Goal: Communication & Community: Answer question/provide support

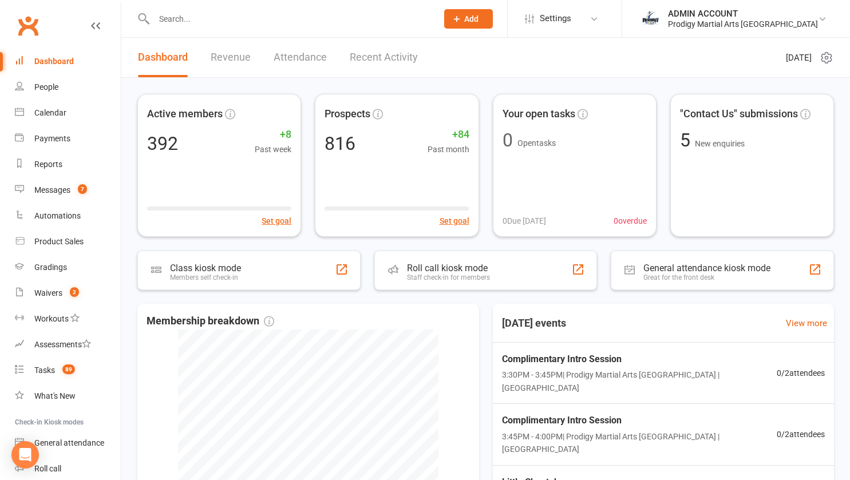
click at [171, 18] on input "text" at bounding box center [290, 19] width 279 height 16
type input "erina"
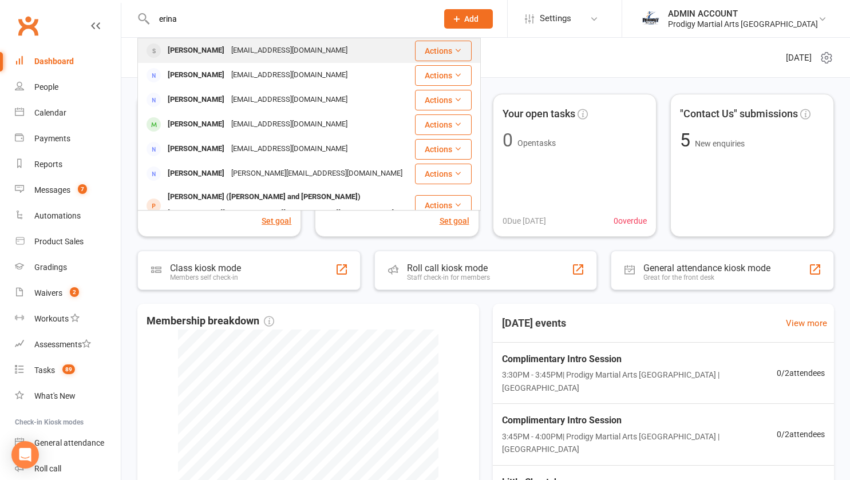
click at [183, 52] on div "Erina Ahmad" at bounding box center [196, 50] width 64 height 17
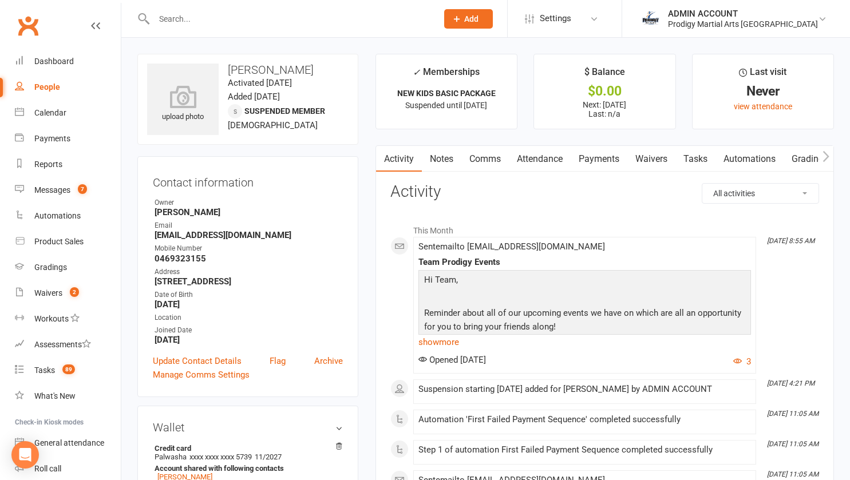
click at [605, 158] on link "Payments" at bounding box center [599, 159] width 57 height 26
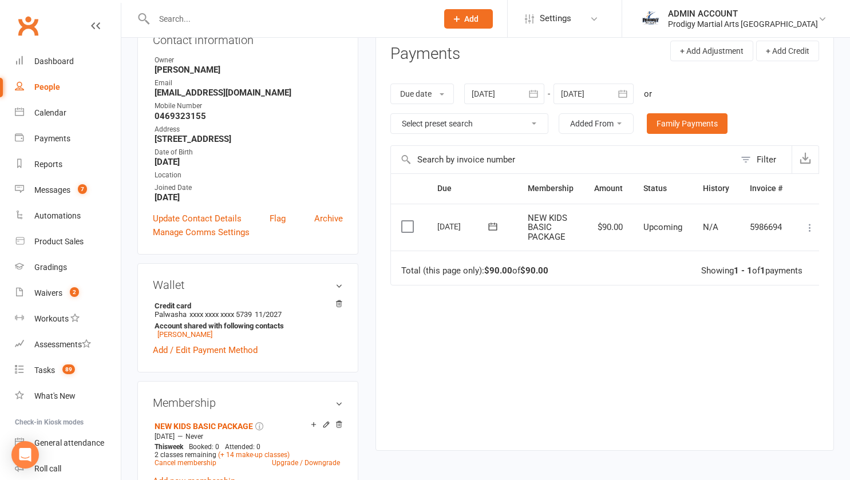
scroll to position [143, 0]
click at [507, 90] on div at bounding box center [504, 93] width 80 height 21
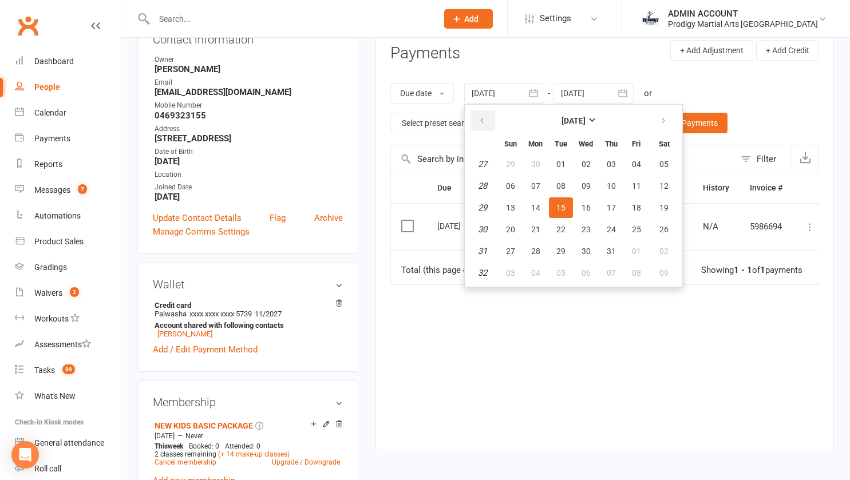
click at [484, 125] on icon "button" at bounding box center [482, 120] width 8 height 9
click at [515, 191] on button "06" at bounding box center [511, 186] width 24 height 21
type input "06 Apr 2025"
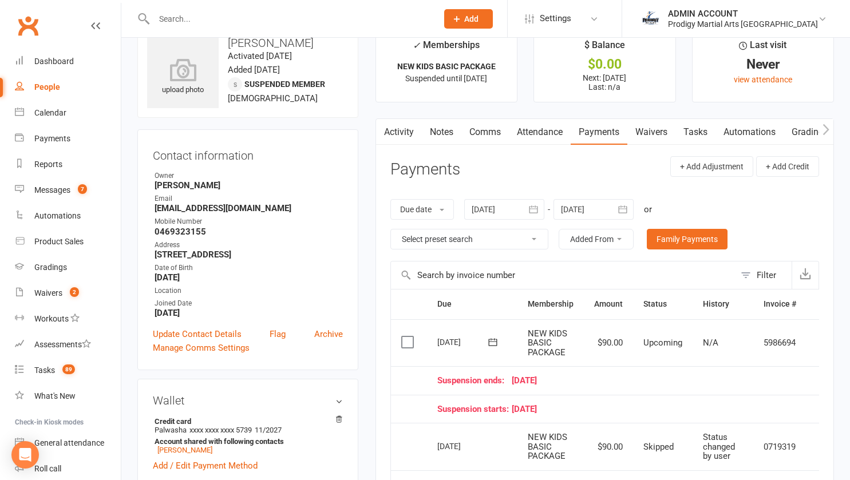
scroll to position [0, 0]
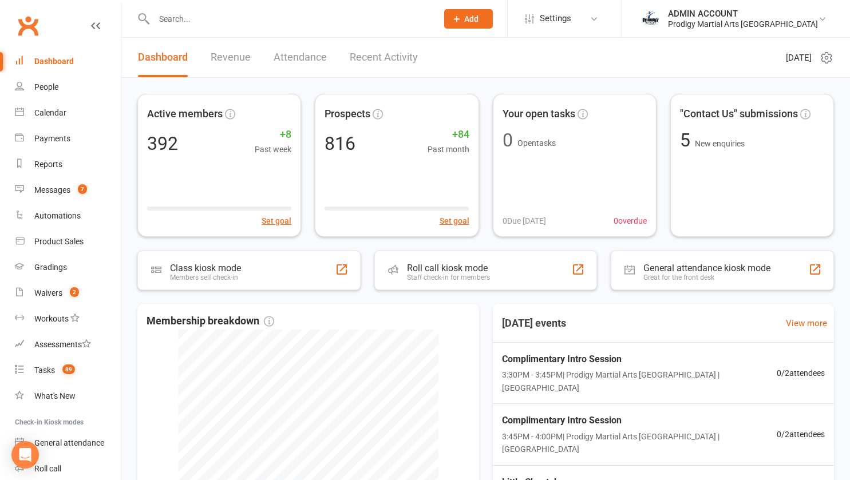
click at [217, 21] on input "text" at bounding box center [290, 19] width 279 height 16
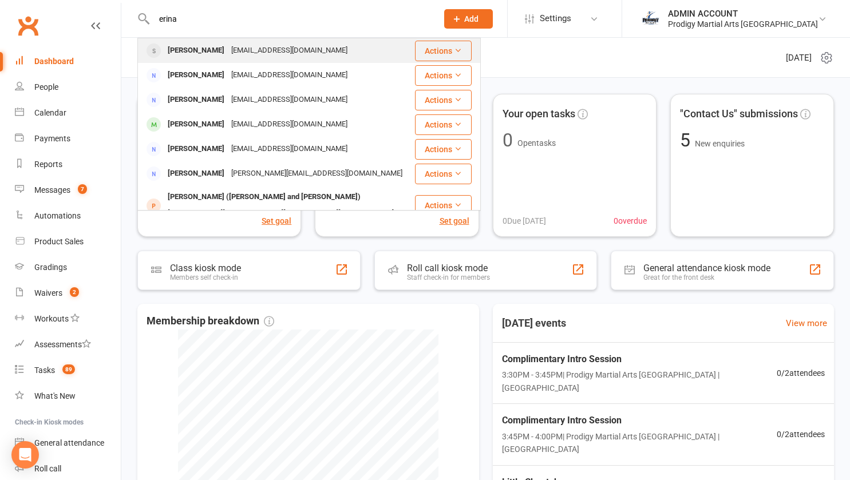
type input "erina"
click at [184, 48] on div "[PERSON_NAME]" at bounding box center [196, 50] width 64 height 17
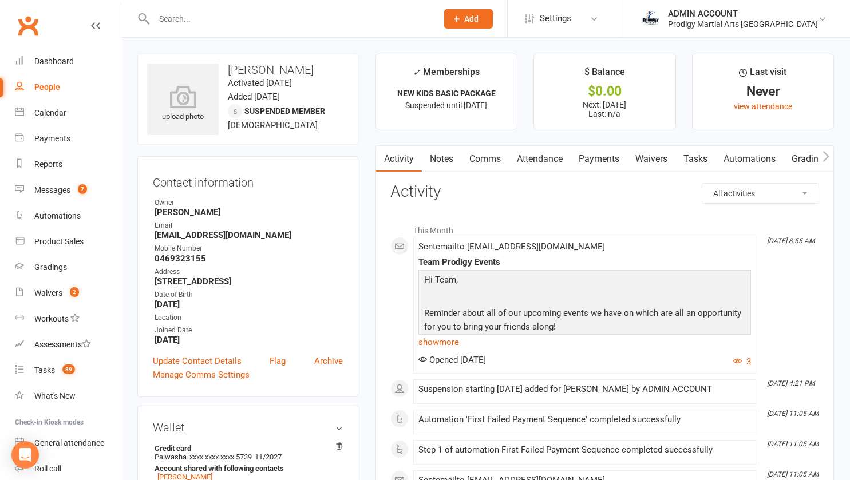
click at [606, 156] on link "Payments" at bounding box center [599, 159] width 57 height 26
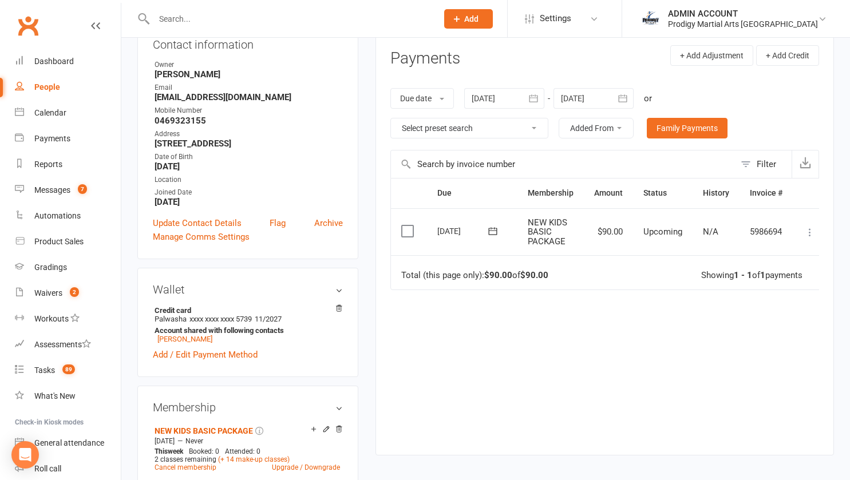
scroll to position [139, 0]
click at [535, 102] on icon "button" at bounding box center [533, 97] width 11 height 11
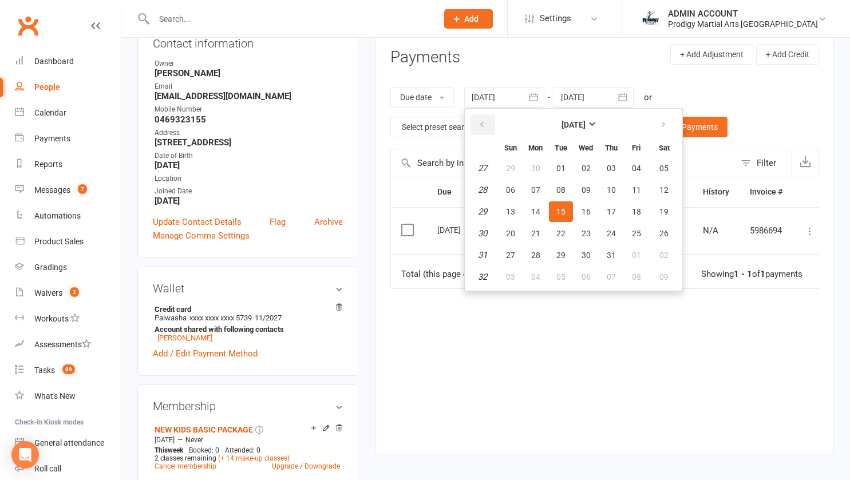
click at [486, 122] on icon "button" at bounding box center [482, 124] width 8 height 9
click at [521, 175] on button "01" at bounding box center [511, 168] width 24 height 21
type input "01 Jun 2025"
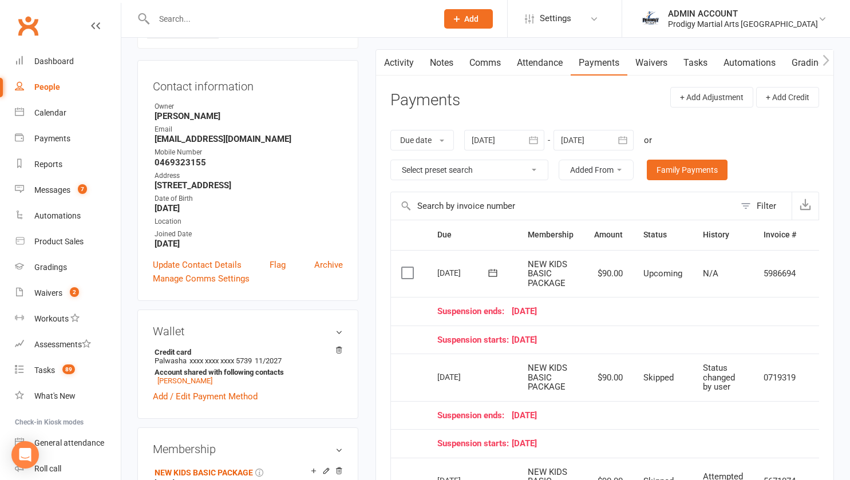
scroll to position [95, 0]
click at [438, 70] on link "Notes" at bounding box center [442, 64] width 40 height 26
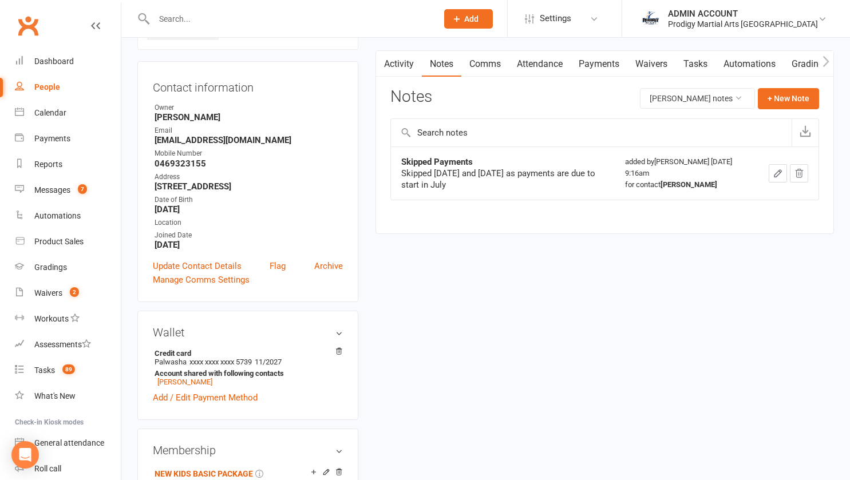
click at [590, 65] on link "Payments" at bounding box center [599, 64] width 57 height 26
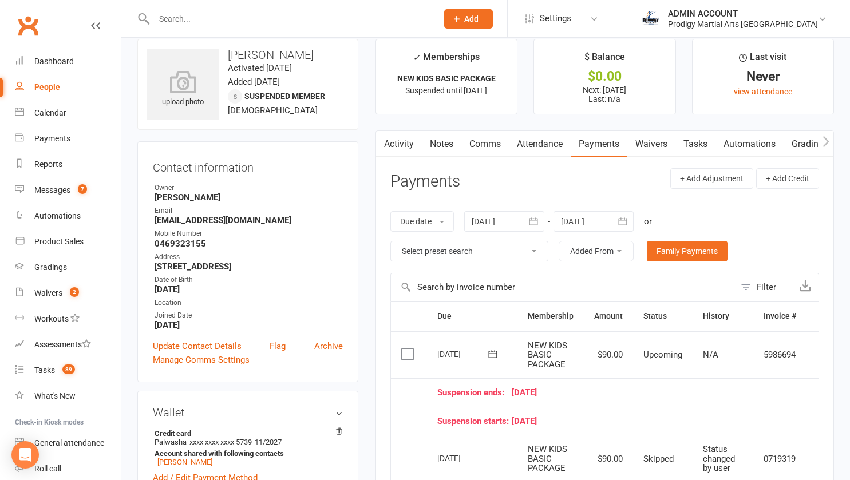
scroll to position [14, 0]
click at [399, 135] on link "Activity" at bounding box center [399, 145] width 46 height 26
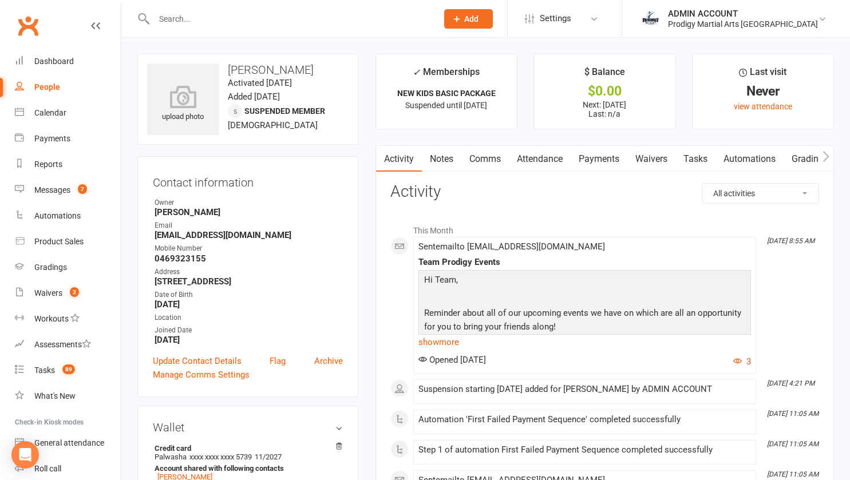
click at [591, 160] on link "Payments" at bounding box center [599, 159] width 57 height 26
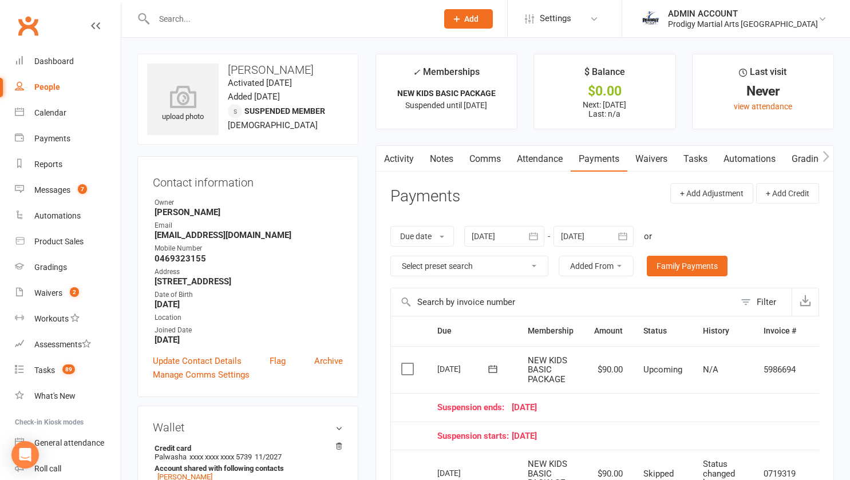
click at [433, 163] on link "Notes" at bounding box center [442, 159] width 40 height 26
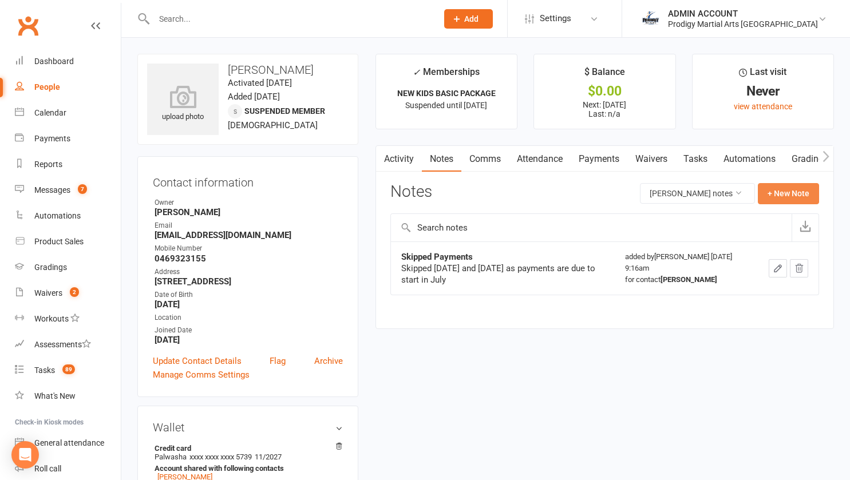
click at [777, 191] on button "+ New Note" at bounding box center [788, 193] width 61 height 21
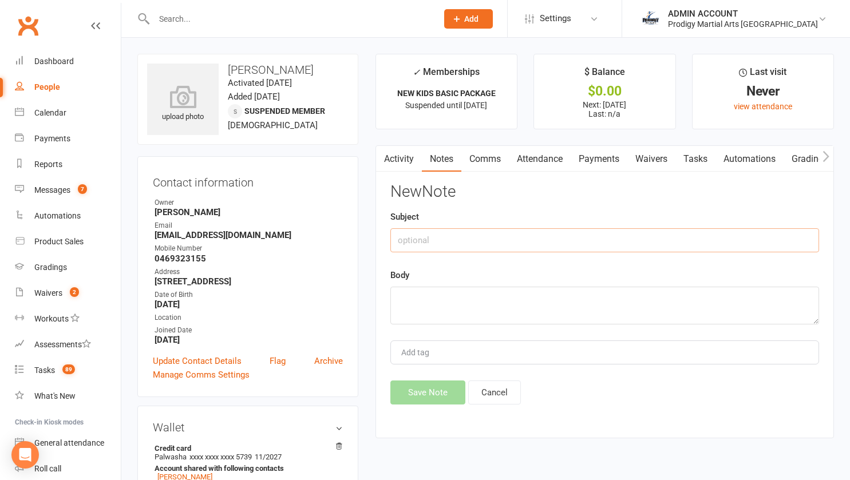
click at [579, 240] on input "text" at bounding box center [605, 240] width 429 height 24
type input "C"
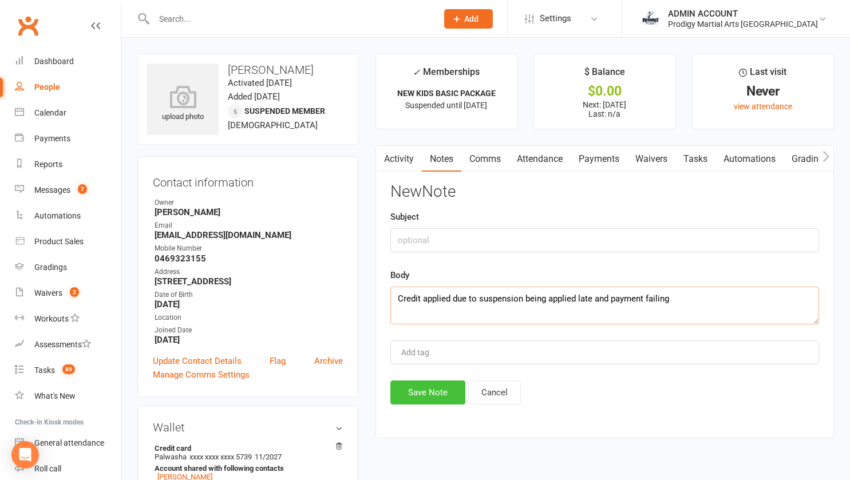
type textarea "Credit applied due to suspension being applied late and payment failing"
click at [411, 401] on button "Save Note" at bounding box center [428, 393] width 75 height 24
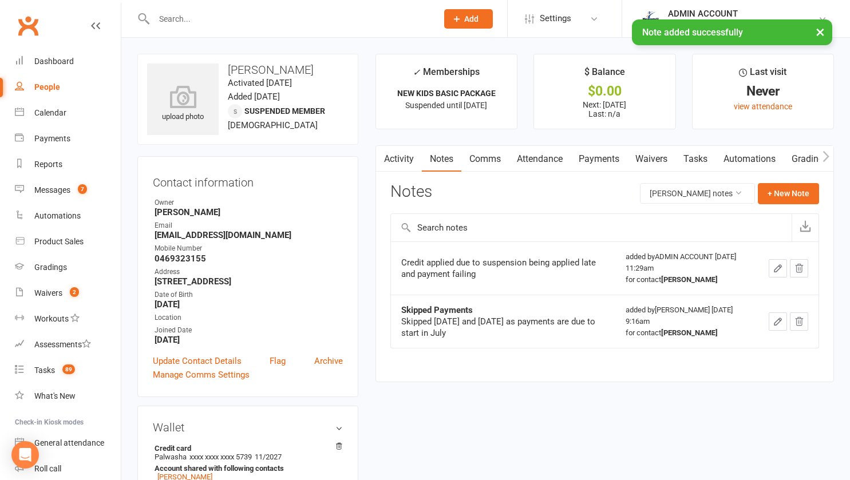
scroll to position [0, 136]
click at [771, 164] on link "Credit balance" at bounding box center [797, 159] width 74 height 26
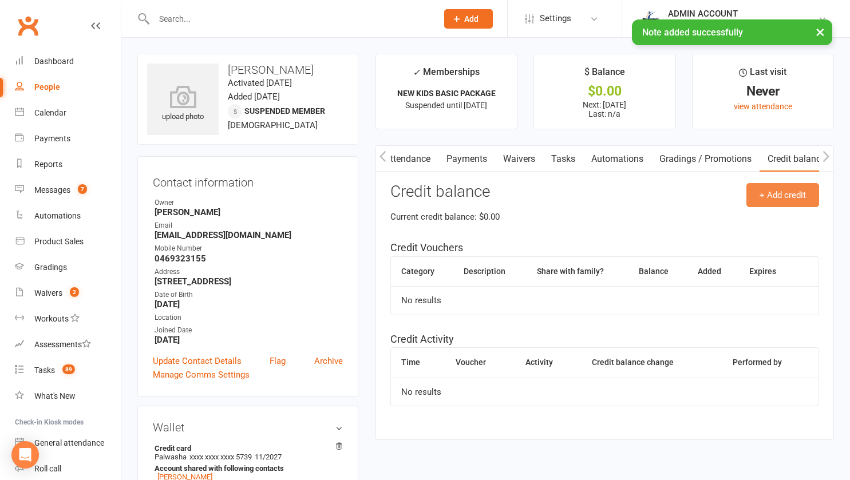
click at [773, 197] on button "+ Add credit" at bounding box center [783, 195] width 73 height 24
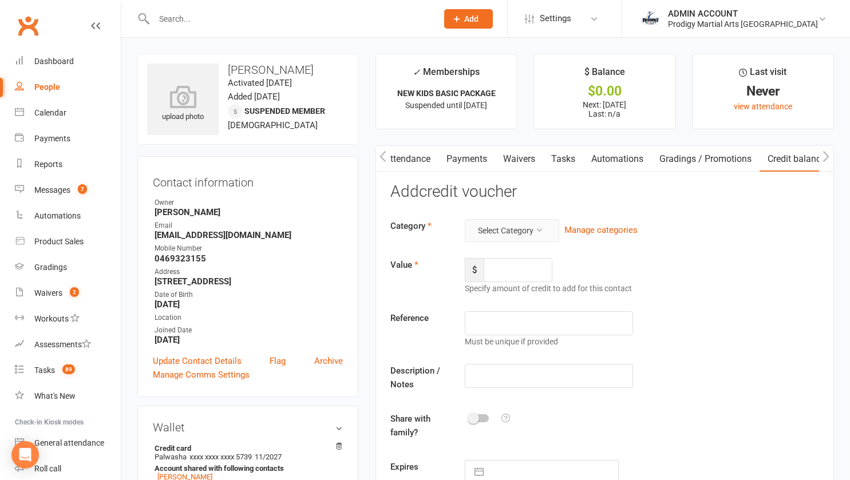
click at [521, 234] on button "Select Category" at bounding box center [512, 230] width 94 height 23
click at [486, 276] on link "MISC" at bounding box center [494, 280] width 113 height 23
click at [501, 273] on input "number" at bounding box center [518, 270] width 69 height 24
type input "9.90"
click at [510, 332] on input "text" at bounding box center [549, 324] width 169 height 24
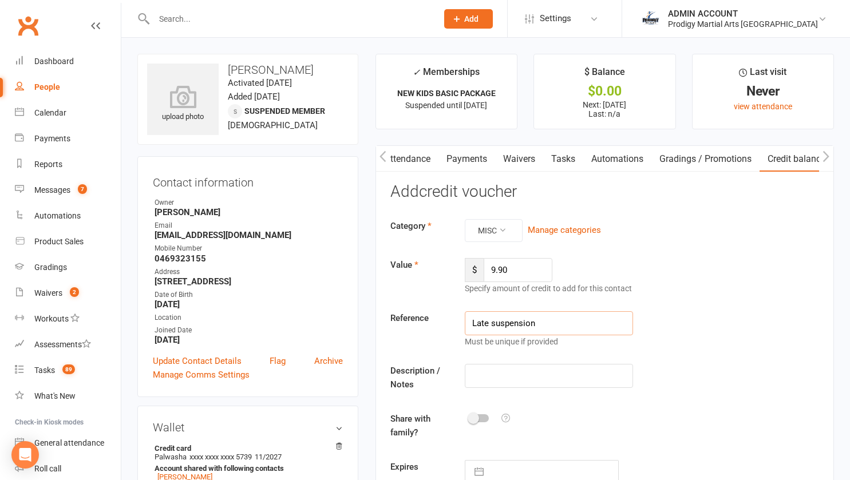
type input "Late suspension"
type input "11/08/2025 late notice"
type input "Failed fees"
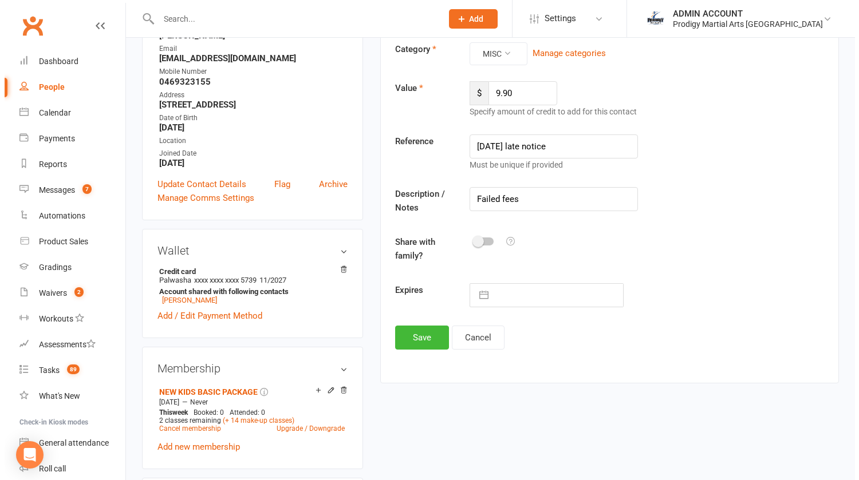
scroll to position [183, 0]
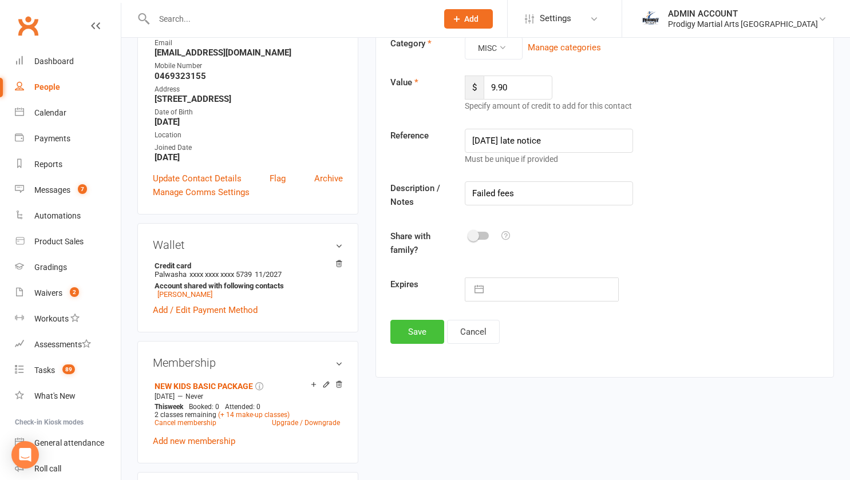
click at [419, 332] on button "Save" at bounding box center [418, 332] width 54 height 24
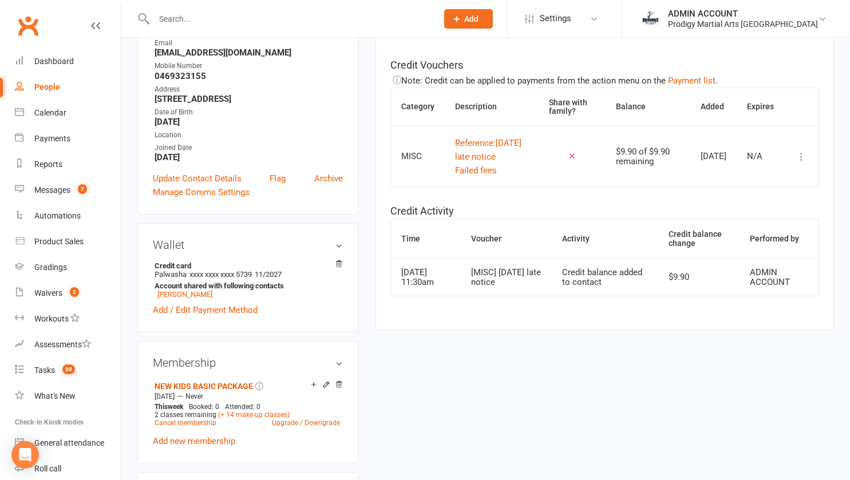
click at [797, 160] on icon at bounding box center [801, 156] width 11 height 11
click at [723, 211] on link "Apply credit" at bounding box center [742, 209] width 113 height 23
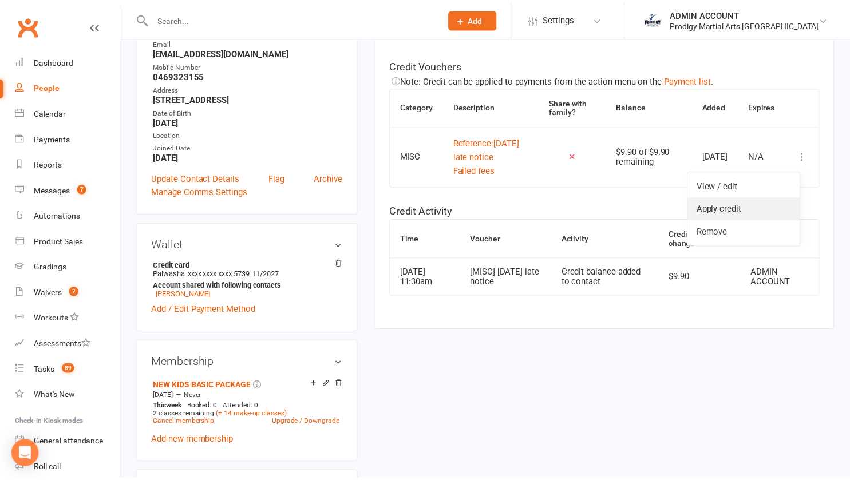
scroll to position [0, 130]
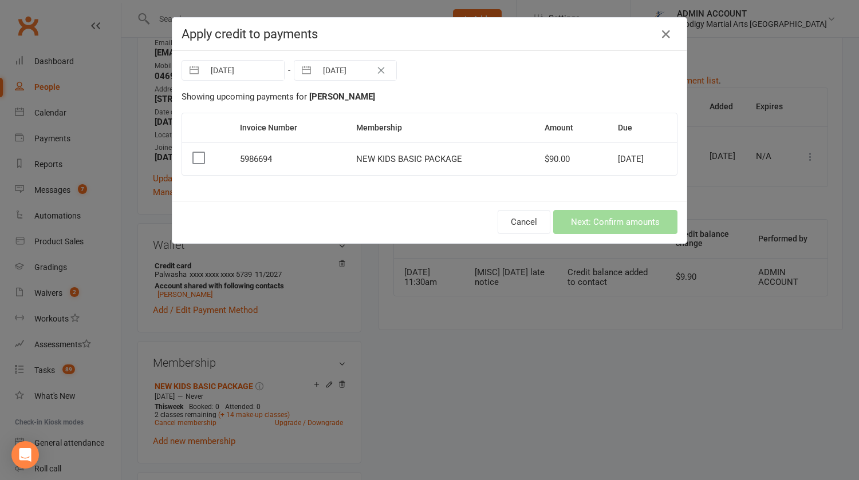
click at [195, 157] on label at bounding box center [197, 157] width 11 height 11
click at [195, 152] on input "checkbox" at bounding box center [197, 152] width 11 height 0
click at [584, 219] on button "Next: Confirm amounts" at bounding box center [615, 222] width 124 height 24
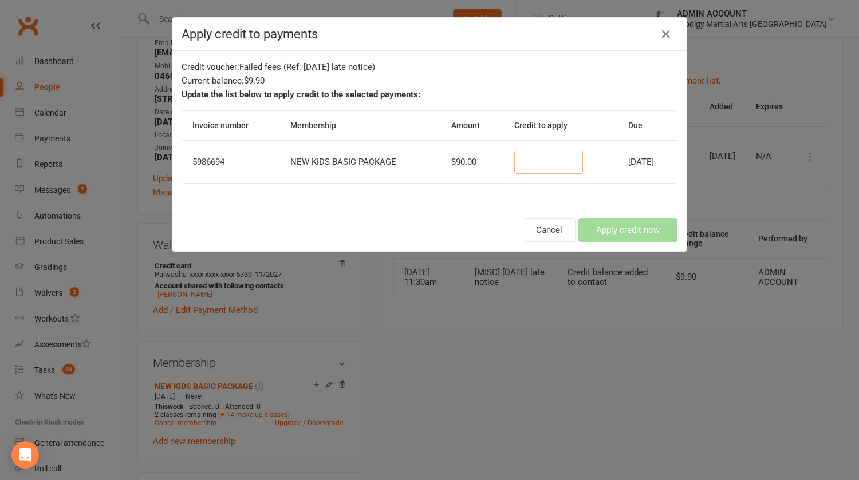
click at [528, 167] on input "number" at bounding box center [548, 162] width 69 height 24
type input "0"
type input "9.90"
click at [610, 228] on button "Apply credit now" at bounding box center [627, 230] width 99 height 24
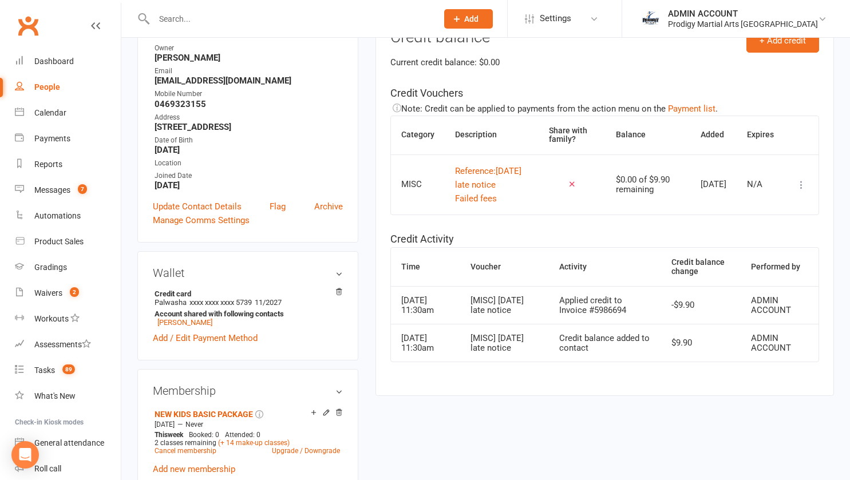
scroll to position [0, 0]
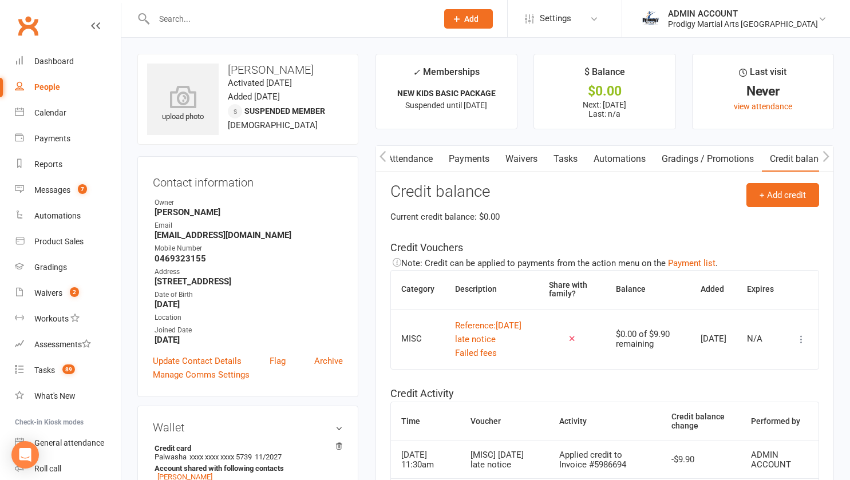
click at [468, 166] on link "Payments" at bounding box center [469, 159] width 57 height 26
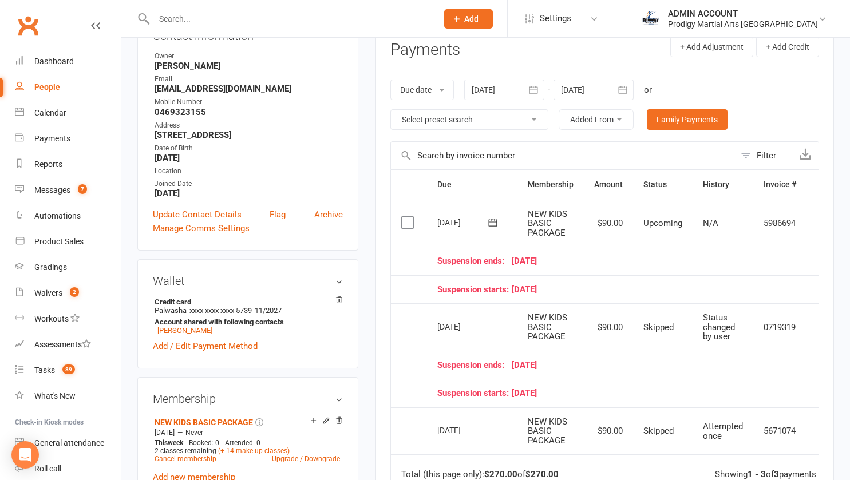
scroll to position [147, 0]
click at [586, 88] on div at bounding box center [594, 89] width 80 height 21
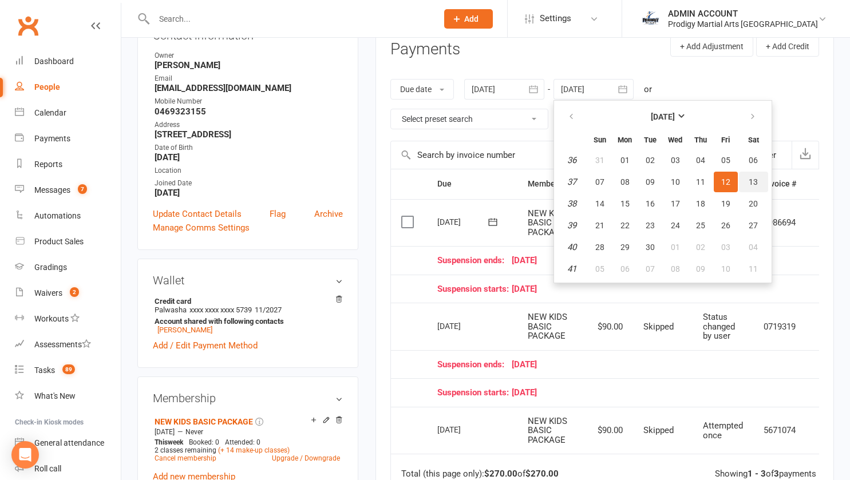
click at [747, 179] on button "13" at bounding box center [753, 182] width 29 height 21
type input "13 Sep 2025"
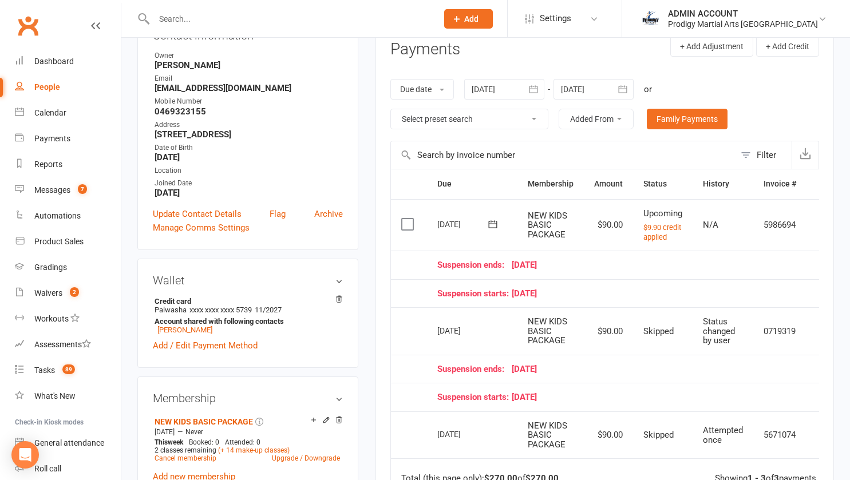
scroll to position [0, 0]
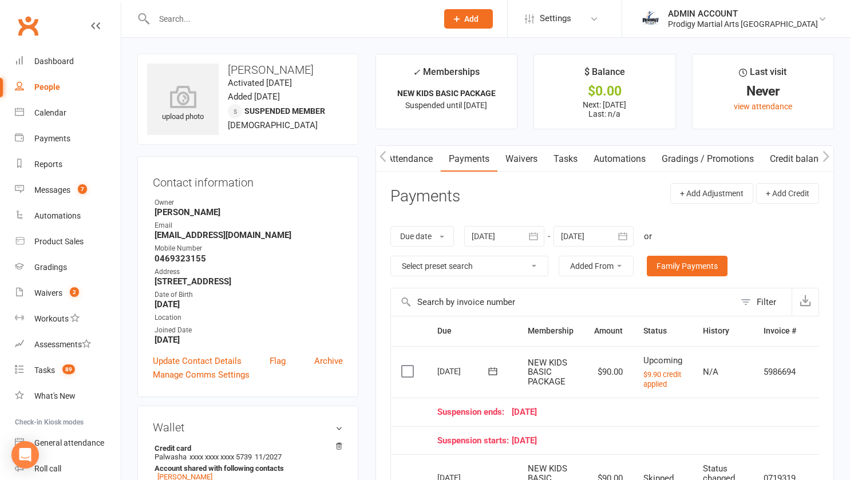
click at [310, 17] on input "text" at bounding box center [290, 19] width 279 height 16
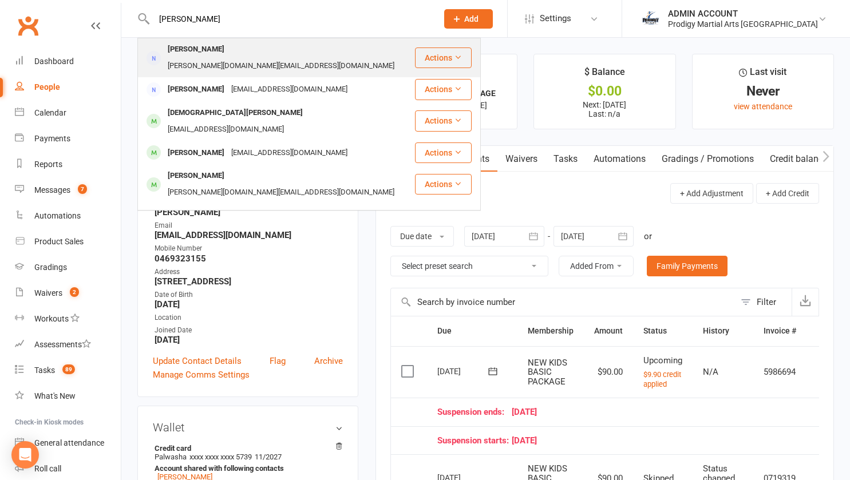
type input "pavan"
click at [234, 58] on div "pavan.km@outlook.com" at bounding box center [281, 66] width 234 height 17
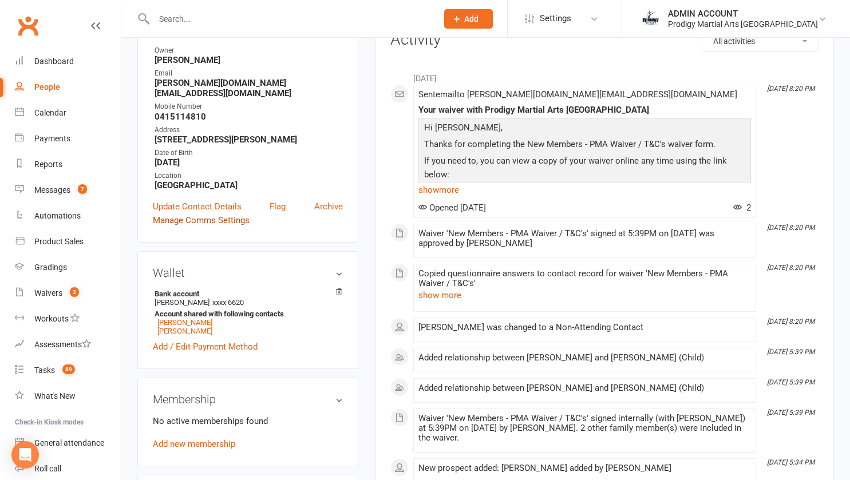
scroll to position [153, 0]
click at [186, 335] on link "Ishani Mallela" at bounding box center [184, 330] width 55 height 9
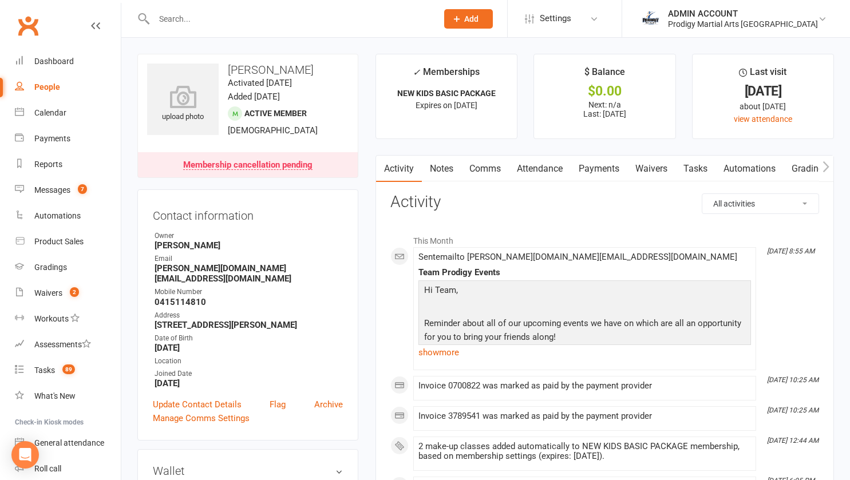
click at [600, 171] on link "Payments" at bounding box center [599, 169] width 57 height 26
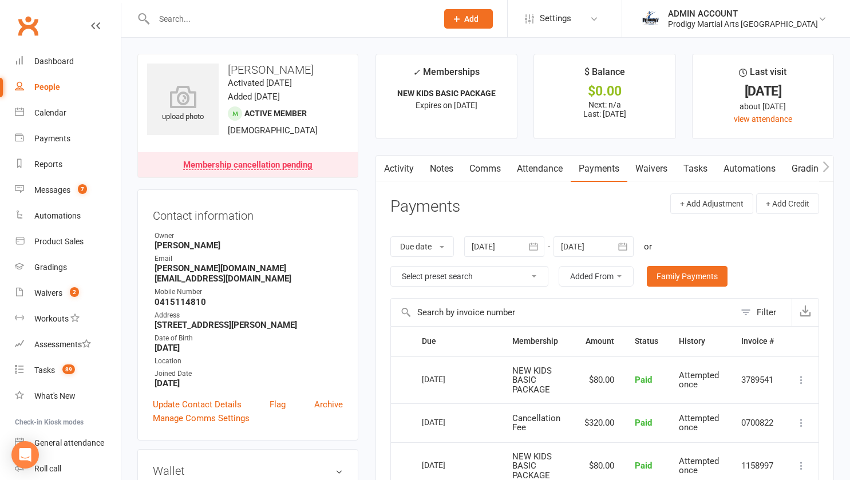
click at [175, 15] on input "text" at bounding box center [290, 19] width 279 height 16
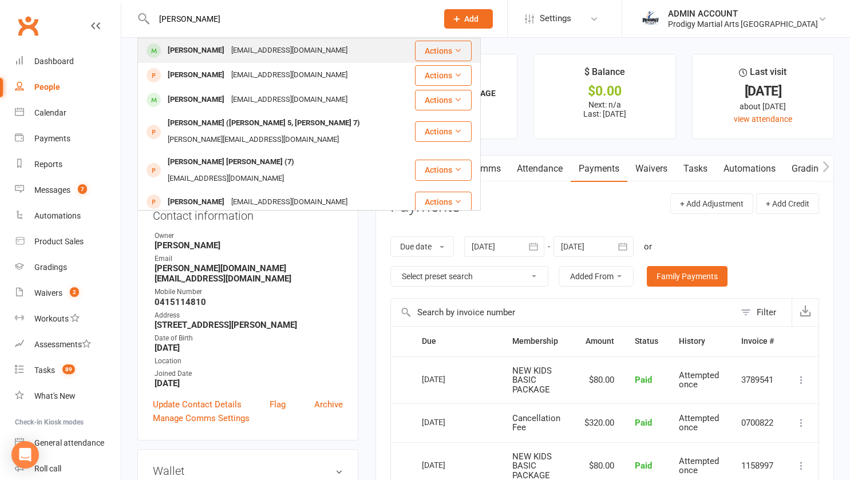
type input "brendan"
click at [182, 54] on div "Brendan Maxwell" at bounding box center [196, 50] width 64 height 17
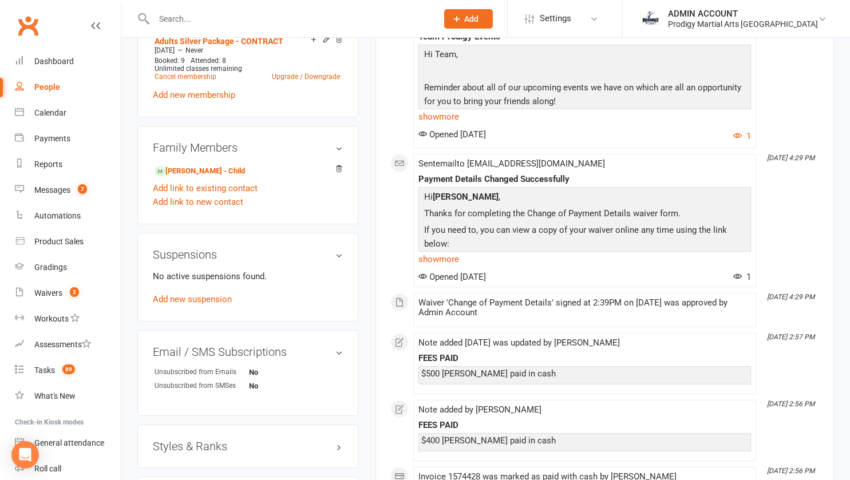
scroll to position [536, 0]
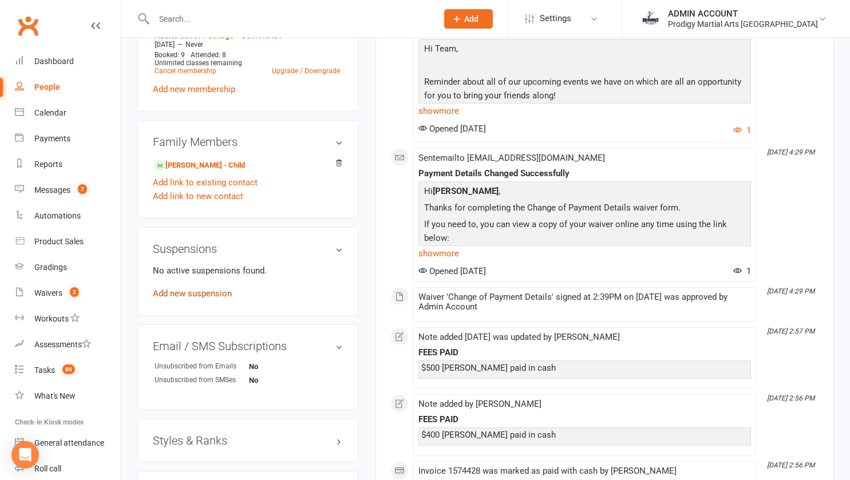
click at [203, 299] on link "Add new suspension" at bounding box center [192, 294] width 79 height 10
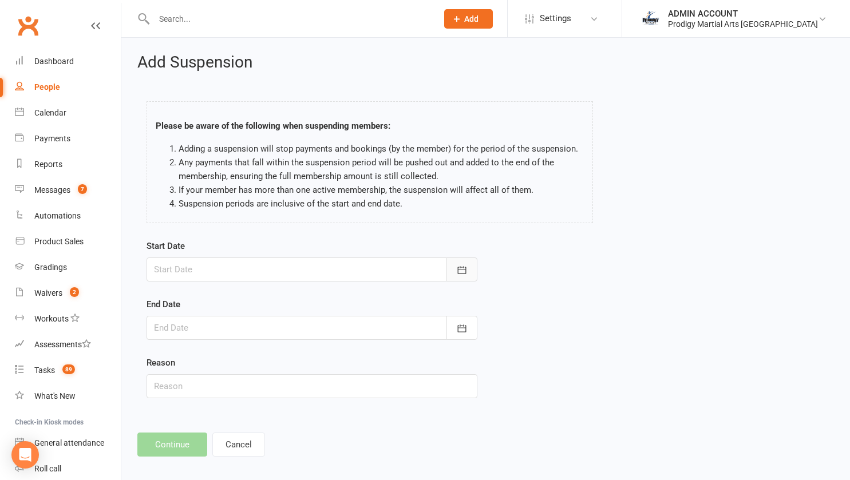
click at [452, 265] on button "button" at bounding box center [462, 270] width 31 height 24
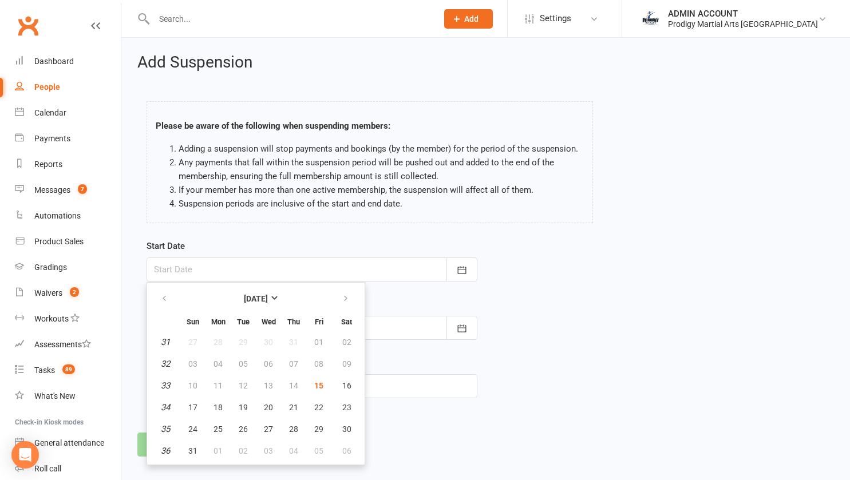
click at [493, 369] on div "Start Date August 2025 Sun Mon Tue Wed Thu Fri Sat 31 27 28 29 30 31 01 02 32 0…" at bounding box center [486, 326] width 696 height 175
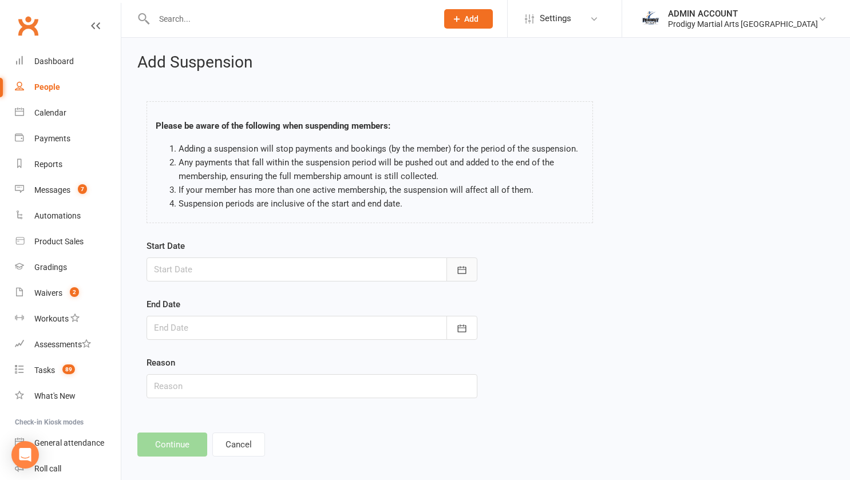
click at [459, 273] on icon "button" at bounding box center [461, 270] width 11 height 11
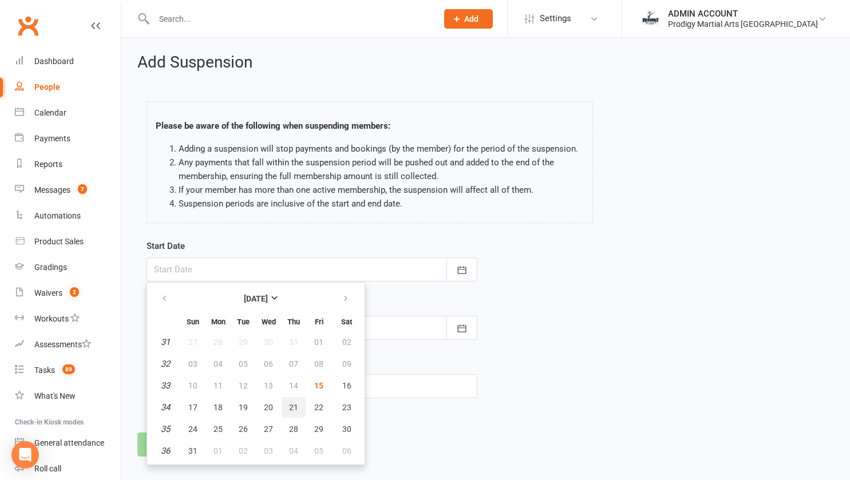
click at [294, 408] on span "21" at bounding box center [293, 407] width 9 height 9
type input "21 Aug 2025"
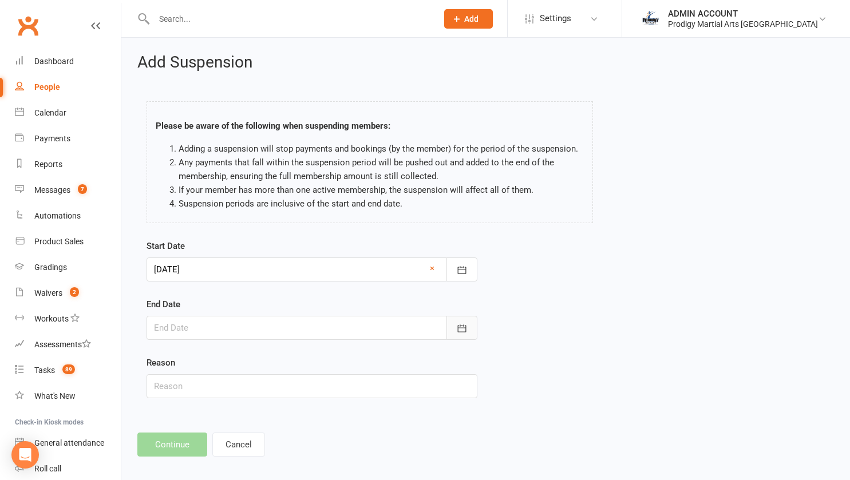
click at [460, 329] on icon "button" at bounding box center [461, 328] width 11 height 11
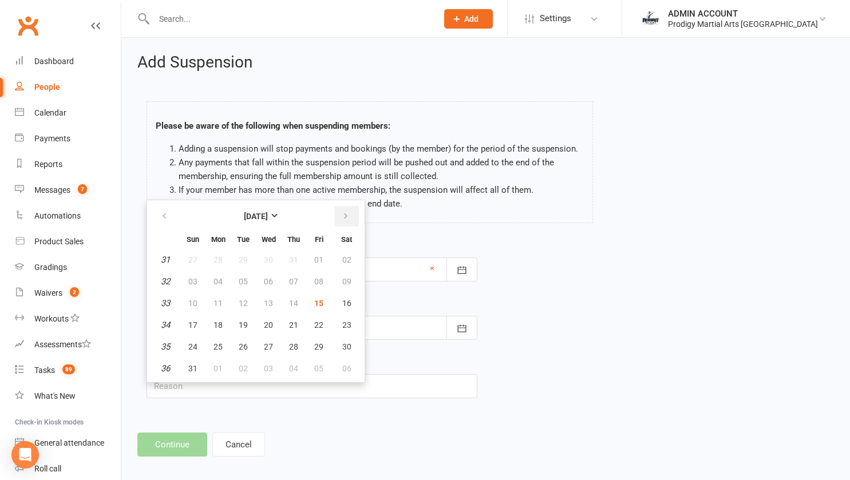
click at [342, 219] on icon "button" at bounding box center [346, 216] width 8 height 9
click at [292, 304] on span "16" at bounding box center [293, 303] width 9 height 9
type input "16 Oct 2025"
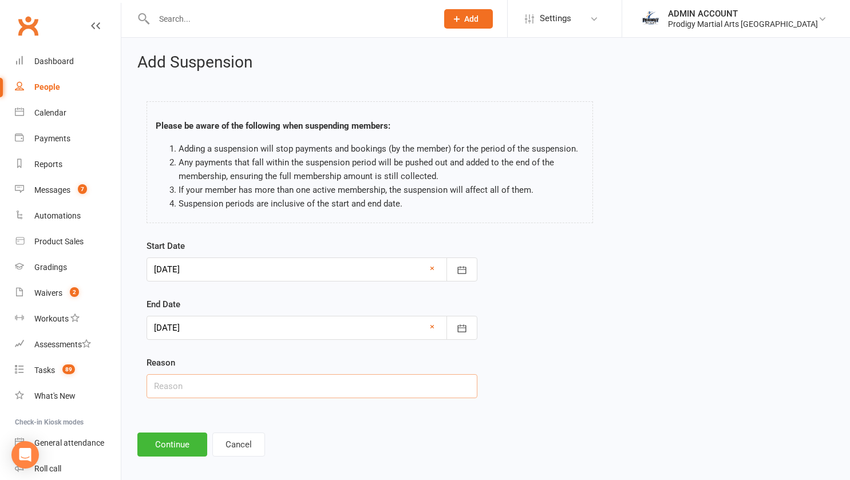
click at [235, 380] on input "text" at bounding box center [312, 387] width 331 height 24
type input "Injury"
click at [167, 440] on button "Continue" at bounding box center [172, 445] width 70 height 24
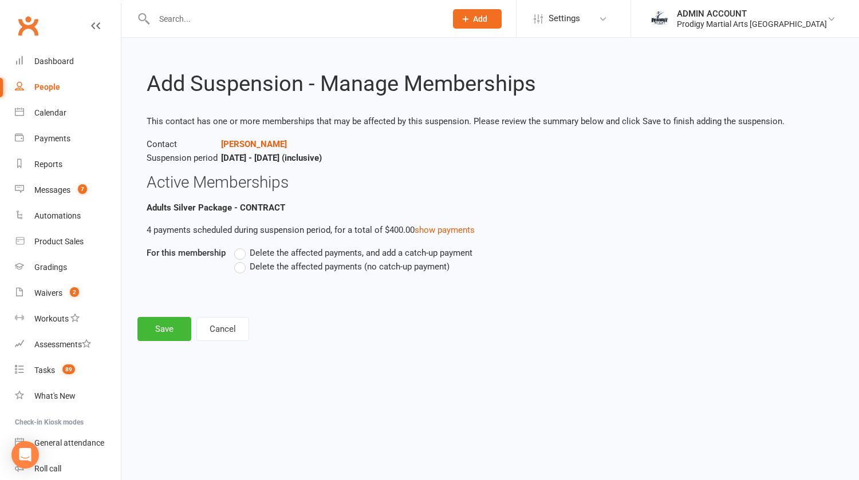
click at [240, 269] on label "Delete the affected payments (no catch-up payment)" at bounding box center [341, 267] width 215 height 14
click at [240, 260] on input "Delete the affected payments (no catch-up payment)" at bounding box center [237, 260] width 7 height 0
click at [155, 333] on button "Save" at bounding box center [164, 329] width 54 height 24
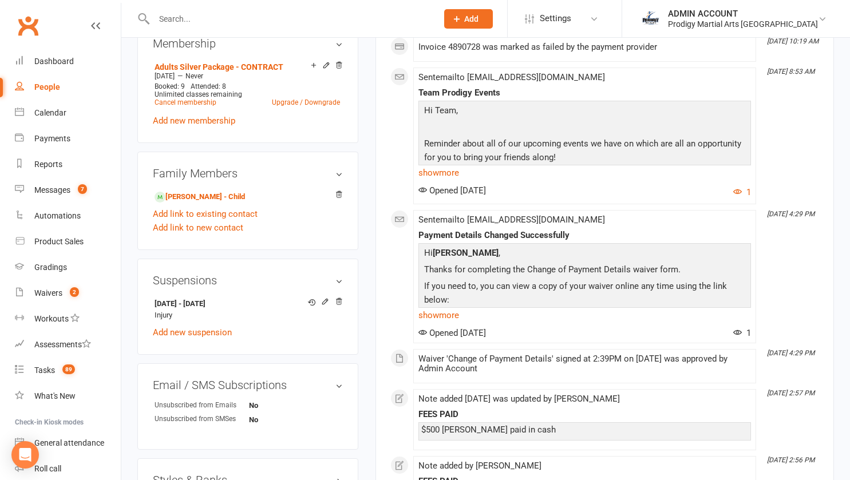
scroll to position [506, 0]
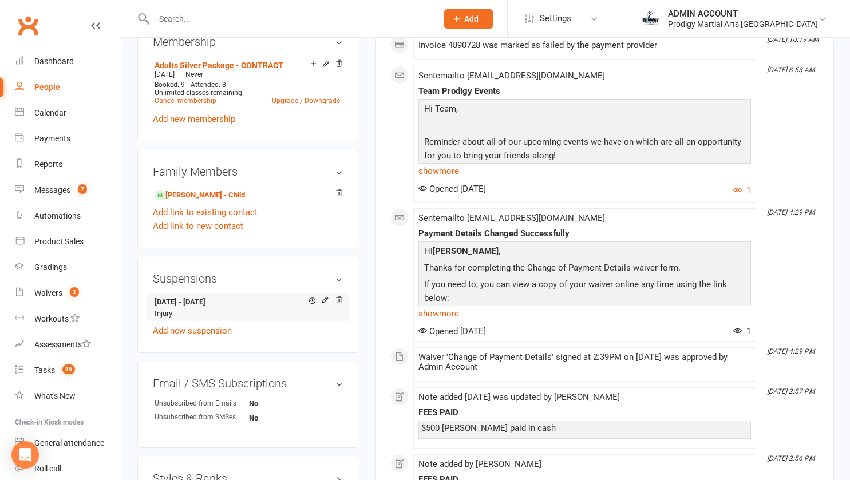
drag, startPoint x: 150, startPoint y: 315, endPoint x: 245, endPoint y: 311, distance: 94.6
click at [245, 311] on div "Suspensions 21 Aug 2025 - 16 Oct 2025 Injury Add new suspension" at bounding box center [247, 305] width 221 height 97
copy strong "21 Aug 2025 - 16 Oct 2025"
click at [231, 202] on link "Sebastian Maxwell - Child" at bounding box center [200, 196] width 90 height 12
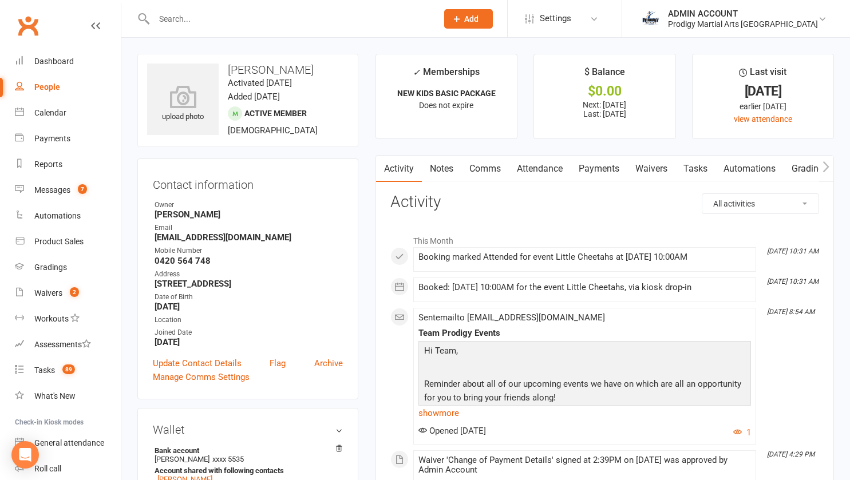
click at [539, 165] on link "Attendance" at bounding box center [540, 169] width 62 height 26
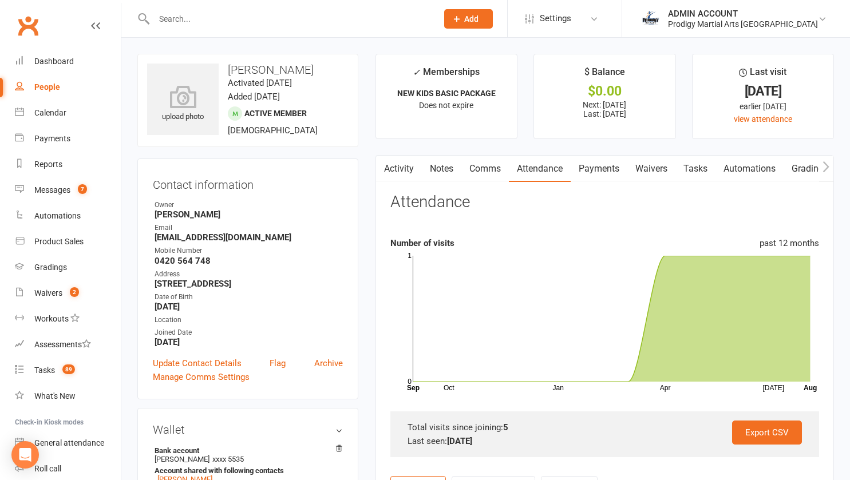
click at [601, 168] on link "Payments" at bounding box center [599, 169] width 57 height 26
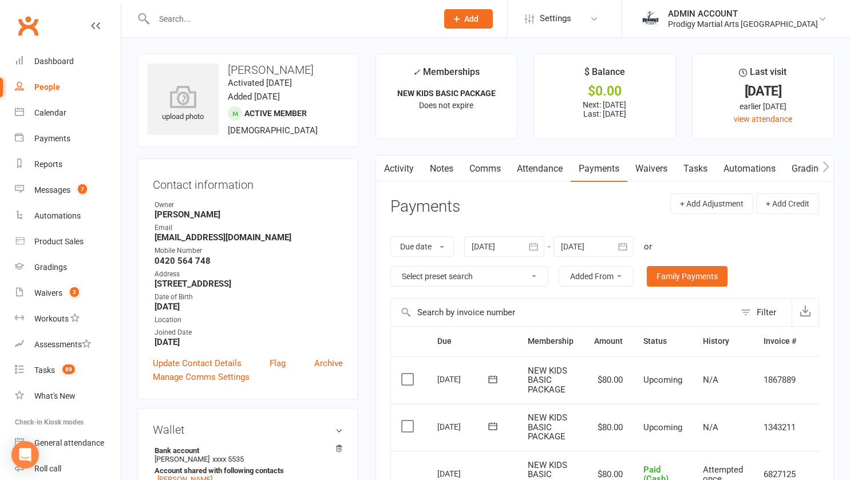
click at [203, 16] on input "text" at bounding box center [290, 19] width 279 height 16
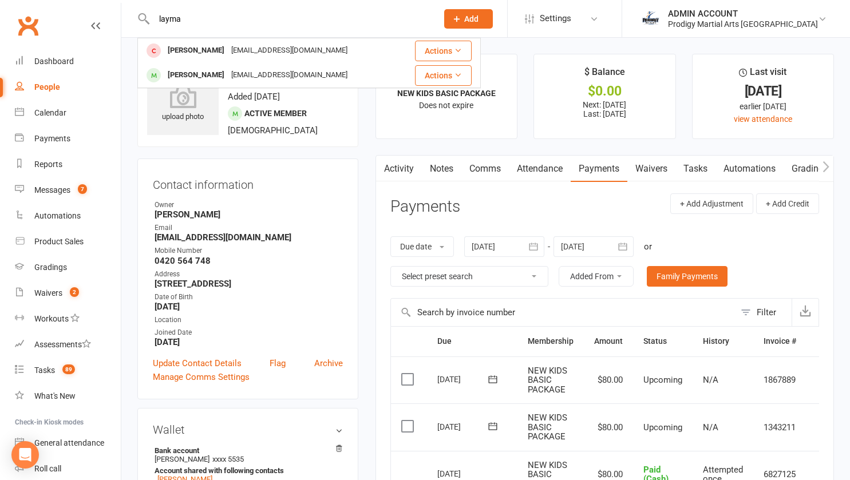
click at [214, 16] on input "layma" at bounding box center [290, 19] width 279 height 16
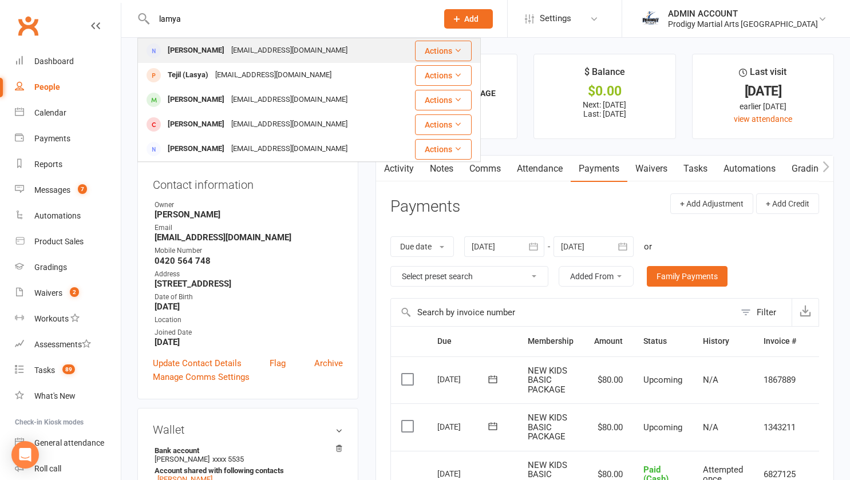
type input "lamya"
click at [202, 48] on div "Lamya Nasab" at bounding box center [196, 50] width 64 height 17
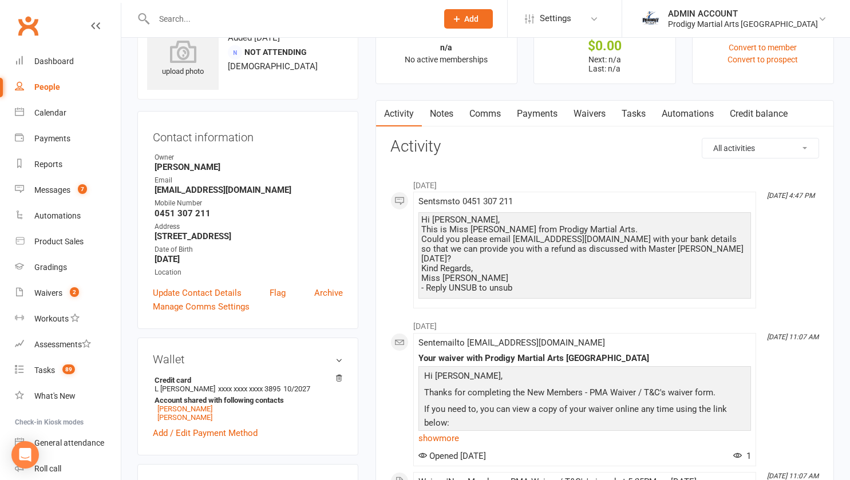
scroll to position [39, 0]
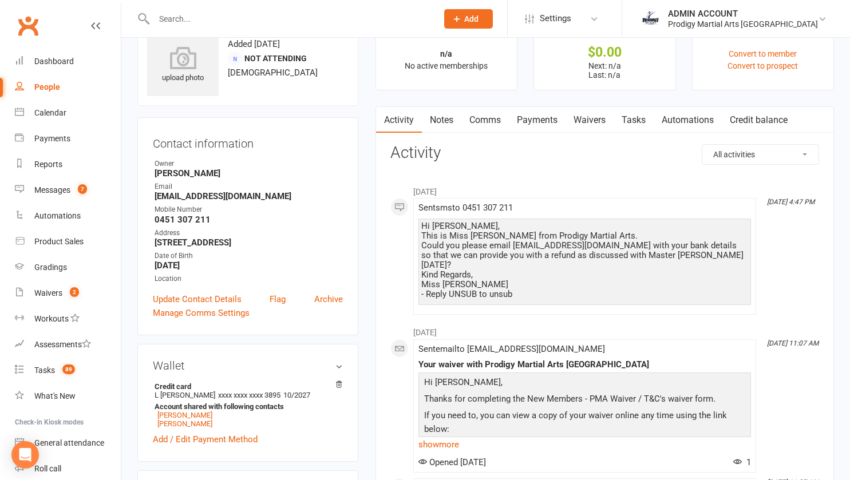
click at [549, 121] on link "Payments" at bounding box center [537, 120] width 57 height 26
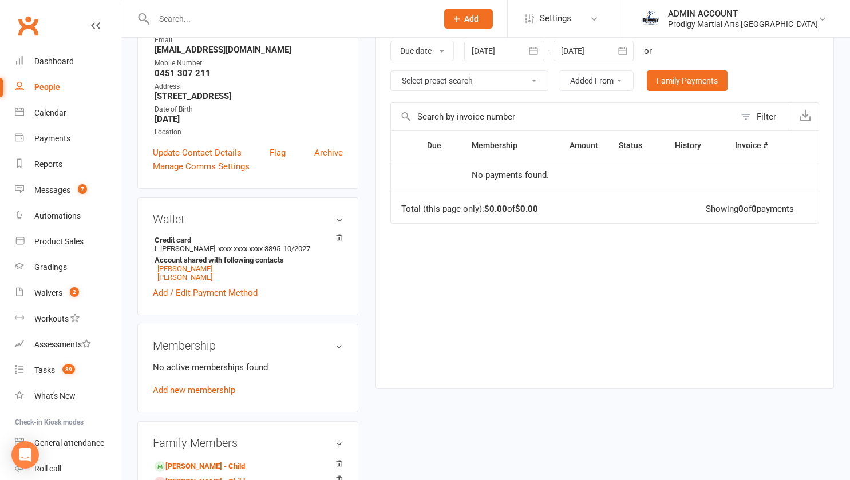
scroll to position [186, 0]
click at [187, 271] on link "Mobin Khanpour" at bounding box center [184, 268] width 55 height 9
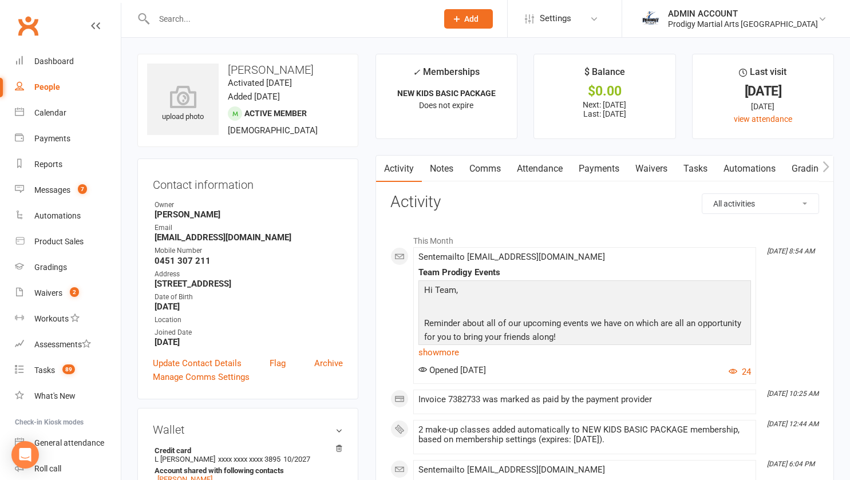
click at [590, 169] on link "Payments" at bounding box center [599, 169] width 57 height 26
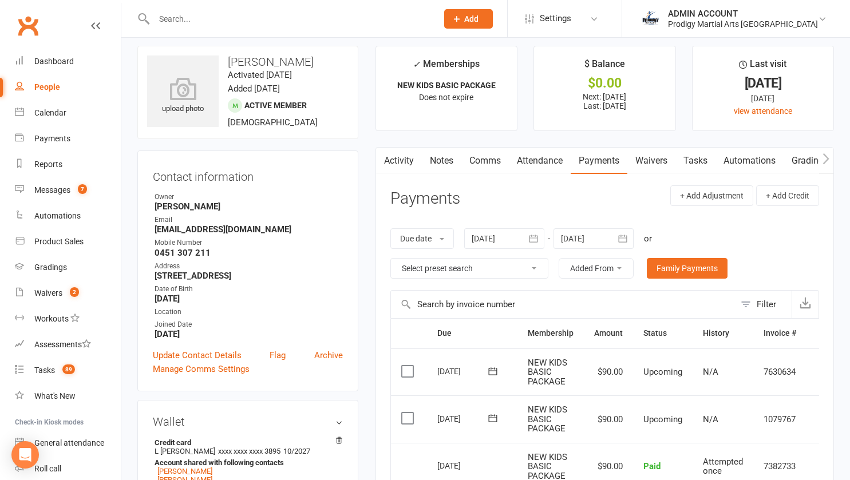
scroll to position [1, 0]
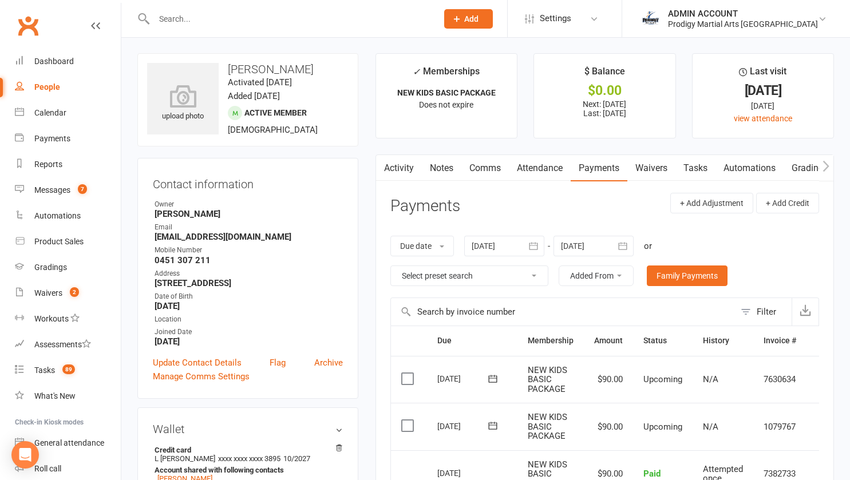
click at [411, 164] on link "Activity" at bounding box center [399, 168] width 46 height 26
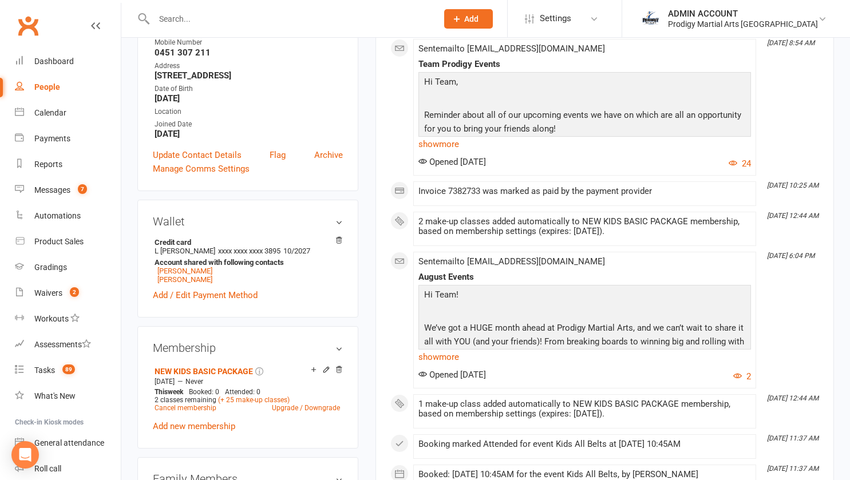
scroll to position [209, 0]
click at [195, 283] on link "Mateen Khanpour" at bounding box center [184, 279] width 55 height 9
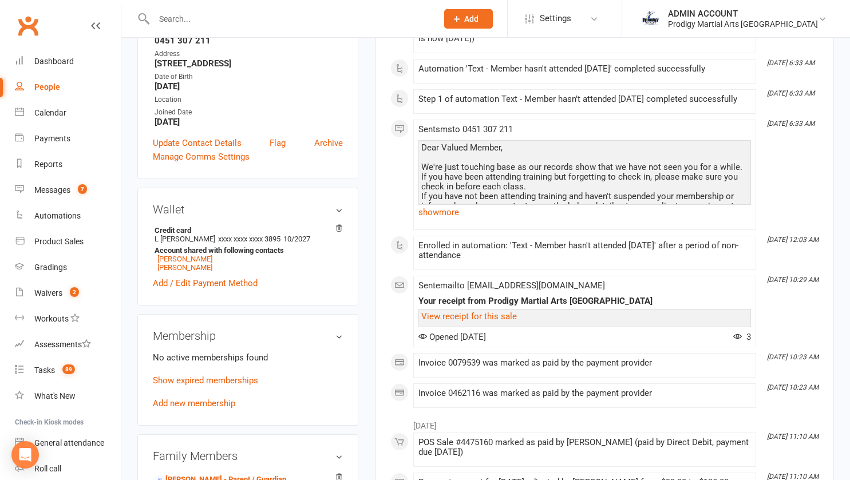
scroll to position [219, 0]
click at [184, 263] on link "Lamya Nasab" at bounding box center [184, 258] width 55 height 9
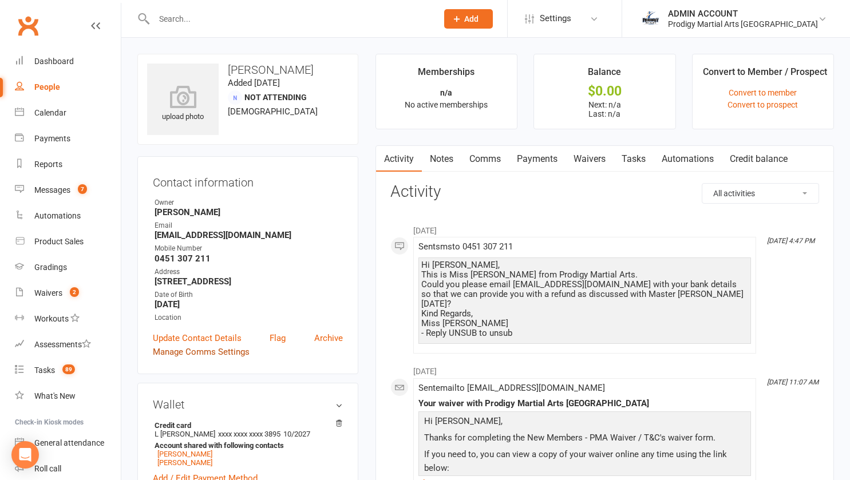
scroll to position [106, 0]
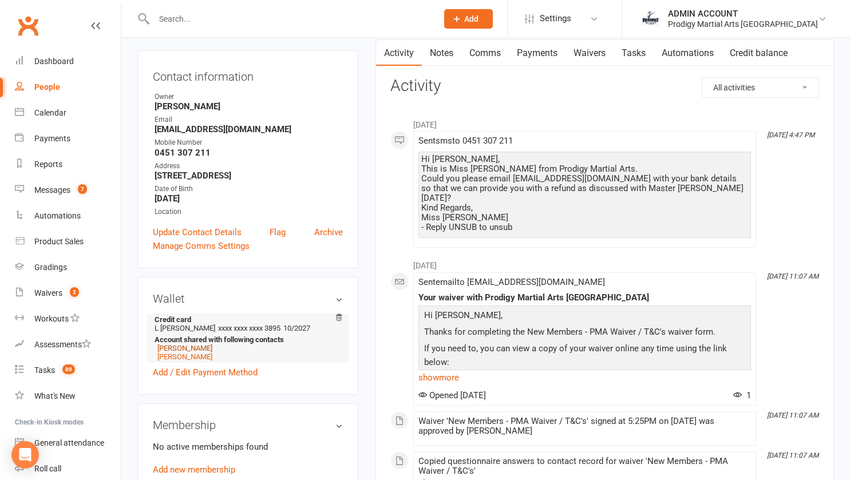
click at [191, 352] on link "Mobin Khanpour" at bounding box center [184, 348] width 55 height 9
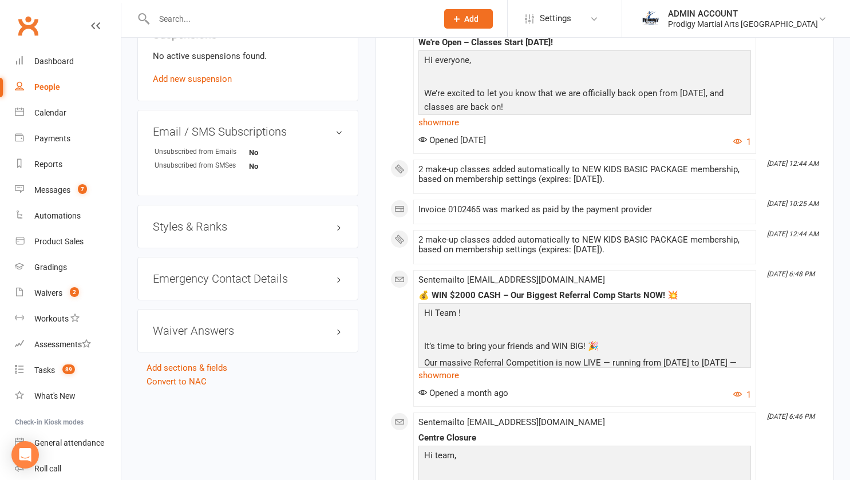
scroll to position [775, 0]
click at [223, 233] on h3 "Styles & Ranks" at bounding box center [248, 227] width 190 height 13
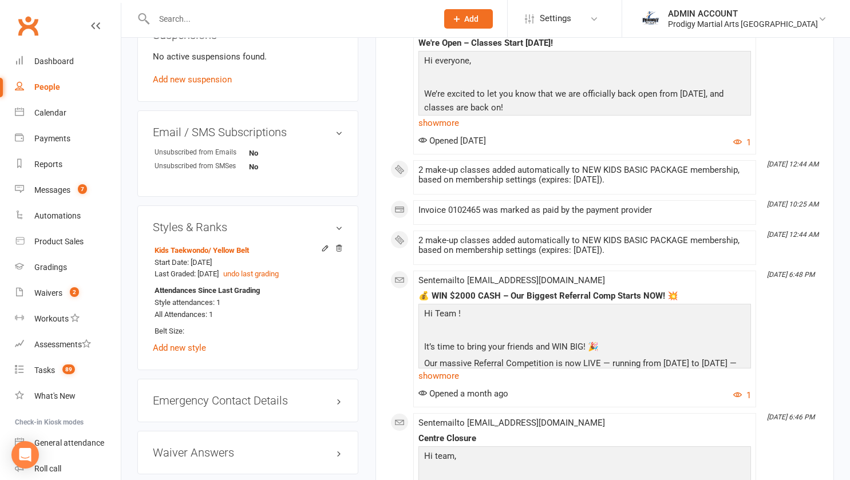
click at [169, 234] on h3 "Styles & Ranks" at bounding box center [248, 227] width 190 height 13
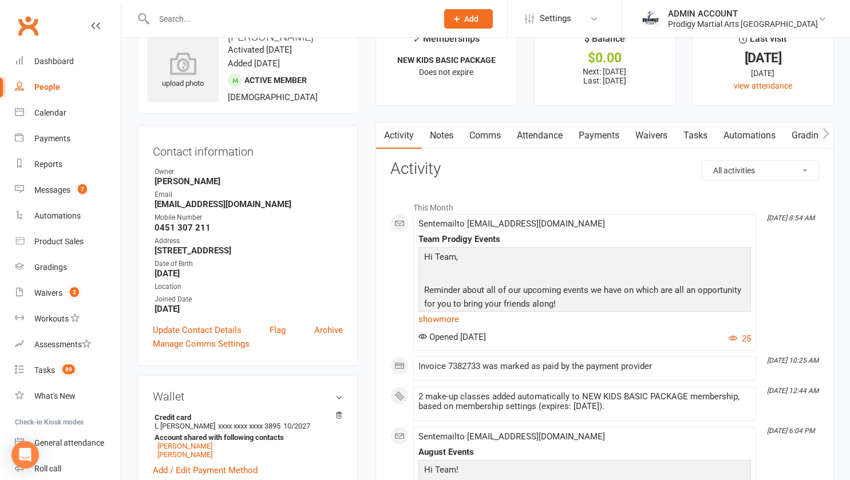
scroll to position [0, 0]
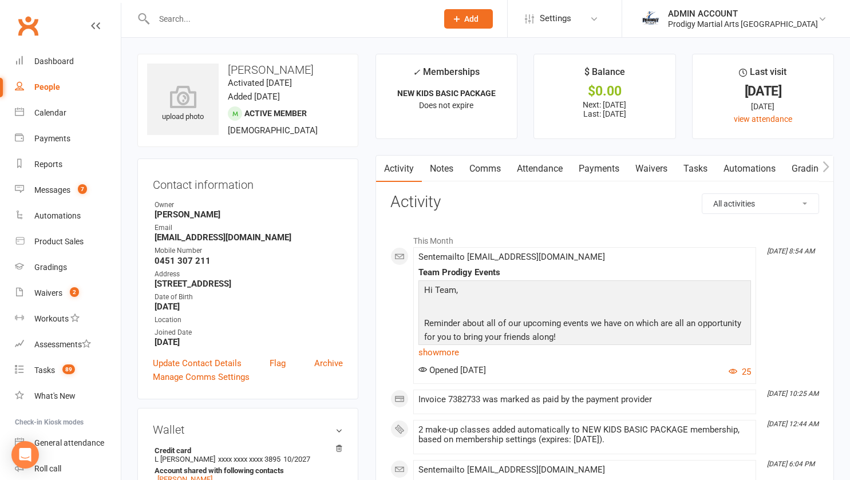
click at [194, 19] on input "text" at bounding box center [290, 19] width 279 height 16
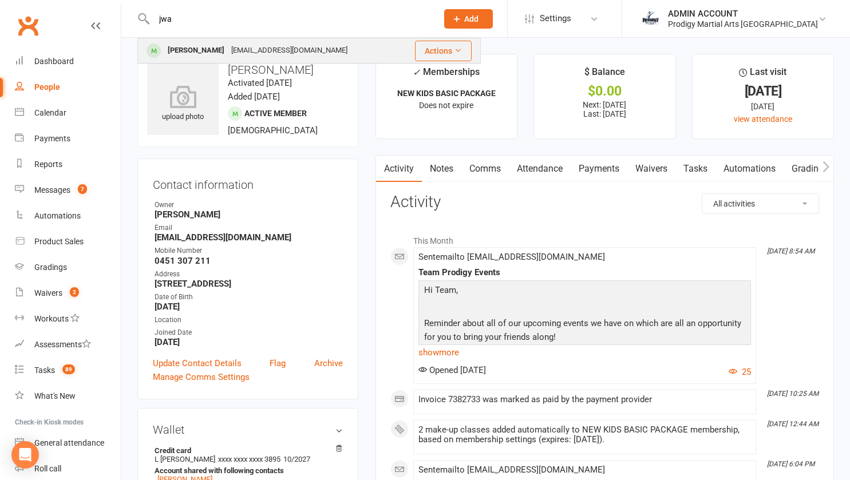
type input "jwa"
click at [196, 48] on div "Jwala Nambiar" at bounding box center [196, 50] width 64 height 17
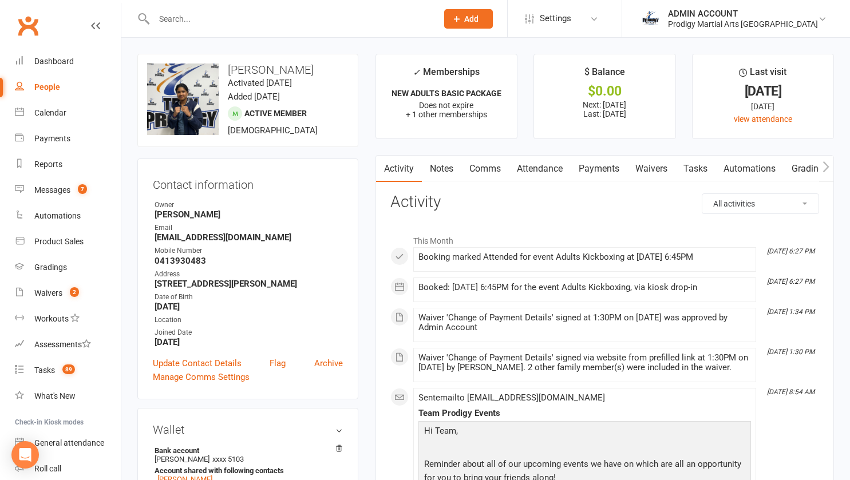
click at [590, 160] on link "Payments" at bounding box center [599, 169] width 57 height 26
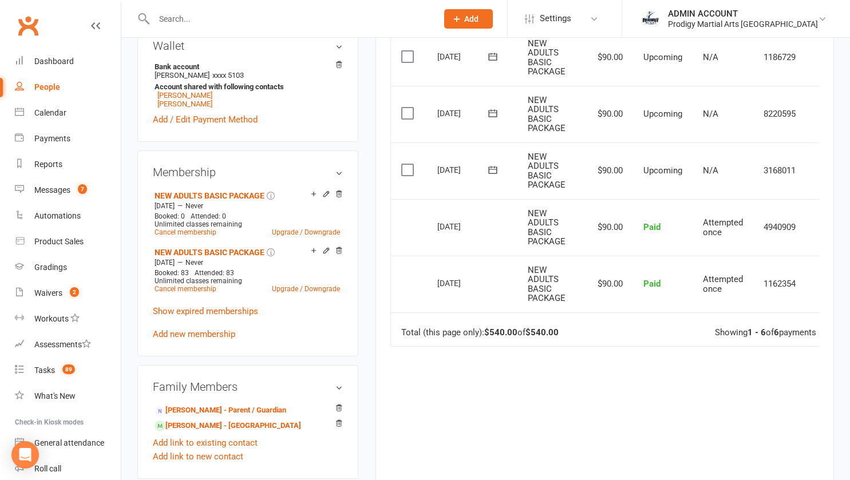
scroll to position [385, 0]
click at [371, 213] on main "✓ Memberships NEW ADULTS BASIC PACKAGE Does not expire + 1 other memberships $ …" at bounding box center [605, 96] width 476 height 854
click at [338, 198] on icon at bounding box center [339, 194] width 8 height 8
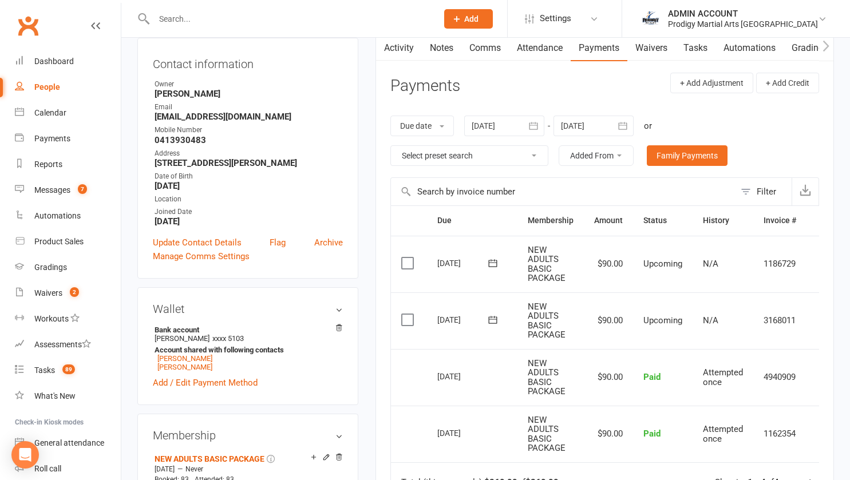
scroll to position [119, 0]
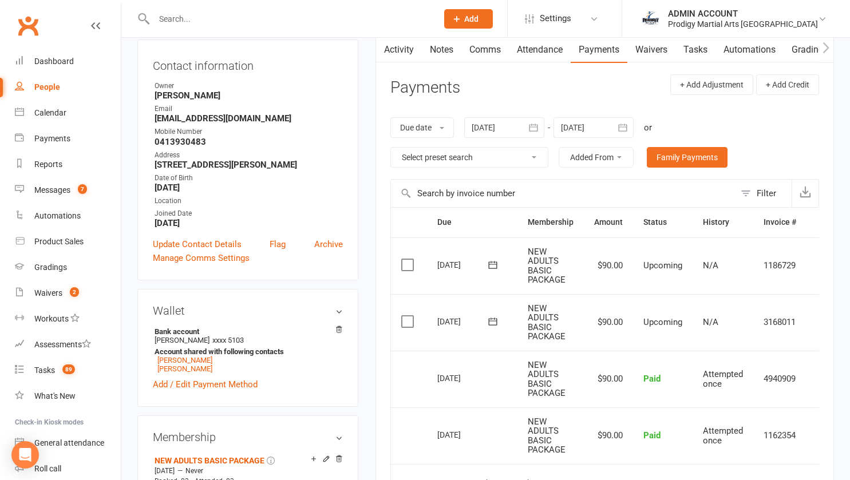
click at [411, 45] on link "Activity" at bounding box center [399, 50] width 46 height 26
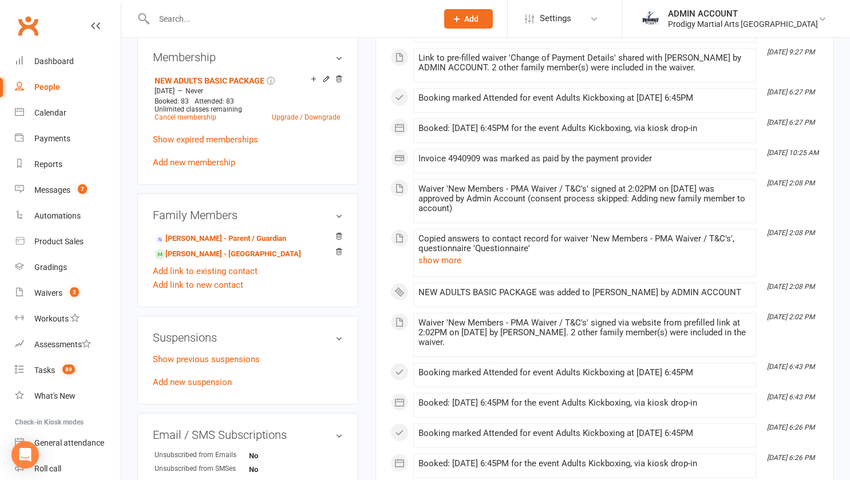
scroll to position [499, 0]
click at [195, 364] on link "Show previous suspensions" at bounding box center [206, 360] width 107 height 10
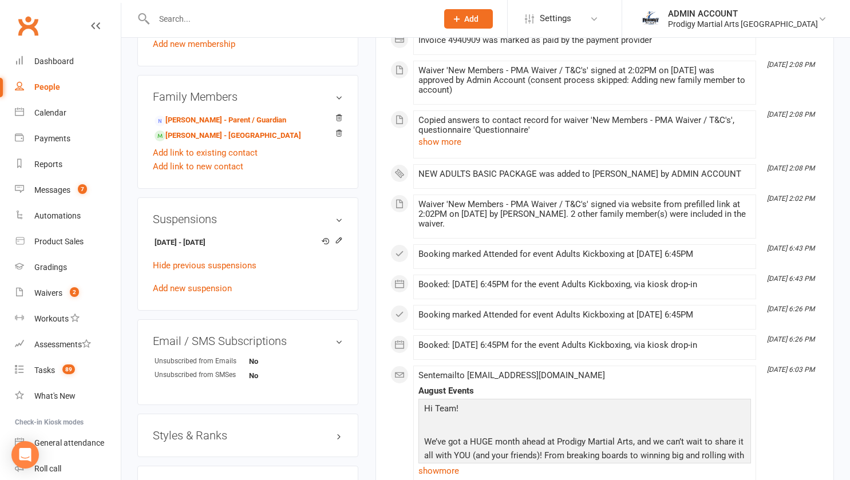
scroll to position [619, 0]
click at [172, 293] on link "Add new suspension" at bounding box center [192, 287] width 79 height 10
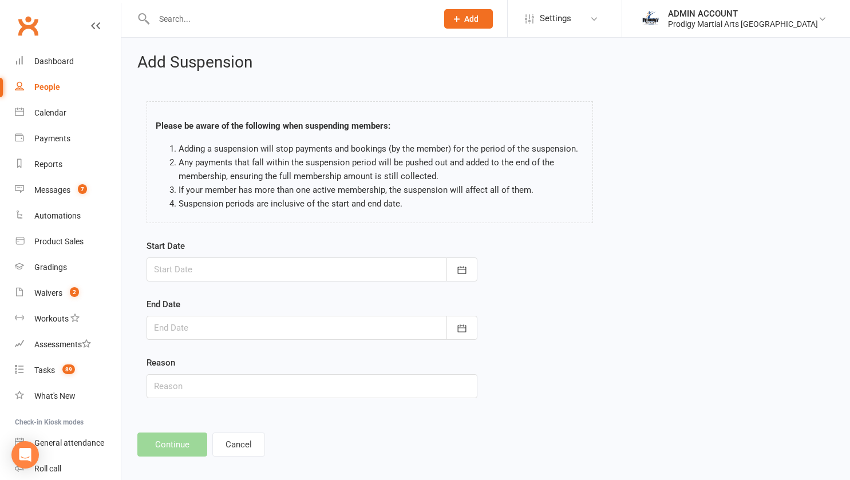
click at [200, 271] on div at bounding box center [312, 270] width 331 height 24
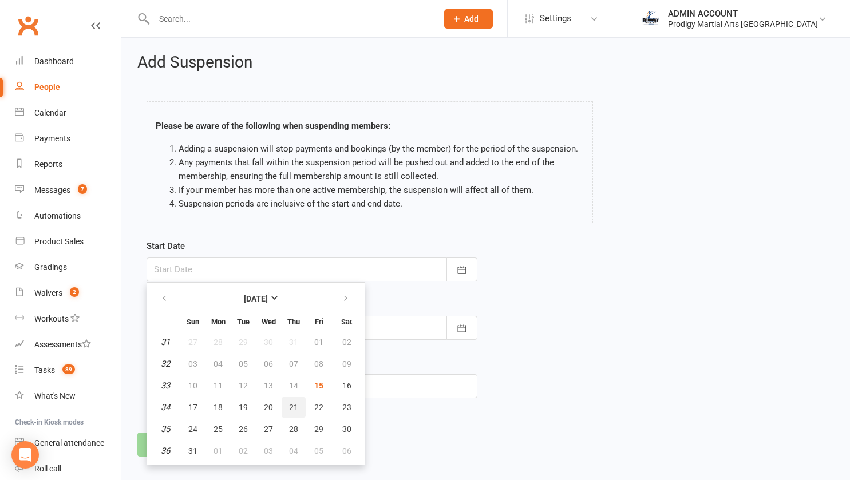
click at [300, 407] on button "21" at bounding box center [294, 407] width 24 height 21
type input "21 Aug 2025"
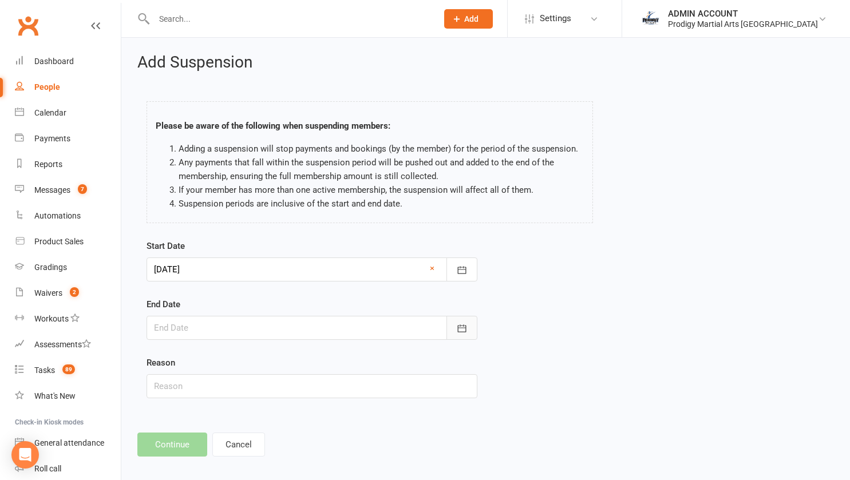
click at [464, 326] on icon "button" at bounding box center [461, 328] width 11 height 11
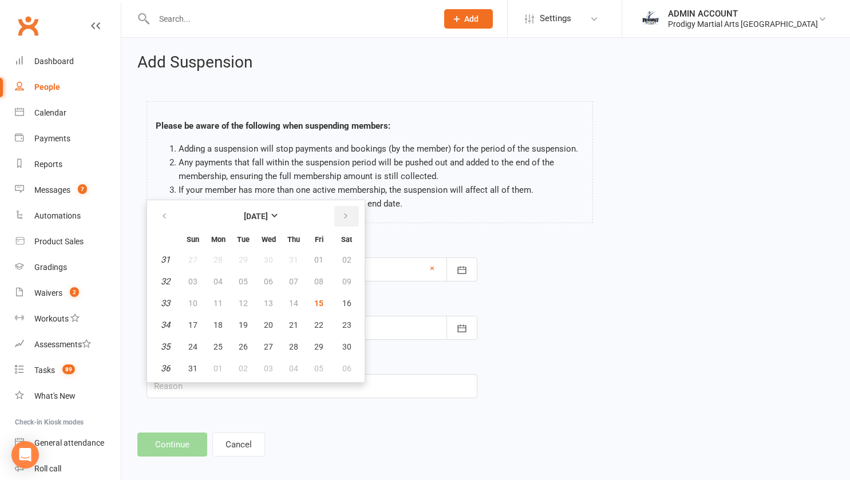
click at [346, 212] on icon "button" at bounding box center [346, 216] width 8 height 9
click at [296, 302] on span "18" at bounding box center [293, 303] width 9 height 9
type input "18 Sep 2025"
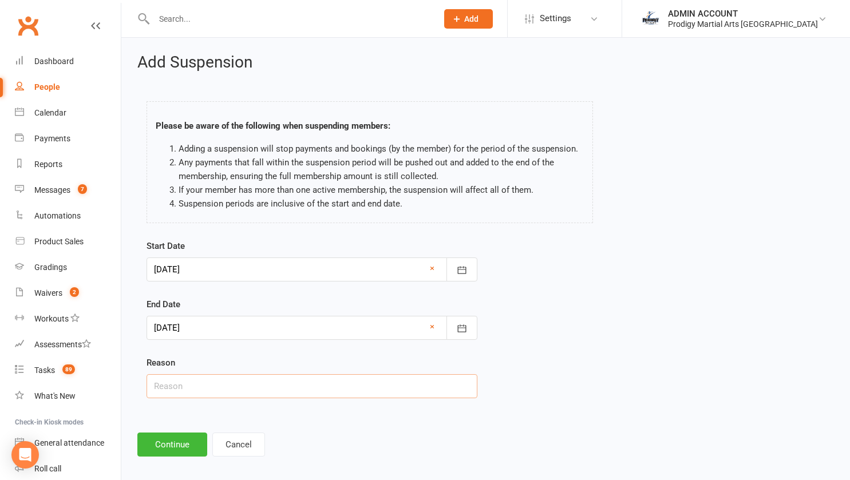
click at [191, 391] on input "text" at bounding box center [312, 387] width 331 height 24
type input "Taking a break"
click at [156, 442] on button "Continue" at bounding box center [172, 445] width 70 height 24
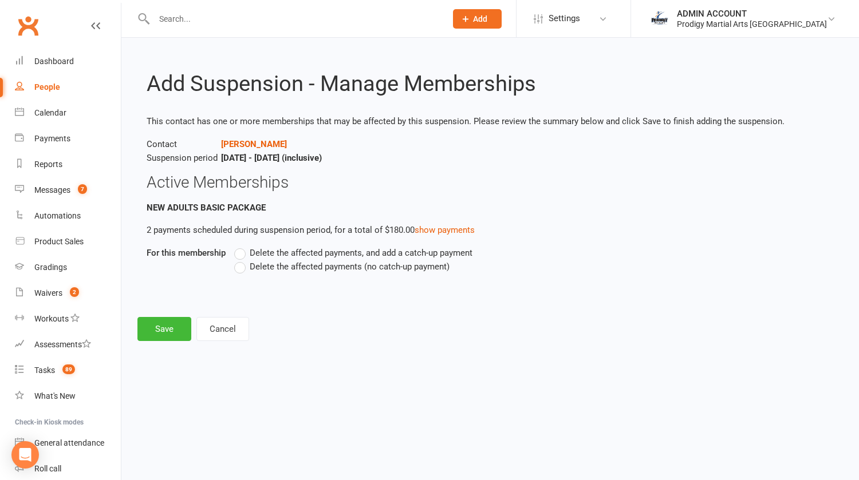
click at [239, 268] on label "Delete the affected payments (no catch-up payment)" at bounding box center [341, 267] width 215 height 14
click at [239, 260] on input "Delete the affected payments (no catch-up payment)" at bounding box center [237, 260] width 7 height 0
click at [170, 326] on button "Save" at bounding box center [164, 329] width 54 height 24
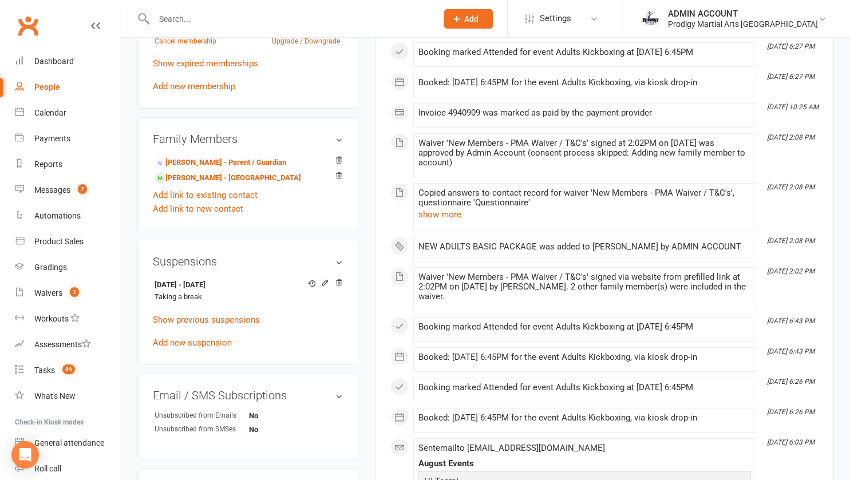
scroll to position [578, 0]
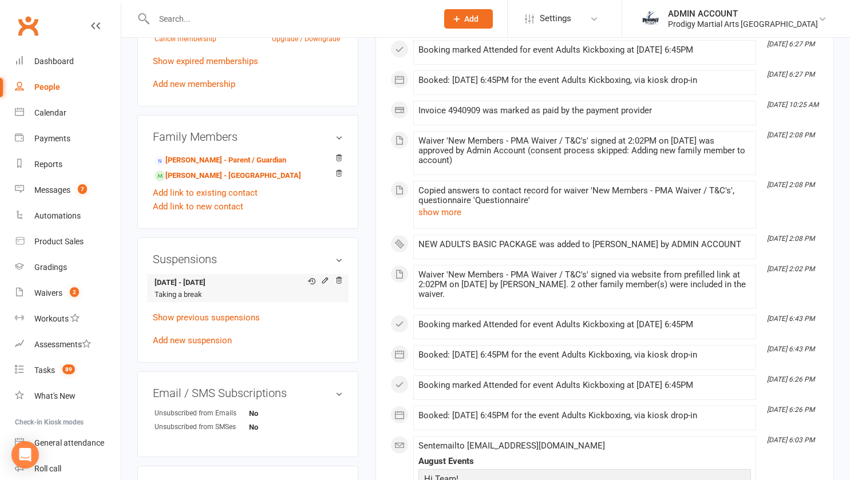
drag, startPoint x: 149, startPoint y: 289, endPoint x: 244, endPoint y: 285, distance: 95.1
click at [244, 285] on div "Suspensions 21 Aug 2025 - 18 Sep 2025 Taking a break Show previous suspensions …" at bounding box center [247, 300] width 221 height 125
copy strong "21 Aug 2025 - 18 Sep 2025"
click at [231, 24] on input "text" at bounding box center [290, 19] width 279 height 16
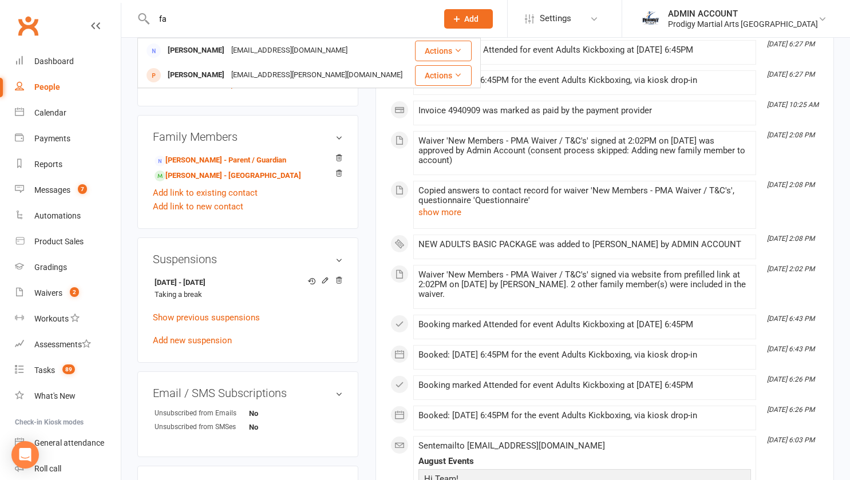
type input "f"
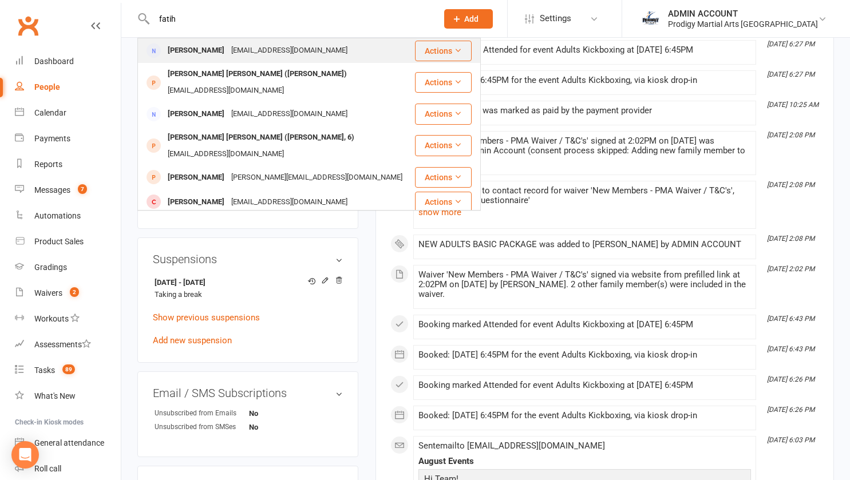
type input "fatih"
click at [283, 46] on div "yldrmfatih22@gmail.com" at bounding box center [289, 50] width 123 height 17
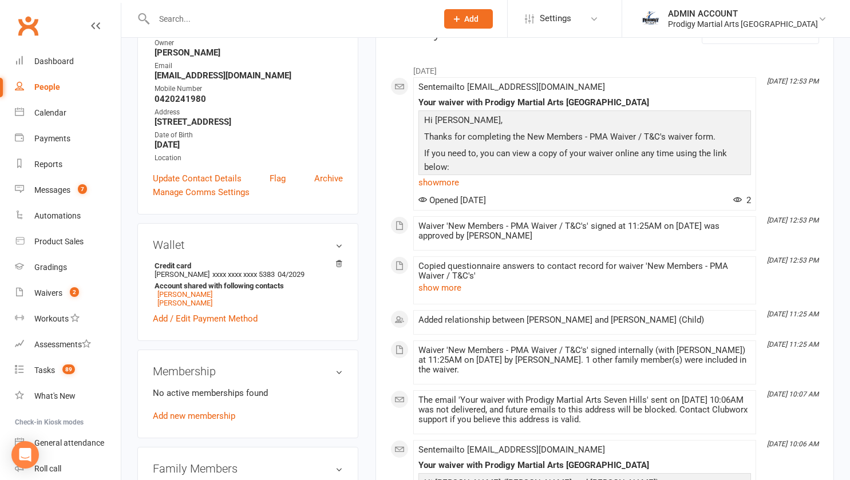
scroll to position [195, 0]
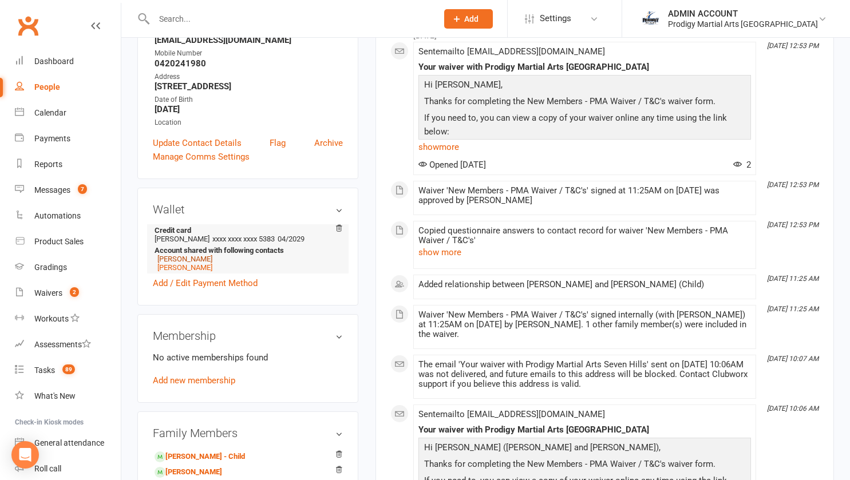
click at [187, 262] on link "Yaren Yildirim" at bounding box center [184, 259] width 55 height 9
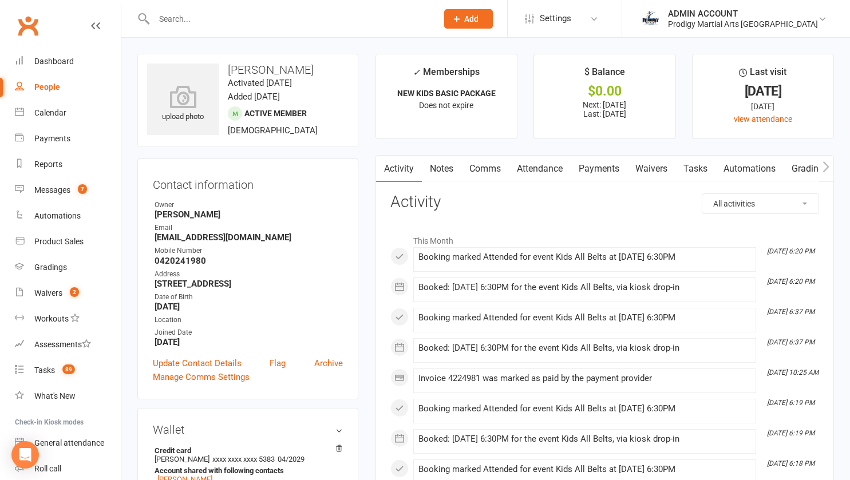
click at [585, 171] on link "Payments" at bounding box center [599, 169] width 57 height 26
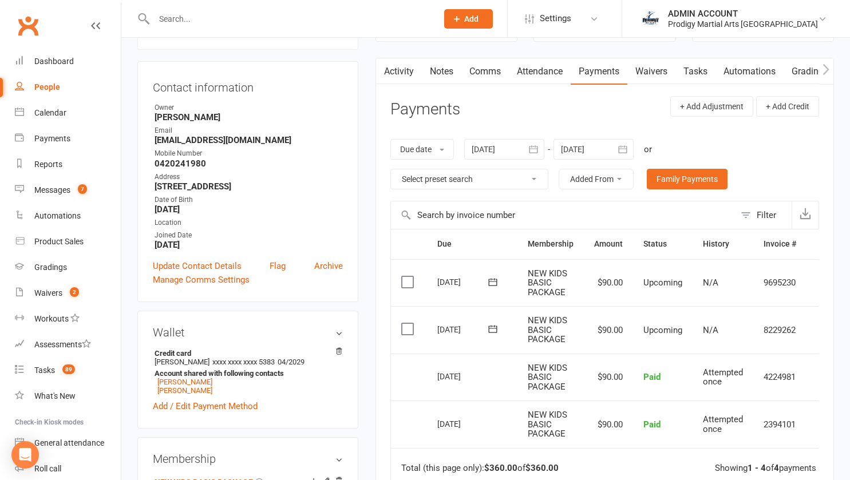
scroll to position [94, 0]
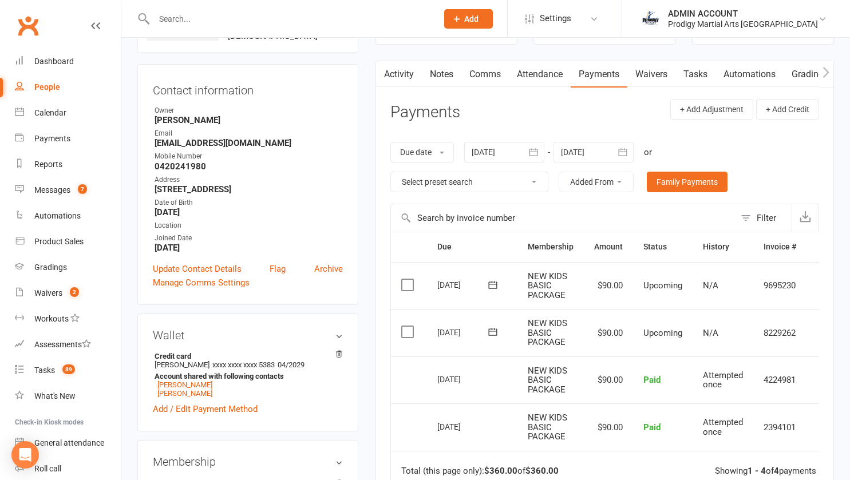
click at [402, 72] on link "Activity" at bounding box center [399, 74] width 46 height 26
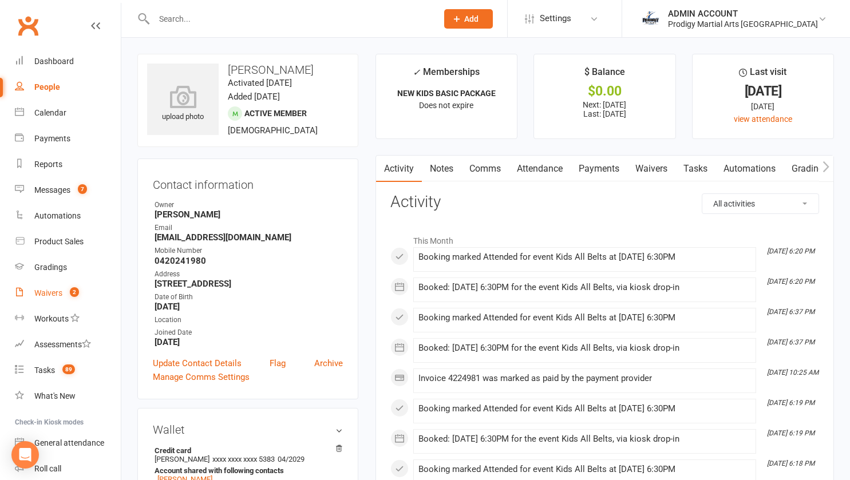
click at [53, 296] on div "Waivers" at bounding box center [48, 293] width 28 height 9
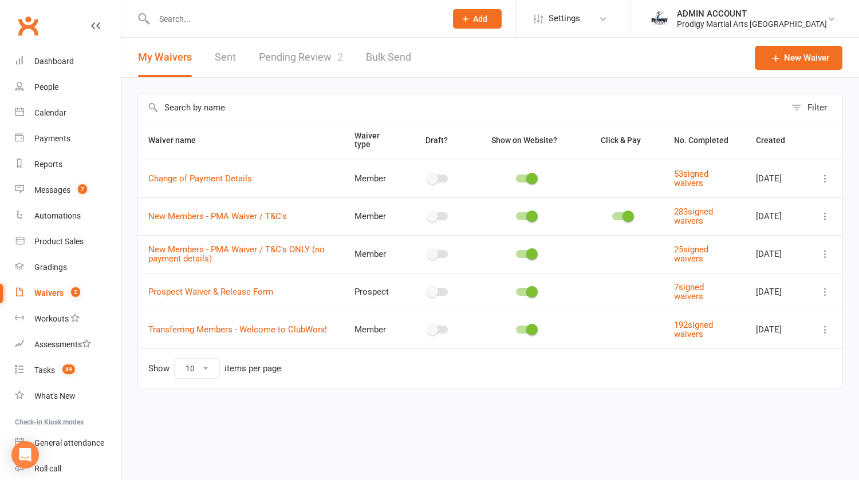
click at [279, 52] on link "Pending Review 2" at bounding box center [301, 58] width 84 height 40
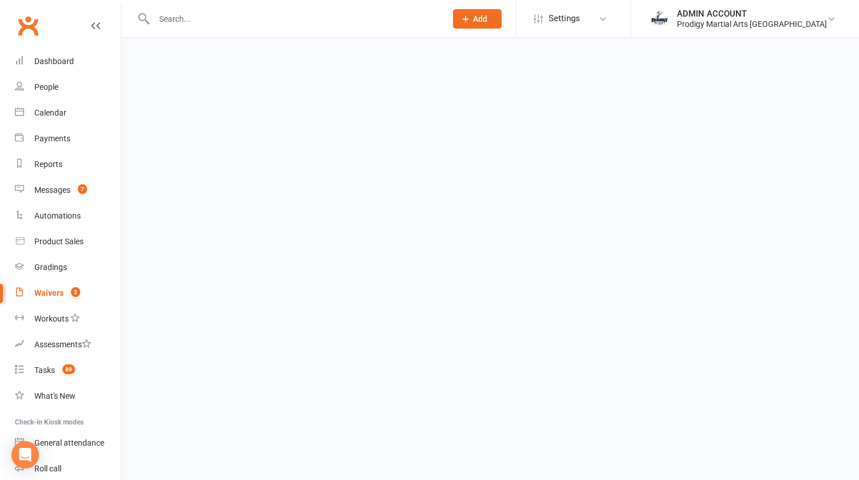
select select "100"
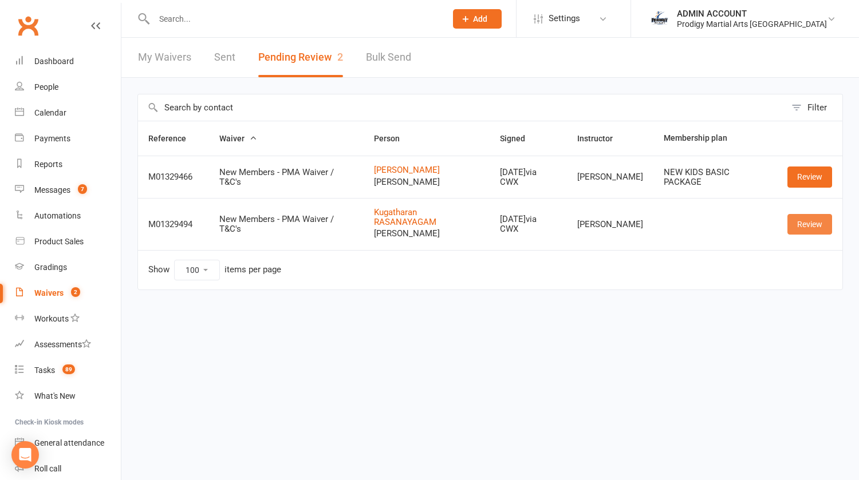
click at [808, 223] on link "Review" at bounding box center [809, 224] width 45 height 21
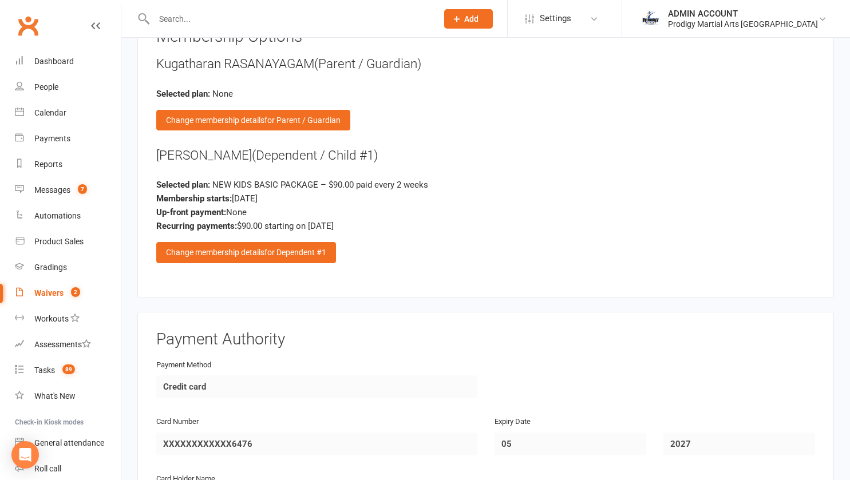
scroll to position [1471, 0]
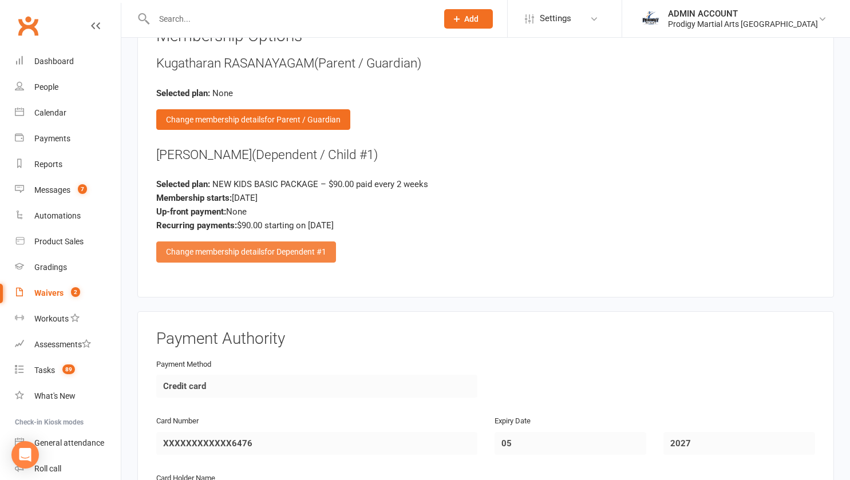
click at [190, 242] on div "Change membership details for Dependent #1" at bounding box center [246, 252] width 180 height 21
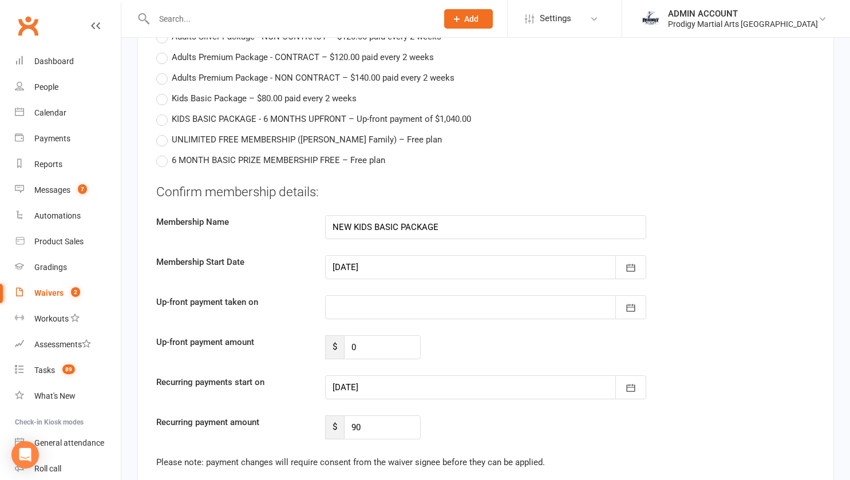
scroll to position [2108, 0]
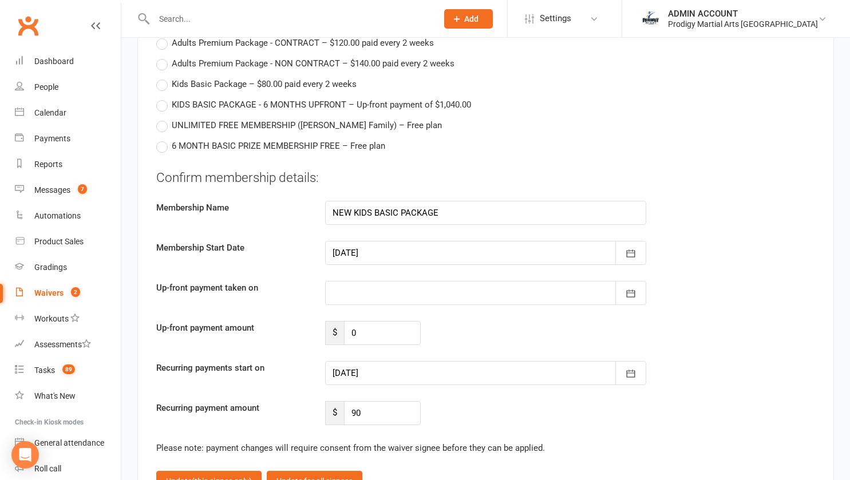
click at [353, 241] on div at bounding box center [485, 253] width 321 height 24
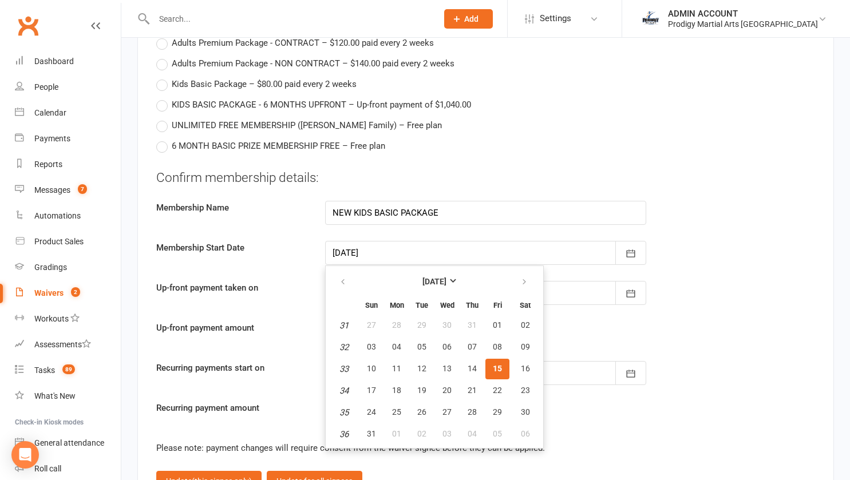
click at [493, 364] on span "15" at bounding box center [497, 368] width 9 height 9
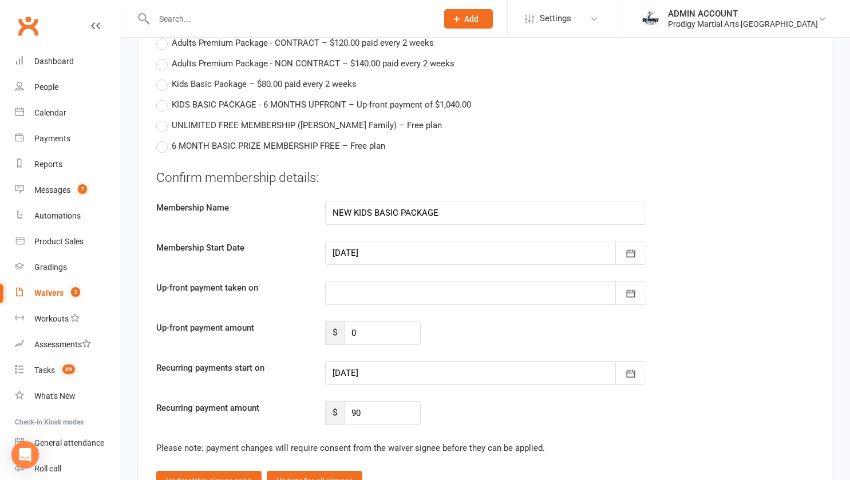
click at [421, 281] on div at bounding box center [485, 293] width 321 height 24
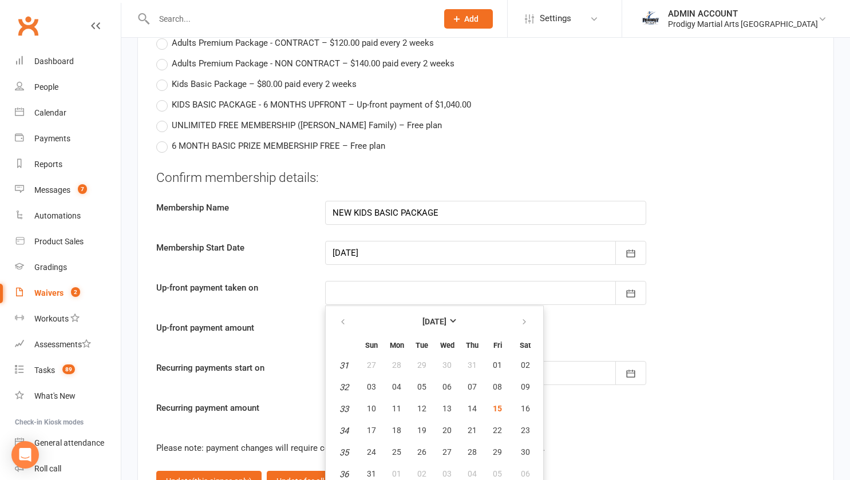
click at [393, 281] on div at bounding box center [485, 293] width 321 height 24
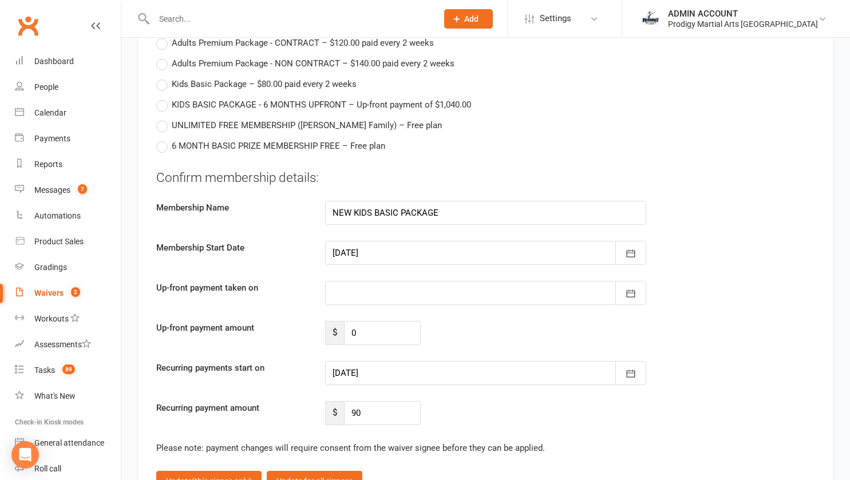
click at [374, 361] on div at bounding box center [485, 373] width 321 height 24
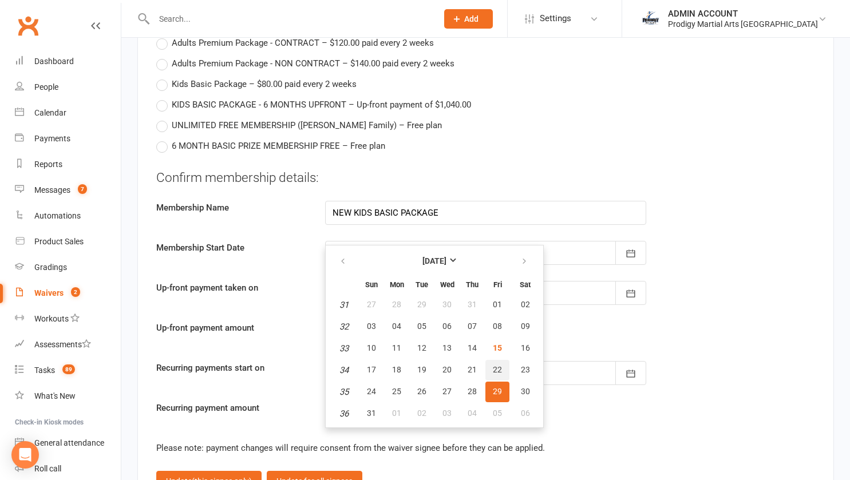
click at [494, 365] on span "22" at bounding box center [497, 369] width 9 height 9
type input "22 Aug 2025"
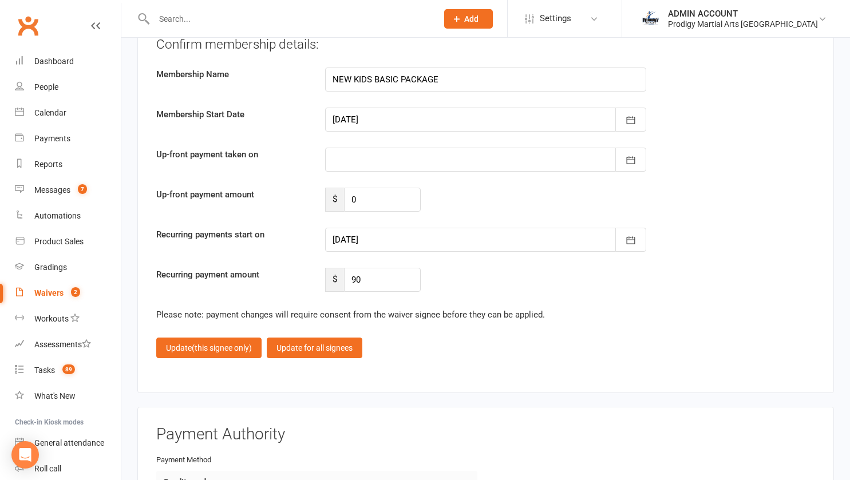
scroll to position [2242, 0]
click at [181, 337] on button "Update (this signee only)" at bounding box center [208, 347] width 105 height 21
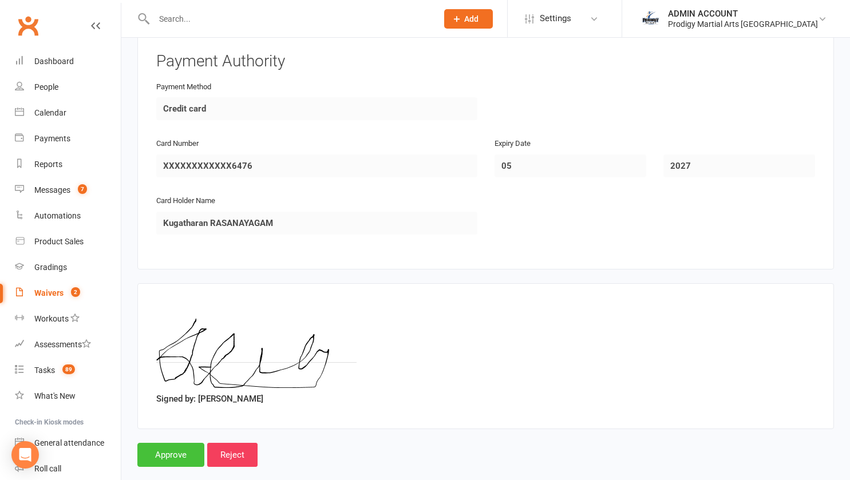
scroll to position [1750, 0]
click at [161, 442] on input "Approve" at bounding box center [170, 454] width 67 height 24
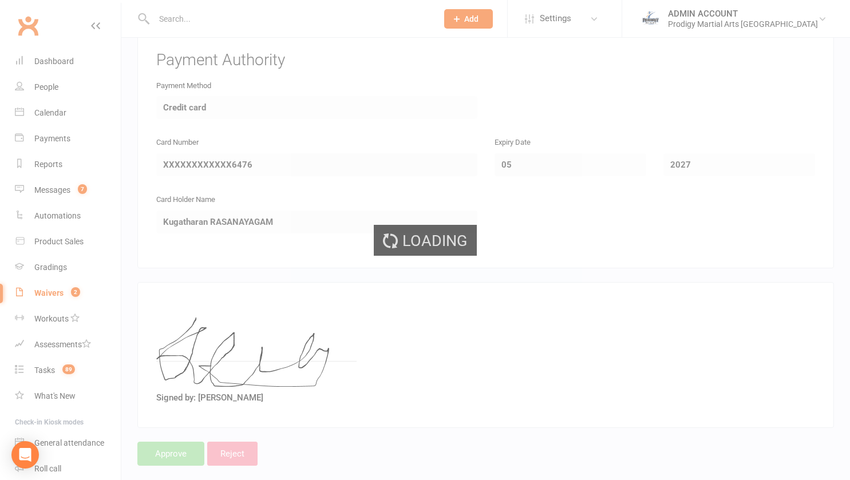
select select "100"
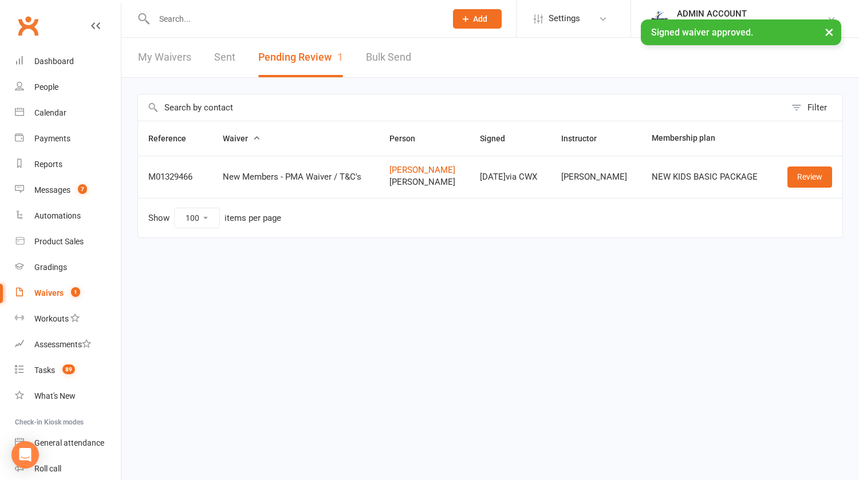
click at [216, 19] on div "× Signed waiver approved." at bounding box center [422, 19] width 844 height 0
click at [191, 16] on input "text" at bounding box center [294, 19] width 287 height 16
type input "u"
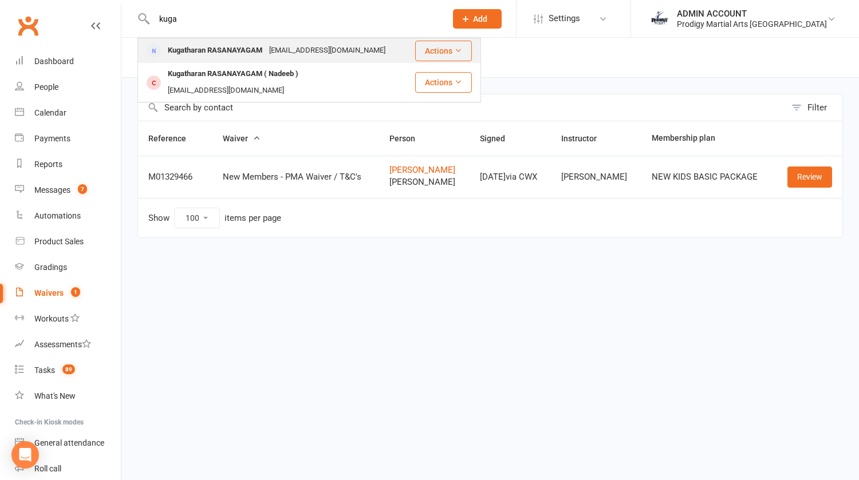
type input "kuga"
click at [180, 48] on div "Kugatharan RASANAYAGAM" at bounding box center [214, 50] width 101 height 17
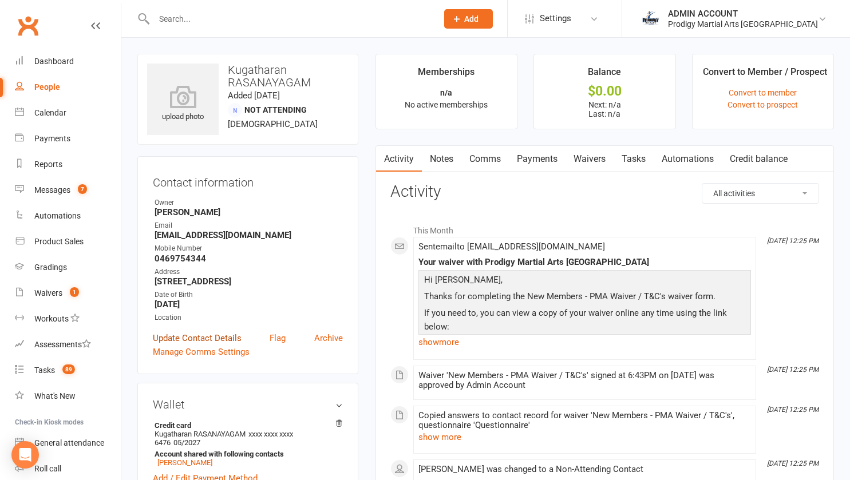
click at [179, 345] on link "Update Contact Details" at bounding box center [197, 339] width 89 height 14
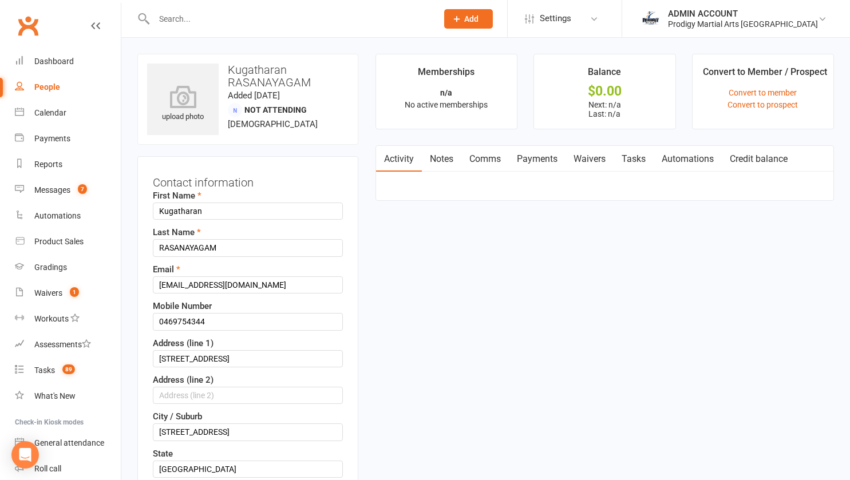
scroll to position [54, 0]
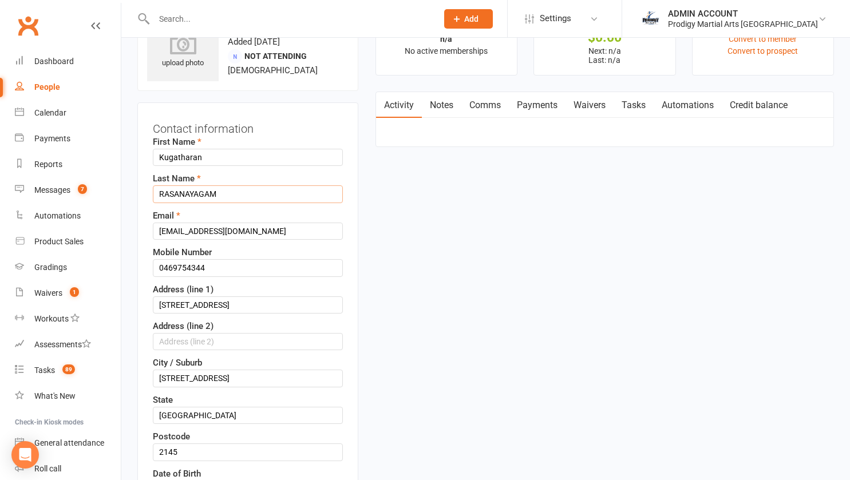
click at [158, 194] on input "RASANAYAGAM" at bounding box center [248, 194] width 190 height 17
drag, startPoint x: 158, startPoint y: 194, endPoint x: 172, endPoint y: 195, distance: 13.8
click at [172, 195] on input "RasASANAYAGAM" at bounding box center [248, 194] width 190 height 17
click at [172, 195] on input "Rasanayagam" at bounding box center [248, 194] width 190 height 17
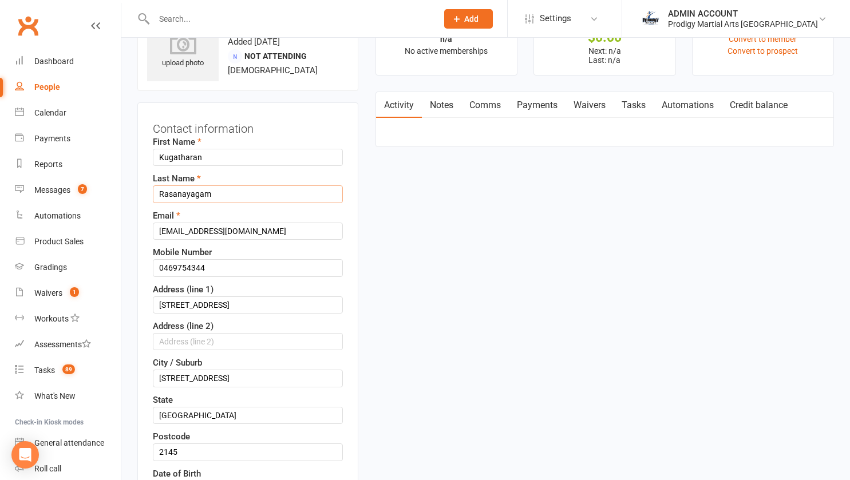
type input "Rasanayagam"
click at [289, 211] on div "Email Kuki2454@gmail.com" at bounding box center [248, 224] width 190 height 31
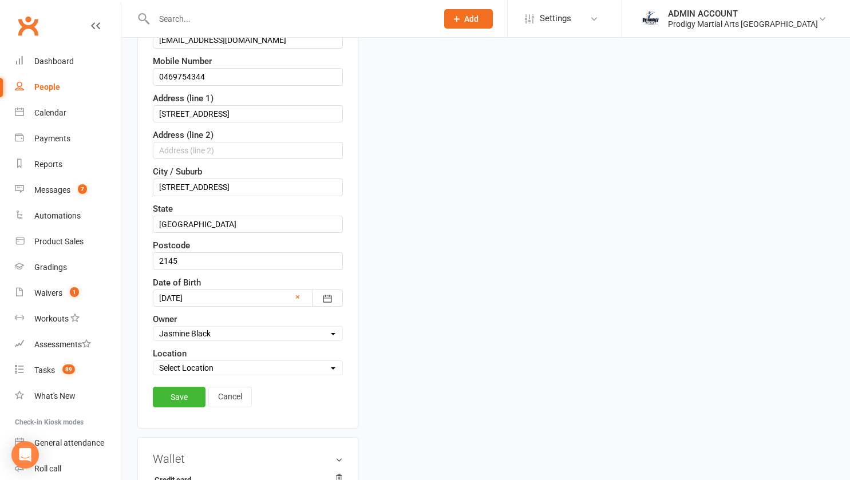
scroll to position [246, 0]
click at [186, 401] on link "Save" at bounding box center [179, 397] width 53 height 21
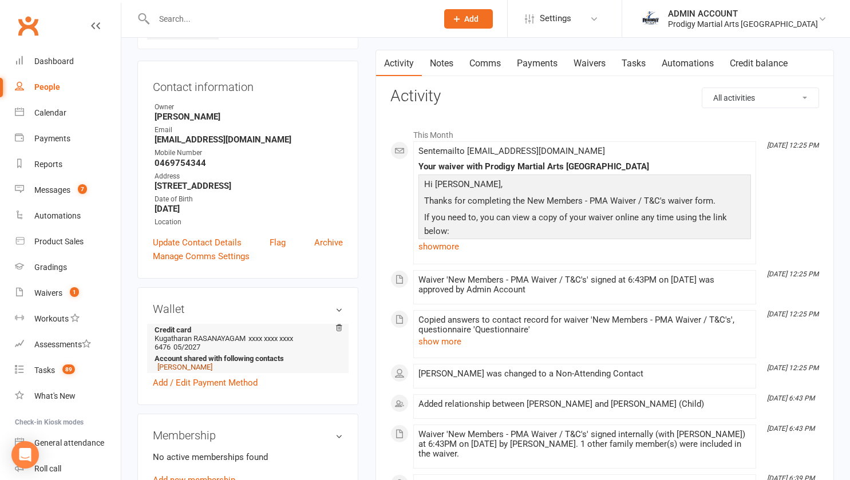
scroll to position [0, 0]
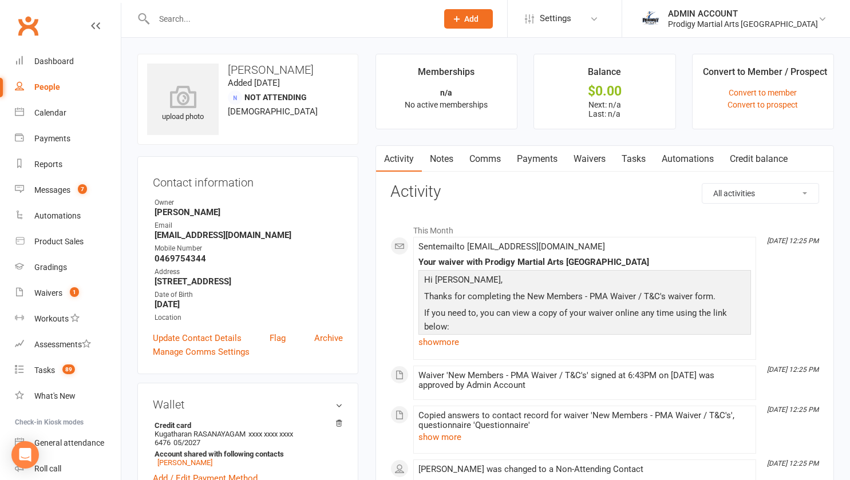
click at [188, 15] on input "text" at bounding box center [290, 19] width 279 height 16
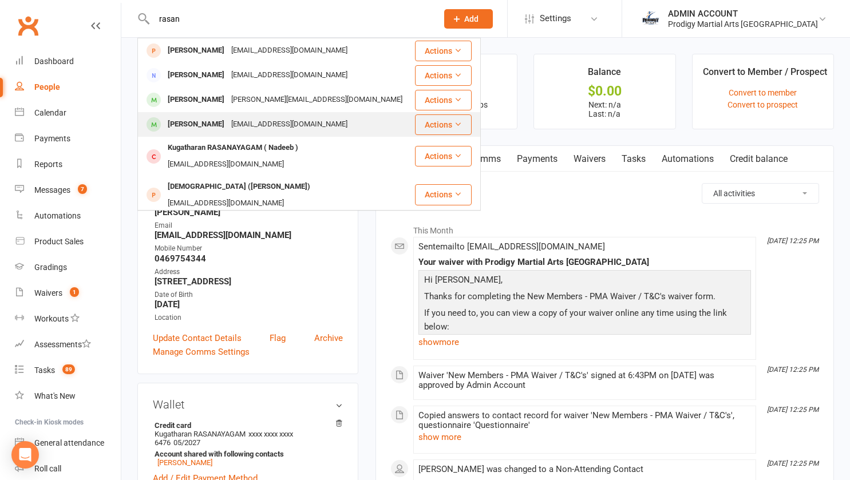
type input "rasan"
click at [213, 121] on div "Nadeeb RASANAYAGAM" at bounding box center [196, 124] width 64 height 17
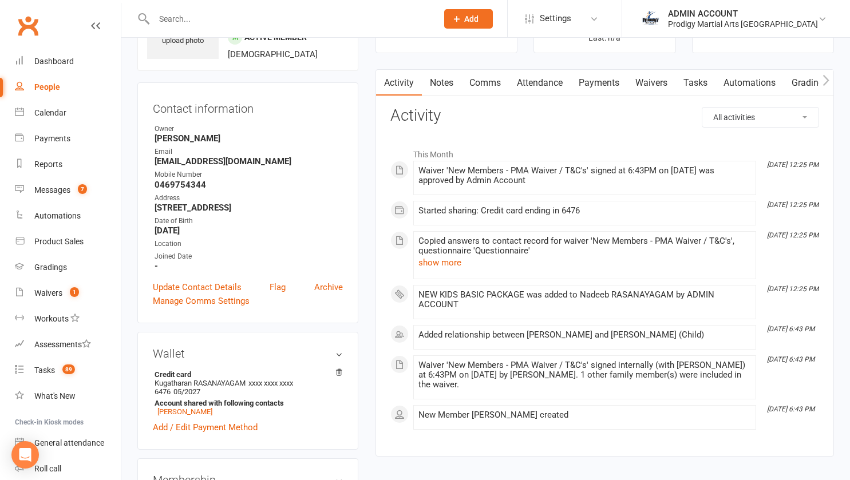
scroll to position [85, 0]
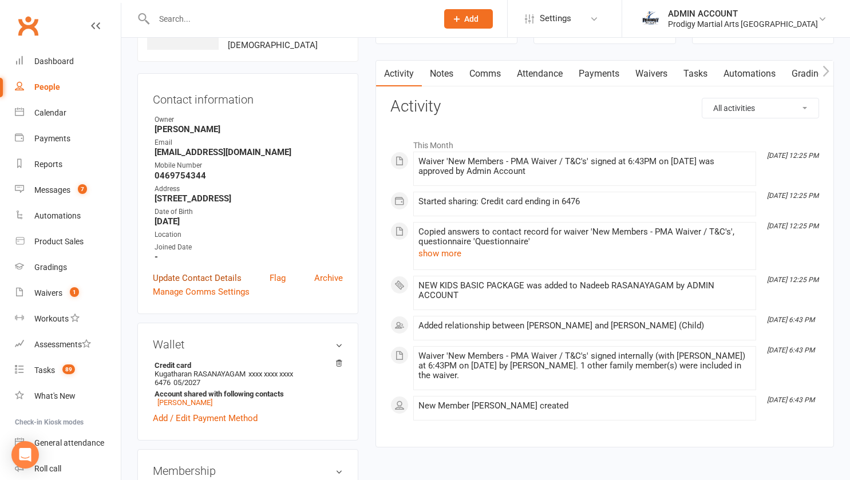
click at [202, 285] on link "Update Contact Details" at bounding box center [197, 278] width 89 height 14
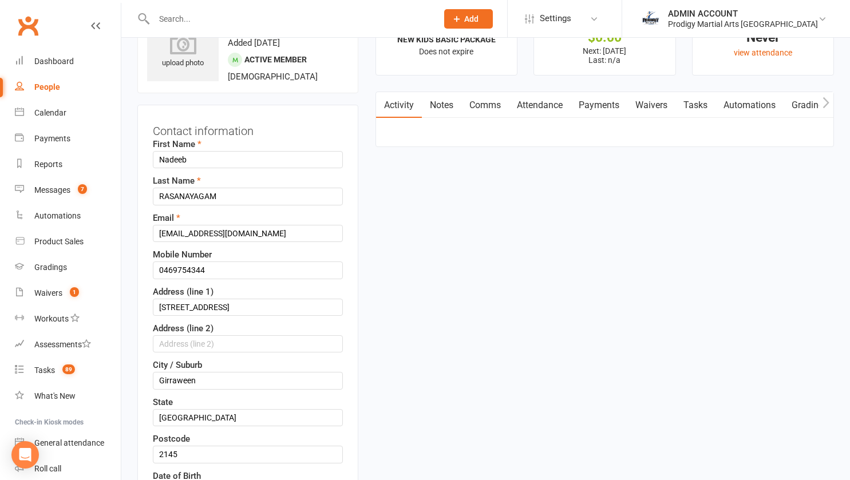
scroll to position [54, 0]
click at [188, 205] on input "RASANAYAGAM" at bounding box center [248, 196] width 190 height 17
paste input "asanayagam"
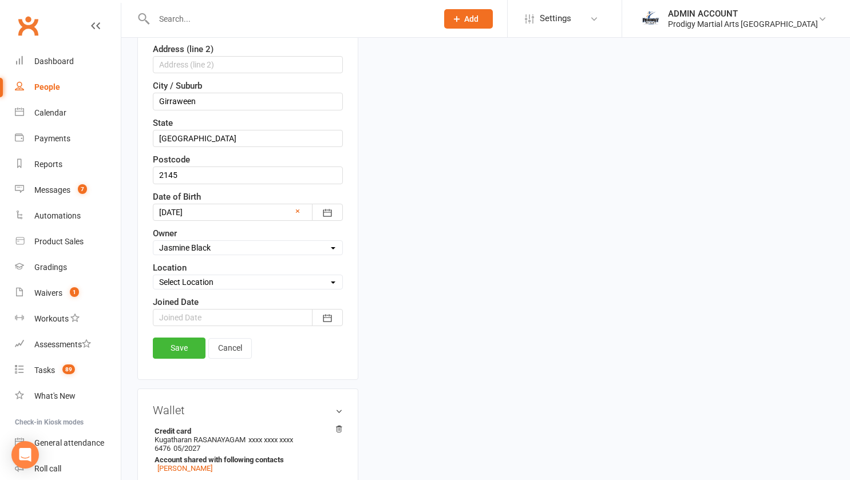
scroll to position [334, 0]
type input "Rasanayagam"
click at [182, 358] on link "Save" at bounding box center [179, 347] width 53 height 21
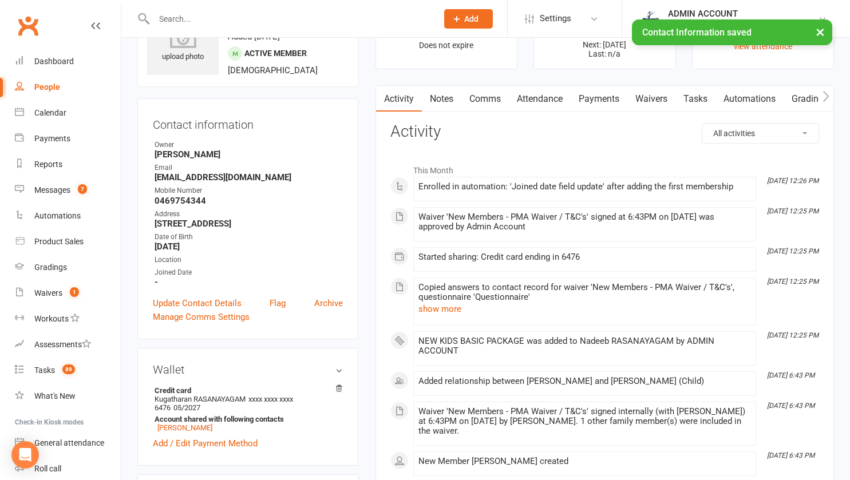
scroll to position [61, 0]
click at [204, 304] on link "Update Contact Details" at bounding box center [197, 303] width 89 height 14
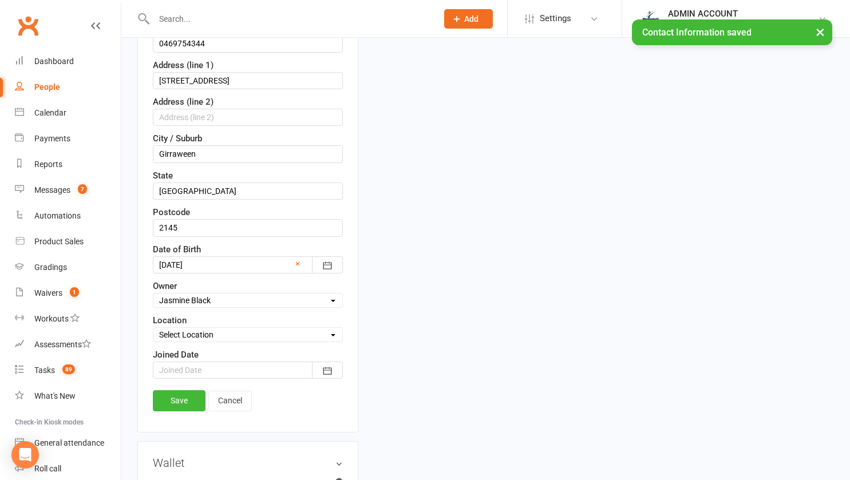
scroll to position [283, 0]
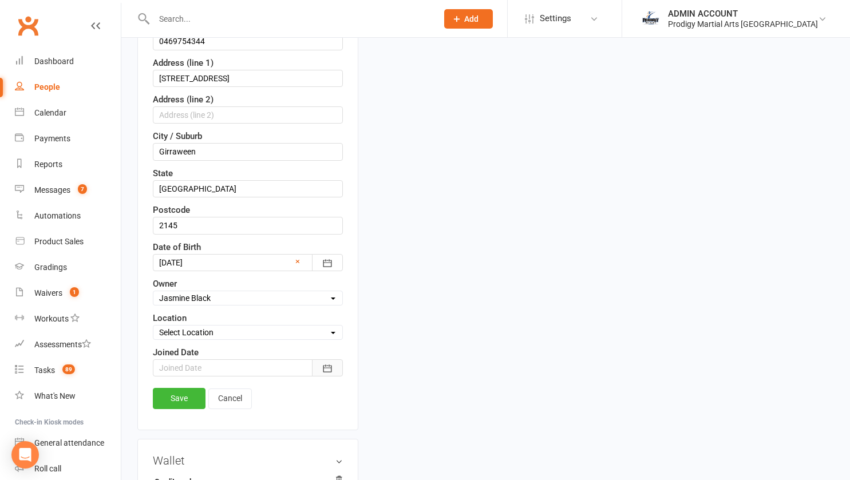
click at [330, 371] on icon "button" at bounding box center [327, 368] width 11 height 11
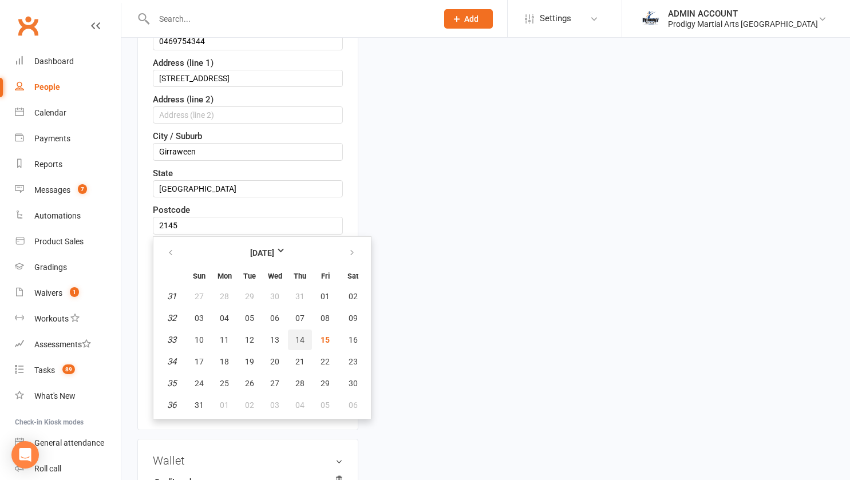
click at [298, 341] on span "14" at bounding box center [300, 340] width 9 height 9
type input "14 Aug 2025"
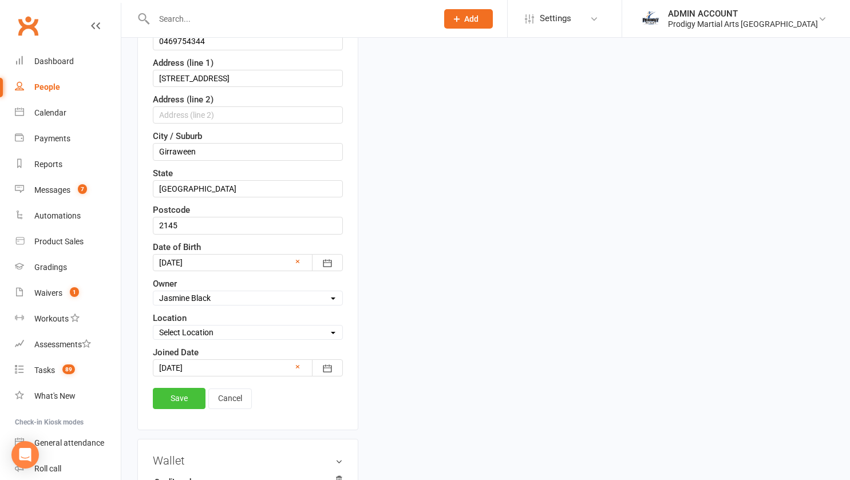
click at [171, 398] on link "Save" at bounding box center [179, 398] width 53 height 21
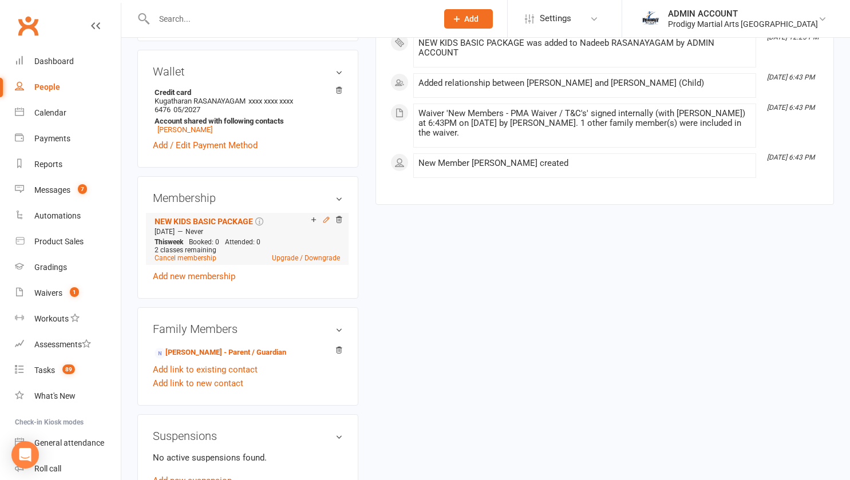
scroll to position [359, 0]
click at [324, 222] on icon at bounding box center [326, 219] width 5 height 5
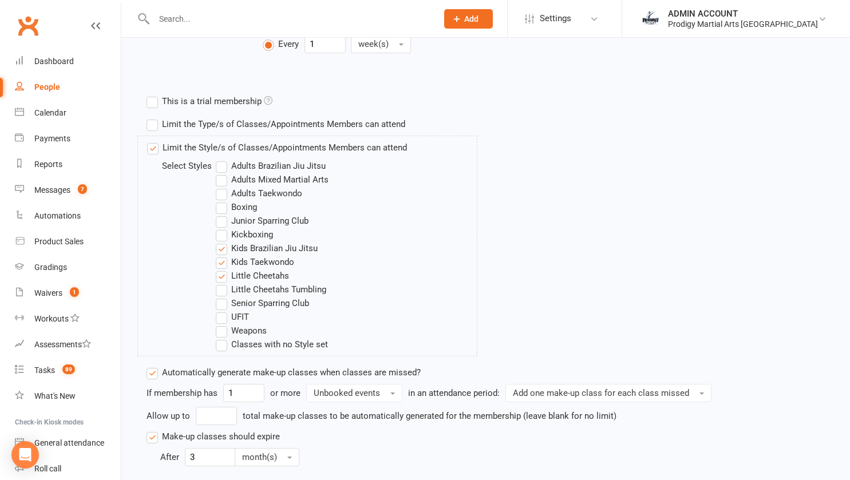
scroll to position [364, 0]
click at [223, 246] on label "Kids Brazilian Jiu Jitsu" at bounding box center [267, 248] width 102 height 14
click at [223, 241] on input "Kids Brazilian Jiu Jitsu" at bounding box center [219, 241] width 7 height 0
click at [224, 258] on label "Kids Taekwondo" at bounding box center [255, 262] width 78 height 14
click at [223, 255] on input "Kids Taekwondo" at bounding box center [219, 255] width 7 height 0
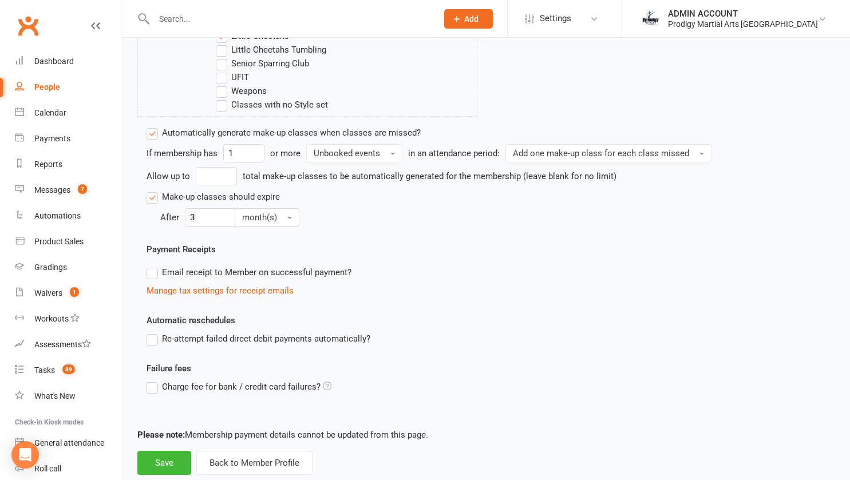
scroll to position [631, 0]
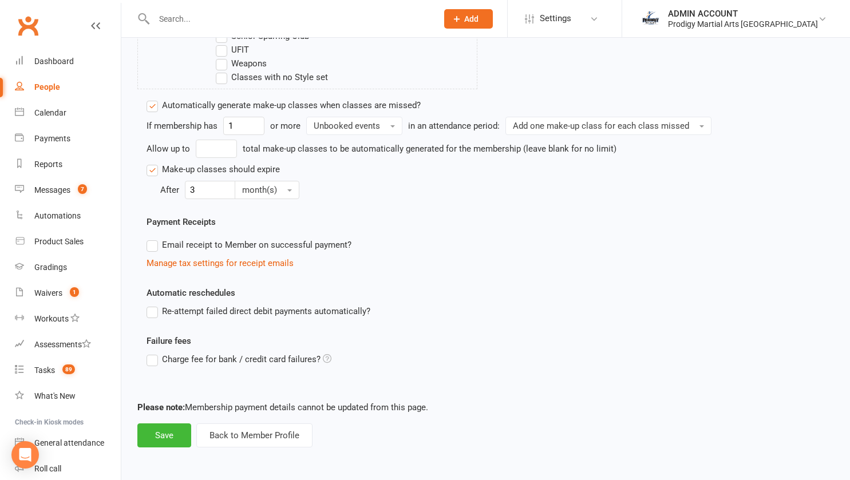
click at [154, 313] on label "Re-attempt failed direct debit payments automatically?" at bounding box center [259, 312] width 224 height 14
click at [154, 305] on input "Re-attempt failed direct debit payments automatically?" at bounding box center [150, 305] width 7 height 0
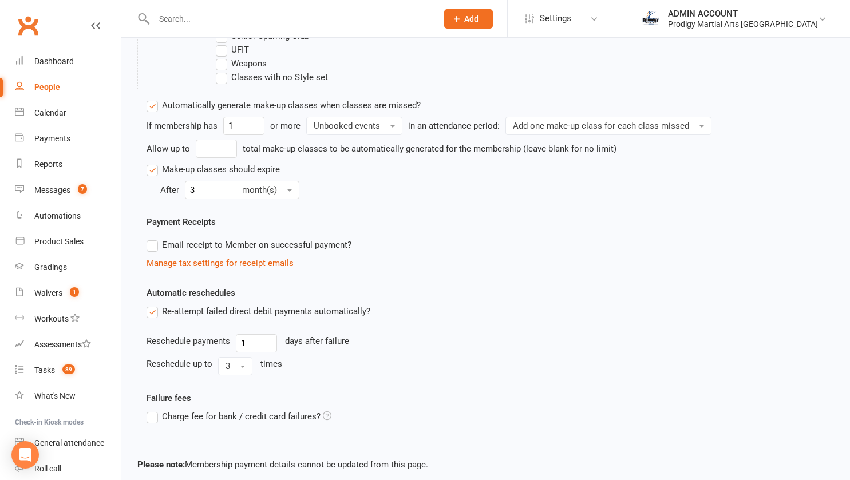
scroll to position [688, 0]
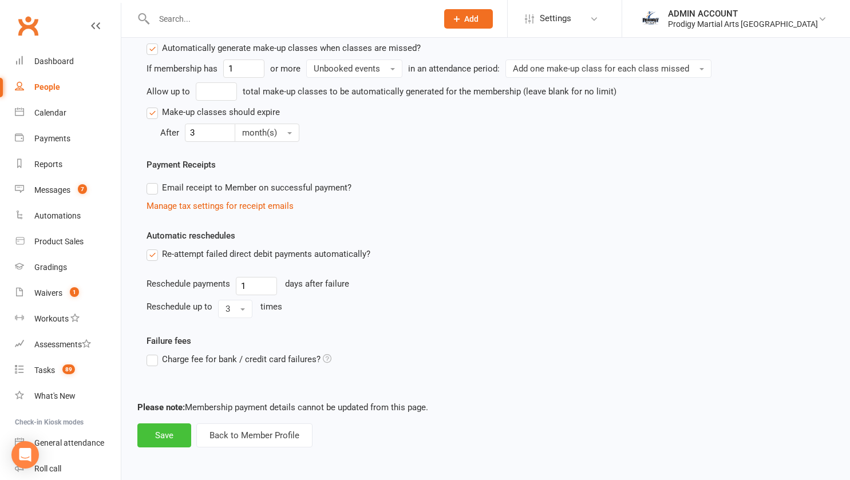
click at [164, 436] on button "Save" at bounding box center [164, 436] width 54 height 24
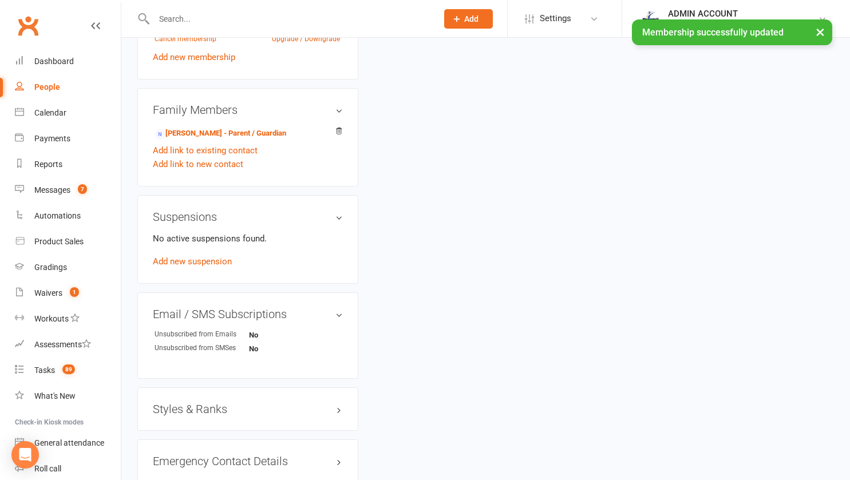
scroll to position [582, 0]
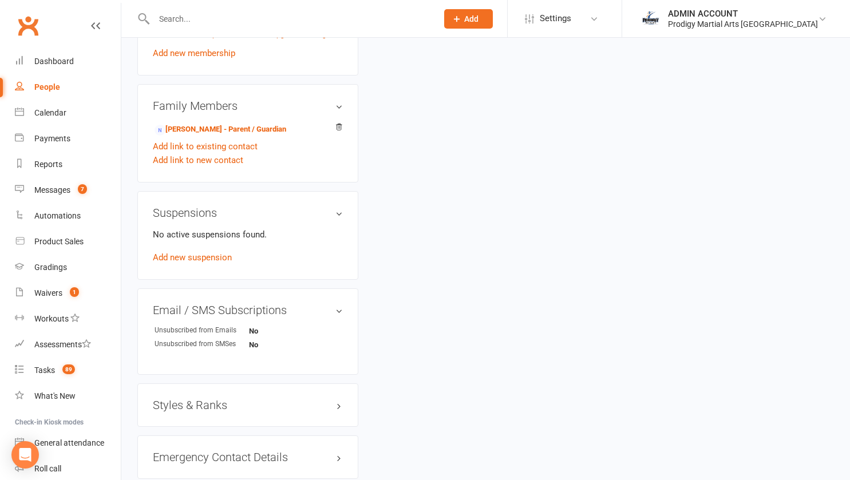
click at [198, 407] on h3 "Styles & Ranks" at bounding box center [248, 405] width 190 height 13
click at [184, 455] on link "Add new style" at bounding box center [179, 450] width 53 height 10
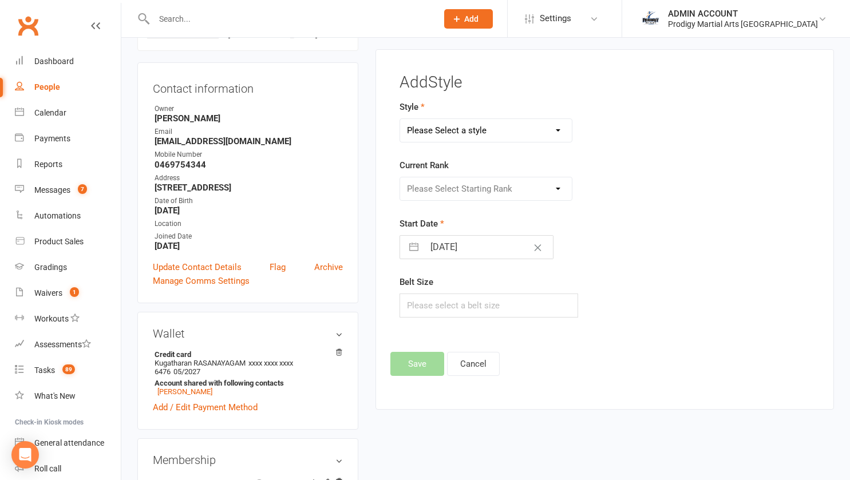
scroll to position [88, 0]
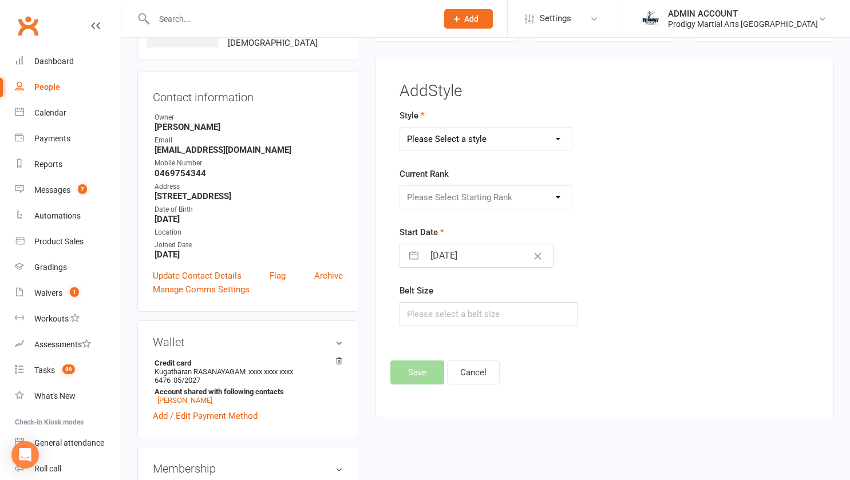
click at [466, 156] on form "Style Please Select a style Adults Brazilian Jiu Jitsu Adults Mixed Martial Art…" at bounding box center [534, 218] width 268 height 218
click at [459, 145] on select "Please Select a style Adults Brazilian Jiu Jitsu Adults Mixed Martial Arts Adul…" at bounding box center [486, 139] width 172 height 23
select select "2827"
click at [400, 128] on select "Please Select a style Adults Brazilian Jiu Jitsu Adults Mixed Martial Arts Adul…" at bounding box center [486, 139] width 172 height 23
click at [447, 196] on select "Please Select Starting Rank White Belt Yellow Belt Orange Belt Green Belt Blue …" at bounding box center [486, 197] width 172 height 23
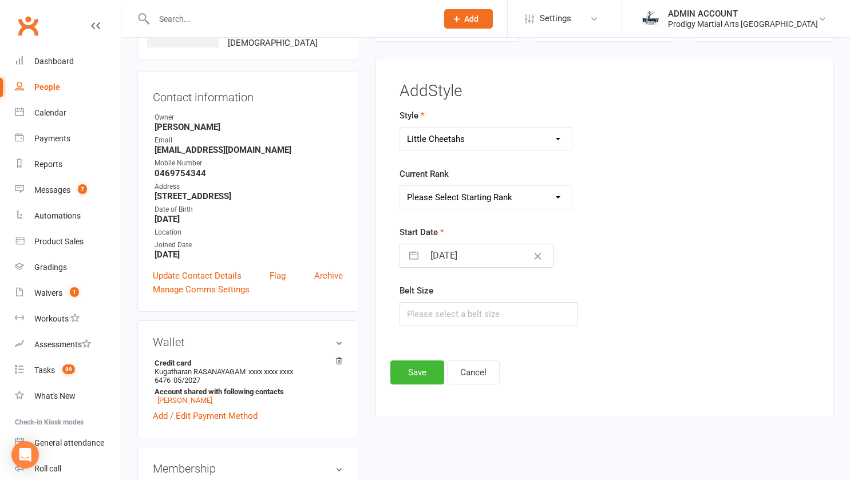
select select "29967"
click at [400, 186] on select "Please Select Starting Rank White Belt Yellow Belt Orange Belt Green Belt Blue …" at bounding box center [486, 197] width 172 height 23
click at [442, 256] on input "15 Aug 2025" at bounding box center [488, 256] width 129 height 23
select select "6"
select select "2025"
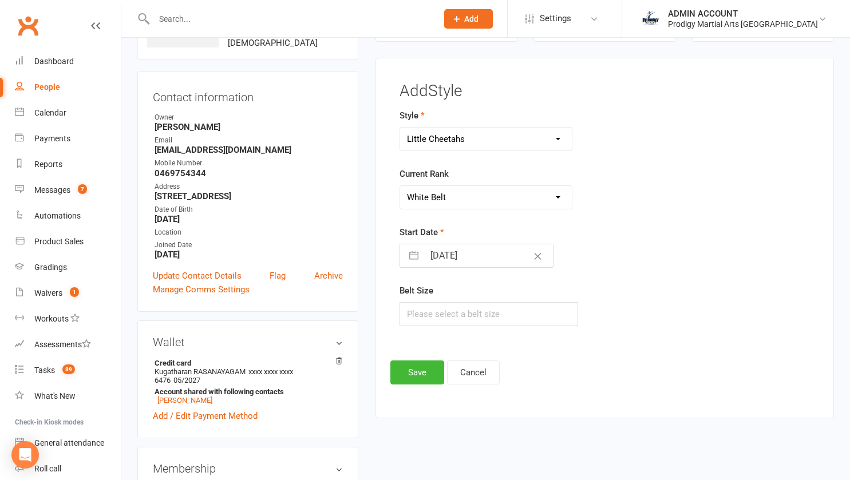
select select "7"
select select "2025"
select select "8"
select select "2025"
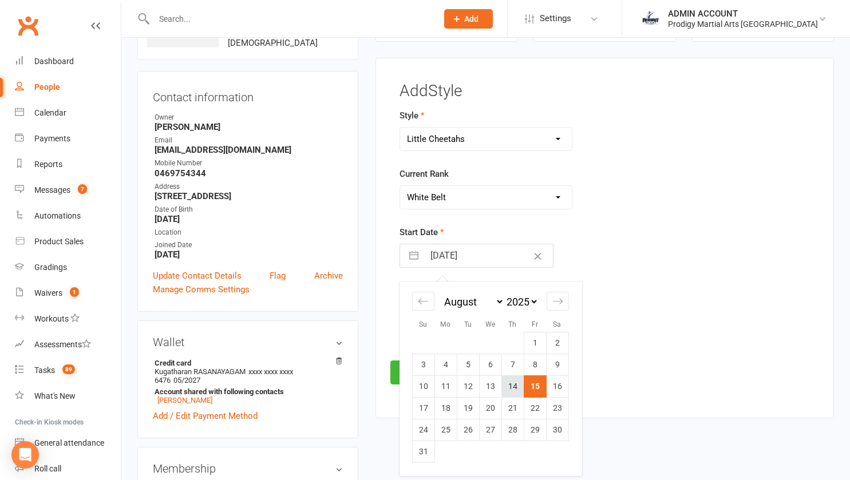
click at [515, 385] on td "14" at bounding box center [513, 387] width 22 height 22
type input "[DATE]"
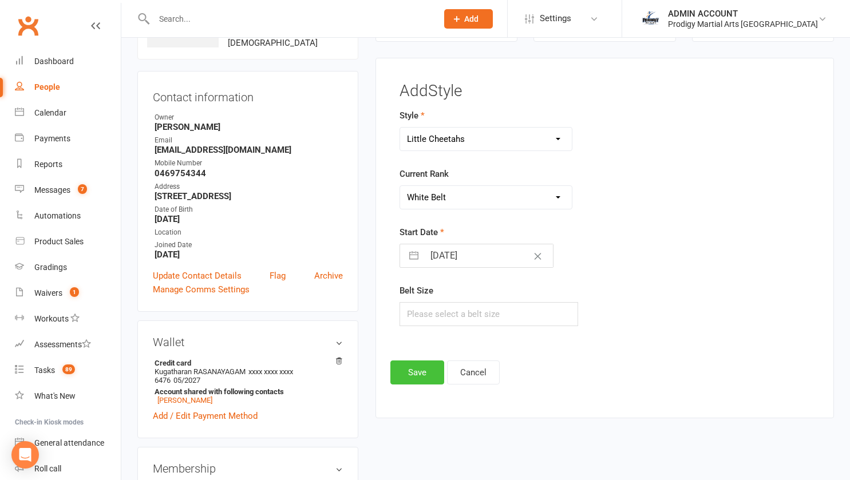
click at [413, 374] on button "Save" at bounding box center [418, 373] width 54 height 24
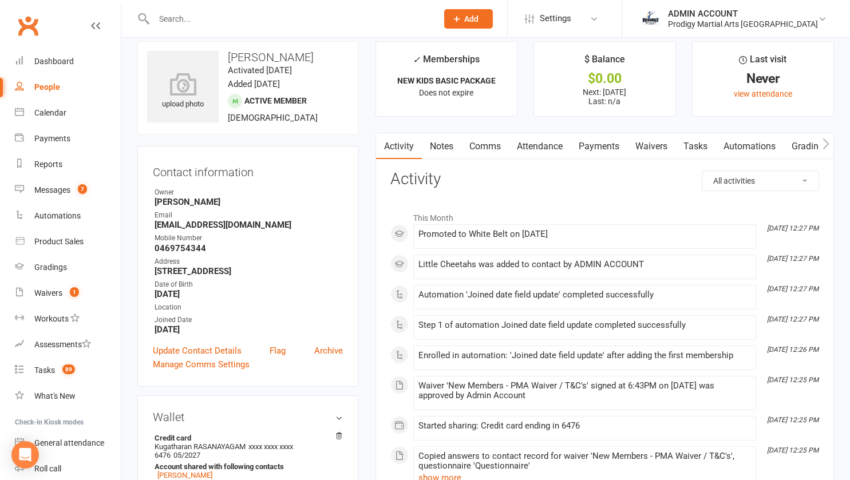
scroll to position [0, 0]
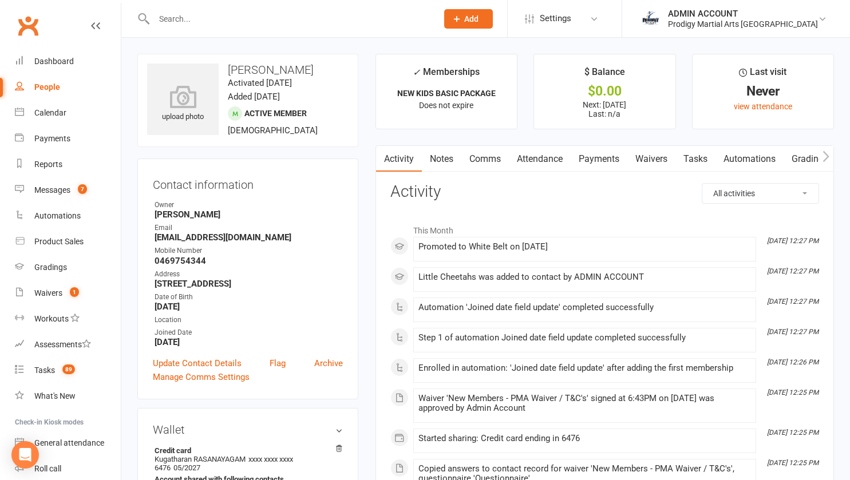
click at [222, 18] on input "text" at bounding box center [290, 19] width 279 height 16
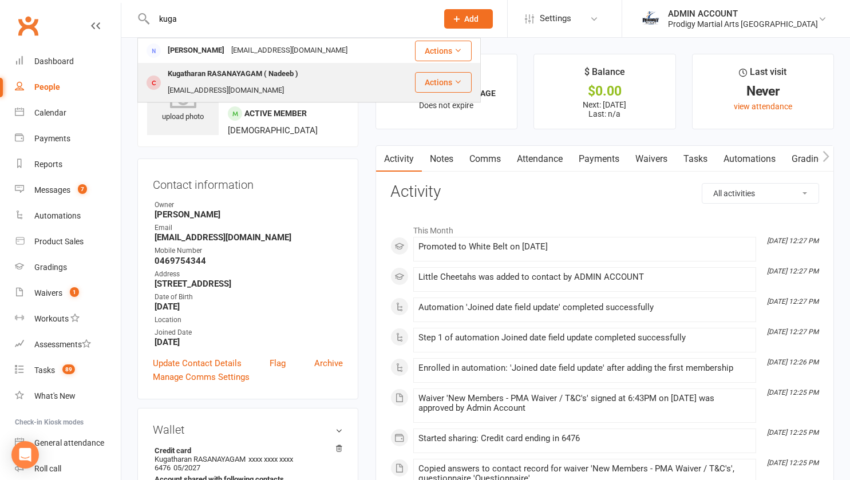
type input "kuga"
click at [233, 77] on div "Kugatharan RASANAYAGAM ( Nadeeb )" at bounding box center [232, 74] width 137 height 17
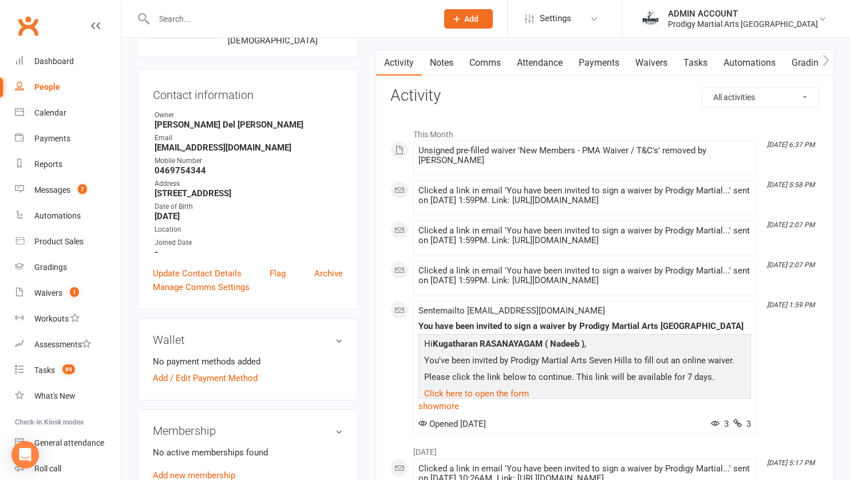
scroll to position [96, 0]
click at [588, 62] on link "Payments" at bounding box center [599, 63] width 57 height 26
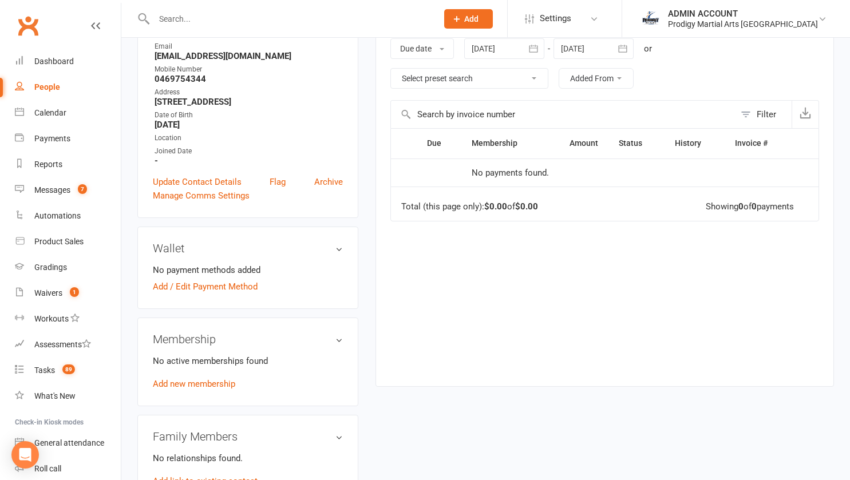
scroll to position [176, 0]
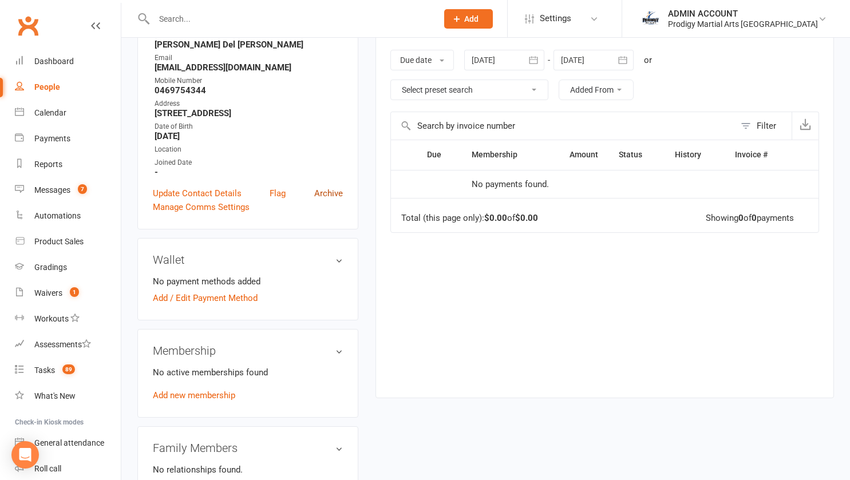
click at [328, 194] on link "Archive" at bounding box center [328, 194] width 29 height 14
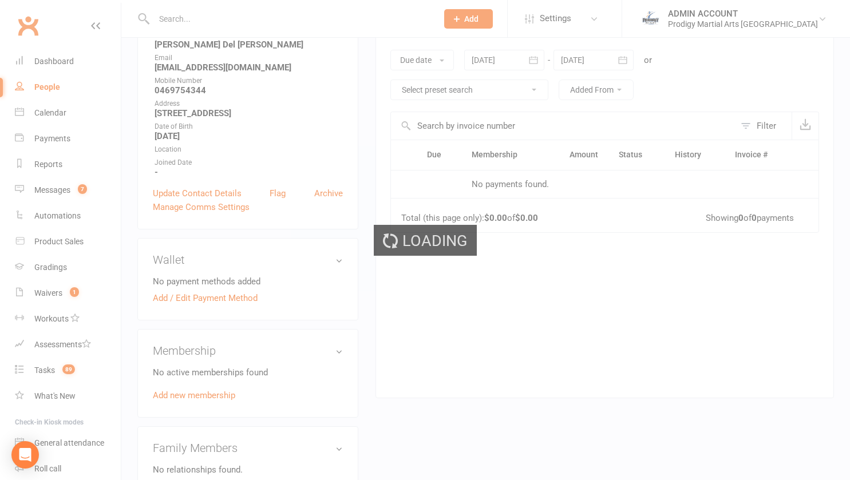
select select "100"
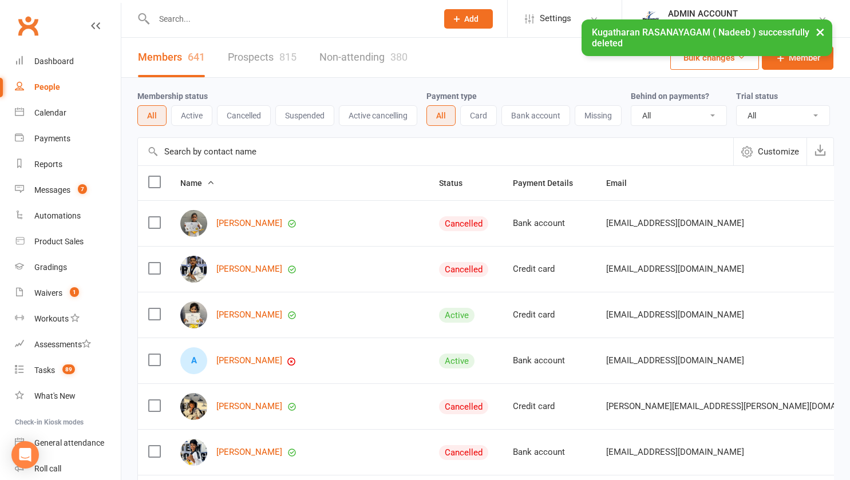
click at [50, 88] on div "People" at bounding box center [47, 86] width 26 height 9
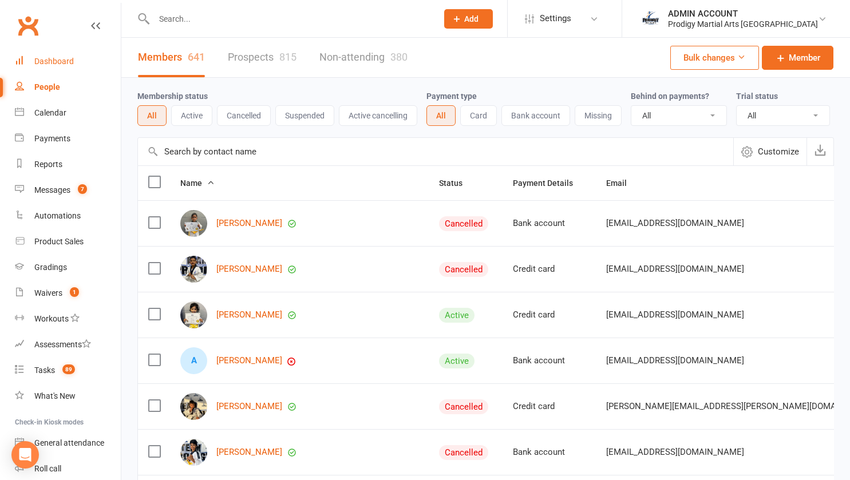
click at [48, 67] on link "Dashboard" at bounding box center [68, 62] width 106 height 26
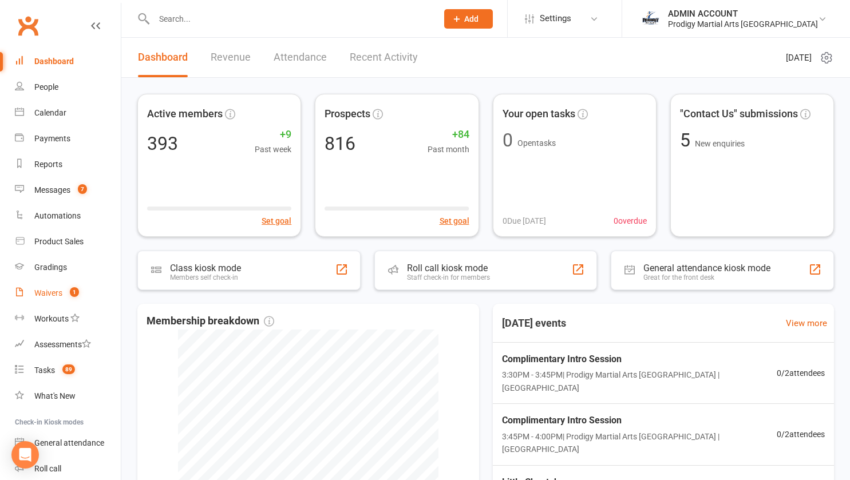
click at [48, 291] on div "Waivers" at bounding box center [48, 293] width 28 height 9
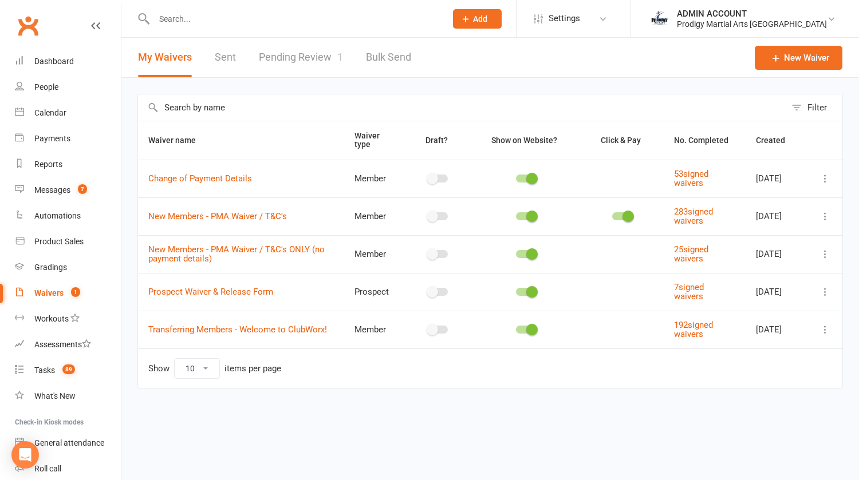
click at [184, 18] on input "text" at bounding box center [294, 19] width 287 height 16
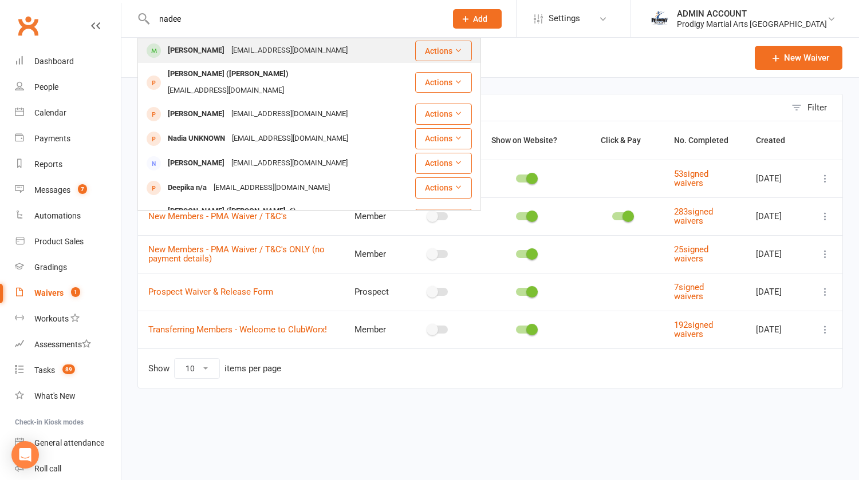
type input "nadee"
click at [183, 54] on div "Nadeeb Rasanayagam" at bounding box center [196, 50] width 64 height 17
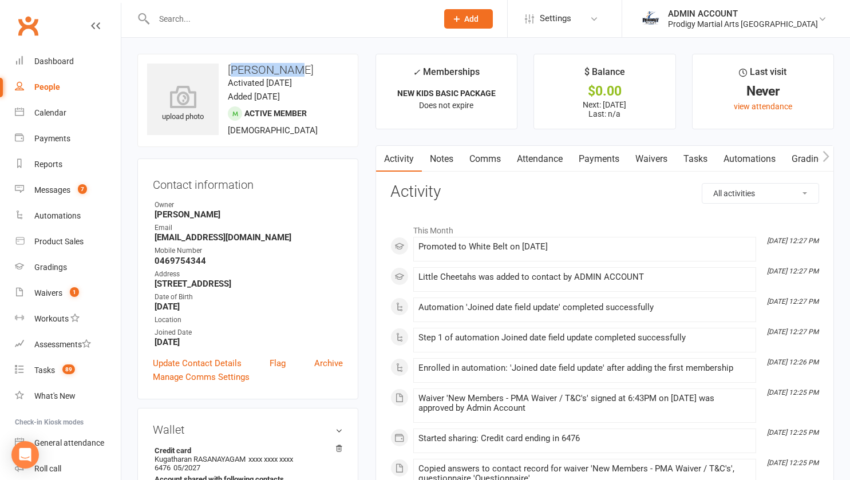
drag, startPoint x: 232, startPoint y: 69, endPoint x: 294, endPoint y: 68, distance: 62.4
click at [294, 68] on h3 "Nadeeb Rasanayagam" at bounding box center [248, 70] width 202 height 13
drag, startPoint x: 232, startPoint y: 70, endPoint x: 339, endPoint y: 70, distance: 107.1
click at [339, 70] on h3 "Nadeeb Rasanayagam" at bounding box center [248, 70] width 202 height 13
copy h3 "Nadeeb Rasanayagam"
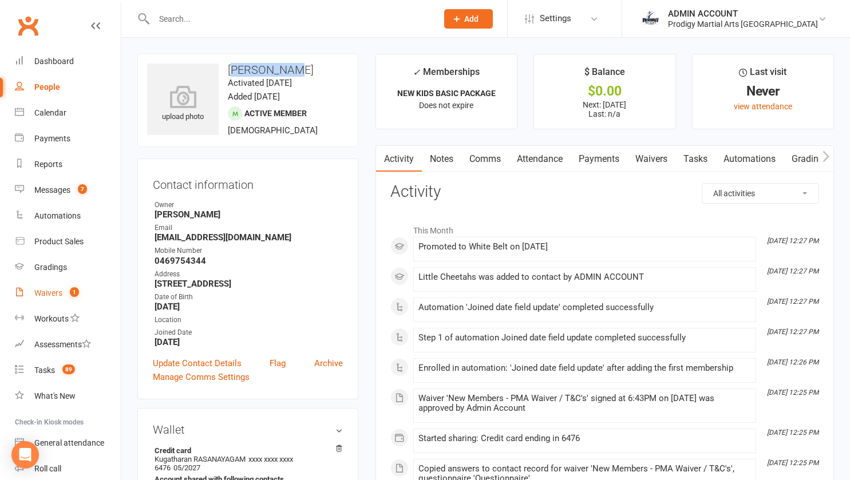
click at [50, 293] on div "Waivers" at bounding box center [48, 293] width 28 height 9
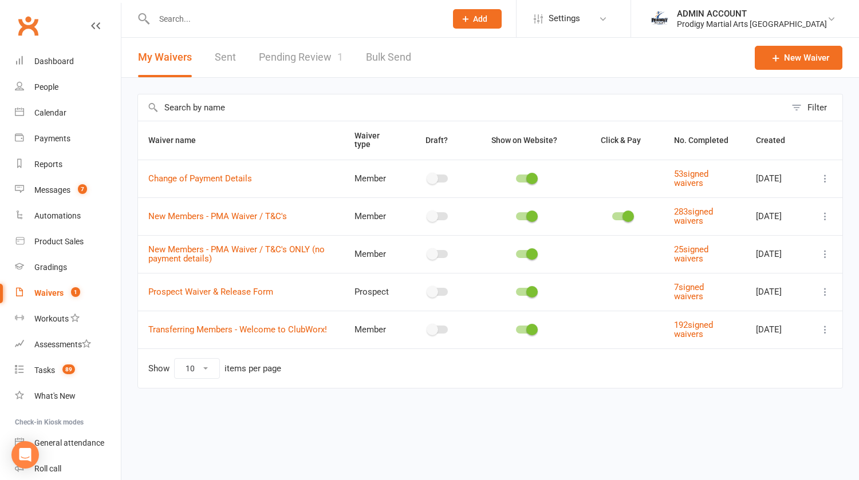
click at [277, 60] on link "Pending Review 1" at bounding box center [301, 58] width 84 height 40
select select "100"
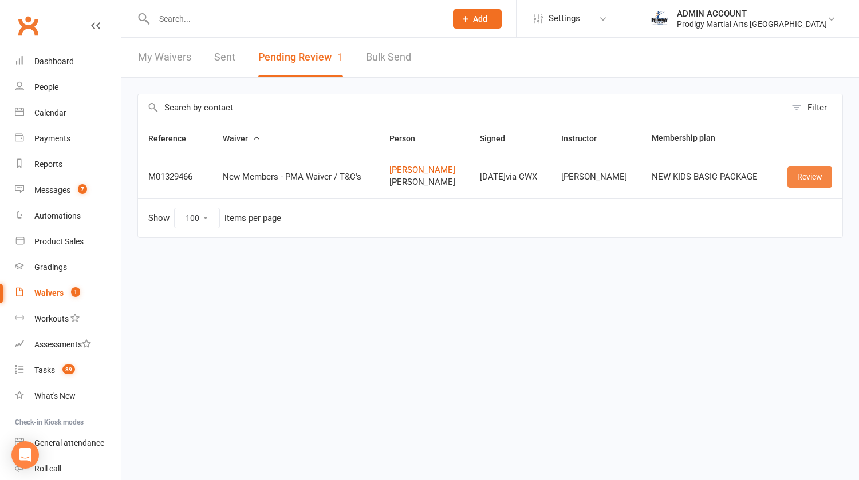
click at [802, 170] on link "Review" at bounding box center [809, 177] width 45 height 21
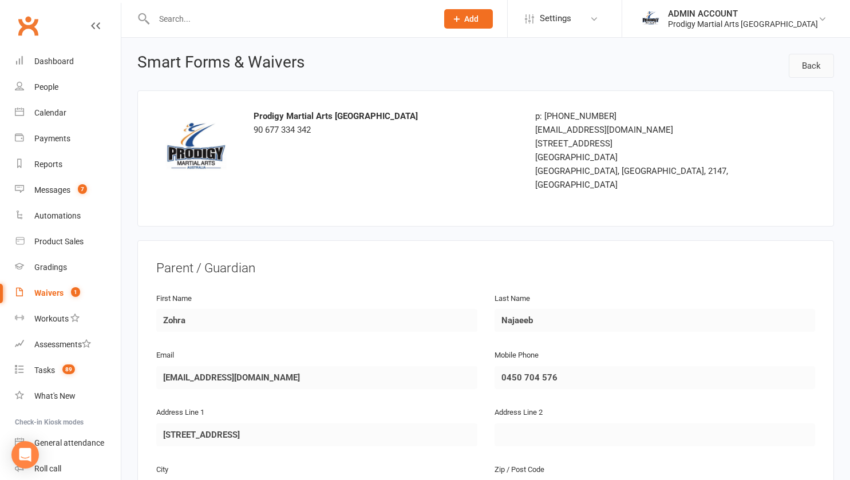
click at [809, 66] on link "Back" at bounding box center [811, 66] width 45 height 24
select select "100"
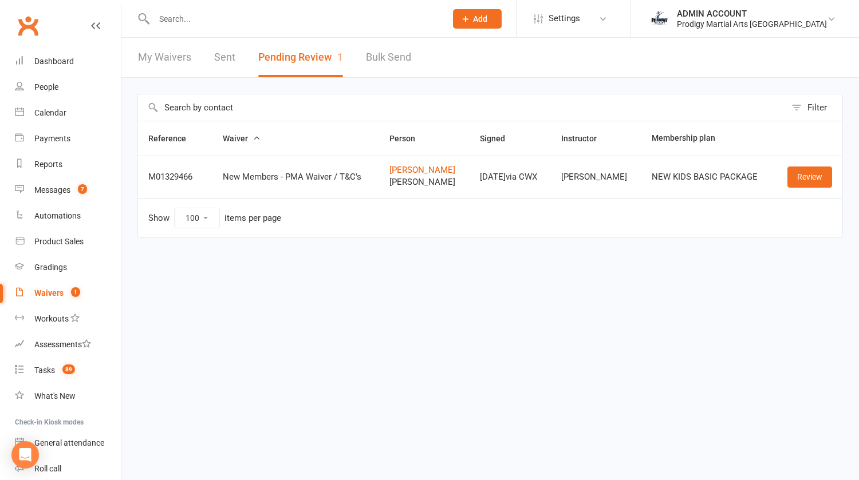
click at [250, 19] on input "text" at bounding box center [294, 19] width 287 height 16
type input "zohra"
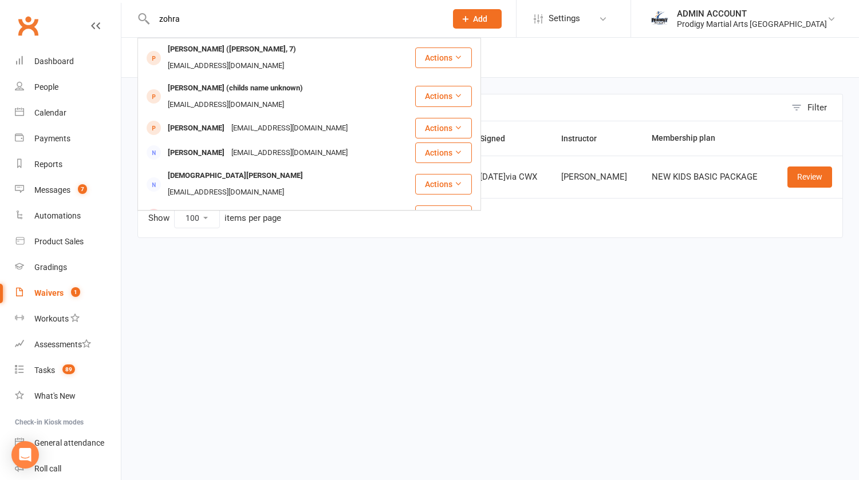
click at [190, 19] on input "zohra" at bounding box center [294, 19] width 287 height 16
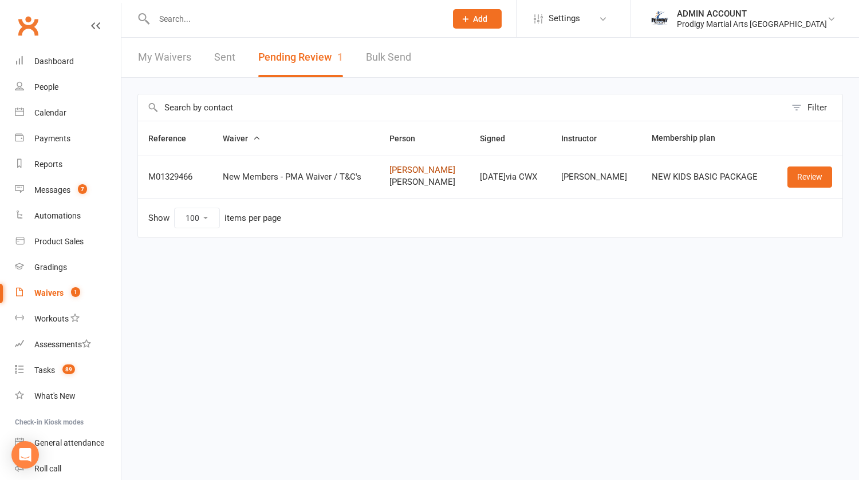
click at [391, 171] on link "Zohra Najaeeb" at bounding box center [424, 171] width 70 height 10
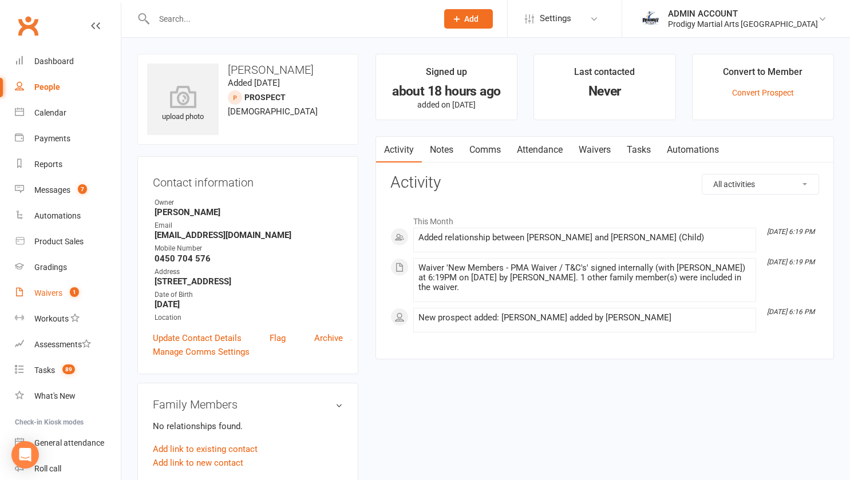
click at [54, 292] on div "Waivers" at bounding box center [48, 293] width 28 height 9
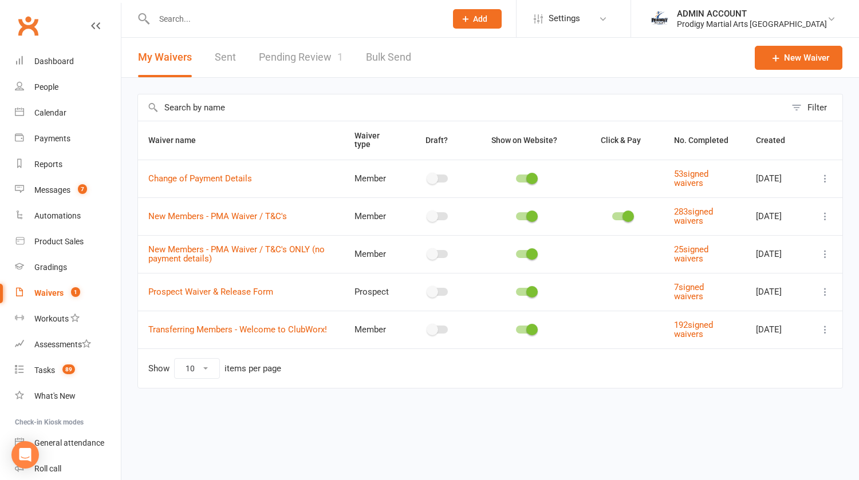
click at [285, 53] on link "Pending Review 1" at bounding box center [301, 58] width 84 height 40
select select "100"
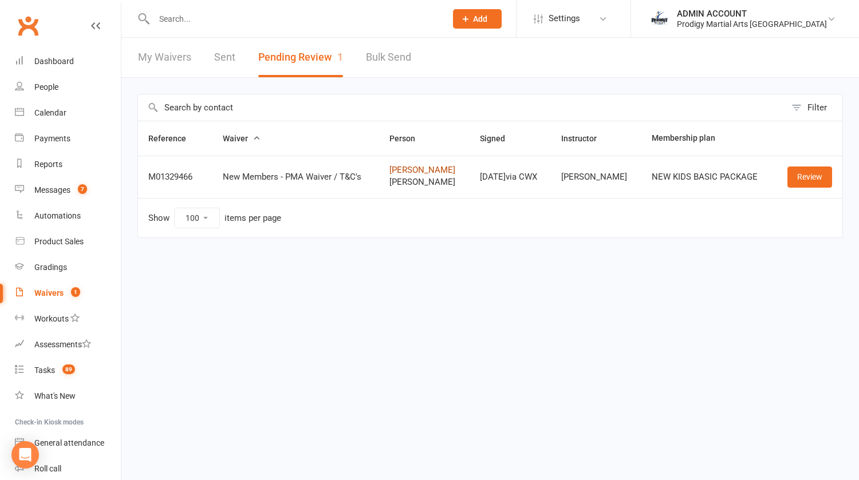
click at [394, 167] on link "Zohra Najaeeb" at bounding box center [424, 171] width 70 height 10
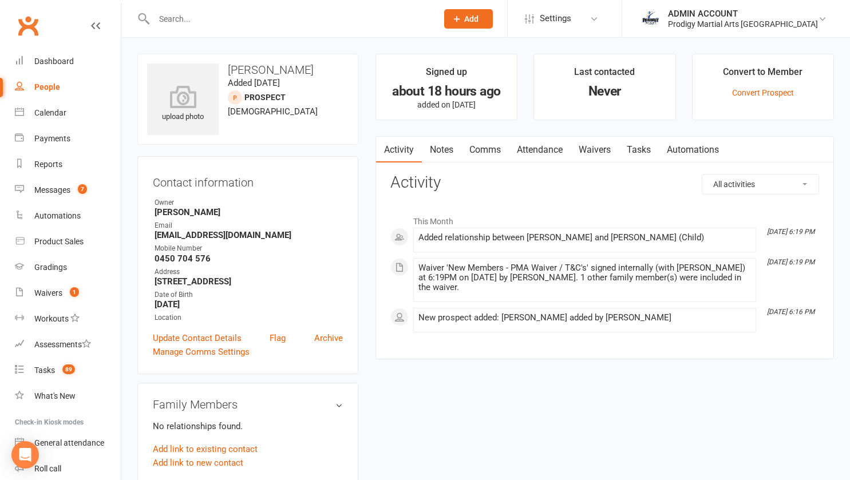
click at [263, 27] on div at bounding box center [283, 18] width 292 height 37
click at [257, 22] on input "text" at bounding box center [290, 19] width 279 height 16
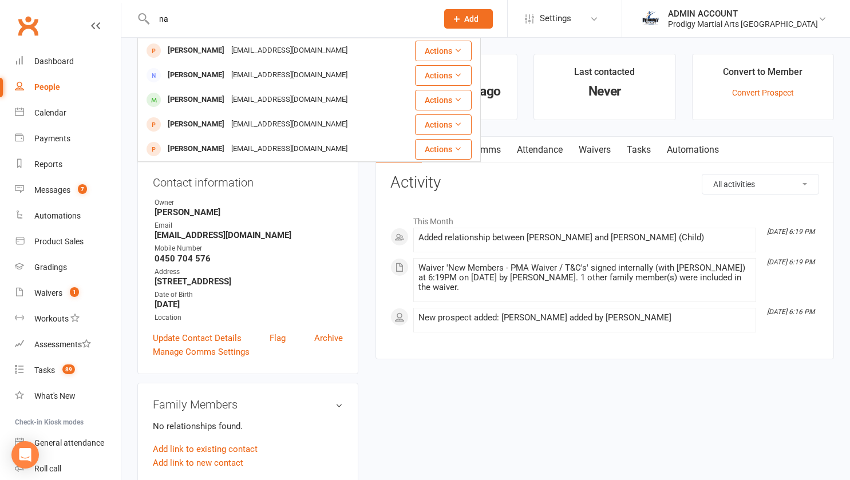
type input "n"
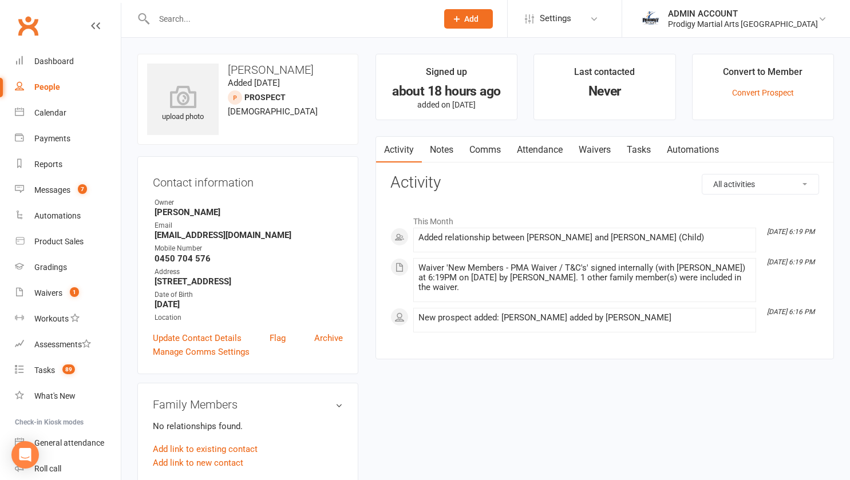
click at [58, 293] on div "Waivers" at bounding box center [48, 293] width 28 height 9
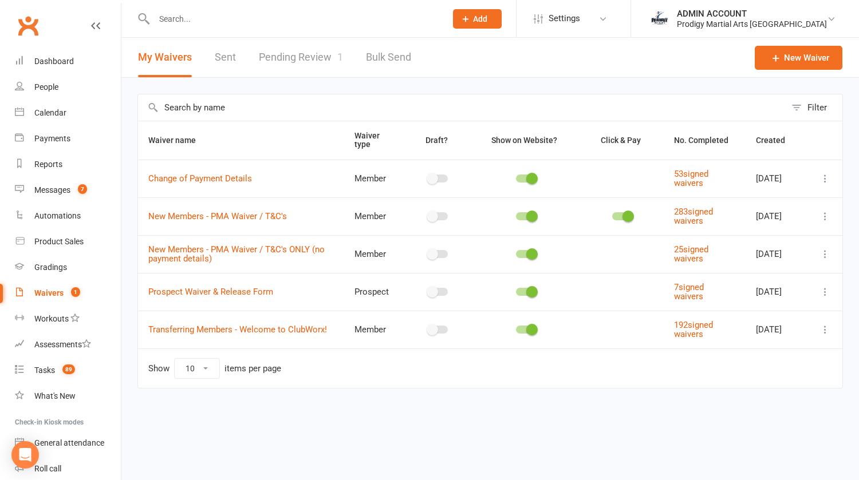
click at [283, 54] on link "Pending Review 1" at bounding box center [301, 58] width 84 height 40
select select "100"
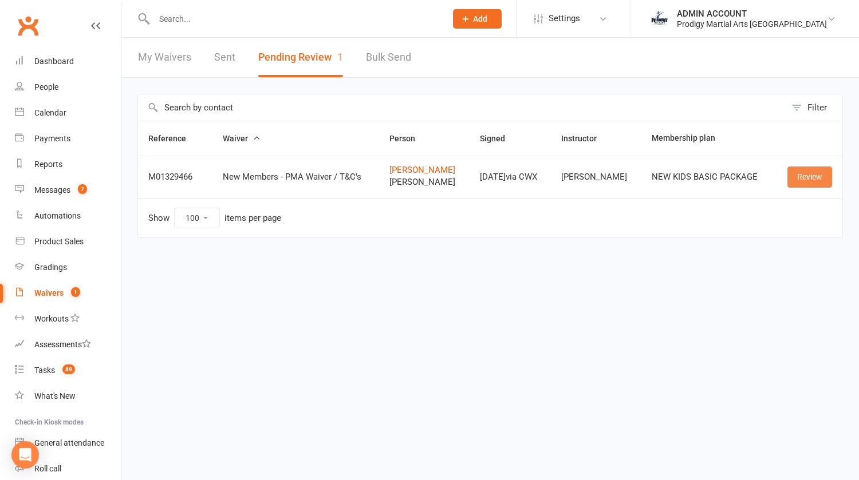
click at [799, 175] on link "Review" at bounding box center [809, 177] width 45 height 21
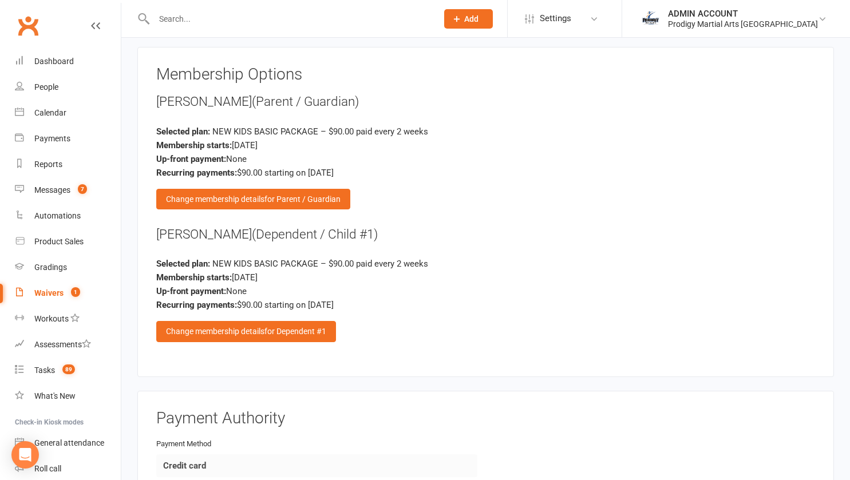
scroll to position [1435, 0]
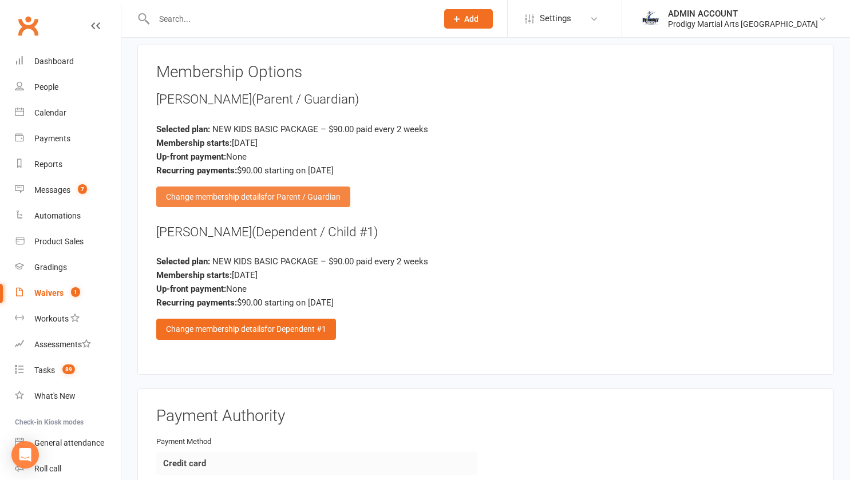
click at [176, 187] on div "Change membership details for Parent / Guardian" at bounding box center [253, 197] width 194 height 21
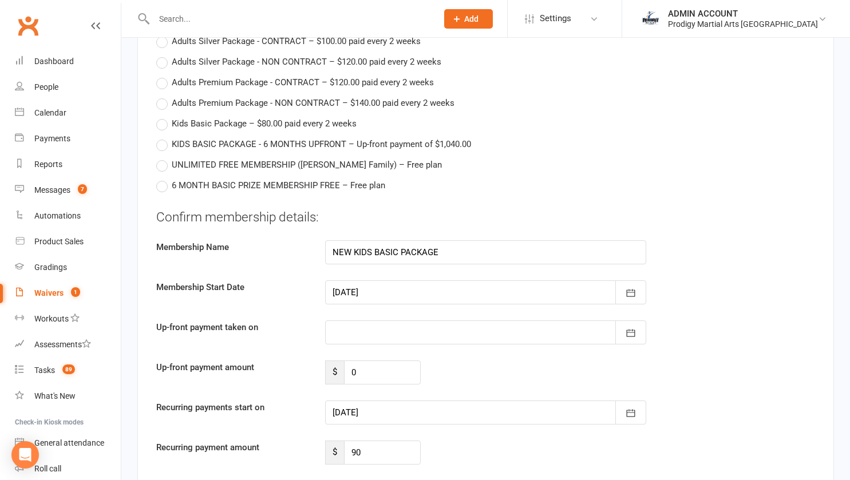
scroll to position [2103, 0]
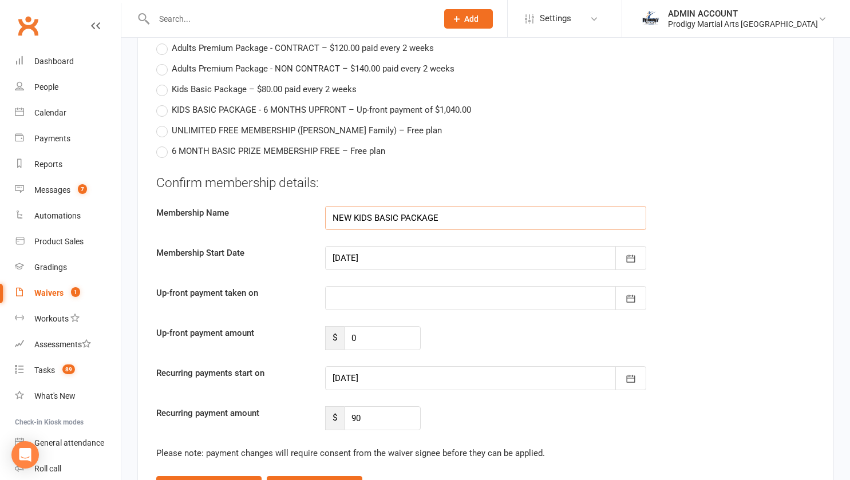
drag, startPoint x: 439, startPoint y: 194, endPoint x: 322, endPoint y: 195, distance: 116.8
click at [322, 206] on div "NEW KIDS BASIC PACKAGE" at bounding box center [486, 218] width 338 height 24
type input "not attending"
drag, startPoint x: 371, startPoint y: 399, endPoint x: 341, endPoint y: 399, distance: 30.4
click at [341, 407] on div "$ 90" at bounding box center [373, 419] width 96 height 24
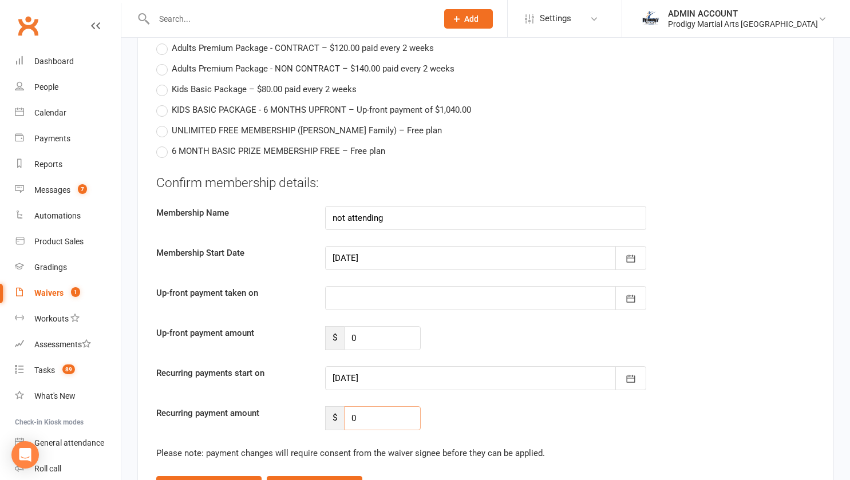
type input "0"
click at [472, 407] on div "Recurring payment amount $ 0" at bounding box center [486, 419] width 676 height 24
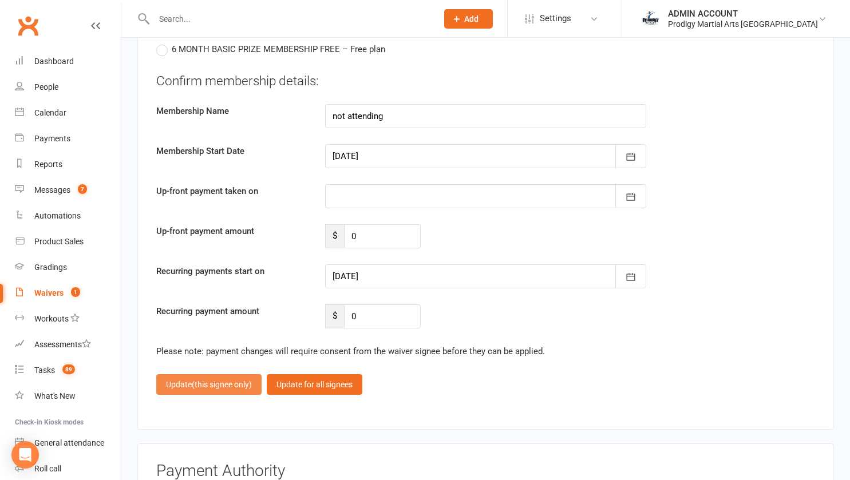
click at [173, 375] on button "Update (this signee only)" at bounding box center [208, 385] width 105 height 21
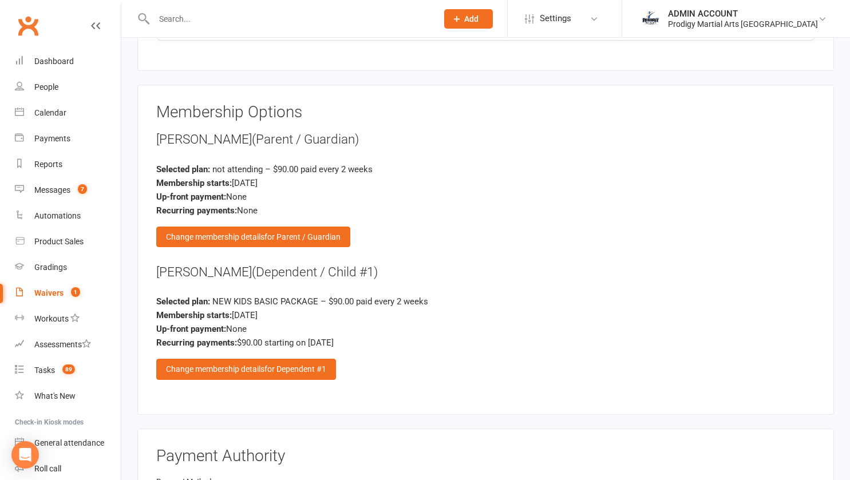
scroll to position [1394, 0]
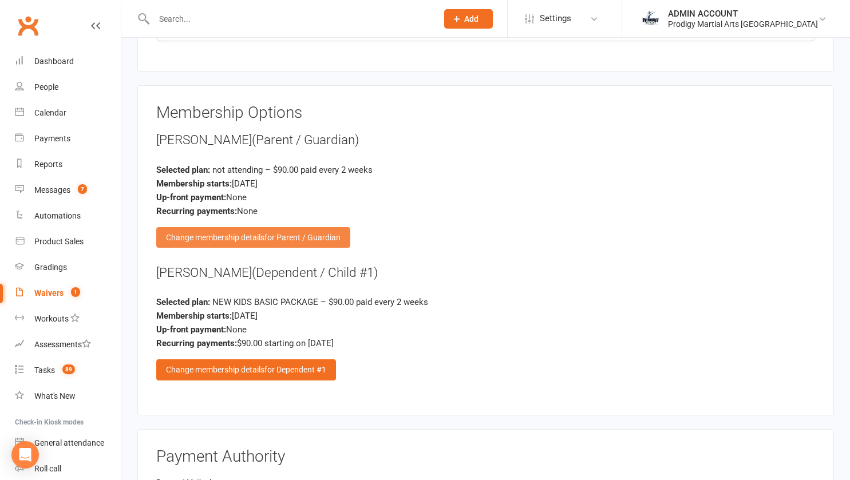
click at [176, 227] on div "Change membership details for Parent / Guardian" at bounding box center [253, 237] width 194 height 21
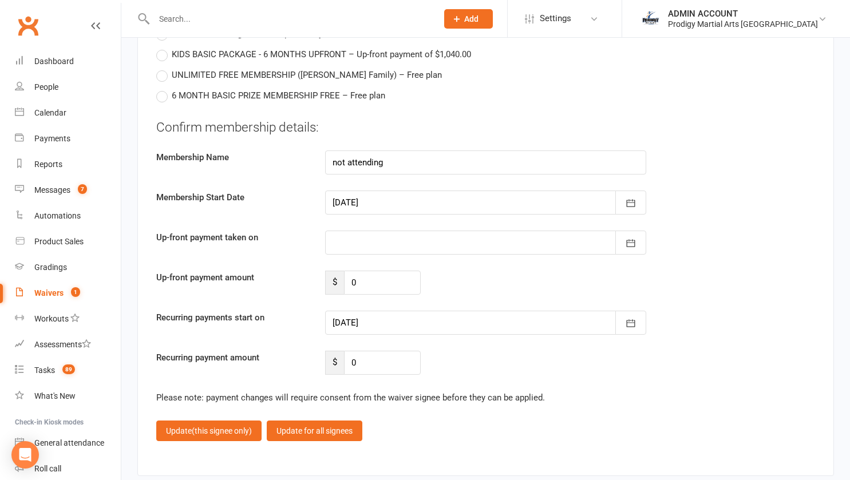
scroll to position [2159, 0]
click at [634, 312] on button "button" at bounding box center [631, 322] width 31 height 24
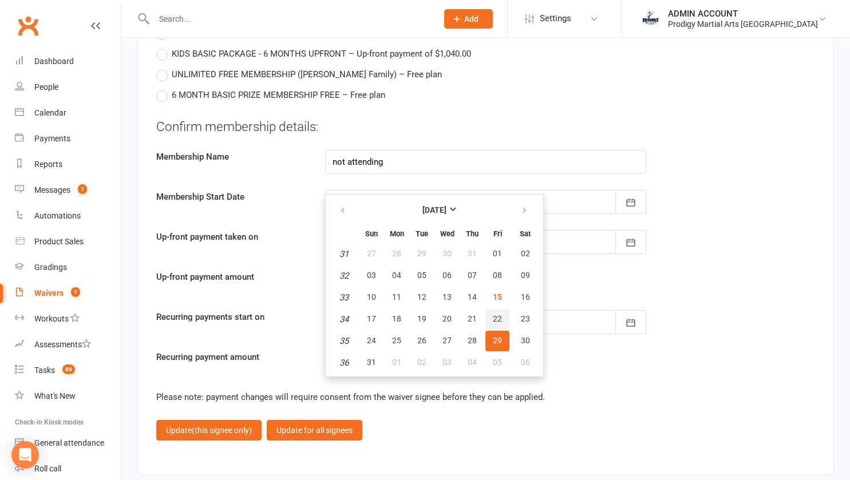
click at [497, 314] on span "22" at bounding box center [497, 318] width 9 height 9
type input "22 Aug 2025"
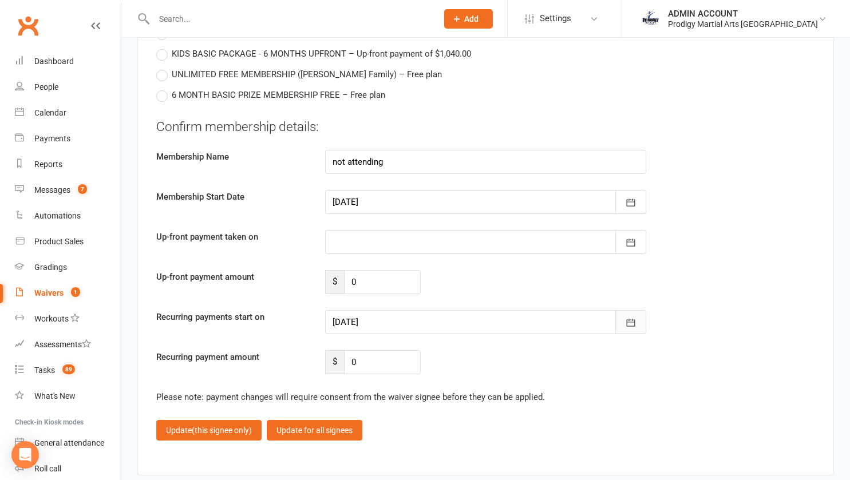
click at [632, 317] on icon "button" at bounding box center [630, 322] width 11 height 11
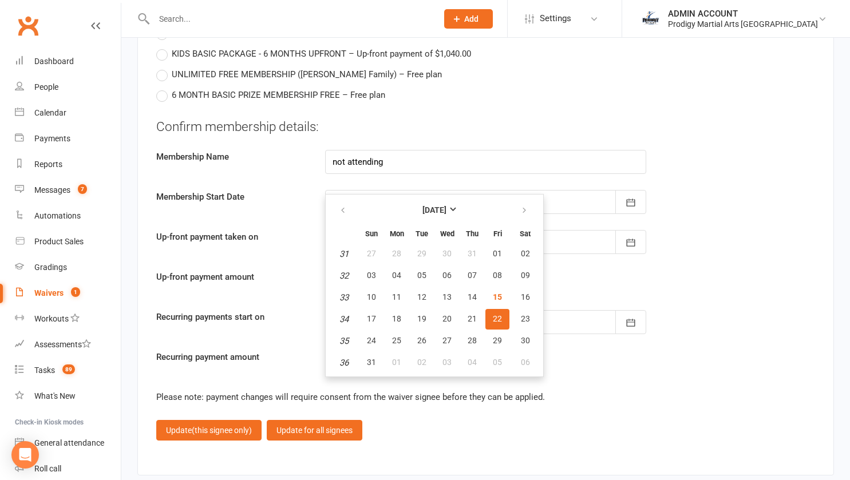
click at [657, 279] on div "Confirm membership details: Membership Name not attending Membership Start Date…" at bounding box center [485, 246] width 659 height 257
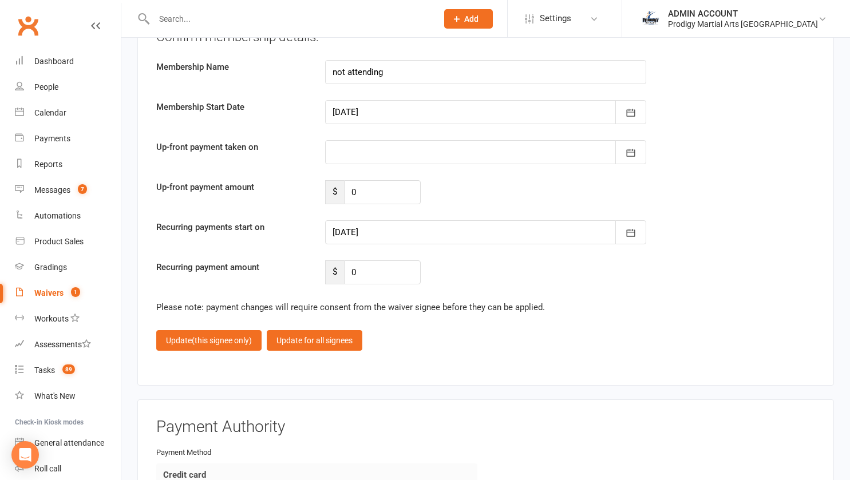
scroll to position [2249, 0]
click at [170, 330] on button "Update (this signee only)" at bounding box center [208, 340] width 105 height 21
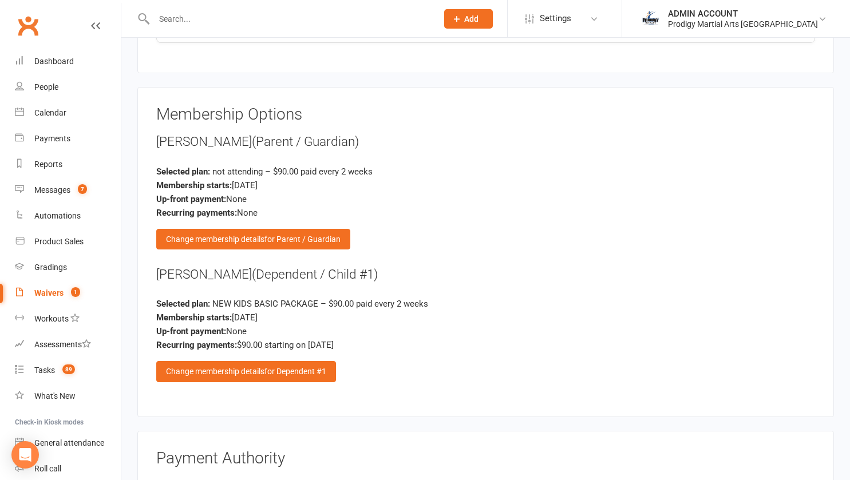
scroll to position [1392, 0]
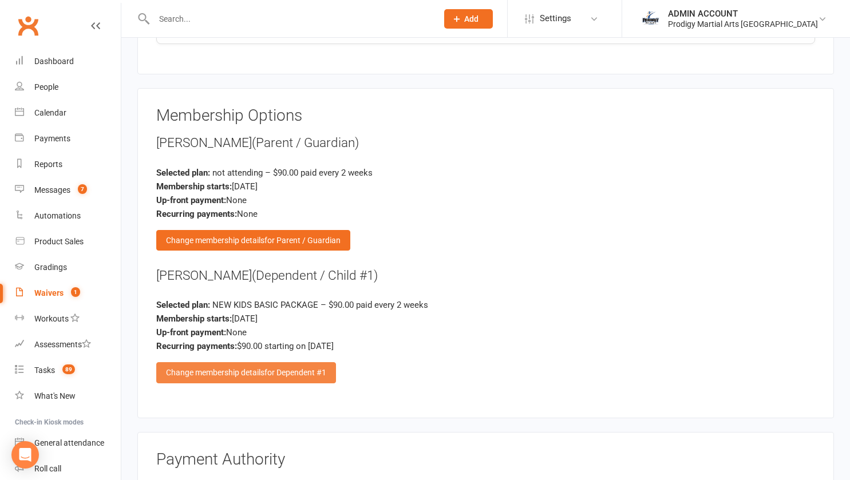
click at [164, 363] on div "Change membership details for Dependent #1" at bounding box center [246, 373] width 180 height 21
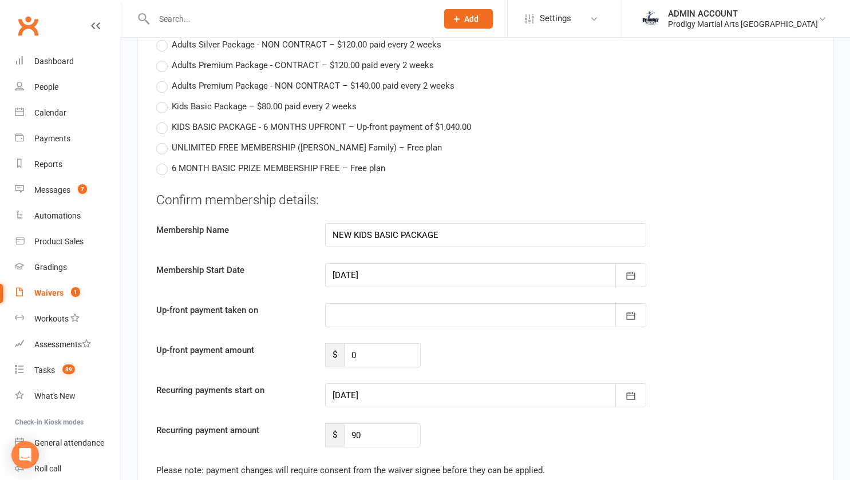
scroll to position [2086, 0]
click at [631, 270] on icon "button" at bounding box center [630, 275] width 11 height 11
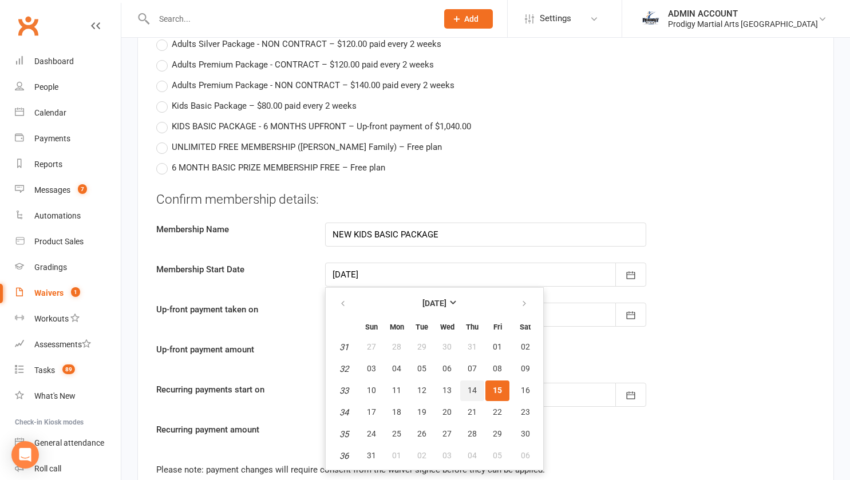
click at [472, 386] on span "14" at bounding box center [472, 390] width 9 height 9
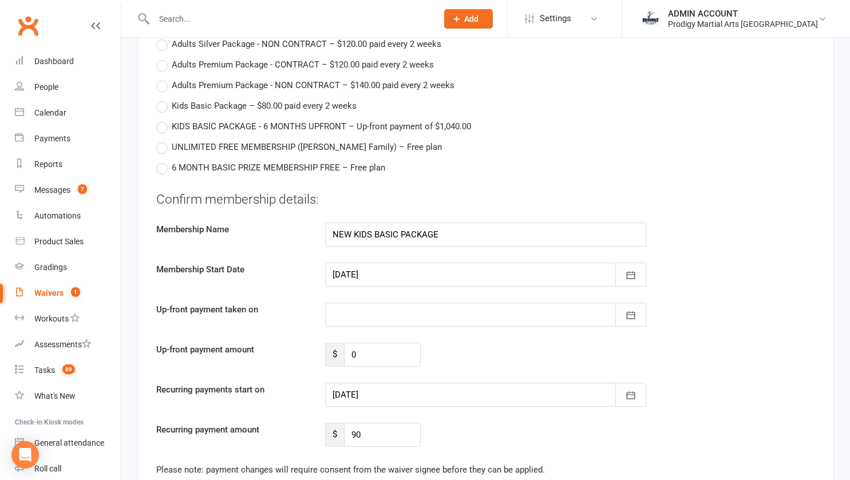
type input "14 Aug 2025"
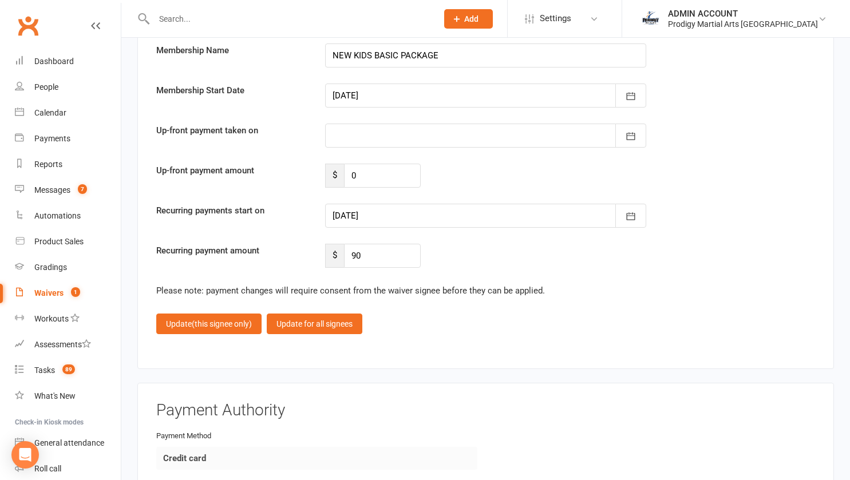
scroll to position [2266, 0]
click at [637, 203] on button "button" at bounding box center [631, 215] width 31 height 24
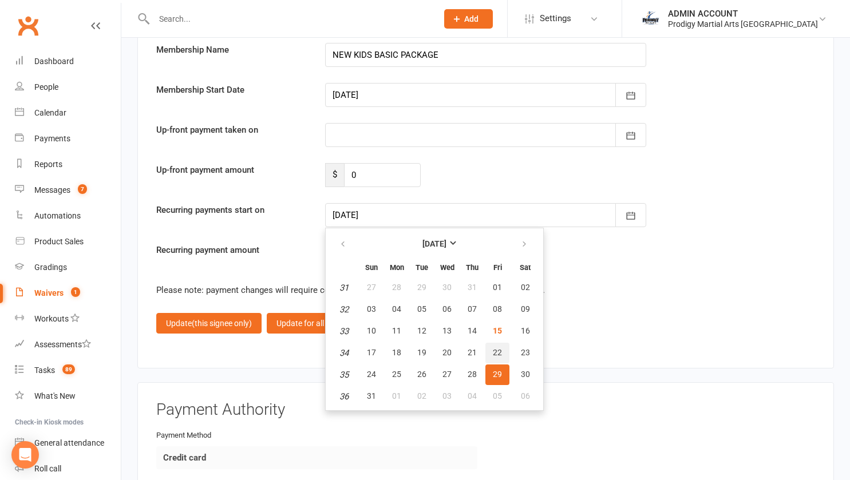
click at [496, 348] on span "22" at bounding box center [497, 352] width 9 height 9
type input "22 Aug 2025"
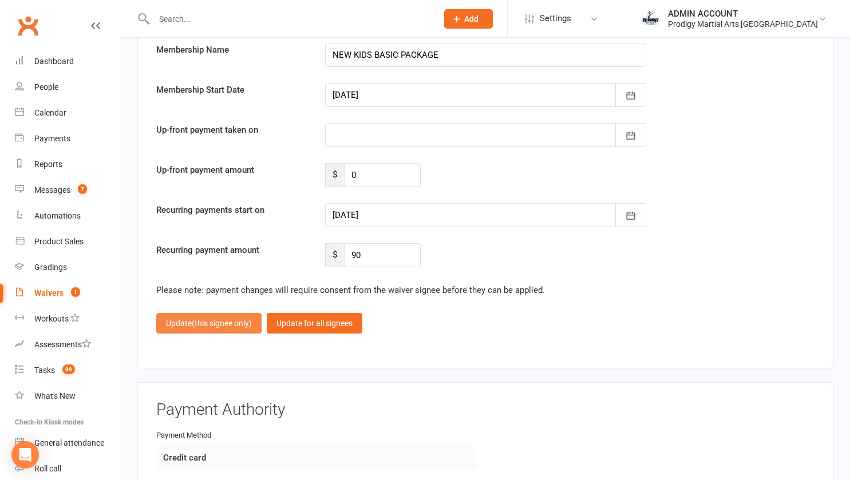
click at [183, 313] on button "Update (this signee only)" at bounding box center [208, 323] width 105 height 21
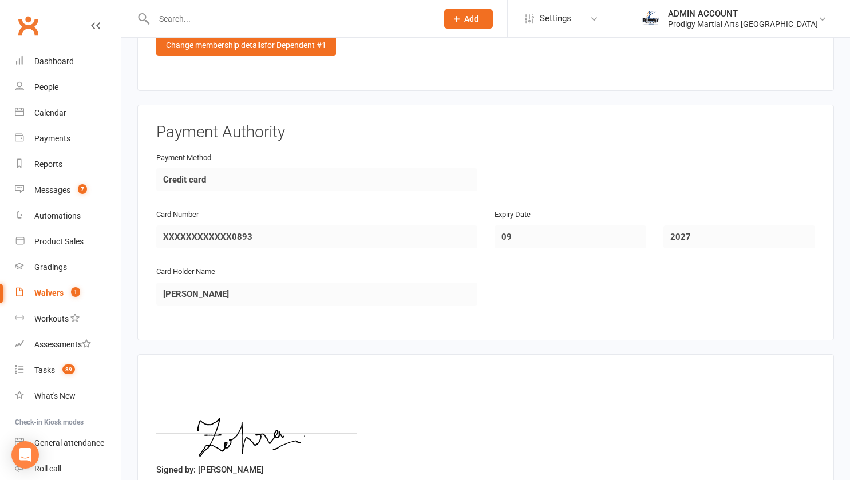
scroll to position [1791, 0]
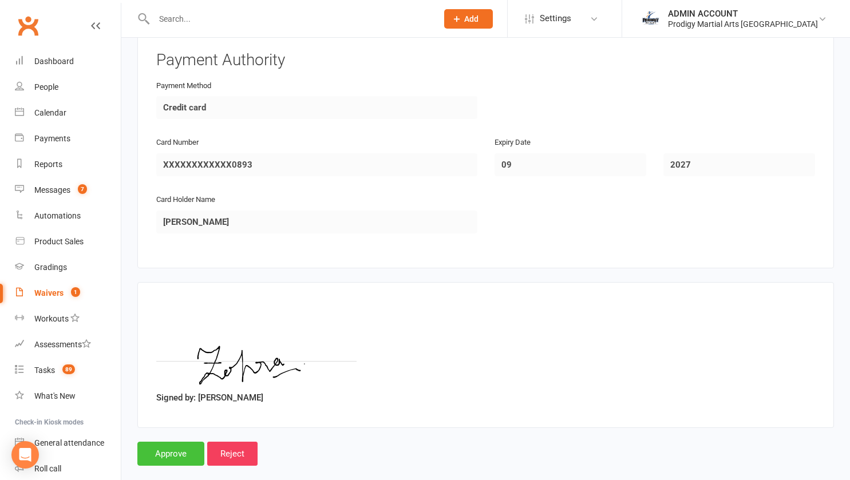
click at [157, 442] on input "Approve" at bounding box center [170, 454] width 67 height 24
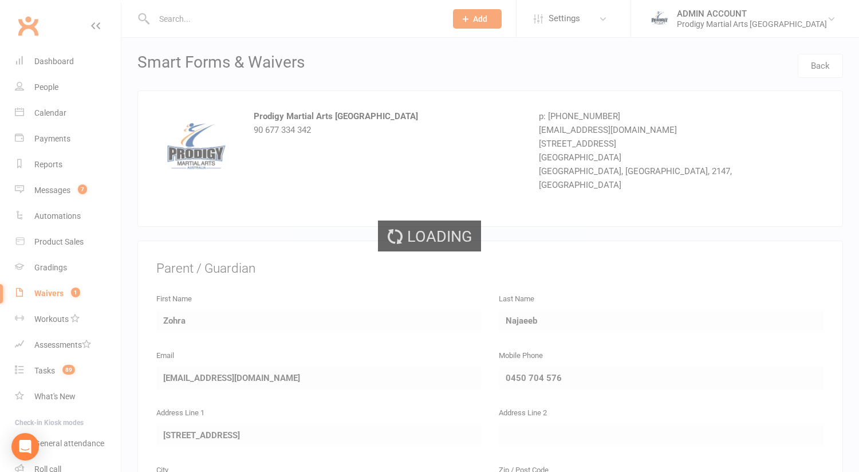
select select "100"
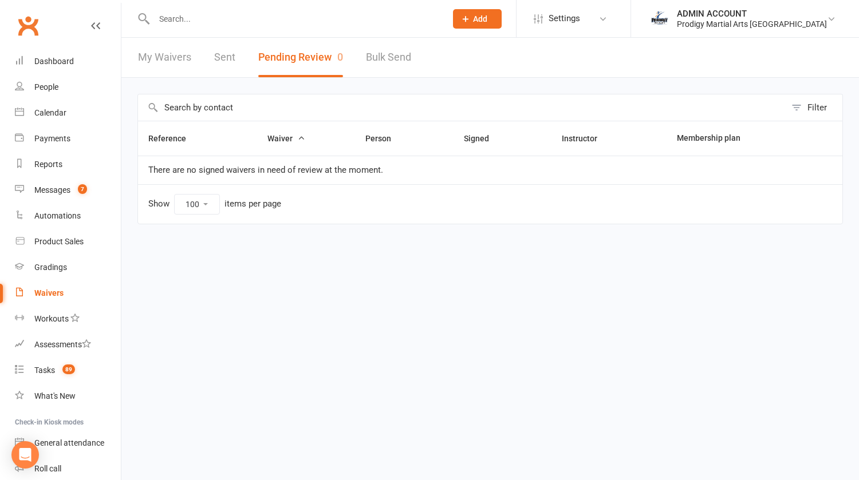
click at [183, 18] on input "text" at bounding box center [294, 19] width 287 height 16
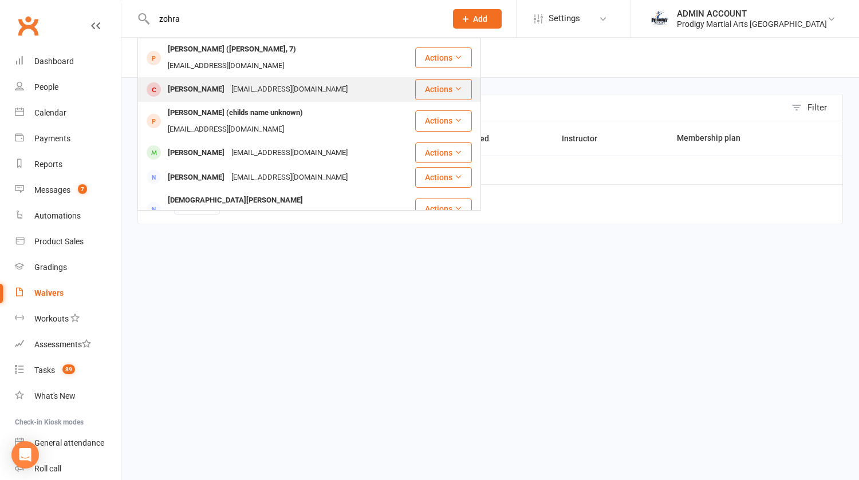
type input "zohra"
click at [183, 81] on div "Zohra Najaeeb" at bounding box center [196, 89] width 64 height 17
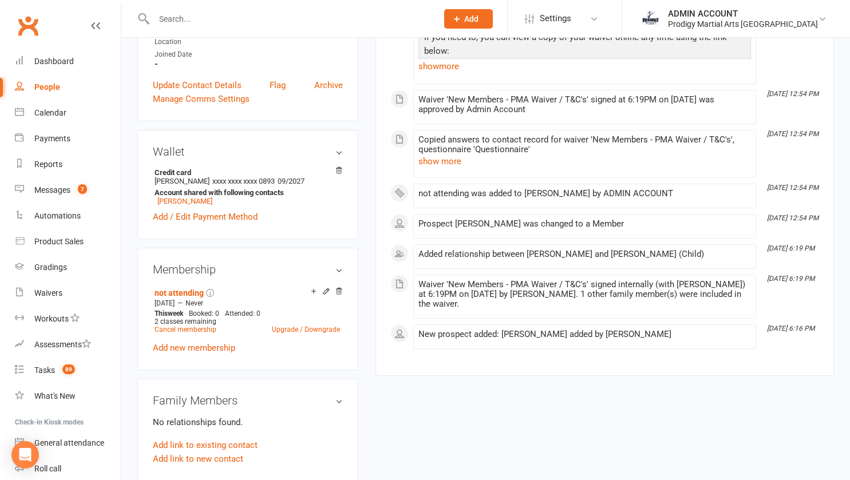
scroll to position [298, 0]
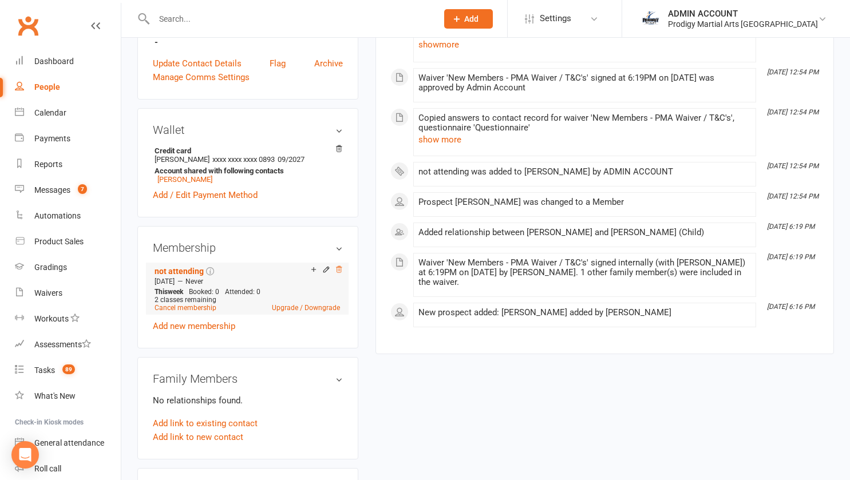
click at [340, 273] on icon at bounding box center [339, 269] width 6 height 6
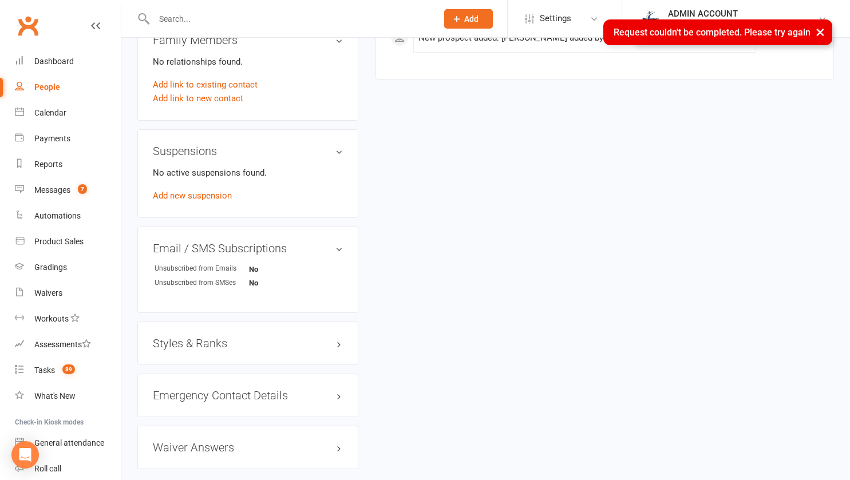
scroll to position [677, 0]
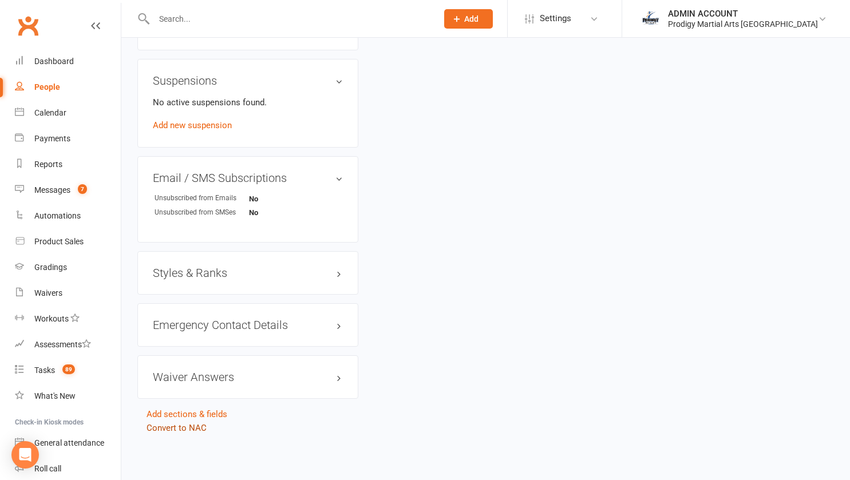
click at [168, 430] on link "Convert to NAC" at bounding box center [177, 428] width 60 height 10
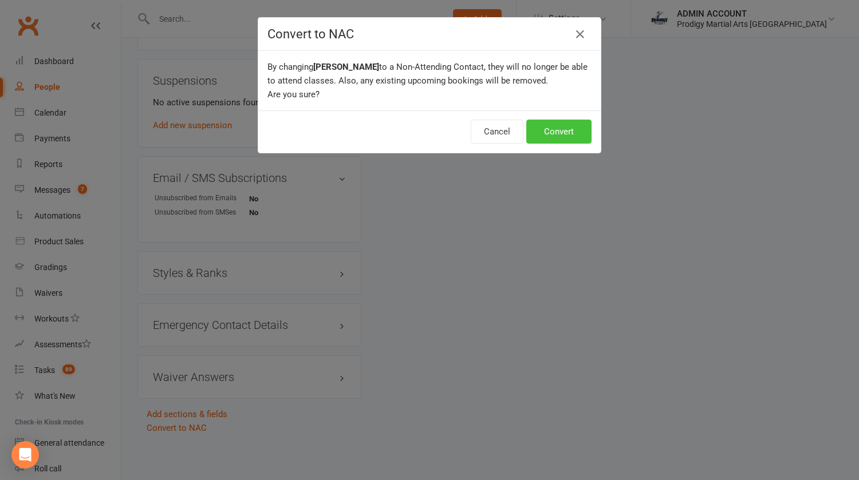
click at [552, 128] on button "Convert" at bounding box center [558, 132] width 65 height 24
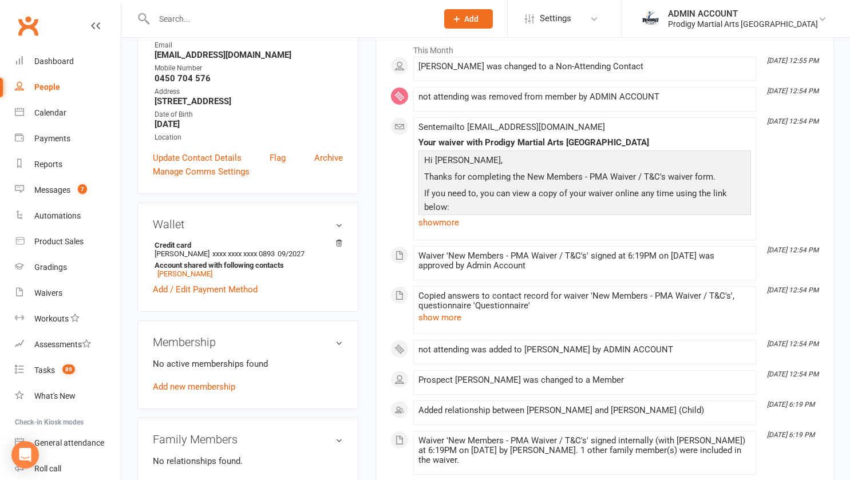
scroll to position [181, 0]
click at [183, 274] on link "Umar Baig" at bounding box center [184, 273] width 55 height 9
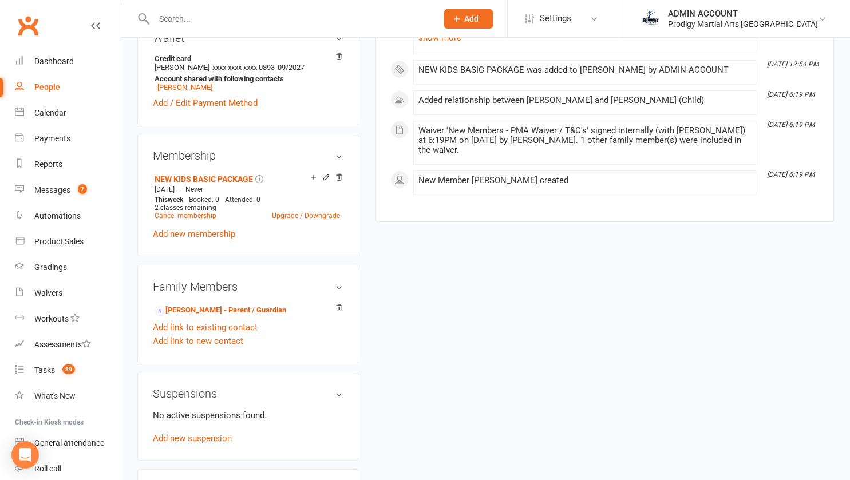
scroll to position [400, 0]
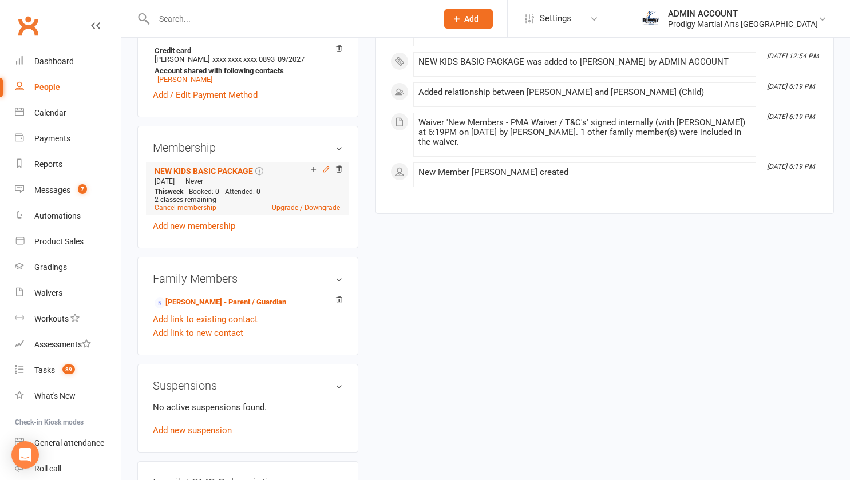
click at [322, 174] on icon at bounding box center [326, 170] width 8 height 8
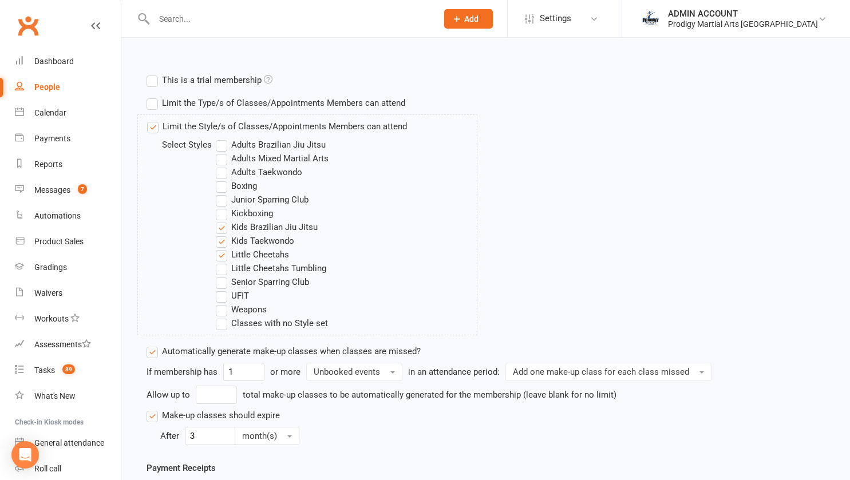
scroll to position [389, 0]
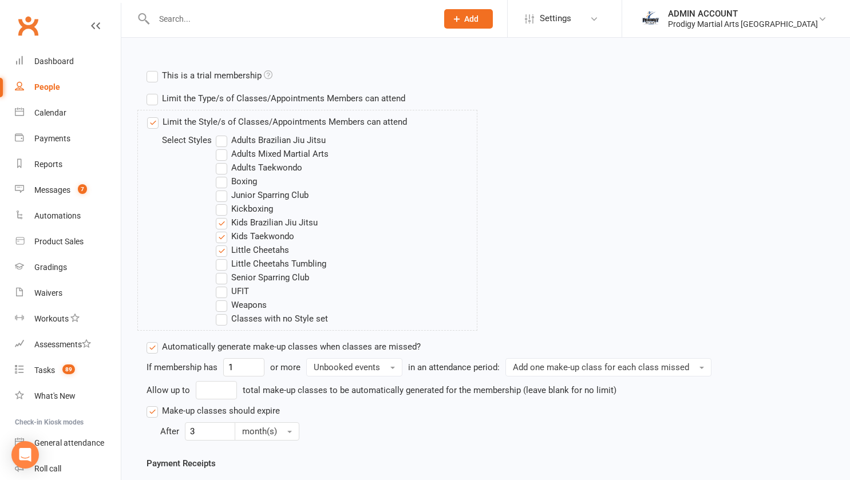
click at [240, 222] on label "Kids Brazilian Jiu Jitsu" at bounding box center [267, 223] width 102 height 14
click at [223, 216] on input "Kids Brazilian Jiu Jitsu" at bounding box center [219, 216] width 7 height 0
click at [238, 230] on label "Kids Taekwondo" at bounding box center [255, 237] width 78 height 14
click at [223, 230] on input "Kids Taekwondo" at bounding box center [219, 230] width 7 height 0
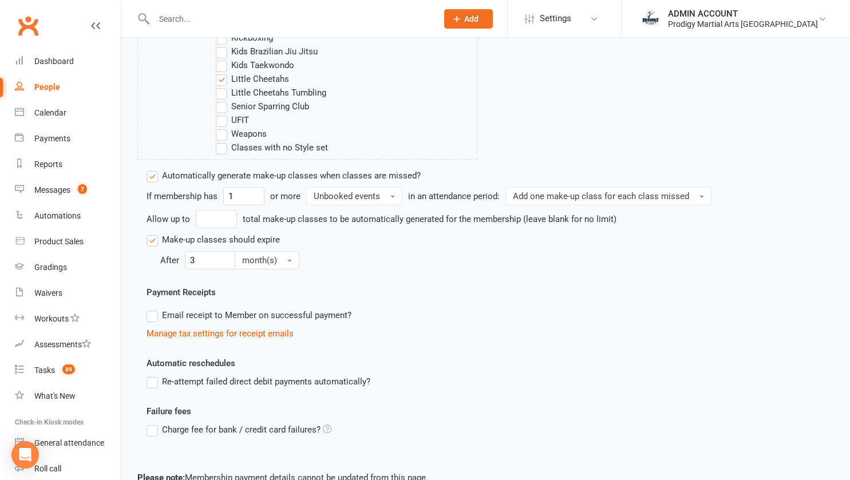
scroll to position [631, 0]
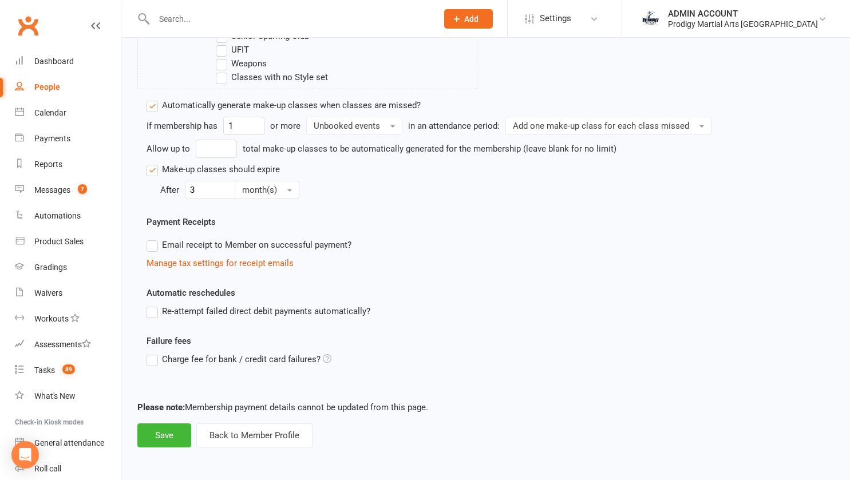
click at [152, 310] on label "Re-attempt failed direct debit payments automatically?" at bounding box center [259, 312] width 224 height 14
click at [152, 305] on input "Re-attempt failed direct debit payments automatically?" at bounding box center [150, 305] width 7 height 0
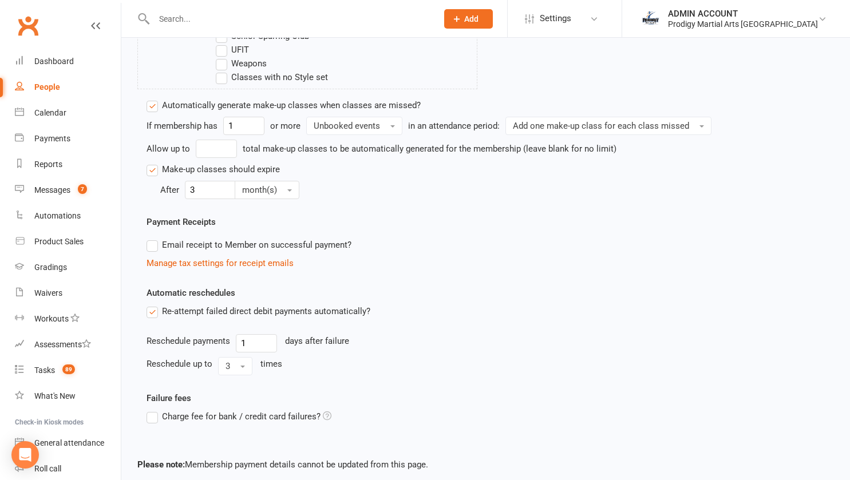
scroll to position [688, 0]
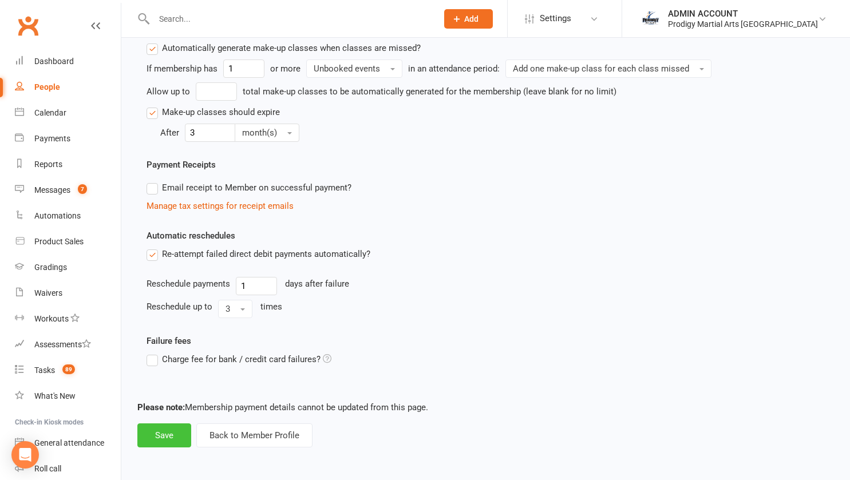
click at [166, 439] on button "Save" at bounding box center [164, 436] width 54 height 24
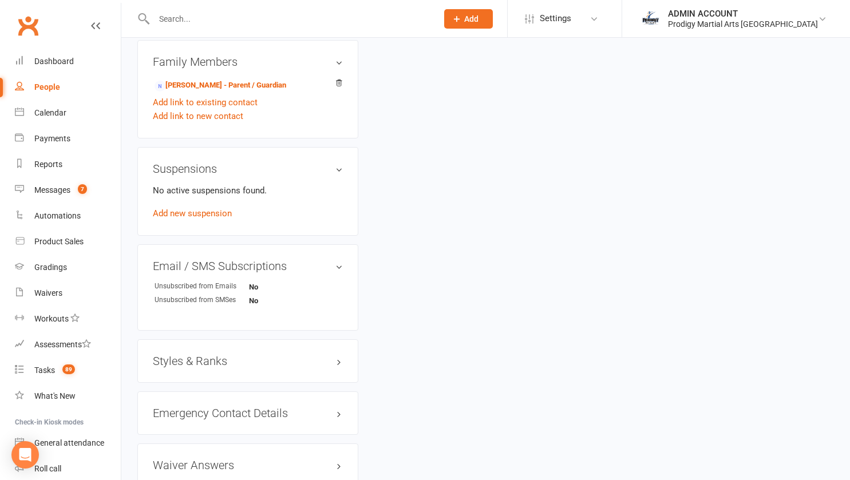
scroll to position [618, 0]
click at [200, 364] on h3 "Styles & Ranks" at bounding box center [248, 360] width 190 height 13
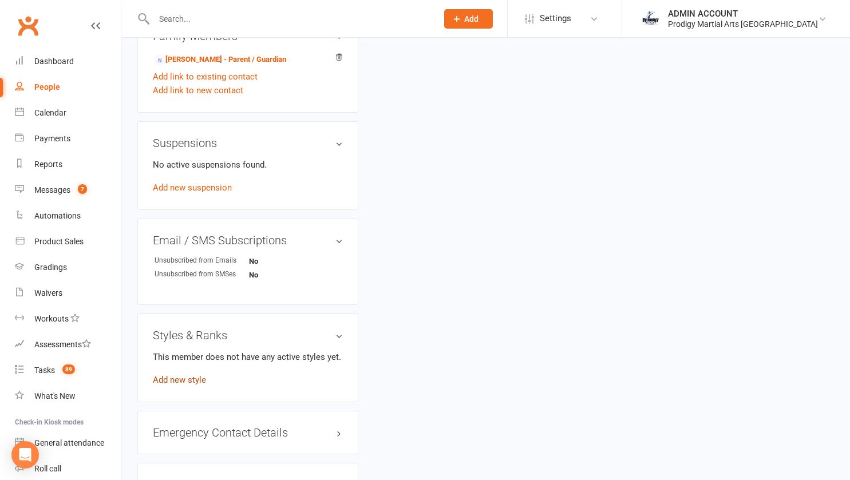
scroll to position [644, 0]
click at [190, 386] on div "This member does not have any active styles yet. Add new style" at bounding box center [248, 367] width 190 height 37
click at [190, 384] on link "Add new style" at bounding box center [179, 379] width 53 height 10
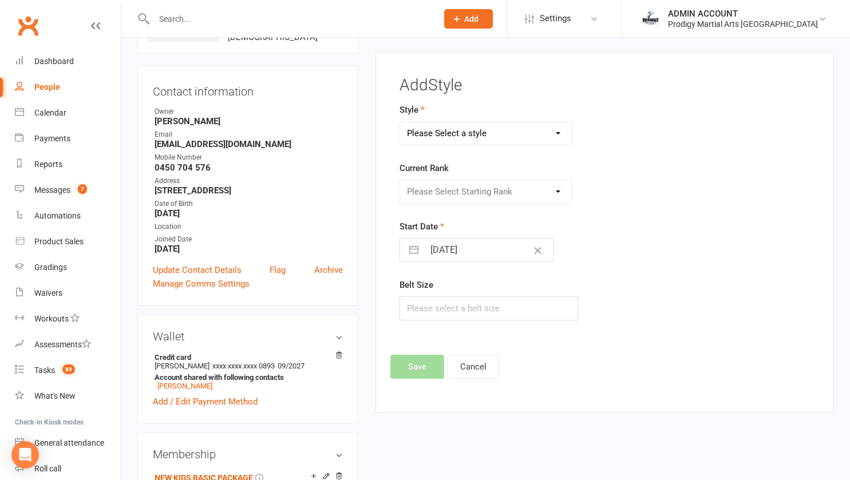
scroll to position [88, 0]
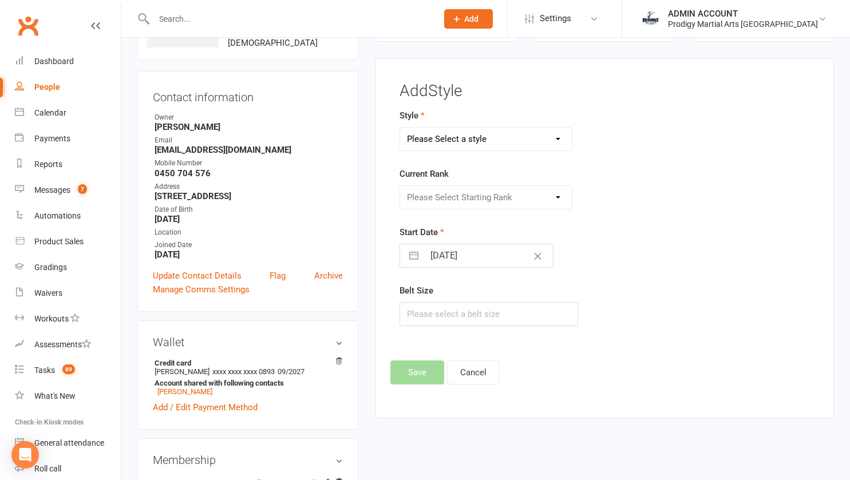
click at [492, 142] on select "Please Select a style Adults Brazilian Jiu Jitsu Adults Mixed Martial Arts Adul…" at bounding box center [486, 139] width 172 height 23
select select "2827"
click at [400, 128] on select "Please Select a style Adults Brazilian Jiu Jitsu Adults Mixed Martial Arts Adul…" at bounding box center [486, 139] width 172 height 23
click at [453, 200] on select "Please Select Starting Rank White Belt Yellow Belt Orange Belt Green Belt Blue …" at bounding box center [486, 197] width 172 height 23
select select "29967"
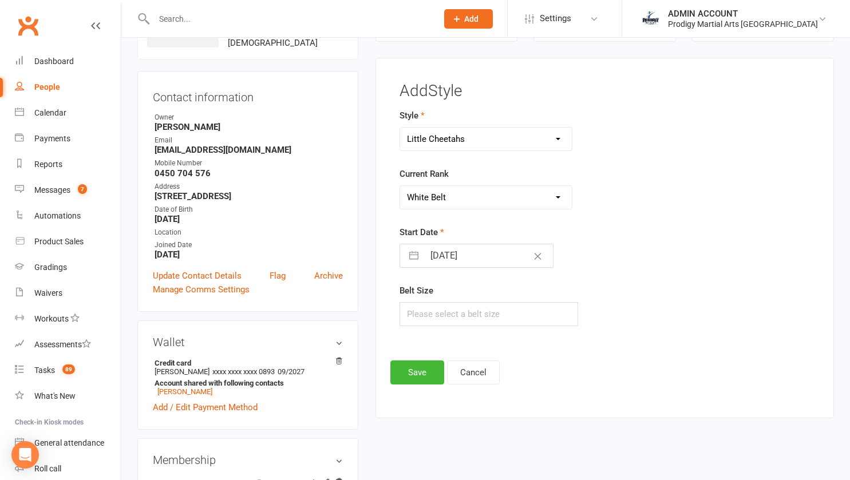
click at [400, 186] on select "Please Select Starting Rank White Belt Yellow Belt Orange Belt Green Belt Blue …" at bounding box center [486, 197] width 172 height 23
click at [421, 365] on button "Save" at bounding box center [418, 373] width 54 height 24
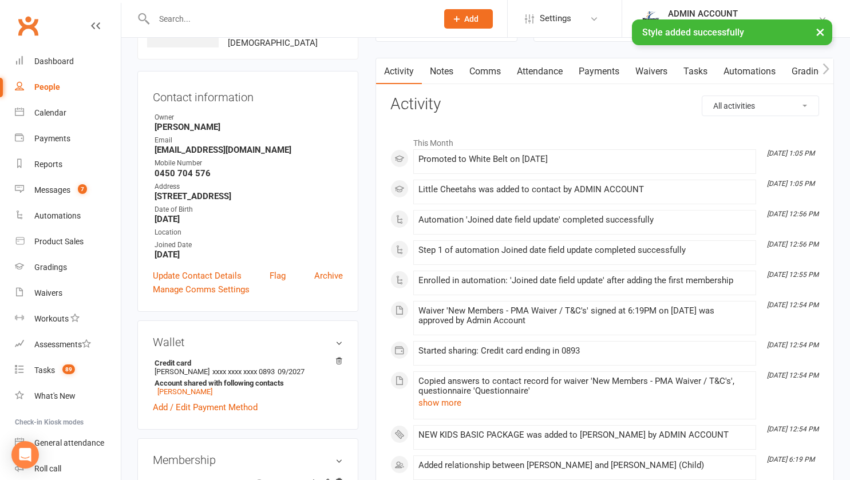
click at [592, 73] on link "Payments" at bounding box center [599, 71] width 57 height 26
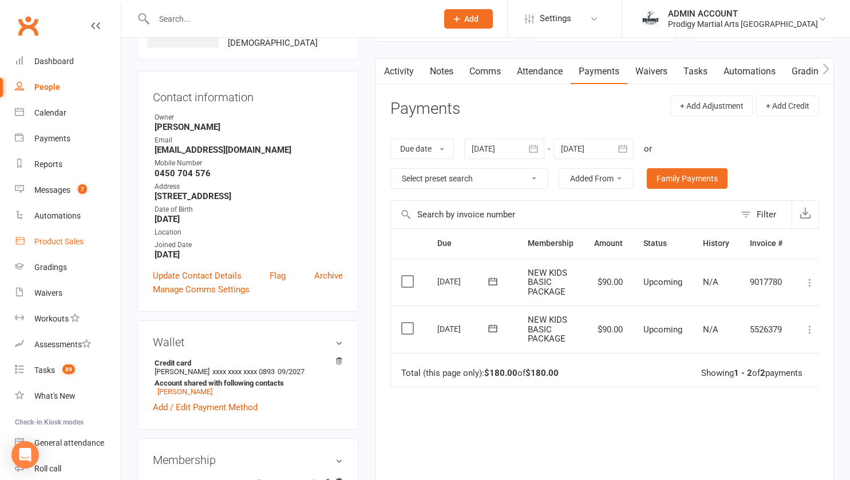
click at [66, 242] on div "Product Sales" at bounding box center [58, 241] width 49 height 9
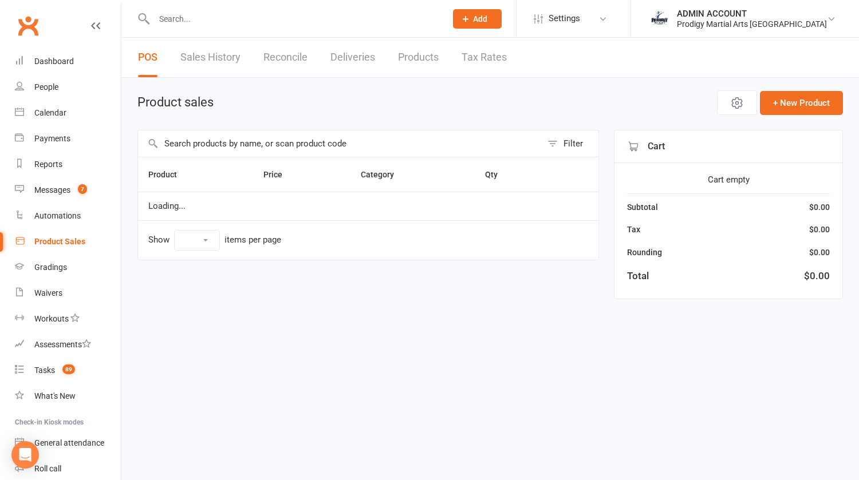
select select "10"
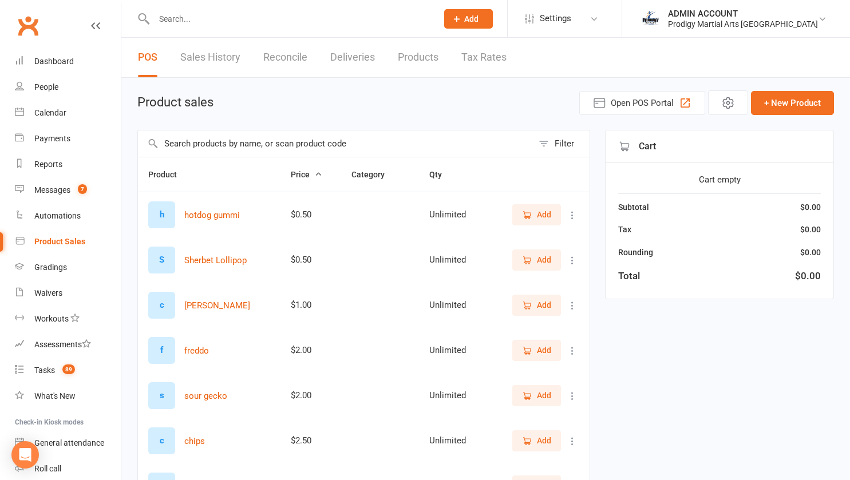
click at [281, 145] on input "text" at bounding box center [335, 144] width 395 height 26
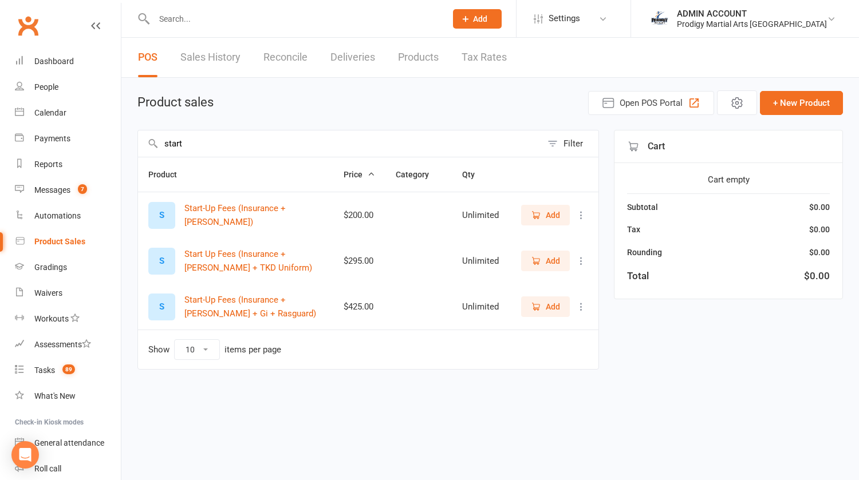
type input "start"
click at [540, 258] on icon "button" at bounding box center [536, 261] width 10 height 10
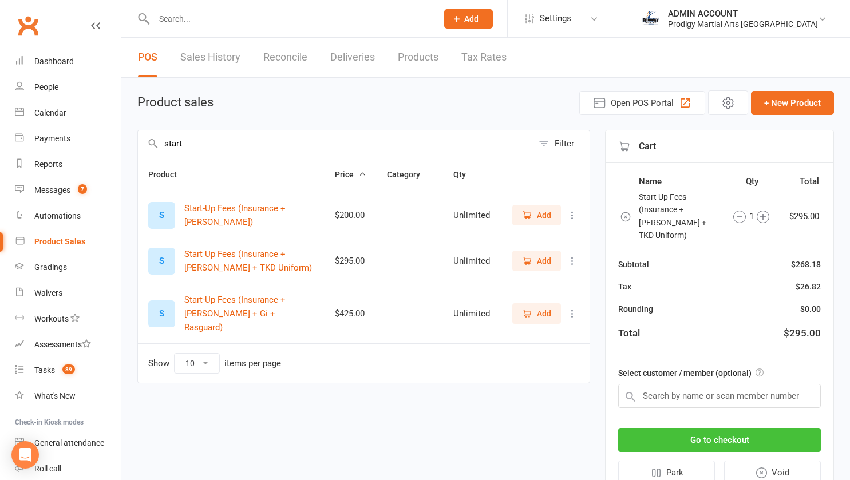
click at [690, 428] on button "Go to checkout" at bounding box center [719, 440] width 203 height 24
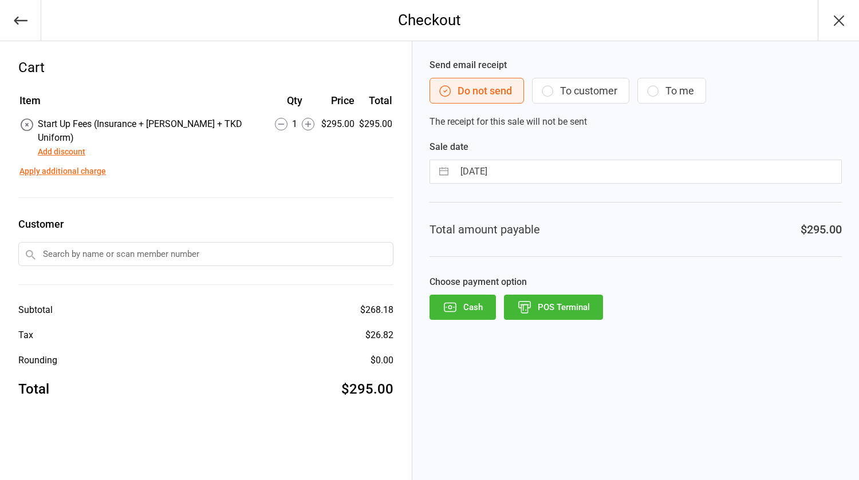
click at [258, 242] on input "text" at bounding box center [205, 254] width 375 height 24
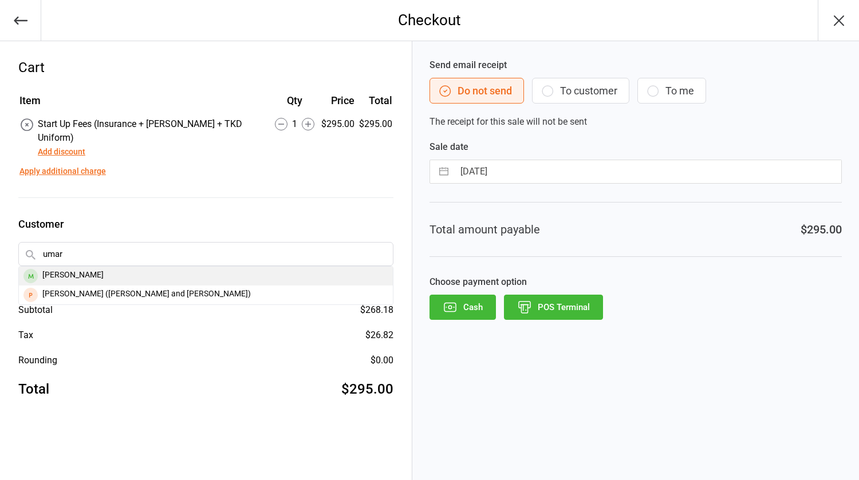
type input "umar"
click at [66, 267] on div "[PERSON_NAME]" at bounding box center [206, 276] width 374 height 19
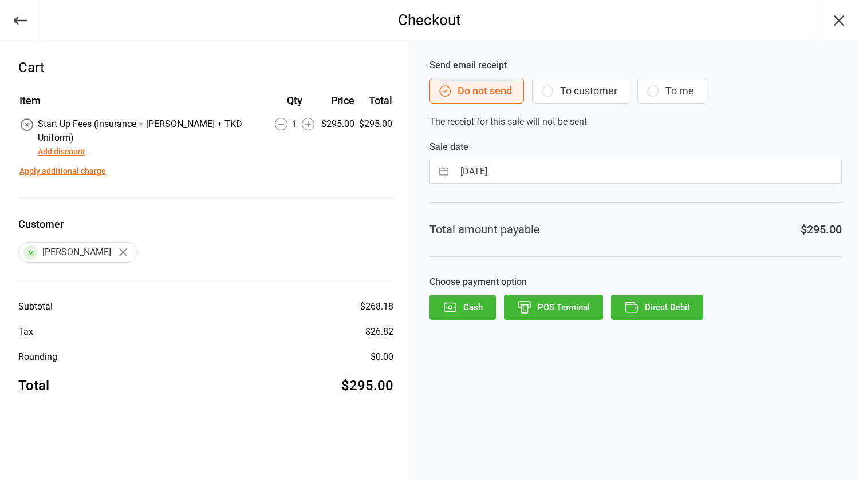
select select "6"
select select "2025"
select select "7"
select select "2025"
select select "8"
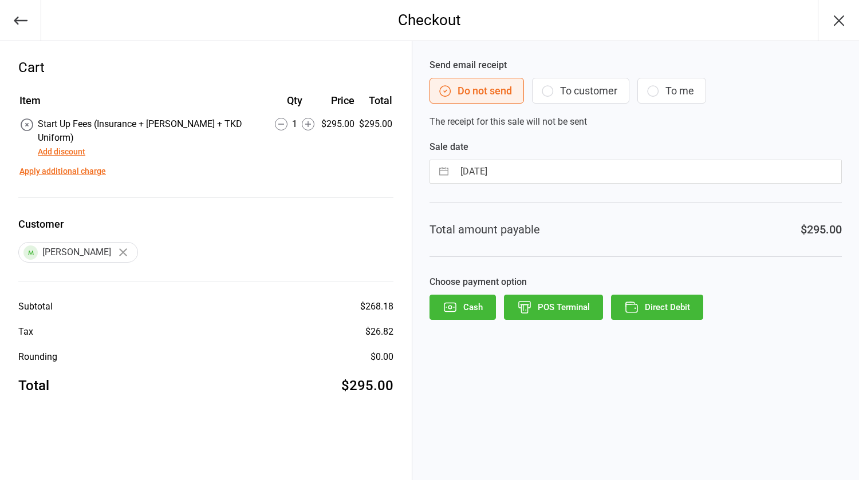
select select "2025"
click at [541, 175] on input "15 Aug 2025" at bounding box center [647, 171] width 387 height 23
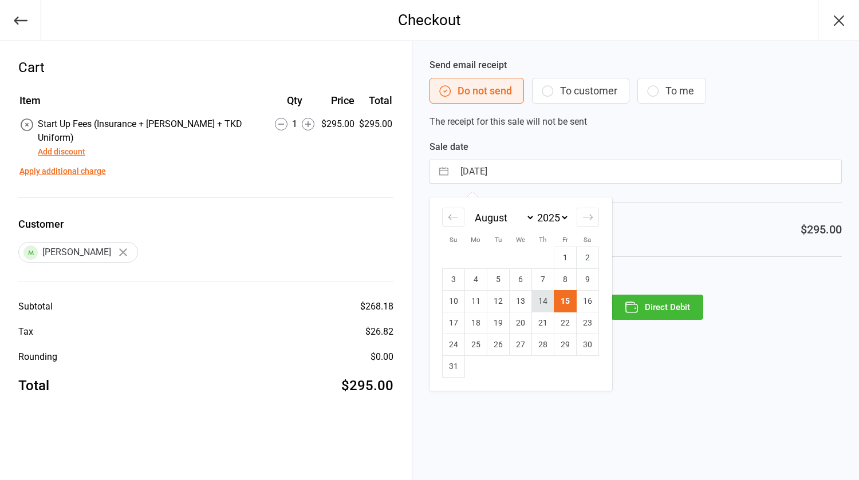
click at [539, 299] on td "14" at bounding box center [543, 302] width 22 height 22
type input "14 Aug 2025"
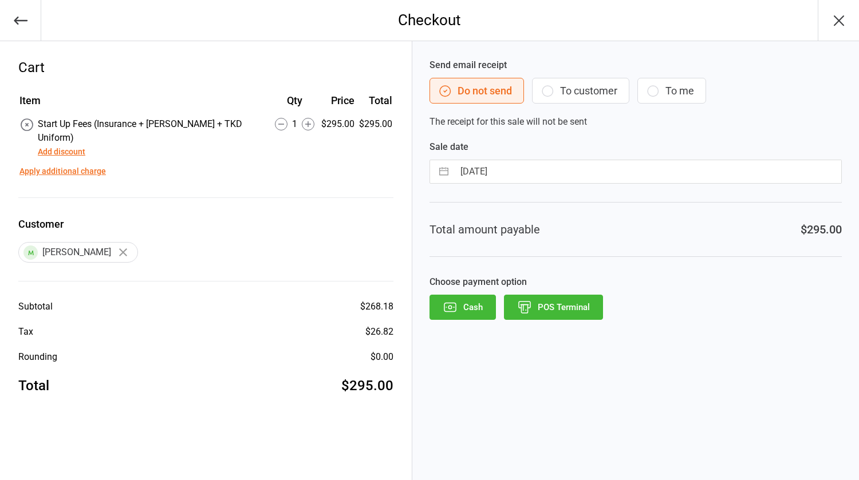
click at [561, 312] on button "POS Terminal" at bounding box center [553, 307] width 99 height 25
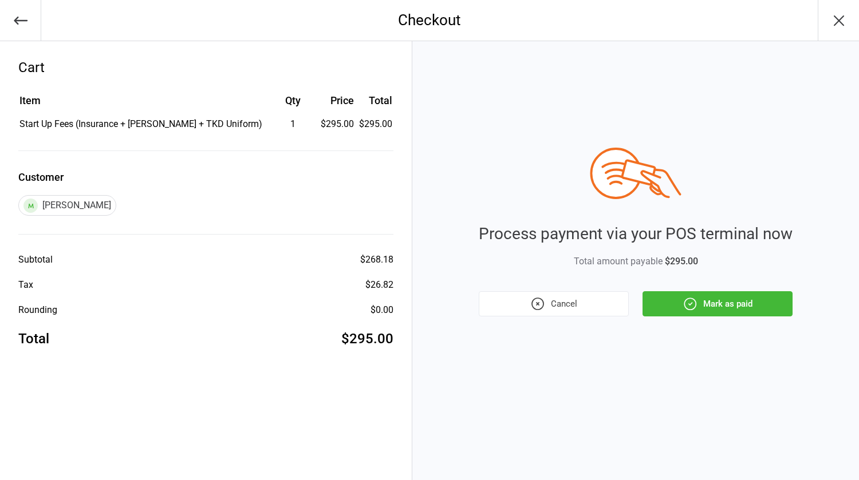
click at [676, 300] on button "Mark as paid" at bounding box center [718, 303] width 150 height 25
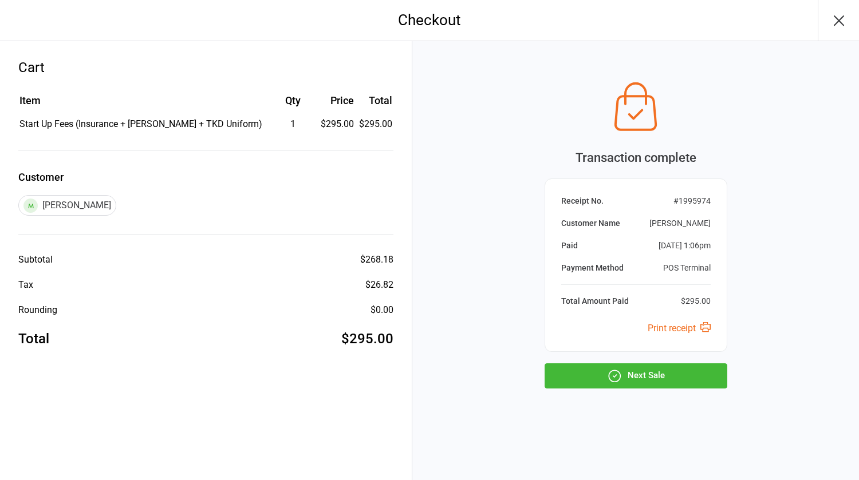
click at [571, 375] on button "Next Sale" at bounding box center [636, 376] width 183 height 25
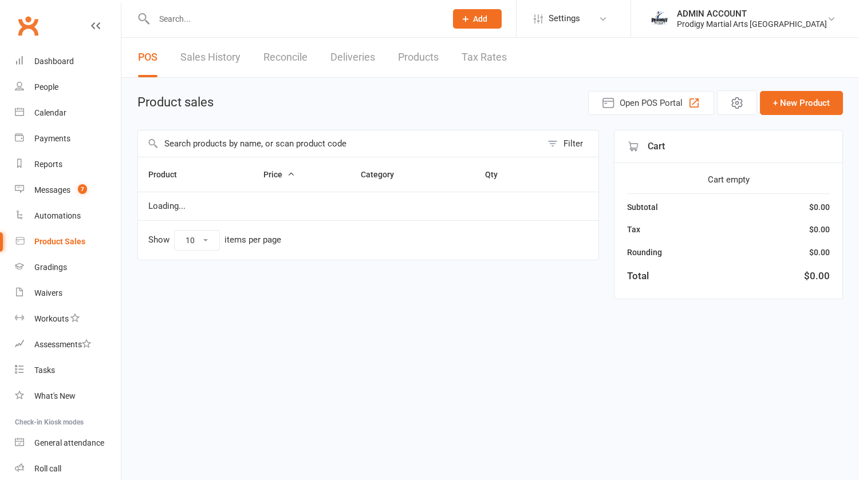
click at [228, 149] on input "text" at bounding box center [340, 144] width 404 height 26
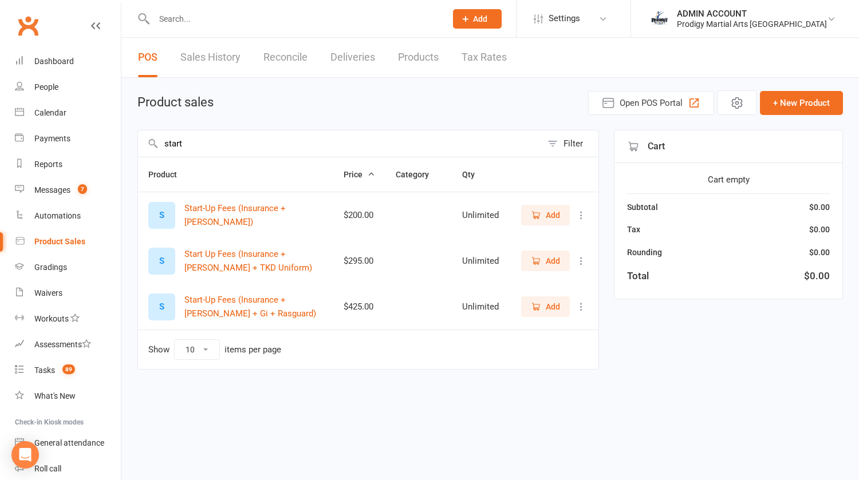
type input "start"
click at [550, 257] on span "Add" at bounding box center [553, 261] width 14 height 13
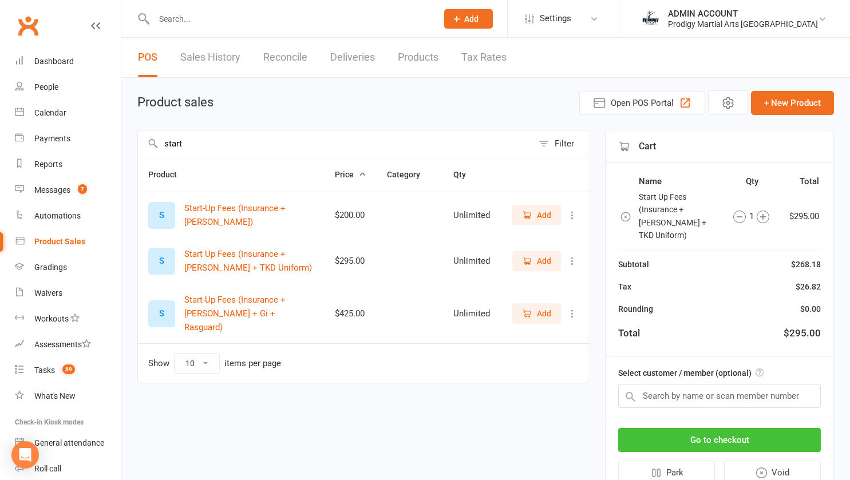
click at [670, 431] on button "Go to checkout" at bounding box center [719, 440] width 203 height 24
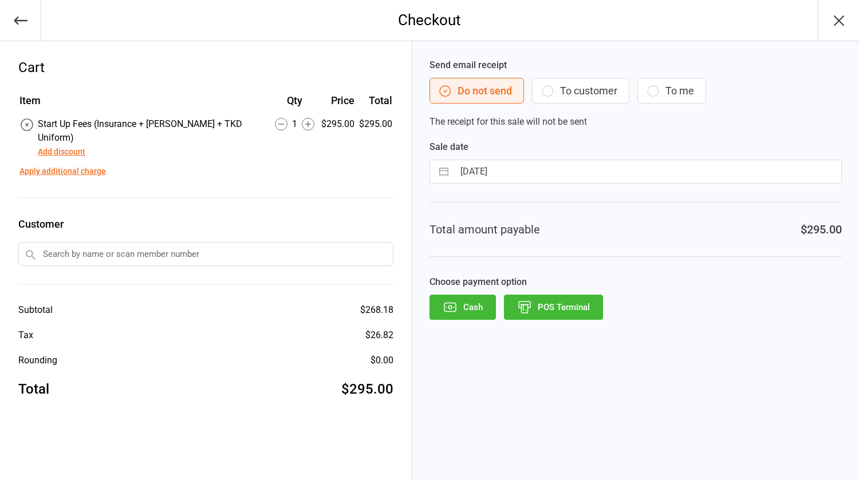
click at [260, 242] on input "text" at bounding box center [205, 254] width 375 height 24
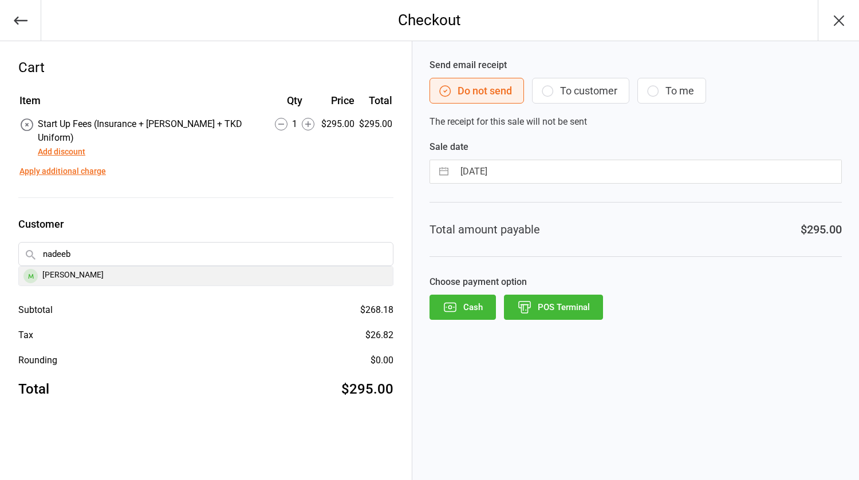
type input "nadeeb"
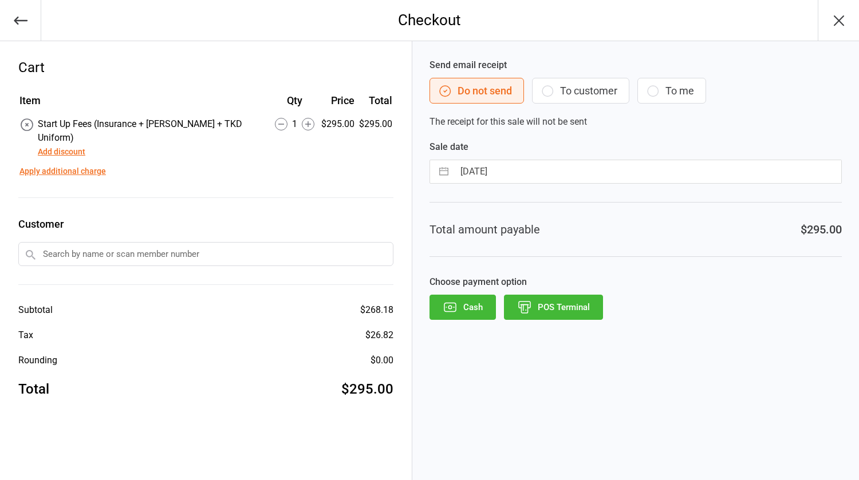
click at [69, 242] on input "text" at bounding box center [205, 254] width 375 height 24
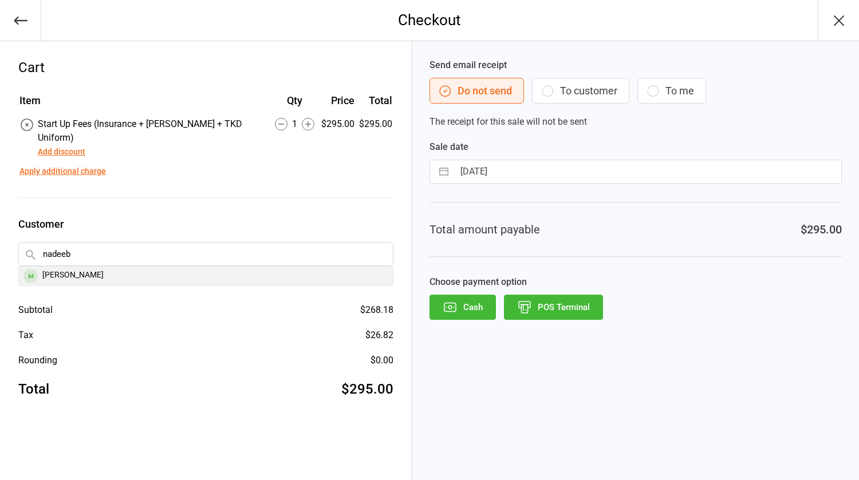
type input "nadeeb"
drag, startPoint x: 64, startPoint y: 257, endPoint x: 77, endPoint y: 262, distance: 13.6
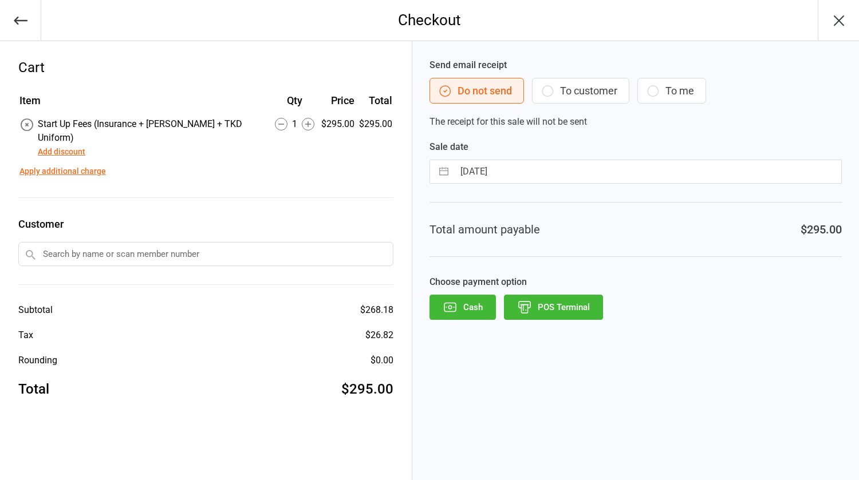
click at [68, 243] on input "text" at bounding box center [205, 254] width 375 height 24
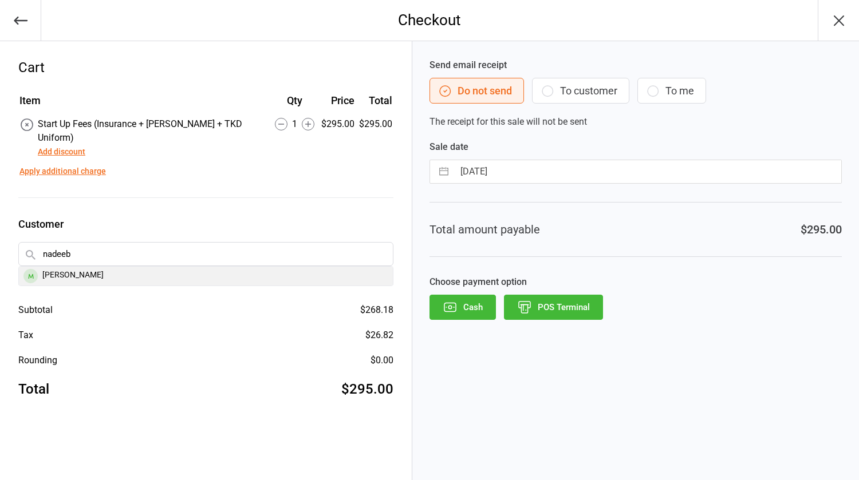
type input "nadeeb"
click at [58, 267] on div "[PERSON_NAME]" at bounding box center [206, 276] width 374 height 19
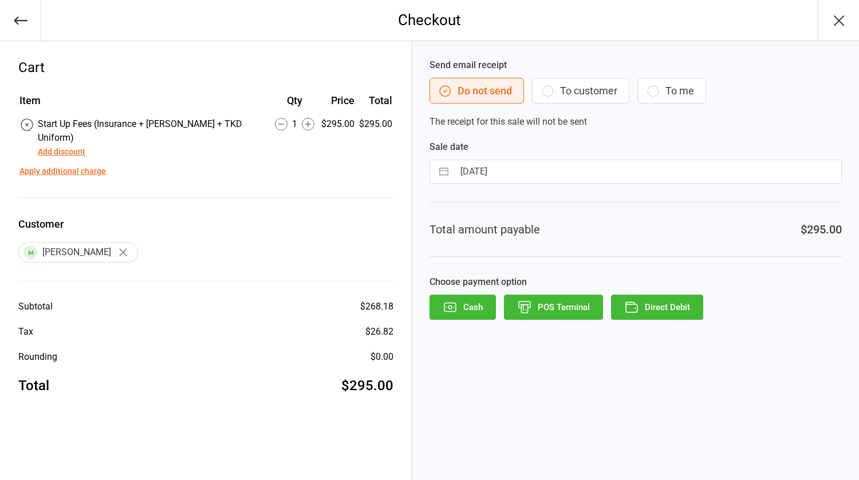
click at [127, 249] on icon "button" at bounding box center [123, 253] width 8 height 8
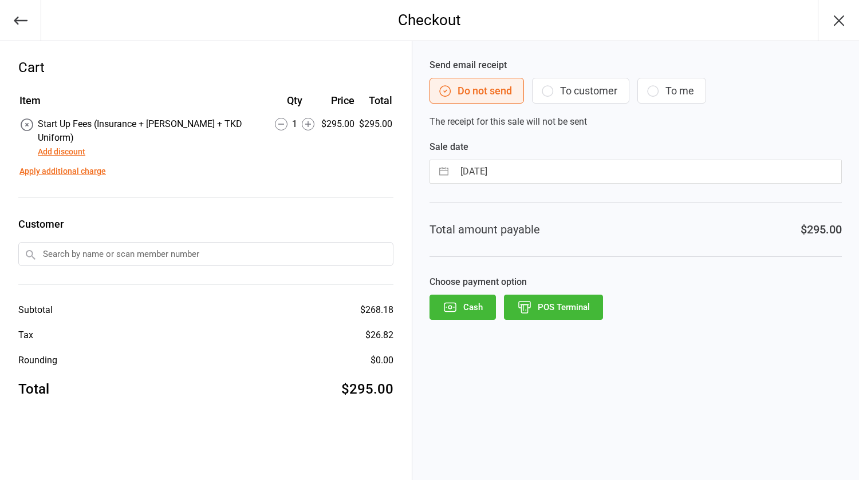
click at [125, 242] on input "text" at bounding box center [205, 254] width 375 height 24
type input "kuga"
click at [70, 242] on input "text" at bounding box center [205, 254] width 375 height 24
click at [21, 21] on icon "button" at bounding box center [21, 21] width 16 height 16
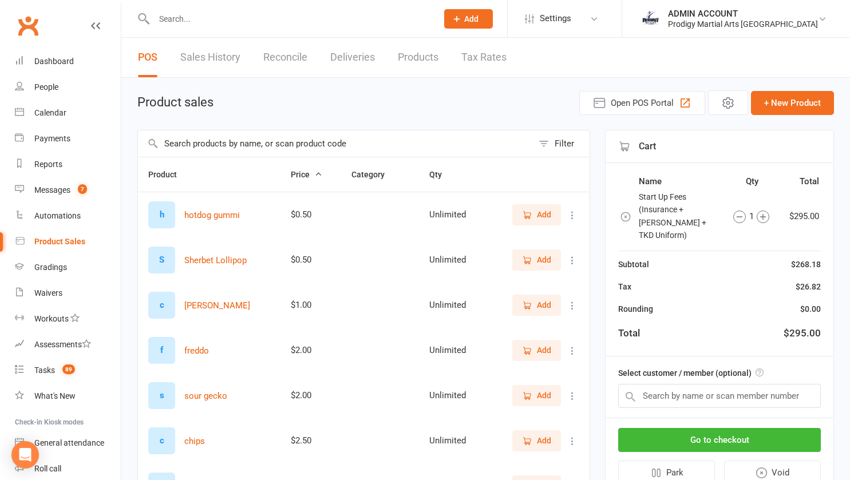
click at [225, 144] on input "text" at bounding box center [335, 144] width 395 height 26
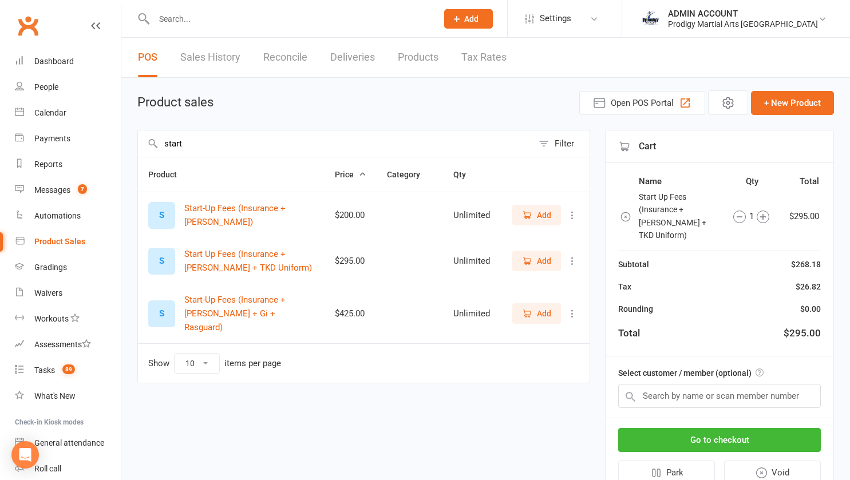
type input "start"
click at [538, 214] on span "Add" at bounding box center [544, 215] width 14 height 13
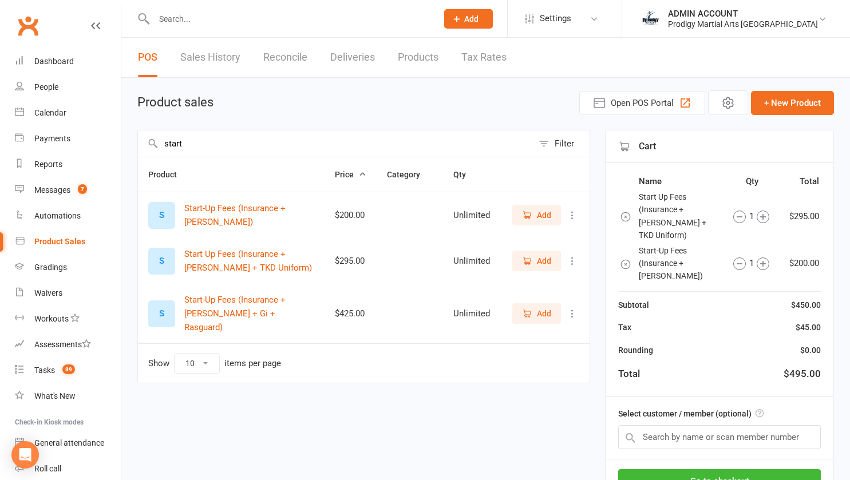
click at [740, 211] on icon "button" at bounding box center [740, 217] width 13 height 13
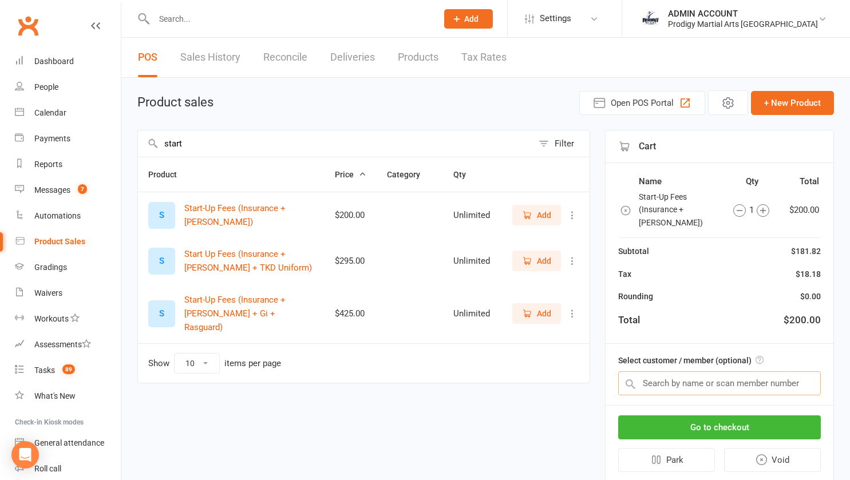
click at [699, 375] on input "text" at bounding box center [719, 384] width 203 height 24
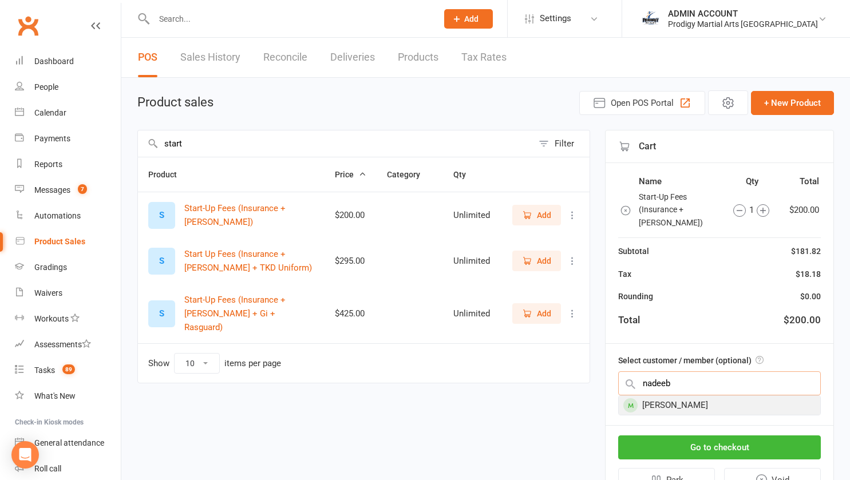
type input "nadeeb"
click at [659, 396] on div "[PERSON_NAME]" at bounding box center [720, 405] width 202 height 19
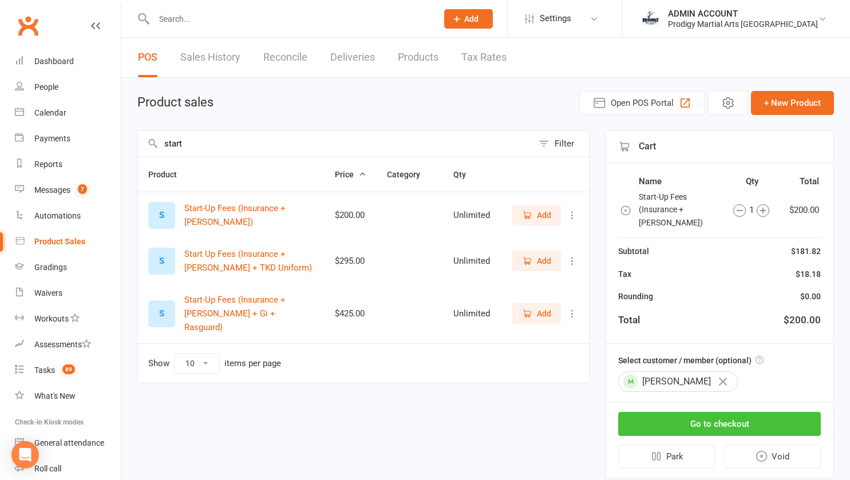
click at [665, 412] on button "Go to checkout" at bounding box center [719, 424] width 203 height 24
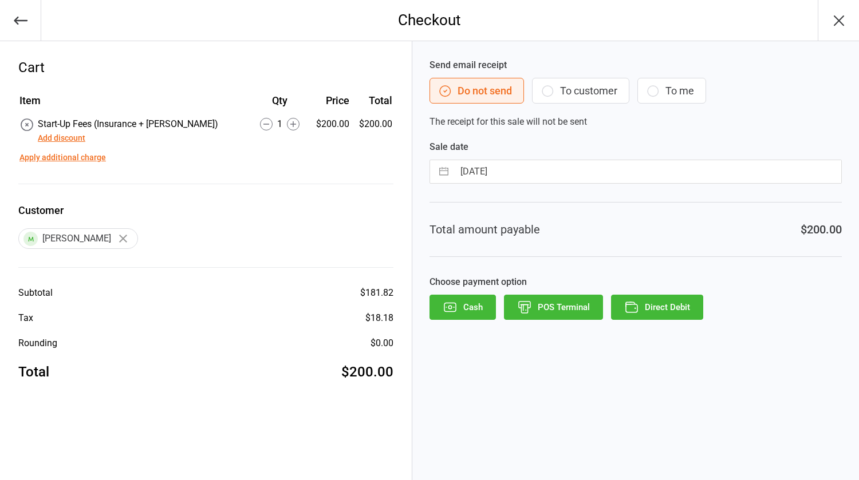
select select "6"
select select "2025"
select select "7"
select select "2025"
select select "8"
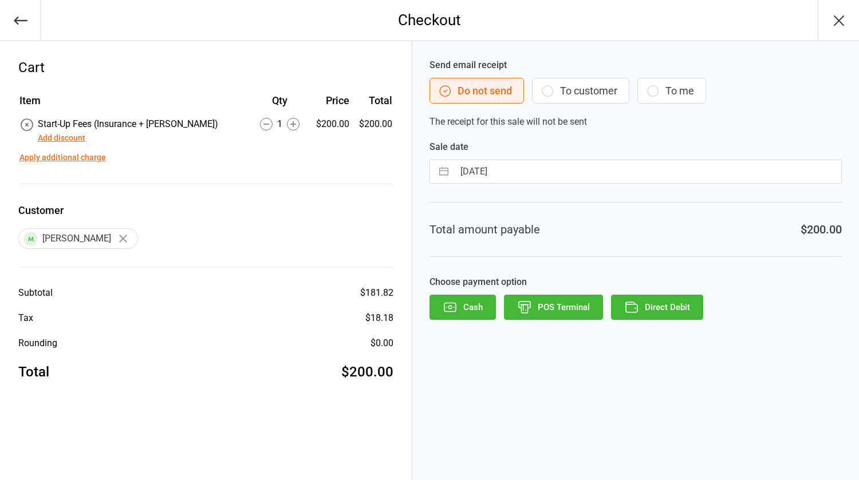
select select "2025"
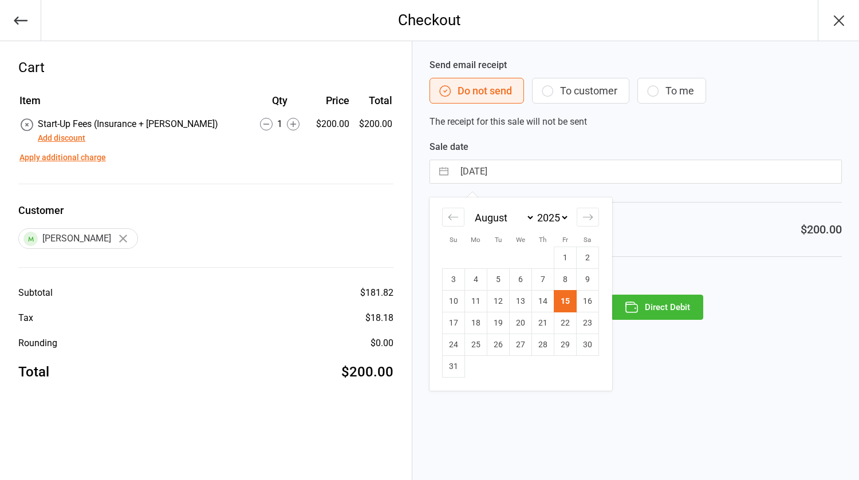
click at [514, 167] on input "[DATE]" at bounding box center [647, 171] width 387 height 23
click at [542, 293] on td "14" at bounding box center [543, 302] width 22 height 22
type input "[DATE]"
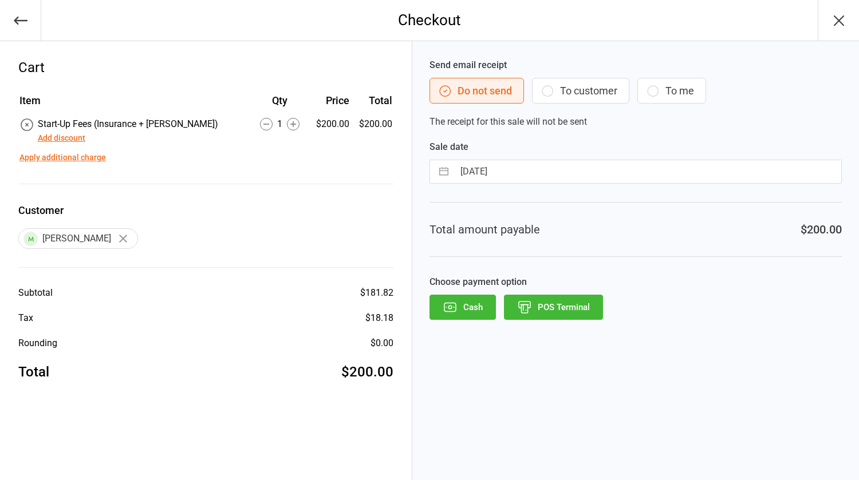
select select "6"
select select "2025"
select select "7"
select select "2025"
select select "8"
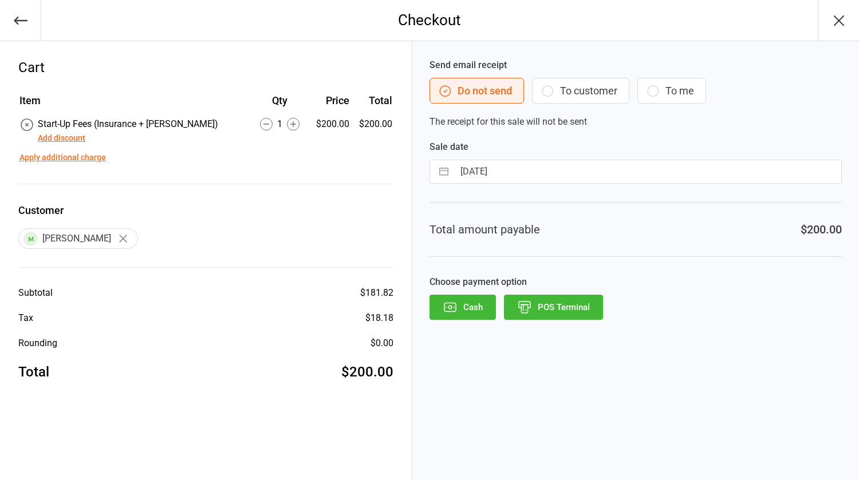
select select "2025"
click at [484, 173] on input "[DATE]" at bounding box center [647, 171] width 387 height 23
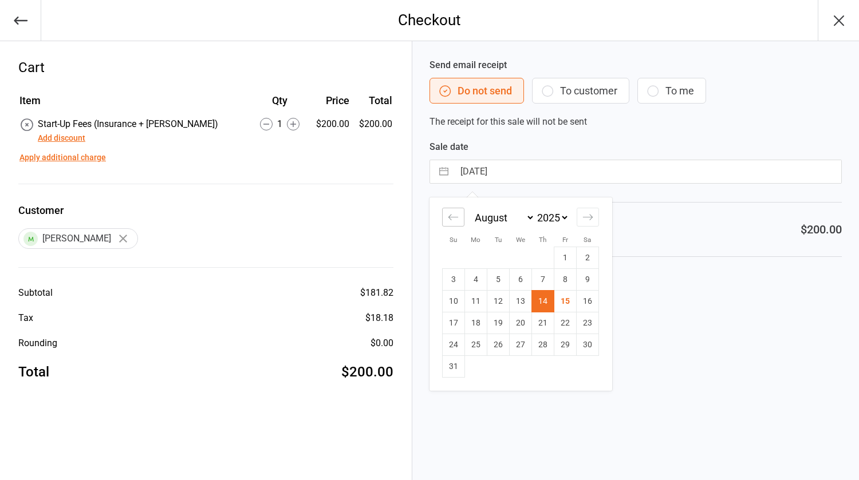
click at [454, 225] on div "Move backward to switch to the previous month." at bounding box center [453, 217] width 22 height 19
select select "5"
select select "2025"
click at [578, 323] on td "26" at bounding box center [588, 324] width 22 height 22
type input "26 Jul 2025"
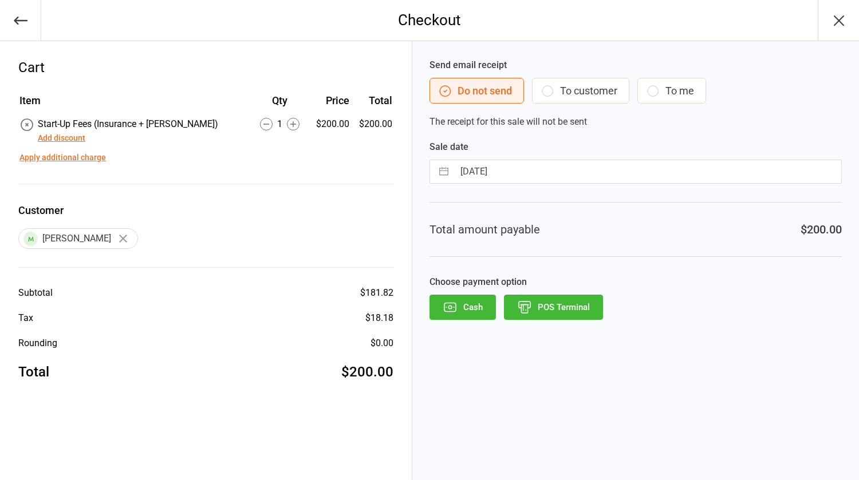
click at [528, 303] on icon "button" at bounding box center [524, 307] width 15 height 15
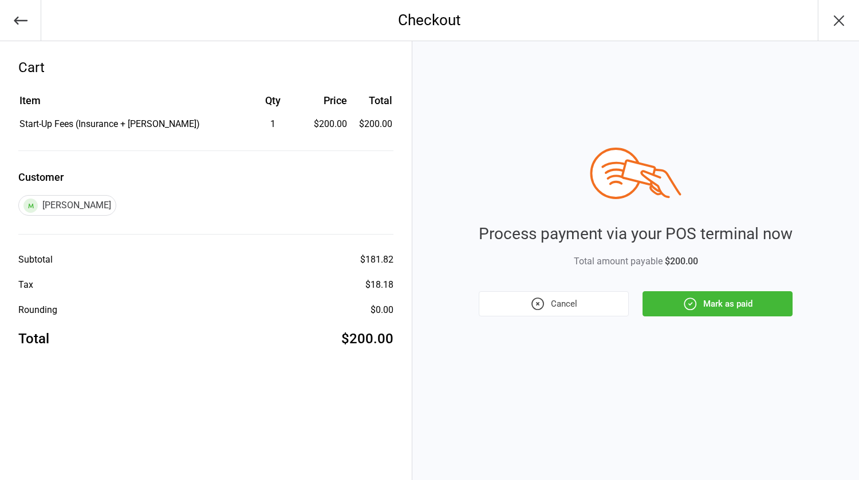
click at [689, 303] on icon "button" at bounding box center [690, 304] width 15 height 15
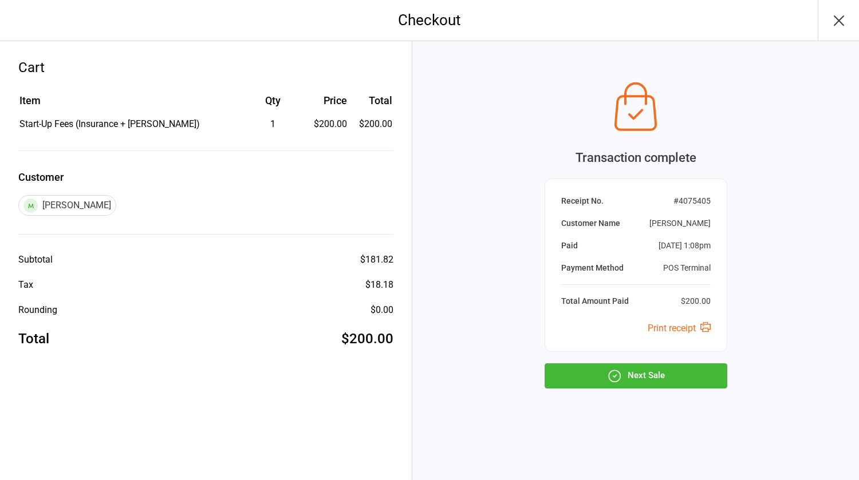
click at [620, 372] on icon "button" at bounding box center [614, 376] width 15 height 15
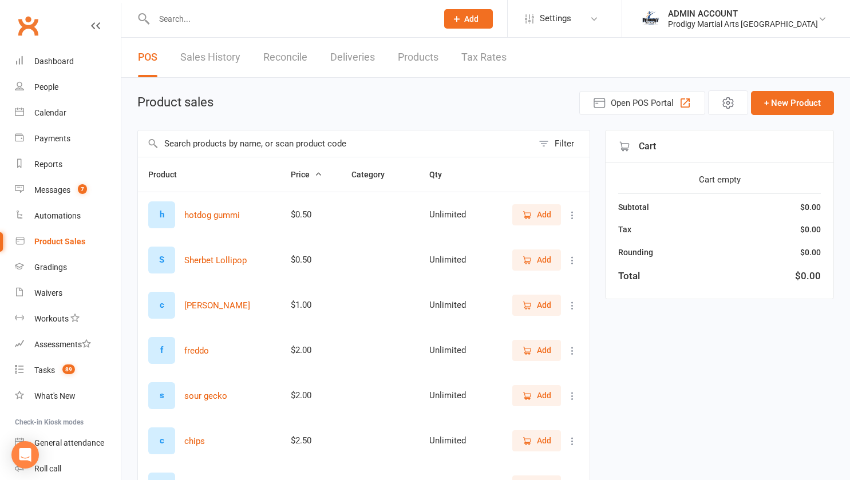
click at [194, 22] on input "text" at bounding box center [290, 19] width 279 height 16
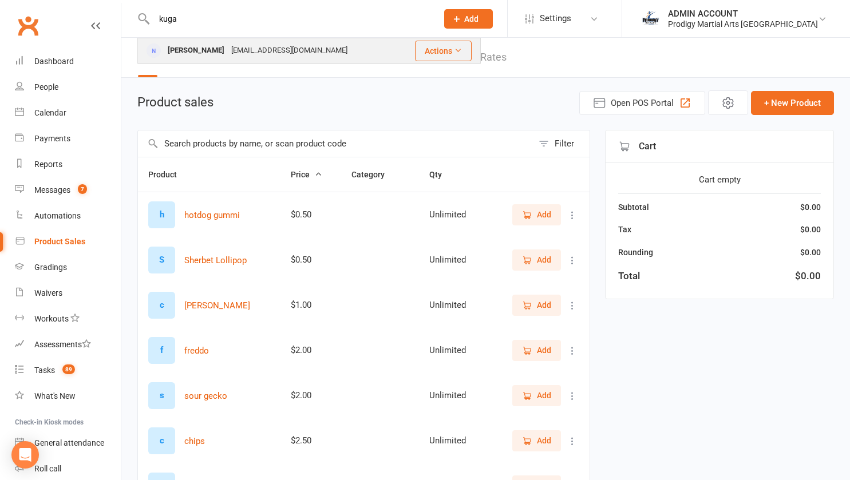
type input "kuga"
click at [186, 48] on div "[PERSON_NAME]" at bounding box center [196, 50] width 64 height 17
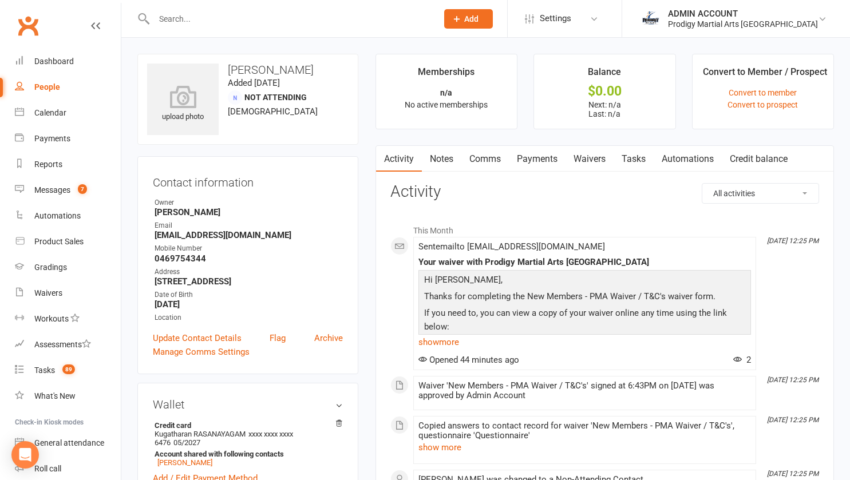
click at [431, 149] on link "Notes" at bounding box center [442, 159] width 40 height 26
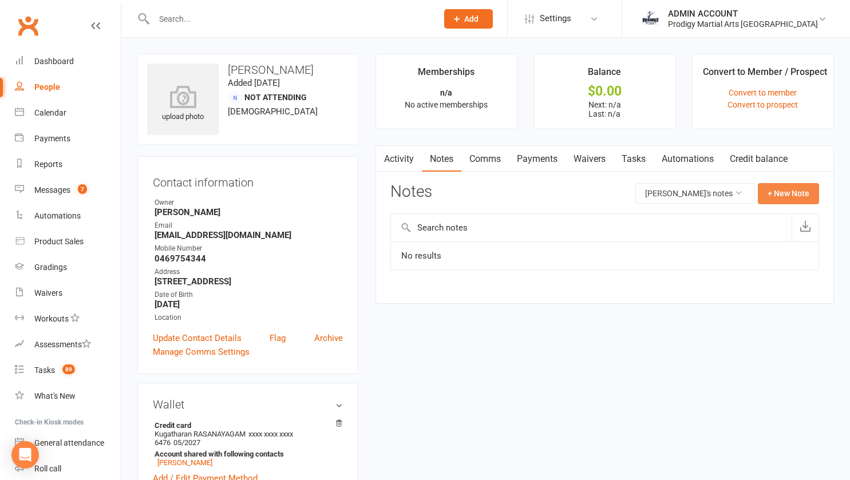
click at [781, 194] on button "+ New Note" at bounding box center [788, 193] width 61 height 21
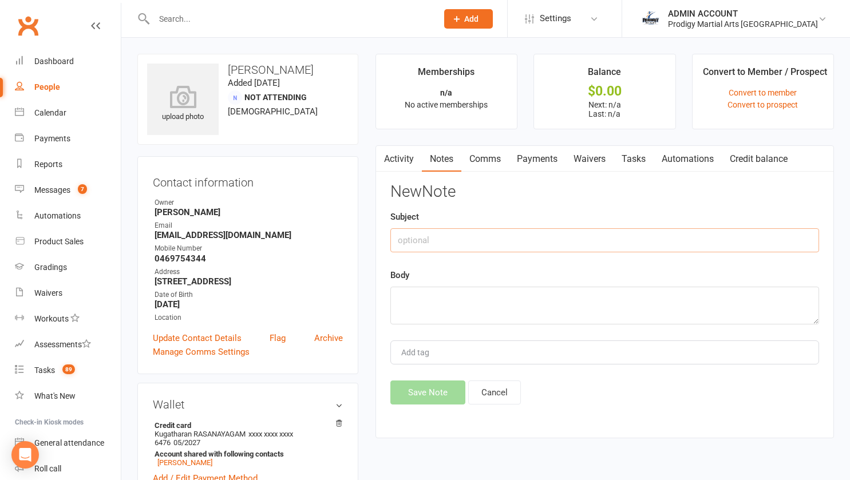
click at [460, 241] on input "text" at bounding box center [605, 240] width 429 height 24
type input "Start Ups Fees"
type textarea "S"
type textarea "$"
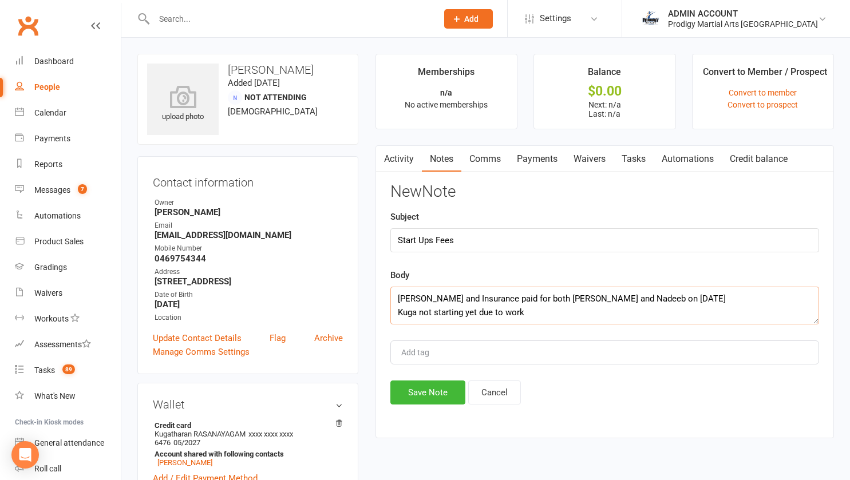
drag, startPoint x: 528, startPoint y: 313, endPoint x: 399, endPoint y: 325, distance: 130.0
click at [399, 325] on div "New Note Subject Start Ups Fees Body [PERSON_NAME] and Insurance paid for both …" at bounding box center [605, 294] width 429 height 222
type textarea "[PERSON_NAME] and Insurance paid for both [PERSON_NAME] and Nadeeb on [DATE] Ku…"
click at [412, 392] on button "Save Note" at bounding box center [428, 393] width 75 height 24
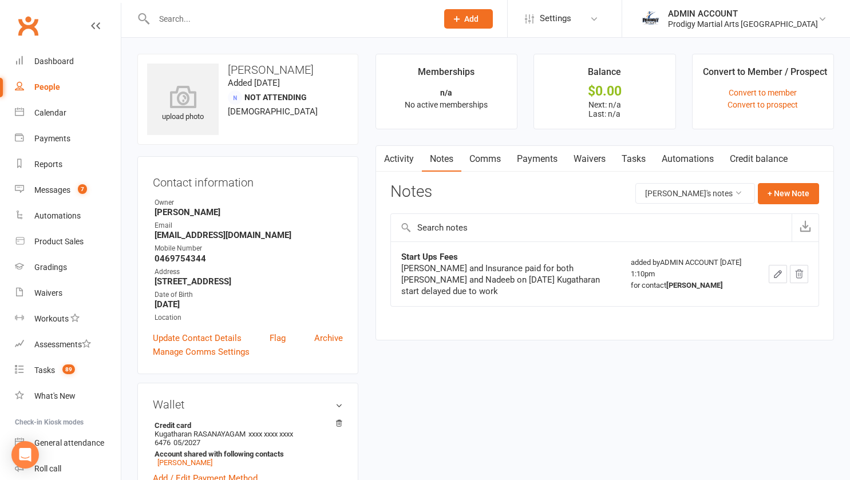
click at [227, 31] on div at bounding box center [283, 18] width 292 height 37
click at [202, 13] on input "text" at bounding box center [290, 19] width 279 height 16
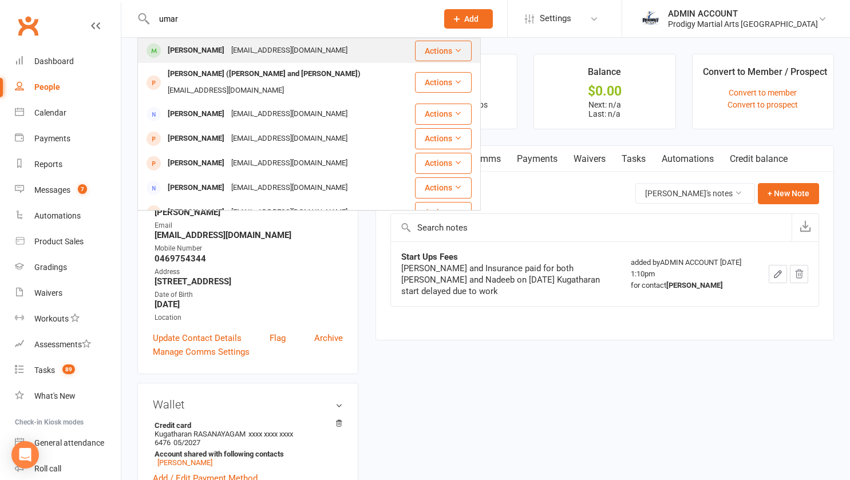
type input "umar"
click at [188, 46] on div "[PERSON_NAME]" at bounding box center [196, 50] width 64 height 17
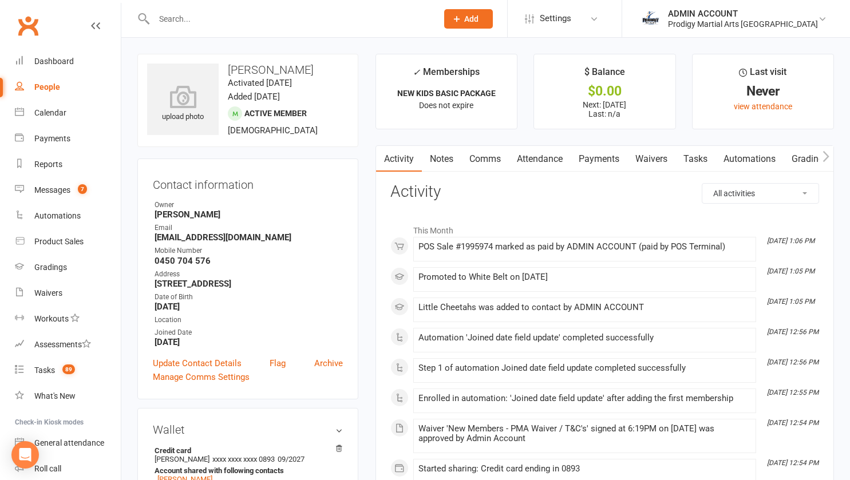
click at [591, 156] on link "Payments" at bounding box center [599, 159] width 57 height 26
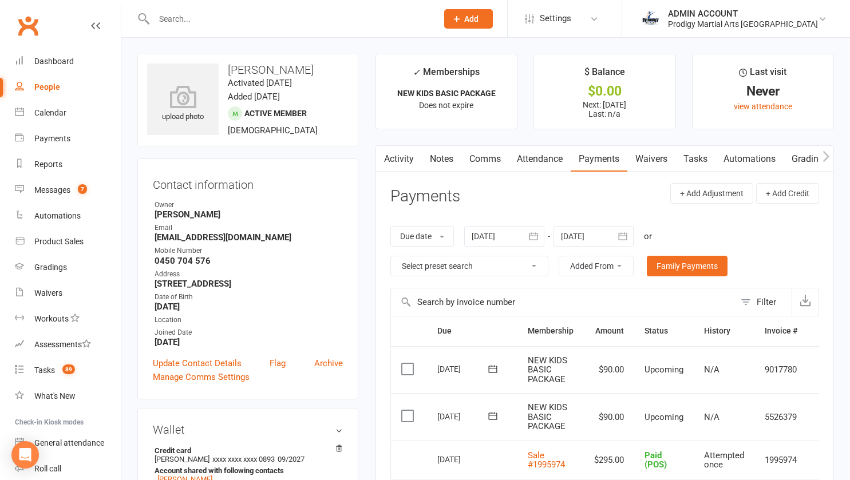
click at [487, 154] on link "Comms" at bounding box center [486, 159] width 48 height 26
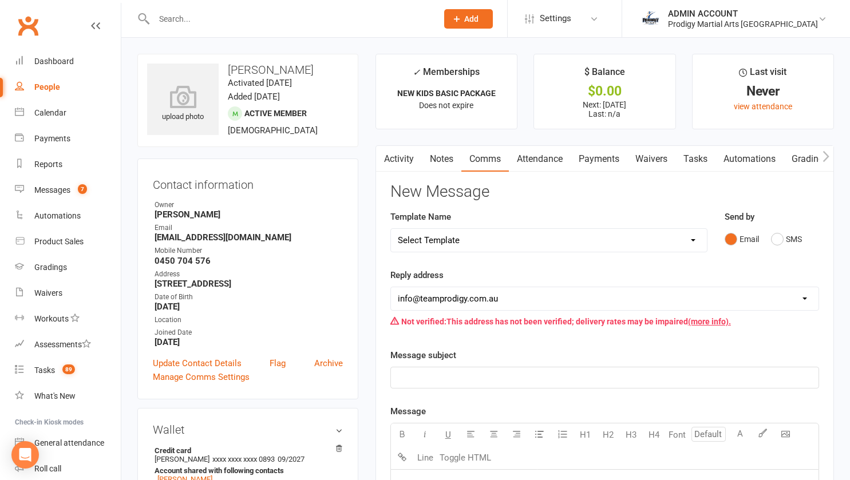
click at [490, 238] on select "Select Template [Email] Existing Member Transfer to Clubworx [Email] Active Kid…" at bounding box center [549, 240] width 316 height 23
select select "27"
click at [391, 229] on select "Select Template [Email] Existing Member Transfer to Clubworx [Email] Active Kid…" at bounding box center [549, 240] width 316 height 23
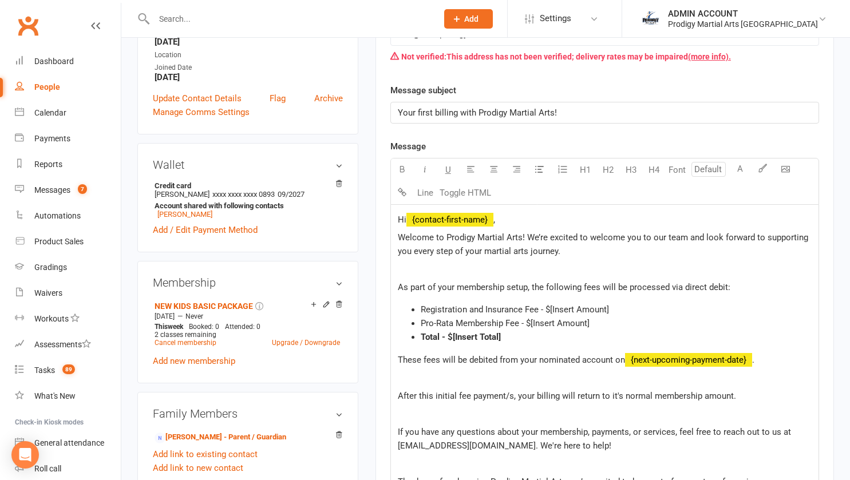
scroll to position [266, 0]
drag, startPoint x: 550, startPoint y: 309, endPoint x: 609, endPoint y: 305, distance: 59.7
click at [609, 305] on li "Registration and Insurance Fee - $[Insert Amount]" at bounding box center [616, 309] width 391 height 14
click at [557, 325] on span "Pro-Rata Membership Fee - $[Insert Amount]" at bounding box center [505, 323] width 169 height 10
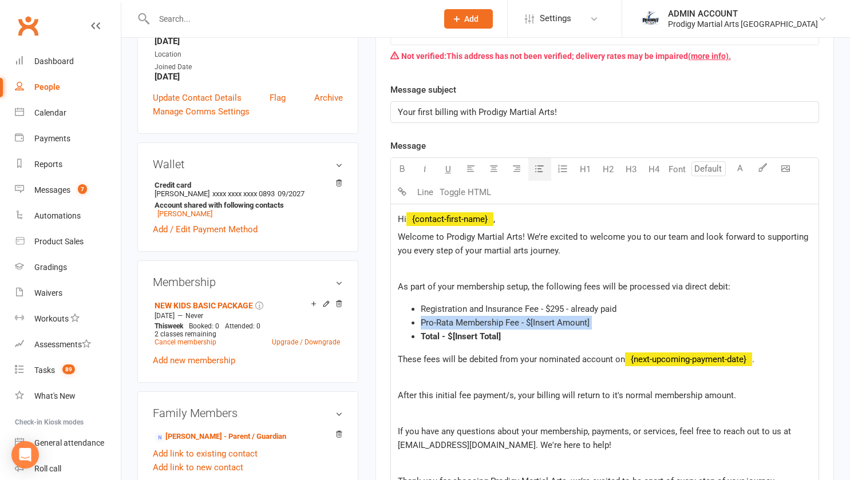
click at [557, 325] on span "Pro-Rata Membership Fee - $[Insert Amount]" at bounding box center [505, 323] width 169 height 10
drag, startPoint x: 530, startPoint y: 322, endPoint x: 592, endPoint y: 320, distance: 61.3
click at [592, 320] on li "Pro-Rata Membership Fee - $[Insert Amount]" at bounding box center [616, 323] width 391 height 14
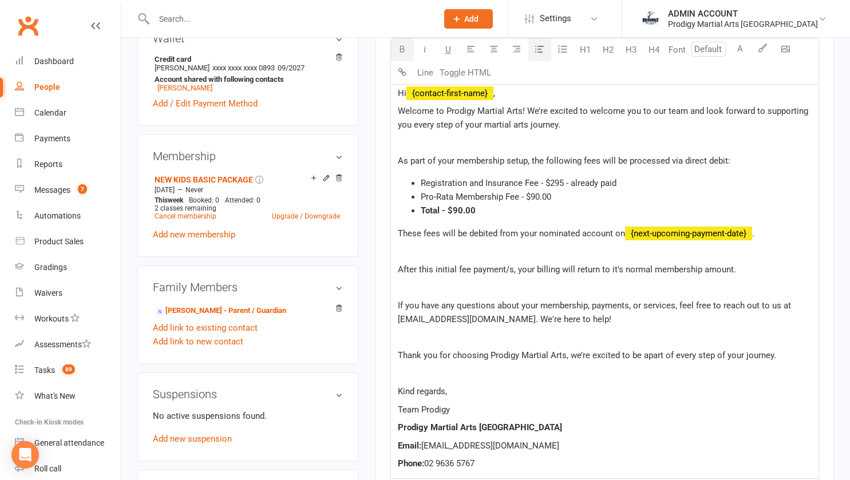
scroll to position [392, 0]
click at [536, 344] on p at bounding box center [605, 337] width 414 height 14
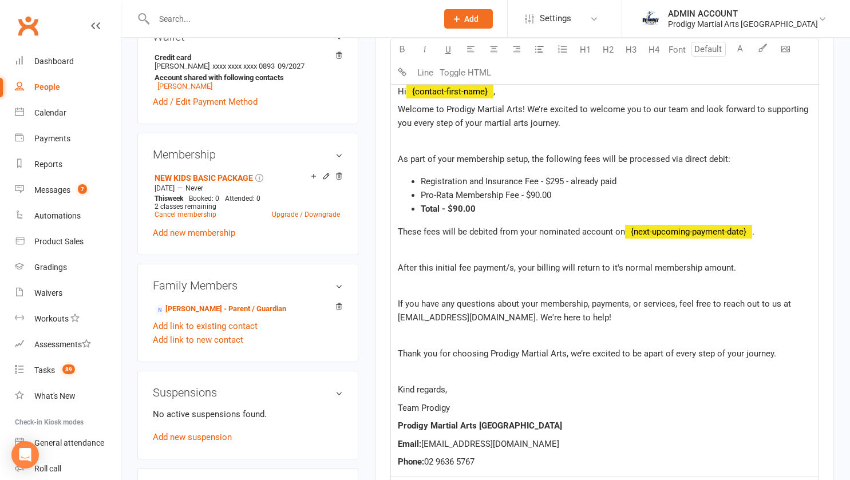
scroll to position [394, 0]
click at [453, 207] on span "Total - $90.00" at bounding box center [448, 208] width 55 height 10
click at [532, 194] on span "Pro-Rata Membership Fee - $90.00" at bounding box center [486, 195] width 131 height 10
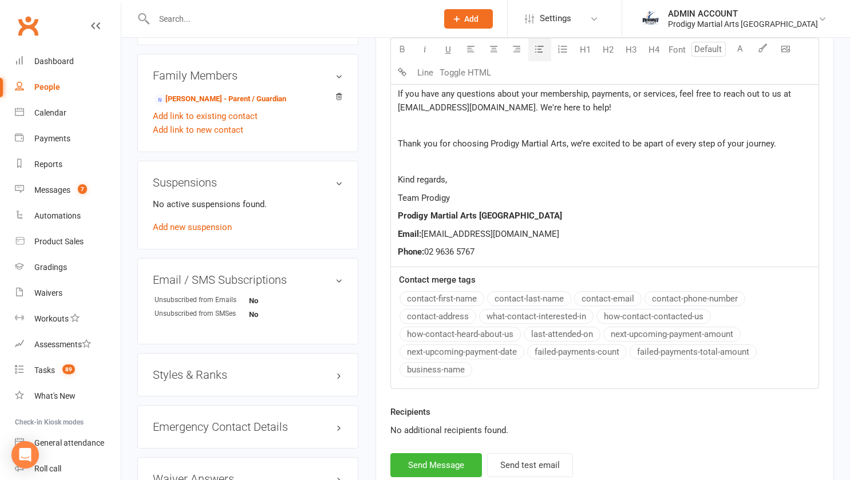
scroll to position [710, 0]
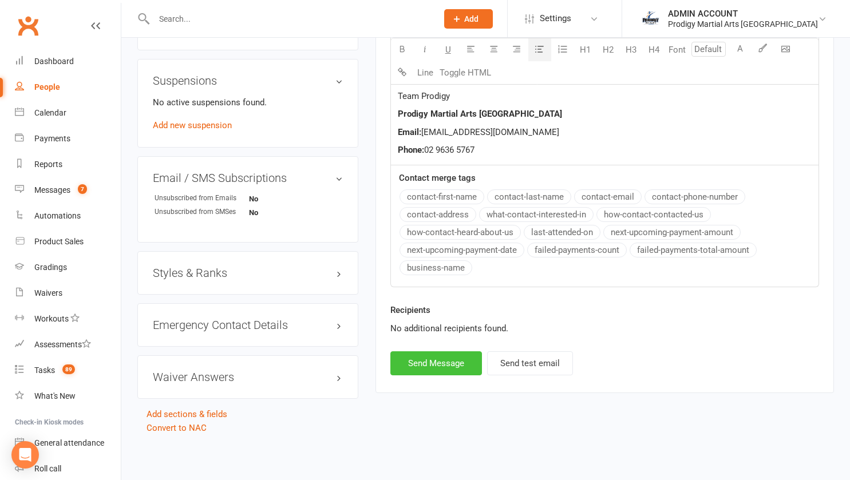
click at [434, 364] on button "Send Message" at bounding box center [437, 364] width 92 height 24
select select
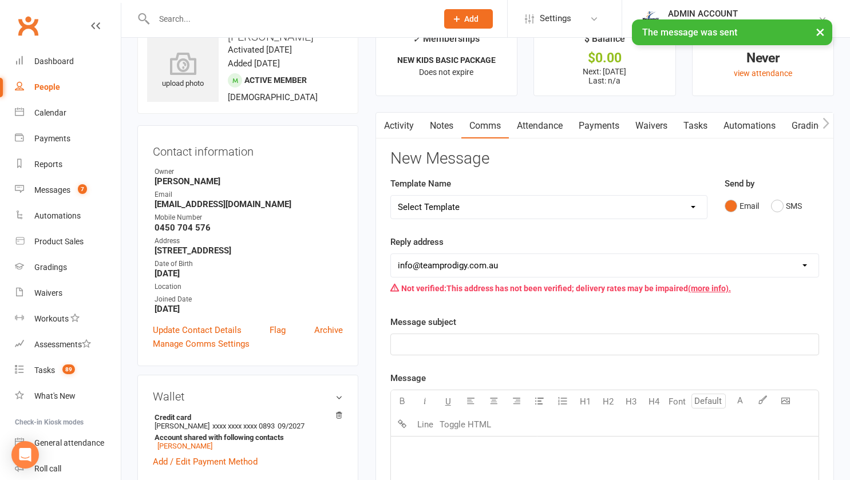
scroll to position [0, 0]
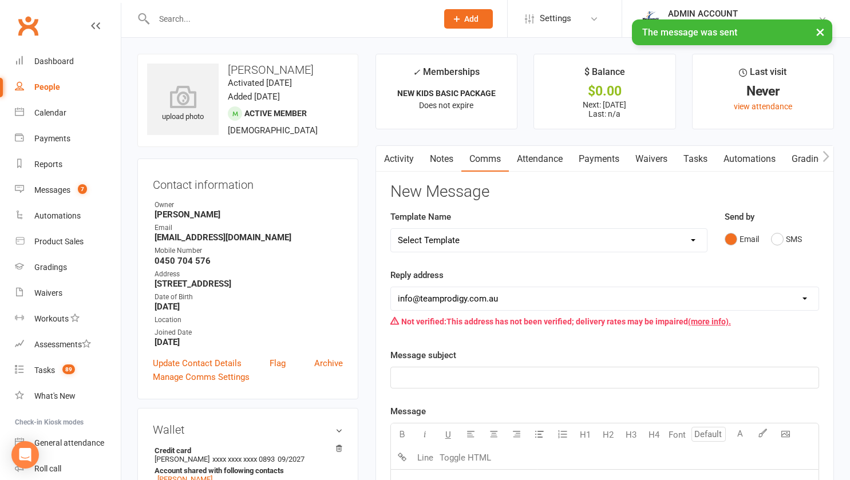
click at [598, 153] on link "Payments" at bounding box center [599, 159] width 57 height 26
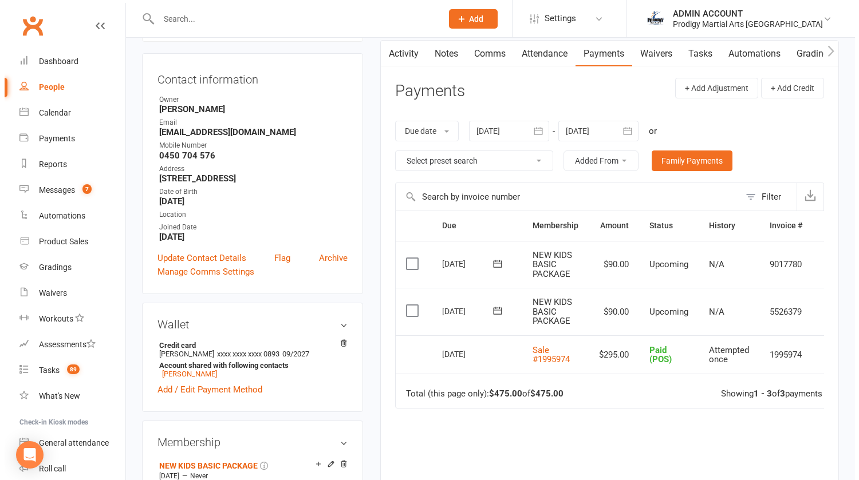
scroll to position [0, 25]
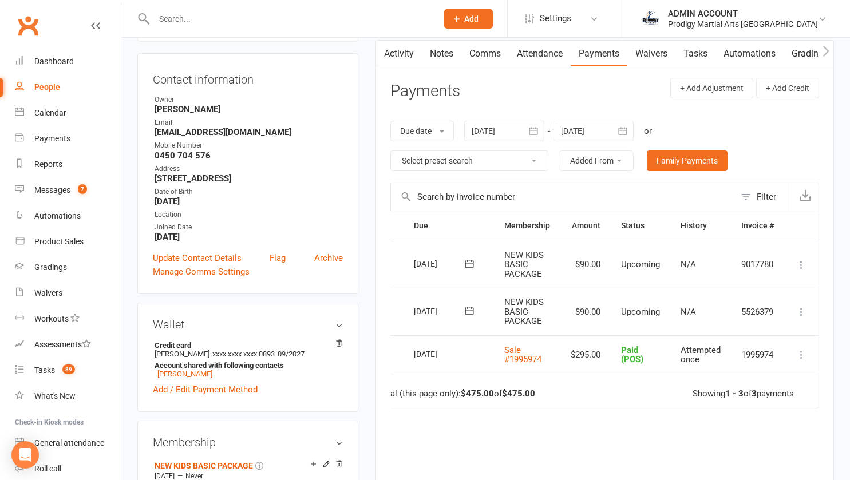
click at [804, 311] on icon at bounding box center [801, 311] width 11 height 11
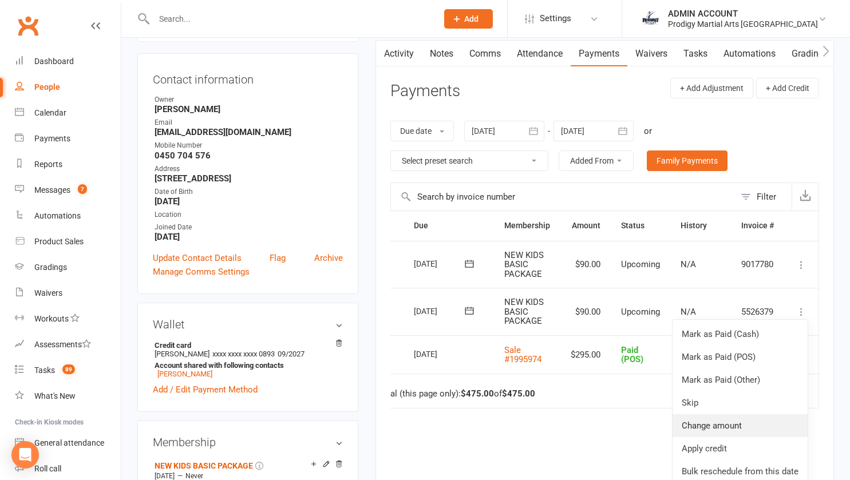
click at [709, 427] on link "Change amount" at bounding box center [740, 426] width 135 height 23
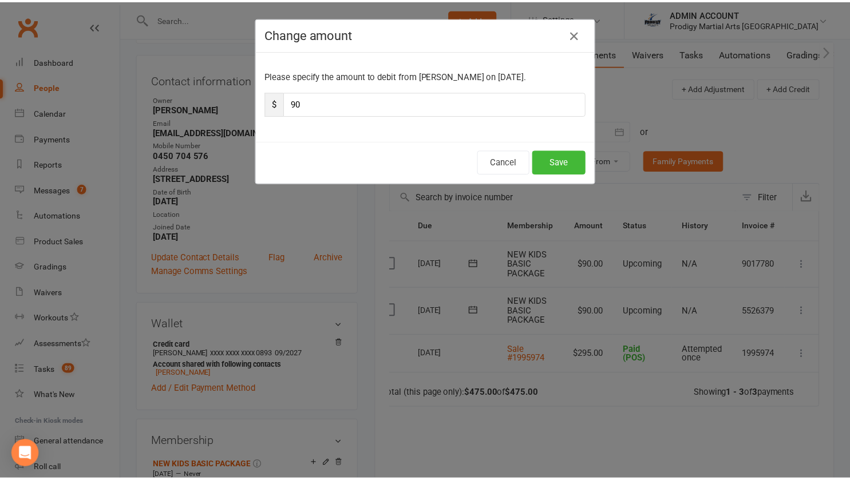
scroll to position [0, 19]
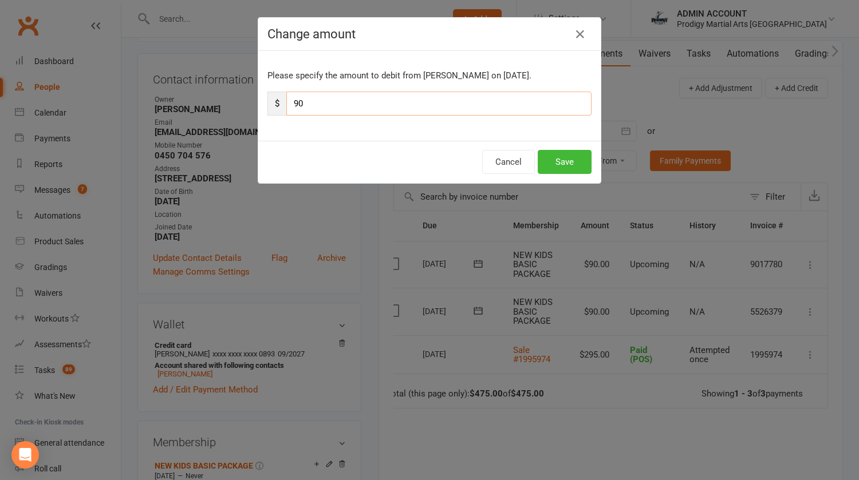
click at [381, 99] on input "90" at bounding box center [438, 104] width 305 height 24
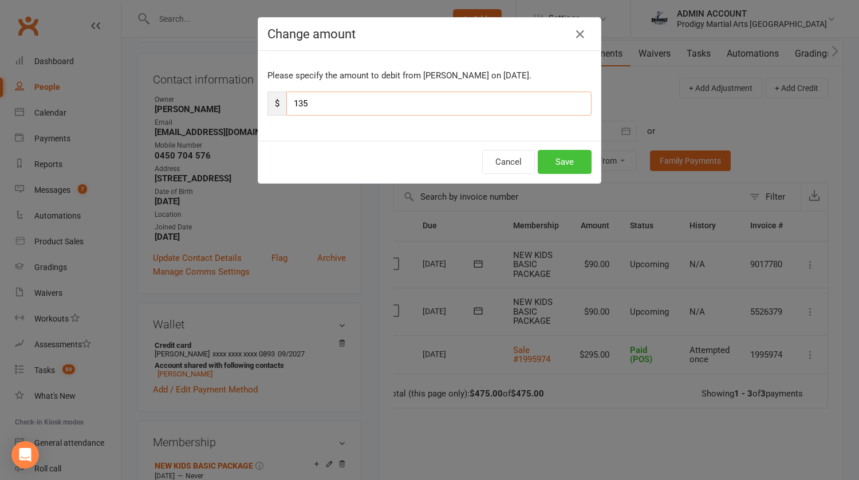
type input "135"
click at [555, 157] on button "Save" at bounding box center [565, 162] width 54 height 24
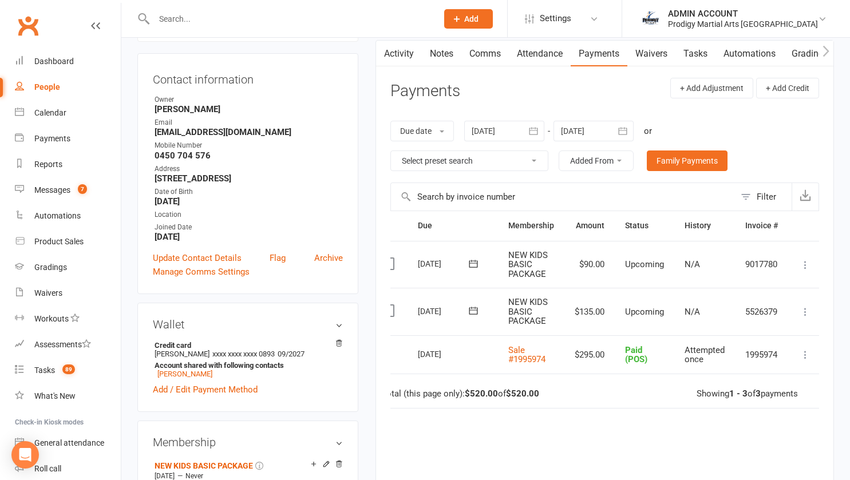
scroll to position [0, 0]
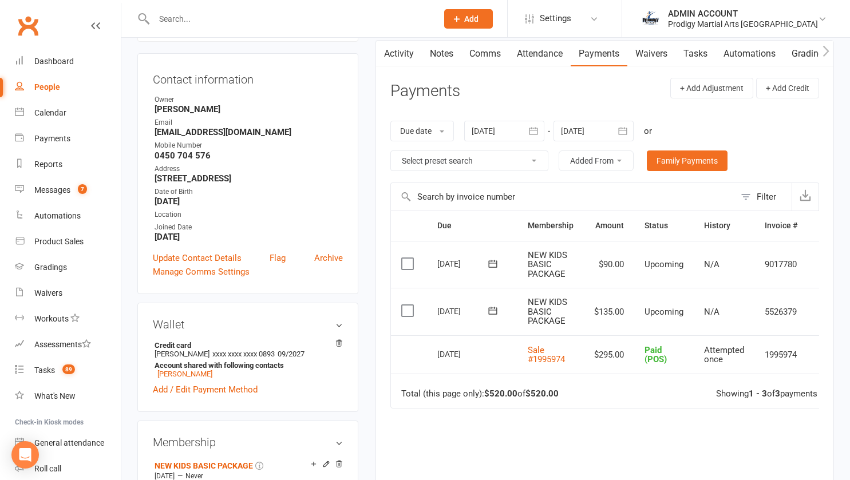
click at [404, 62] on link "Activity" at bounding box center [399, 54] width 46 height 26
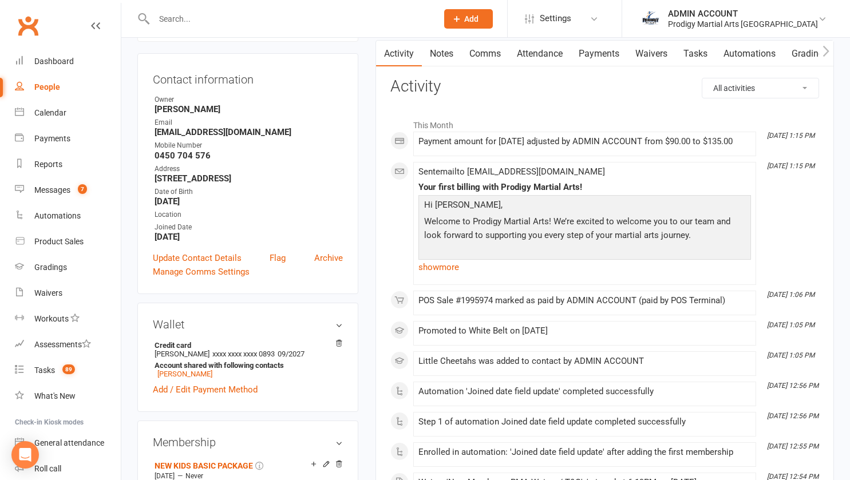
click at [434, 58] on link "Notes" at bounding box center [442, 54] width 40 height 26
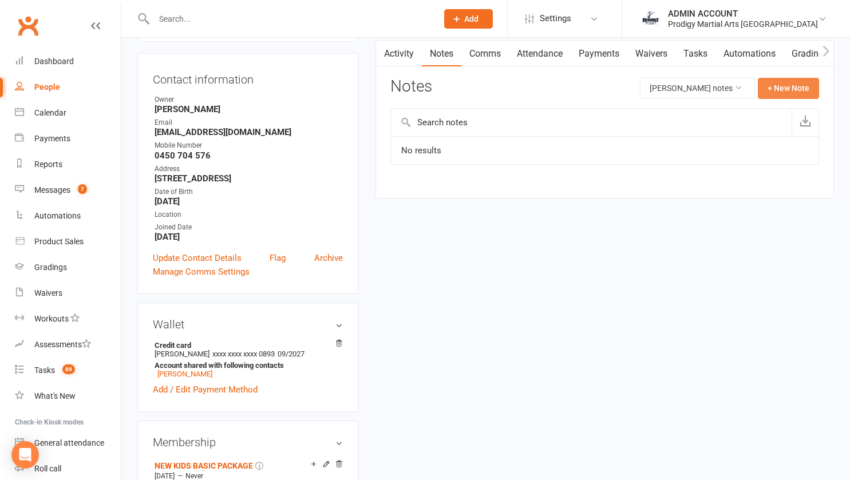
click at [787, 87] on button "+ New Note" at bounding box center [788, 88] width 61 height 21
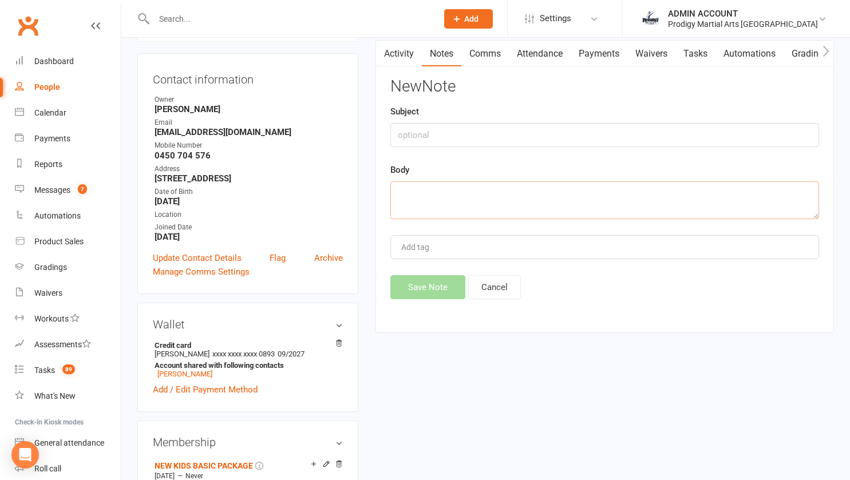
click at [470, 199] on textarea at bounding box center [605, 201] width 429 height 38
type textarea "Prorata added to first direct debit."
click at [424, 284] on button "Save Note" at bounding box center [428, 287] width 75 height 24
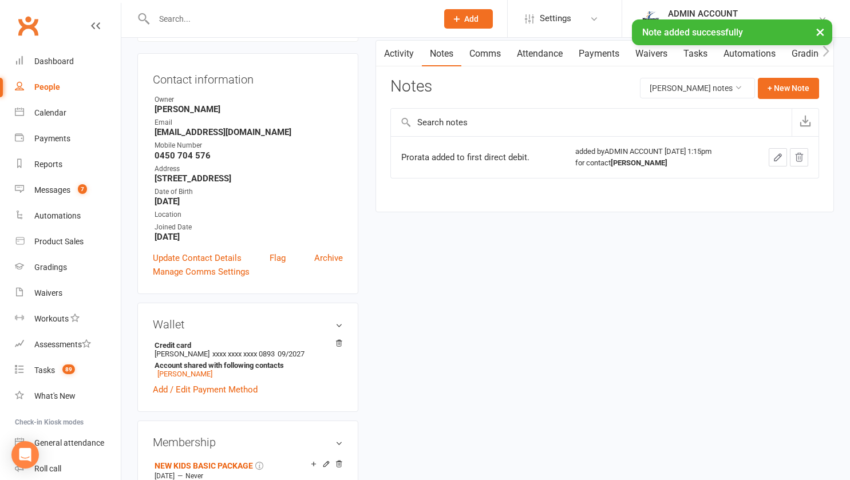
click at [388, 51] on button "button" at bounding box center [383, 54] width 14 height 26
click at [391, 51] on link "Activity" at bounding box center [399, 54] width 46 height 26
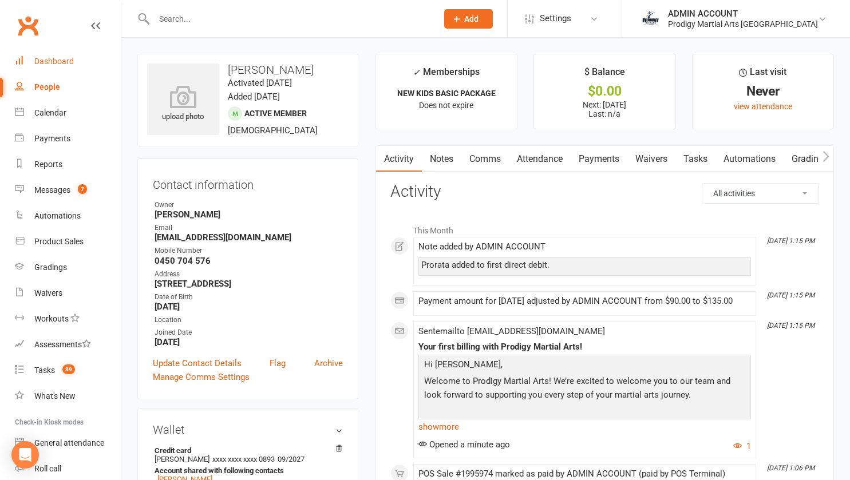
click at [48, 62] on div "Dashboard" at bounding box center [54, 61] width 40 height 9
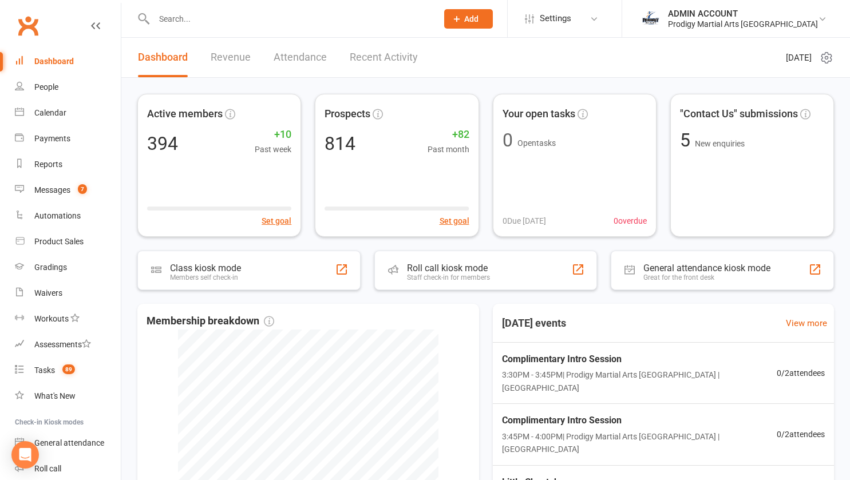
click at [183, 23] on input "text" at bounding box center [290, 19] width 279 height 16
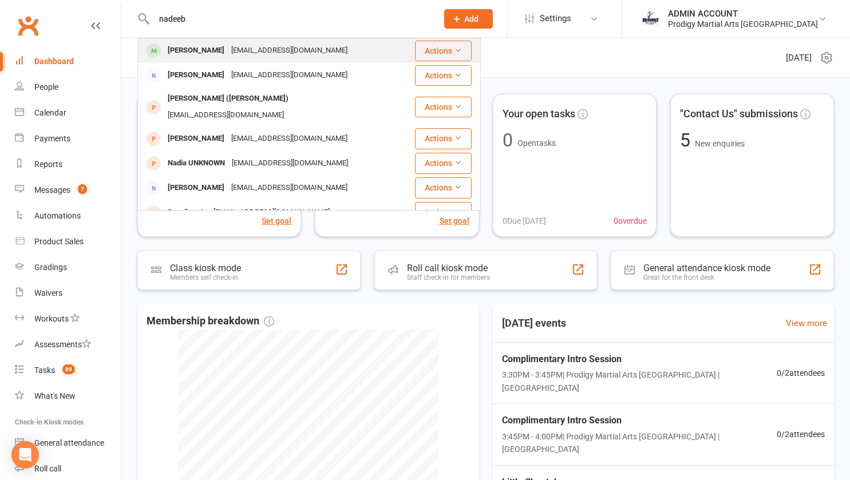
type input "nadeeb"
click at [195, 49] on div "Nadeeb Rasanayagam" at bounding box center [196, 50] width 64 height 17
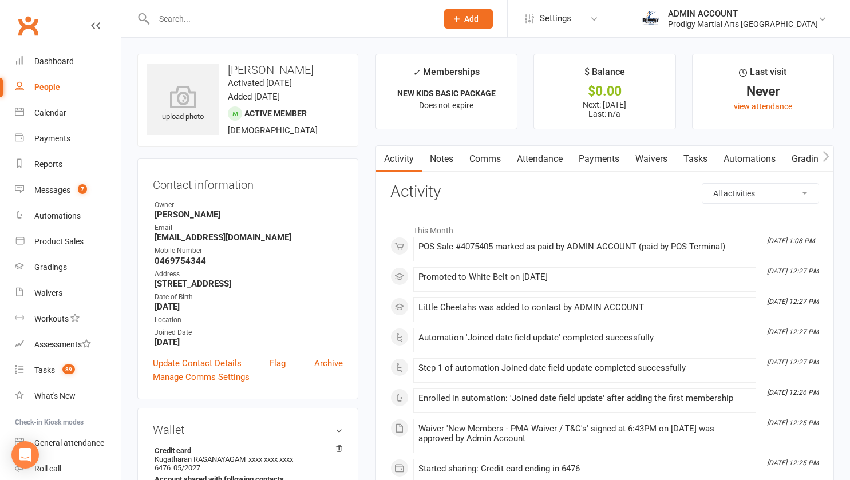
click at [488, 155] on link "Comms" at bounding box center [486, 159] width 48 height 26
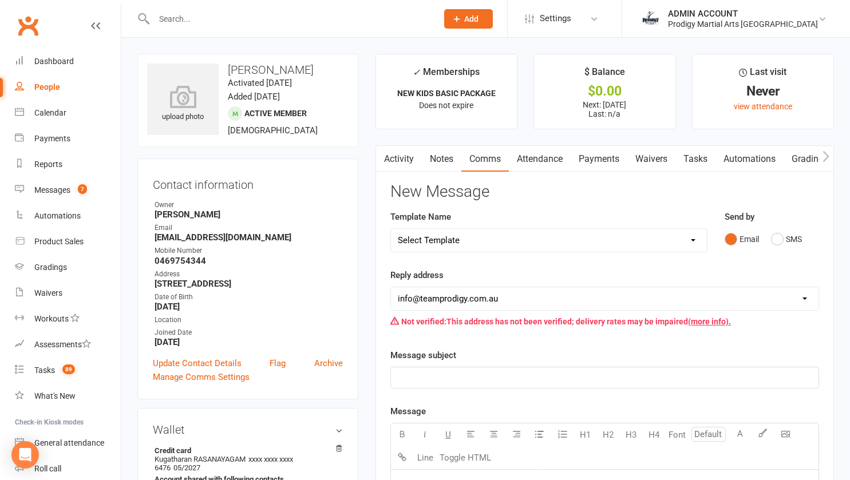
click at [475, 235] on select "Select Template [Email] Existing Member Transfer to Clubworx [Email] Active Kid…" at bounding box center [549, 240] width 316 height 23
select select "27"
click at [391, 229] on select "Select Template [Email] Existing Member Transfer to Clubworx [Email] Active Kid…" at bounding box center [549, 240] width 316 height 23
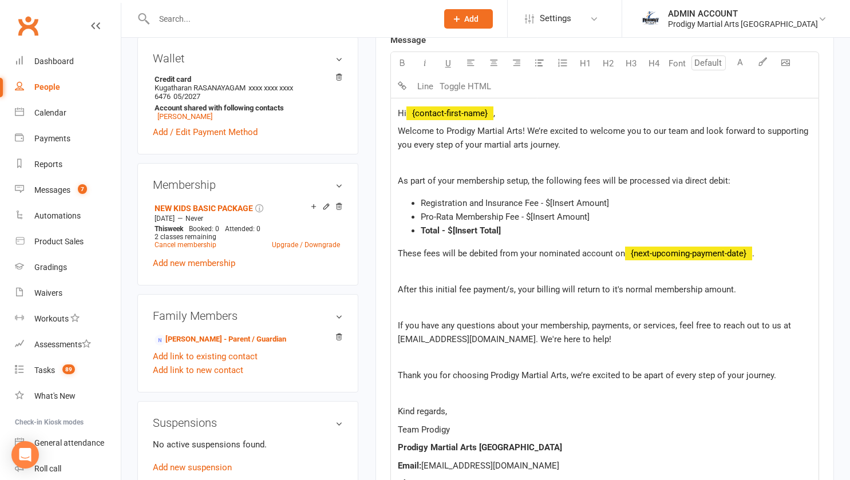
scroll to position [372, 0]
drag, startPoint x: 550, startPoint y: 203, endPoint x: 609, endPoint y: 207, distance: 59.7
click at [609, 207] on li "Registration and Insurance Fee - $[Insert Amount]" at bounding box center [616, 203] width 391 height 14
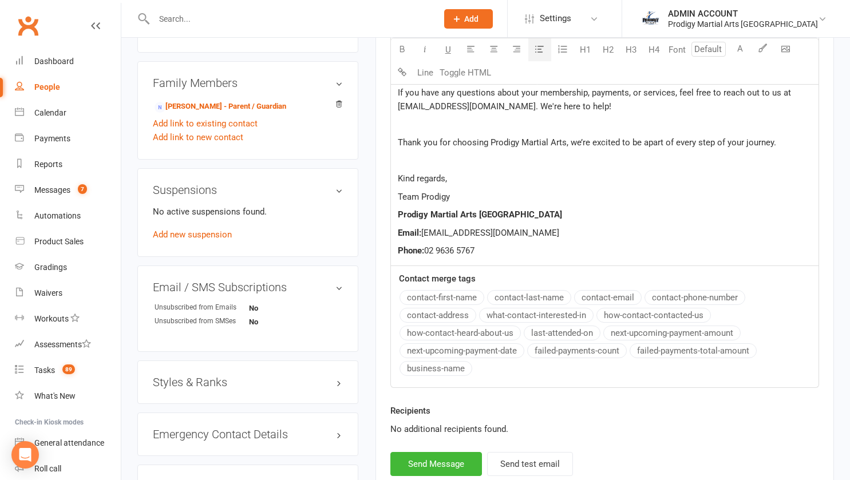
scroll to position [604, 0]
click at [493, 367] on div "contact-first-name contact-last-name contact-email contact-phone-number contact…" at bounding box center [609, 335] width 419 height 89
click at [468, 278] on label "Contact merge tags" at bounding box center [437, 280] width 77 height 14
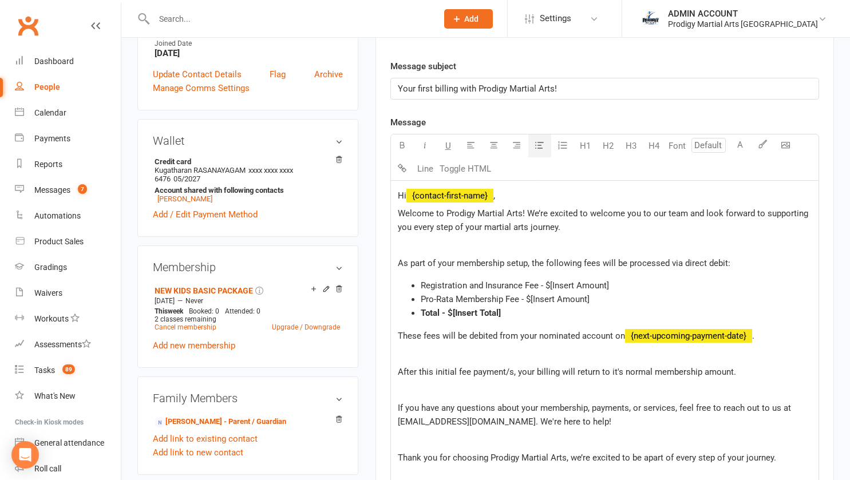
scroll to position [297, 0]
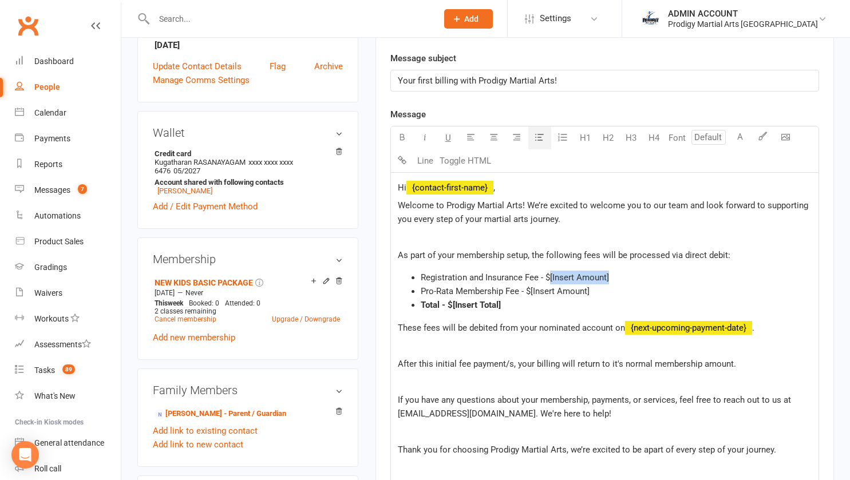
drag, startPoint x: 550, startPoint y: 276, endPoint x: 609, endPoint y: 279, distance: 59.1
click at [609, 279] on li "Registration and Insurance Fee - $[Insert Amount]" at bounding box center [616, 278] width 391 height 14
drag, startPoint x: 531, startPoint y: 290, endPoint x: 592, endPoint y: 296, distance: 61.0
click at [592, 296] on li "Pro-Rata Membership Fee - $[Insert Amount]" at bounding box center [616, 292] width 391 height 14
click at [561, 277] on span "Registration and Insurance Fee - $295.00 - already paid" at bounding box center [524, 278] width 207 height 10
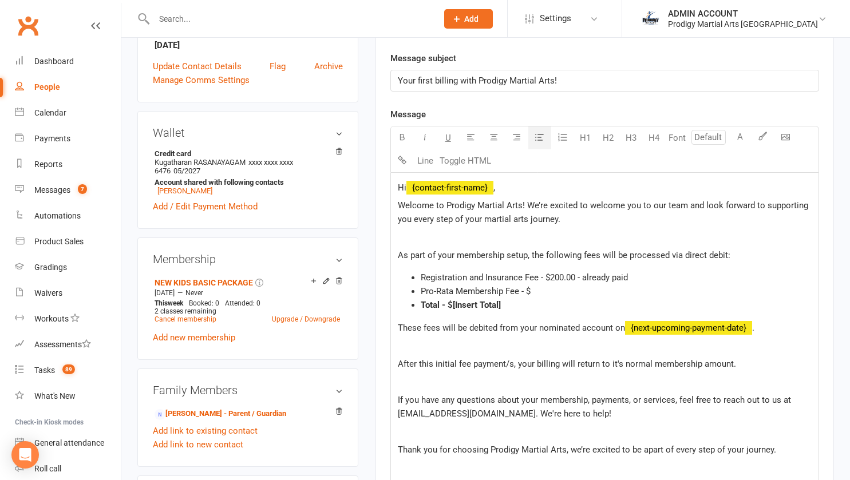
click at [534, 292] on li "Pro-Rata Membership Fee - $" at bounding box center [616, 292] width 391 height 14
click at [555, 278] on span "Registration and Insurance Fee - $200.00 - already paid" at bounding box center [524, 278] width 207 height 10
drag, startPoint x: 549, startPoint y: 277, endPoint x: 576, endPoint y: 278, distance: 27.5
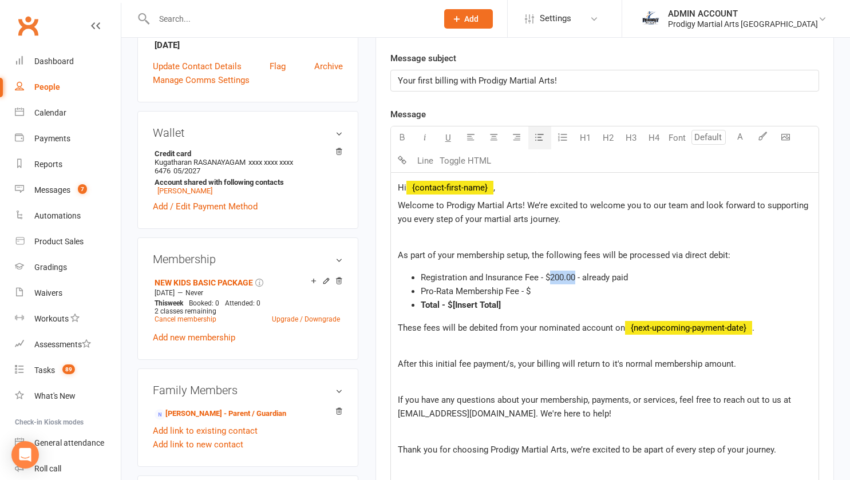
click at [576, 278] on span "Registration and Insurance Fee - $200.00 - already paid" at bounding box center [524, 278] width 207 height 10
click at [551, 293] on li "Pro-Rata Membership Fee - $" at bounding box center [616, 292] width 391 height 14
click at [515, 309] on li "Total - $[Insert Total]" at bounding box center [616, 305] width 391 height 14
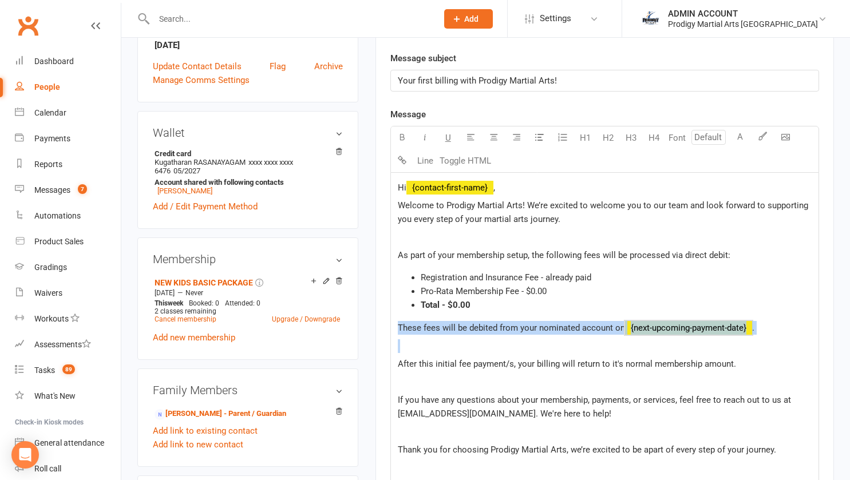
drag, startPoint x: 399, startPoint y: 327, endPoint x: 685, endPoint y: 335, distance: 286.5
click at [685, 335] on div "Hi ﻿ {contact-first-name} , Welcome to Prodigy Martial Arts! We’re excited to w…" at bounding box center [605, 373] width 428 height 400
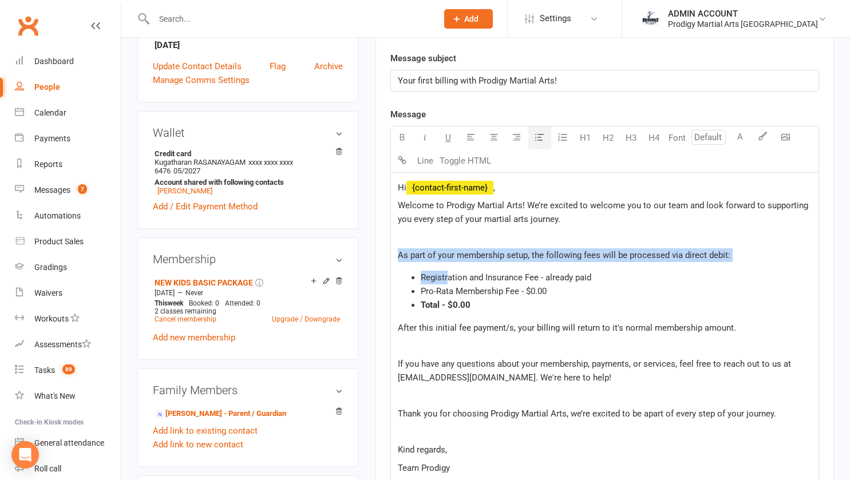
drag, startPoint x: 400, startPoint y: 254, endPoint x: 448, endPoint y: 279, distance: 54.8
click at [448, 279] on div "Hi ﻿ {contact-first-name} , Welcome to Prodigy Martial Arts! We’re excited to w…" at bounding box center [605, 355] width 428 height 364
click at [448, 279] on span "Registration and Insurance Fee - already paid" at bounding box center [506, 278] width 171 height 10
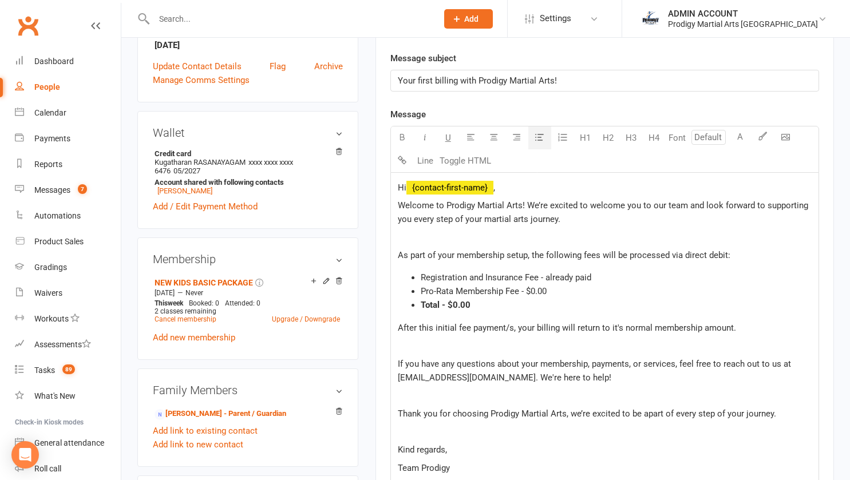
click at [436, 279] on span "Registration and Insurance Fee - already paid" at bounding box center [506, 278] width 171 height 10
drag, startPoint x: 420, startPoint y: 290, endPoint x: 438, endPoint y: 293, distance: 17.5
click at [438, 293] on span "Pro-Rata Membership Fee - $0.00" at bounding box center [484, 291] width 126 height 10
click at [474, 308] on li "Total - $0.00" at bounding box center [616, 305] width 391 height 14
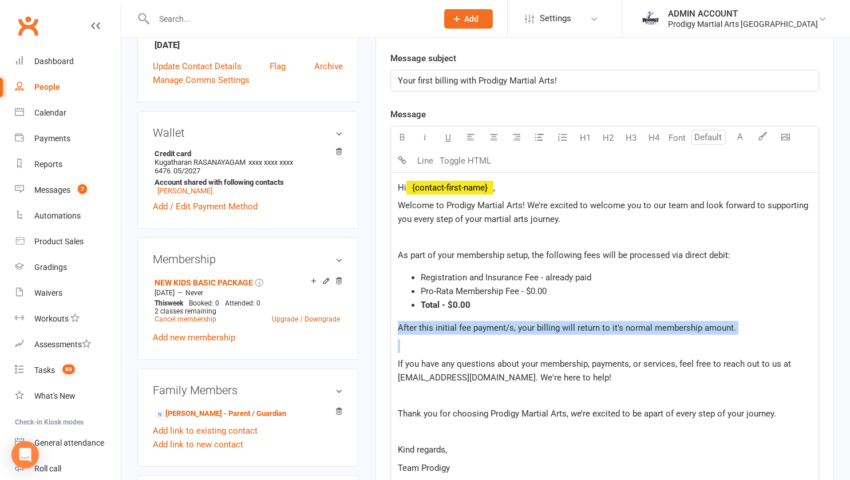
drag, startPoint x: 397, startPoint y: 328, endPoint x: 522, endPoint y: 338, distance: 125.8
click at [522, 338] on div "Hi ﻿ {contact-first-name} , Welcome to Prodigy Martial Arts! We’re excited to w…" at bounding box center [605, 355] width 428 height 364
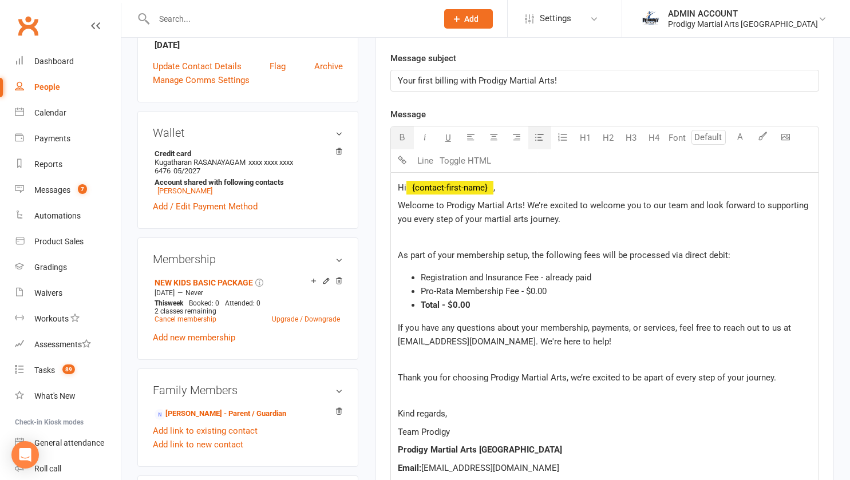
click at [584, 350] on div "Hi ﻿ {contact-first-name} , Welcome to Prodigy Martial Arts! We’re excited to w…" at bounding box center [605, 337] width 428 height 328
click at [560, 281] on span "Registration and Insurance Fee - already paid" at bounding box center [506, 278] width 171 height 10
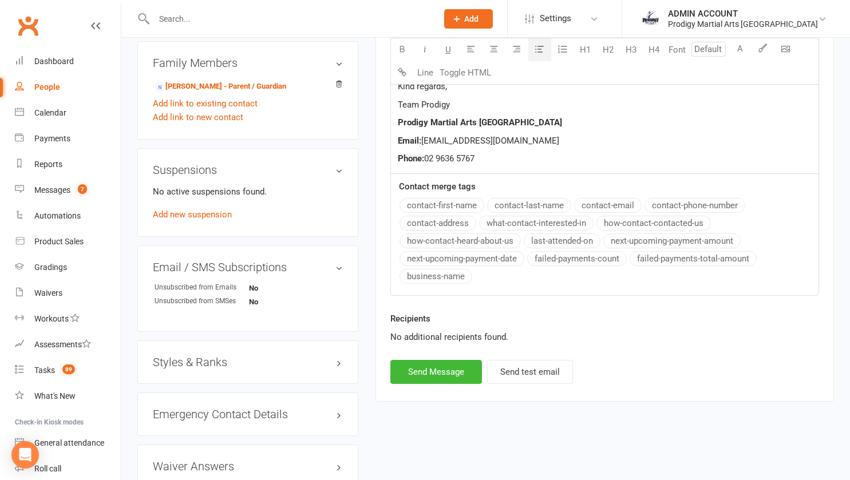
scroll to position [626, 0]
click at [434, 377] on button "Send Message" at bounding box center [437, 371] width 92 height 24
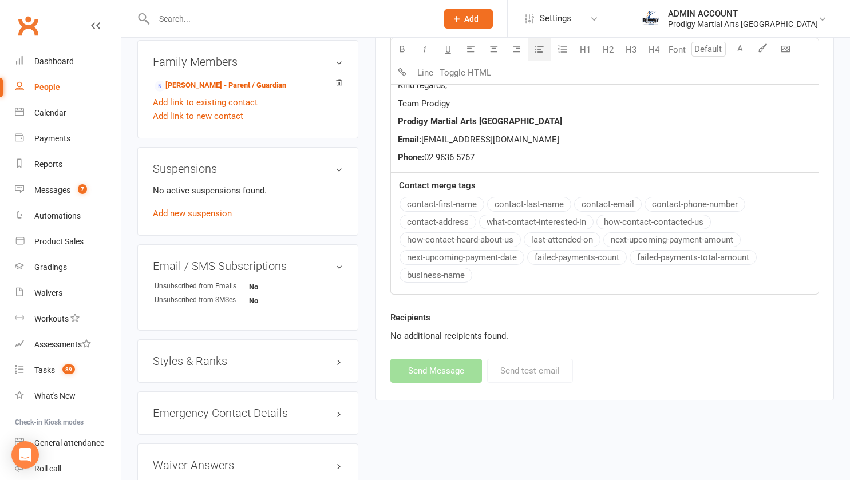
select select
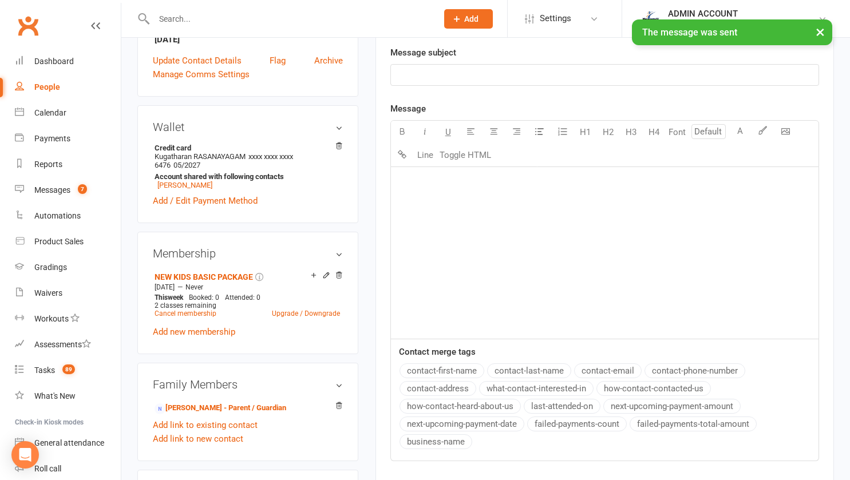
scroll to position [0, 0]
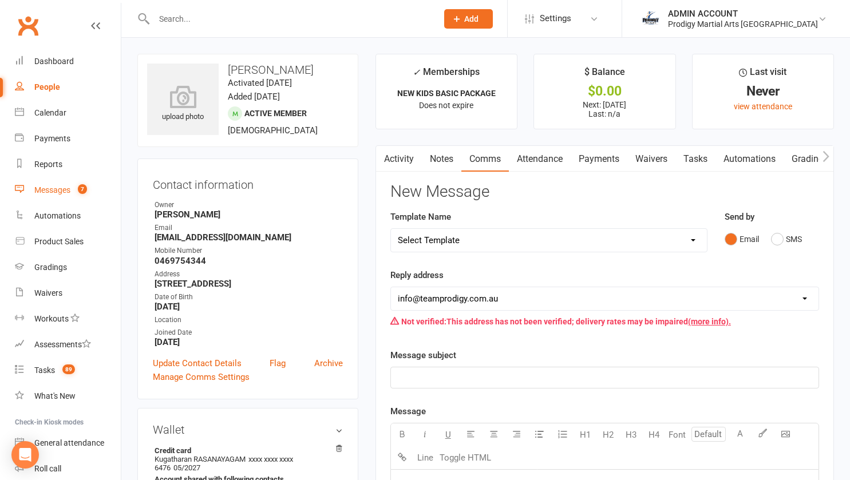
click at [54, 187] on div "Messages" at bounding box center [52, 190] width 36 height 9
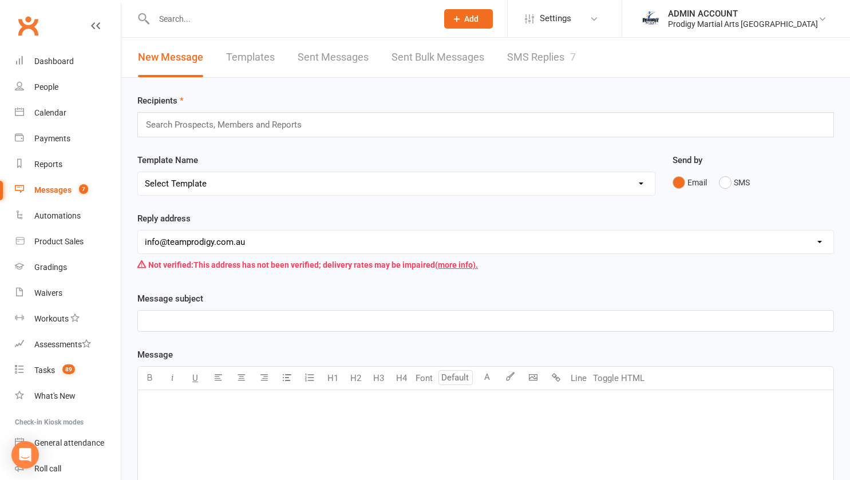
click at [261, 56] on link "Templates" at bounding box center [250, 58] width 49 height 40
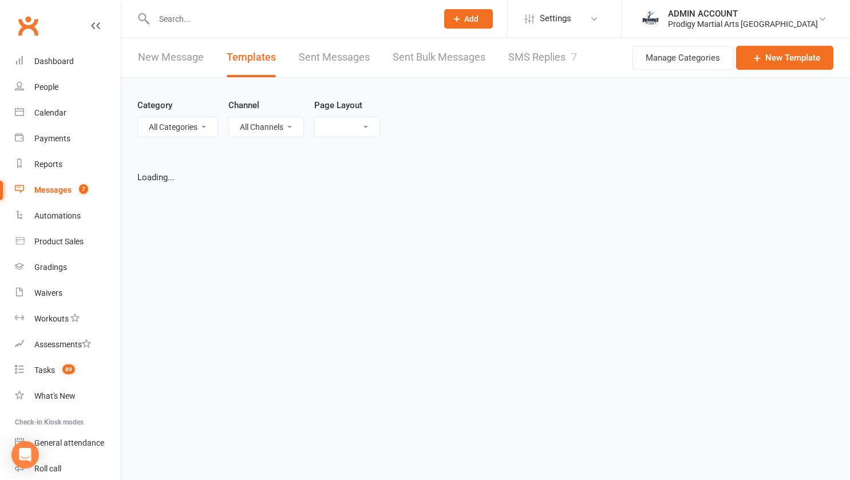
select select "grid"
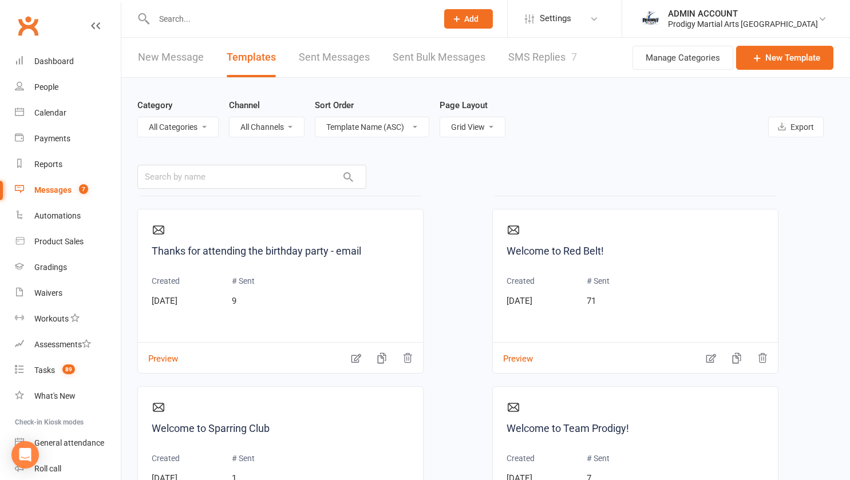
scroll to position [132, 0]
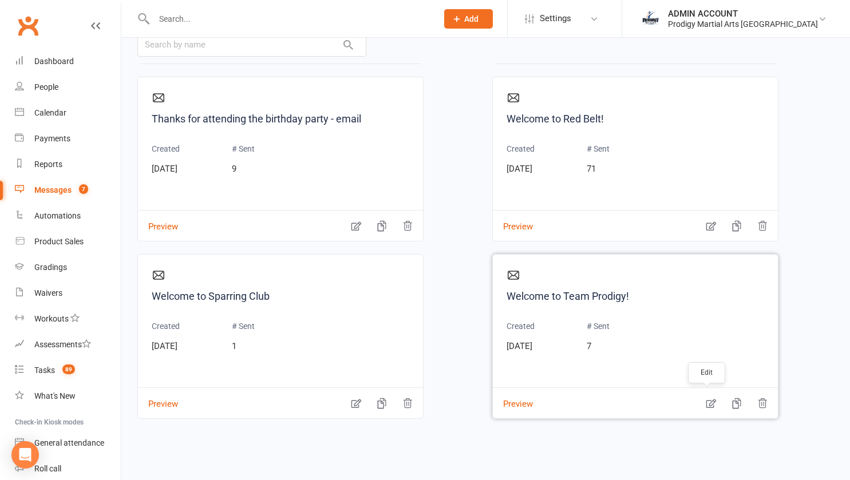
click at [709, 403] on icon "button" at bounding box center [711, 403] width 11 height 11
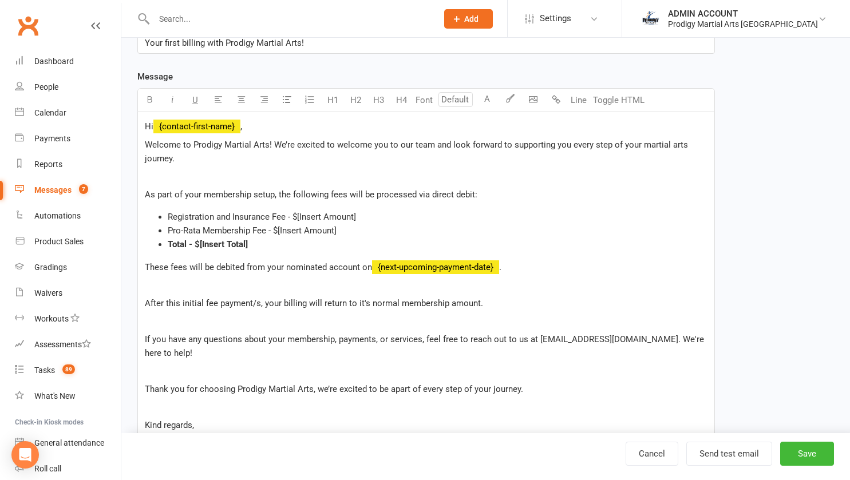
scroll to position [399, 0]
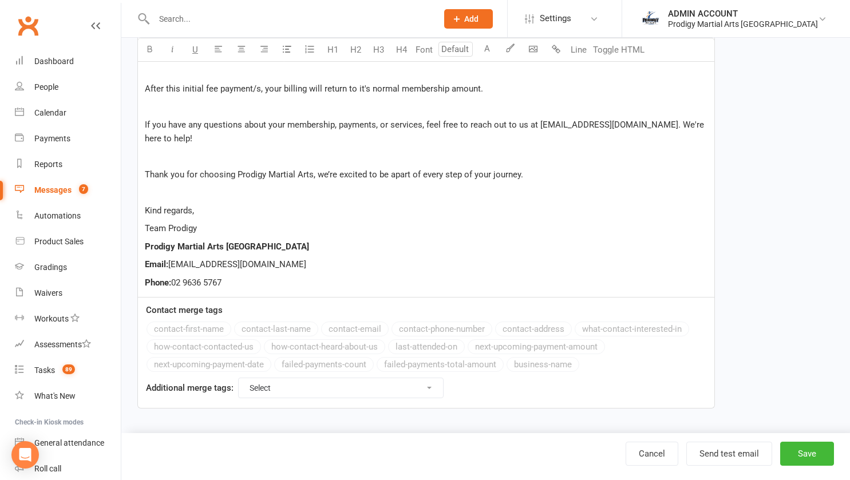
click at [312, 387] on select "Select For Payment automations For Booking automations For Membership automatio…" at bounding box center [341, 388] width 204 height 19
click at [610, 365] on div "contact-first-name contact-last-name contact-email contact-phone-number contact…" at bounding box center [431, 348] width 568 height 53
click at [404, 393] on select "Select For Payment automations For Booking automations For Membership automatio…" at bounding box center [341, 388] width 204 height 19
click at [239, 379] on select "Select For Payment automations For Booking automations For Membership automatio…" at bounding box center [341, 388] width 204 height 19
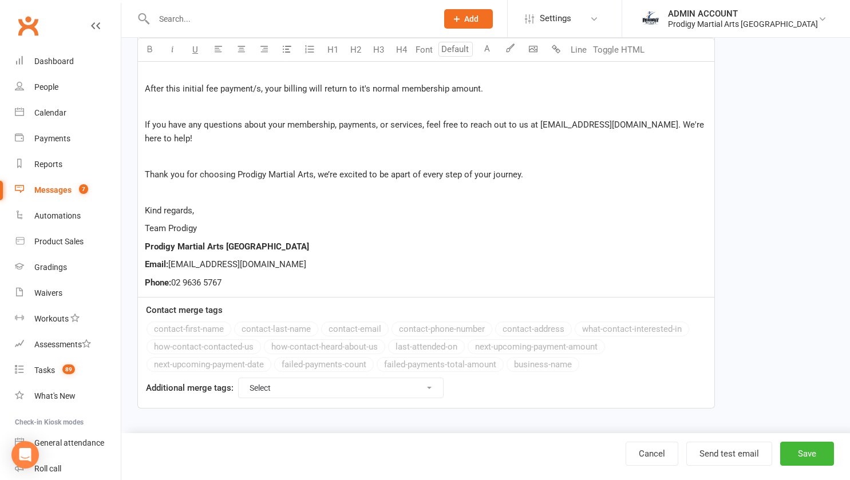
click at [234, 308] on div "Contact merge tags contact-first-name contact-last-name contact-email contact-p…" at bounding box center [426, 340] width 577 height 72
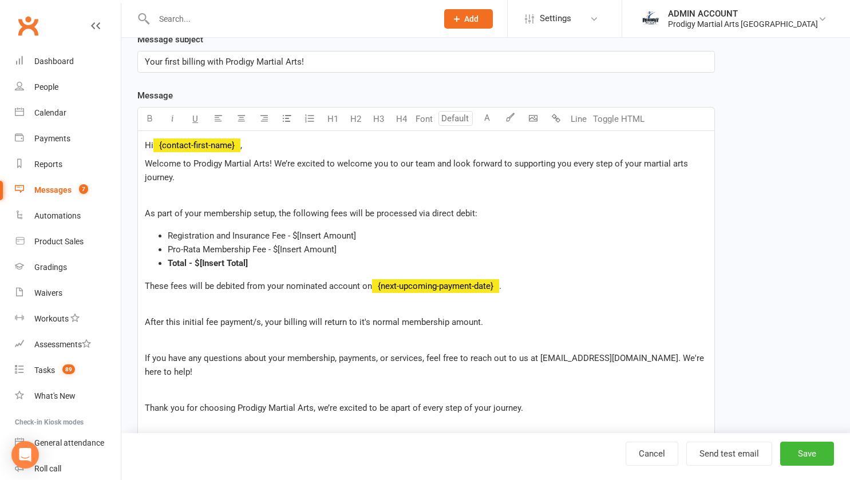
scroll to position [0, 0]
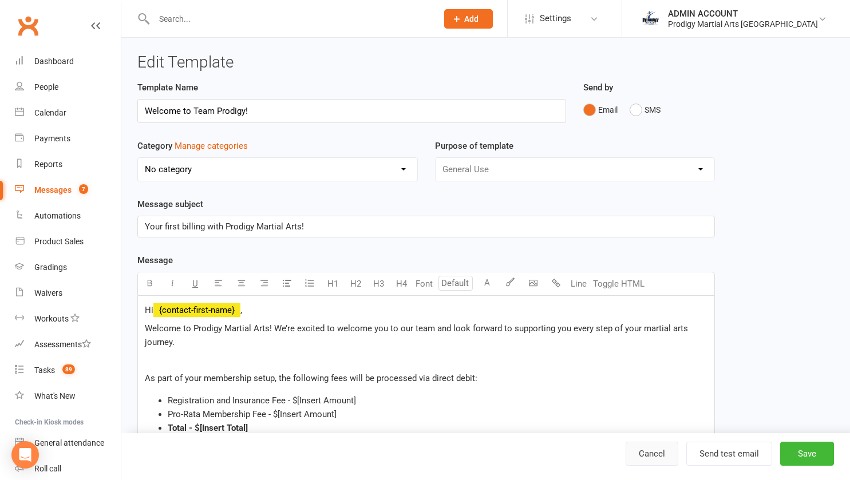
click at [660, 456] on link "Cancel" at bounding box center [652, 454] width 53 height 24
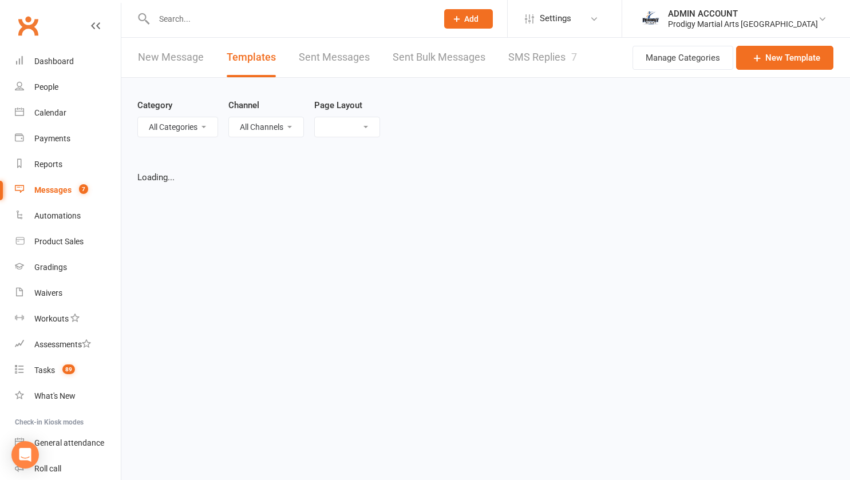
select select "grid"
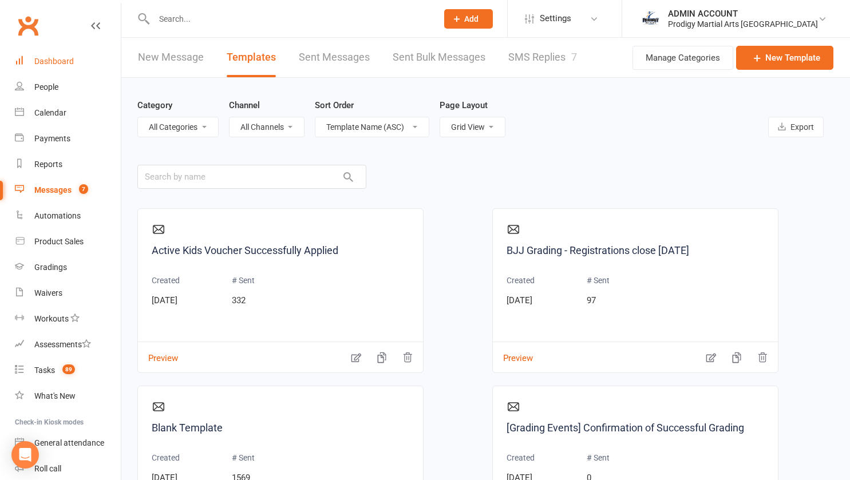
click at [49, 61] on div "Dashboard" at bounding box center [54, 61] width 40 height 9
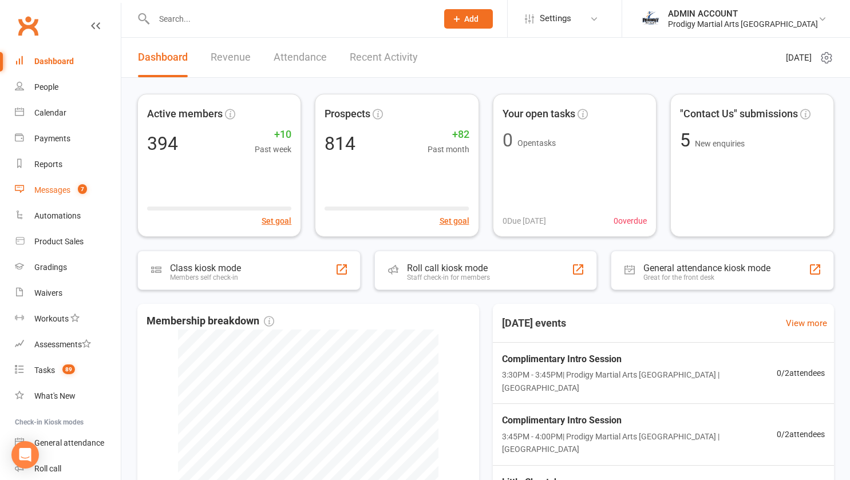
click at [53, 189] on div "Messages" at bounding box center [52, 190] width 36 height 9
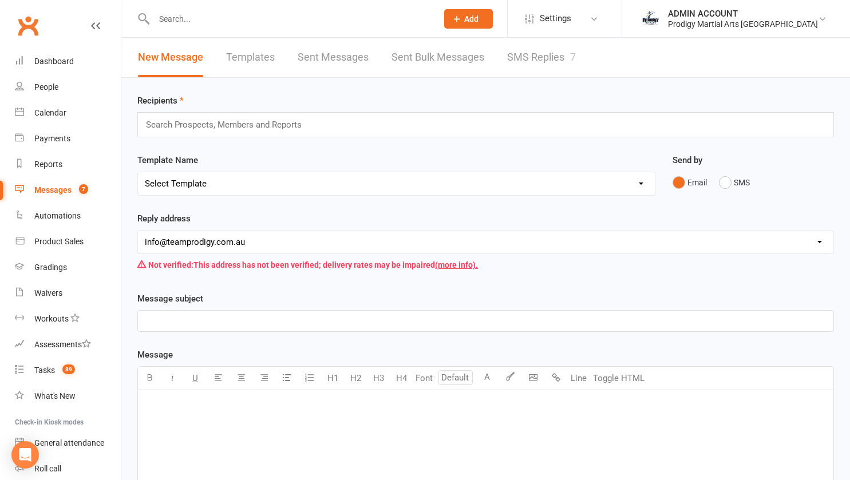
click at [254, 60] on link "Templates" at bounding box center [250, 58] width 49 height 40
select select "grid"
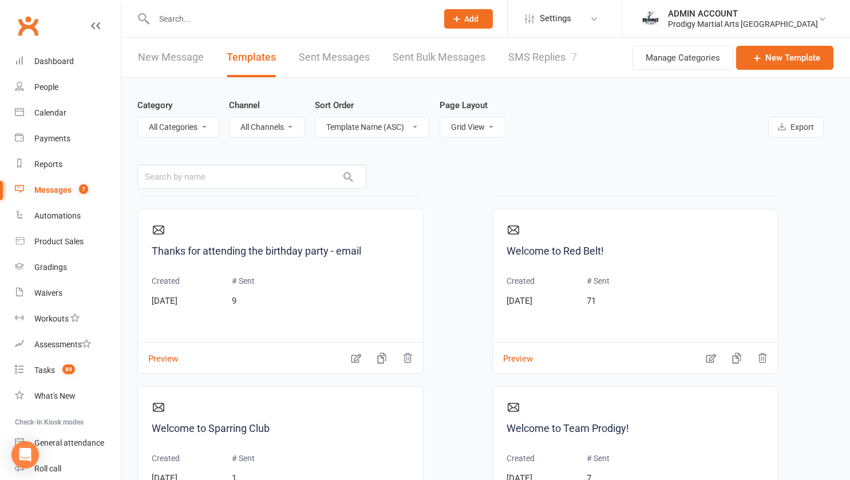
scroll to position [132, 0]
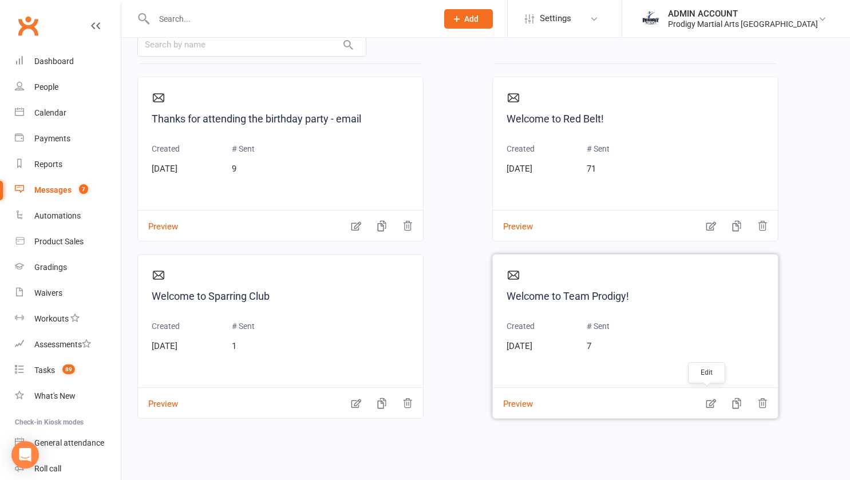
click at [708, 404] on icon "button" at bounding box center [711, 403] width 11 height 11
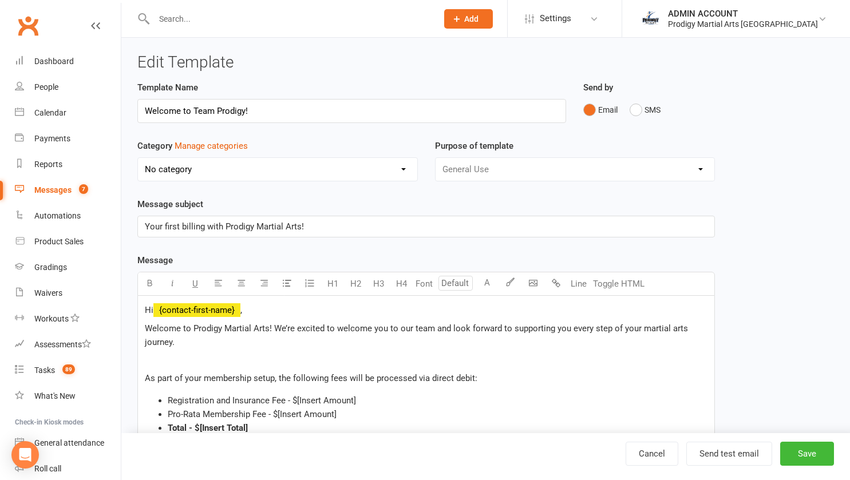
click at [225, 316] on span "﻿ {contact-first-name}" at bounding box center [196, 310] width 87 height 10
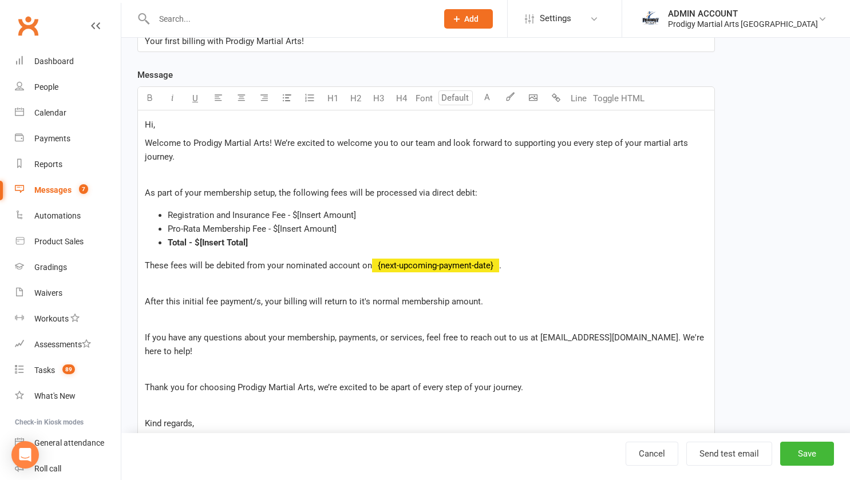
scroll to position [195, 0]
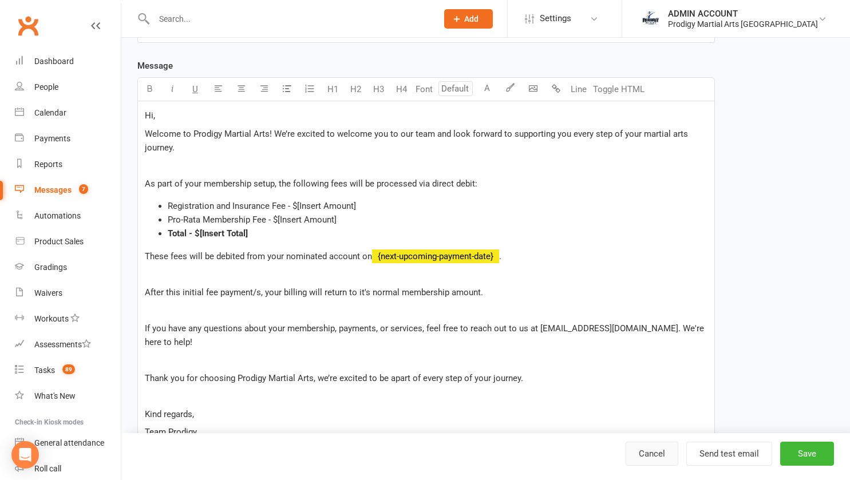
click at [660, 451] on link "Cancel" at bounding box center [652, 454] width 53 height 24
select select "grid"
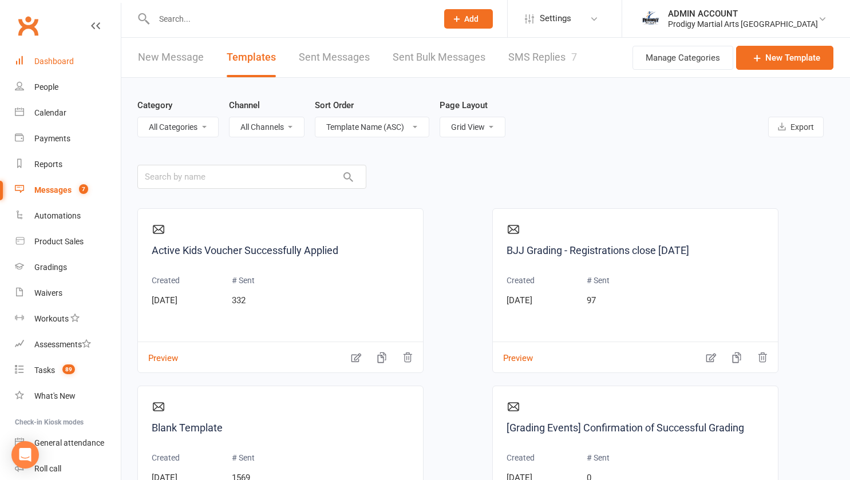
click at [59, 60] on div "Dashboard" at bounding box center [54, 61] width 40 height 9
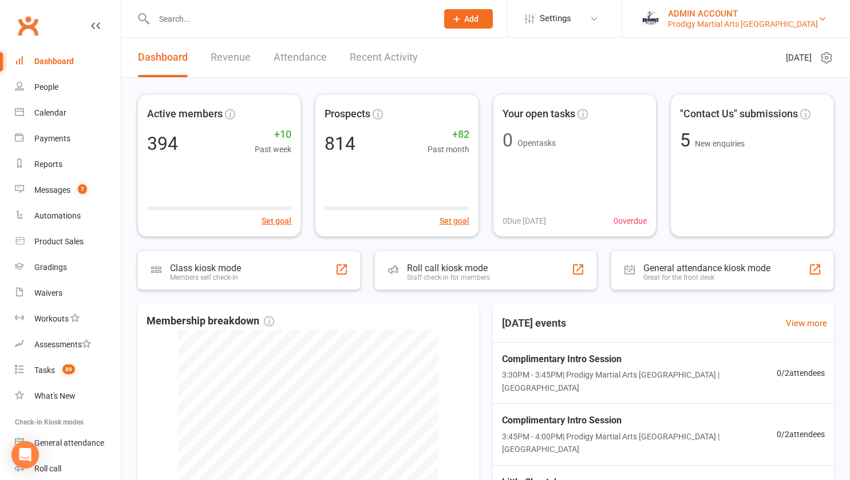
click at [764, 21] on div "Prodigy Martial Arts Seven Hills" at bounding box center [743, 24] width 150 height 10
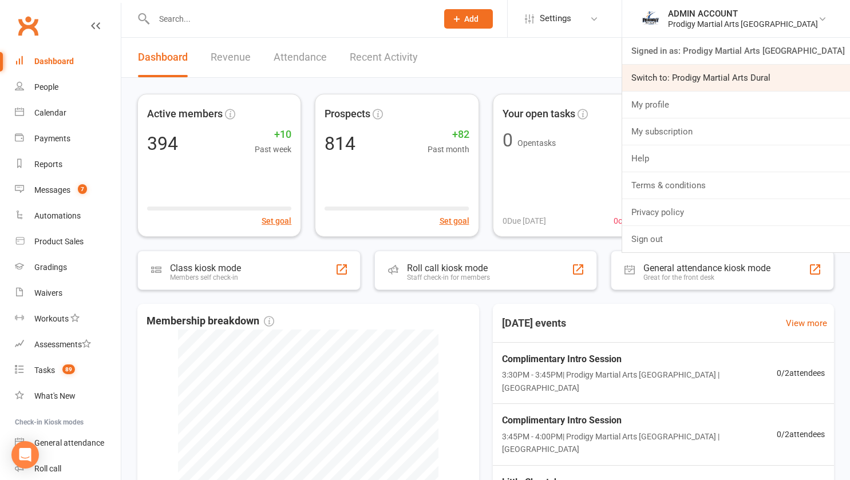
click at [736, 71] on link "Switch to: Prodigy Martial Arts Dural" at bounding box center [736, 78] width 228 height 26
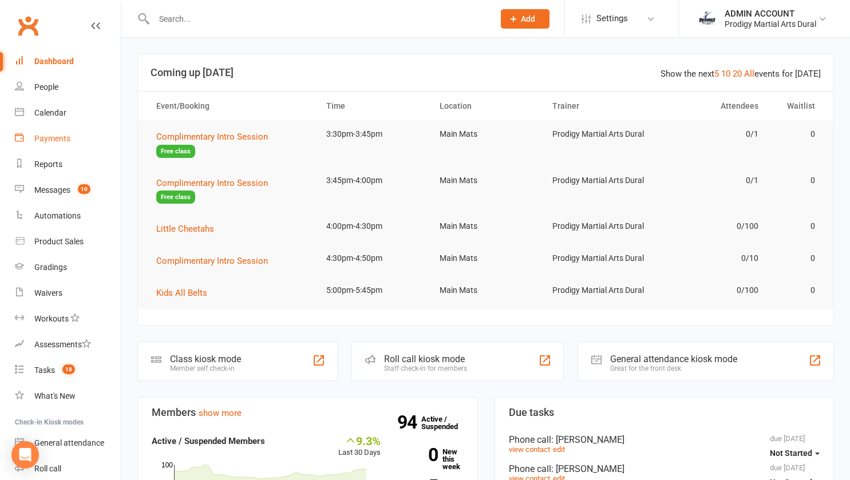
click at [52, 139] on div "Payments" at bounding box center [52, 138] width 36 height 9
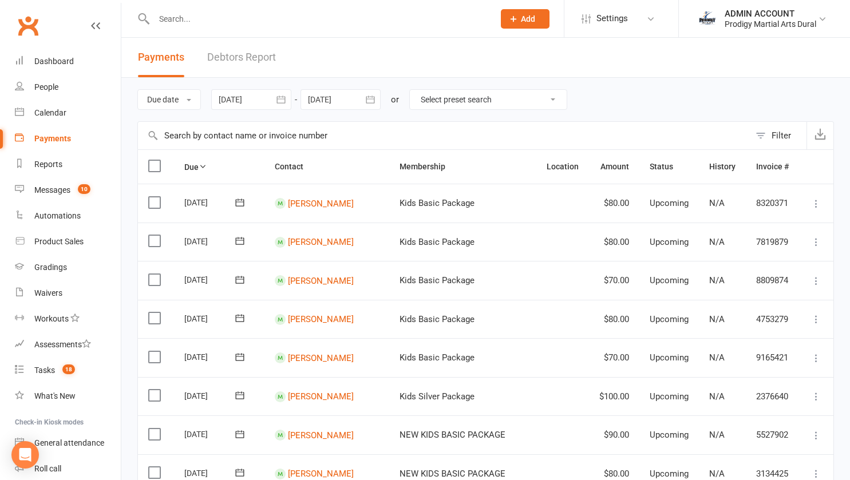
click at [224, 58] on link "Debtors Report" at bounding box center [241, 58] width 69 height 40
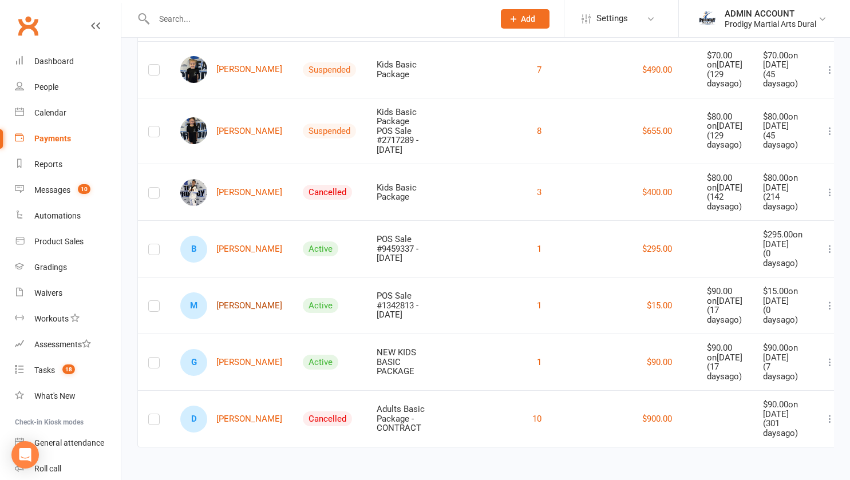
scroll to position [420, 0]
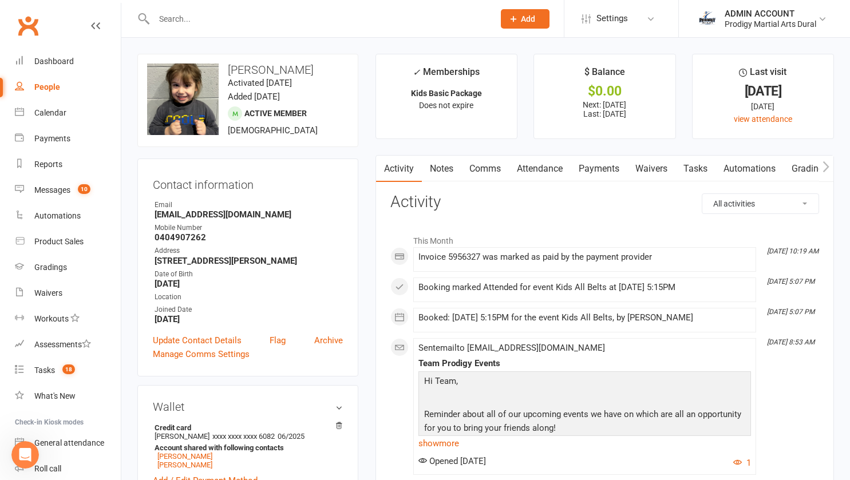
click at [604, 171] on link "Payments" at bounding box center [599, 169] width 57 height 26
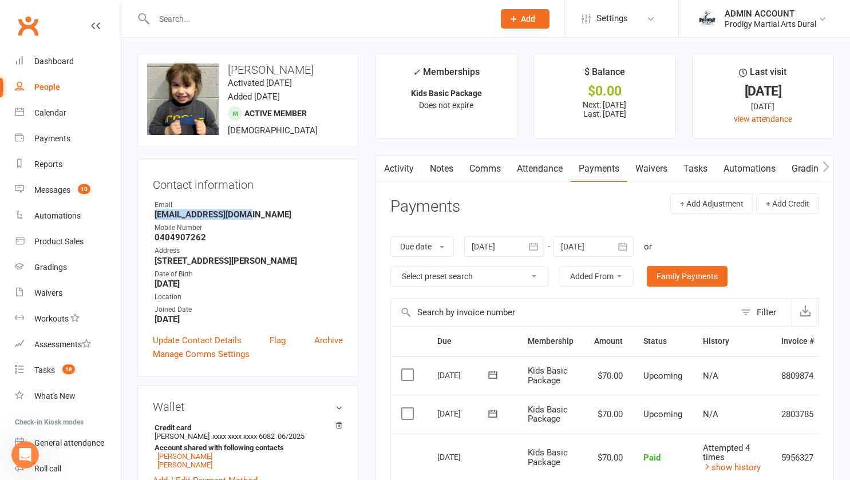
drag, startPoint x: 152, startPoint y: 215, endPoint x: 240, endPoint y: 218, distance: 88.3
click at [240, 218] on div "Contact information Owner Email [EMAIL_ADDRESS][DOMAIN_NAME] Mobile Number [PHO…" at bounding box center [247, 268] width 221 height 218
copy strong "[EMAIL_ADDRESS][DOMAIN_NAME]"
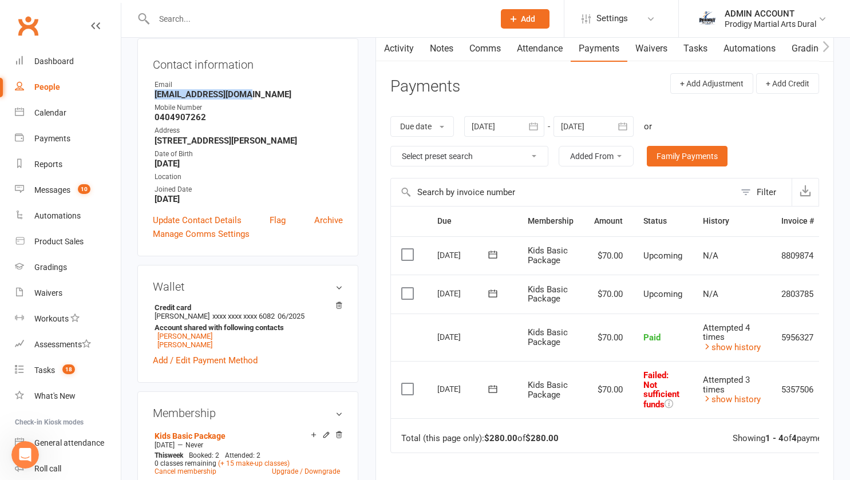
scroll to position [128, 0]
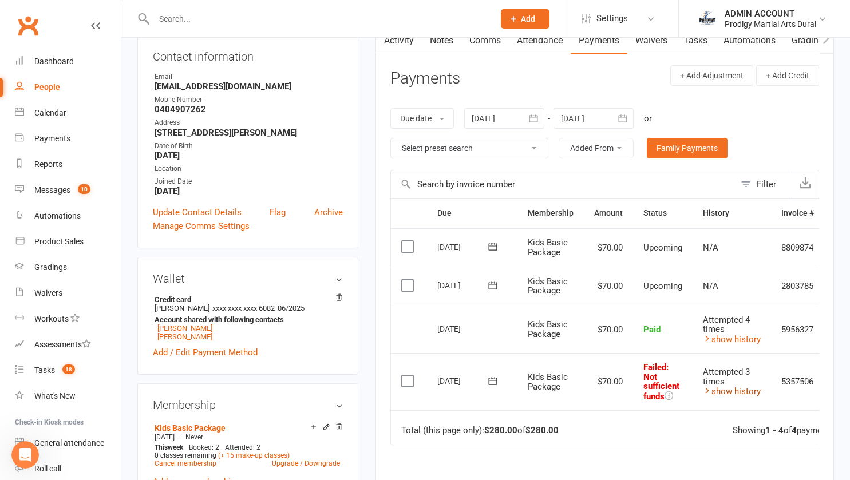
click at [734, 395] on link "show history" at bounding box center [732, 392] width 58 height 10
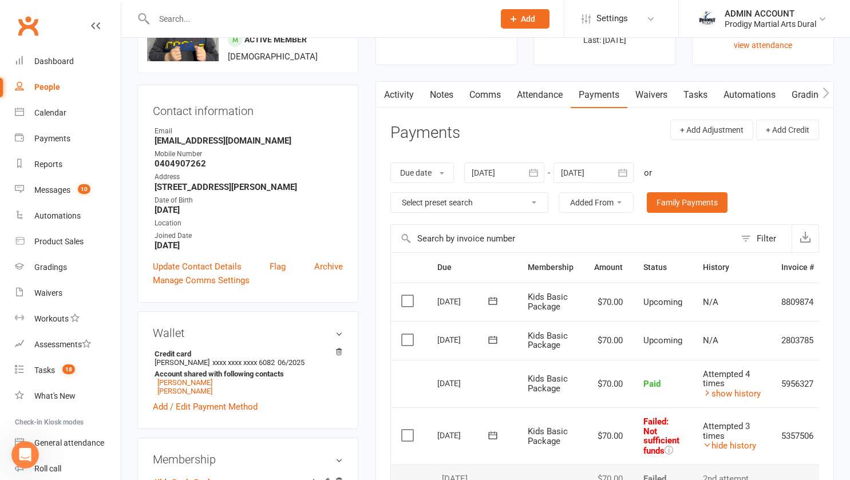
scroll to position [0, 0]
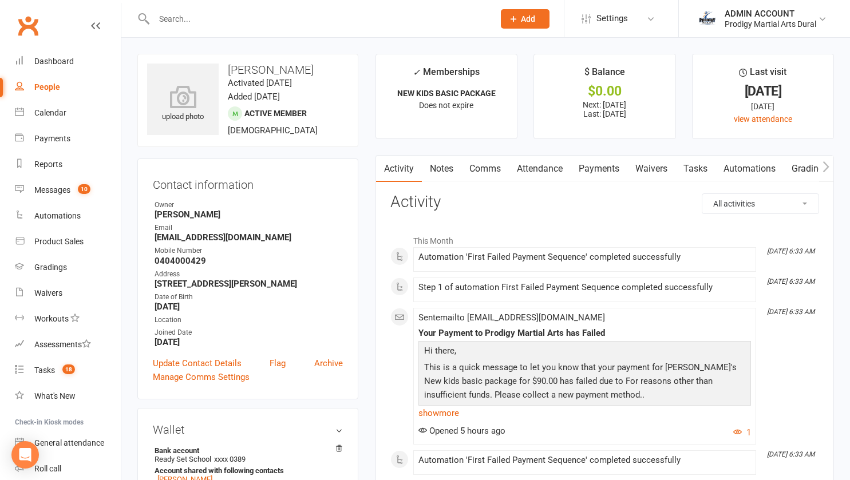
click at [608, 170] on link "Payments" at bounding box center [599, 169] width 57 height 26
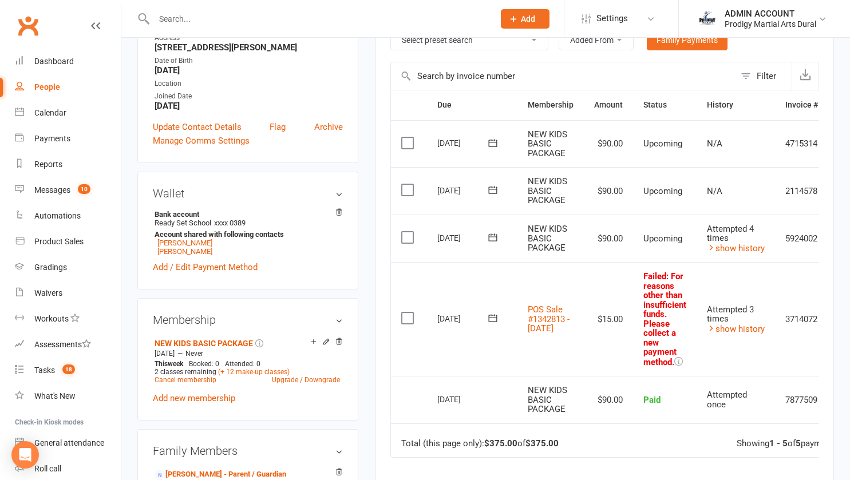
scroll to position [0, 46]
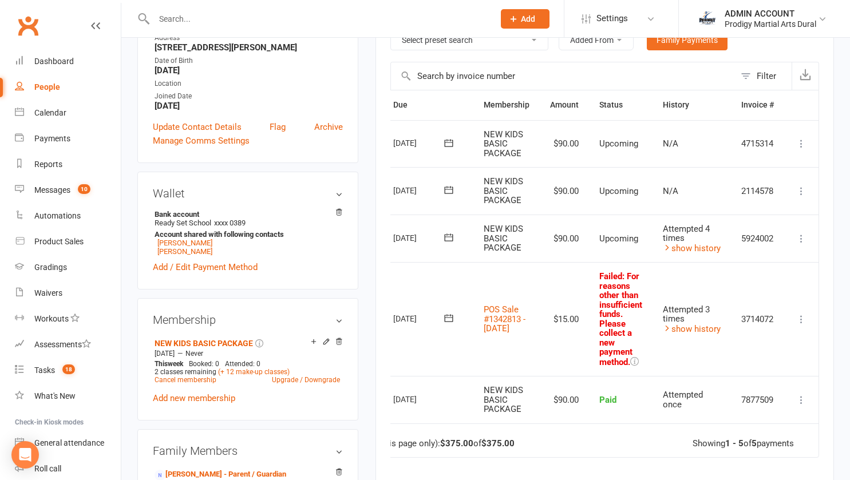
click at [797, 238] on icon at bounding box center [801, 238] width 11 height 11
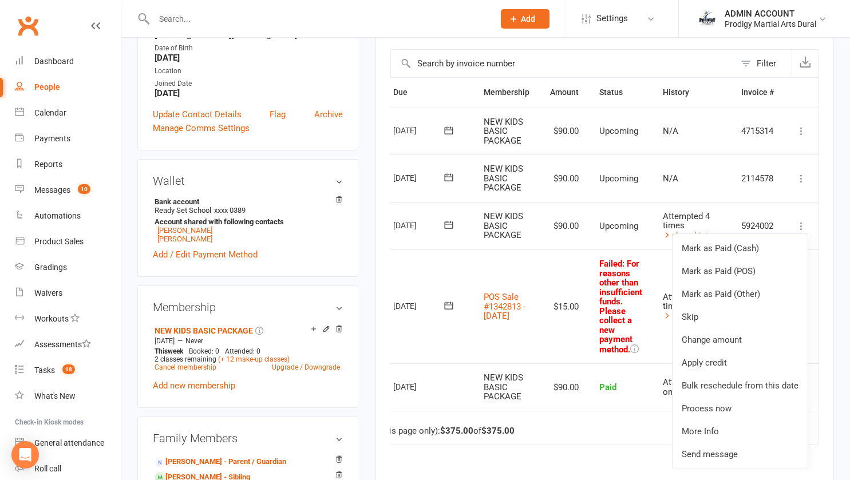
scroll to position [0, 0]
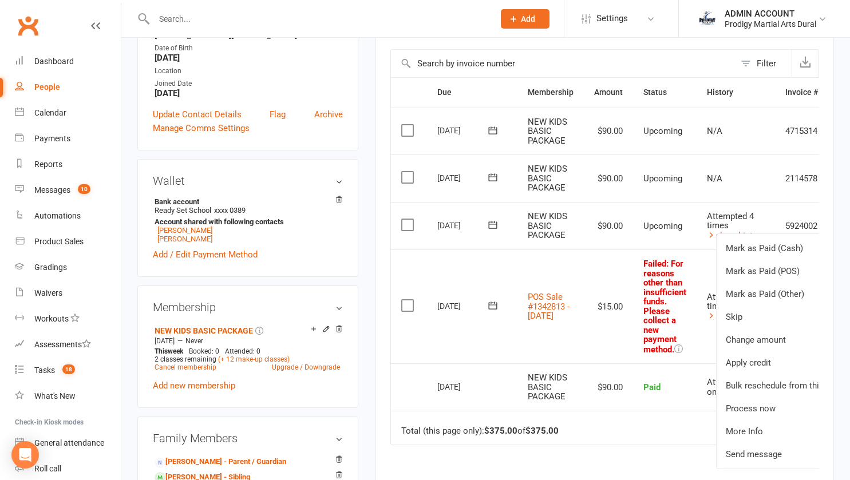
click at [387, 231] on div "Activity Notes Comms Attendance Payments Waivers Tasks Automations Gradings / P…" at bounding box center [605, 258] width 459 height 705
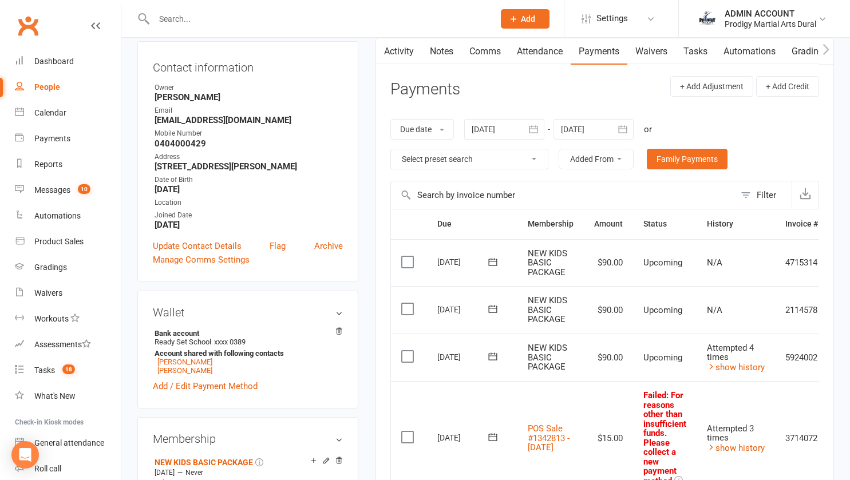
scroll to position [81, 0]
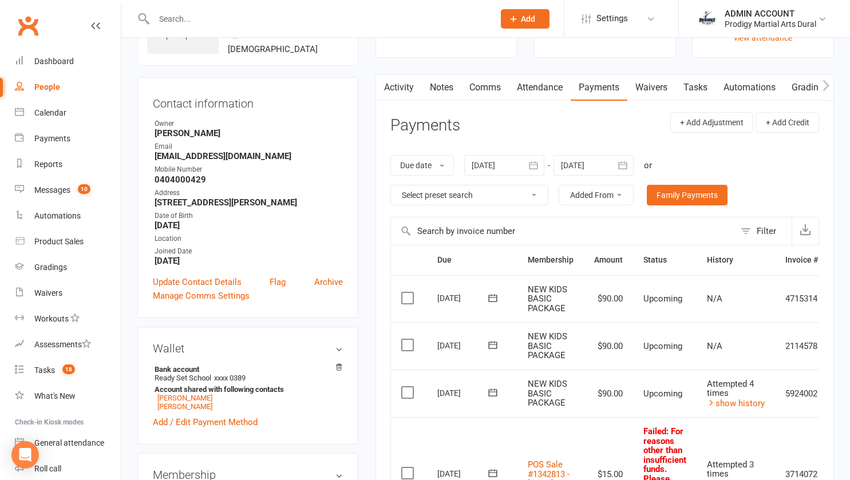
click at [640, 91] on link "Waivers" at bounding box center [652, 87] width 48 height 26
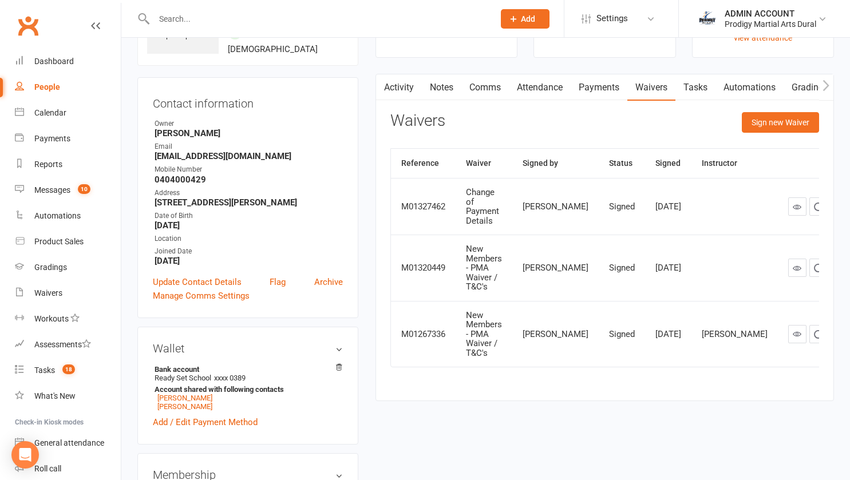
click at [588, 89] on link "Payments" at bounding box center [599, 87] width 57 height 26
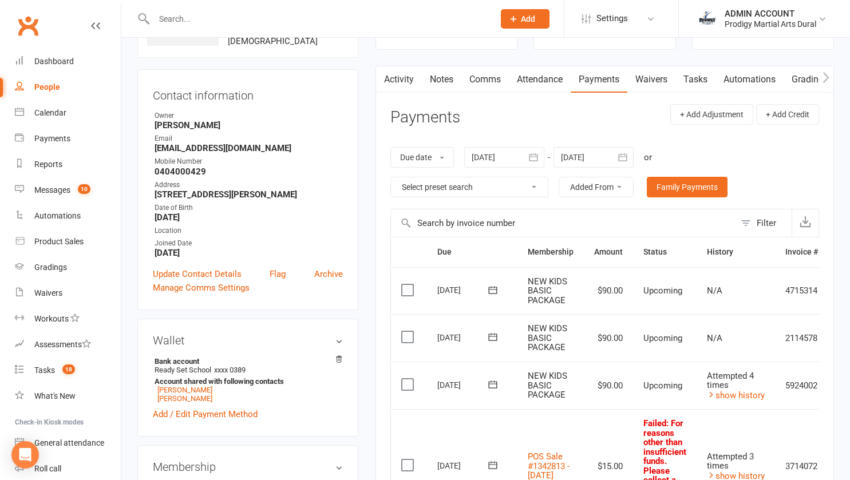
scroll to position [88, 0]
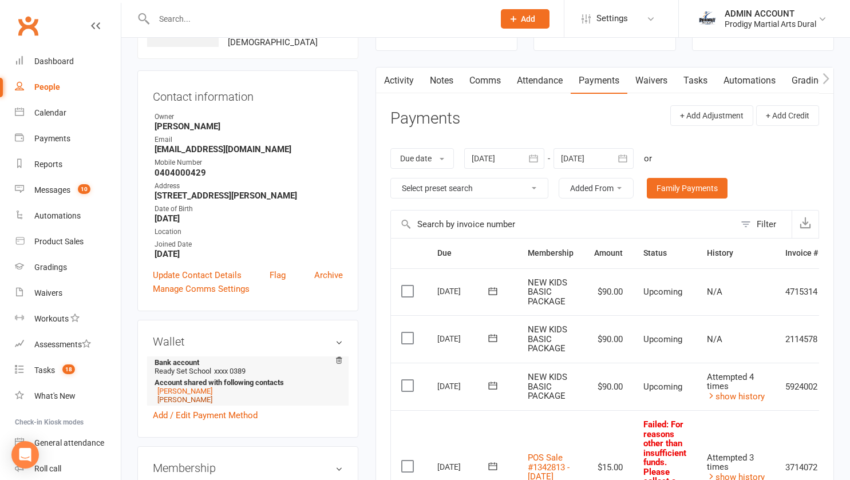
click at [175, 404] on link "Brendan Rizk" at bounding box center [184, 400] width 55 height 9
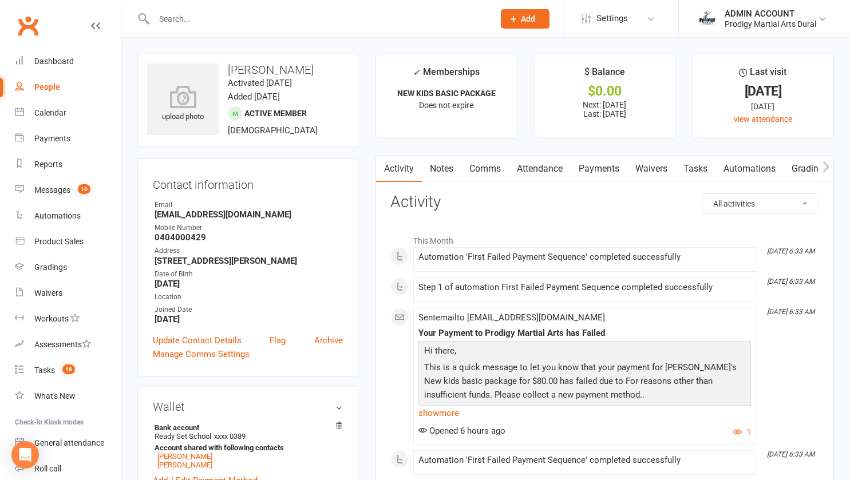
click at [589, 170] on link "Payments" at bounding box center [599, 169] width 57 height 26
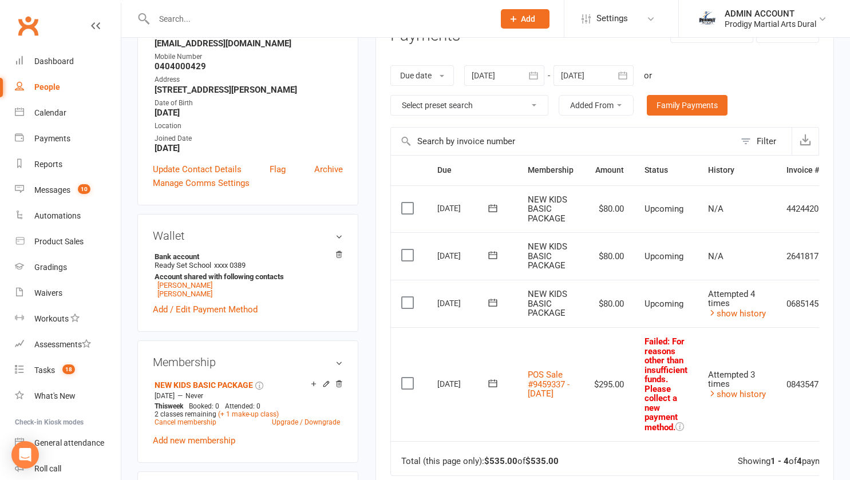
scroll to position [182, 0]
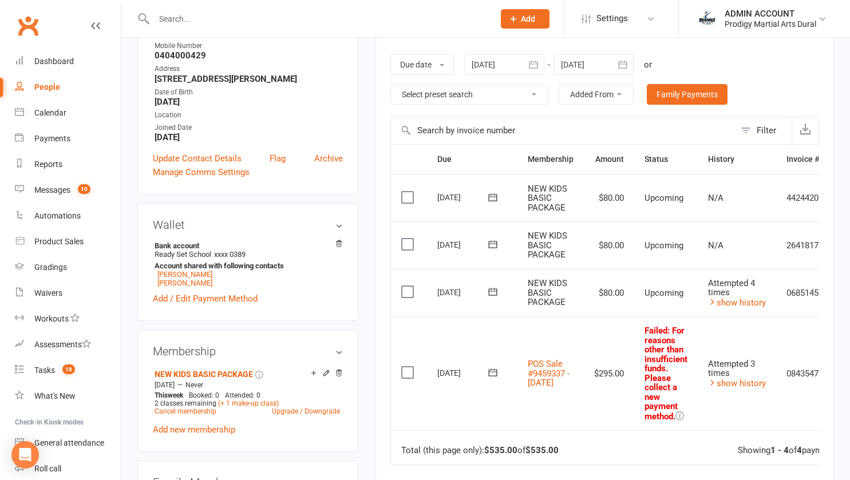
click at [683, 415] on icon at bounding box center [680, 416] width 9 height 9
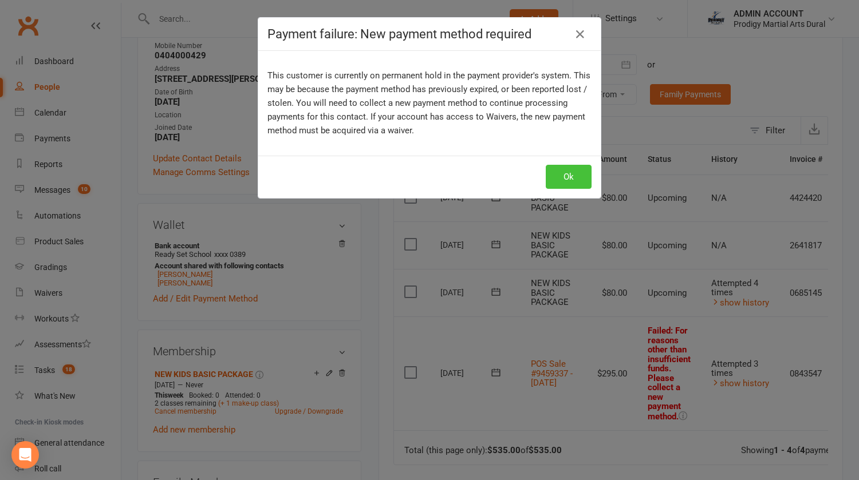
click at [568, 176] on button "Ok" at bounding box center [569, 177] width 46 height 24
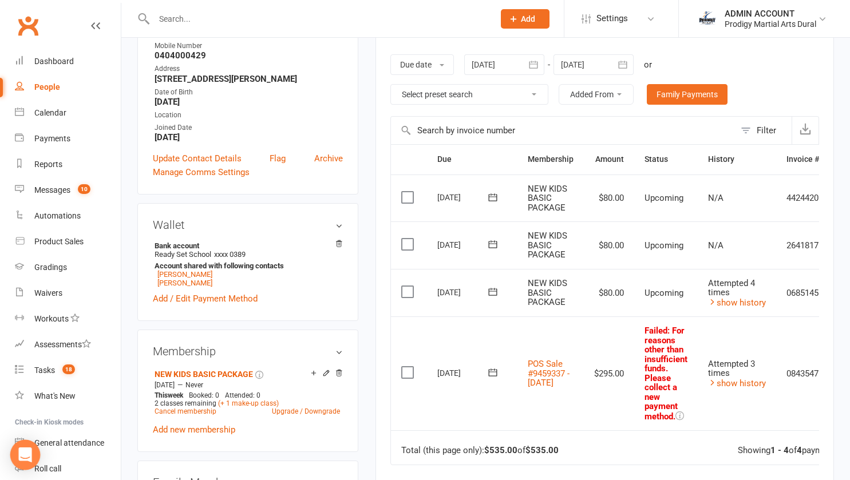
click at [10, 453] on body "Prospect Member Non-attending contact Class / event Appointment Grading event T…" at bounding box center [425, 404] width 850 height 1167
click at [25, 457] on icon "Open Intercom Messenger" at bounding box center [24, 455] width 13 height 15
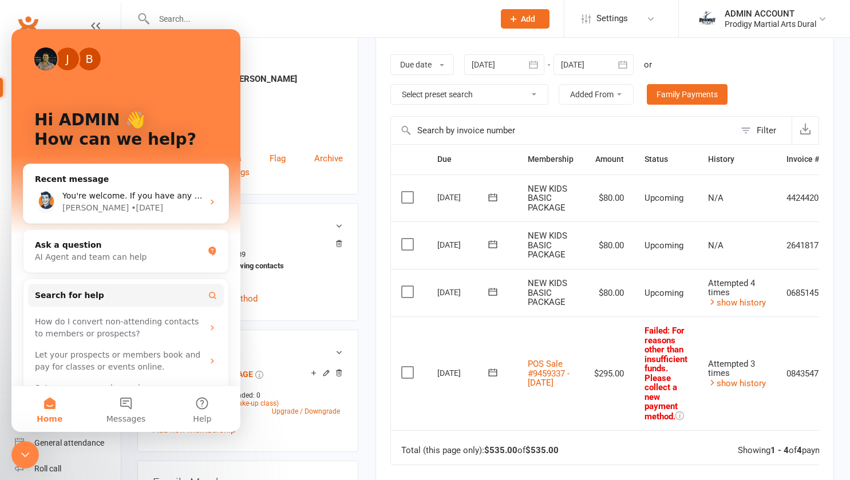
scroll to position [0, 0]
click at [103, 251] on div "Ask a question" at bounding box center [119, 245] width 168 height 12
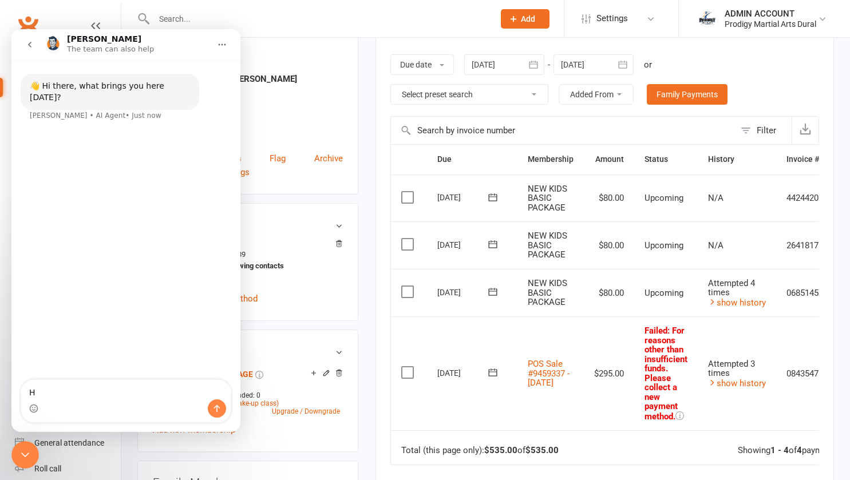
type textarea "Hi"
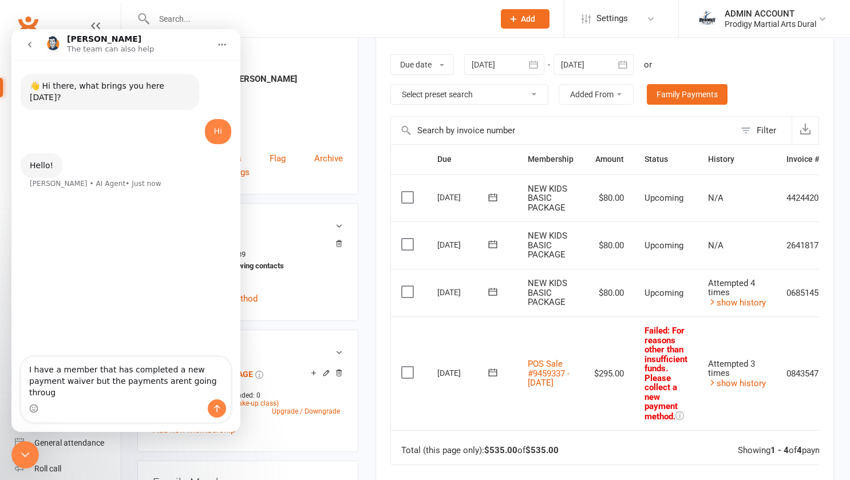
type textarea "I have a member that has completed a new payment waiver but the payments arent …"
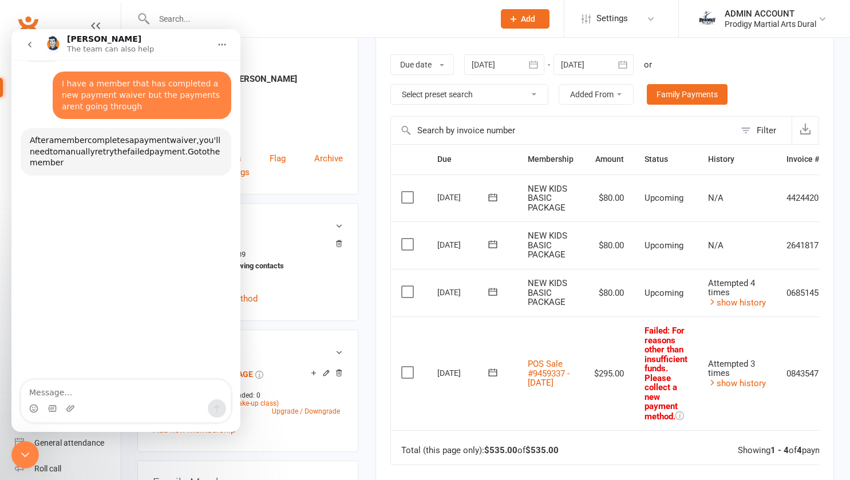
scroll to position [119, 0]
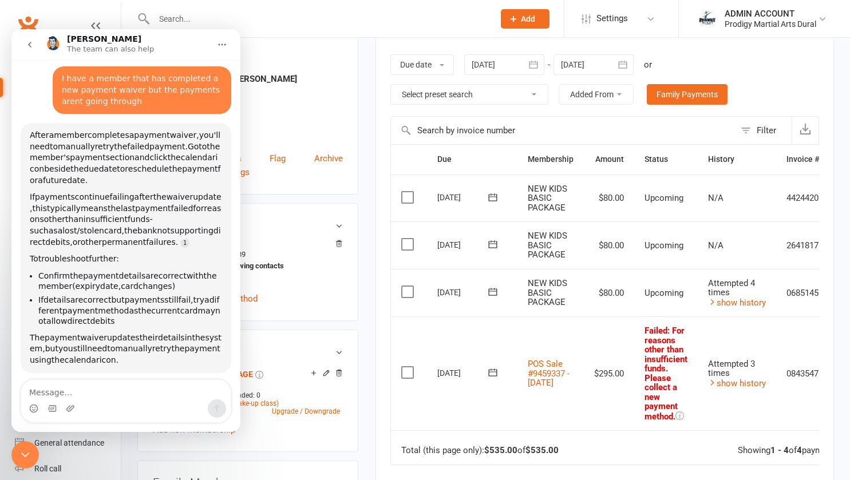
click at [88, 389] on textarea "Message…" at bounding box center [126, 389] width 210 height 19
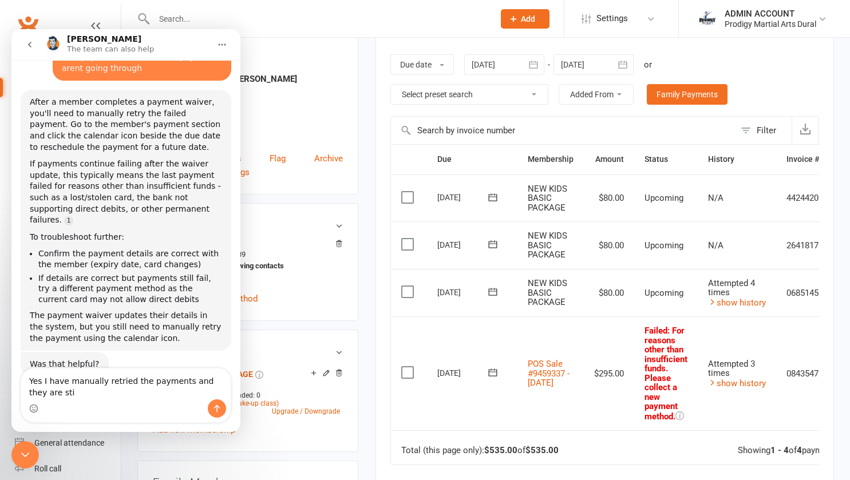
scroll to position [164, 0]
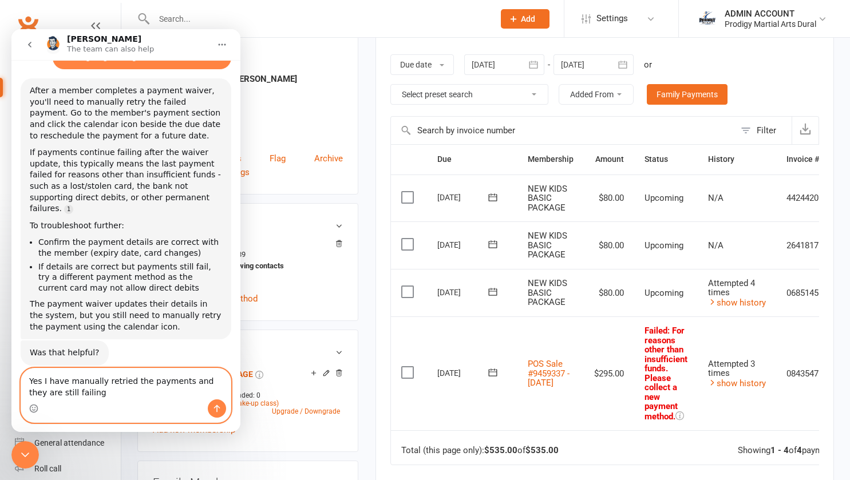
click at [88, 389] on textarea "Yes I have manually retried the payments and they are still failing" at bounding box center [126, 384] width 210 height 31
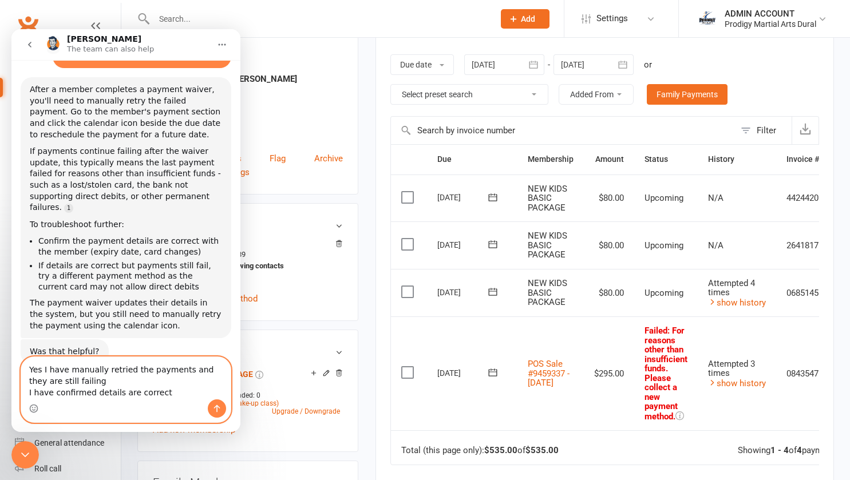
drag, startPoint x: 88, startPoint y: 389, endPoint x: 161, endPoint y: 388, distance: 73.3
click at [161, 388] on textarea "Yes I have manually retried the payments and they are still failing I have conf…" at bounding box center [126, 378] width 210 height 42
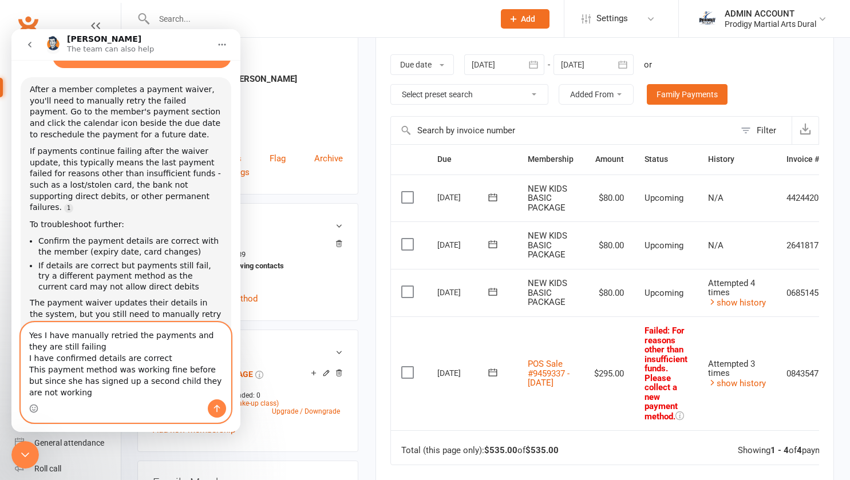
scroll to position [210, 0]
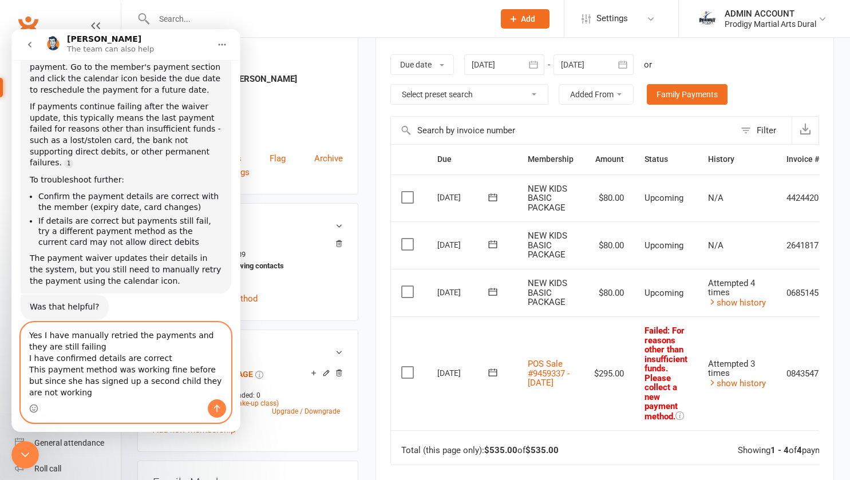
type textarea "Yes I have manually retried the payments and they are still failing I have conf…"
click at [219, 405] on icon "Send a message…" at bounding box center [216, 408] width 9 height 9
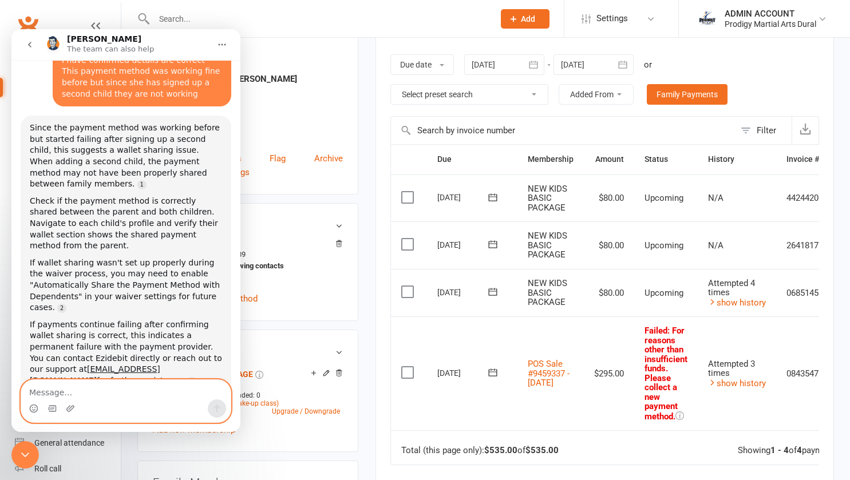
scroll to position [518, 0]
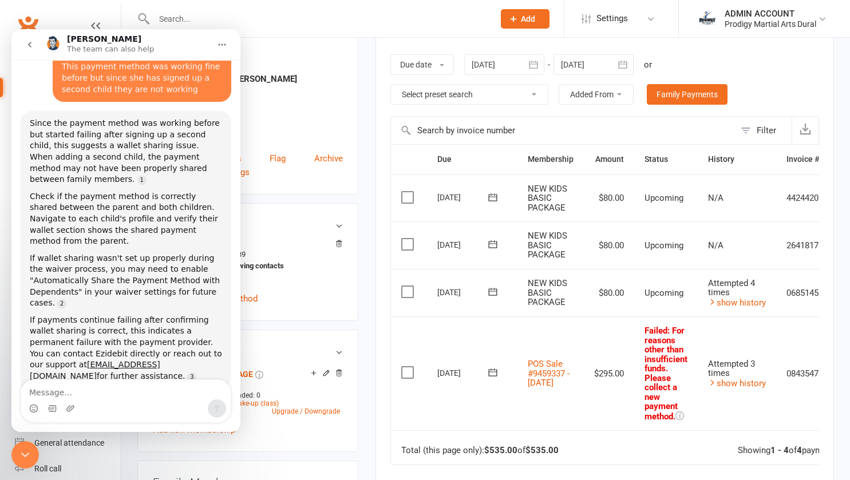
click at [357, 337] on aside "upload photo Brendan Rizk Activated 5 August, 2025 Added 5 August, 2025 Active …" at bounding box center [247, 416] width 221 height 1088
click at [23, 458] on icon "Close Intercom Messenger" at bounding box center [25, 455] width 14 height 14
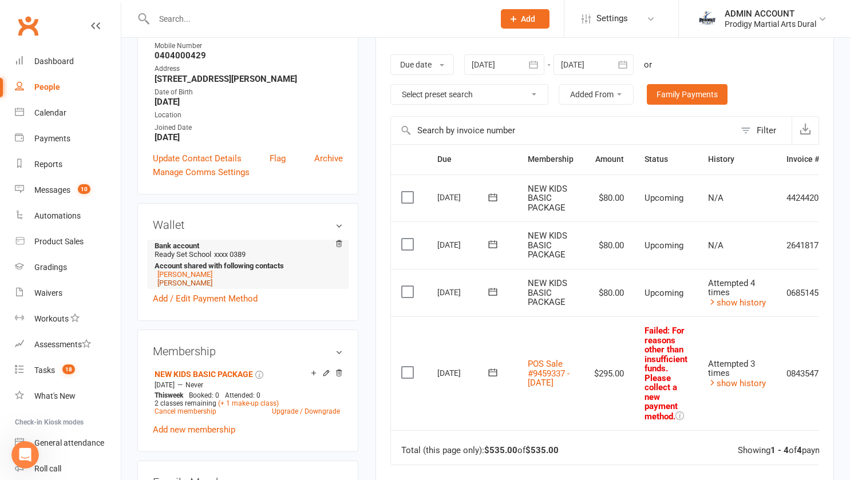
click at [191, 287] on link "[PERSON_NAME]" at bounding box center [184, 283] width 55 height 9
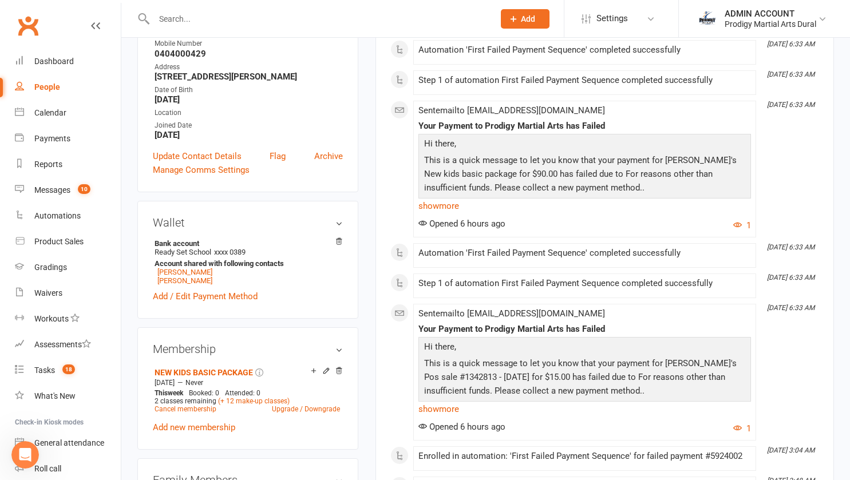
scroll to position [208, 0]
click at [26, 459] on icon "Open Intercom Messenger" at bounding box center [25, 455] width 19 height 19
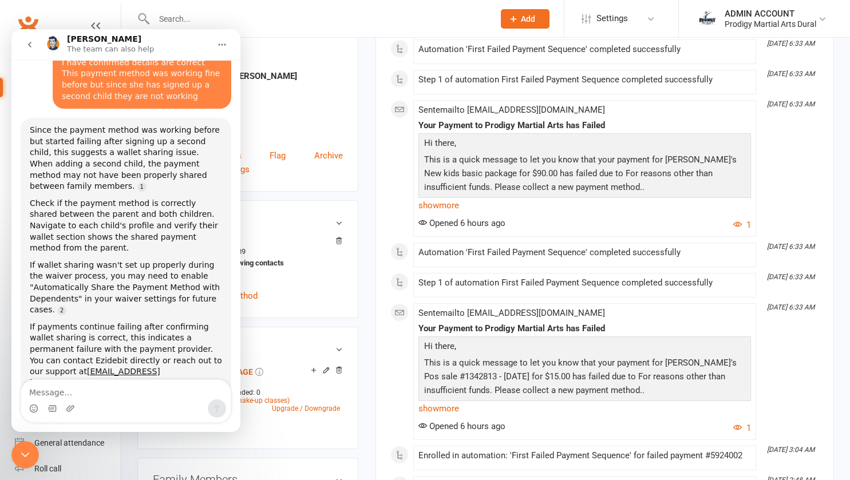
scroll to position [518, 0]
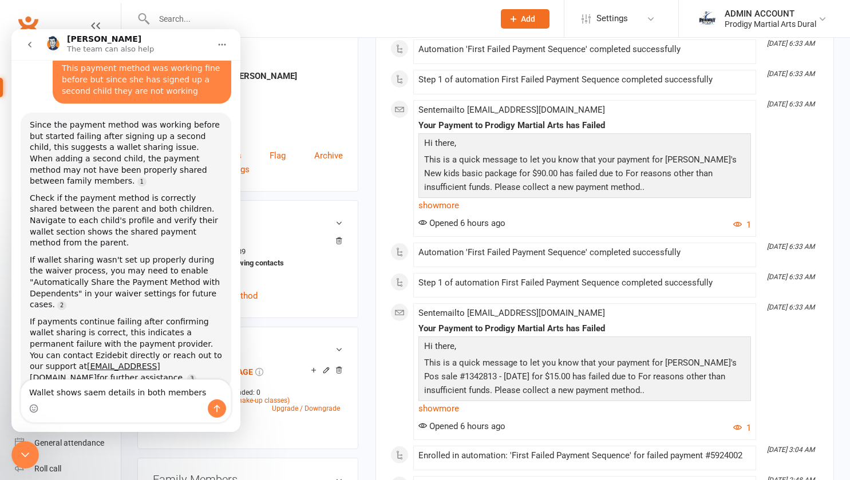
click at [89, 396] on textarea "Wallet shows saem details in both members" at bounding box center [126, 389] width 210 height 19
click at [206, 392] on textarea "Wallet shows same details in both members" at bounding box center [126, 389] width 210 height 19
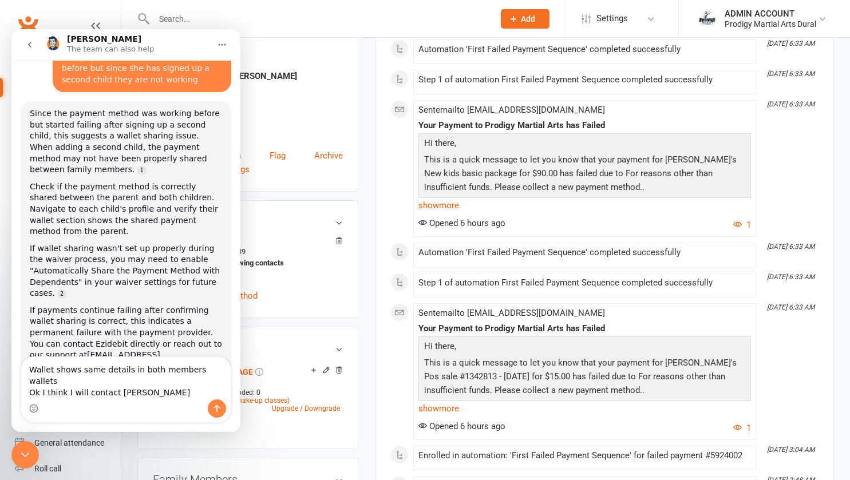
scroll to position [541, 0]
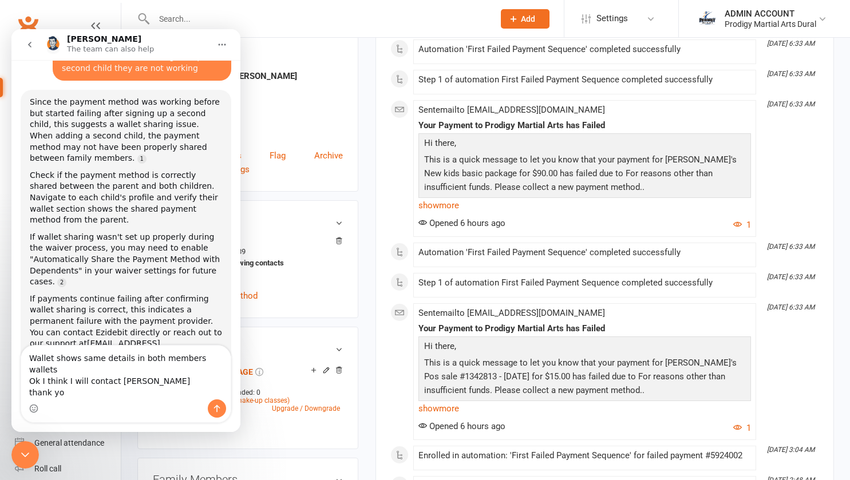
type textarea "Wallet shows same details in both members wallets Ok I think I will contact Ezi…"
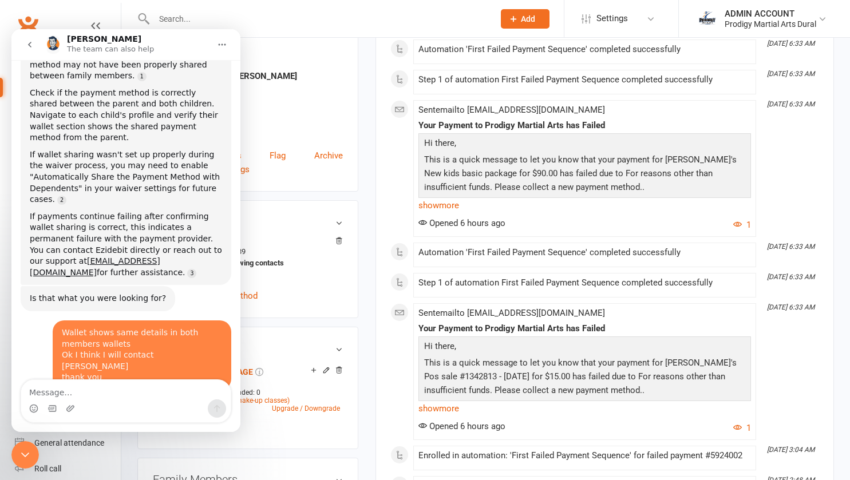
scroll to position [631, 0]
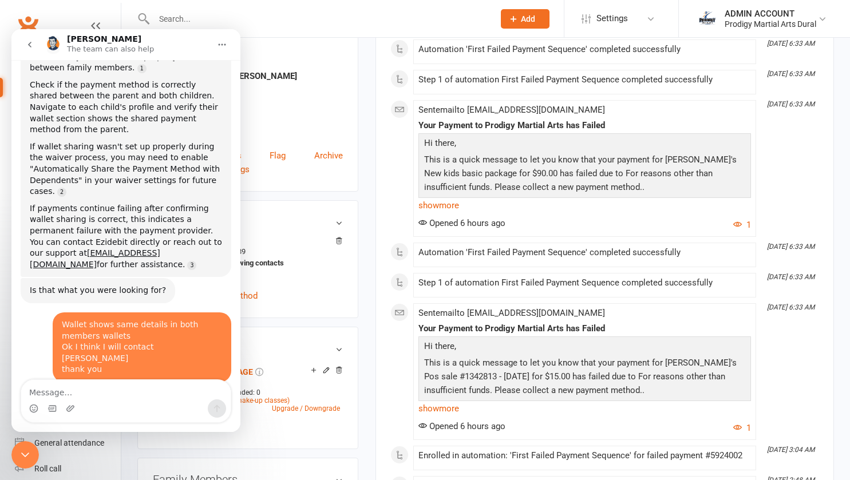
click at [28, 44] on icon "go back" at bounding box center [29, 44] width 9 height 9
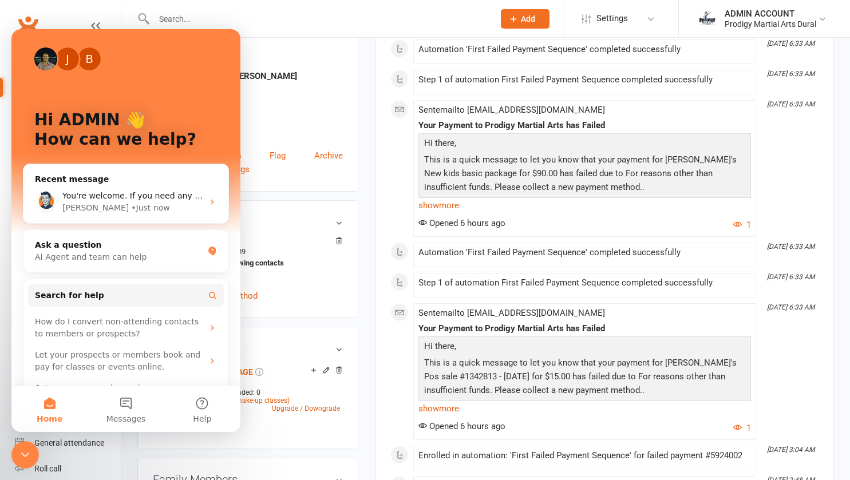
scroll to position [0, 0]
click at [27, 458] on icon "Close Intercom Messenger" at bounding box center [25, 455] width 14 height 14
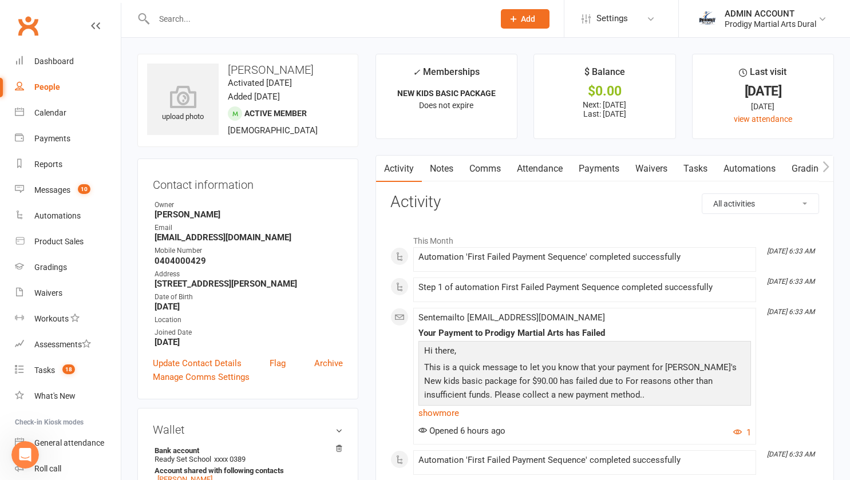
click at [607, 164] on link "Payments" at bounding box center [599, 169] width 57 height 26
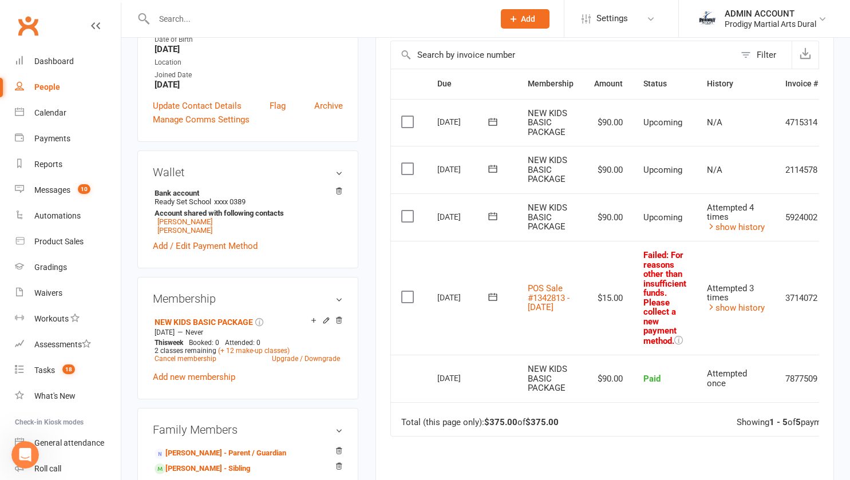
scroll to position [262, 0]
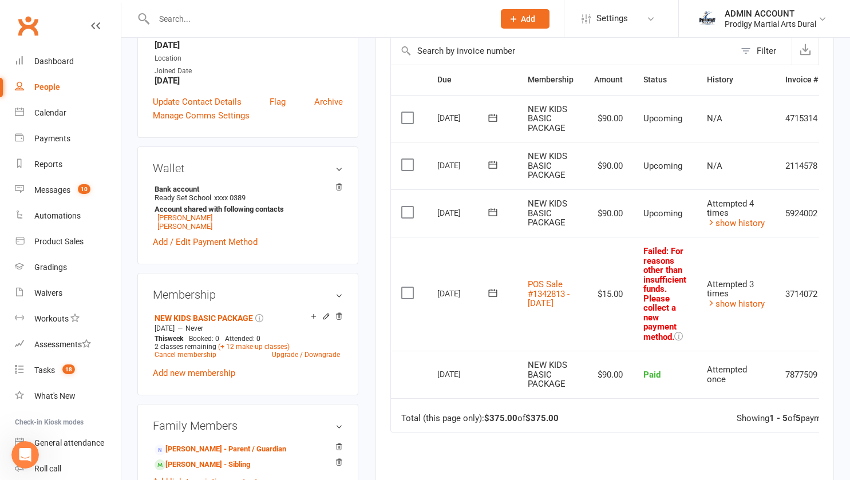
click at [405, 294] on label at bounding box center [408, 292] width 15 height 11
click at [405, 287] on input "checkbox" at bounding box center [404, 287] width 7 height 0
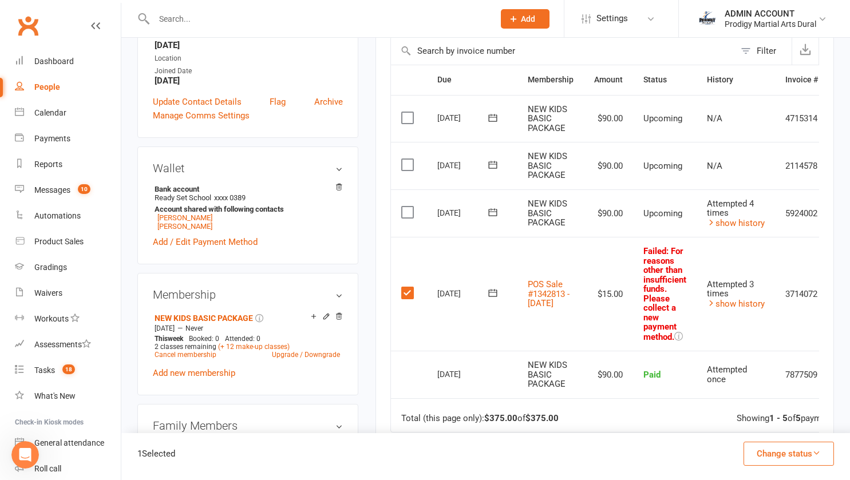
click at [405, 294] on label at bounding box center [408, 292] width 15 height 11
click at [405, 287] on input "checkbox" at bounding box center [404, 287] width 7 height 0
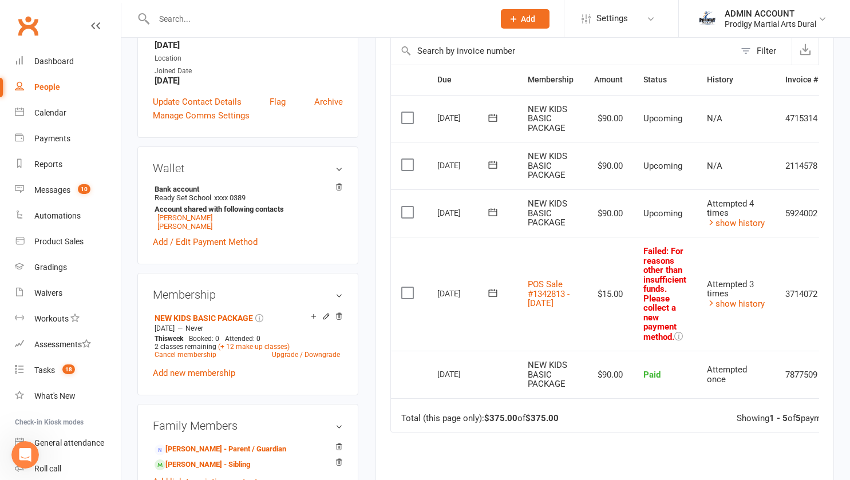
click at [493, 291] on icon at bounding box center [492, 292] width 11 height 11
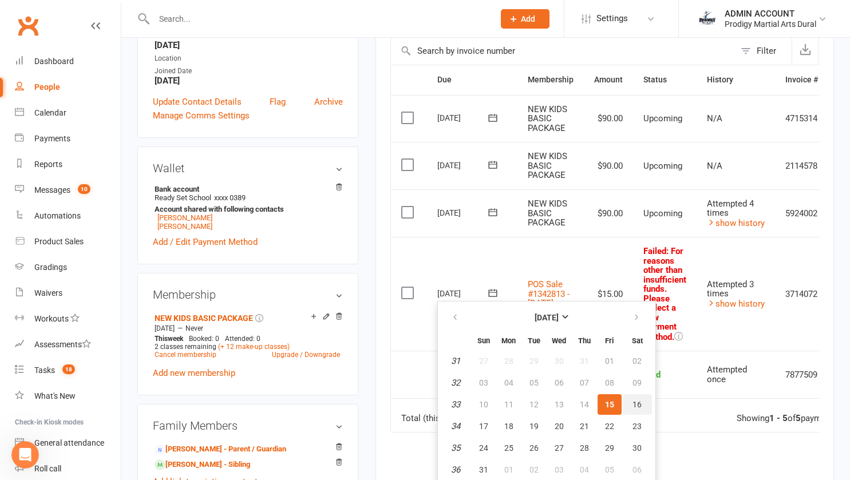
click at [632, 401] on button "16" at bounding box center [637, 405] width 29 height 21
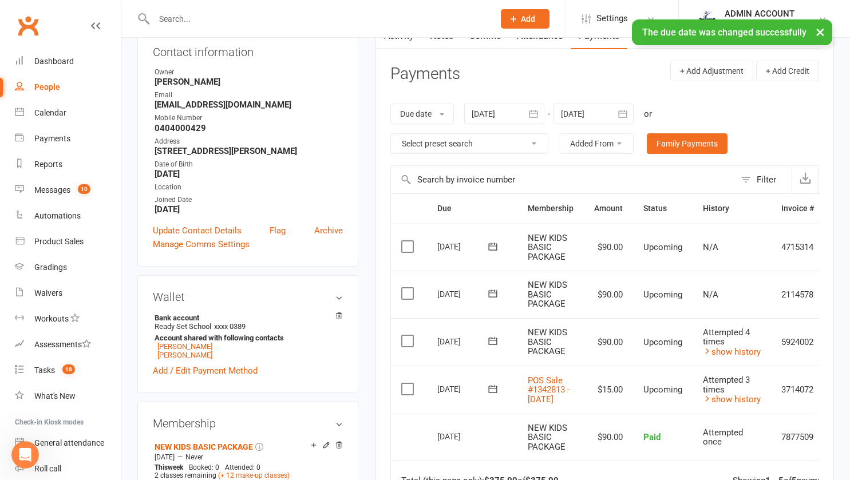
scroll to position [90, 0]
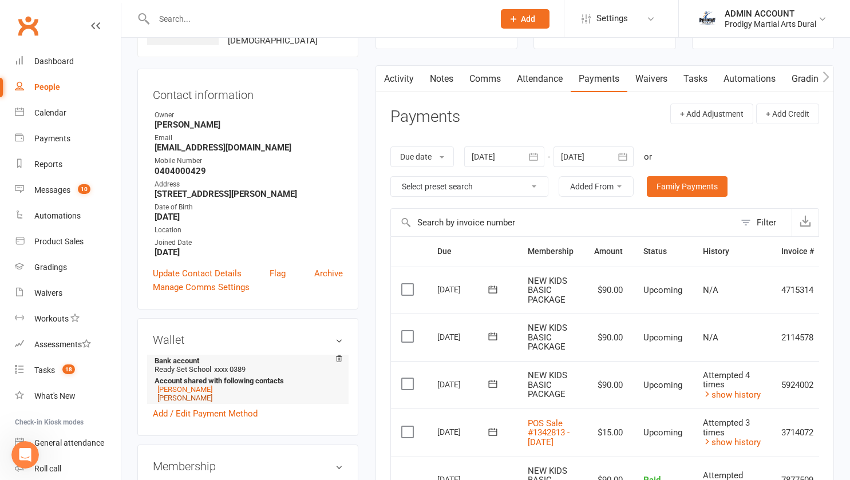
click at [182, 403] on link "[PERSON_NAME]" at bounding box center [184, 398] width 55 height 9
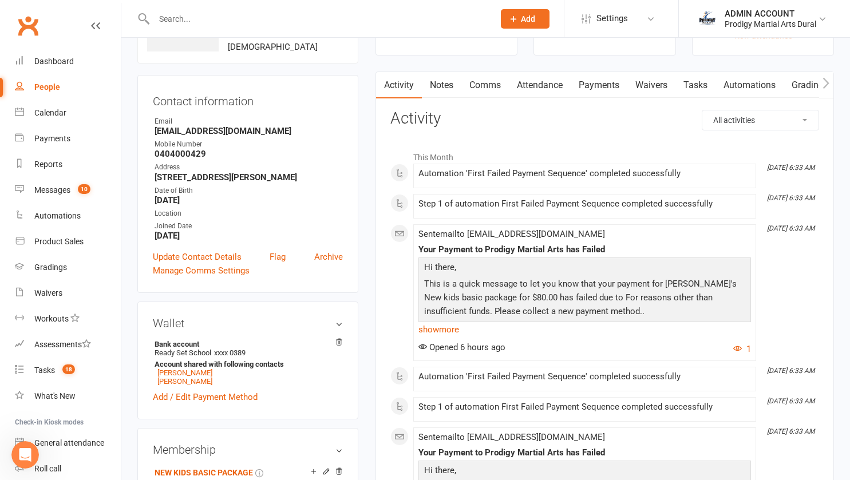
scroll to position [64, 0]
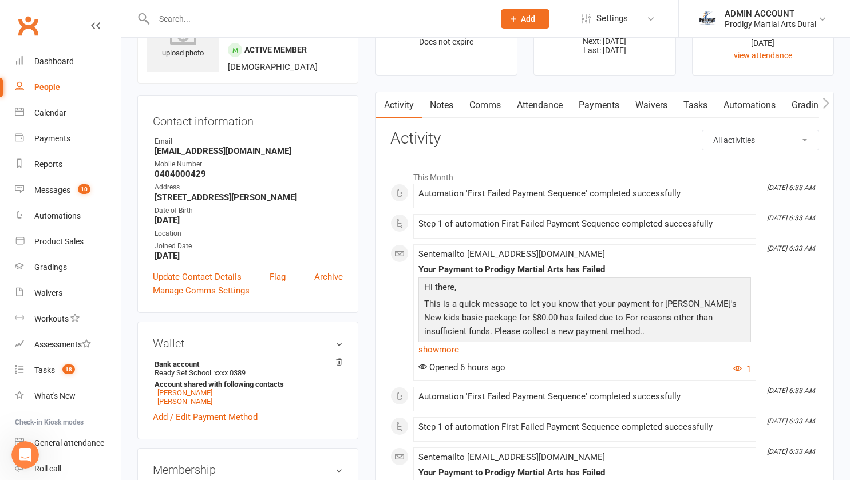
click at [602, 104] on link "Payments" at bounding box center [599, 105] width 57 height 26
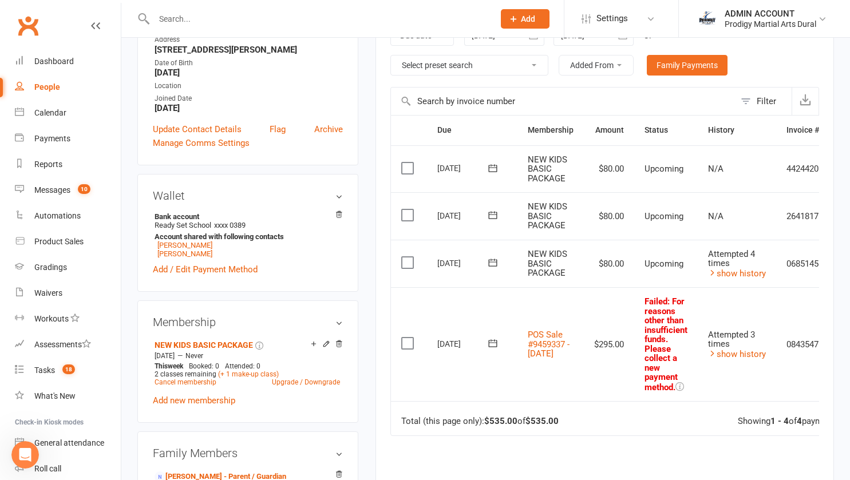
scroll to position [226, 0]
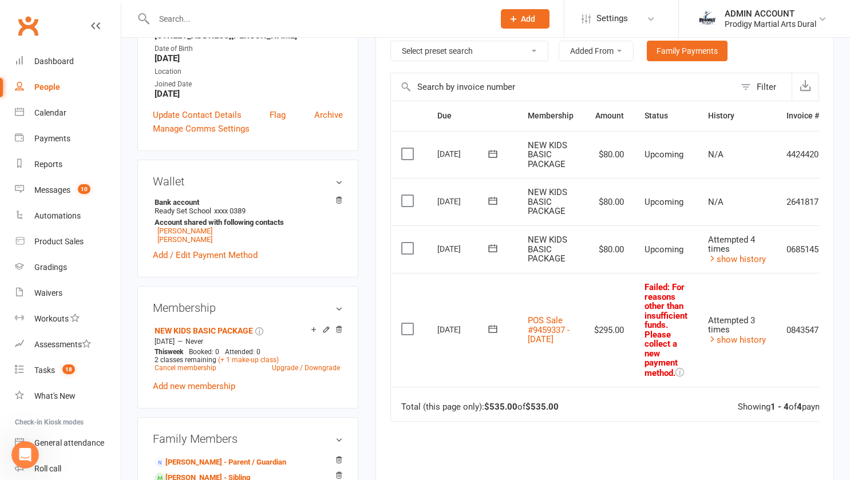
click at [496, 328] on icon at bounding box center [492, 329] width 11 height 11
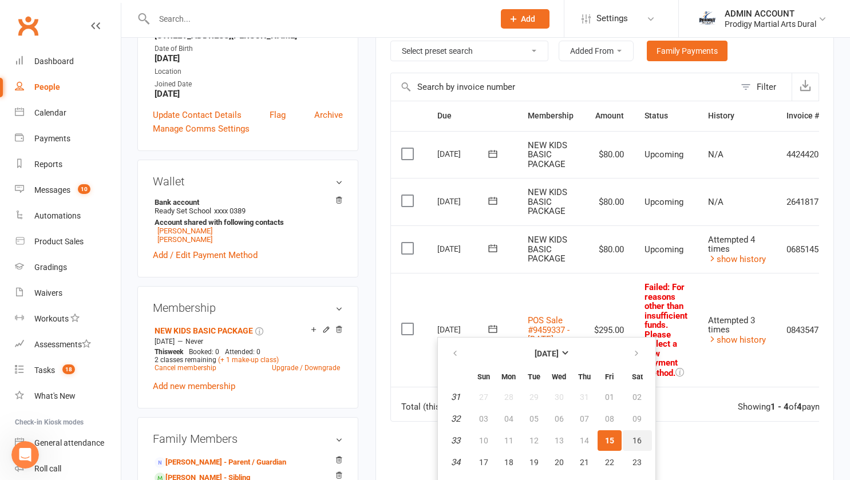
click at [637, 436] on span "16" at bounding box center [637, 440] width 9 height 9
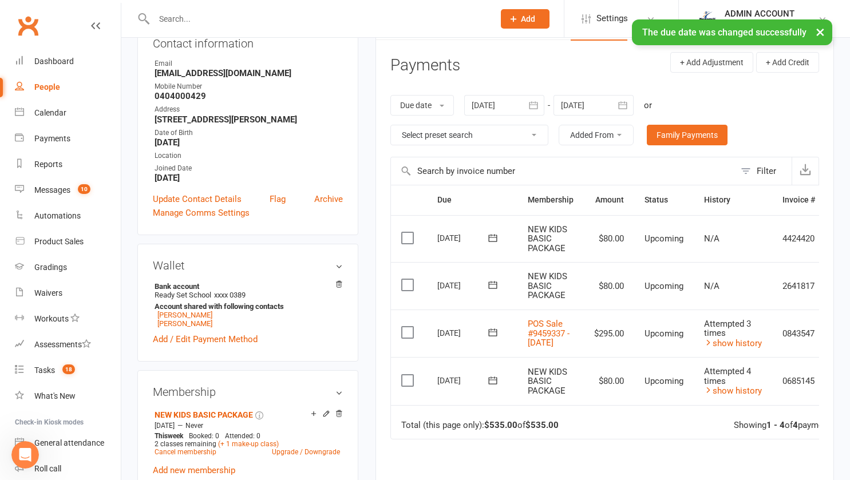
scroll to position [0, 0]
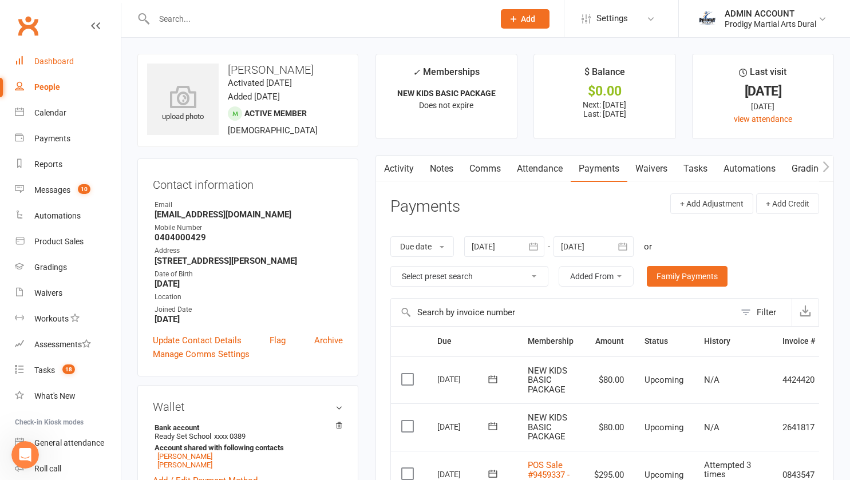
click at [42, 58] on div "Dashboard" at bounding box center [54, 61] width 40 height 9
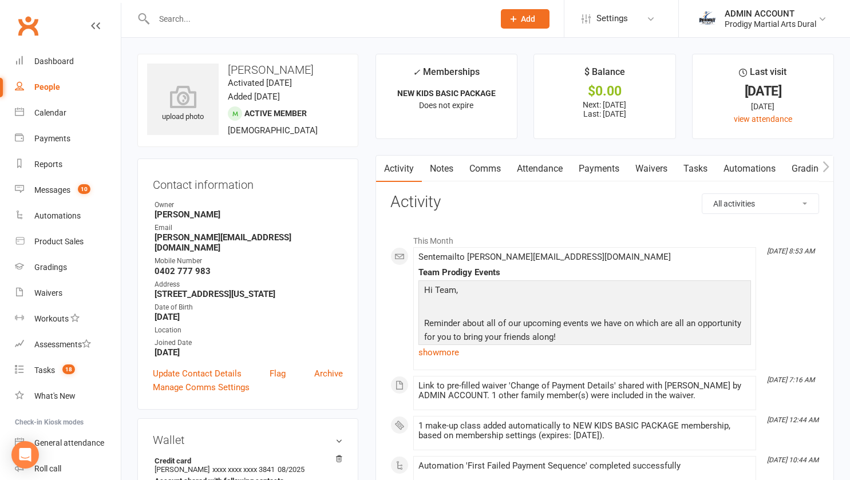
click at [588, 169] on link "Payments" at bounding box center [599, 169] width 57 height 26
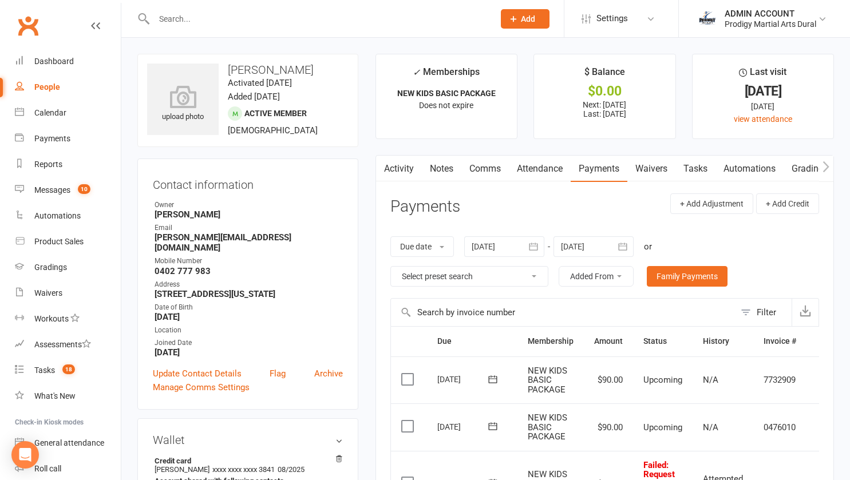
click at [474, 170] on link "Comms" at bounding box center [486, 169] width 48 height 26
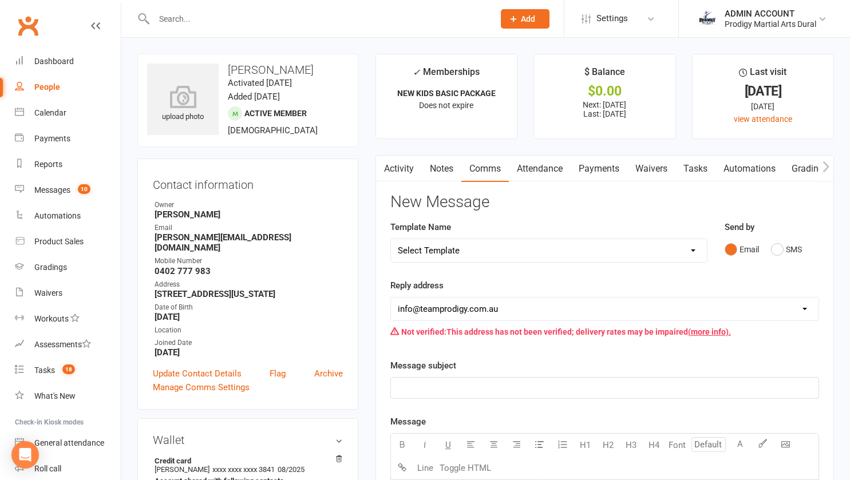
click at [445, 169] on link "Notes" at bounding box center [442, 169] width 40 height 26
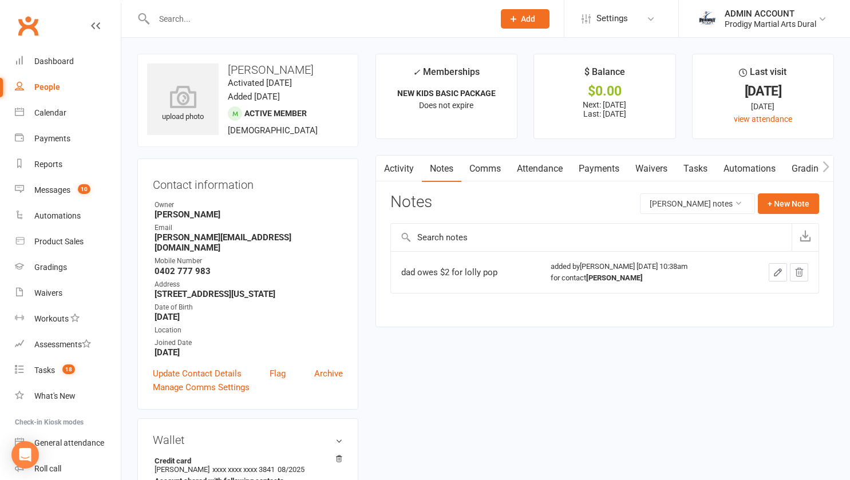
click at [407, 168] on link "Activity" at bounding box center [399, 169] width 46 height 26
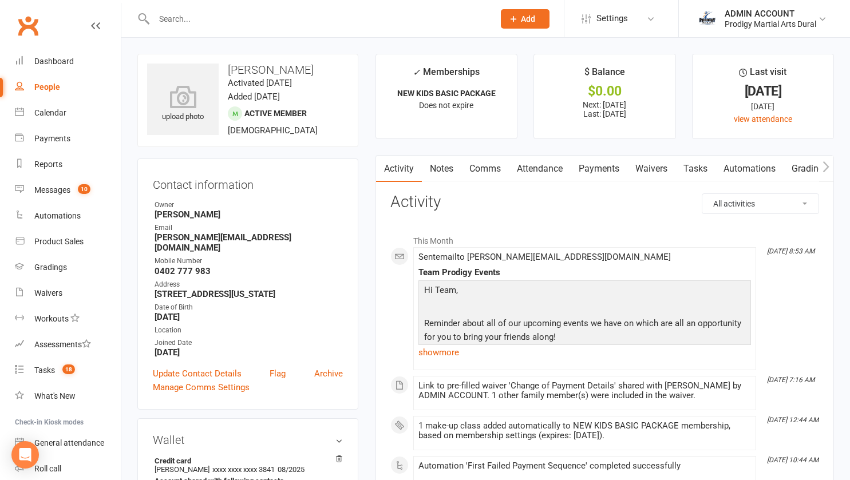
click at [432, 167] on link "Notes" at bounding box center [442, 169] width 40 height 26
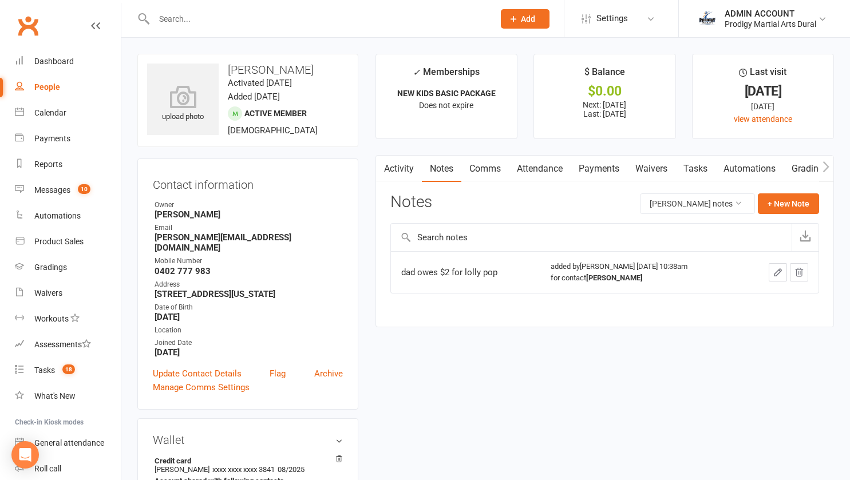
click at [392, 168] on link "Activity" at bounding box center [399, 169] width 46 height 26
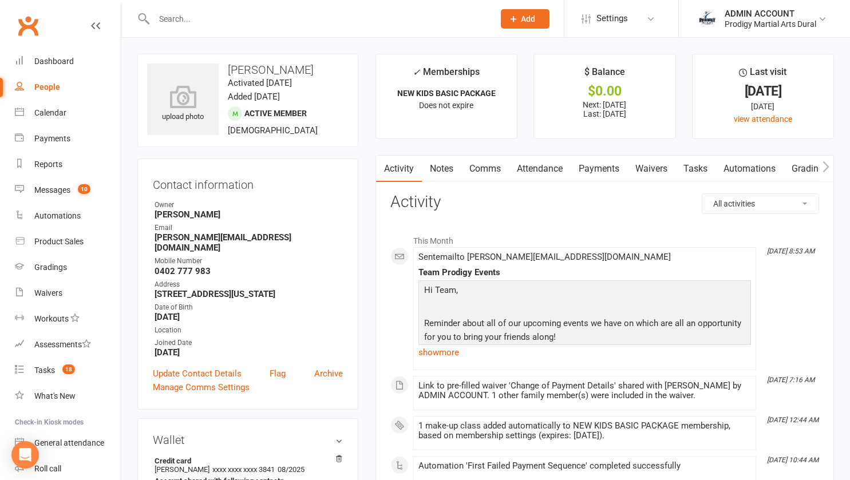
click at [589, 164] on link "Payments" at bounding box center [599, 169] width 57 height 26
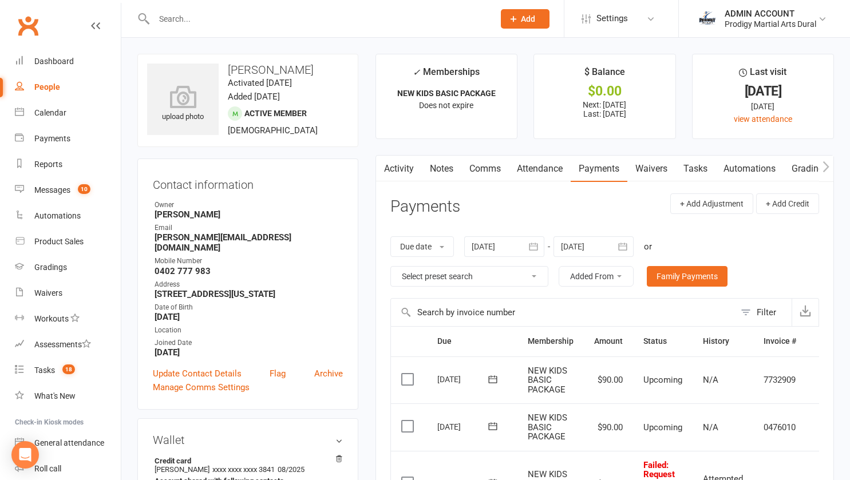
click at [478, 168] on link "Comms" at bounding box center [486, 169] width 48 height 26
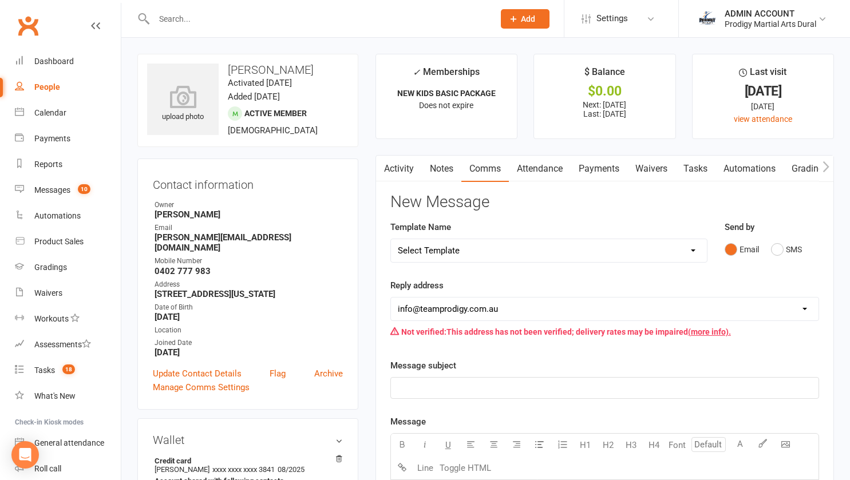
click at [505, 249] on select "Select Template [Email] Welcome to Red Belt! [Email] 5x Trial Info [Email] Acti…" at bounding box center [549, 250] width 316 height 23
click at [384, 269] on div "Template Name Select Template [Email] Welcome to Red Belt! [Email] 5x Trial Inf…" at bounding box center [549, 249] width 334 height 58
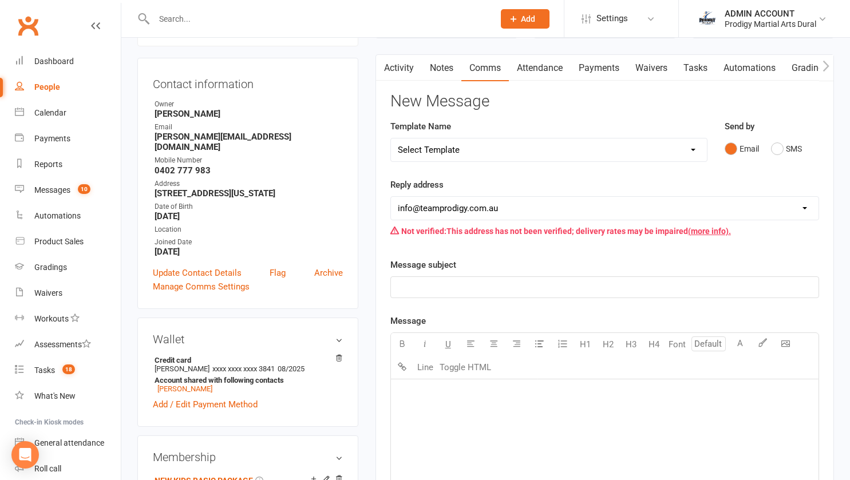
scroll to position [99, 0]
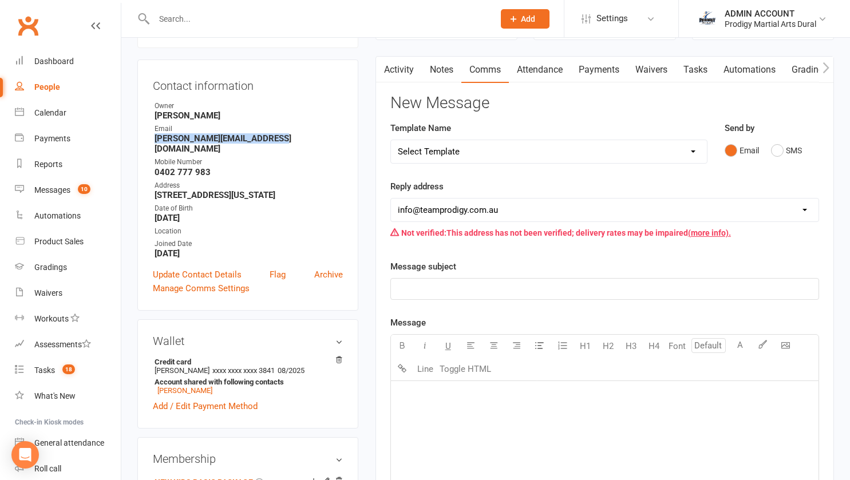
drag, startPoint x: 153, startPoint y: 139, endPoint x: 279, endPoint y: 138, distance: 126.0
click at [279, 138] on li "Email Andrew_Tadrosse@hotmail.com" at bounding box center [248, 139] width 190 height 30
copy strong "Andrew_Tadrosse@hotmail.com"
click at [592, 70] on link "Payments" at bounding box center [599, 70] width 57 height 26
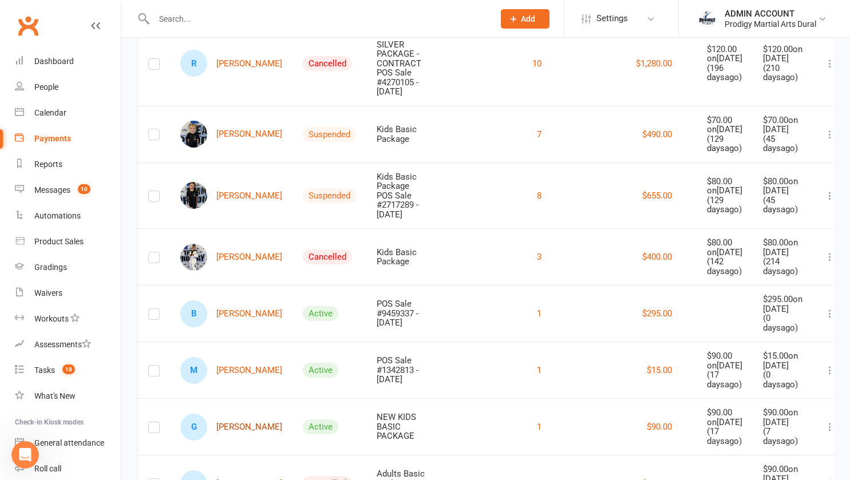
scroll to position [420, 0]
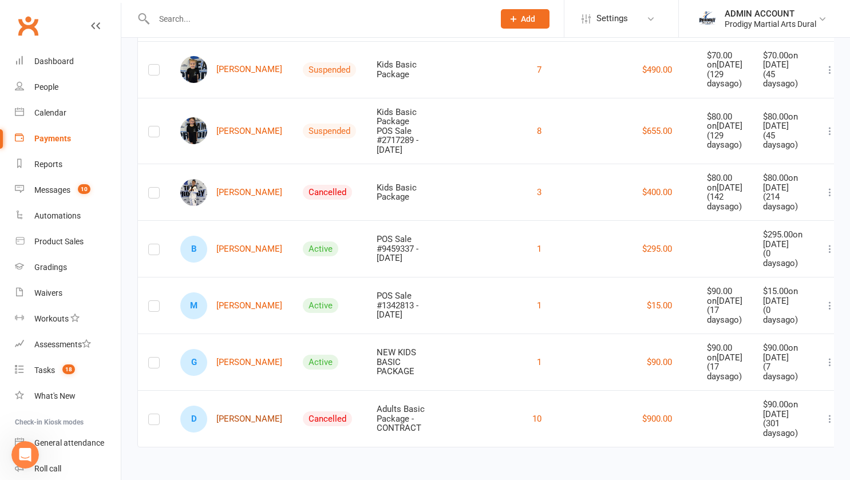
click at [224, 414] on link "D David Zeaiter" at bounding box center [231, 419] width 102 height 27
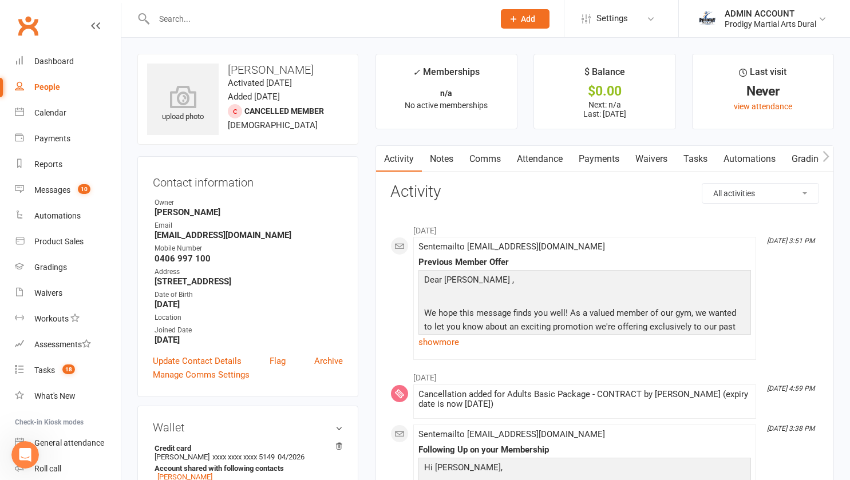
click at [590, 154] on link "Payments" at bounding box center [599, 159] width 57 height 26
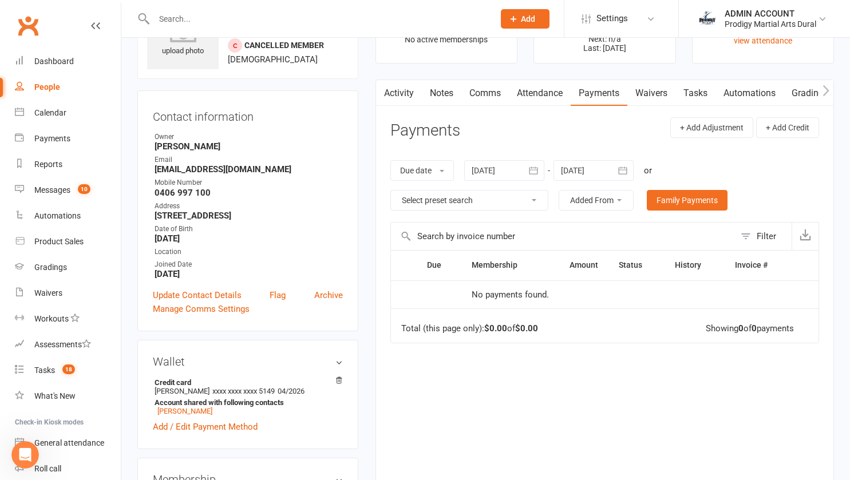
scroll to position [67, 0]
click at [523, 170] on div at bounding box center [504, 169] width 80 height 21
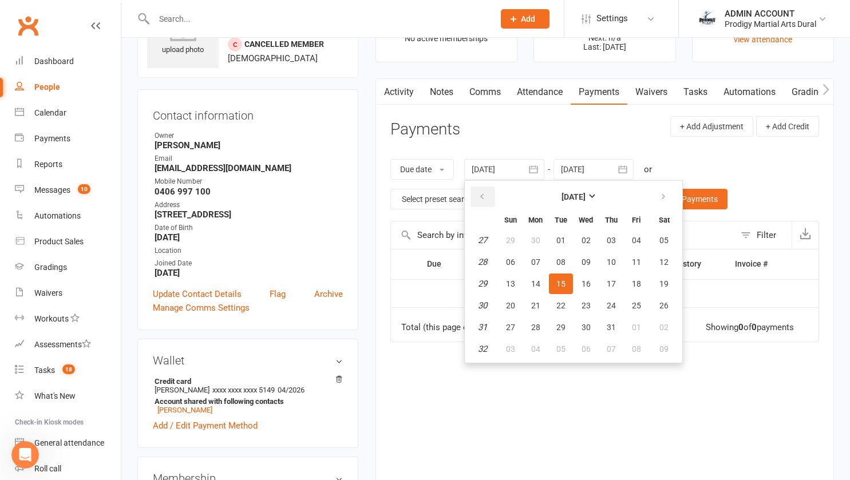
click at [482, 191] on button "button" at bounding box center [483, 197] width 25 height 21
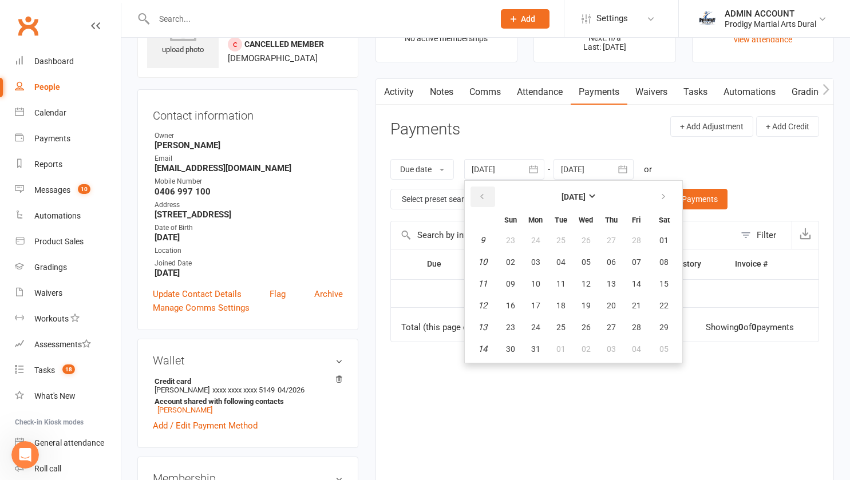
click at [482, 191] on button "button" at bounding box center [483, 197] width 25 height 21
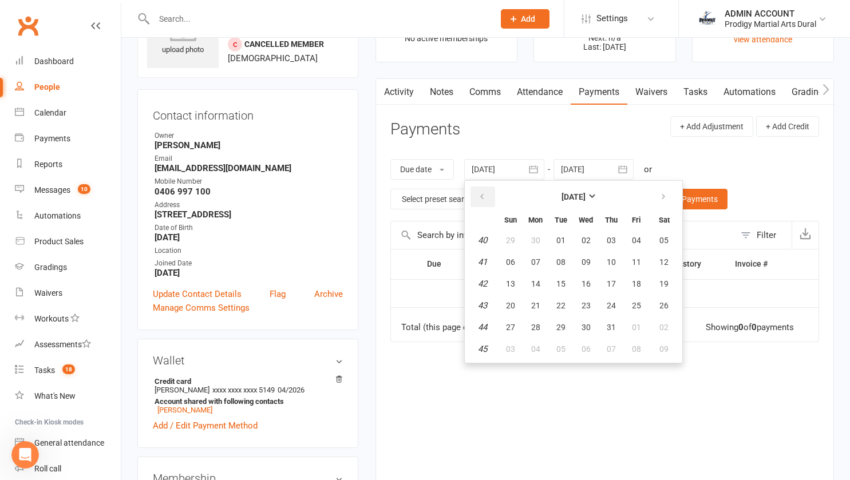
click at [482, 191] on button "button" at bounding box center [483, 197] width 25 height 21
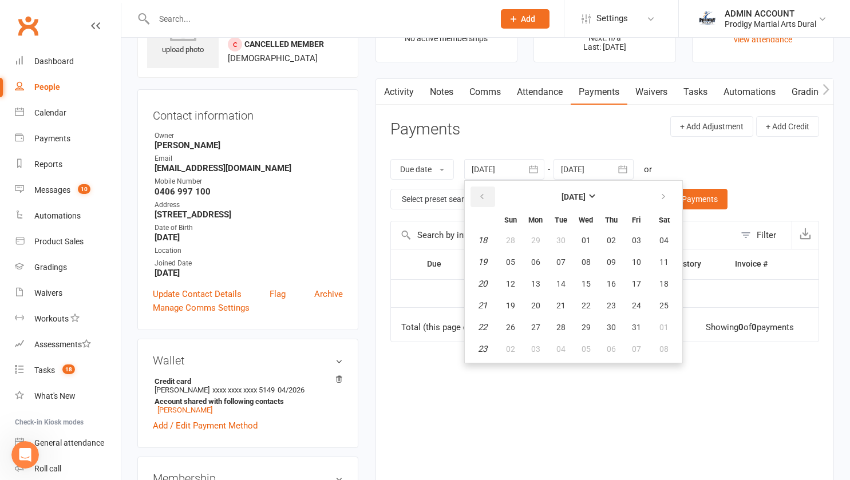
click at [482, 191] on button "button" at bounding box center [483, 197] width 25 height 21
click at [510, 263] on span "04" at bounding box center [510, 262] width 9 height 9
type input "04 Feb 2024"
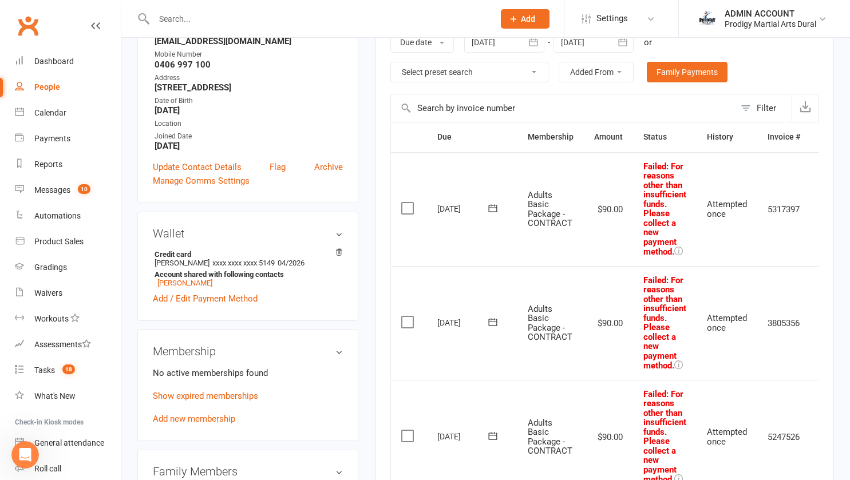
scroll to position [0, 0]
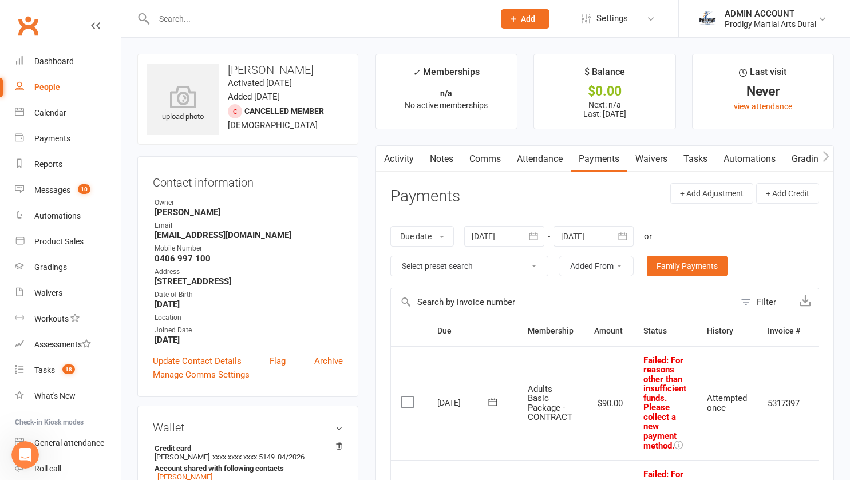
click at [450, 150] on link "Notes" at bounding box center [442, 159] width 40 height 26
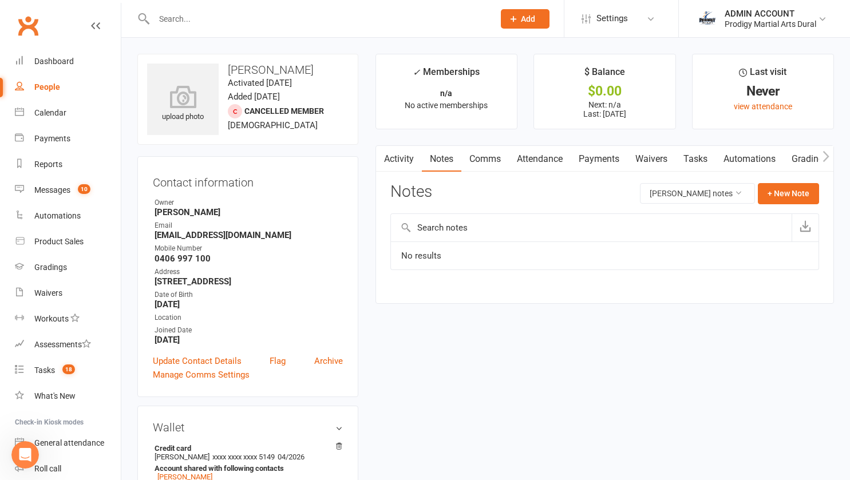
click at [592, 157] on link "Payments" at bounding box center [599, 159] width 57 height 26
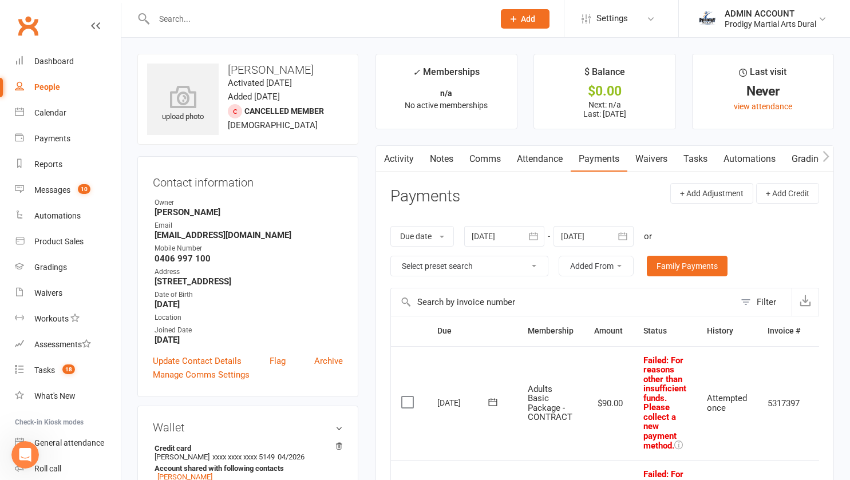
click at [445, 159] on link "Notes" at bounding box center [442, 159] width 40 height 26
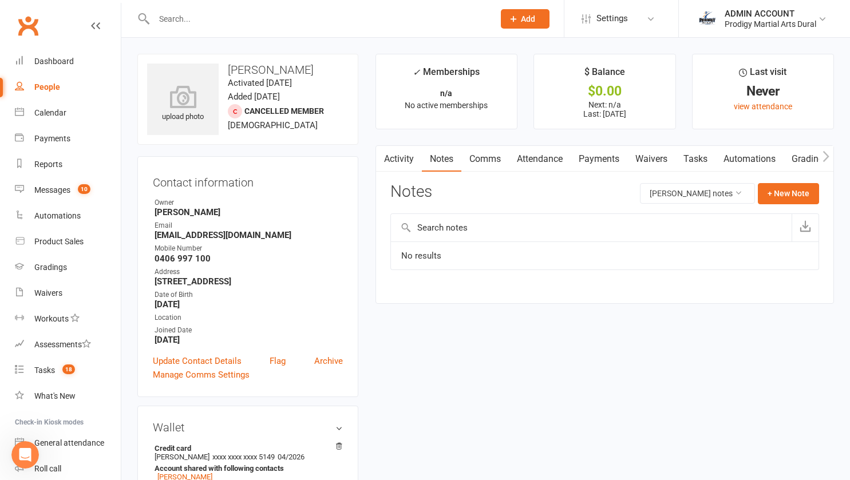
click at [403, 162] on link "Activity" at bounding box center [399, 159] width 46 height 26
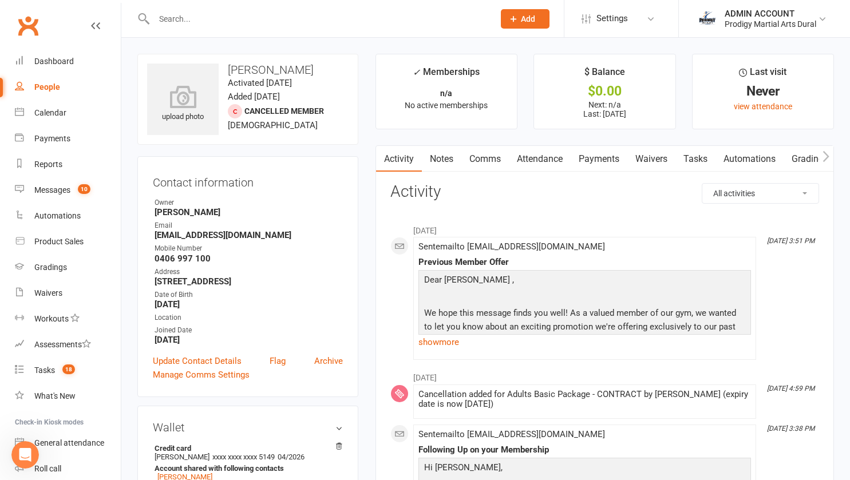
click at [649, 153] on link "Waivers" at bounding box center [652, 159] width 48 height 26
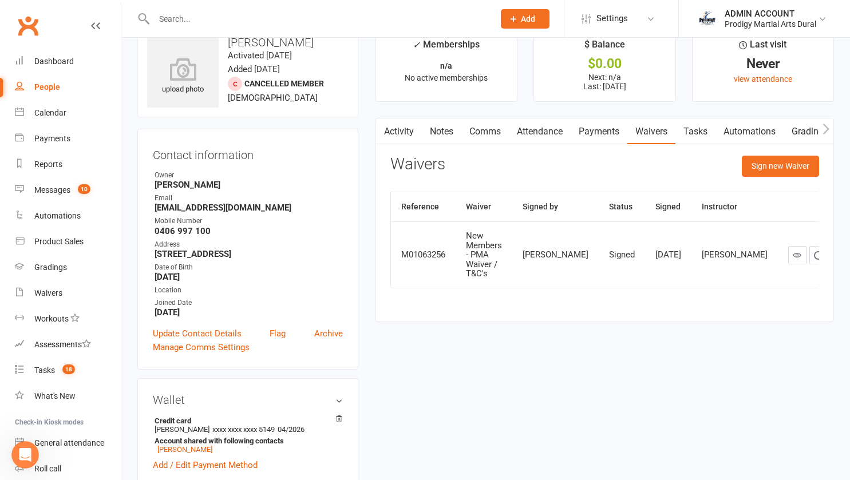
scroll to position [27, 0]
click at [411, 125] on link "Activity" at bounding box center [399, 132] width 46 height 26
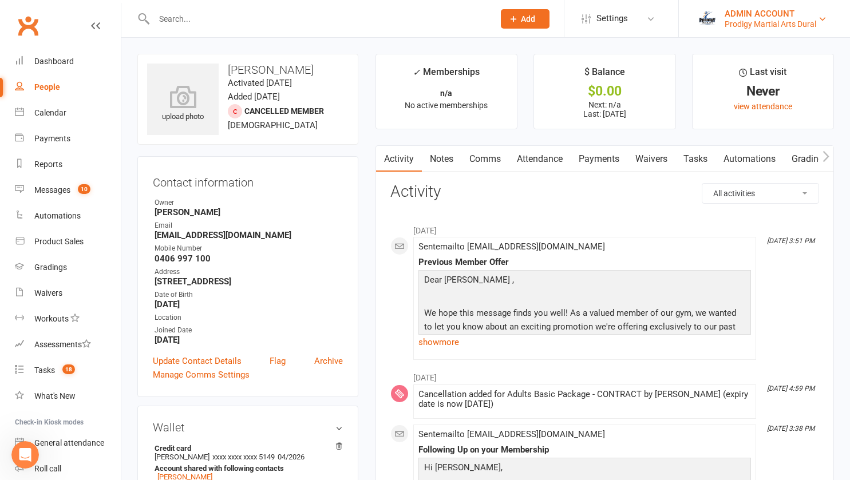
click at [761, 20] on div "Prodigy Martial Arts Dural" at bounding box center [771, 24] width 92 height 10
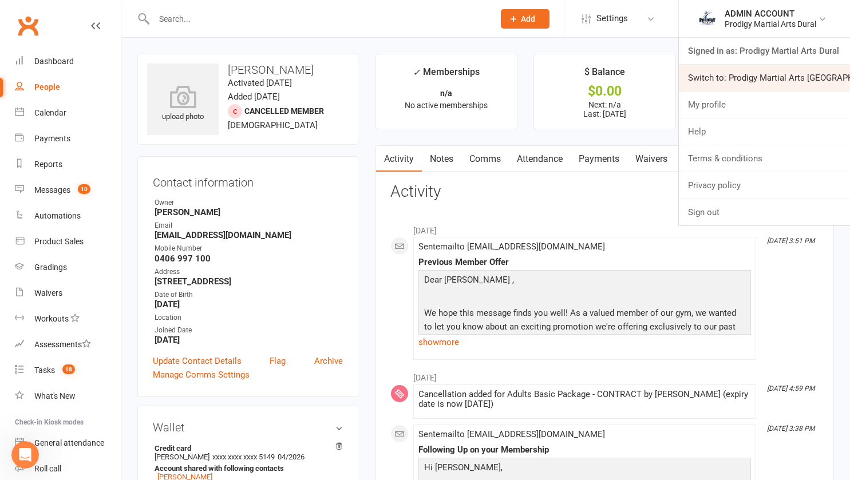
click at [751, 77] on link "Switch to: Prodigy Martial Arts [GEOGRAPHIC_DATA]" at bounding box center [764, 78] width 171 height 26
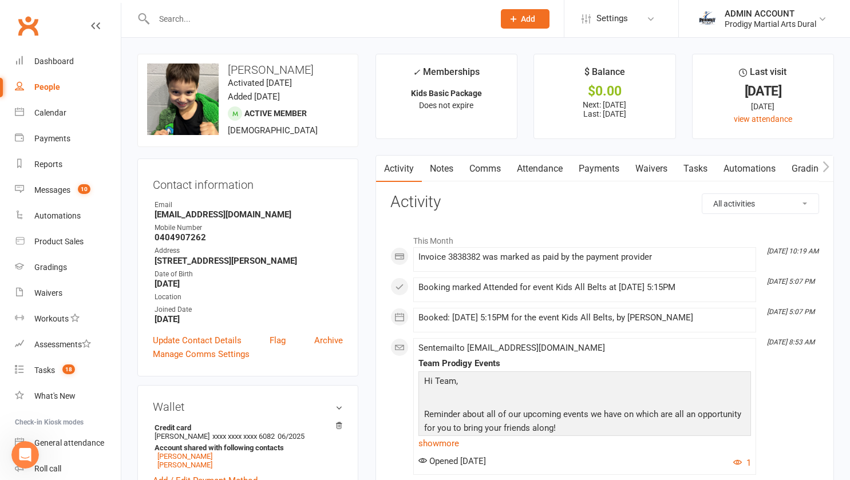
click at [601, 159] on link "Payments" at bounding box center [599, 169] width 57 height 26
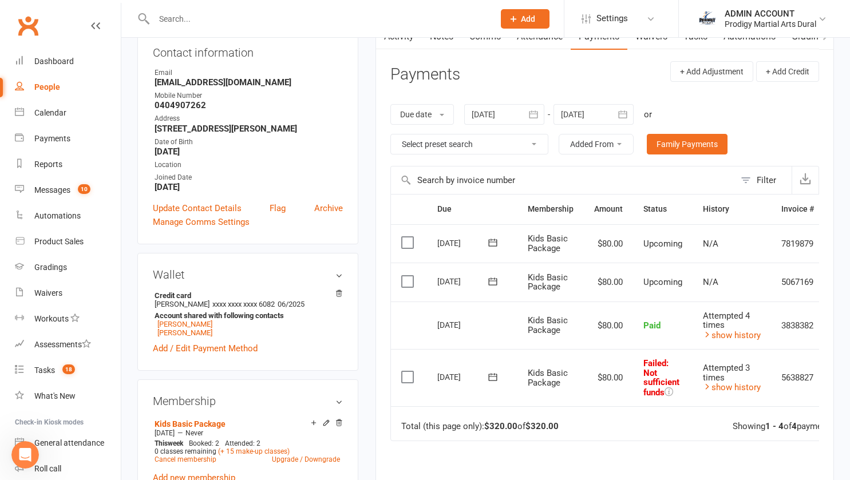
scroll to position [135, 0]
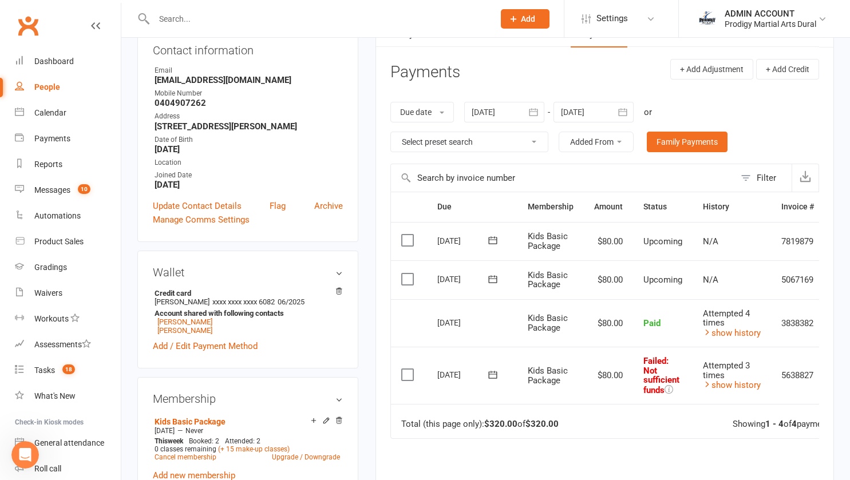
click at [523, 101] on div "Due date Due date Date paid Date failed Date settled [DATE] [DATE] Sun Mon Tue …" at bounding box center [605, 126] width 429 height 73
click at [529, 113] on button "button" at bounding box center [534, 112] width 21 height 21
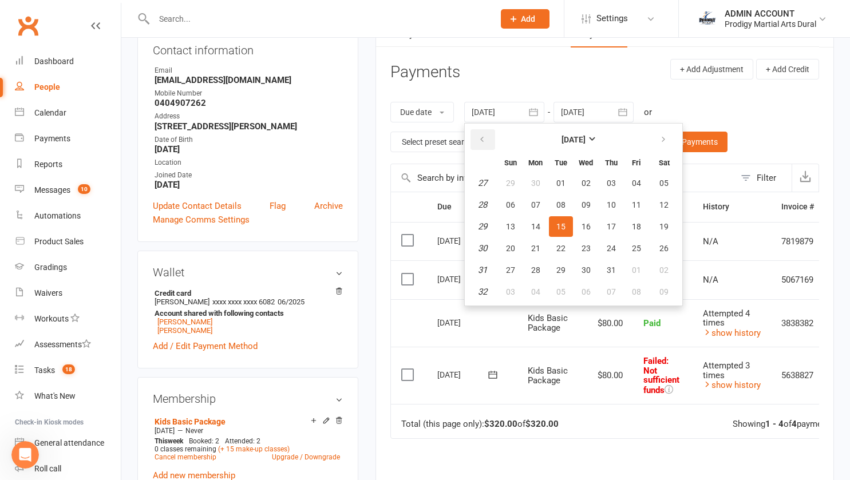
click at [486, 141] on icon "button" at bounding box center [482, 139] width 8 height 9
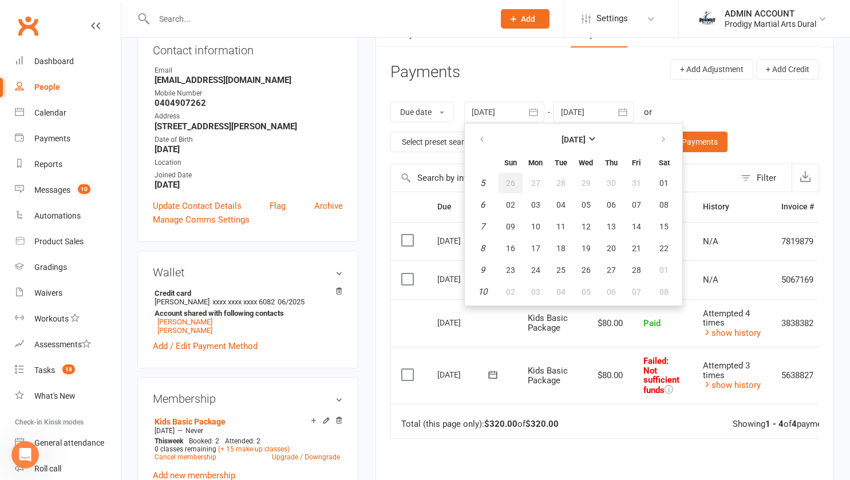
click at [511, 188] on button "26" at bounding box center [511, 183] width 24 height 21
type input "[DATE]"
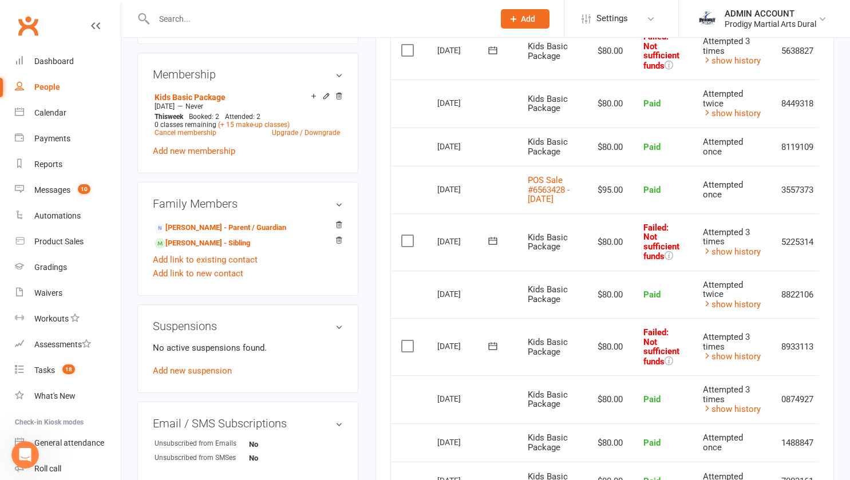
scroll to position [466, 0]
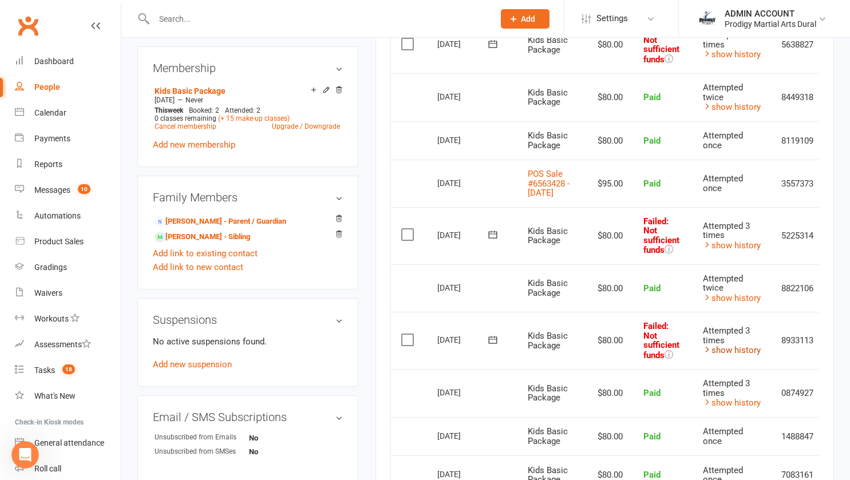
click at [726, 356] on link "show history" at bounding box center [732, 350] width 58 height 10
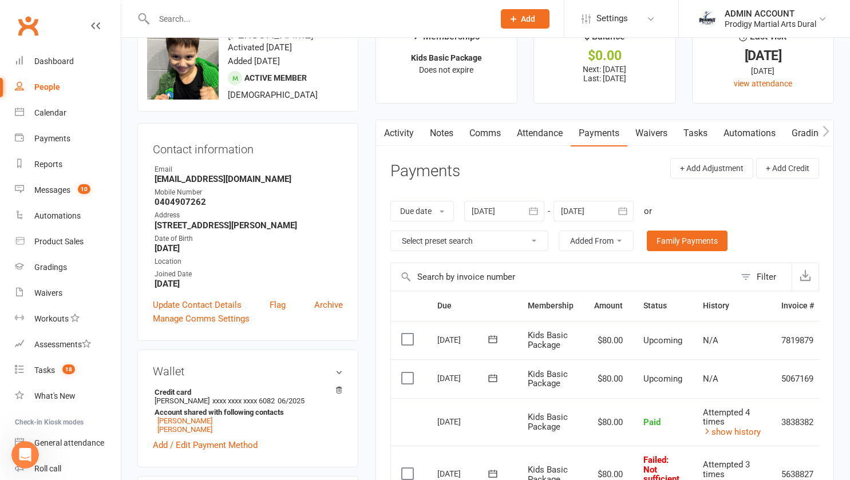
scroll to position [0, 0]
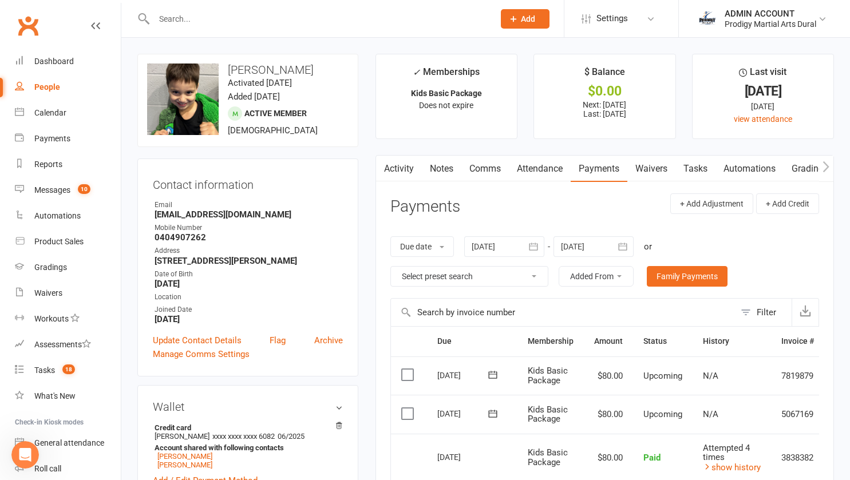
click at [246, 68] on h3 "[PERSON_NAME]" at bounding box center [248, 70] width 202 height 13
copy h3 "[PERSON_NAME]"
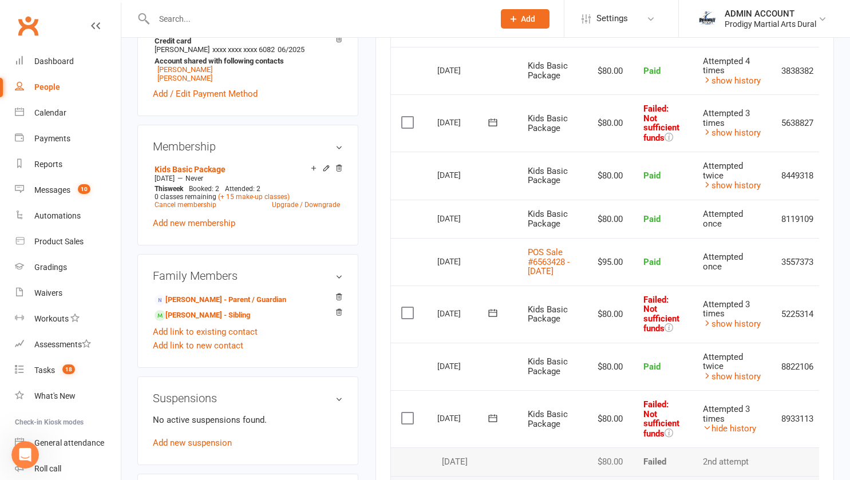
scroll to position [388, 0]
click at [728, 329] on link "show history" at bounding box center [732, 323] width 58 height 10
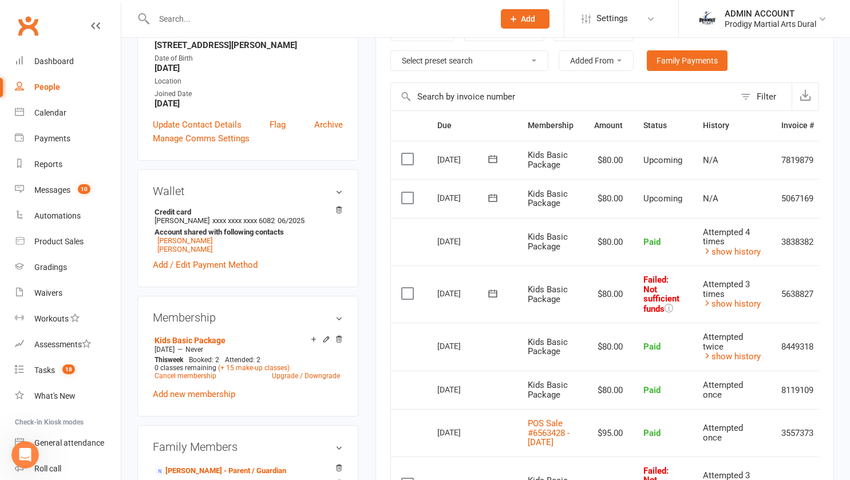
scroll to position [215, 0]
click at [176, 26] on input "text" at bounding box center [319, 19] width 336 height 16
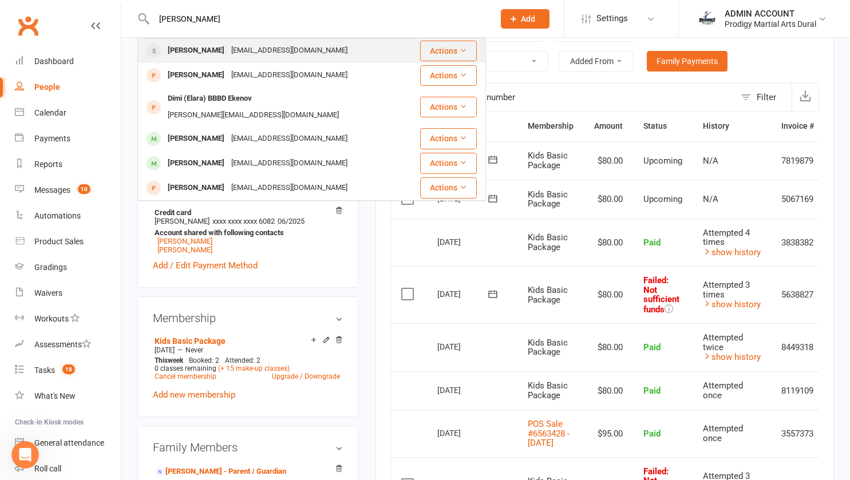
type input "[PERSON_NAME]"
click at [189, 48] on div "[PERSON_NAME]" at bounding box center [196, 50] width 64 height 17
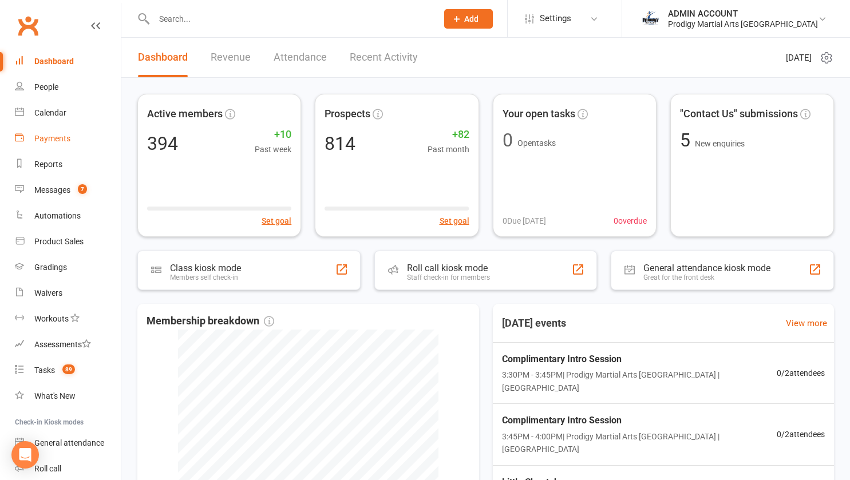
click at [51, 137] on div "Payments" at bounding box center [52, 138] width 36 height 9
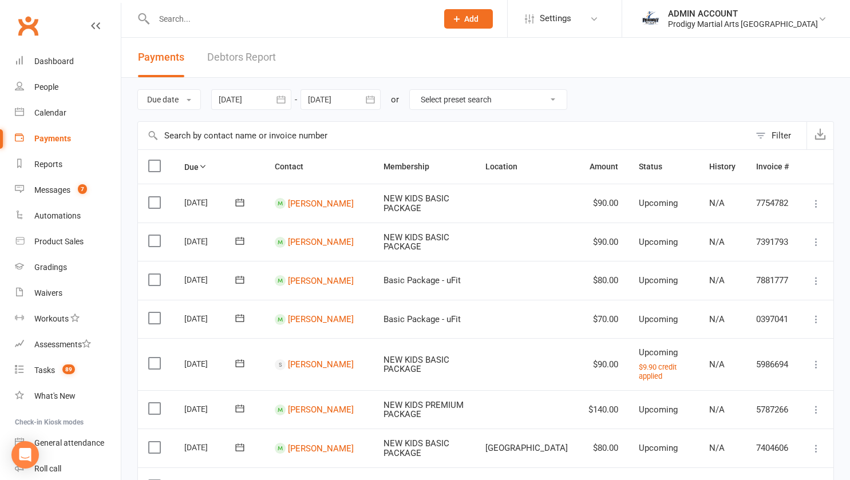
click at [226, 58] on link "Debtors Report" at bounding box center [241, 58] width 69 height 40
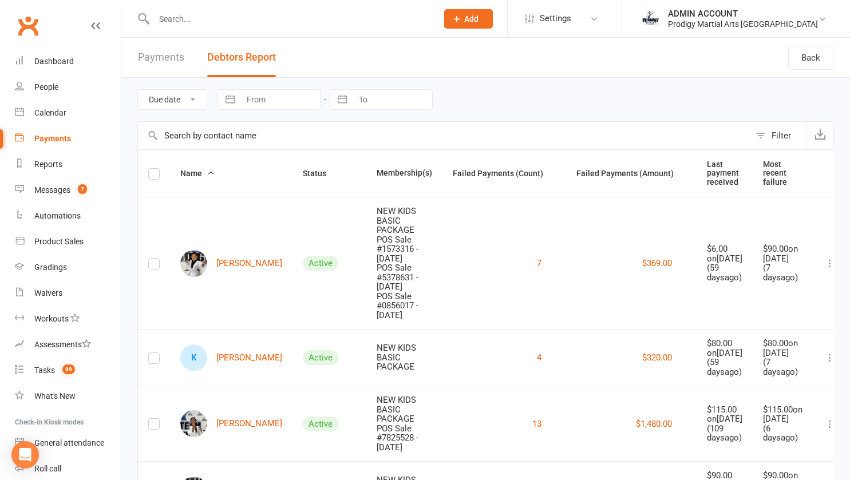
click at [156, 176] on label at bounding box center [153, 176] width 11 height 0
click at [156, 169] on input "checkbox" at bounding box center [153, 169] width 11 height 0
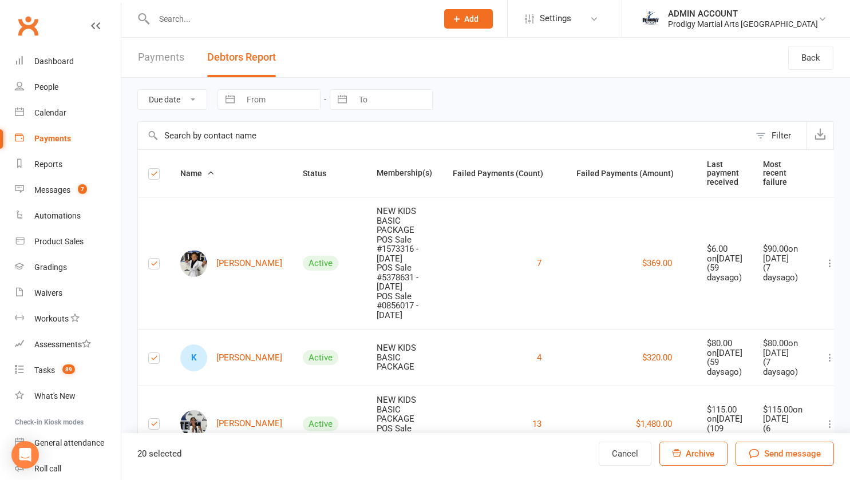
click at [156, 176] on label at bounding box center [153, 176] width 11 height 0
click at [156, 169] on input "checkbox" at bounding box center [153, 169] width 11 height 0
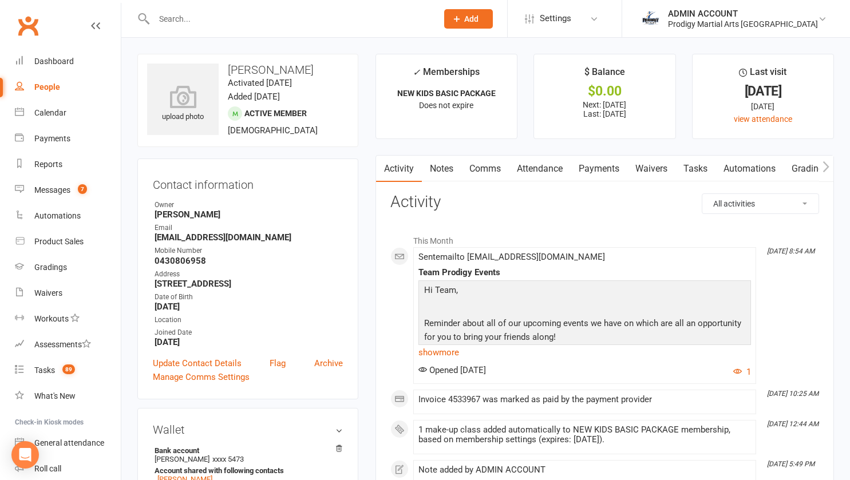
click at [597, 164] on link "Payments" at bounding box center [599, 169] width 57 height 26
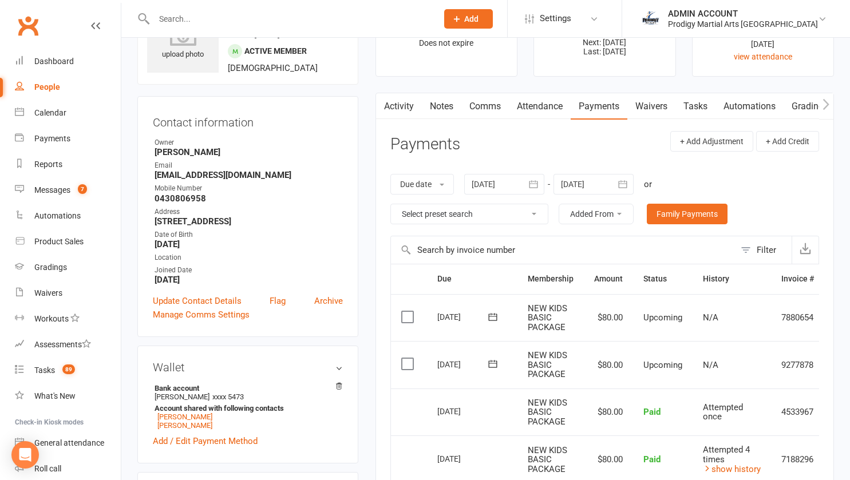
scroll to position [60, 0]
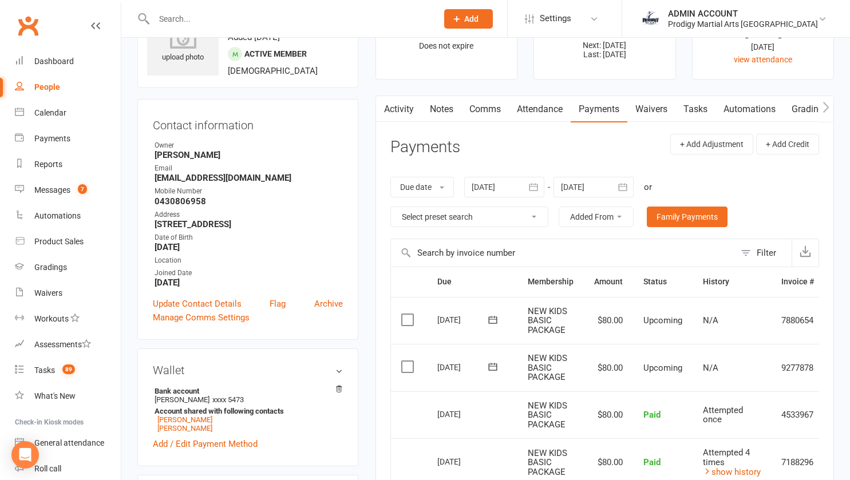
click at [510, 186] on div at bounding box center [504, 187] width 80 height 21
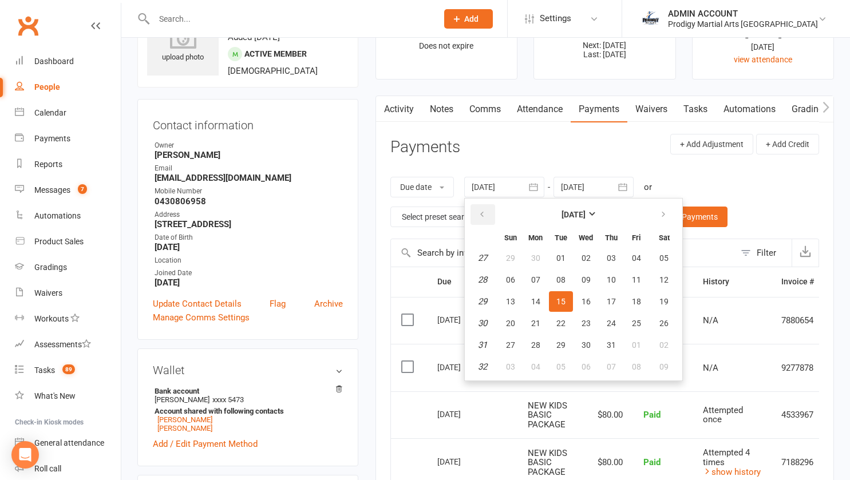
click at [484, 210] on icon "button" at bounding box center [482, 214] width 8 height 9
click at [484, 212] on icon "button" at bounding box center [482, 214] width 8 height 9
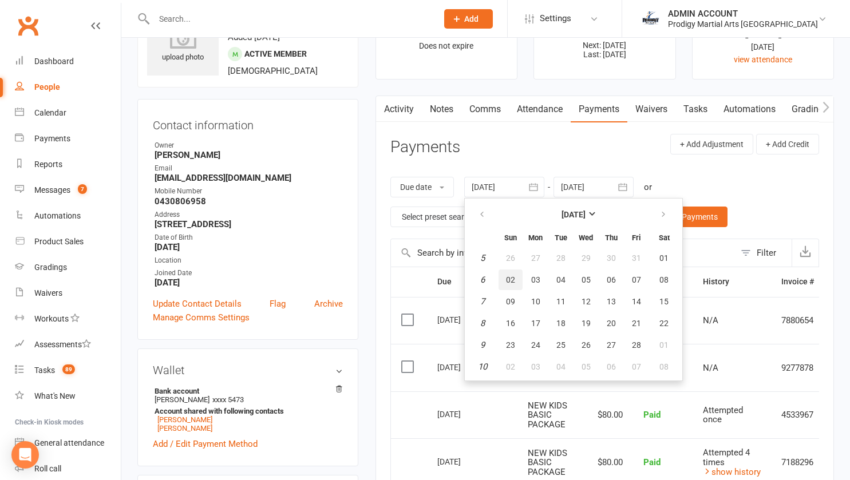
click at [509, 276] on span "02" at bounding box center [510, 279] width 9 height 9
type input "[DATE]"
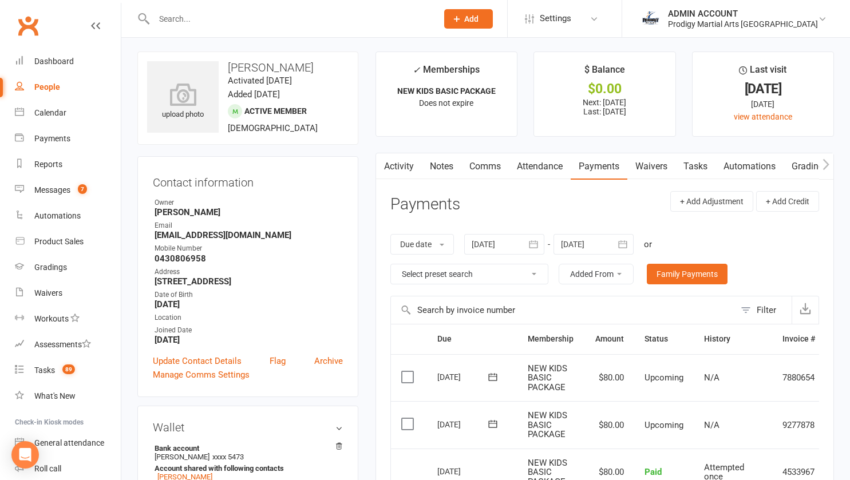
scroll to position [6, 0]
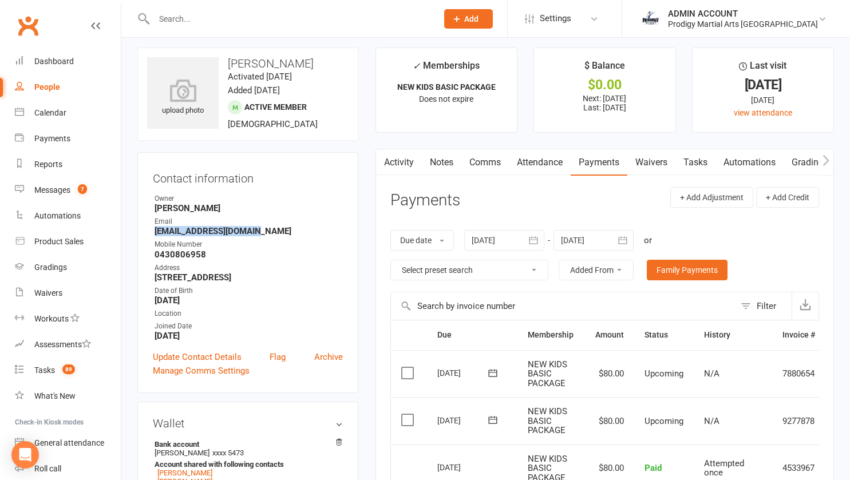
drag, startPoint x: 152, startPoint y: 232, endPoint x: 254, endPoint y: 235, distance: 102.5
click at [254, 235] on div "Contact information Owner [PERSON_NAME] Email [EMAIL_ADDRESS][DOMAIN_NAME] Mobi…" at bounding box center [247, 272] width 221 height 241
copy strong "[EMAIL_ADDRESS][DOMAIN_NAME]"
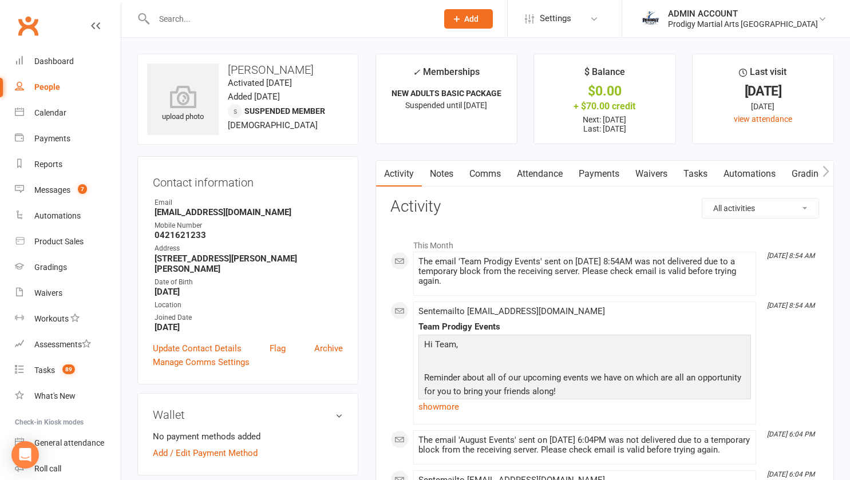
click at [440, 168] on link "Notes" at bounding box center [442, 174] width 40 height 26
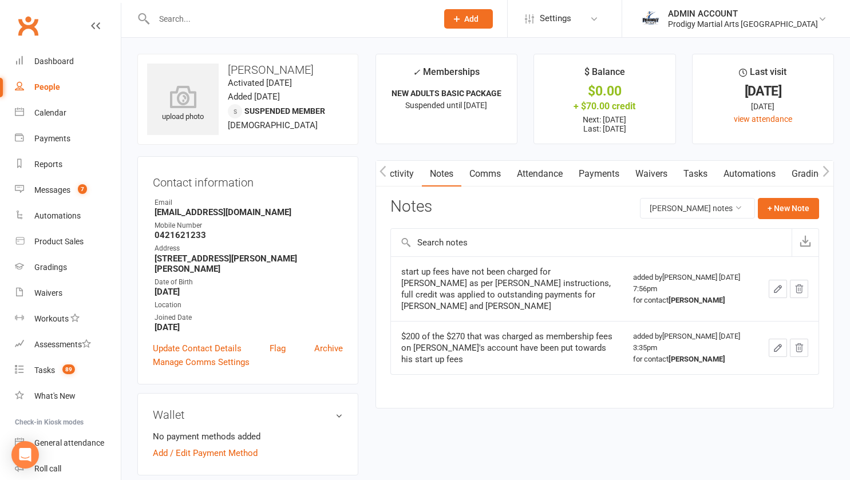
scroll to position [0, 136]
click at [796, 171] on link "Credit balance" at bounding box center [797, 174] width 74 height 26
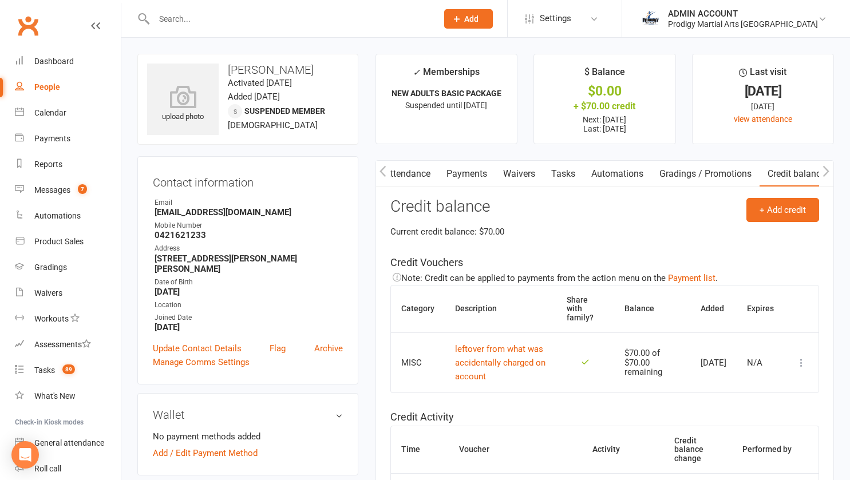
click at [446, 175] on link "Payments" at bounding box center [467, 174] width 57 height 26
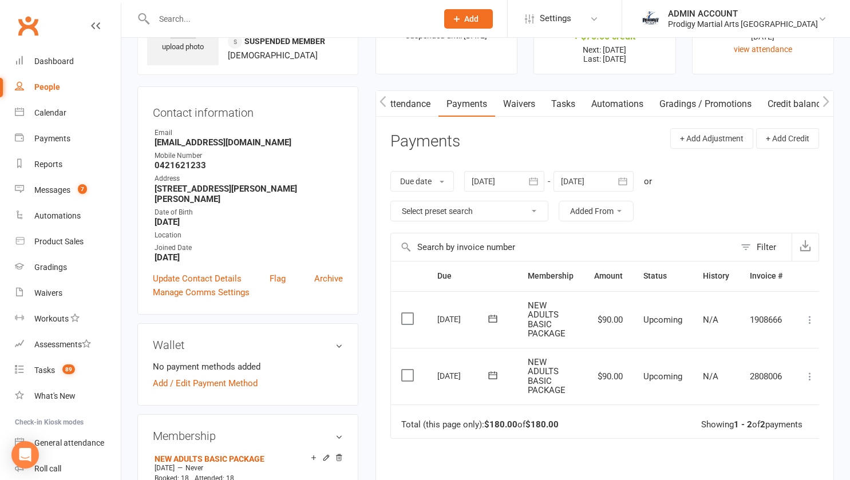
scroll to position [69, 0]
click at [529, 187] on button "button" at bounding box center [534, 182] width 21 height 21
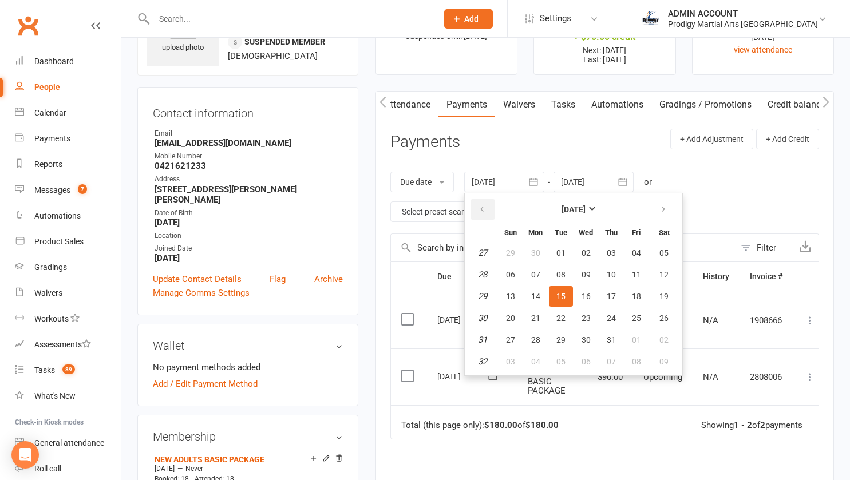
click at [489, 210] on button "button" at bounding box center [483, 209] width 25 height 21
click at [510, 263] on button "30" at bounding box center [511, 253] width 24 height 21
type input "30 Mar 2025"
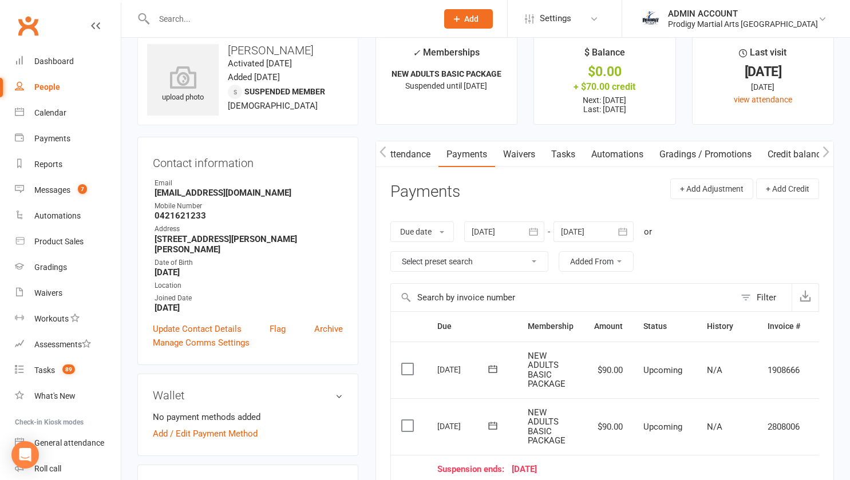
scroll to position [0, 0]
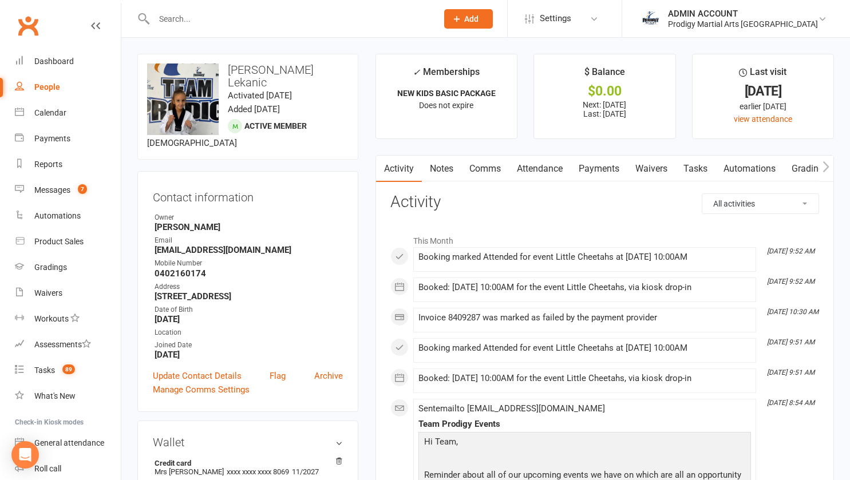
click at [597, 166] on link "Payments" at bounding box center [599, 169] width 57 height 26
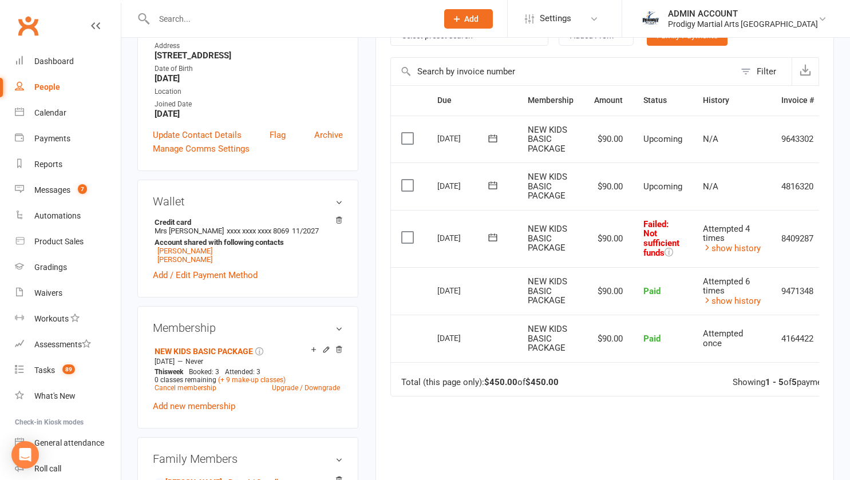
scroll to position [242, 0]
click at [326, 345] on icon at bounding box center [326, 349] width 8 height 8
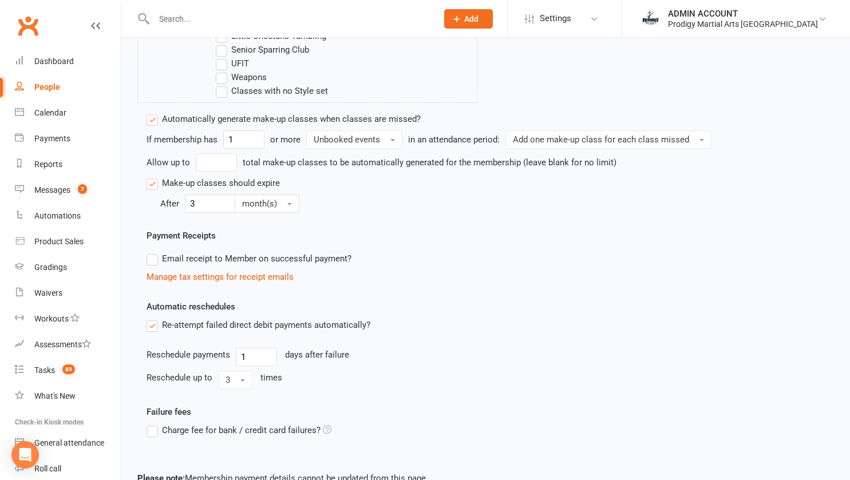
scroll to position [688, 0]
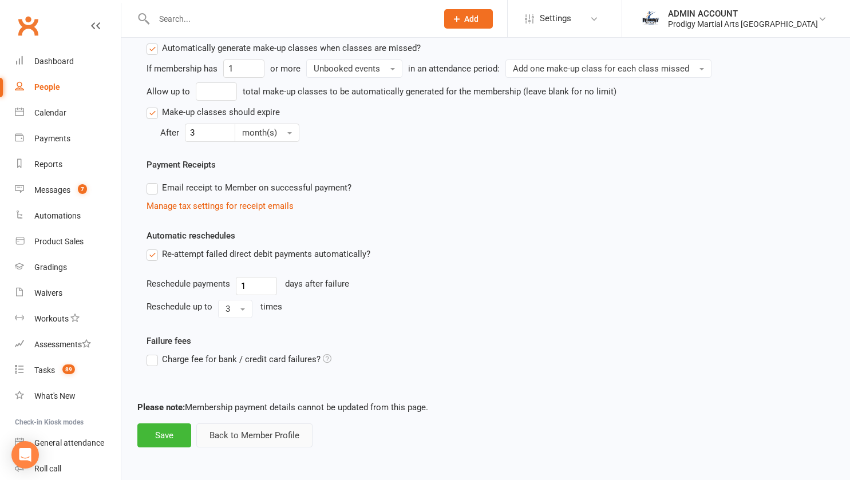
click at [266, 439] on button "Back to Member Profile" at bounding box center [254, 436] width 116 height 24
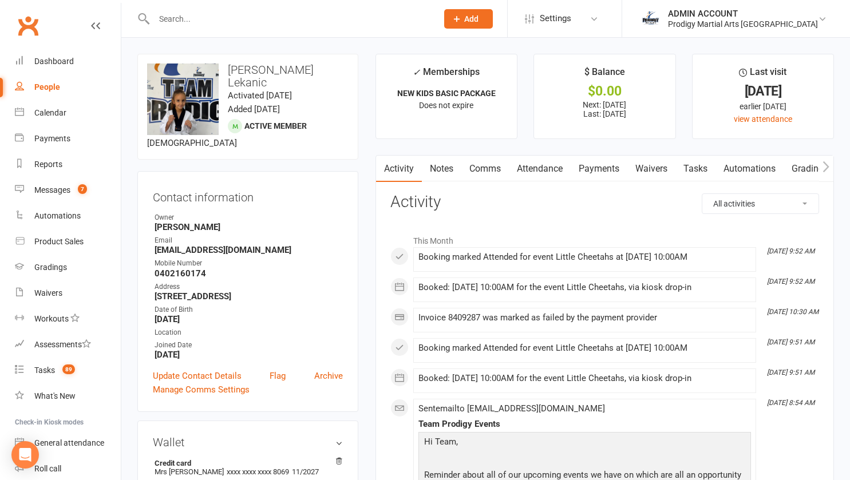
click at [591, 168] on link "Payments" at bounding box center [599, 169] width 57 height 26
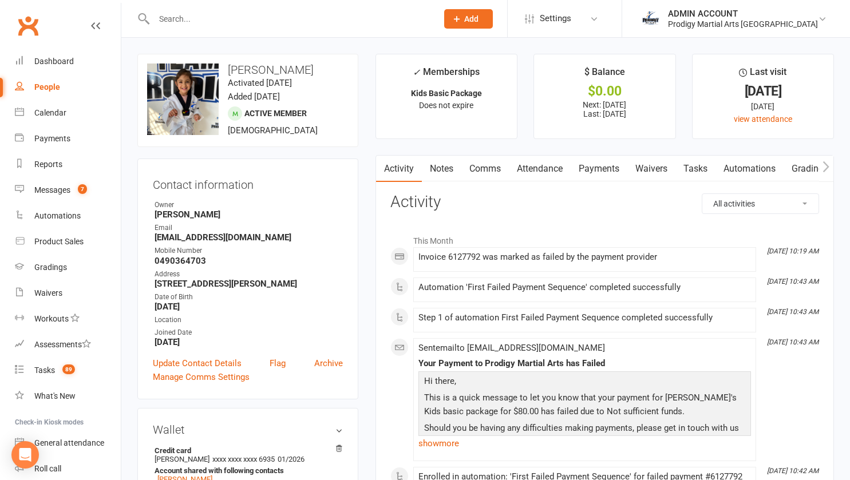
click at [597, 165] on link "Payments" at bounding box center [599, 169] width 57 height 26
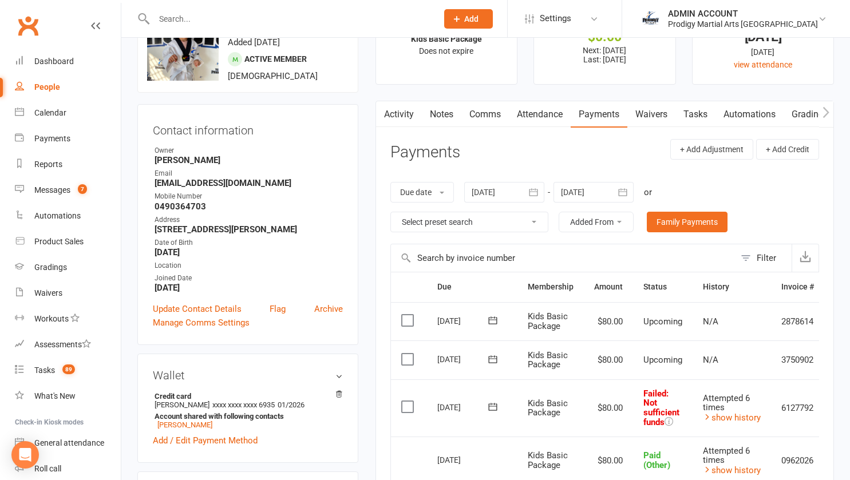
scroll to position [54, 0]
drag, startPoint x: 152, startPoint y: 184, endPoint x: 262, endPoint y: 188, distance: 110.0
click at [262, 188] on div "Contact information Owner Sophie Russell Email maansukhwant@gmail.com Mobile Nu…" at bounding box center [247, 225] width 221 height 241
copy strong "maansukhwant@gmail.com"
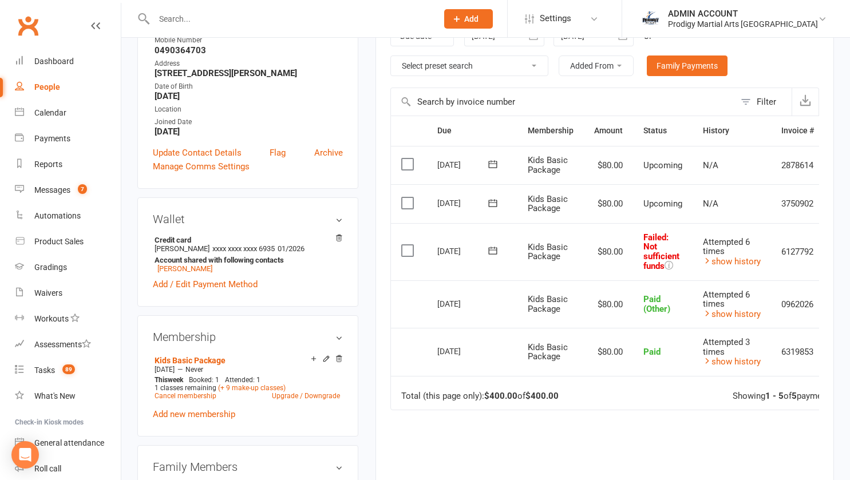
scroll to position [212, 0]
click at [324, 362] on icon at bounding box center [326, 358] width 8 height 8
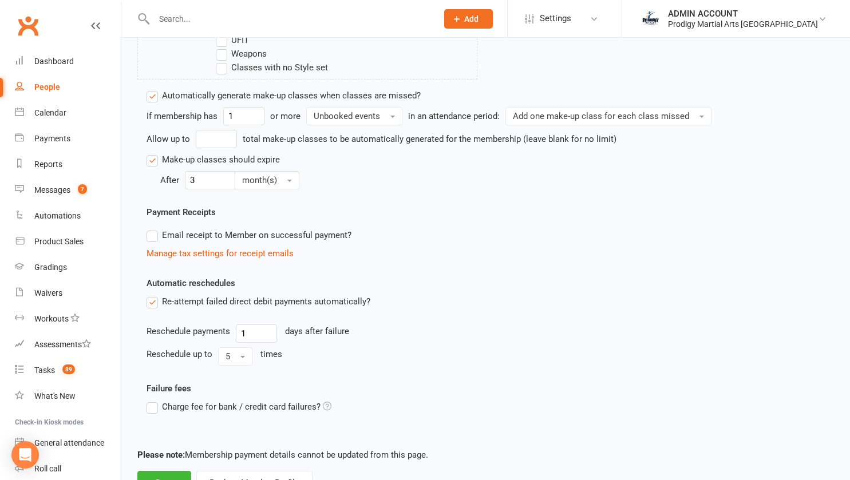
scroll to position [641, 0]
click at [235, 356] on button "5" at bounding box center [235, 355] width 34 height 18
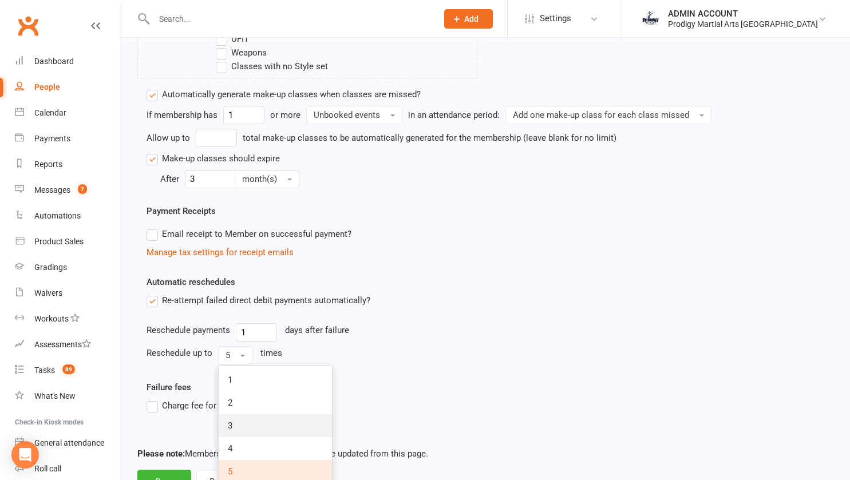
click at [238, 427] on link "3" at bounding box center [275, 426] width 113 height 23
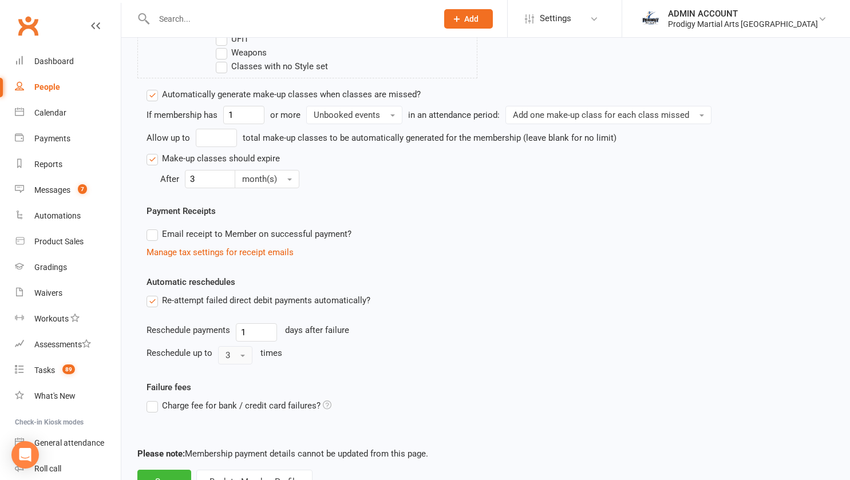
scroll to position [688, 0]
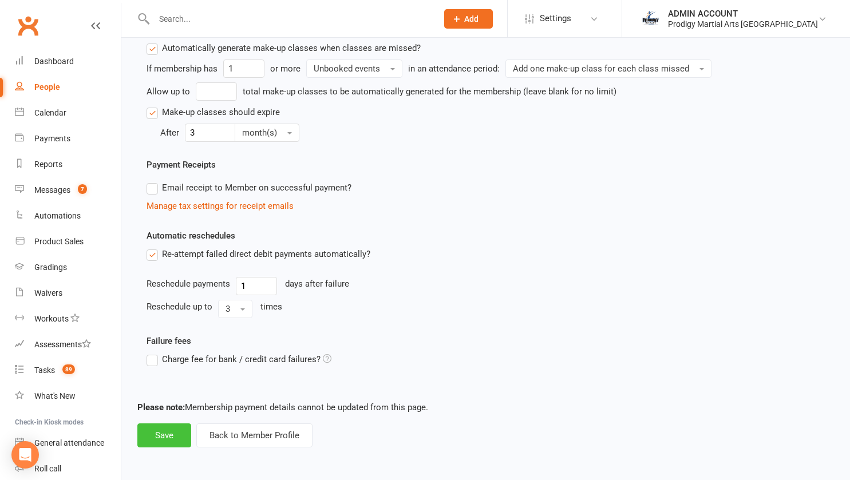
click at [163, 438] on button "Save" at bounding box center [164, 436] width 54 height 24
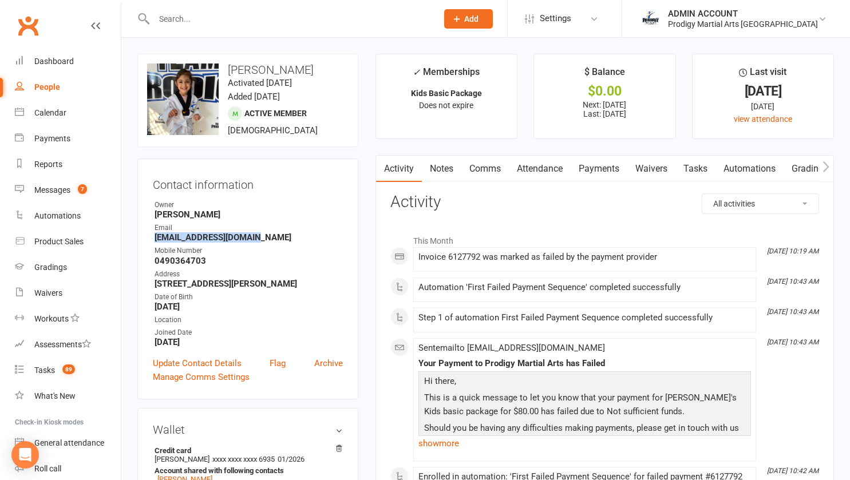
drag, startPoint x: 152, startPoint y: 239, endPoint x: 263, endPoint y: 240, distance: 110.5
click at [263, 240] on div "Contact information Owner Sophie Russell Email maansukhwant@gmail.com Mobile Nu…" at bounding box center [247, 279] width 221 height 241
copy strong "maansukhwant@gmail.com"
click at [585, 176] on link "Payments" at bounding box center [599, 169] width 57 height 26
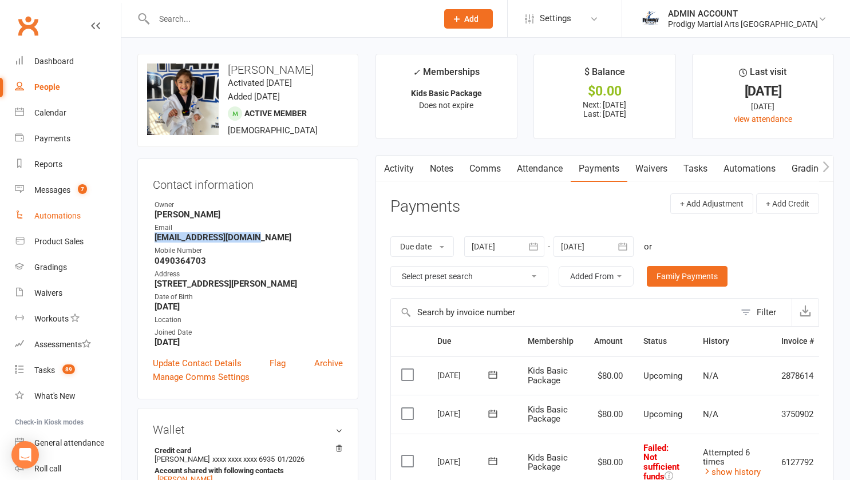
click at [55, 227] on link "Automations" at bounding box center [68, 216] width 106 height 26
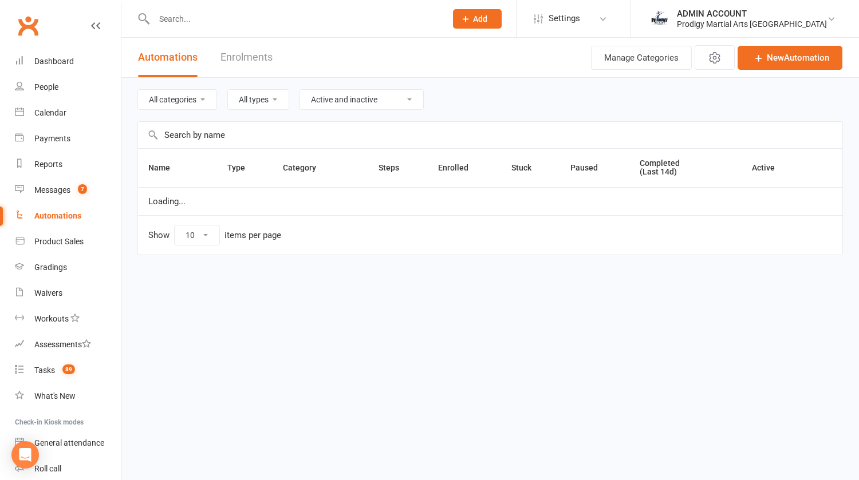
click at [54, 227] on link "Automations" at bounding box center [68, 216] width 106 height 26
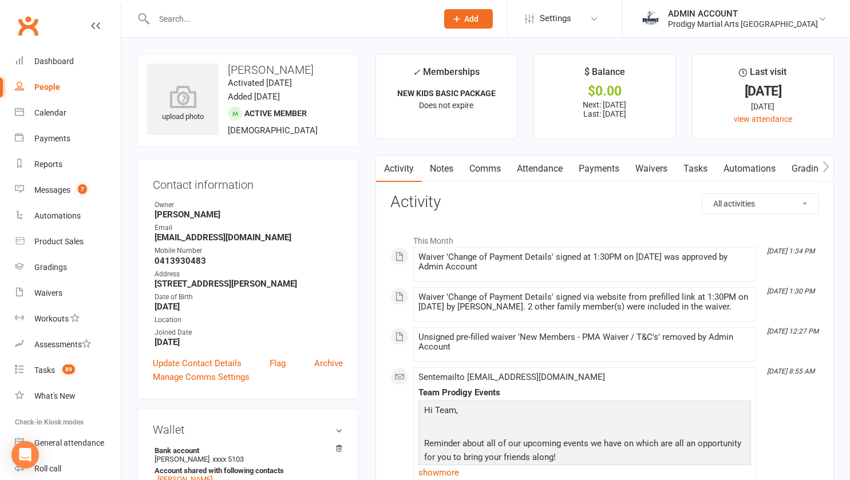
click at [597, 168] on link "Payments" at bounding box center [599, 169] width 57 height 26
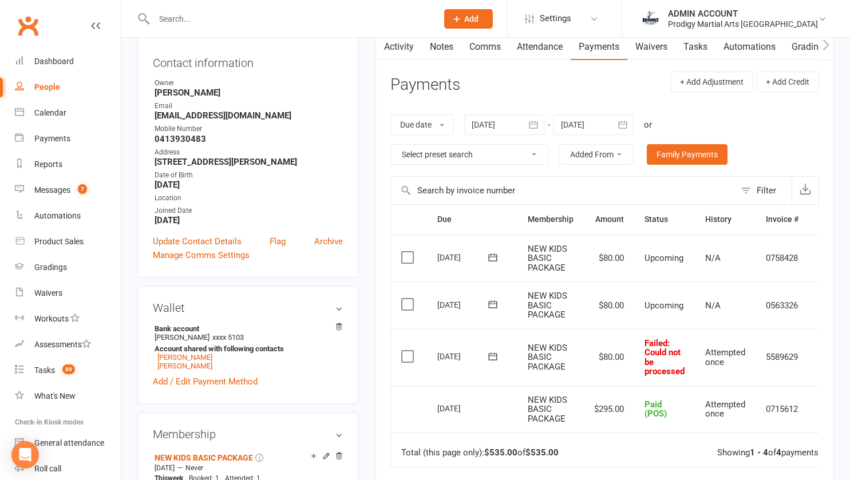
scroll to position [123, 0]
click at [407, 356] on label at bounding box center [408, 355] width 15 height 11
click at [407, 350] on input "checkbox" at bounding box center [404, 350] width 7 height 0
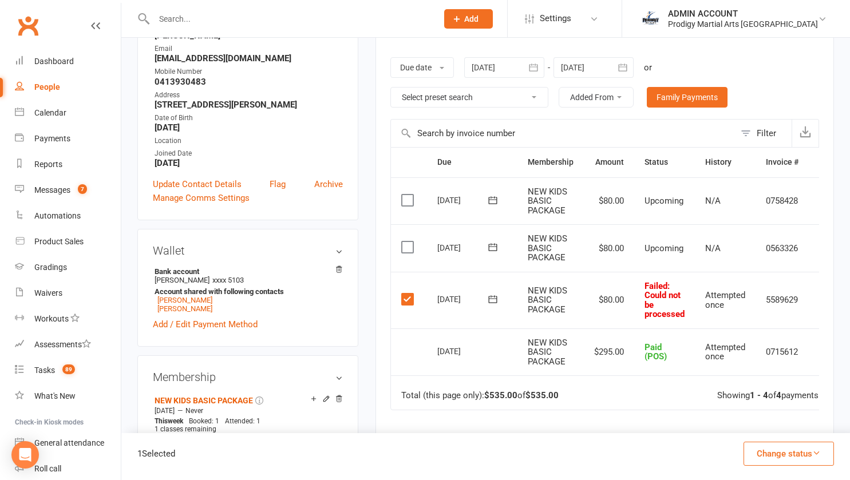
scroll to position [180, 0]
click at [767, 460] on button "Change status" at bounding box center [789, 454] width 90 height 24
click at [766, 397] on link "Paid (Other)" at bounding box center [776, 400] width 113 height 23
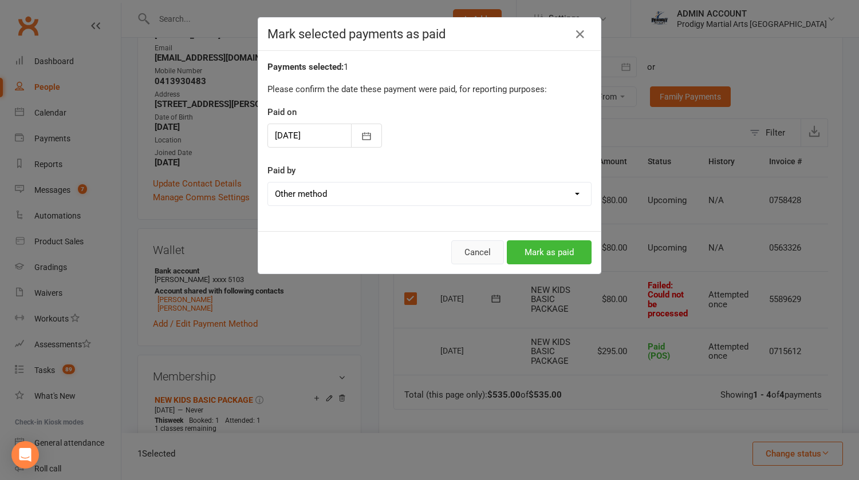
click at [480, 249] on button "Cancel" at bounding box center [477, 253] width 53 height 24
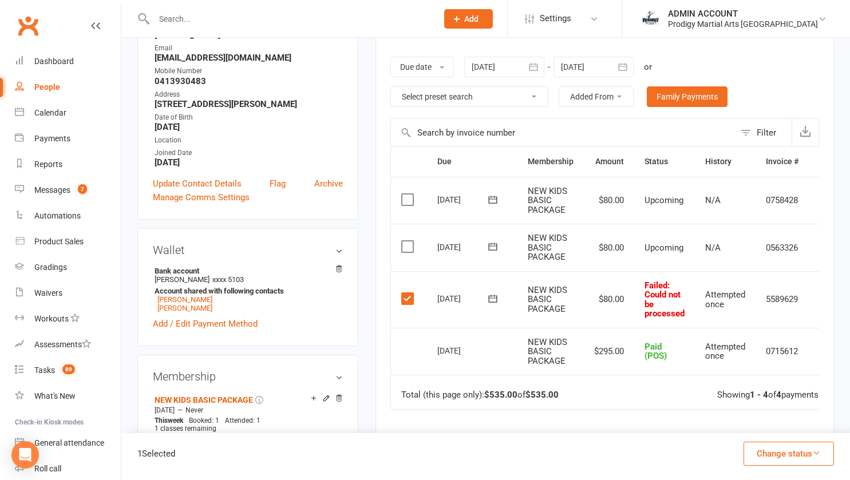
click at [405, 294] on label at bounding box center [408, 298] width 15 height 11
click at [405, 293] on input "checkbox" at bounding box center [404, 293] width 7 height 0
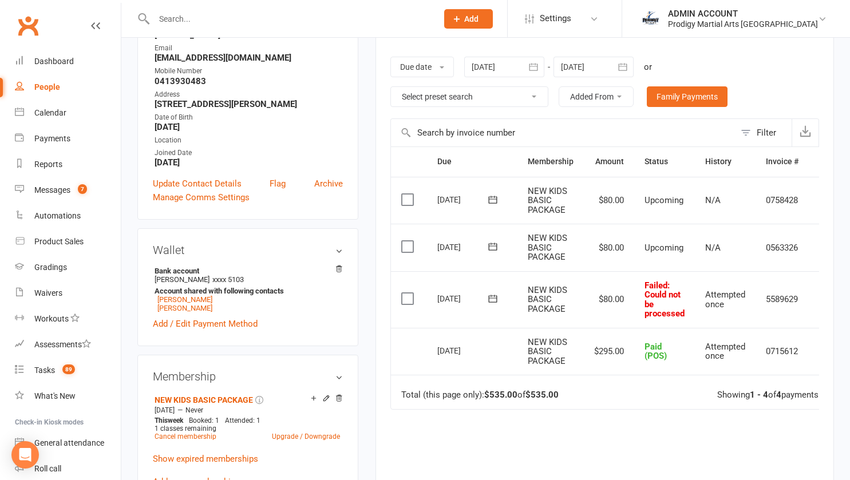
click at [387, 327] on div "Activity Notes Comms Attendance Payments Waivers Tasks Automations Gradings / P…" at bounding box center [605, 275] width 459 height 600
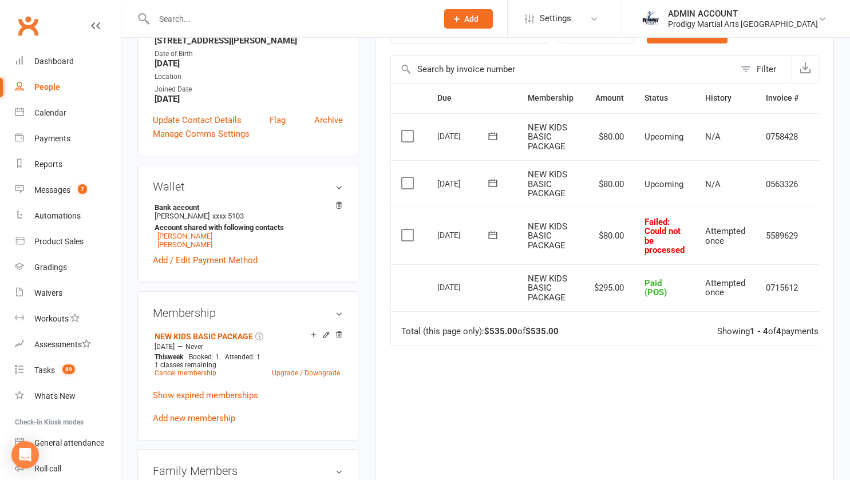
scroll to position [245, 0]
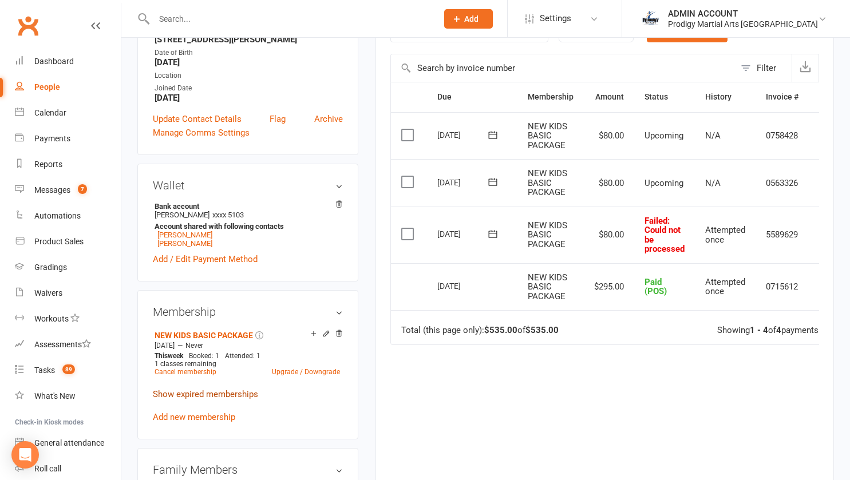
click at [220, 400] on link "Show expired memberships" at bounding box center [205, 394] width 105 height 10
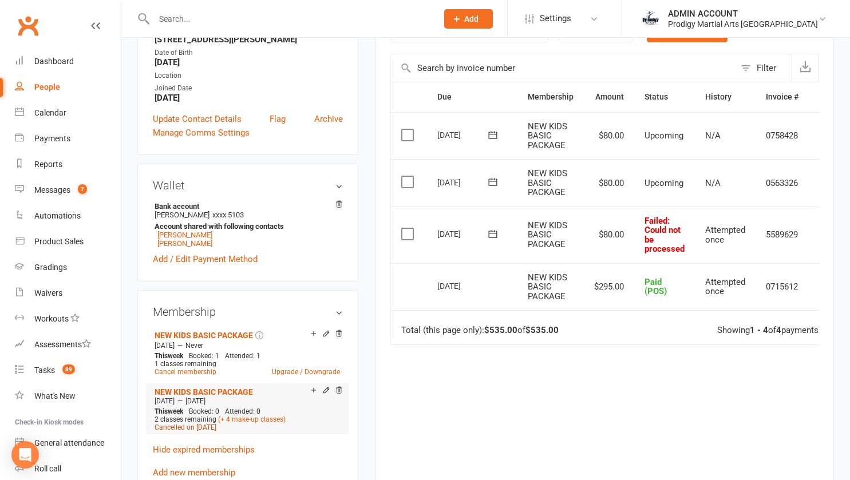
click at [182, 432] on span "Cancelled on [DATE]" at bounding box center [186, 428] width 62 height 8
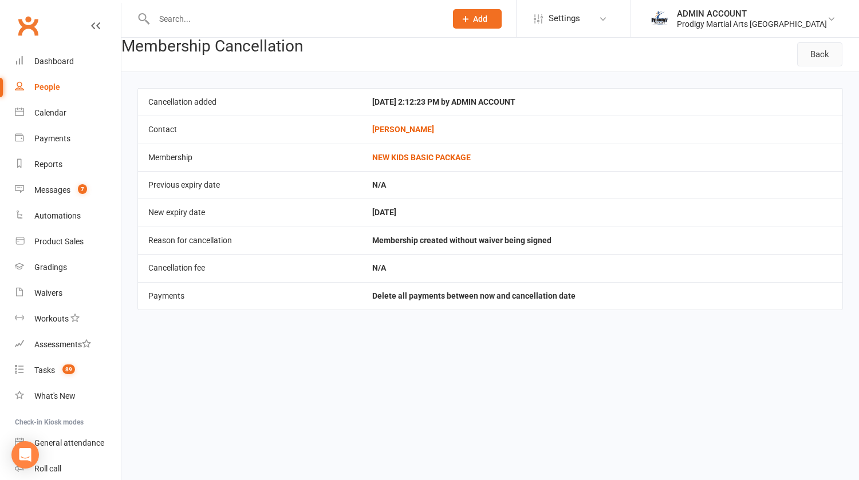
click at [817, 53] on link "Back" at bounding box center [819, 54] width 45 height 24
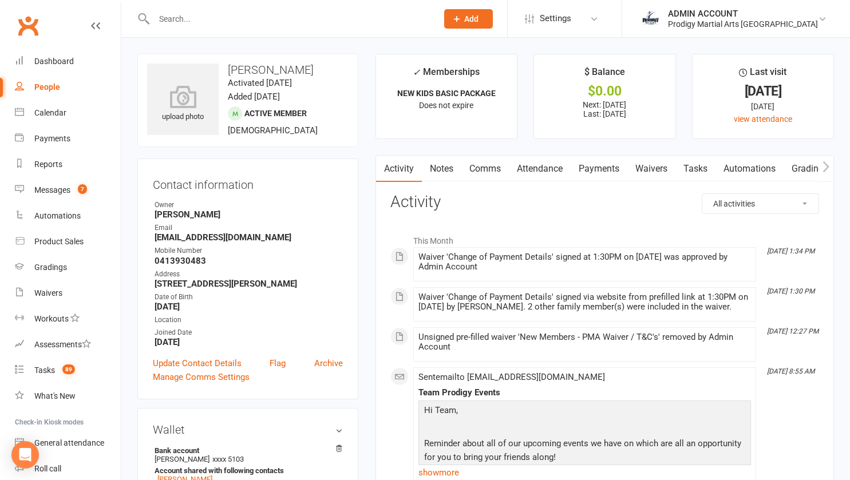
click at [594, 172] on link "Payments" at bounding box center [599, 169] width 57 height 26
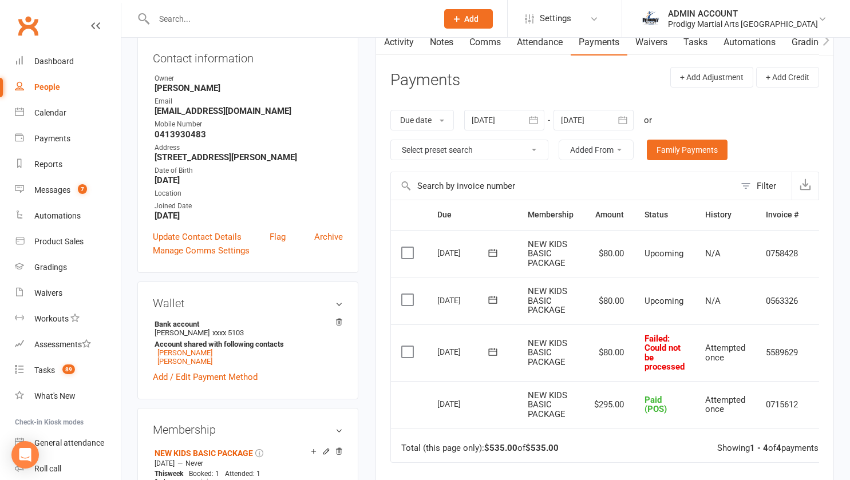
scroll to position [127, 0]
click at [409, 348] on label at bounding box center [408, 351] width 15 height 11
click at [409, 346] on input "checkbox" at bounding box center [404, 346] width 7 height 0
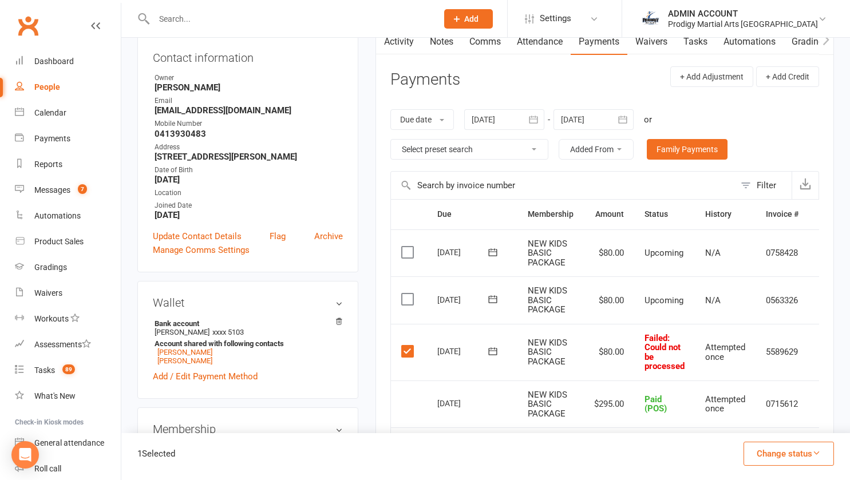
click at [783, 458] on button "Change status" at bounding box center [789, 454] width 90 height 24
click at [752, 423] on link "Skipped" at bounding box center [776, 423] width 113 height 23
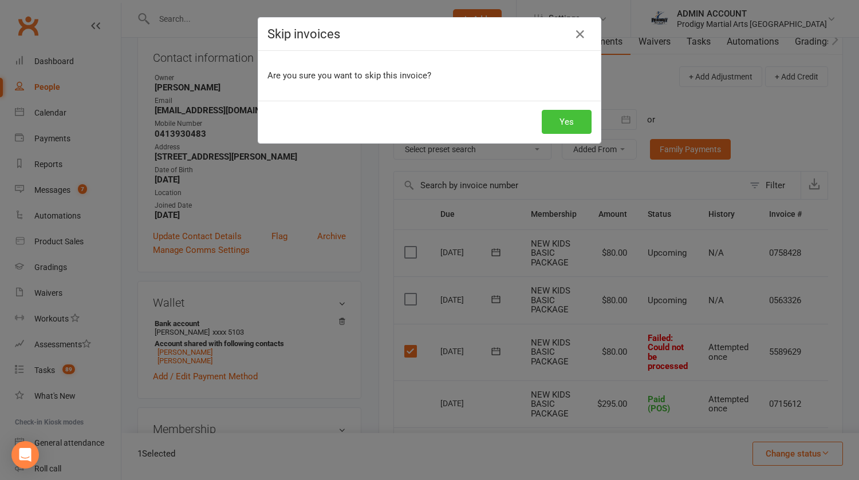
click at [556, 120] on button "Yes" at bounding box center [567, 122] width 50 height 24
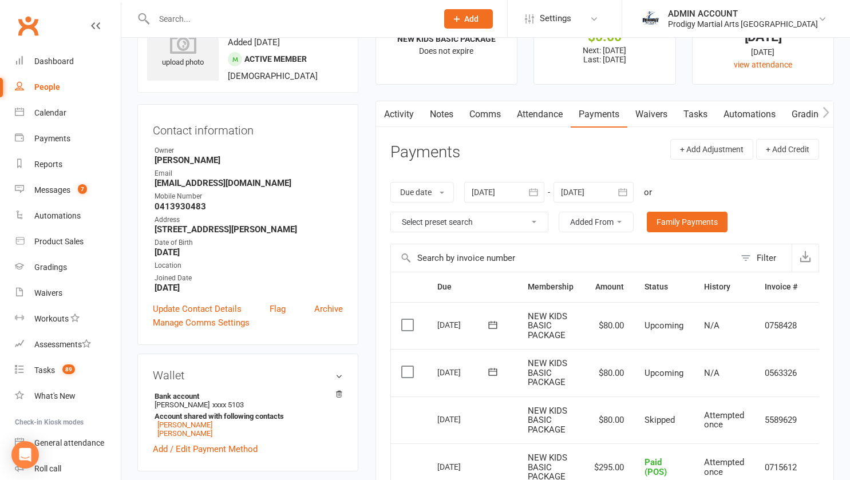
scroll to position [0, 0]
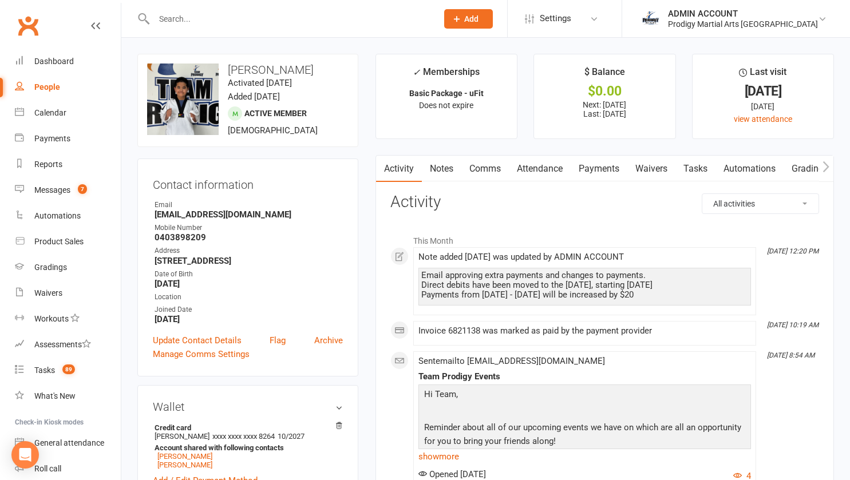
click at [590, 164] on link "Payments" at bounding box center [599, 169] width 57 height 26
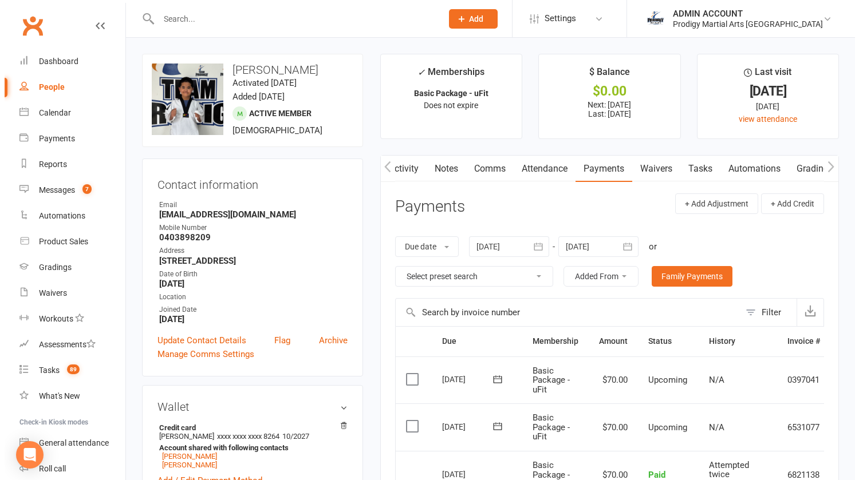
scroll to position [0, 136]
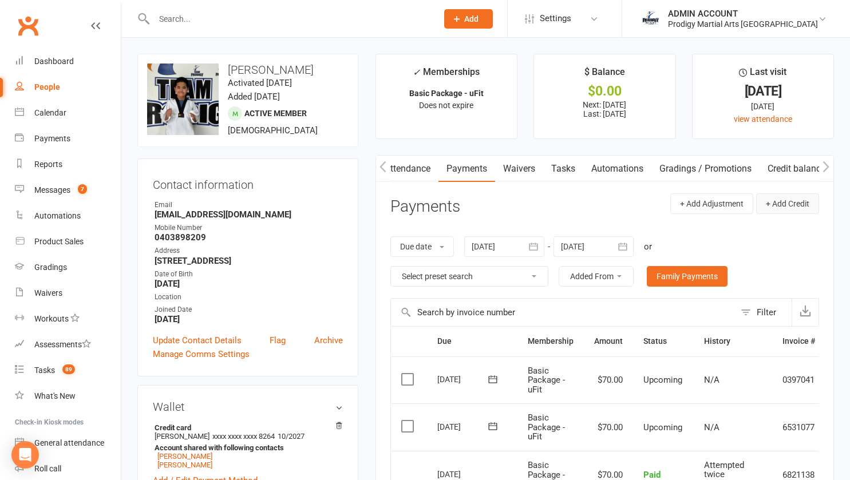
click at [795, 208] on button "+ Add Credit" at bounding box center [788, 204] width 63 height 21
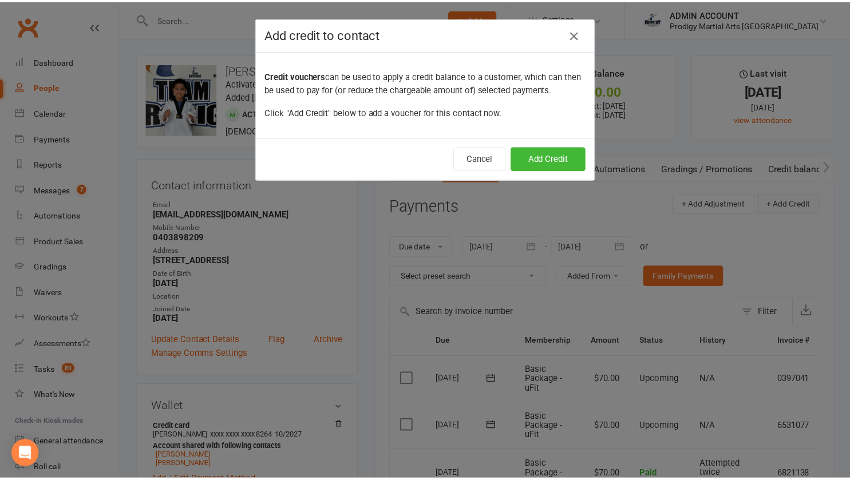
scroll to position [0, 130]
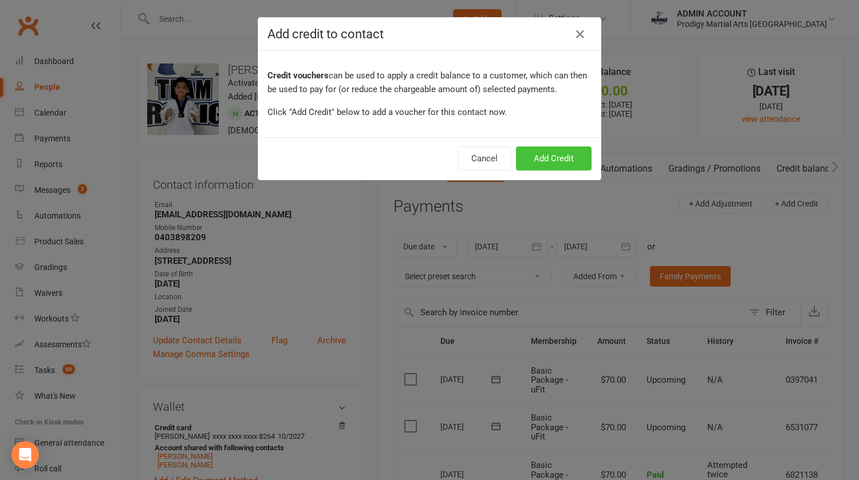
click at [562, 158] on button "Add Credit" at bounding box center [554, 159] width 76 height 24
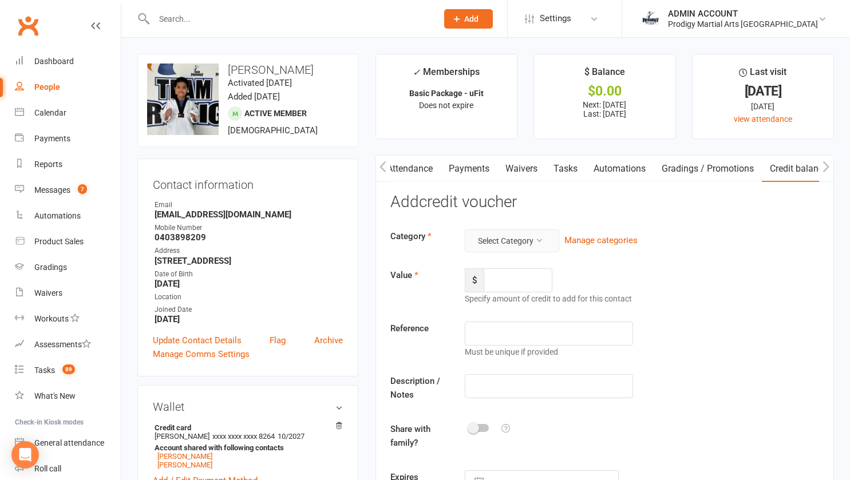
click at [530, 241] on button "Select Category" at bounding box center [512, 241] width 94 height 23
click at [459, 294] on link "MISC" at bounding box center [494, 290] width 113 height 23
click at [504, 273] on input "number" at bounding box center [518, 281] width 69 height 24
type input "20"
click at [497, 326] on input "text" at bounding box center [549, 334] width 169 height 24
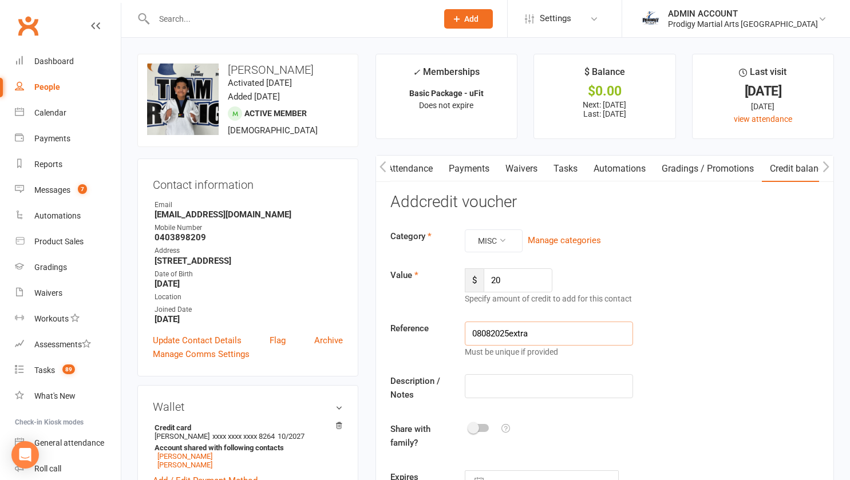
type input "08082025extra"
click at [513, 380] on input "text" at bounding box center [549, 387] width 169 height 24
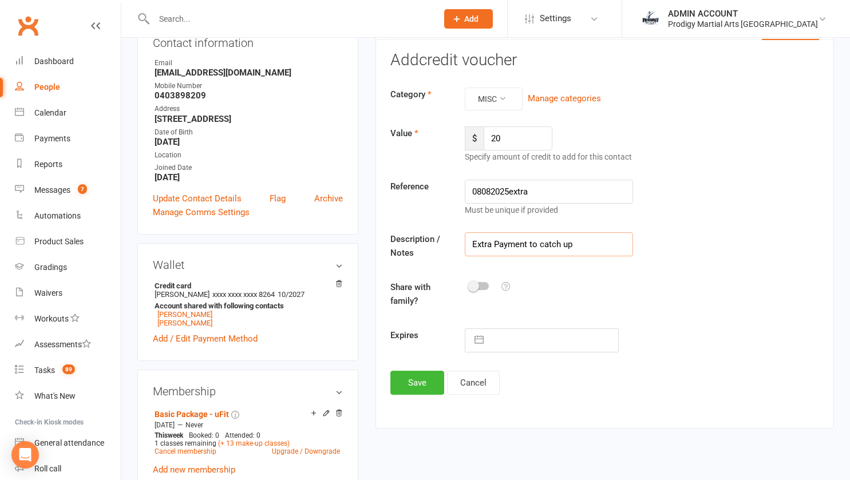
scroll to position [144, 0]
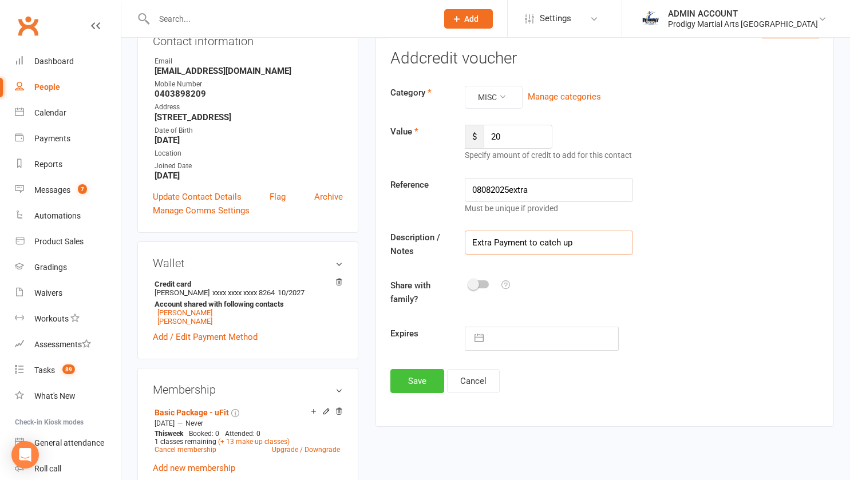
type input "Extra Payment to catch up"
click at [418, 383] on button "Save" at bounding box center [418, 381] width 54 height 24
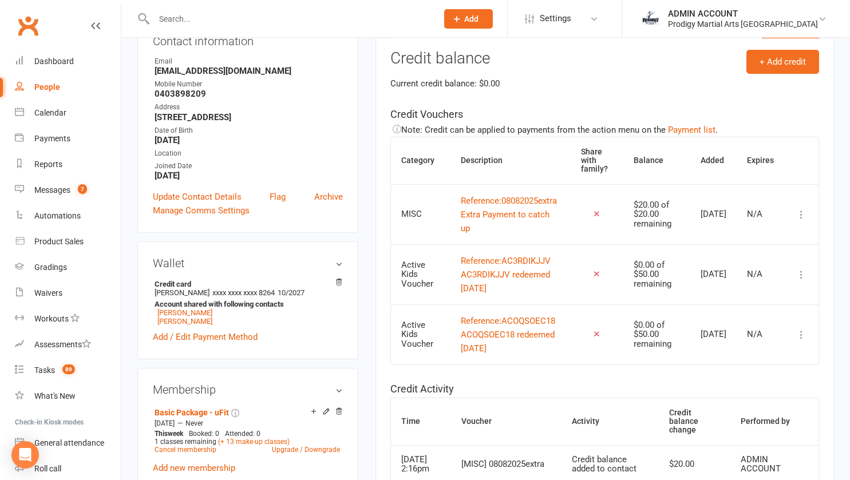
click at [802, 220] on icon at bounding box center [801, 214] width 11 height 11
click at [727, 265] on link "Apply credit" at bounding box center [742, 266] width 113 height 23
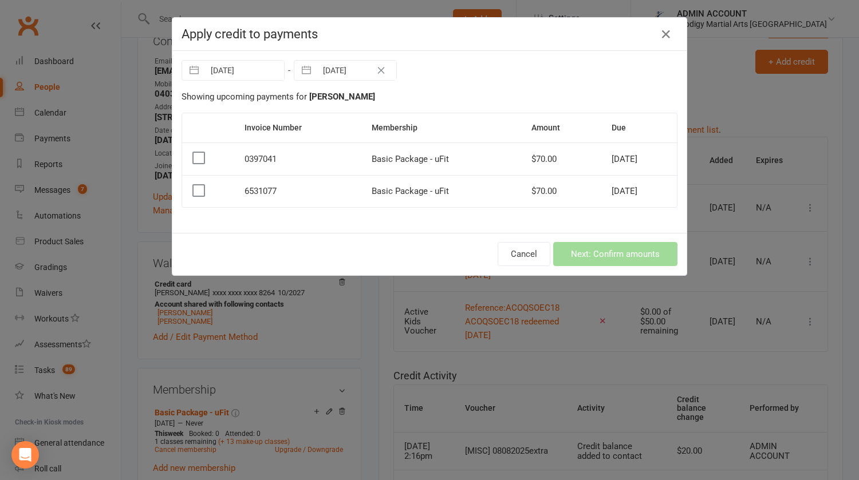
select select "6"
select select "2025"
select select "7"
select select "2025"
select select "8"
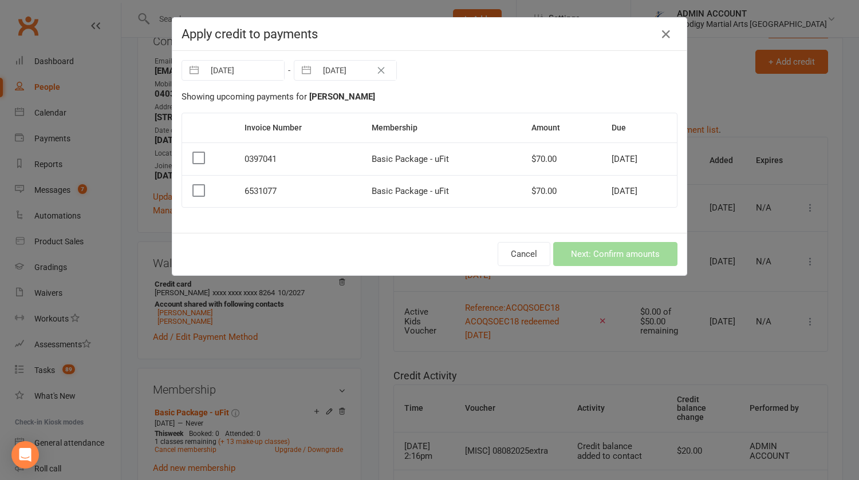
select select "2025"
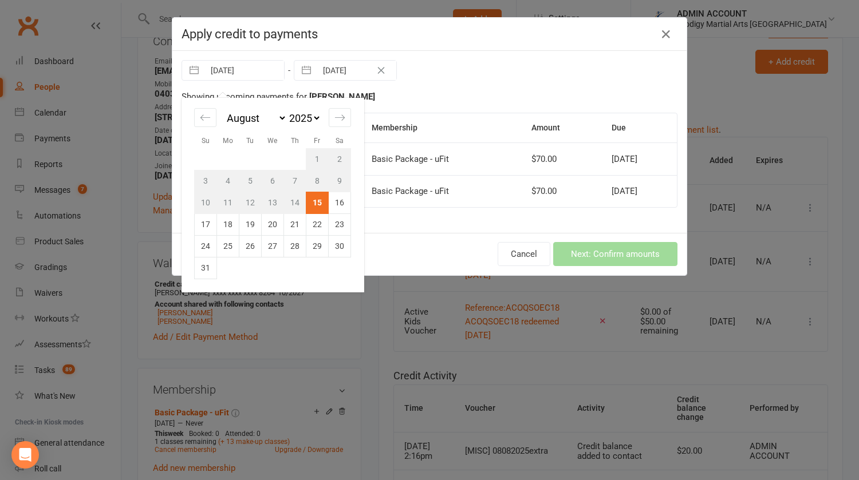
click at [255, 72] on input "[DATE]" at bounding box center [244, 70] width 80 height 19
click at [200, 117] on icon "Move backward to switch to the previous month." at bounding box center [205, 117] width 11 height 11
select select "5"
select select "2025"
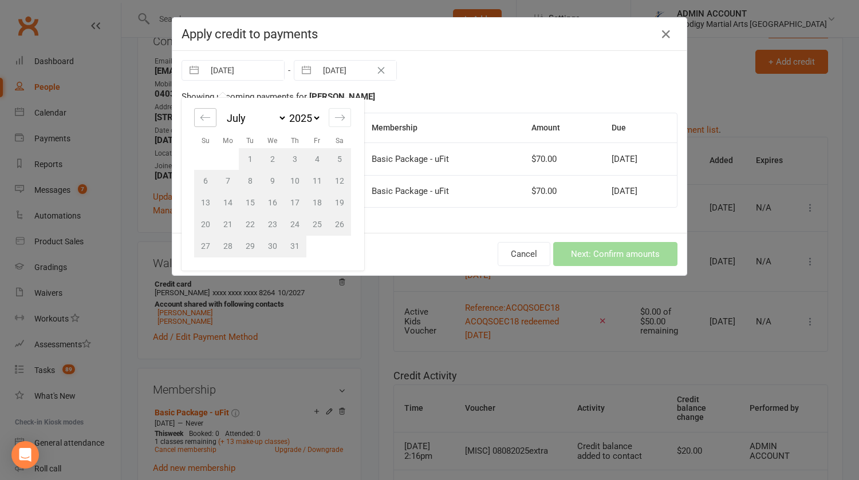
click at [200, 117] on icon "Move backward to switch to the previous month." at bounding box center [205, 117] width 11 height 11
select select "4"
select select "2025"
click at [200, 117] on icon "Move backward to switch to the previous month." at bounding box center [205, 117] width 11 height 11
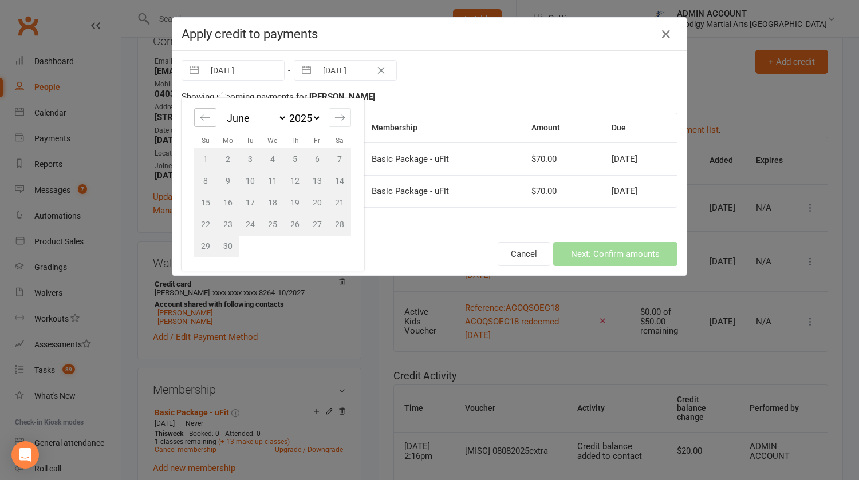
select select "2"
select select "2025"
select select "3"
select select "2025"
click at [200, 117] on icon "Move backward to switch to the previous month." at bounding box center [205, 117] width 11 height 11
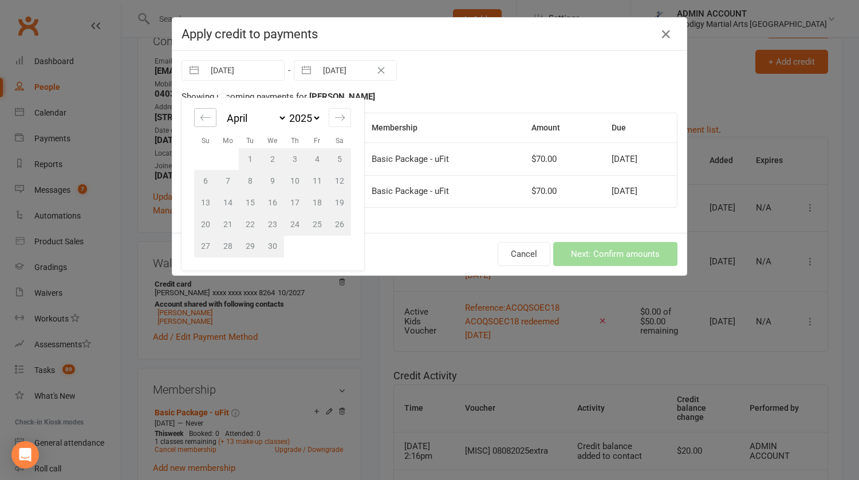
click at [200, 117] on icon "Move backward to switch to the previous month." at bounding box center [205, 117] width 11 height 11
select select "2025"
select select "1"
select select "2025"
click at [200, 117] on icon "Move backward to switch to the previous month." at bounding box center [205, 117] width 11 height 11
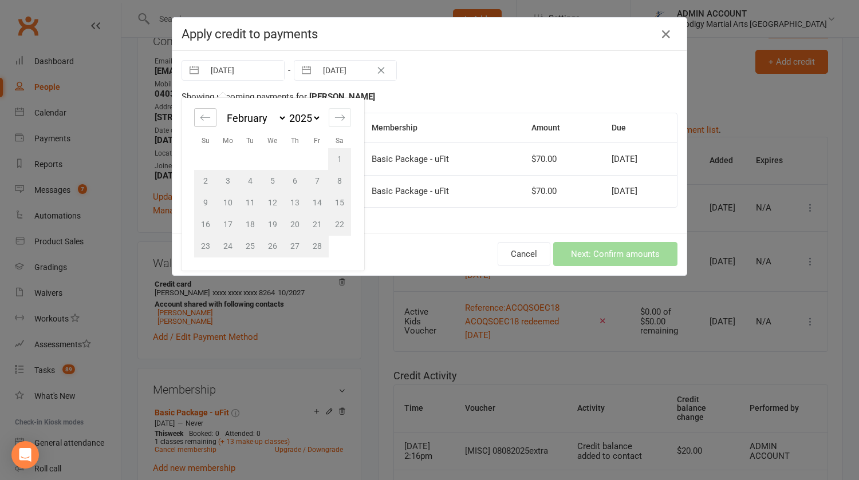
click at [200, 117] on icon "Move backward to switch to the previous month." at bounding box center [205, 117] width 11 height 11
select select "10"
select select "2024"
select select "11"
select select "2024"
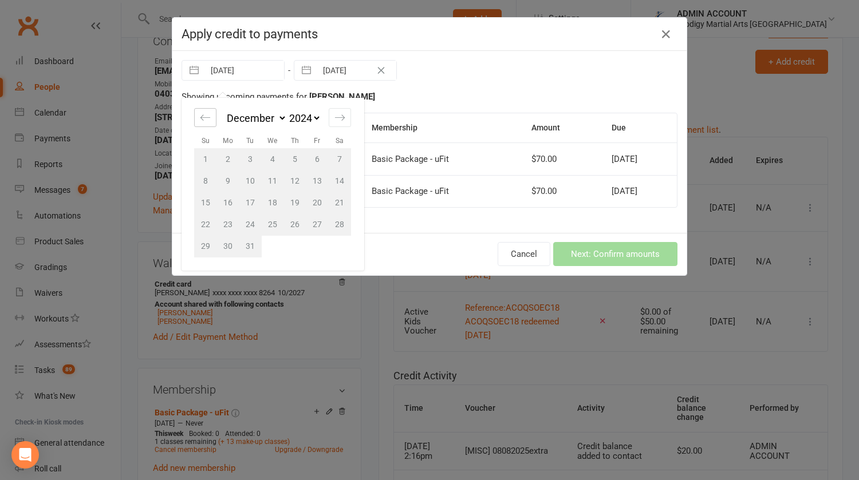
click at [200, 117] on icon "Move backward to switch to the previous month." at bounding box center [205, 117] width 11 height 11
select select "9"
select select "2024"
click at [200, 117] on icon "Move backward to switch to the previous month." at bounding box center [205, 117] width 11 height 11
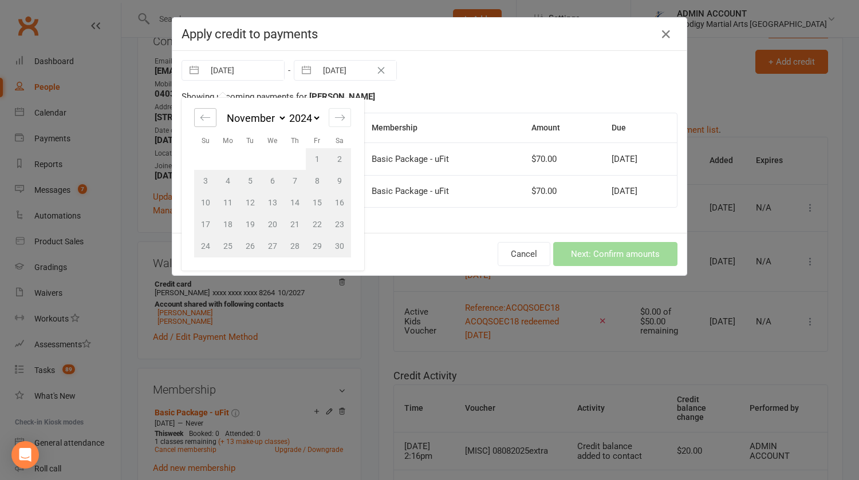
select select "7"
select select "2024"
select select "8"
select select "2024"
click at [200, 117] on icon "Move backward to switch to the previous month." at bounding box center [205, 117] width 11 height 11
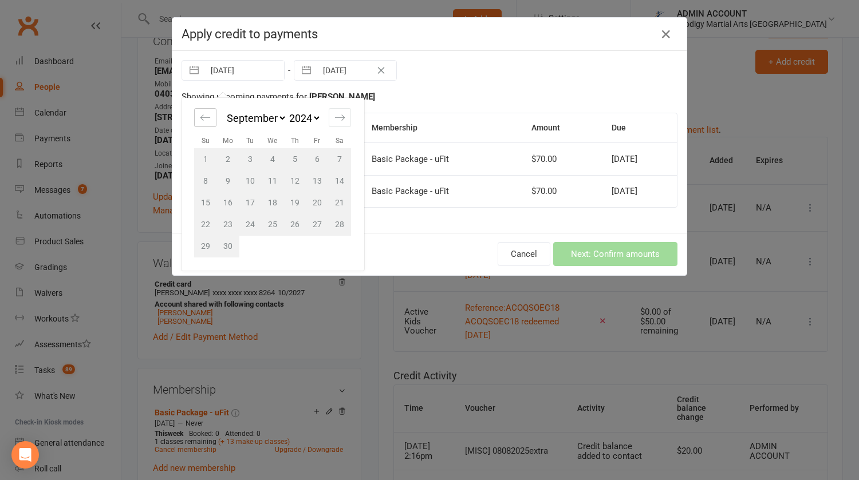
select select "6"
select select "2024"
click at [207, 181] on td "4" at bounding box center [206, 181] width 22 height 22
click at [204, 181] on td "4" at bounding box center [206, 181] width 22 height 22
click at [203, 180] on td "4" at bounding box center [206, 181] width 22 height 22
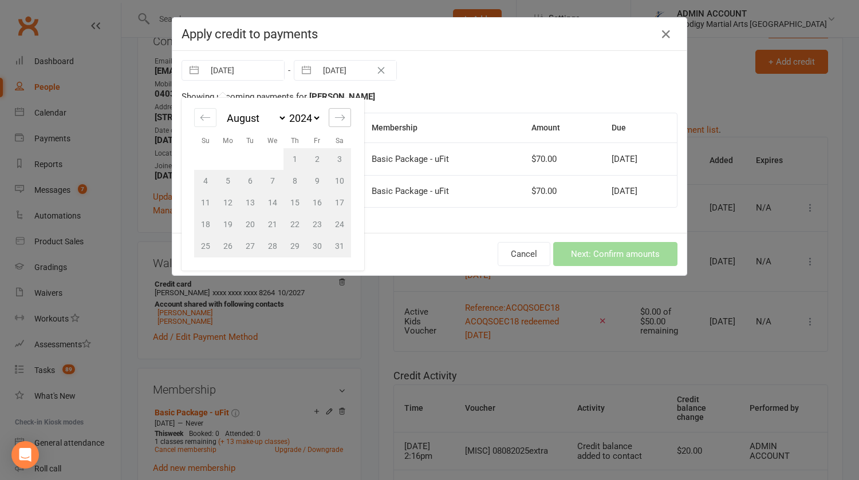
click at [335, 120] on icon "Move forward to switch to the next month." at bounding box center [339, 117] width 11 height 11
select select "9"
select select "2024"
click at [335, 120] on icon "Move forward to switch to the next month." at bounding box center [339, 117] width 11 height 11
select select "10"
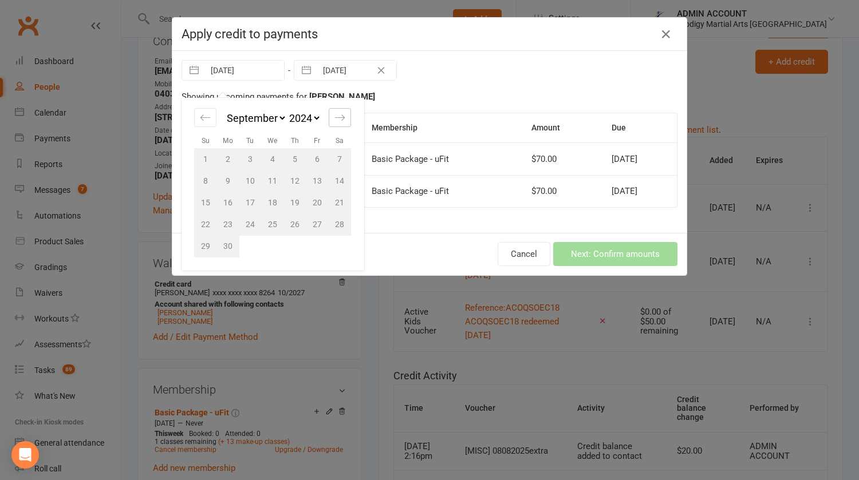
select select "2024"
click at [335, 120] on icon "Move forward to switch to the next month." at bounding box center [339, 117] width 11 height 11
select select "11"
select select "2024"
click at [335, 120] on icon "Move forward to switch to the next month." at bounding box center [339, 117] width 11 height 11
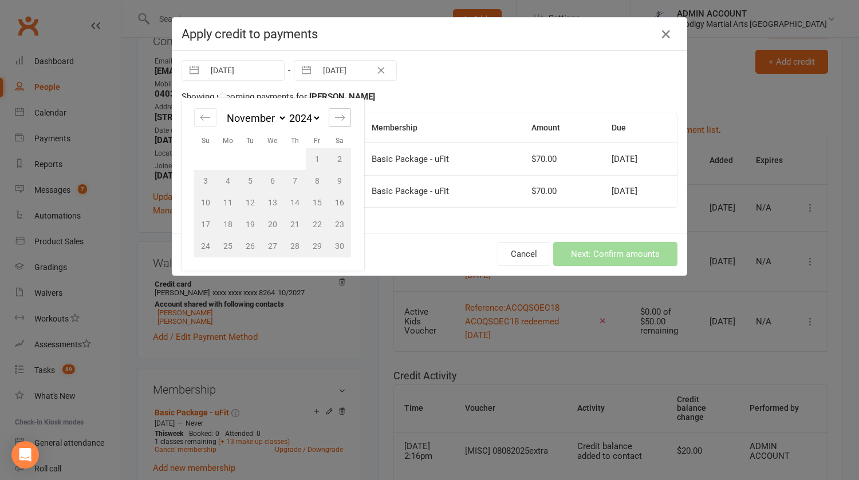
select select "2025"
click at [340, 116] on icon "Move forward to switch to the next month." at bounding box center [339, 117] width 11 height 11
select select "1"
select select "2025"
click at [269, 156] on td "1" at bounding box center [273, 159] width 22 height 22
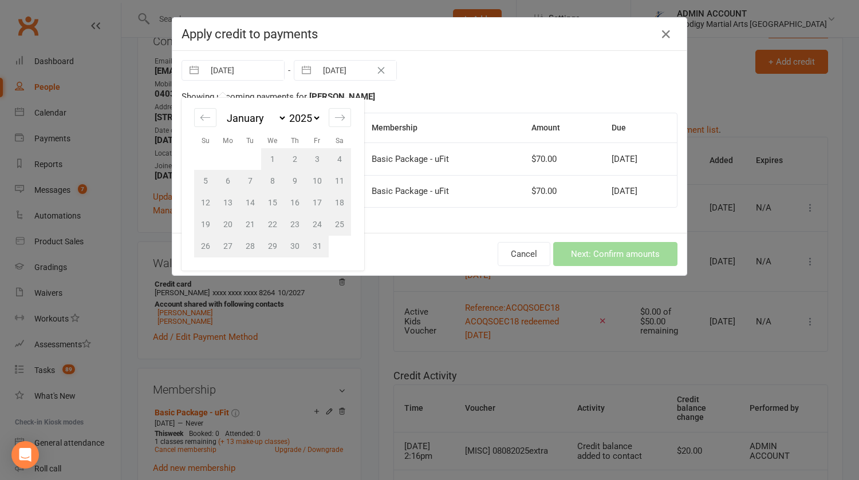
click at [269, 156] on td "1" at bounding box center [273, 159] width 22 height 22
click at [414, 101] on div "Showing upcoming payments for [PERSON_NAME]" at bounding box center [430, 97] width 496 height 14
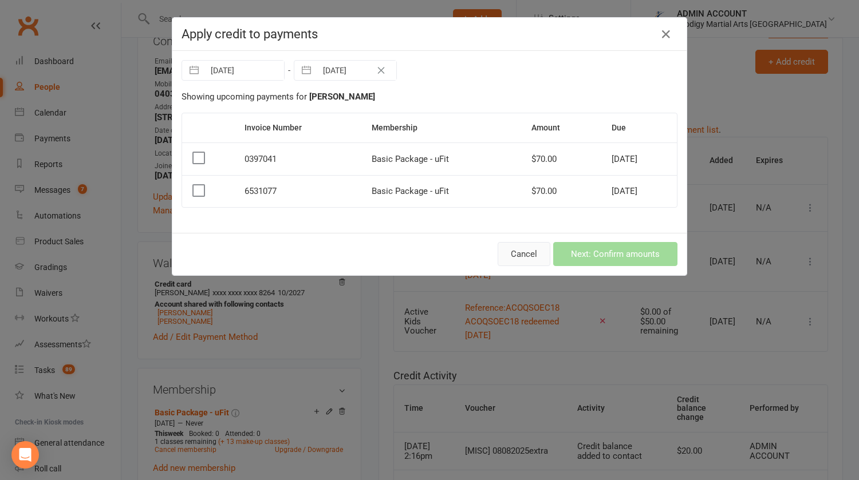
click at [510, 251] on button "Cancel" at bounding box center [524, 254] width 53 height 24
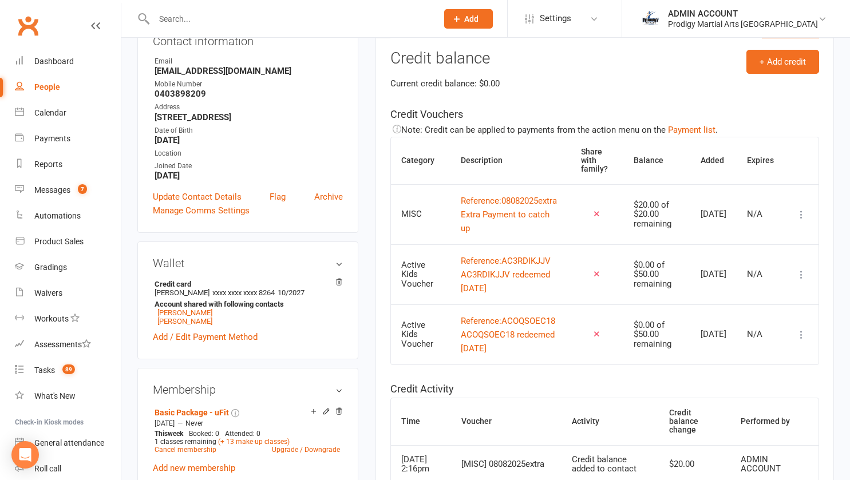
scroll to position [0, 0]
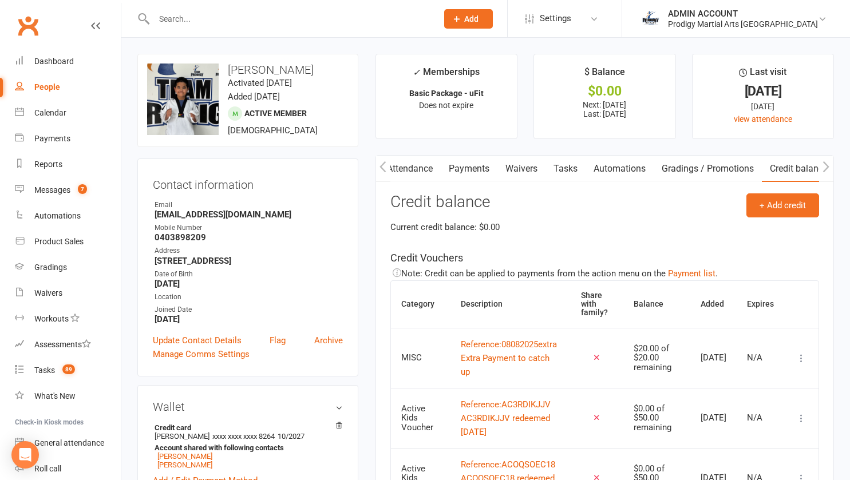
click at [475, 170] on link "Payments" at bounding box center [469, 169] width 57 height 26
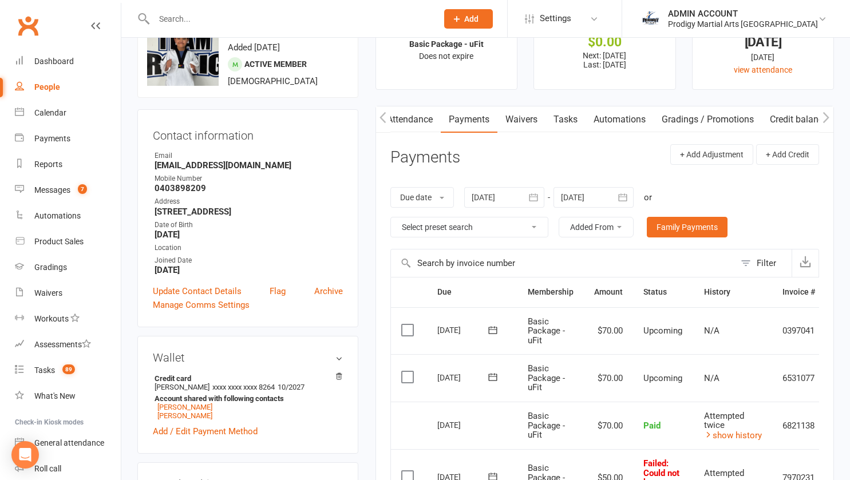
scroll to position [47, 0]
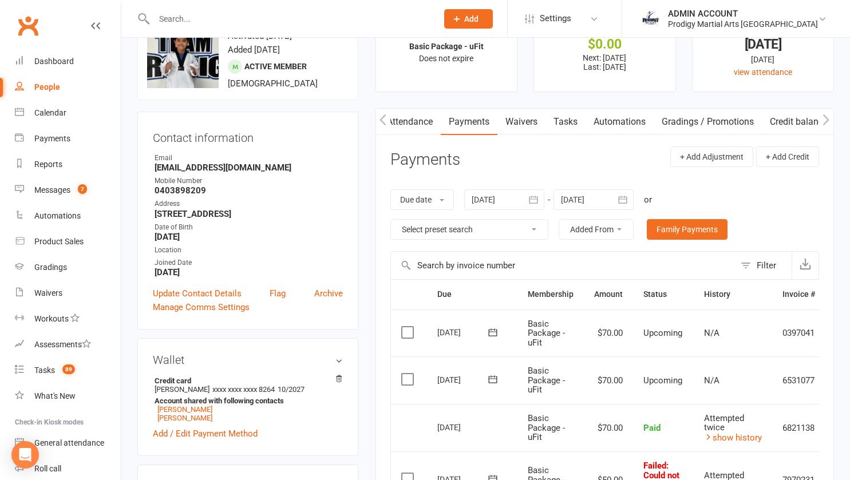
click at [500, 203] on div at bounding box center [504, 200] width 80 height 21
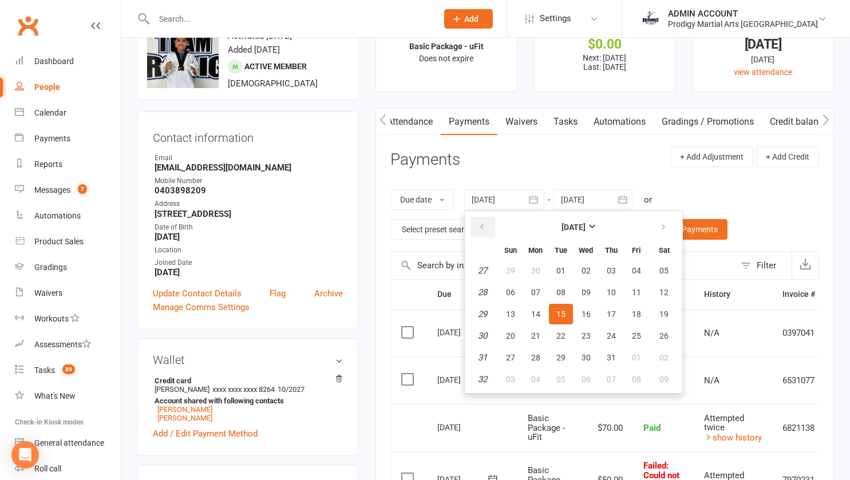
click at [482, 221] on button "button" at bounding box center [483, 227] width 25 height 21
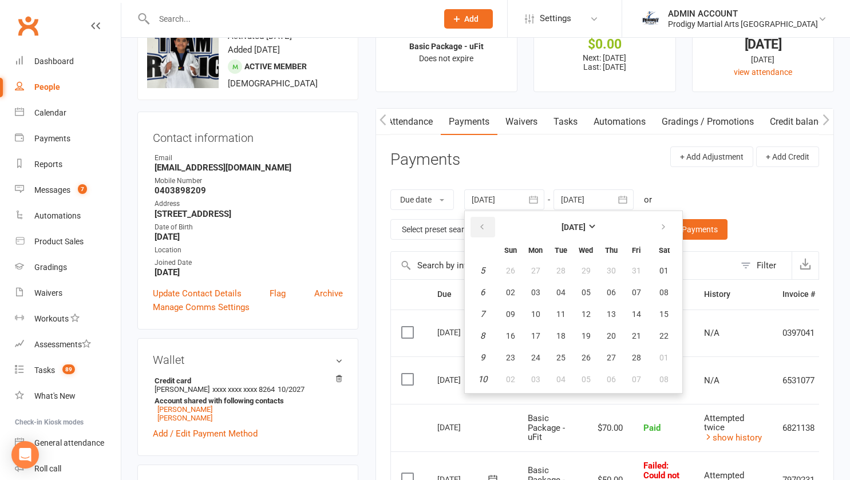
click at [482, 221] on button "button" at bounding box center [483, 227] width 25 height 21
click at [531, 271] on button "02" at bounding box center [536, 271] width 24 height 21
type input "[DATE]"
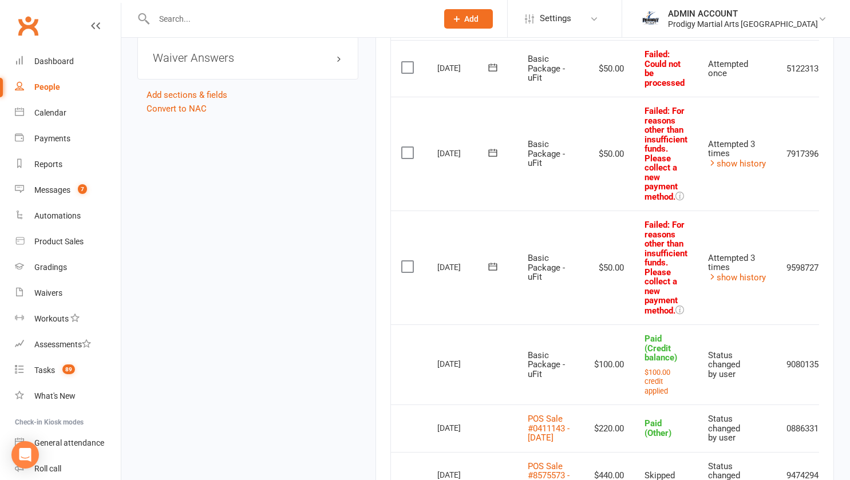
scroll to position [0, 49]
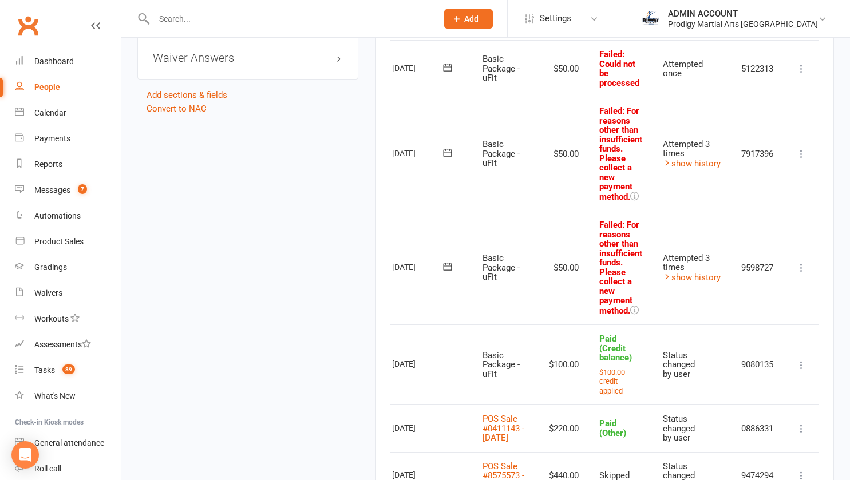
click at [803, 261] on button at bounding box center [802, 268] width 14 height 14
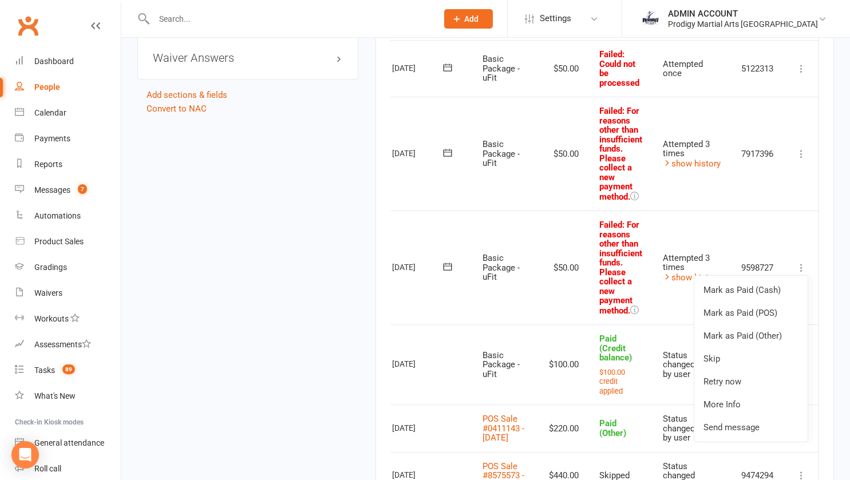
click at [811, 238] on td "Mark as Paid (Cash) Mark as Paid (POS) Mark as Paid (Other) Skip Retry now More…" at bounding box center [802, 268] width 34 height 114
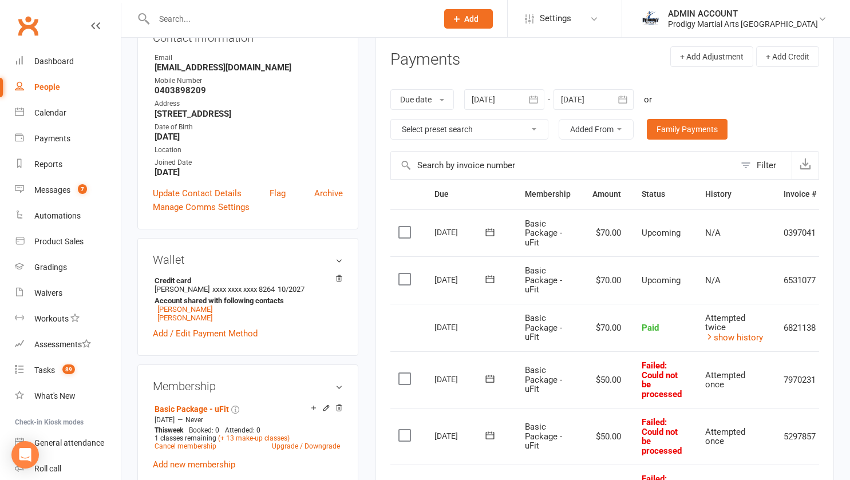
scroll to position [0, 0]
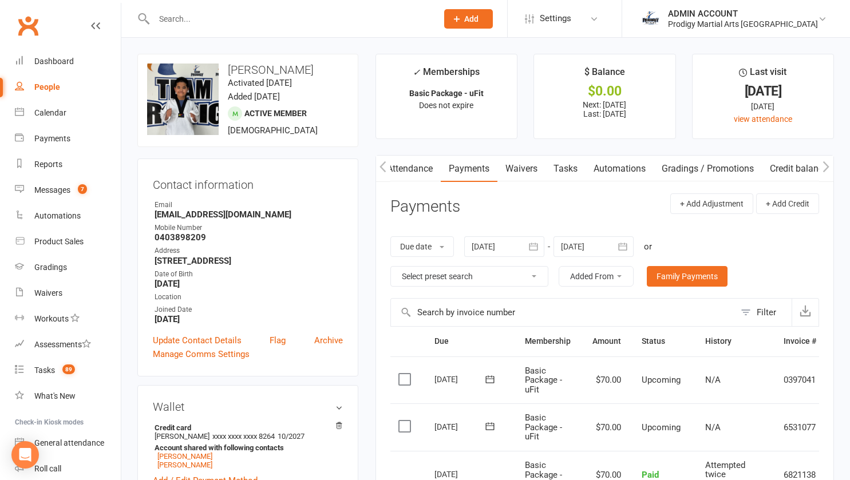
click at [788, 165] on link "Credit balance" at bounding box center [799, 169] width 74 height 26
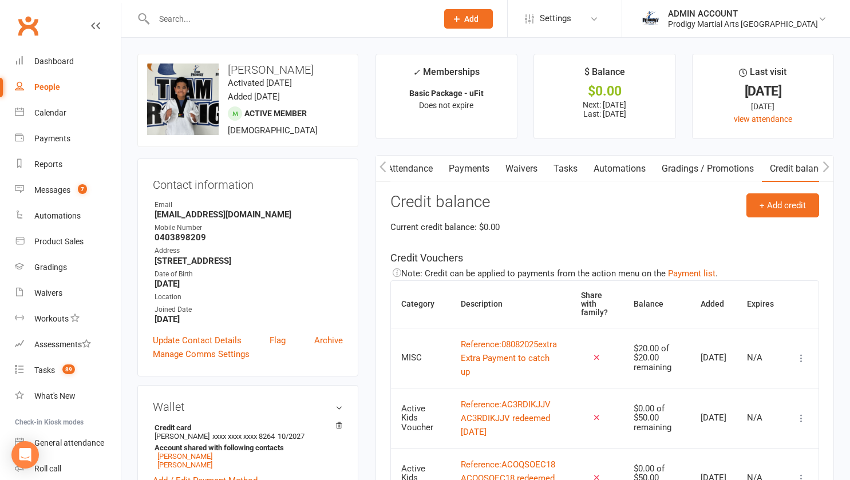
click at [802, 361] on icon at bounding box center [801, 358] width 11 height 11
click at [723, 411] on link "Apply credit" at bounding box center [742, 410] width 113 height 23
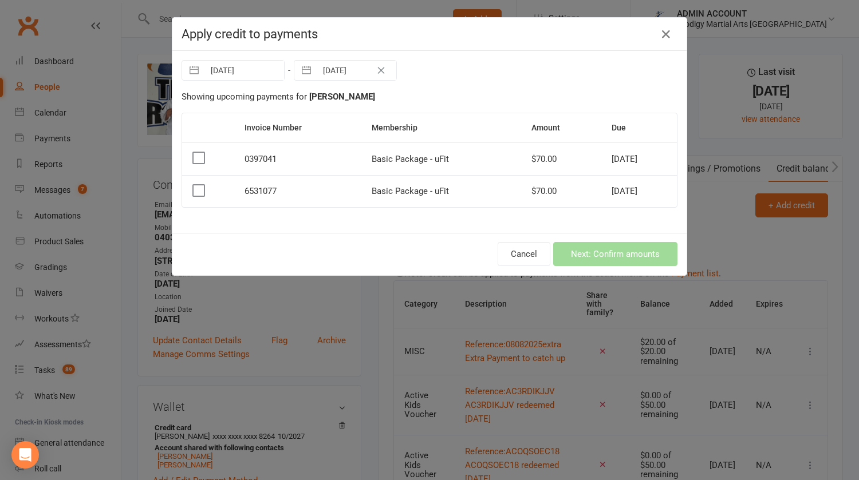
click at [253, 67] on input "[DATE]" at bounding box center [244, 70] width 80 height 19
select select "6"
select select "2025"
select select "7"
select select "2025"
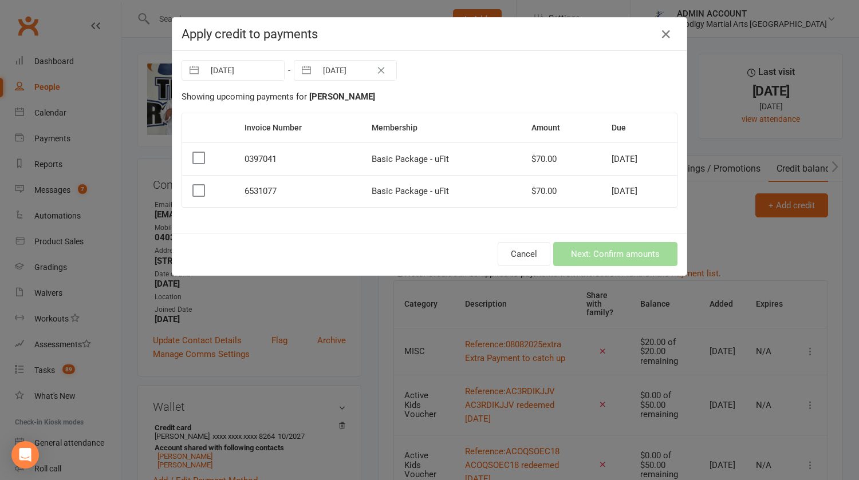
select select "8"
select select "2025"
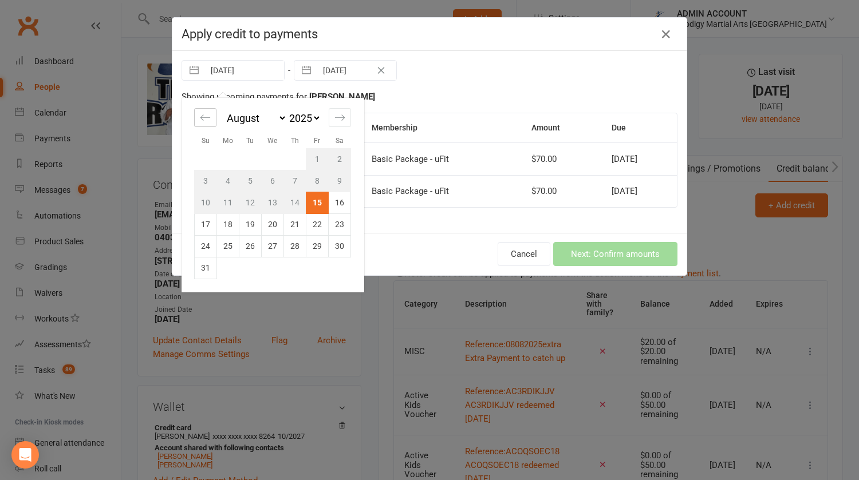
click at [194, 119] on div "Move backward to switch to the previous month." at bounding box center [205, 117] width 22 height 19
select select "5"
select select "2025"
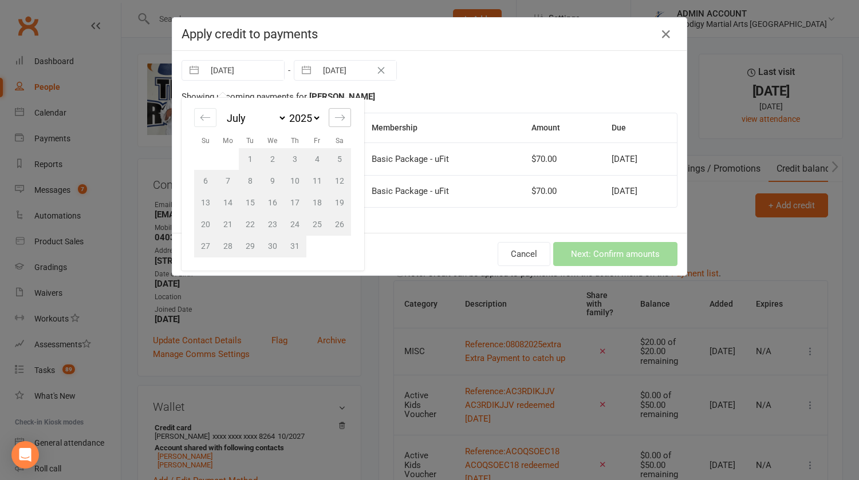
click at [334, 112] on icon "Move forward to switch to the next month." at bounding box center [339, 117] width 11 height 11
select select "8"
select select "2025"
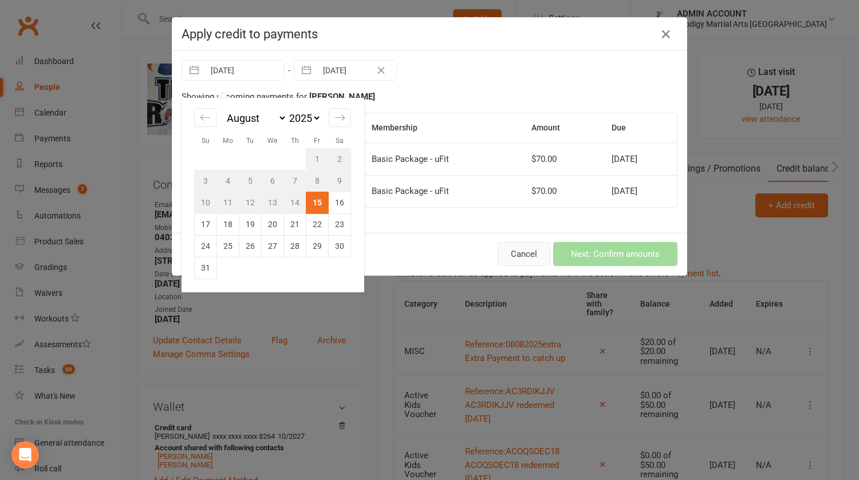
click at [517, 254] on button "Cancel" at bounding box center [524, 254] width 53 height 24
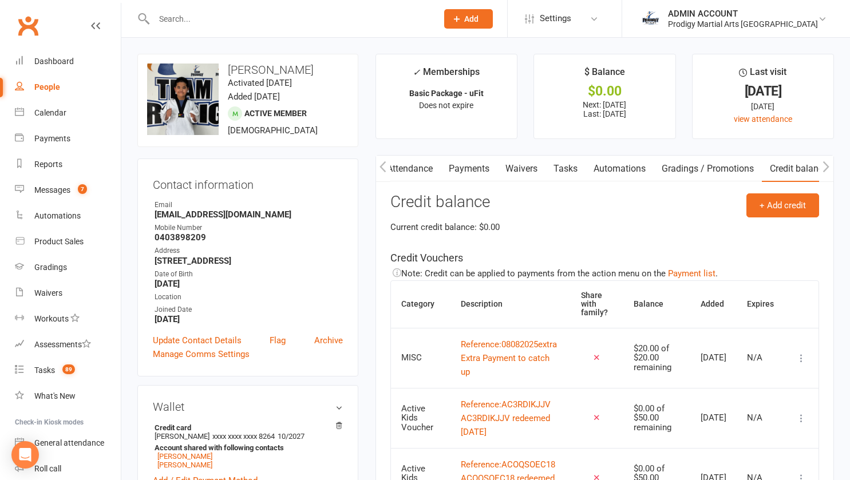
click at [409, 168] on link "Attendance" at bounding box center [410, 169] width 62 height 26
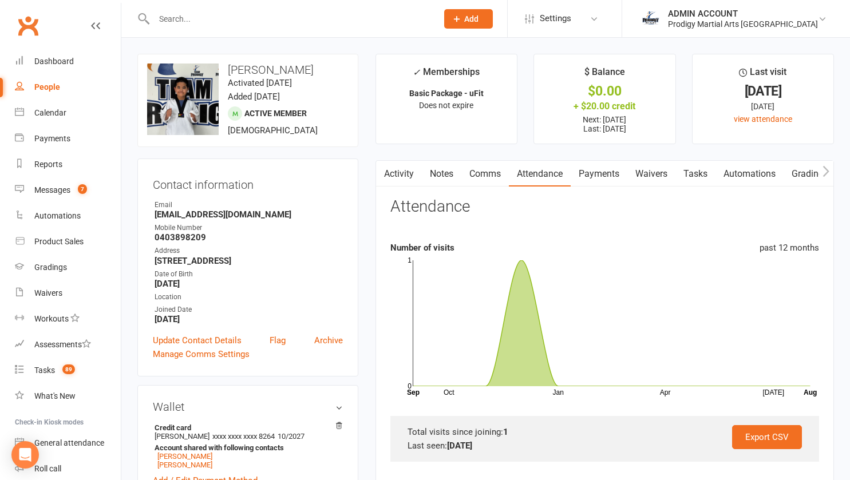
click at [409, 168] on link "Activity" at bounding box center [399, 174] width 46 height 26
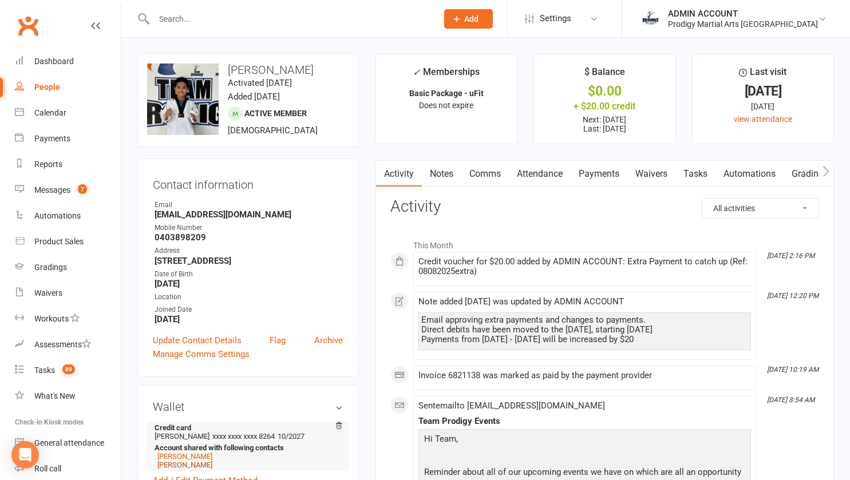
click at [185, 470] on link "[PERSON_NAME]" at bounding box center [184, 465] width 55 height 9
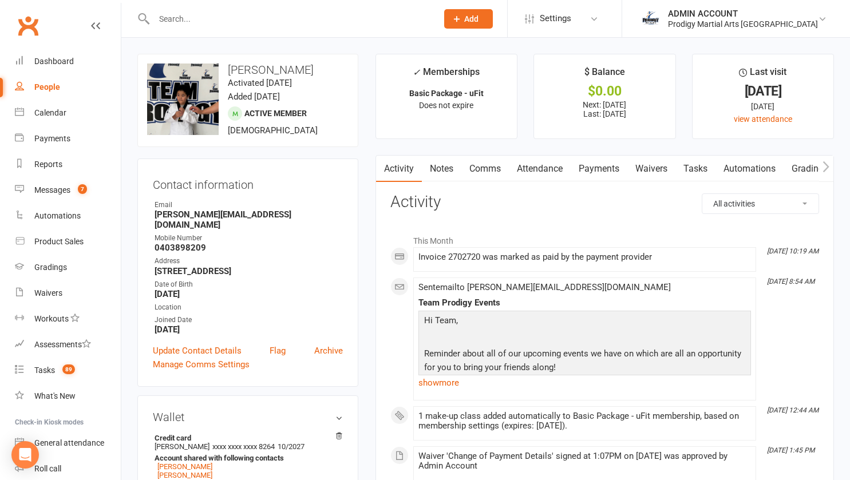
click at [605, 170] on link "Payments" at bounding box center [599, 169] width 57 height 26
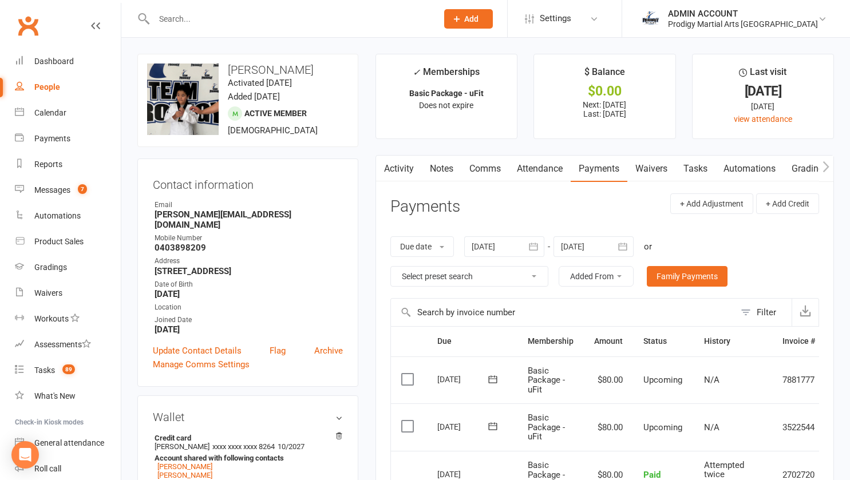
click at [407, 170] on link "Activity" at bounding box center [399, 169] width 46 height 26
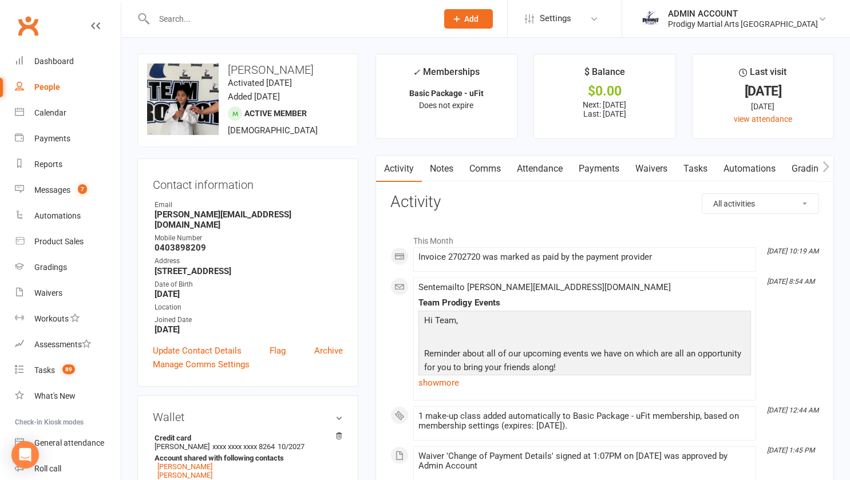
click at [439, 165] on link "Notes" at bounding box center [442, 169] width 40 height 26
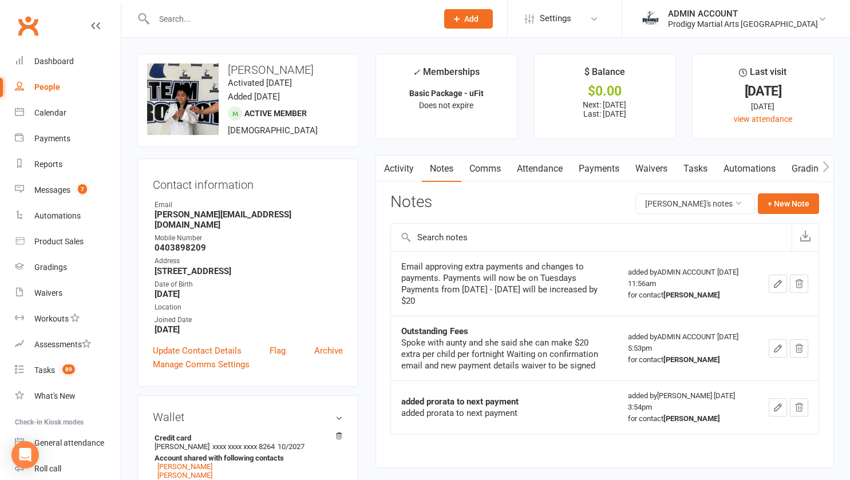
click at [596, 172] on link "Payments" at bounding box center [599, 169] width 57 height 26
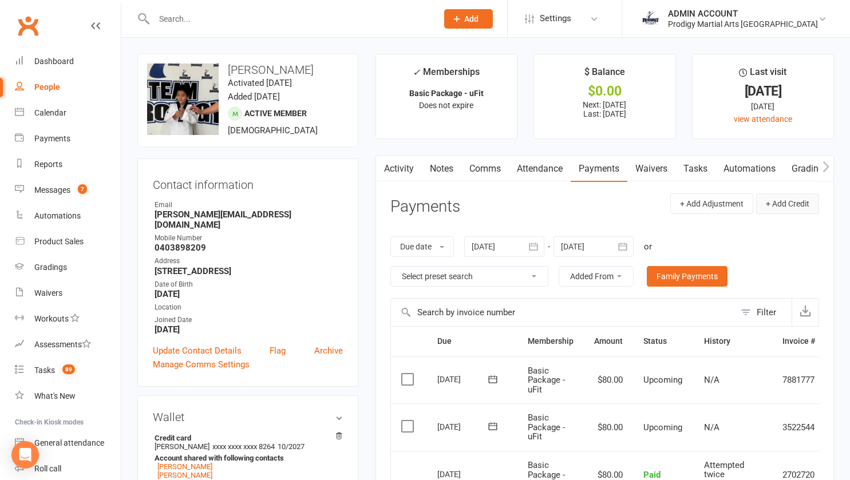
click at [785, 201] on button "+ Add Credit" at bounding box center [788, 204] width 63 height 21
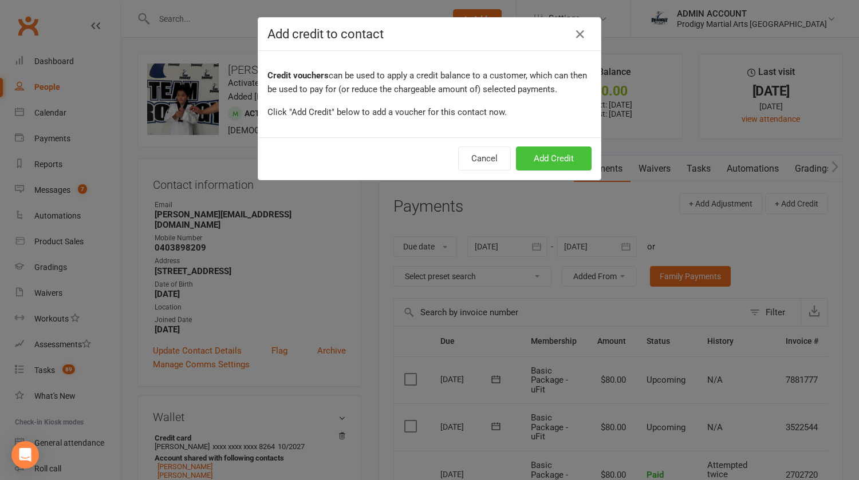
click at [573, 153] on button "Add Credit" at bounding box center [554, 159] width 76 height 24
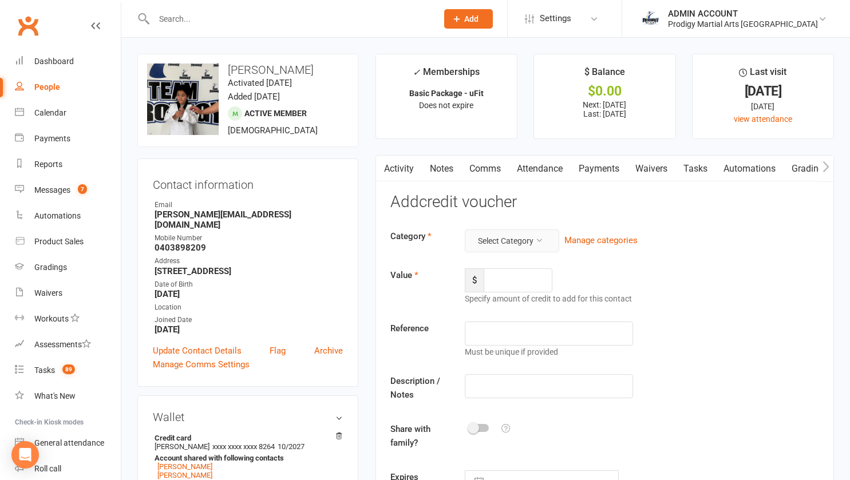
click at [501, 242] on button "Select Category" at bounding box center [512, 241] width 94 height 23
click at [473, 287] on link "MISC" at bounding box center [494, 290] width 113 height 23
click at [502, 283] on input "number" at bounding box center [518, 281] width 69 height 24
type input "20"
type input "`"
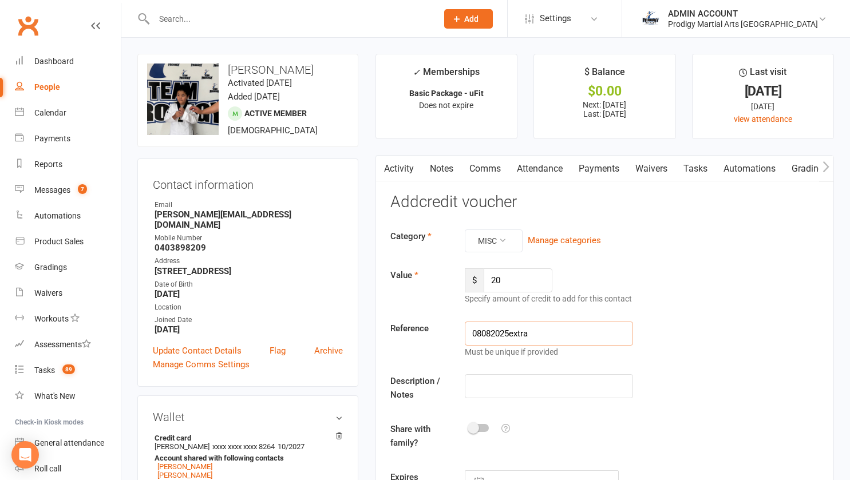
type input "08082025extra"
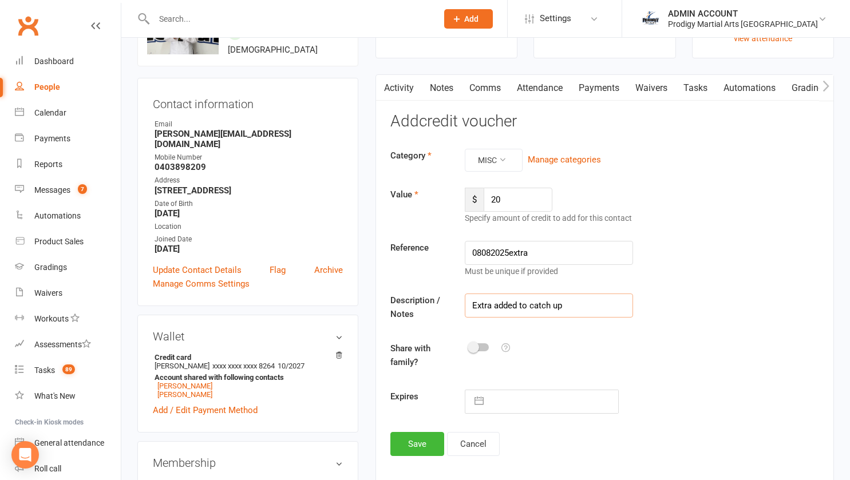
scroll to position [81, 0]
type input "Extra added to catch up"
click at [421, 446] on button "Save" at bounding box center [418, 444] width 54 height 24
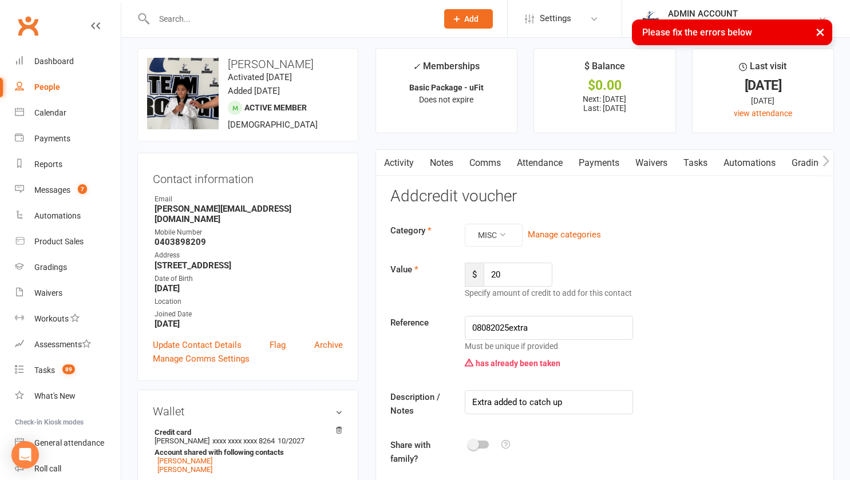
scroll to position [0, 0]
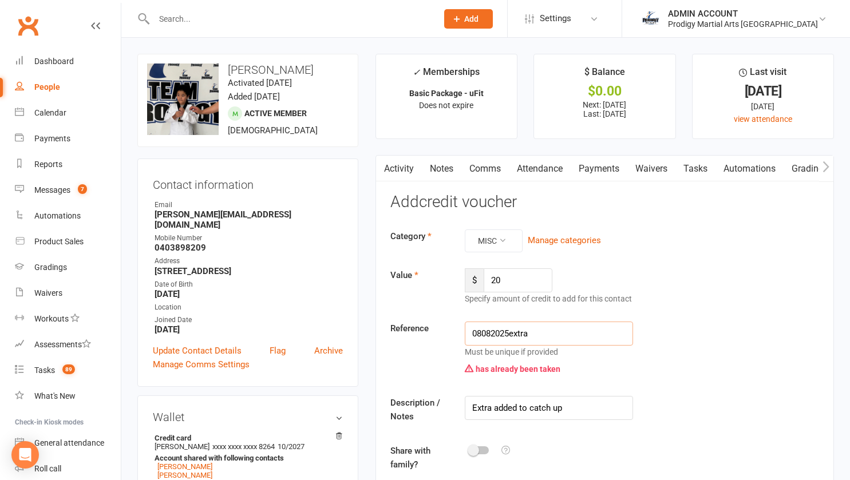
click at [550, 335] on input "08082025extra" at bounding box center [549, 334] width 169 height 24
type input "08082025extraC"
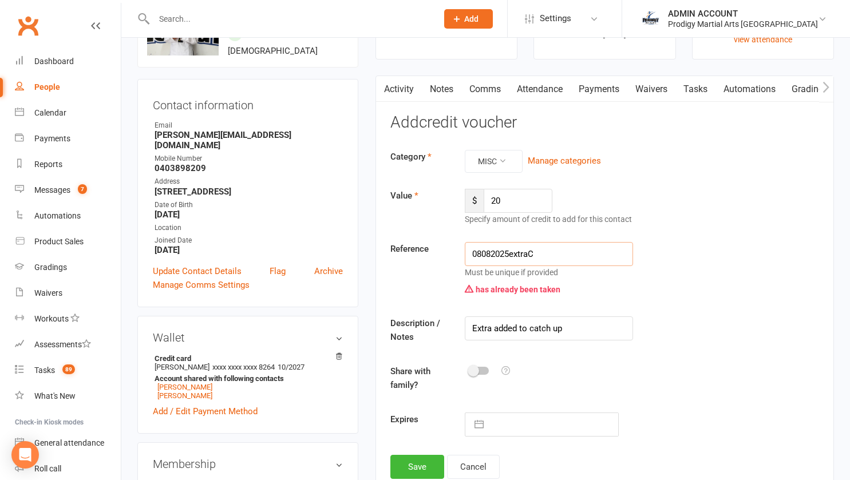
scroll to position [85, 0]
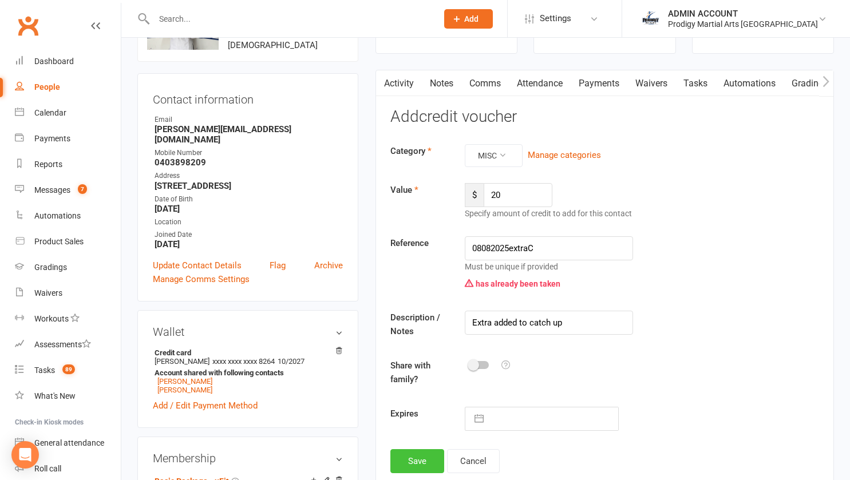
click at [420, 458] on button "Save" at bounding box center [418, 462] width 54 height 24
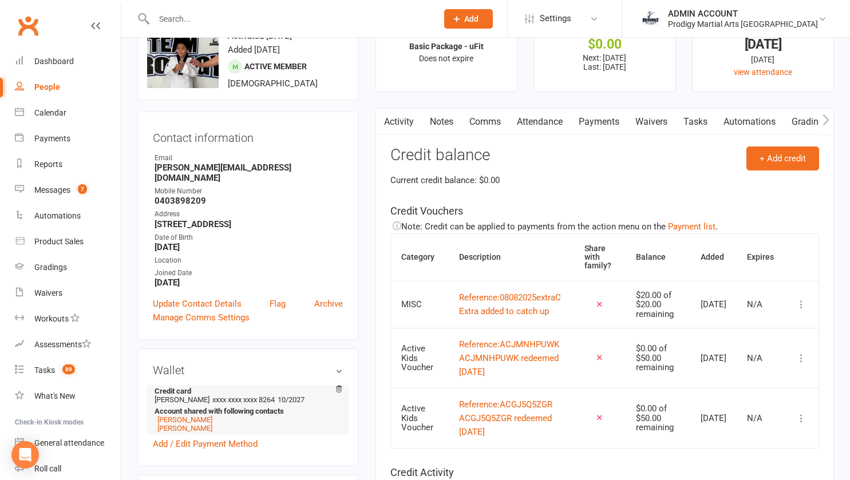
scroll to position [48, 0]
click at [185, 424] on link "Netane Palaki" at bounding box center [184, 428] width 55 height 9
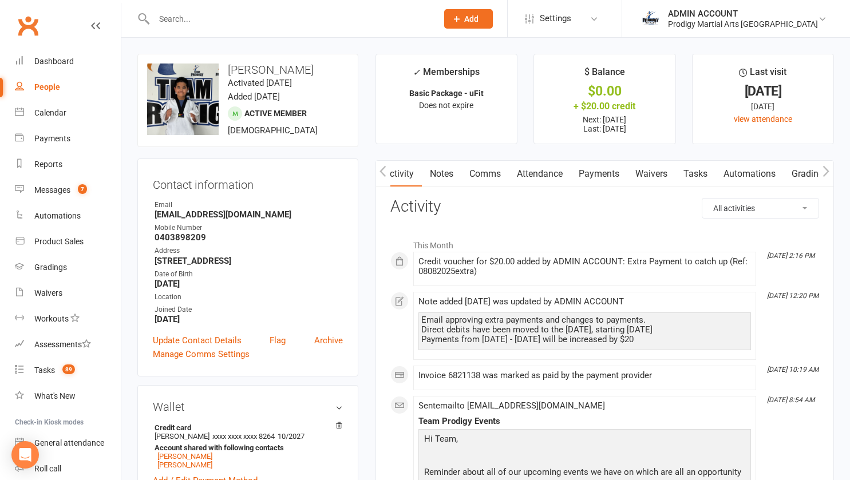
scroll to position [0, 136]
click at [776, 170] on link "Credit balance" at bounding box center [797, 174] width 74 height 26
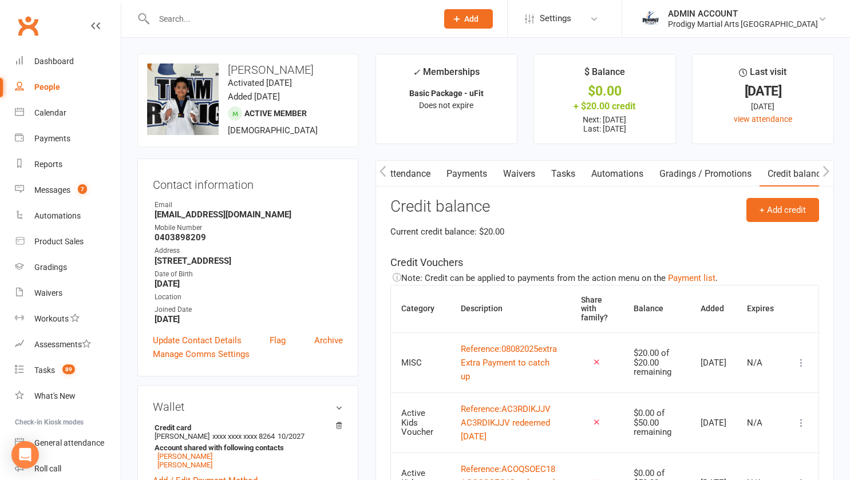
click at [806, 366] on icon at bounding box center [801, 362] width 11 height 11
click at [725, 391] on link "View / edit" at bounding box center [742, 392] width 113 height 23
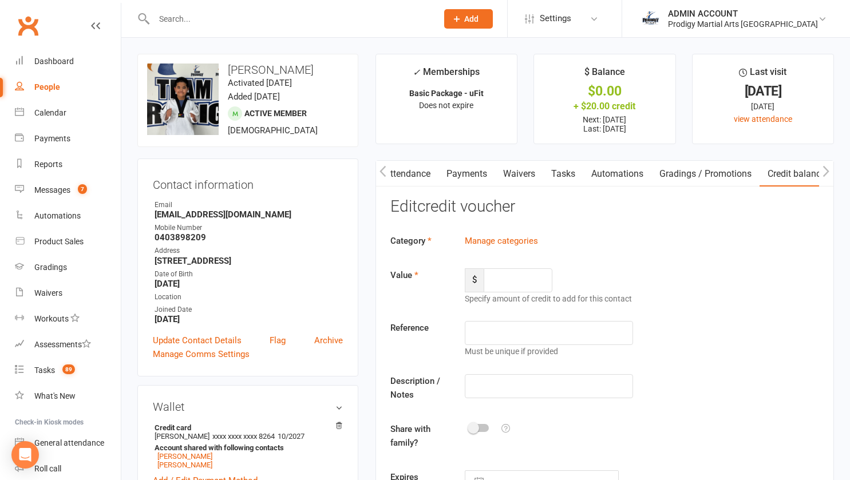
type input "20"
type input "08082025extra"
type input "Extra Payment to catch up"
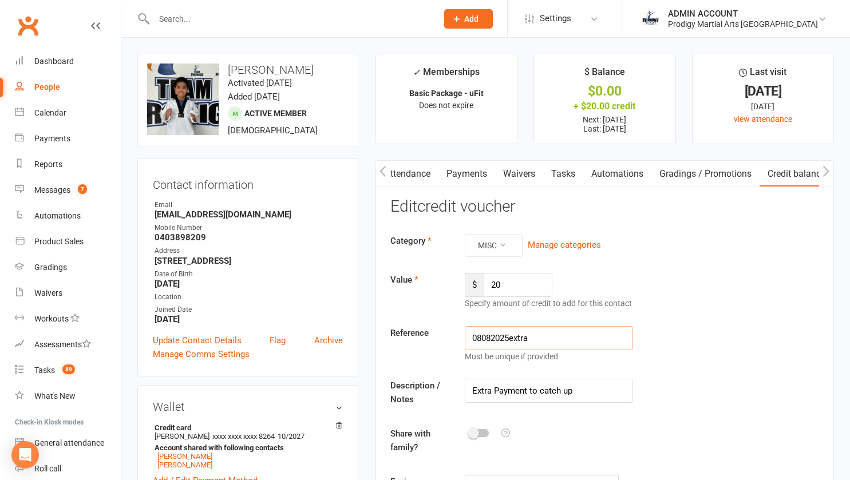
click at [535, 339] on input "08082025extra" at bounding box center [549, 338] width 169 height 24
type input "08082025extraN"
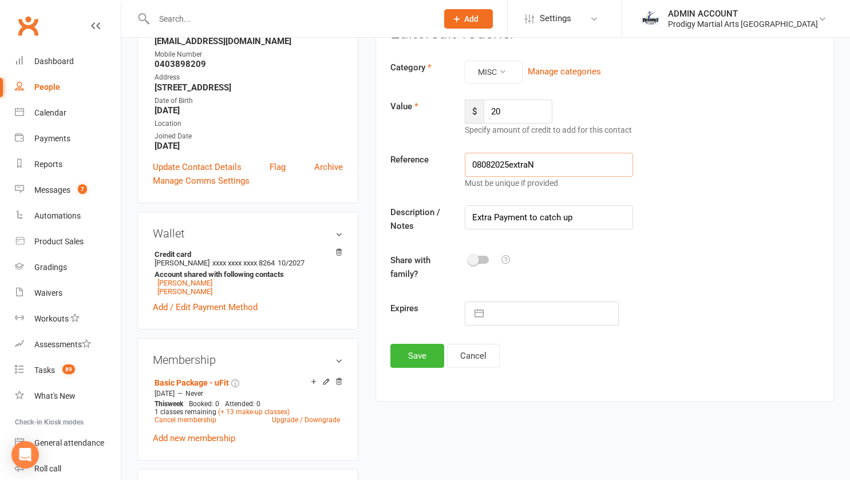
scroll to position [179, 0]
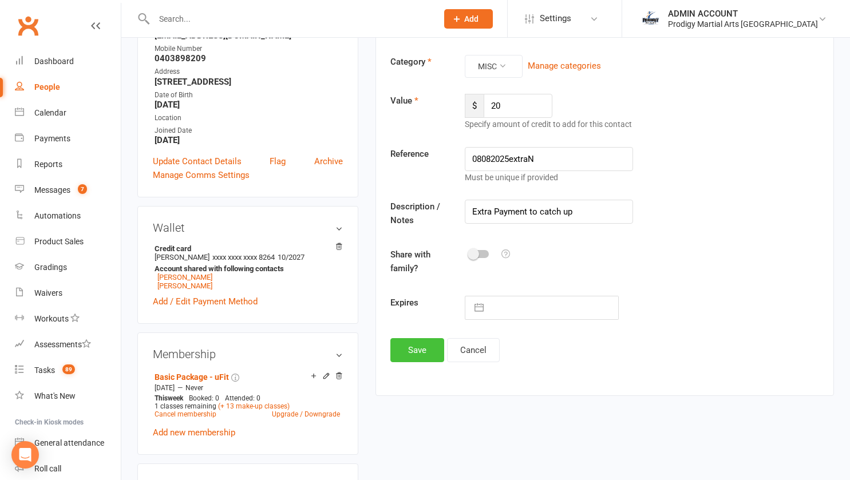
click at [409, 345] on button "Save" at bounding box center [418, 350] width 54 height 24
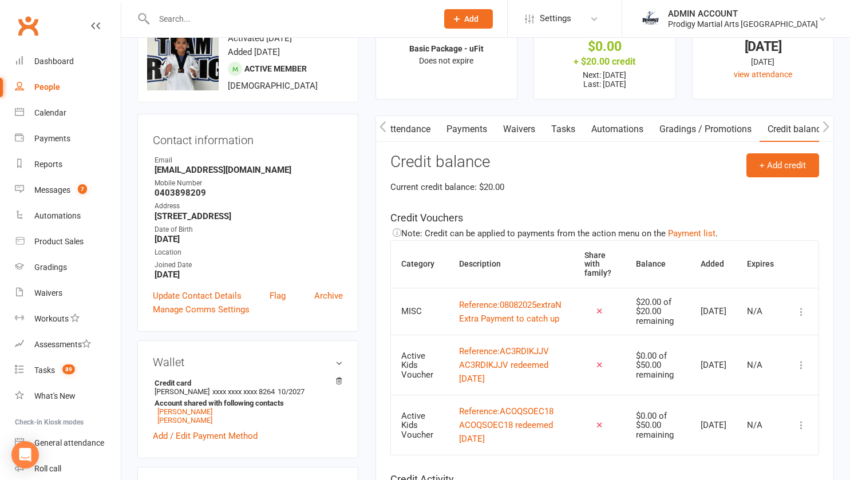
scroll to position [0, 0]
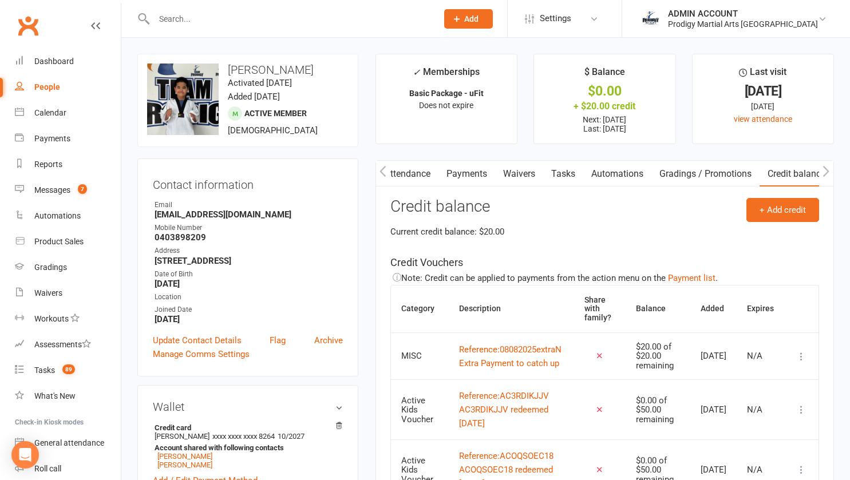
click at [399, 168] on link "Attendance" at bounding box center [408, 174] width 62 height 26
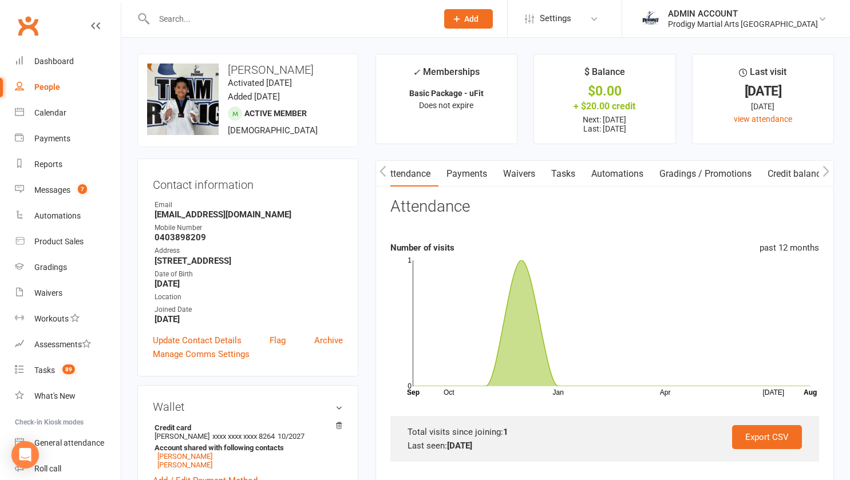
click at [377, 172] on button "button" at bounding box center [383, 174] width 14 height 26
click at [433, 175] on link "Notes" at bounding box center [442, 174] width 40 height 26
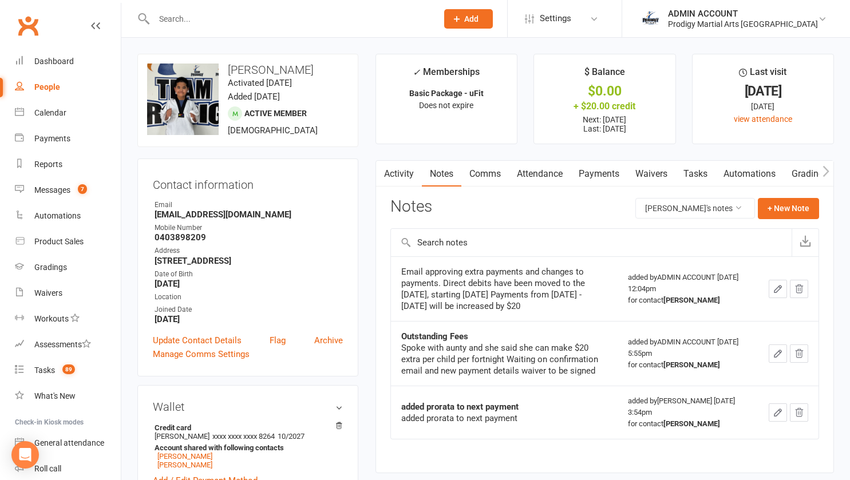
click at [596, 180] on link "Payments" at bounding box center [599, 174] width 57 height 26
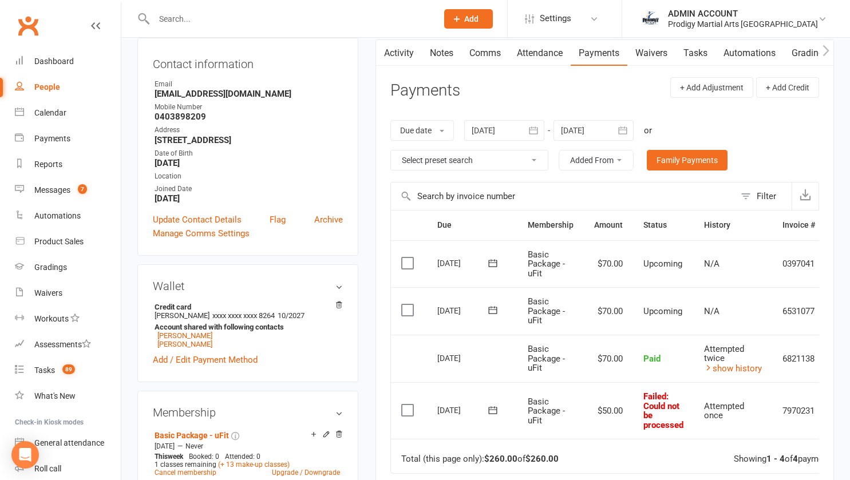
scroll to position [0, 42]
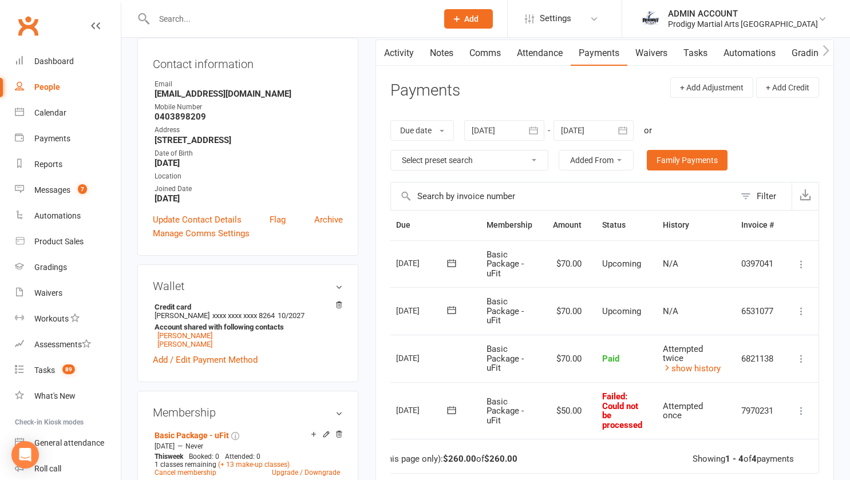
click at [801, 311] on icon at bounding box center [801, 311] width 11 height 11
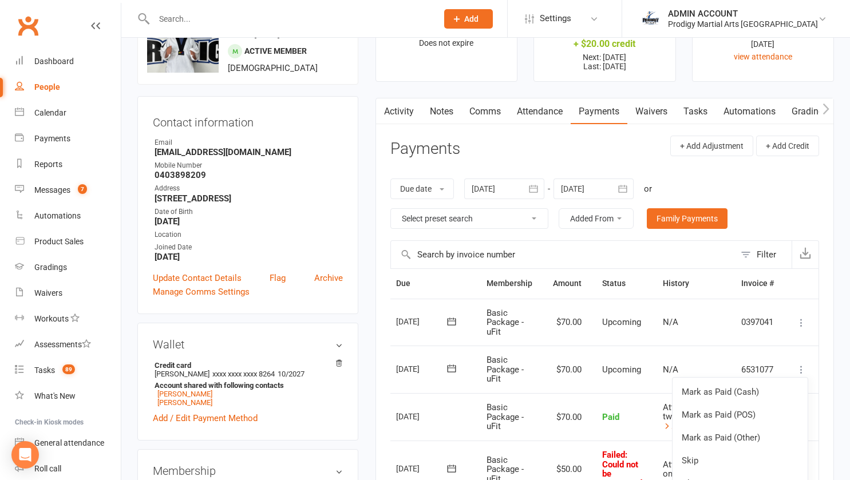
scroll to position [62, 0]
click at [795, 202] on div "Due date Due date Date paid Date failed Date settled 15 Jul 2025 July 2025 Sun …" at bounding box center [605, 204] width 429 height 73
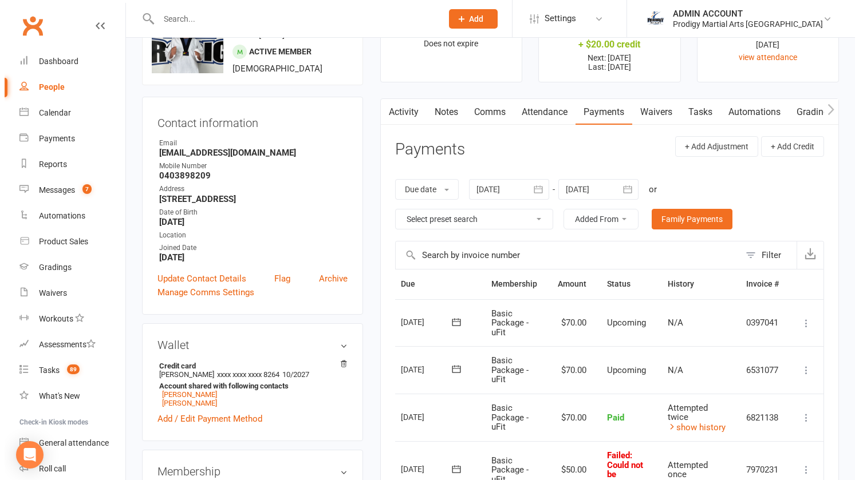
scroll to position [0, 136]
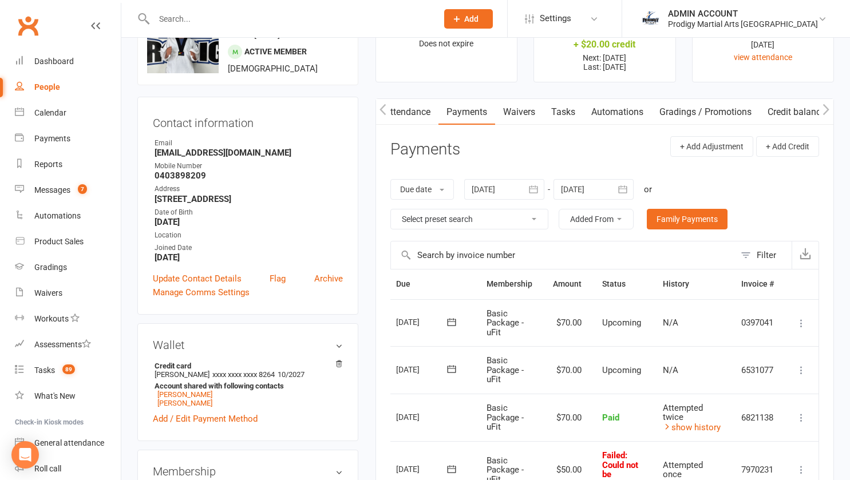
click at [810, 109] on link "Credit balance" at bounding box center [797, 112] width 74 height 26
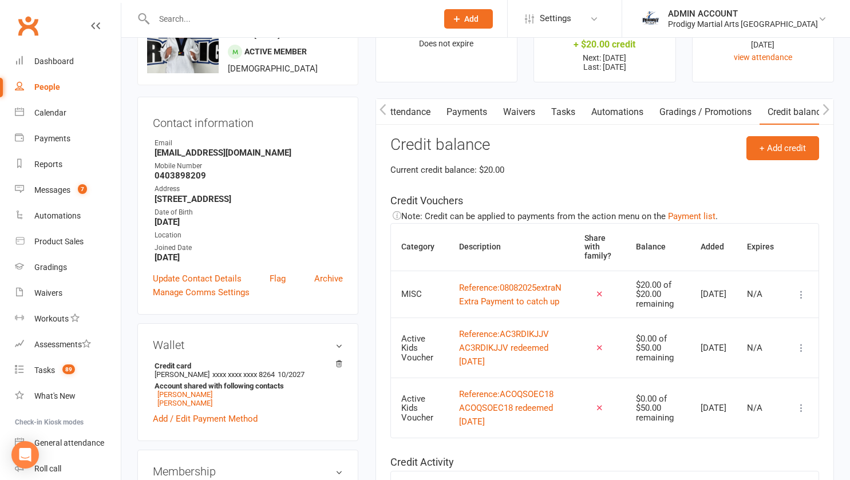
click at [803, 301] on icon at bounding box center [801, 294] width 11 height 11
click at [720, 376] on link "Remove" at bounding box center [742, 376] width 113 height 23
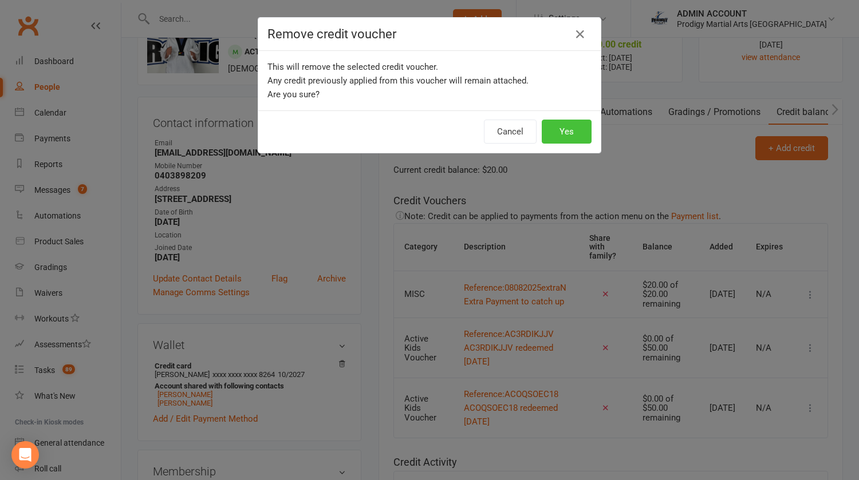
click at [561, 136] on button "Yes" at bounding box center [567, 132] width 50 height 24
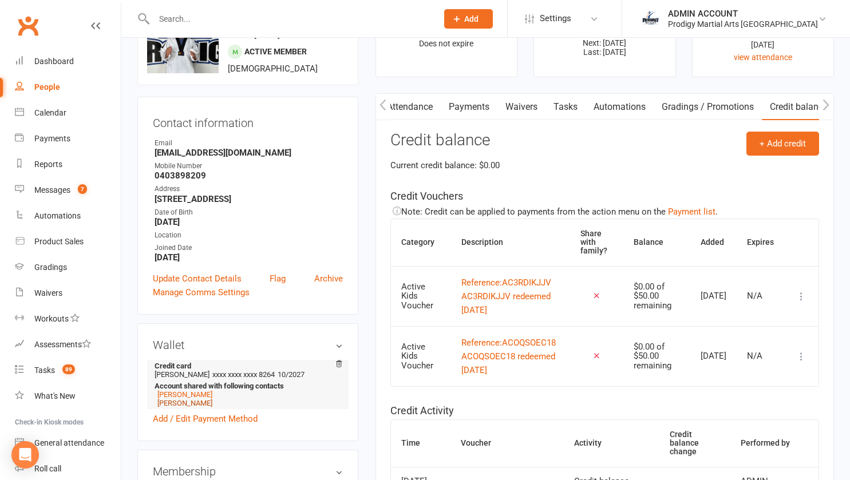
click at [182, 408] on link "Charlie Palaki" at bounding box center [184, 403] width 55 height 9
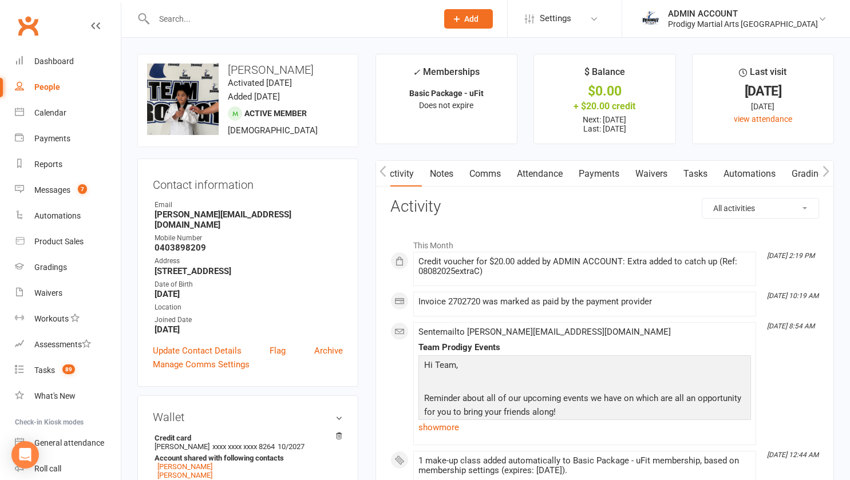
scroll to position [0, 136]
click at [797, 172] on link "Credit balance" at bounding box center [797, 174] width 74 height 26
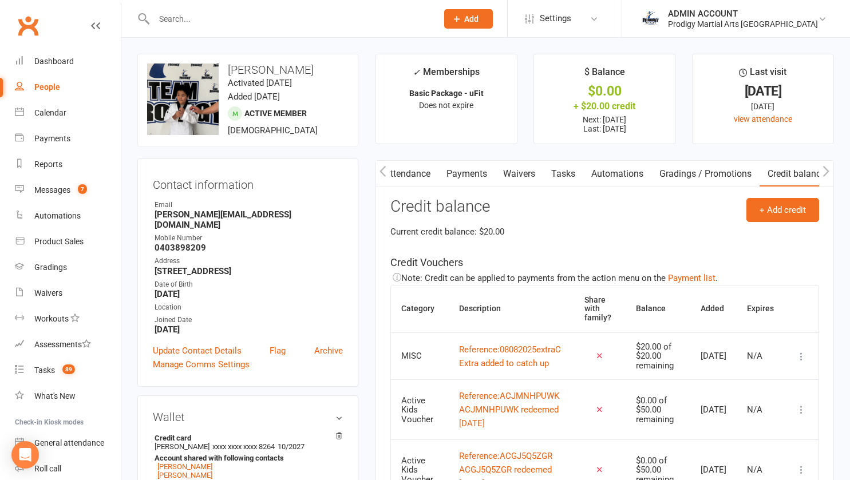
click at [800, 363] on icon at bounding box center [801, 356] width 11 height 11
click at [718, 432] on link "Remove" at bounding box center [742, 438] width 113 height 23
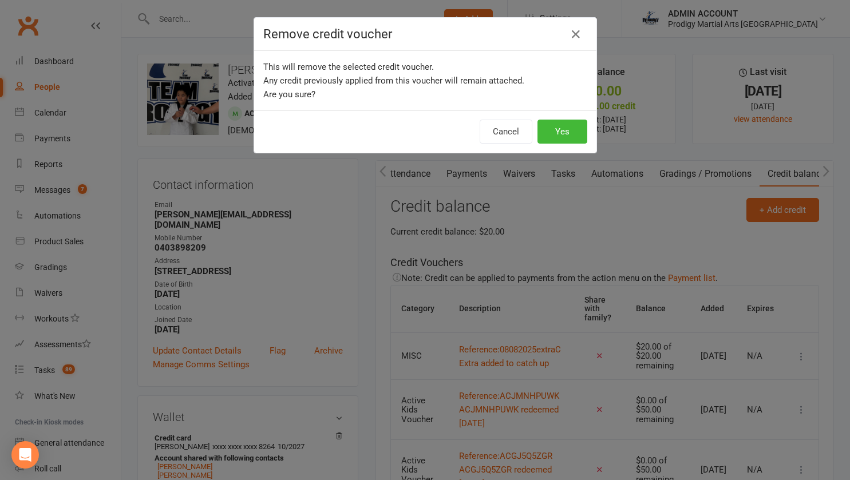
scroll to position [0, 130]
click at [561, 133] on button "Yes" at bounding box center [567, 132] width 50 height 24
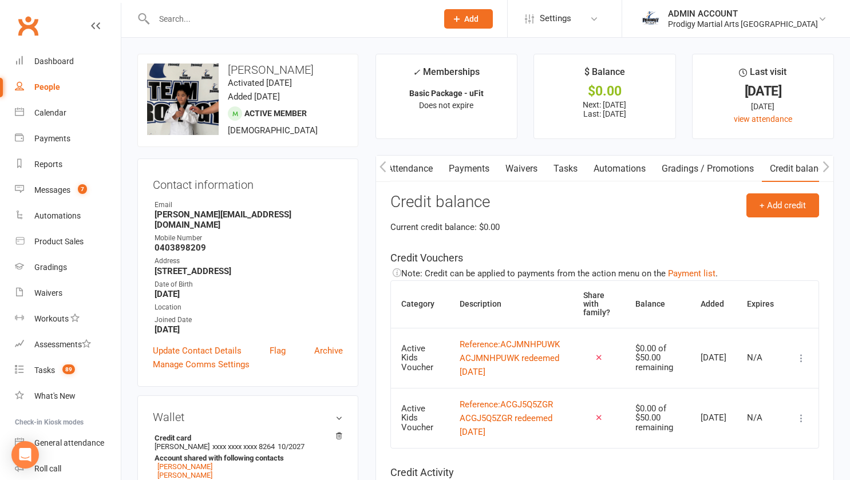
click at [368, 234] on main "✓ Memberships Basic Package - uFit Does not expire $ Balance $0.00 Next: 26 Aug…" at bounding box center [605, 409] width 476 height 710
click at [476, 175] on link "Payments" at bounding box center [469, 169] width 57 height 26
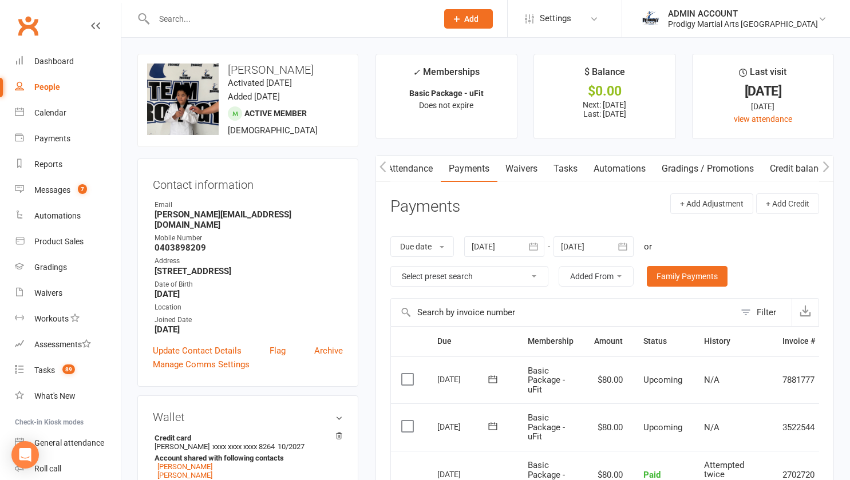
click at [536, 248] on icon "button" at bounding box center [533, 246] width 11 height 11
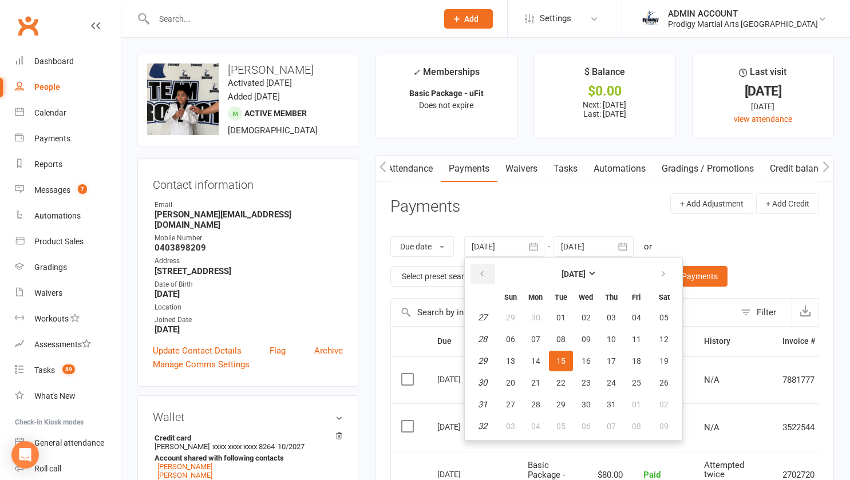
click at [486, 273] on icon "button" at bounding box center [482, 274] width 8 height 9
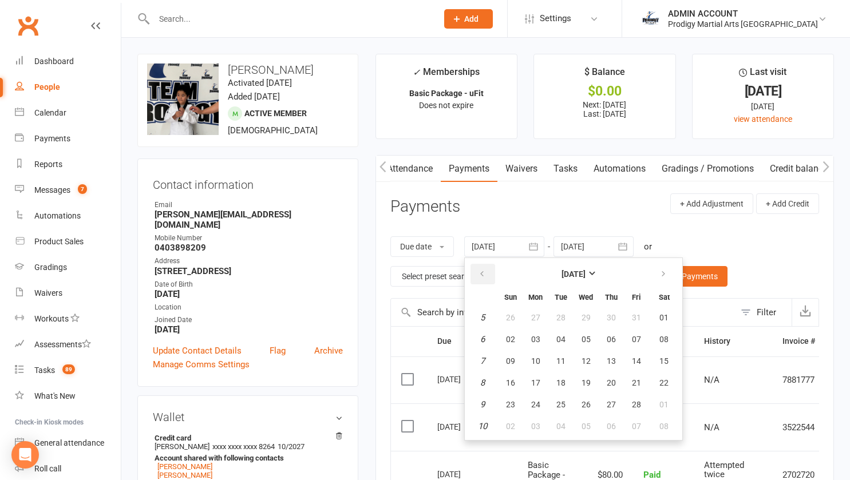
click at [486, 273] on icon "button" at bounding box center [482, 274] width 8 height 9
click at [514, 339] on span "05" at bounding box center [510, 339] width 9 height 9
type input "05 Jan 2025"
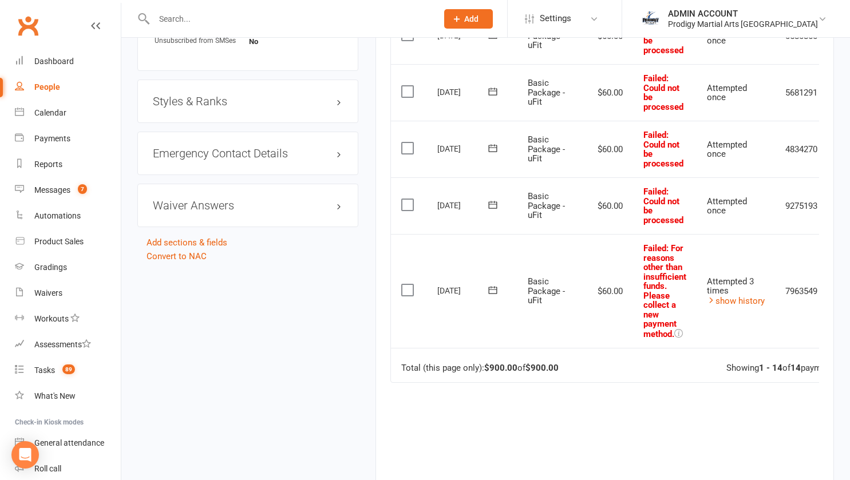
scroll to position [0, 46]
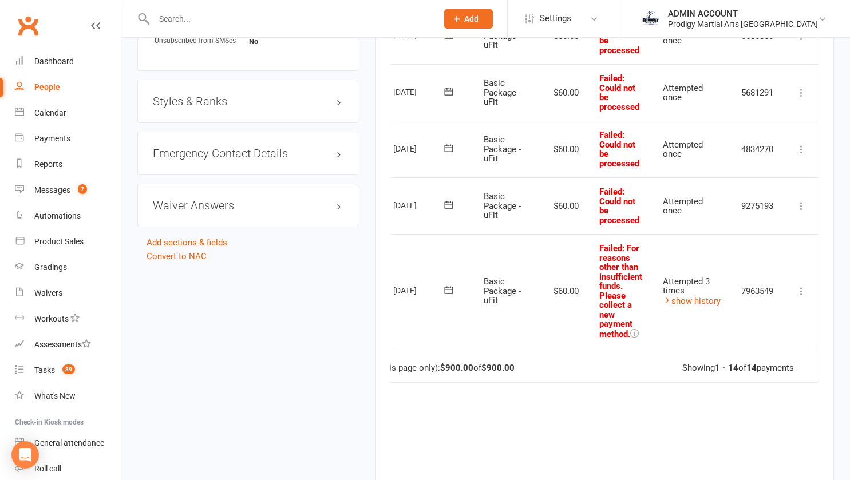
click at [802, 287] on icon at bounding box center [801, 291] width 11 height 11
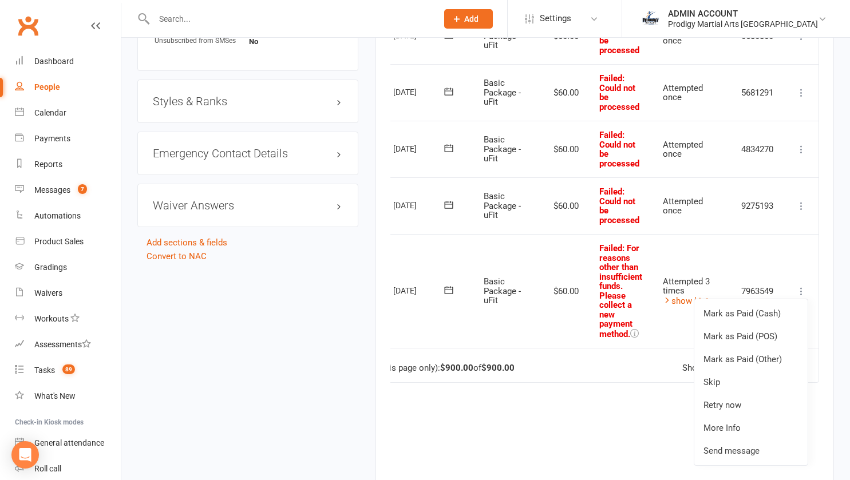
scroll to position [0, 0]
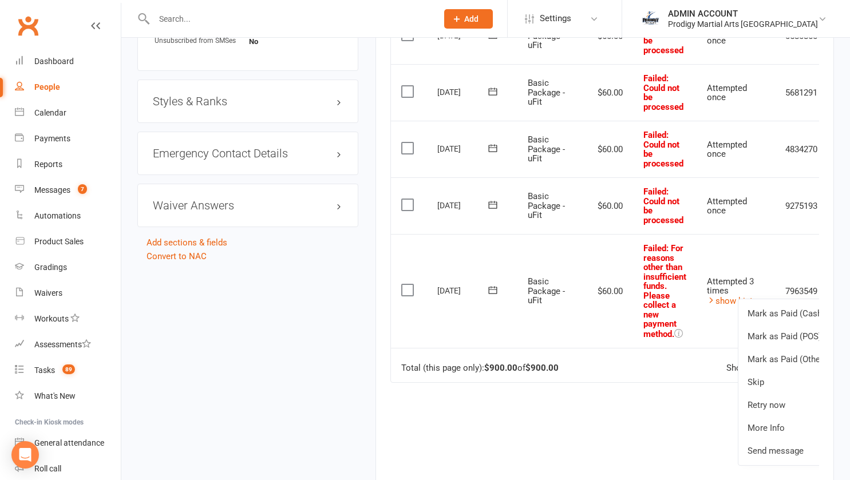
click at [526, 336] on td "Basic Package - uFit" at bounding box center [551, 291] width 66 height 114
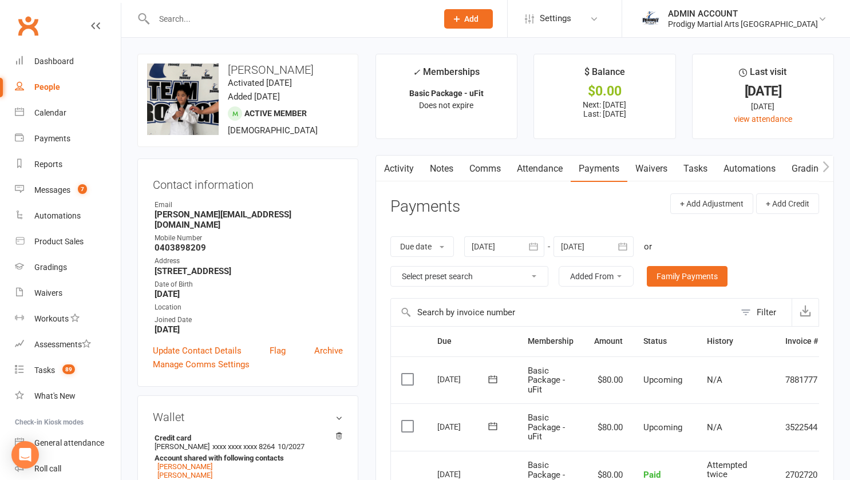
click at [439, 170] on link "Notes" at bounding box center [442, 169] width 40 height 26
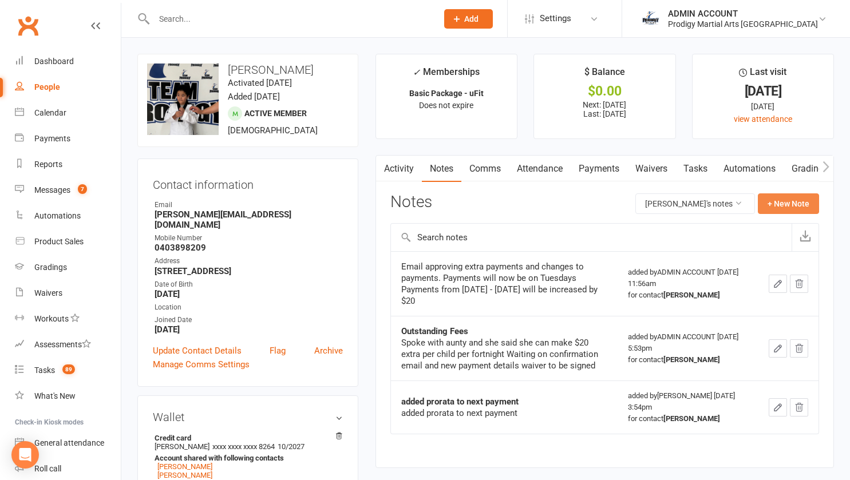
click at [786, 208] on button "+ New Note" at bounding box center [788, 204] width 61 height 21
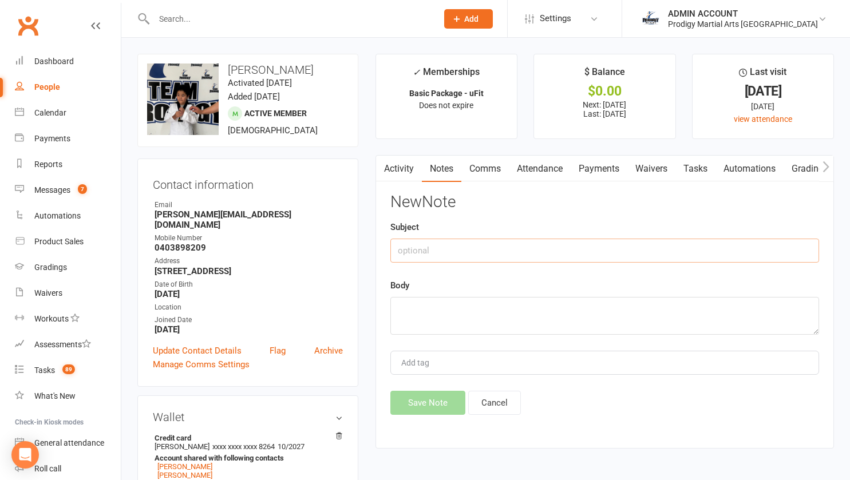
click at [467, 247] on input "text" at bounding box center [605, 251] width 429 height 24
click at [609, 250] on input "Please Do Not Touch Outstanding Payments Without ASking Operations" at bounding box center [605, 251] width 429 height 24
click at [633, 253] on input "Please Do Not Touch Outstanding Payments Without Asking Operations" at bounding box center [605, 251] width 429 height 24
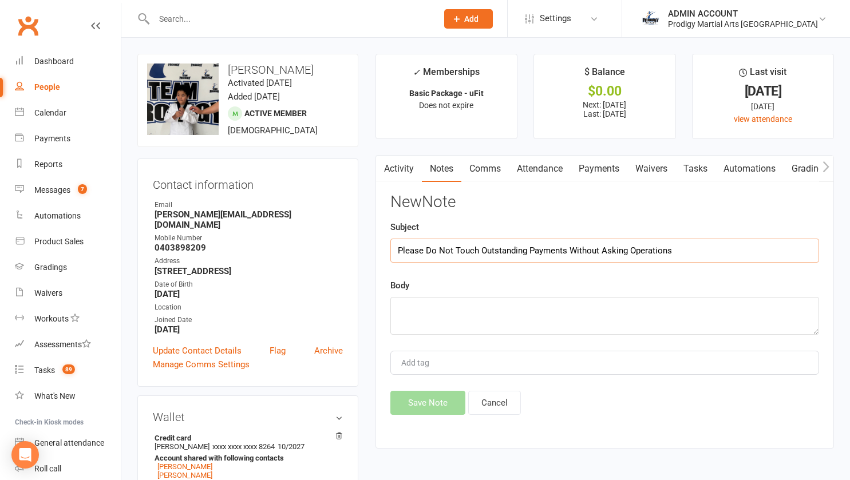
click at [633, 253] on input "Please Do Not Touch Outstanding Payments Without Asking Operations" at bounding box center [605, 251] width 429 height 24
type input "Please Do Not Touch Outstanding Payments Without Asking Operations"
click at [435, 321] on textarea at bounding box center [605, 316] width 429 height 38
drag, startPoint x: 397, startPoint y: 251, endPoint x: 687, endPoint y: 259, distance: 289.9
click at [687, 259] on input "Please Do Not Touch Outstanding Payments Without Asking Operations" at bounding box center [605, 251] width 429 height 24
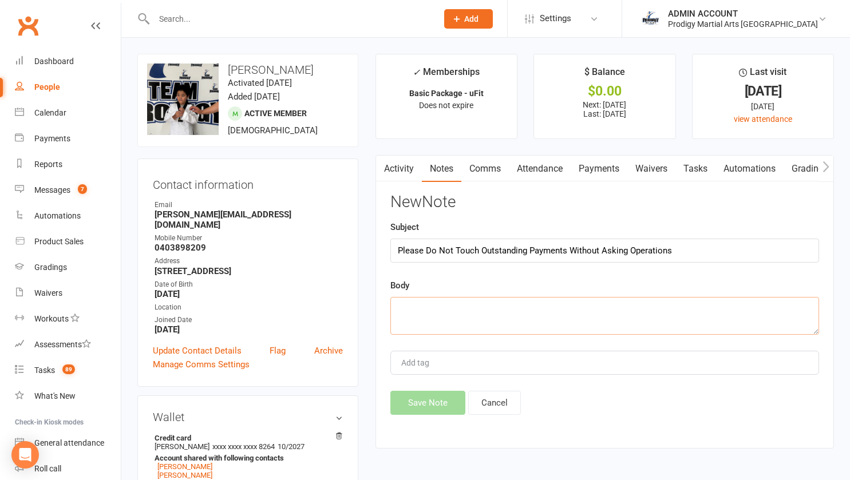
click at [561, 306] on textarea at bounding box center [605, 316] width 429 height 38
paste textarea "Please Do Not Touch Outstanding Payments Without Asking Operations"
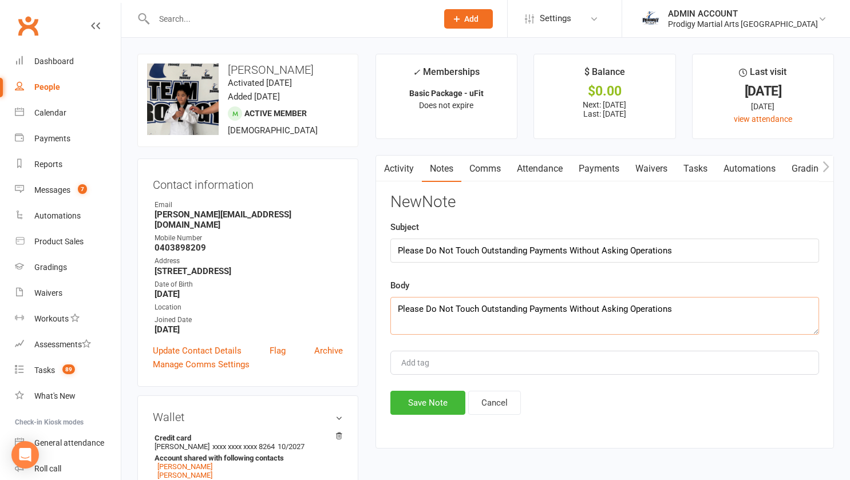
type textarea "Please Do Not Touch Outstanding Payments Without Asking Operations"
click at [416, 365] on input "Add tag" at bounding box center [420, 363] width 40 height 14
click at [409, 403] on button "Save Note" at bounding box center [428, 403] width 75 height 24
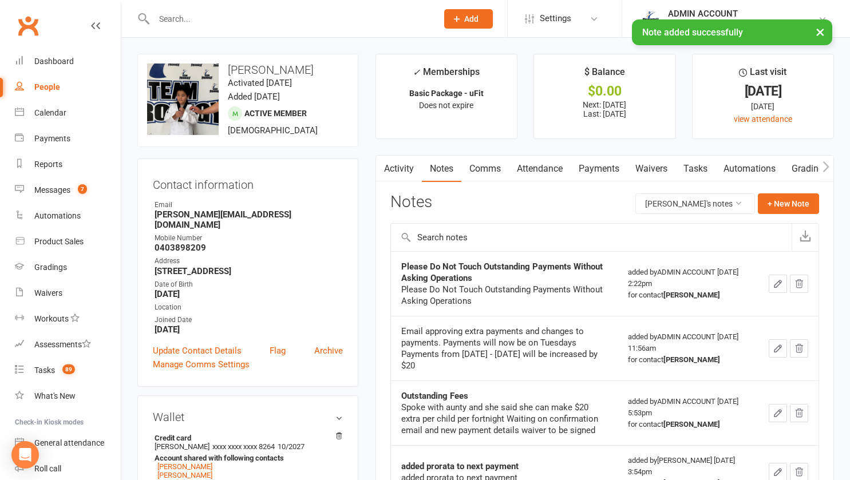
click at [776, 284] on icon "button" at bounding box center [778, 284] width 7 height 7
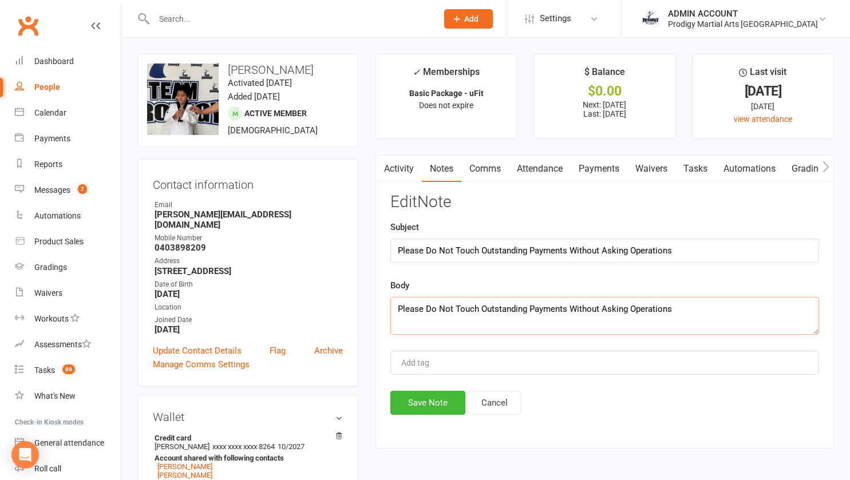
click at [506, 306] on textarea "Please Do Not Touch Outstanding Payments Without Asking Operations" at bounding box center [605, 316] width 429 height 38
type textarea "Payments are being monitored and adjusted by operations"
click at [423, 400] on button "Save Note" at bounding box center [428, 403] width 75 height 24
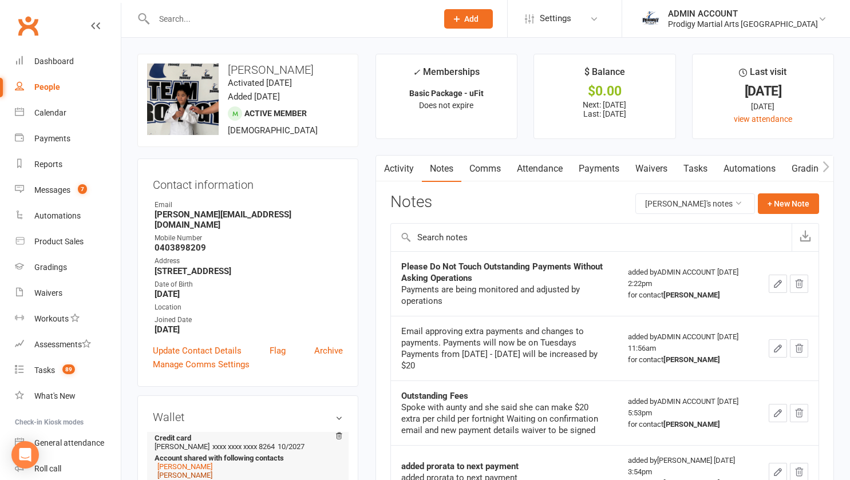
click at [192, 471] on link "Netane Palaki" at bounding box center [184, 475] width 55 height 9
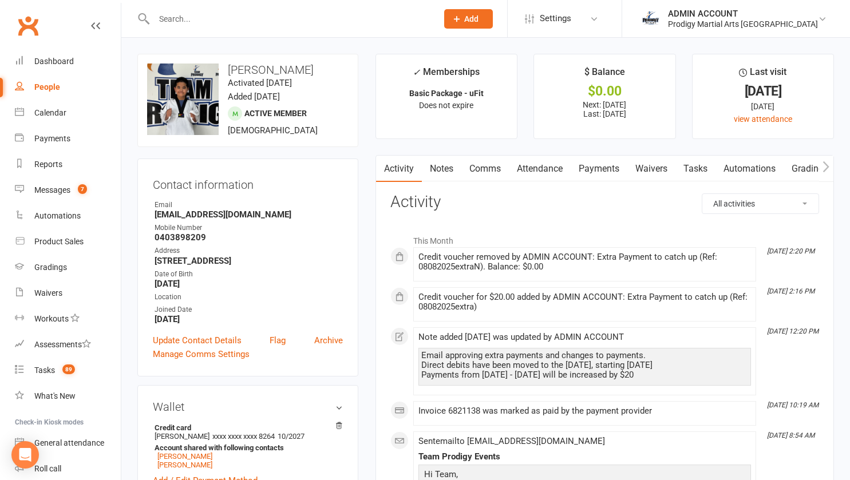
click at [443, 168] on link "Notes" at bounding box center [442, 169] width 40 height 26
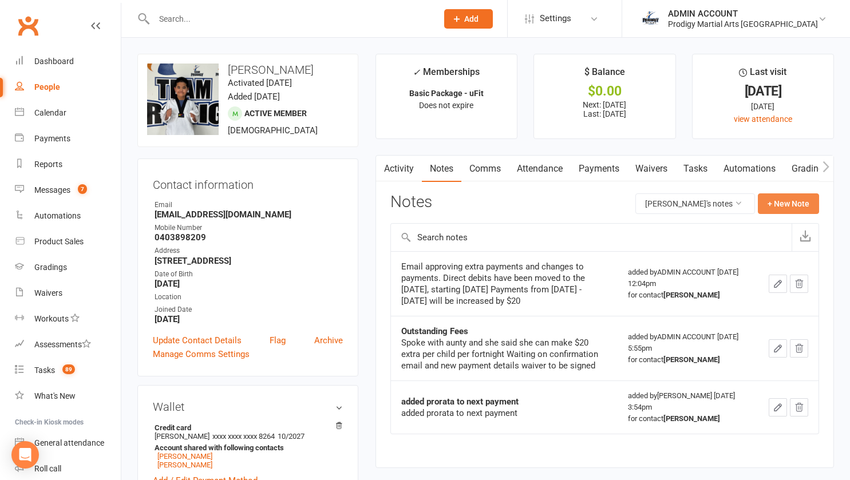
click at [792, 196] on button "+ New Note" at bounding box center [788, 204] width 61 height 21
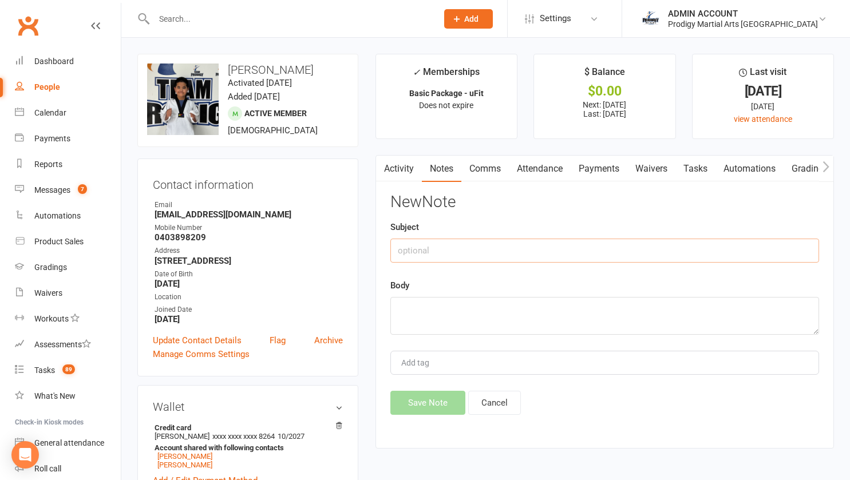
click at [447, 256] on input "text" at bounding box center [605, 251] width 429 height 24
paste input "Please Do Not Touch Outstanding Payments Without Asking Operations"
type input "Please Do Not Touch Outstanding Payments Without Asking Operations"
click at [433, 307] on textarea at bounding box center [605, 316] width 429 height 38
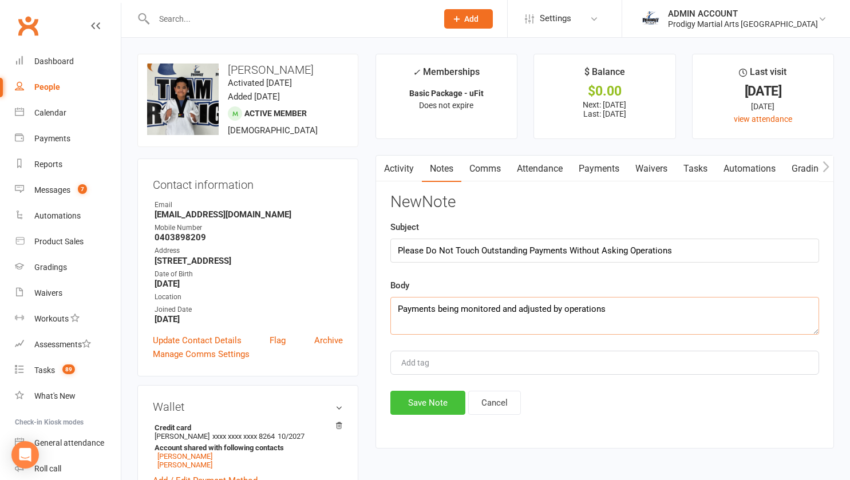
type textarea "Payments being monitored and adjusted by operations"
click at [423, 400] on button "Save Note" at bounding box center [428, 403] width 75 height 24
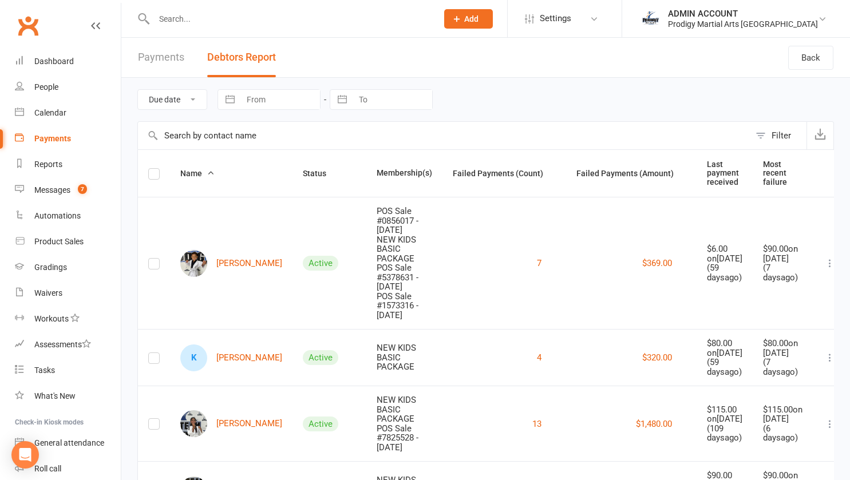
click at [155, 176] on label at bounding box center [153, 176] width 11 height 0
click at [155, 169] on input "checkbox" at bounding box center [153, 169] width 11 height 0
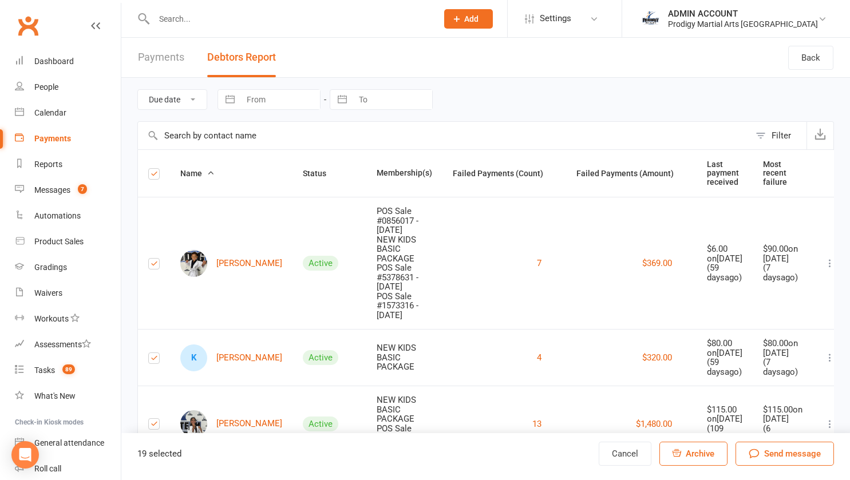
click at [155, 176] on label at bounding box center [153, 176] width 11 height 0
click at [155, 169] on input "checkbox" at bounding box center [153, 169] width 11 height 0
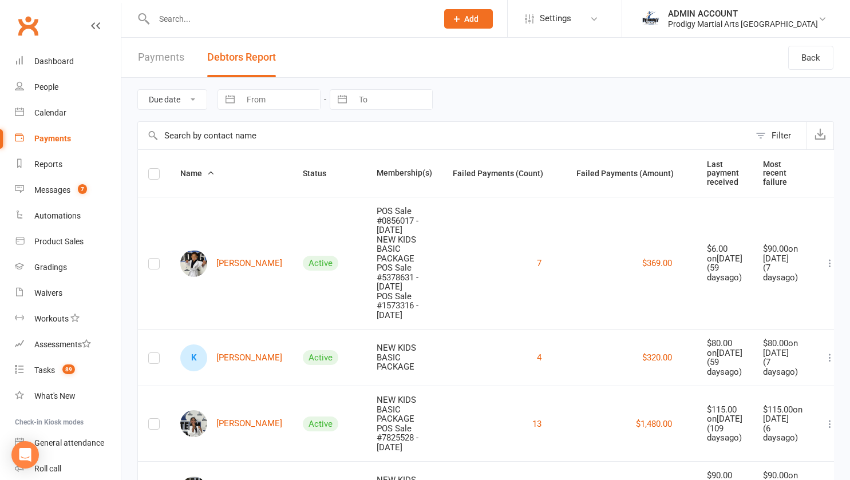
click at [735, 31] on li "ADMIN ACCOUNT Prodigy Martial Arts Seven Hills Signed in as: Prodigy Martial Ar…" at bounding box center [736, 18] width 228 height 37
click at [732, 18] on div "ADMIN ACCOUNT" at bounding box center [743, 14] width 150 height 10
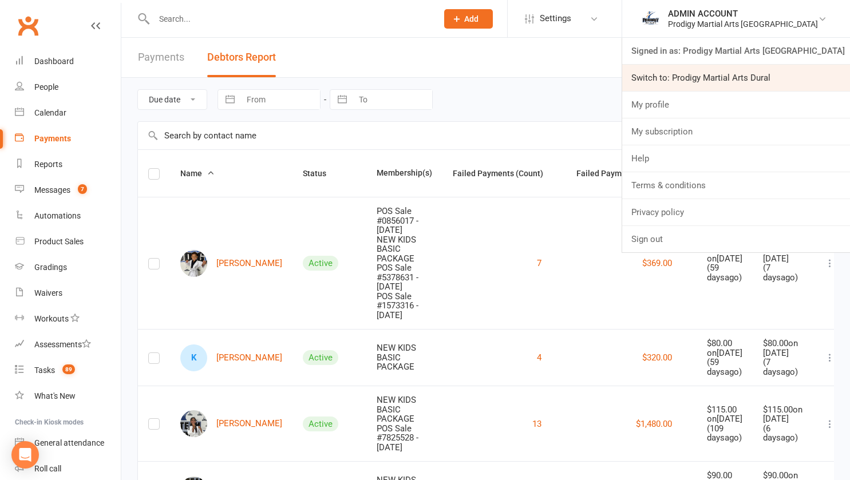
click at [735, 74] on link "Switch to: Prodigy Martial Arts Dural" at bounding box center [736, 78] width 228 height 26
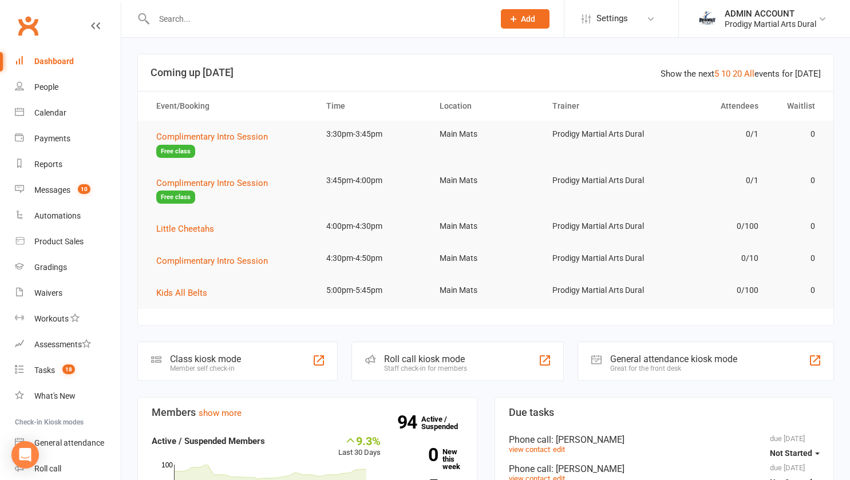
click at [186, 22] on input "text" at bounding box center [319, 19] width 336 height 16
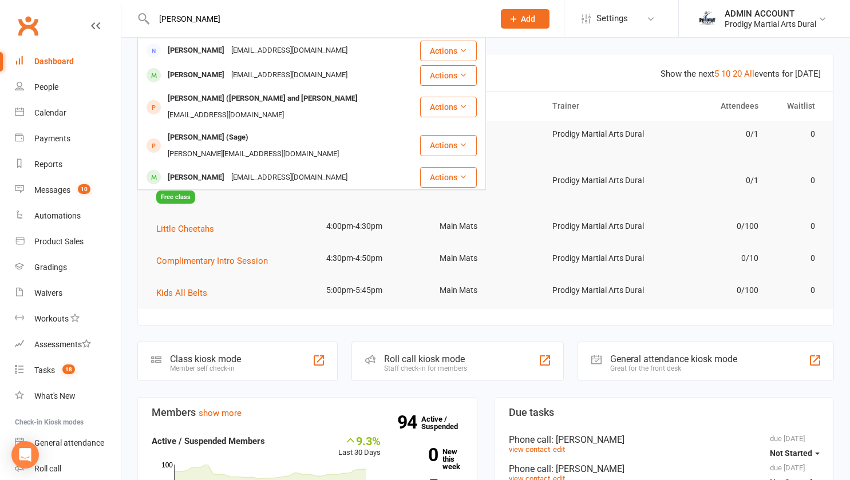
click at [172, 16] on input "[PERSON_NAME]" at bounding box center [319, 19] width 336 height 16
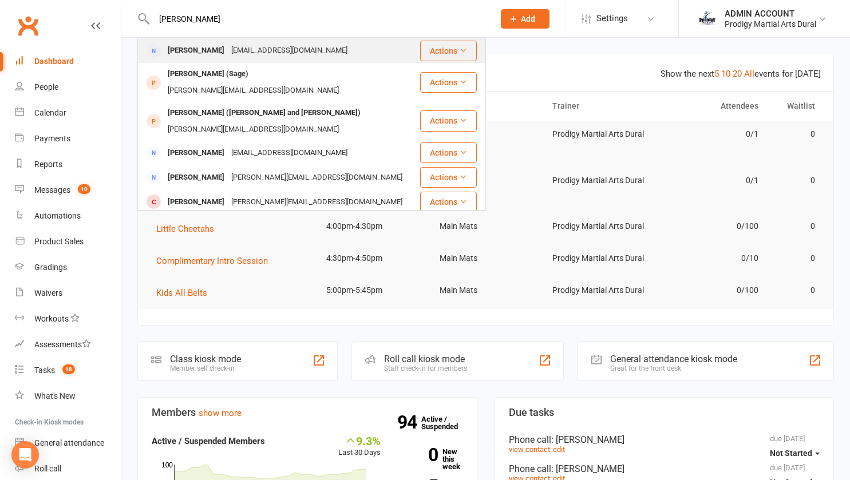
type input "[PERSON_NAME]"
click at [189, 52] on div "[PERSON_NAME]" at bounding box center [196, 50] width 64 height 17
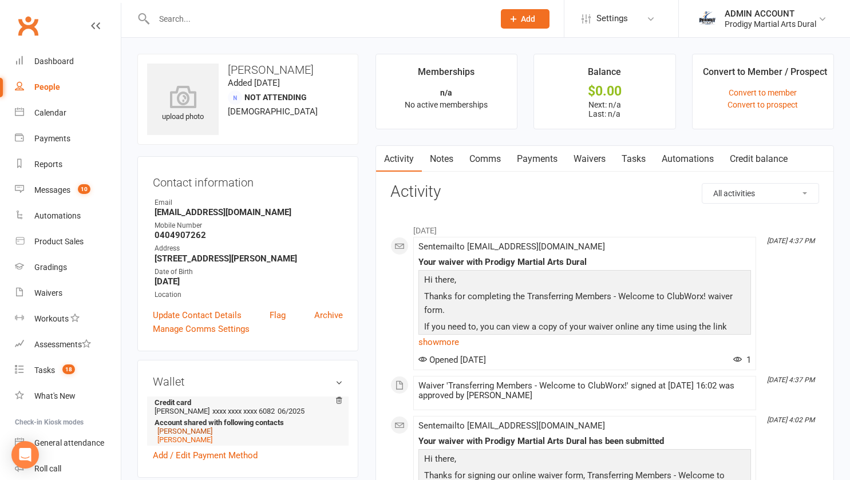
click at [187, 435] on link "[PERSON_NAME]" at bounding box center [184, 431] width 55 height 9
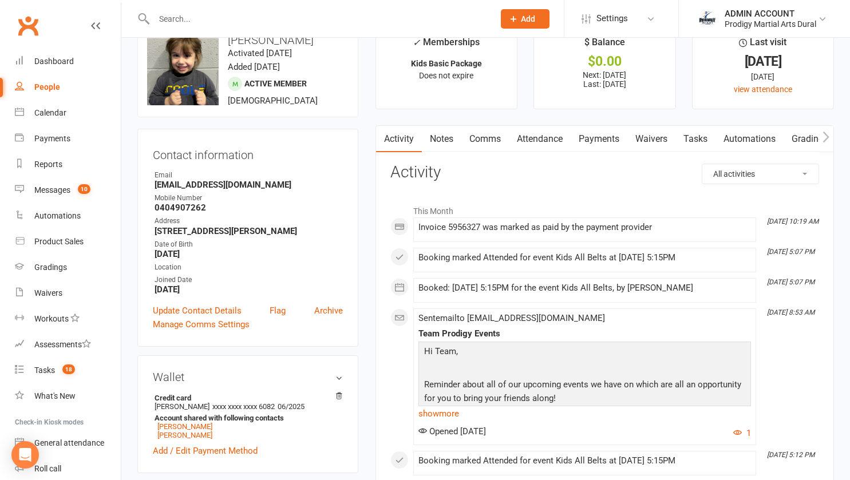
scroll to position [30, 0]
click at [600, 138] on link "Payments" at bounding box center [599, 138] width 57 height 26
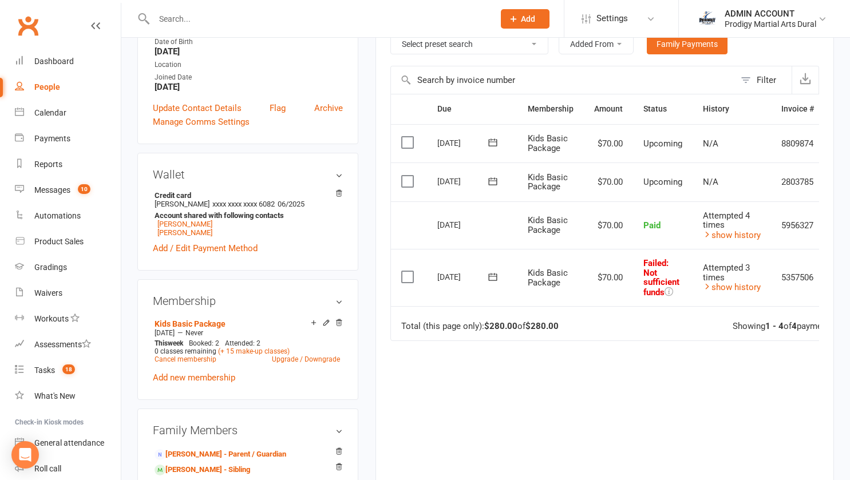
scroll to position [245, 0]
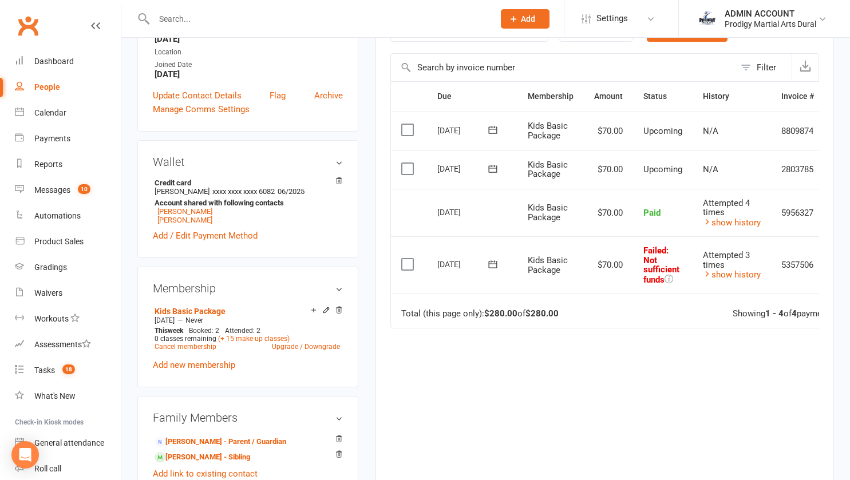
click at [488, 261] on icon at bounding box center [492, 264] width 9 height 7
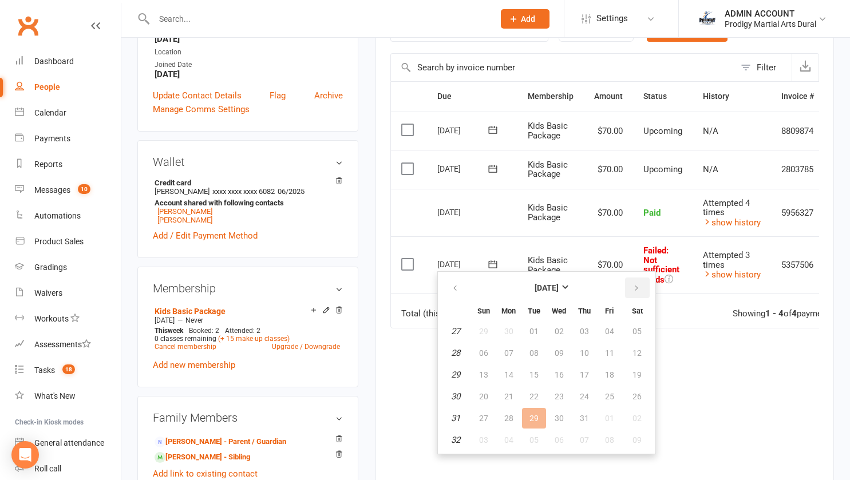
click at [631, 288] on button "button" at bounding box center [637, 288] width 25 height 21
click at [506, 398] on span "18" at bounding box center [509, 396] width 9 height 9
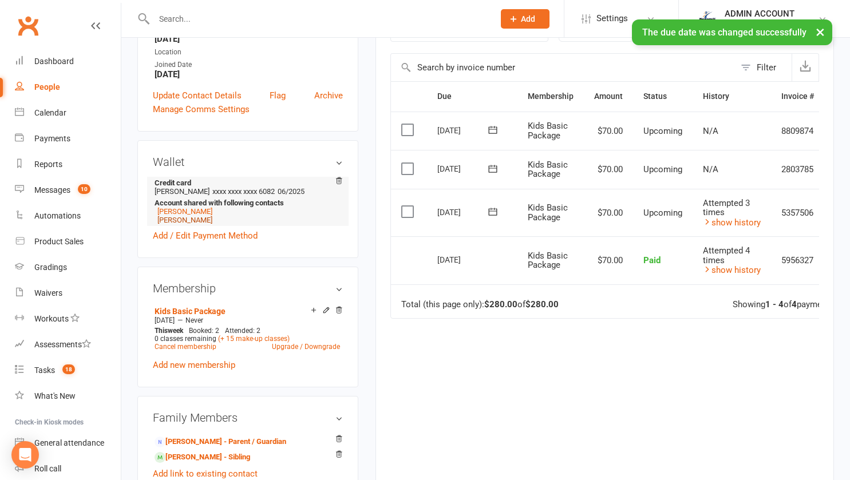
click at [193, 224] on link "[PERSON_NAME]" at bounding box center [184, 220] width 55 height 9
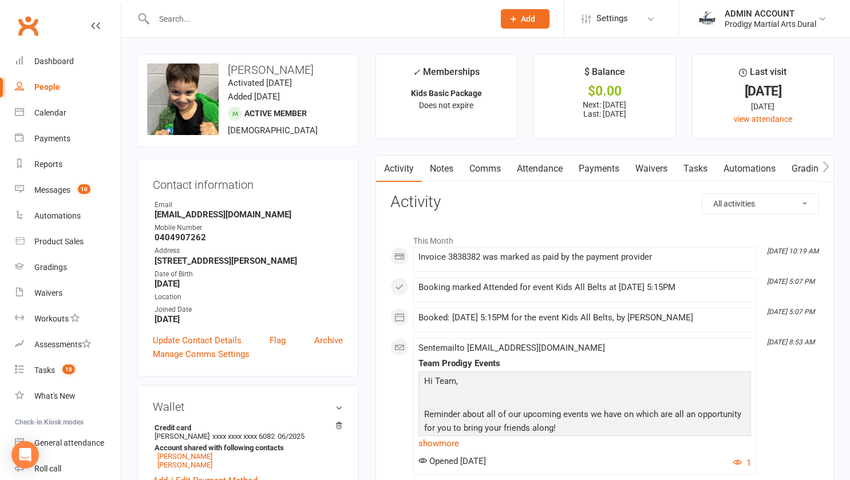
click at [593, 168] on link "Payments" at bounding box center [599, 169] width 57 height 26
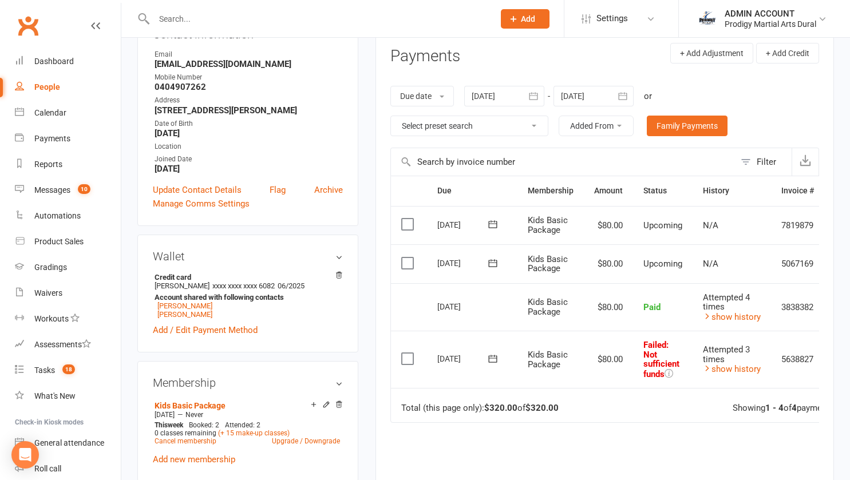
scroll to position [145, 0]
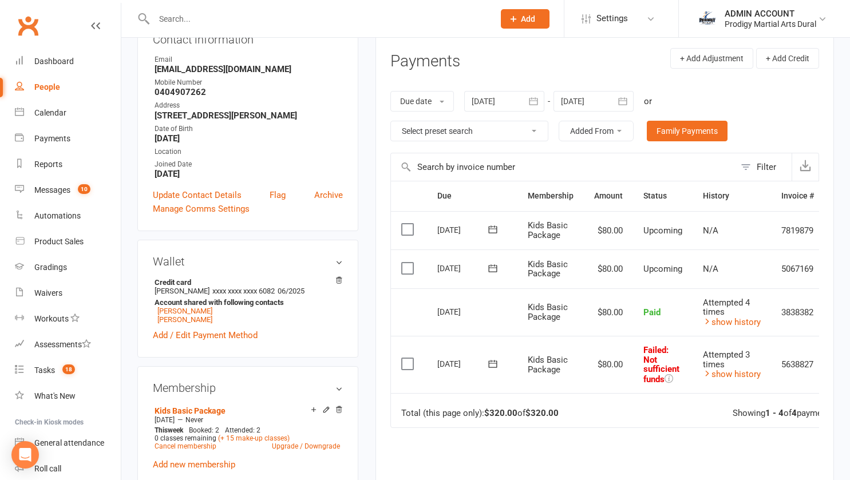
click at [529, 102] on button "button" at bounding box center [534, 101] width 21 height 21
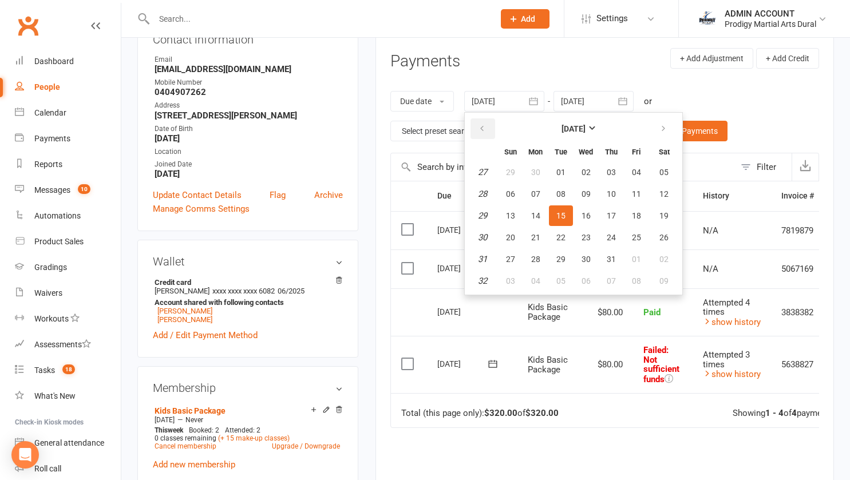
click at [486, 132] on icon "button" at bounding box center [482, 128] width 8 height 9
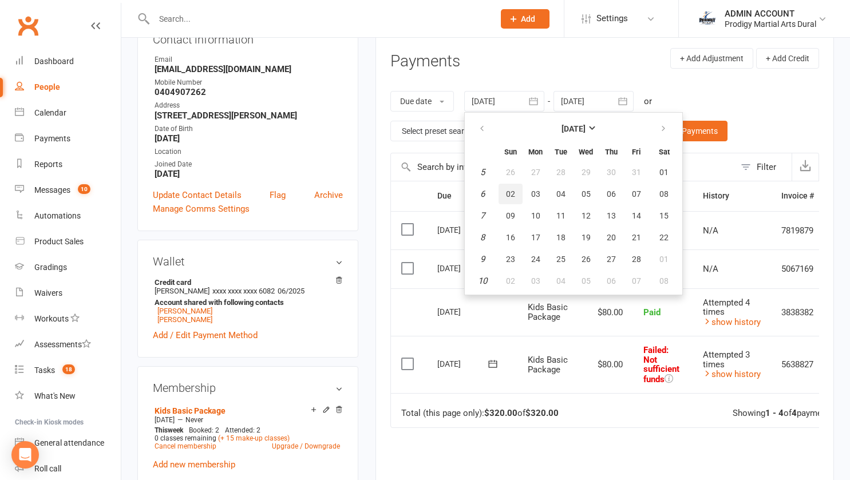
click at [521, 196] on button "02" at bounding box center [511, 194] width 24 height 21
type input "[DATE]"
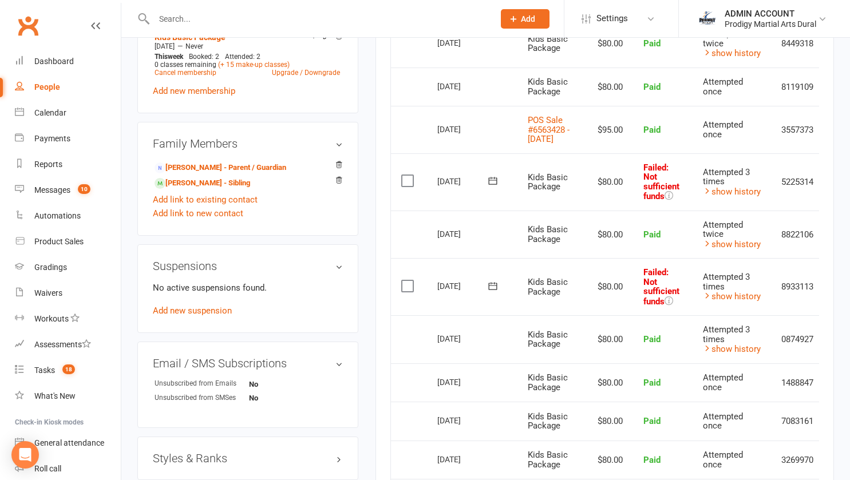
scroll to position [520, 0]
click at [406, 290] on label at bounding box center [408, 285] width 15 height 11
click at [406, 280] on input "checkbox" at bounding box center [404, 280] width 7 height 0
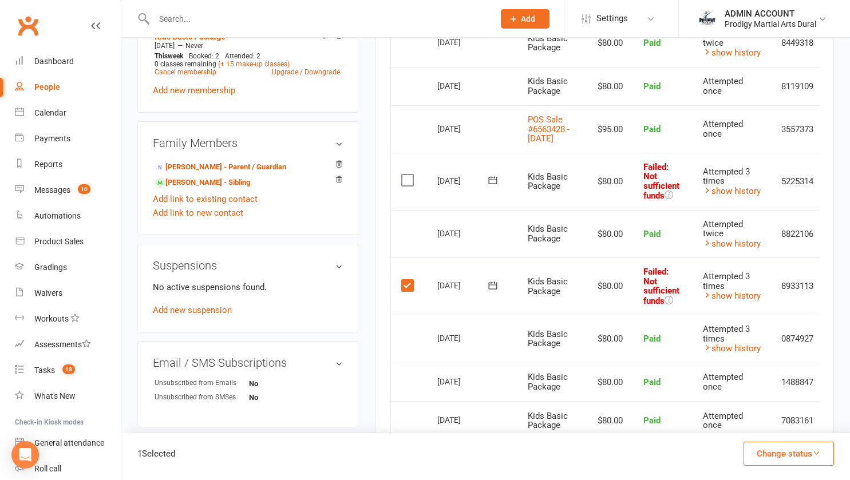
click at [407, 184] on label at bounding box center [408, 180] width 15 height 11
click at [407, 175] on input "checkbox" at bounding box center [404, 175] width 7 height 0
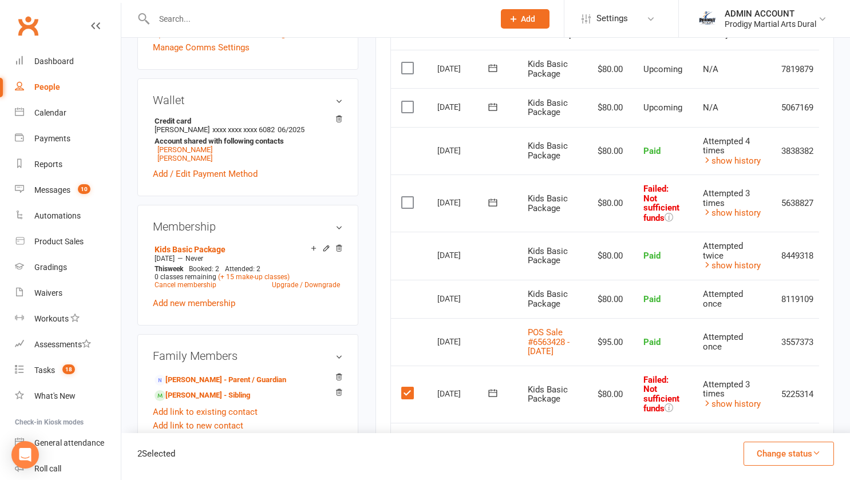
scroll to position [306, 0]
click at [405, 198] on label at bounding box center [408, 203] width 15 height 11
click at [405, 198] on input "checkbox" at bounding box center [404, 198] width 7 height 0
click at [767, 452] on button "Change status" at bounding box center [789, 454] width 90 height 24
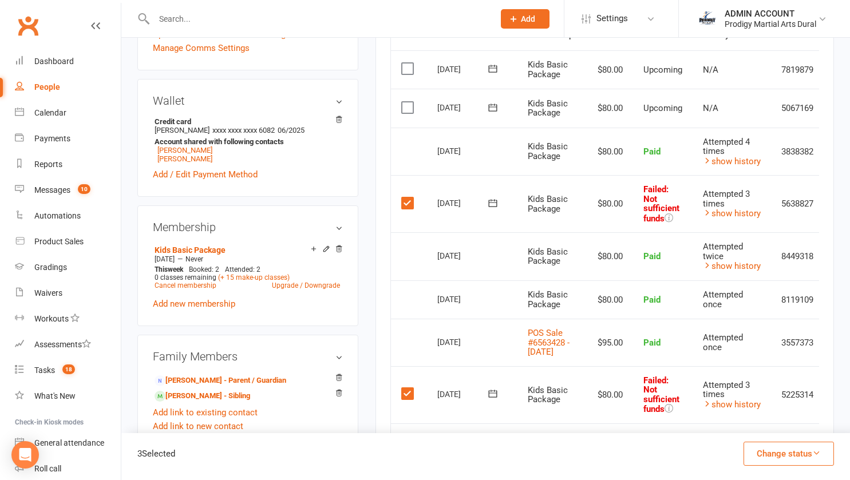
click at [568, 464] on div "3 Selected Change status Paid (Cash) Paid (POS) Paid (Other) Skipped" at bounding box center [485, 457] width 729 height 47
click at [404, 202] on label at bounding box center [408, 203] width 15 height 11
click at [404, 198] on input "checkbox" at bounding box center [404, 198] width 7 height 0
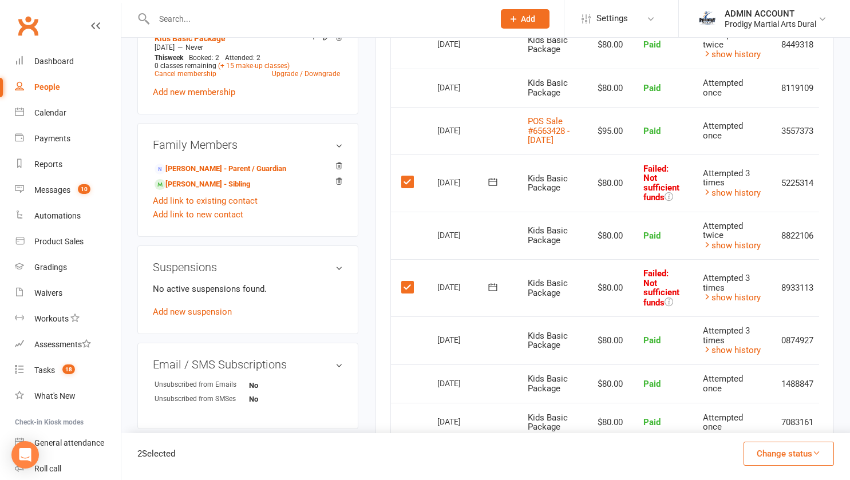
click at [405, 187] on label at bounding box center [408, 181] width 15 height 11
click at [405, 176] on input "checkbox" at bounding box center [404, 176] width 7 height 0
click at [491, 293] on icon at bounding box center [492, 287] width 11 height 11
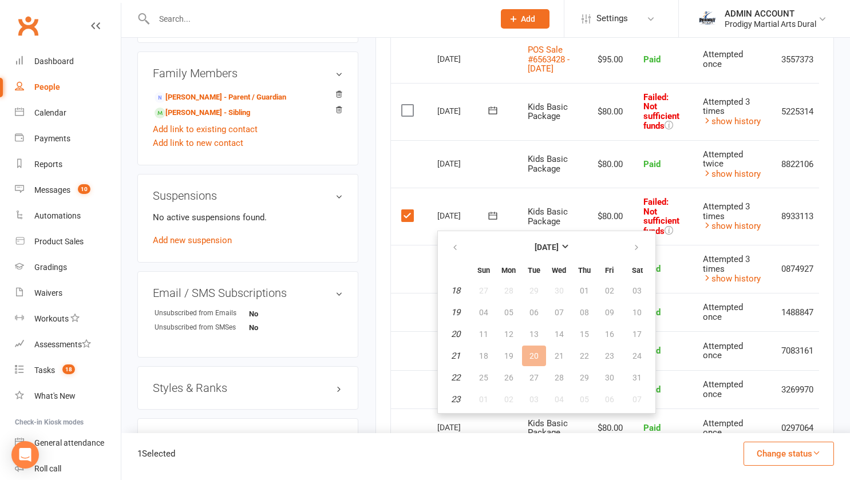
scroll to position [594, 0]
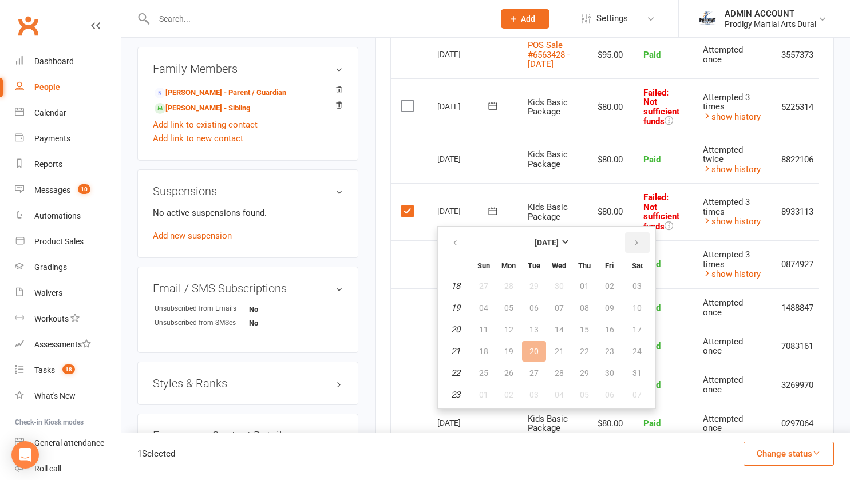
click at [636, 245] on icon "button" at bounding box center [637, 243] width 8 height 9
click at [510, 349] on span "18" at bounding box center [509, 351] width 9 height 9
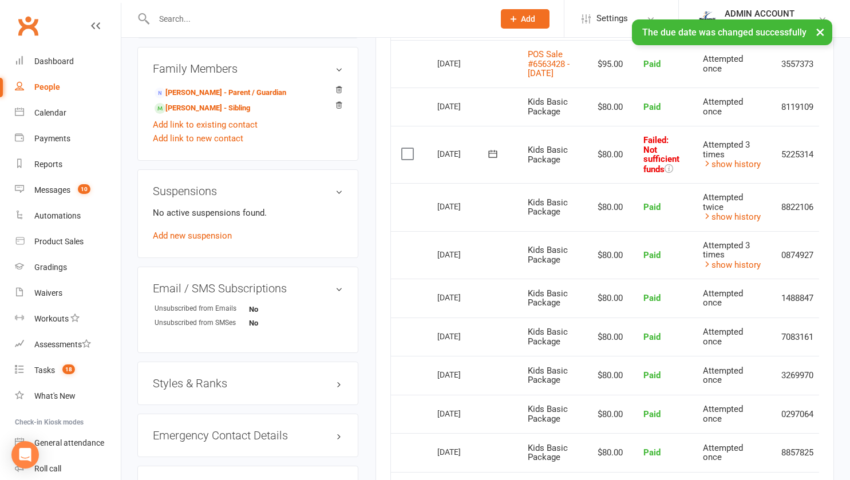
click at [492, 160] on icon at bounding box center [492, 153] width 11 height 11
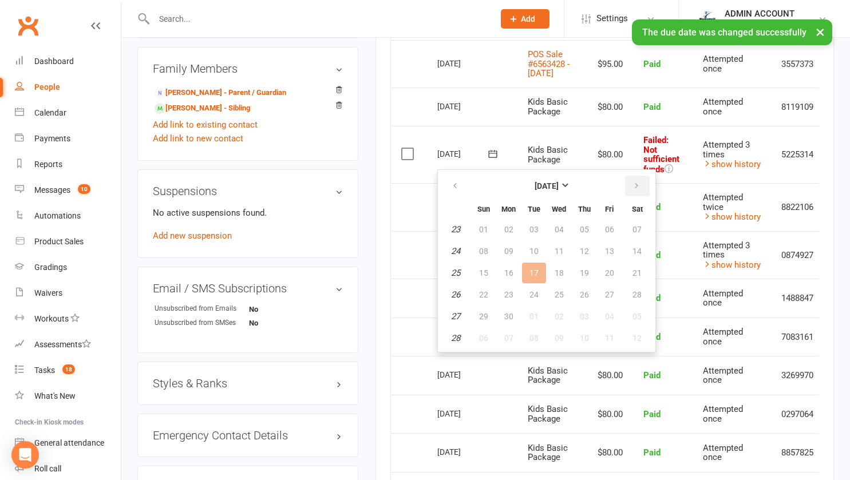
click at [635, 190] on icon "button" at bounding box center [637, 186] width 8 height 9
click at [512, 297] on span "18" at bounding box center [509, 294] width 9 height 9
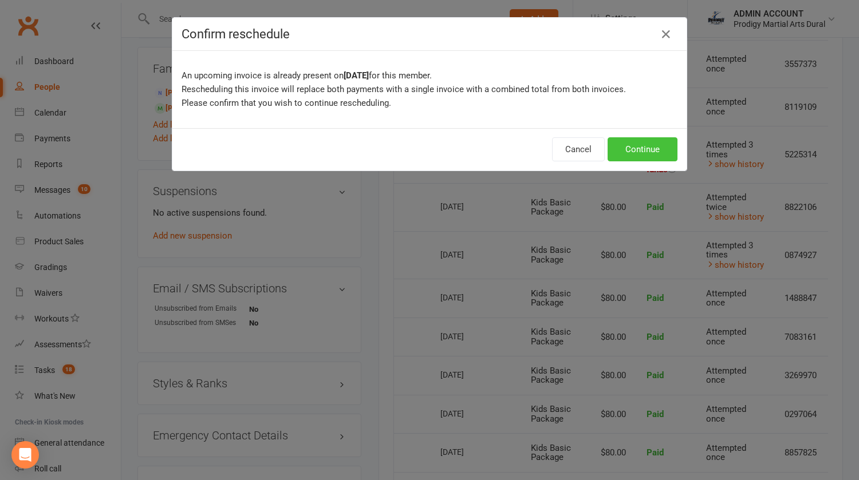
click at [627, 149] on button "Continue" at bounding box center [643, 149] width 70 height 24
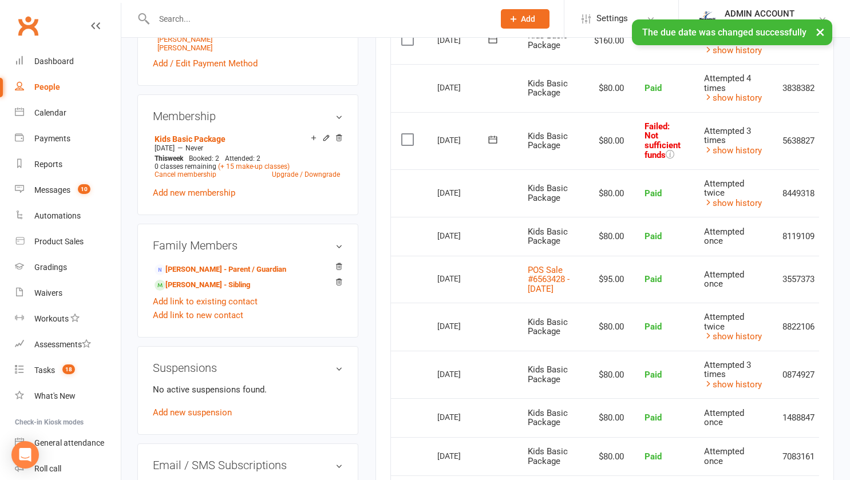
scroll to position [407, 0]
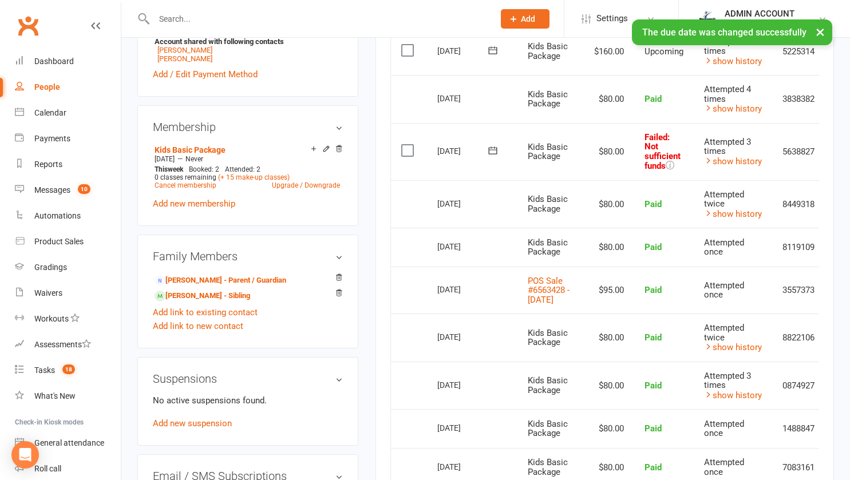
click at [498, 152] on icon at bounding box center [492, 150] width 11 height 11
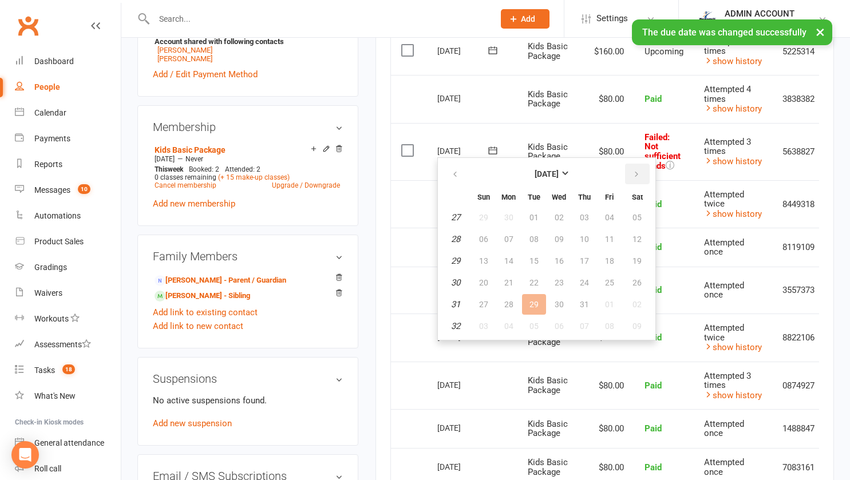
click at [639, 176] on icon "button" at bounding box center [637, 174] width 8 height 9
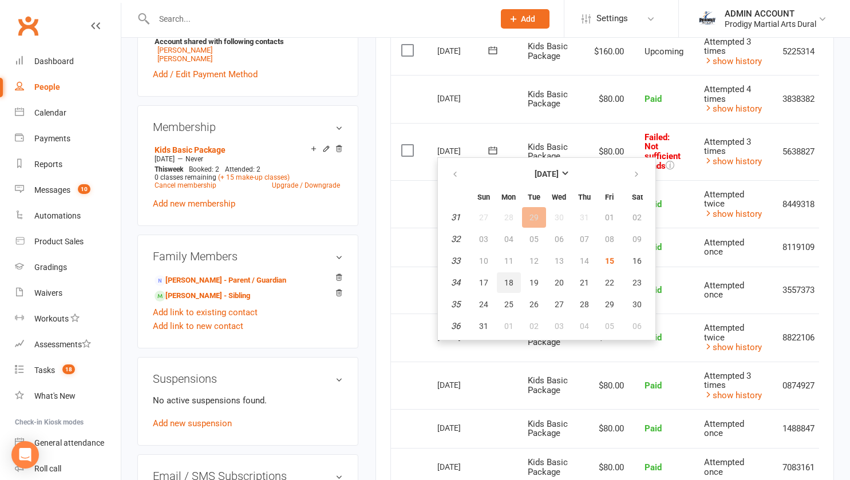
click at [505, 277] on button "18" at bounding box center [509, 283] width 24 height 21
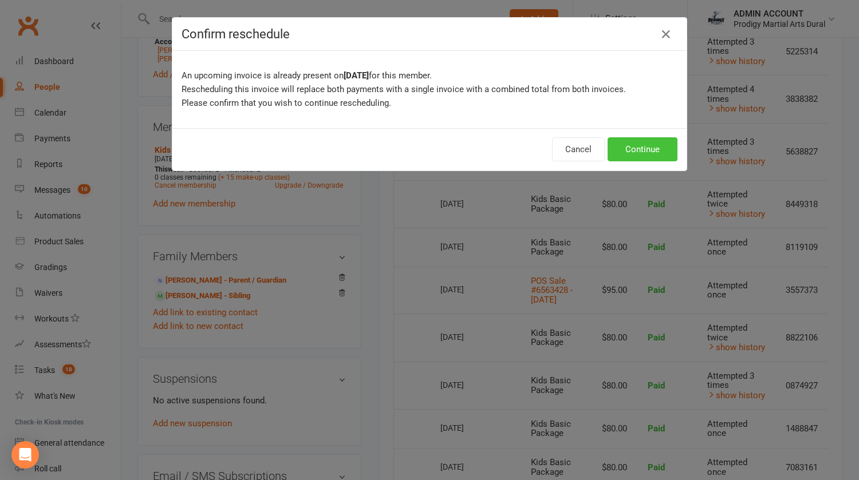
click at [630, 145] on button "Continue" at bounding box center [643, 149] width 70 height 24
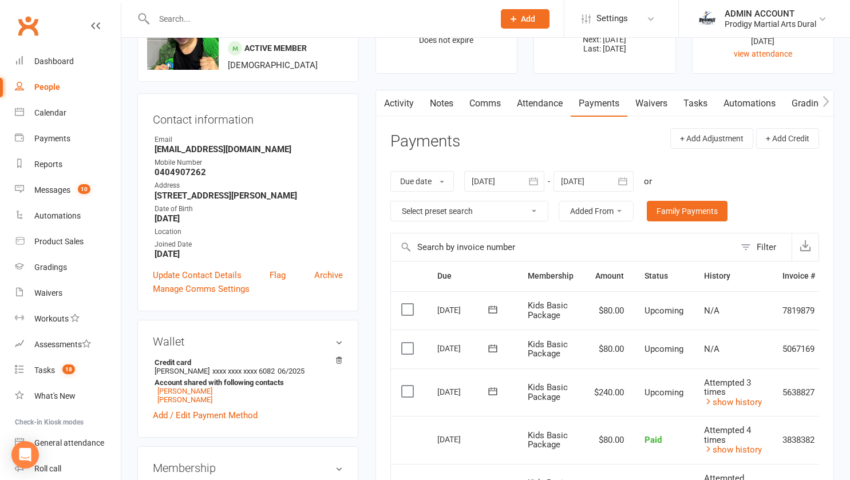
scroll to position [0, 0]
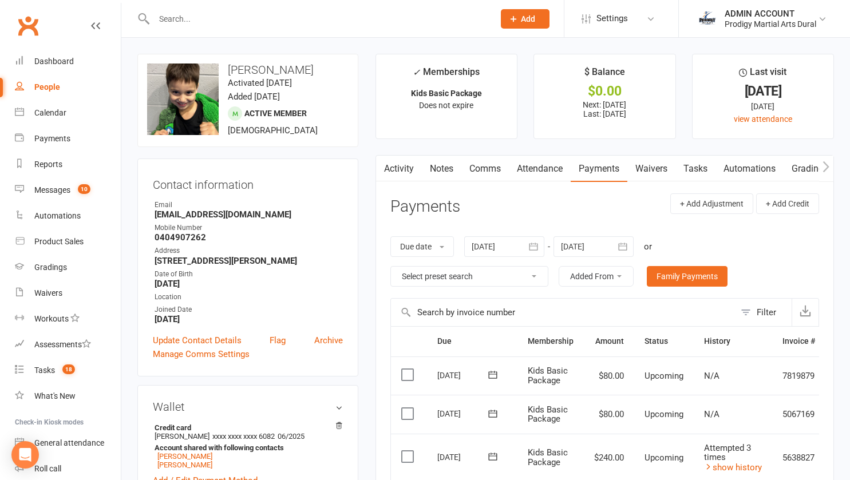
click at [446, 172] on link "Notes" at bounding box center [442, 169] width 40 height 26
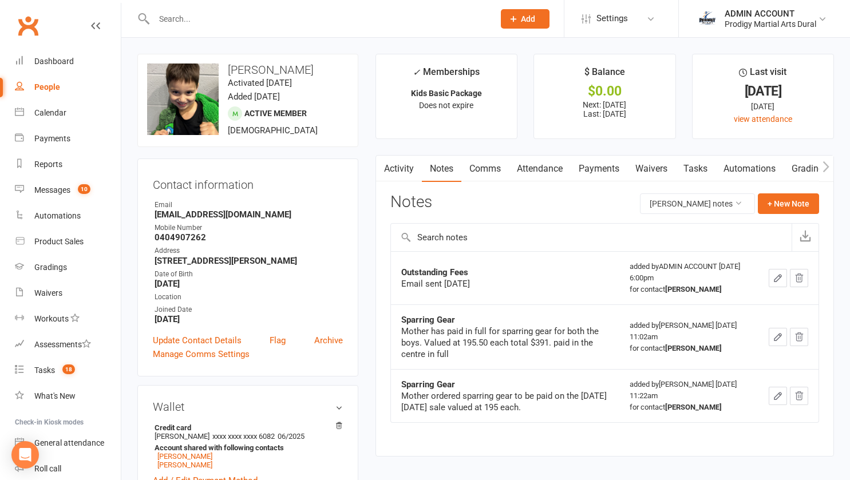
click at [778, 275] on icon "button" at bounding box center [778, 278] width 10 height 10
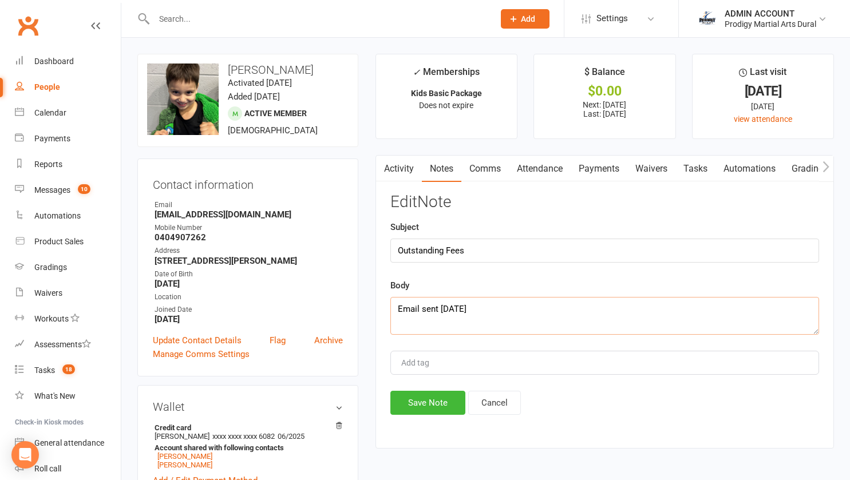
click at [417, 310] on textarea "Email sent [DATE]" at bounding box center [605, 316] width 429 height 38
type textarea "P"
click at [413, 310] on textarea "3 payments rescheduled for [DATE] as per email to [PERSON_NAME]" at bounding box center [605, 316] width 429 height 38
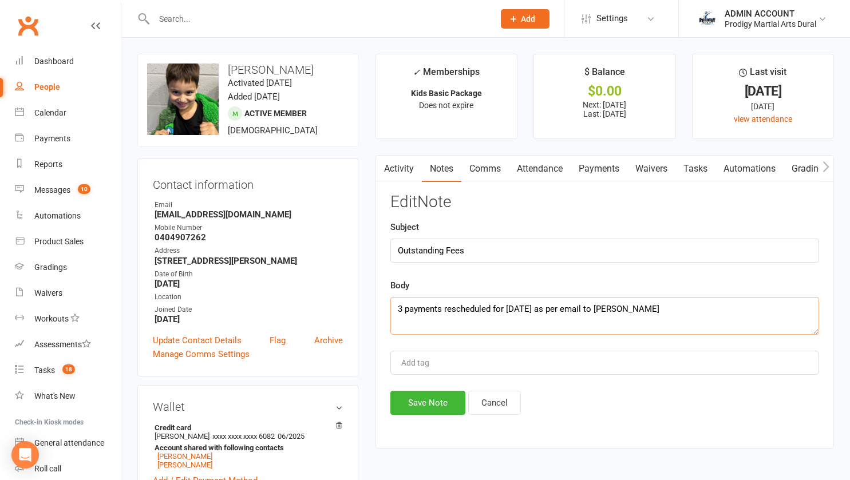
click at [413, 310] on textarea "3 payments rescheduled for [DATE] as per email to [PERSON_NAME]" at bounding box center [605, 316] width 429 height 38
type textarea "3 payments rescheduled for [DATE] as per email to [PERSON_NAME]"
click at [421, 401] on button "Save Note" at bounding box center [428, 403] width 75 height 24
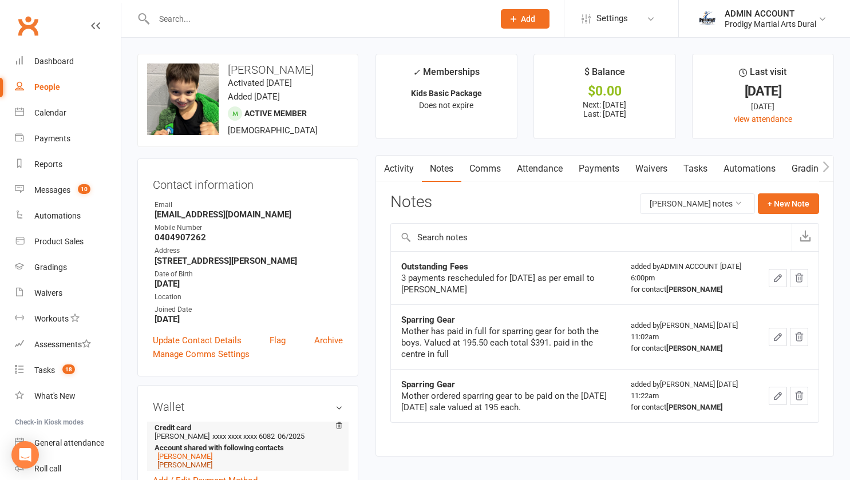
click at [192, 468] on link "[PERSON_NAME]" at bounding box center [184, 465] width 55 height 9
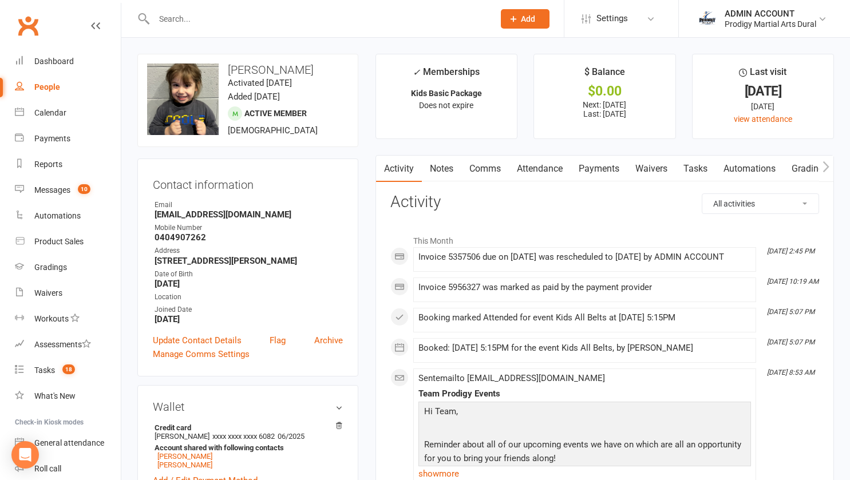
click at [602, 169] on link "Payments" at bounding box center [599, 169] width 57 height 26
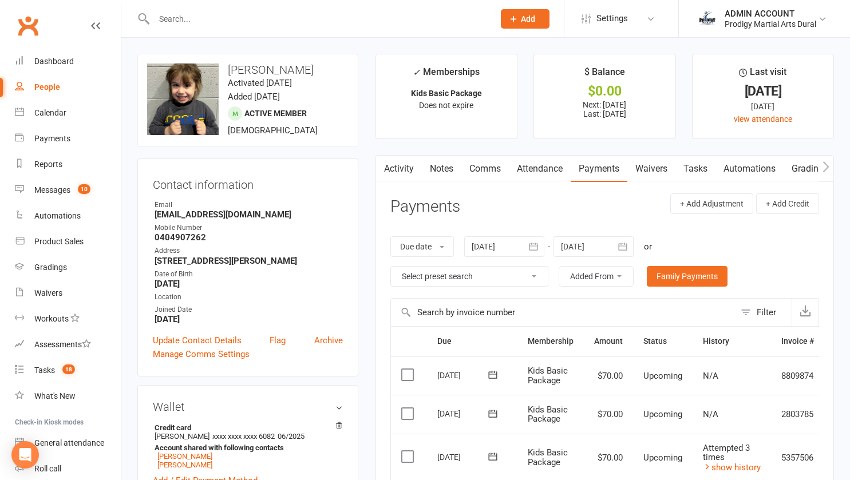
click at [448, 168] on link "Notes" at bounding box center [442, 169] width 40 height 26
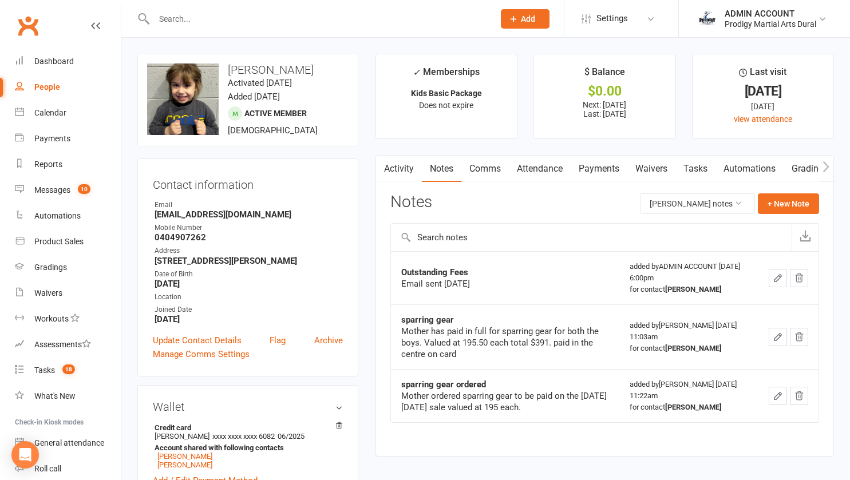
click at [778, 278] on icon "button" at bounding box center [778, 278] width 7 height 7
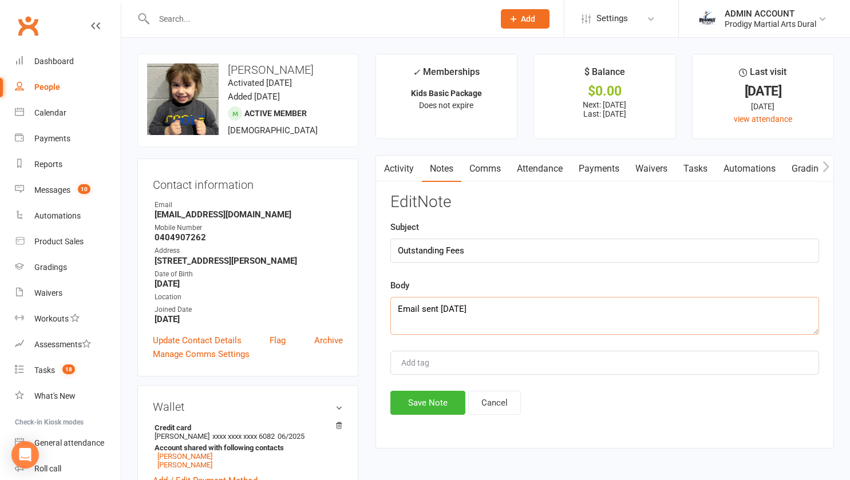
click at [432, 305] on textarea "Email sent [DATE]" at bounding box center [605, 316] width 429 height 38
paste textarea "3 payments rescheduled for [DATE] as per email to [PERSON_NAME]"
click at [404, 310] on textarea "3 payments rescheduled for [DATE] as per email to [PERSON_NAME]" at bounding box center [605, 316] width 429 height 38
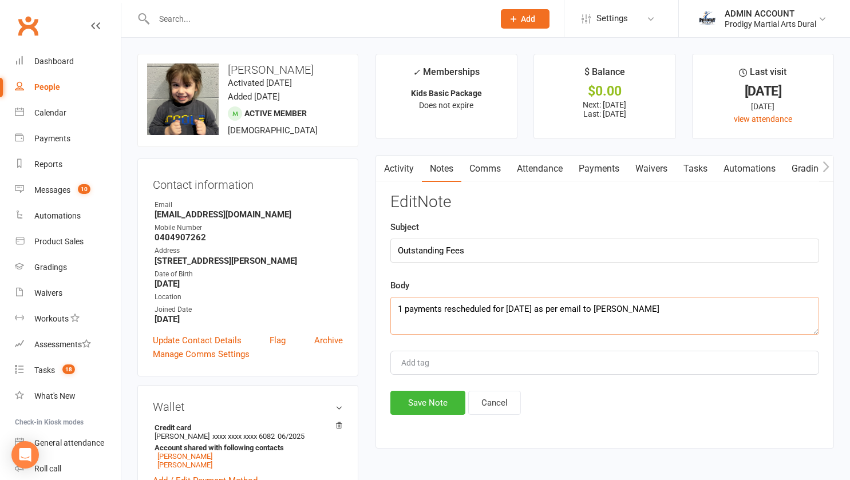
click at [442, 310] on textarea "1 payments rescheduled for [DATE] as per email to [PERSON_NAME]" at bounding box center [605, 316] width 429 height 38
type textarea "1 payment rescheduled for [DATE] as per email to [PERSON_NAME]"
click at [432, 399] on button "Save Note" at bounding box center [428, 403] width 75 height 24
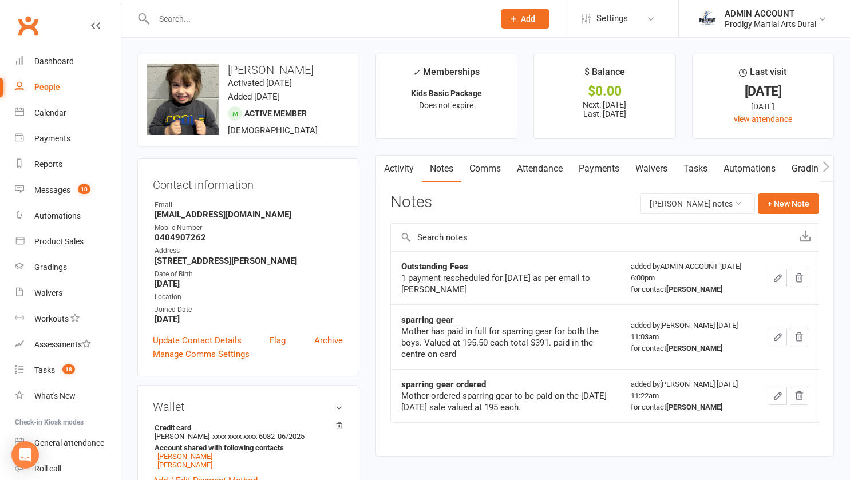
click at [597, 167] on link "Payments" at bounding box center [599, 169] width 57 height 26
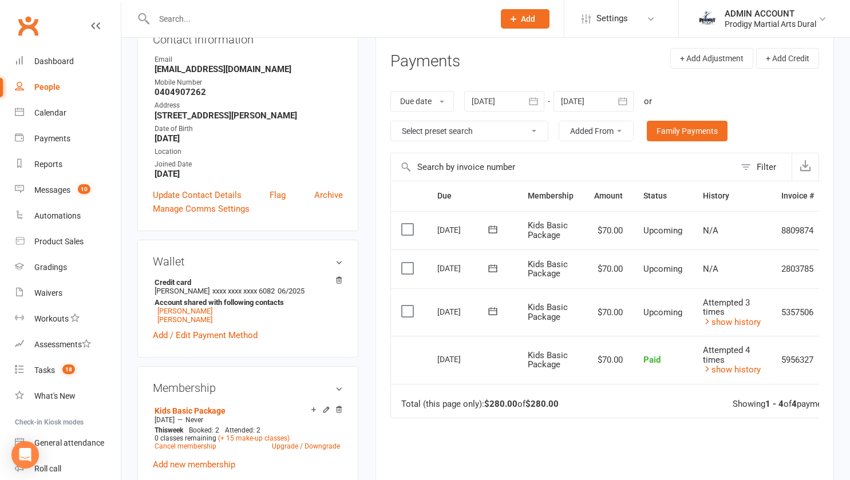
scroll to position [146, 0]
click at [494, 310] on icon at bounding box center [492, 310] width 11 height 11
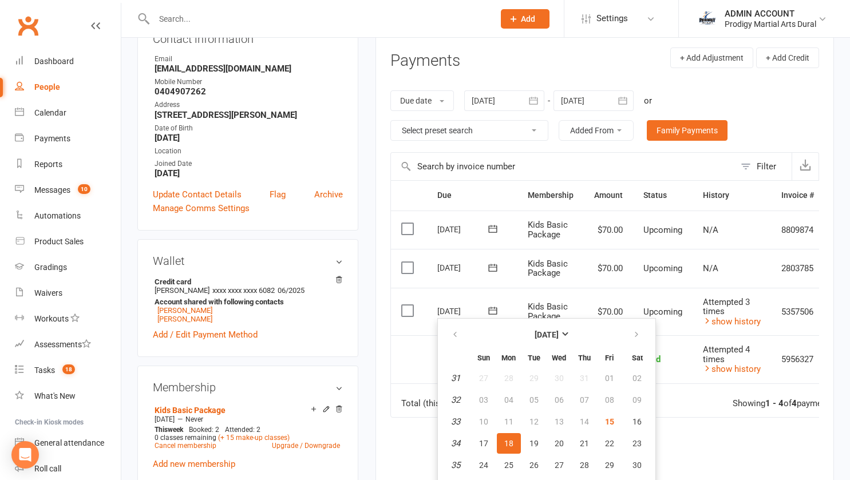
click at [380, 365] on div "Activity Notes Comms Attendance Payments Waivers Tasks Automations Gradings / P…" at bounding box center [605, 296] width 459 height 574
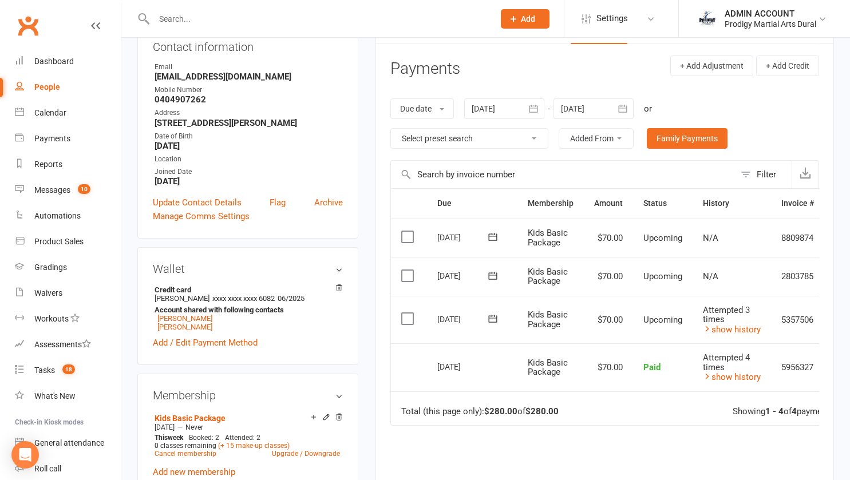
scroll to position [0, 0]
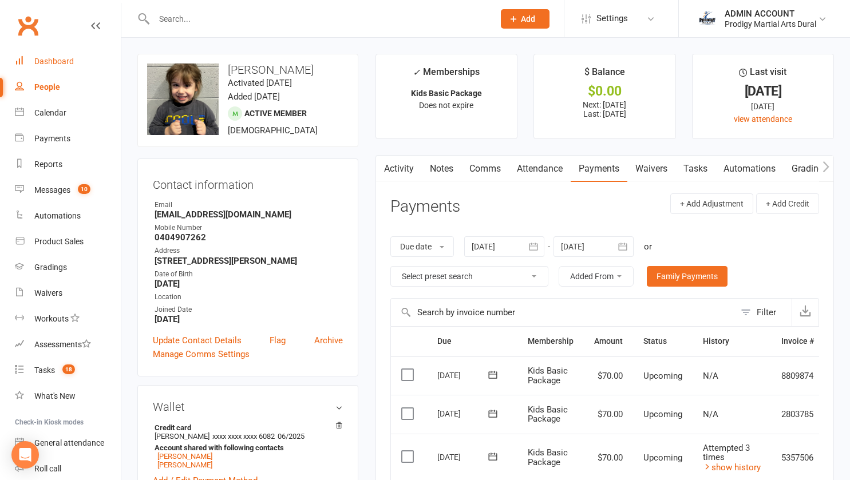
click at [45, 62] on div "Dashboard" at bounding box center [54, 61] width 40 height 9
